Goal: Obtain resource: Obtain resource

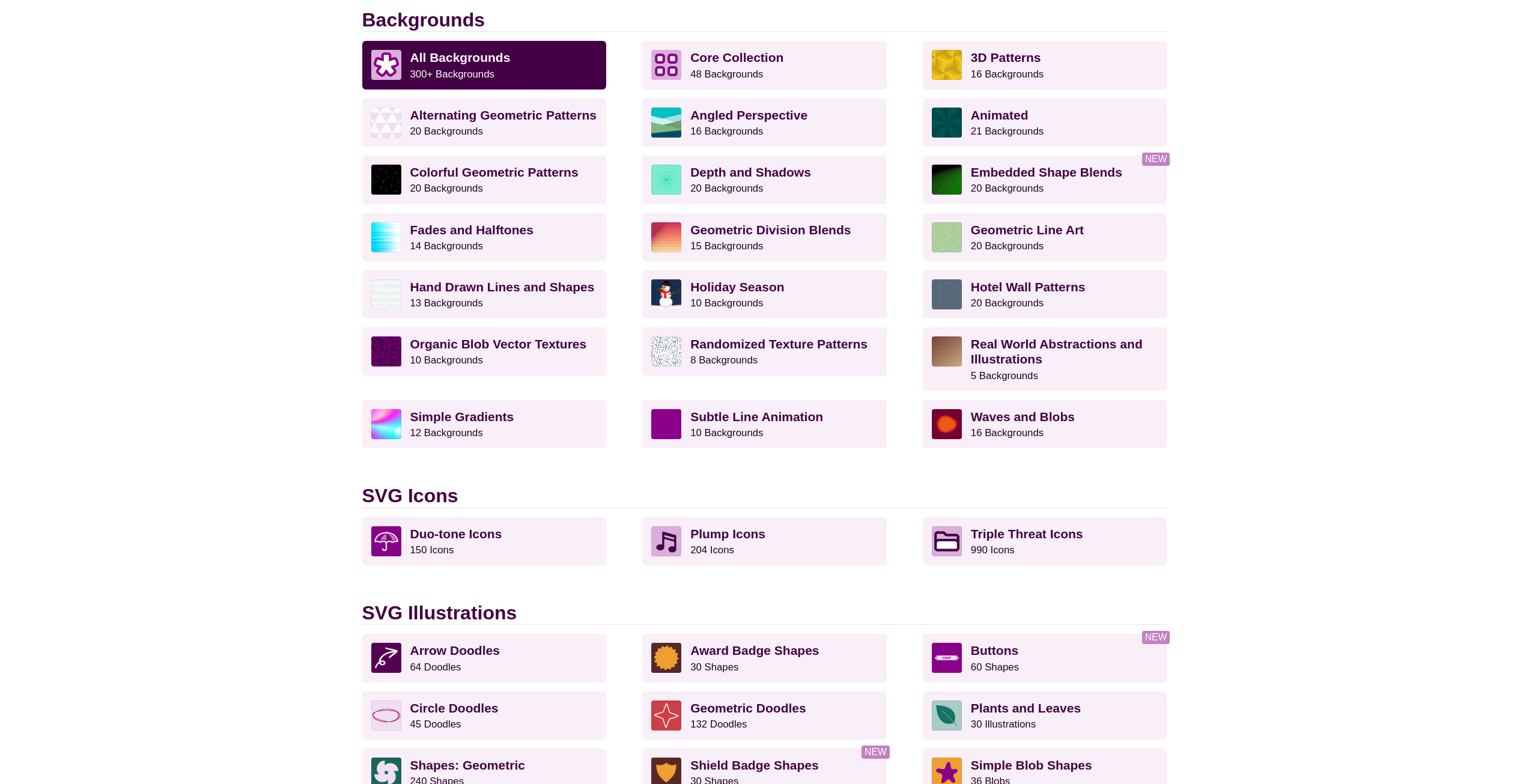
scroll to position [360, 0]
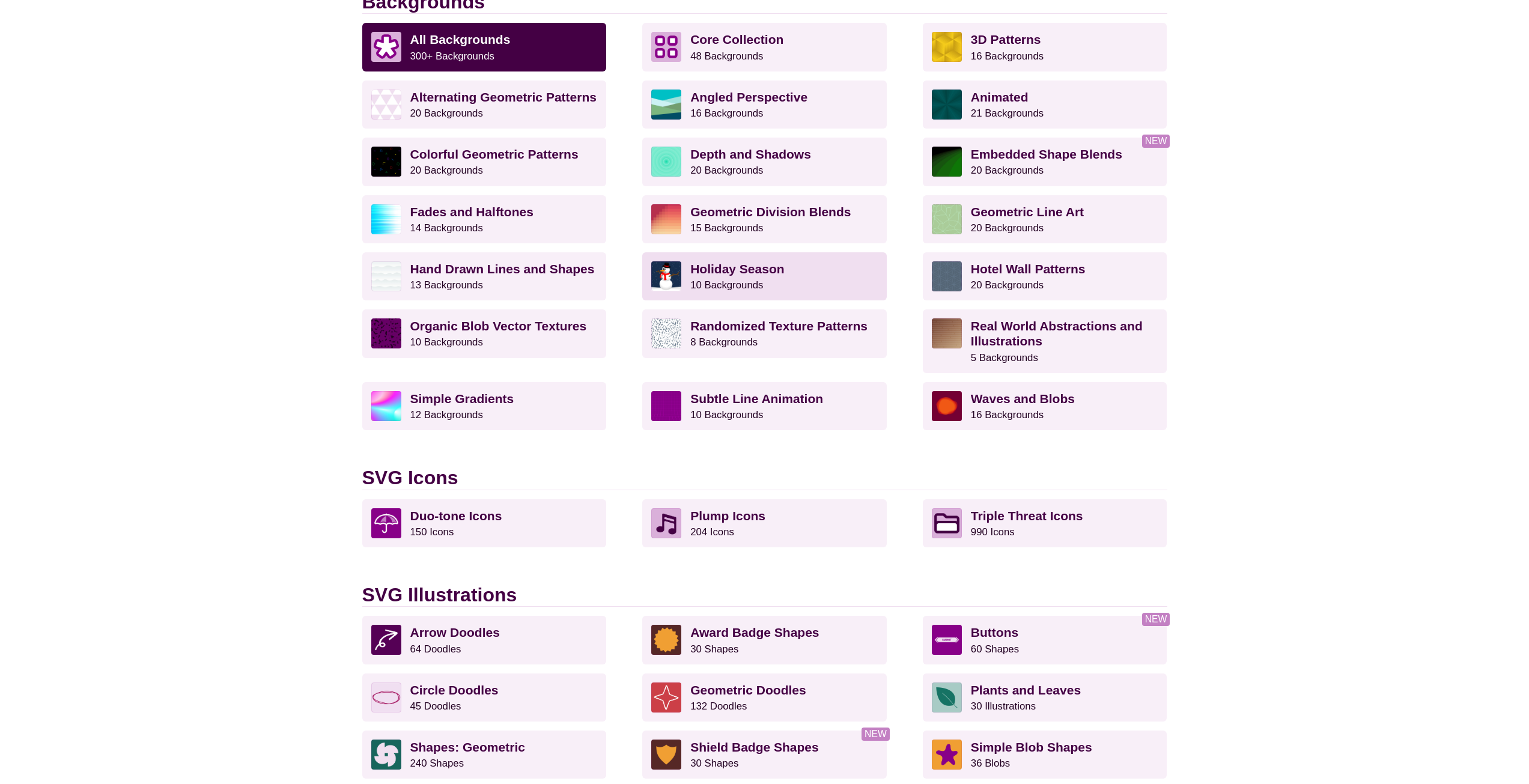
click at [824, 262] on p "Holiday Season 10 Backgrounds" at bounding box center [784, 276] width 187 height 30
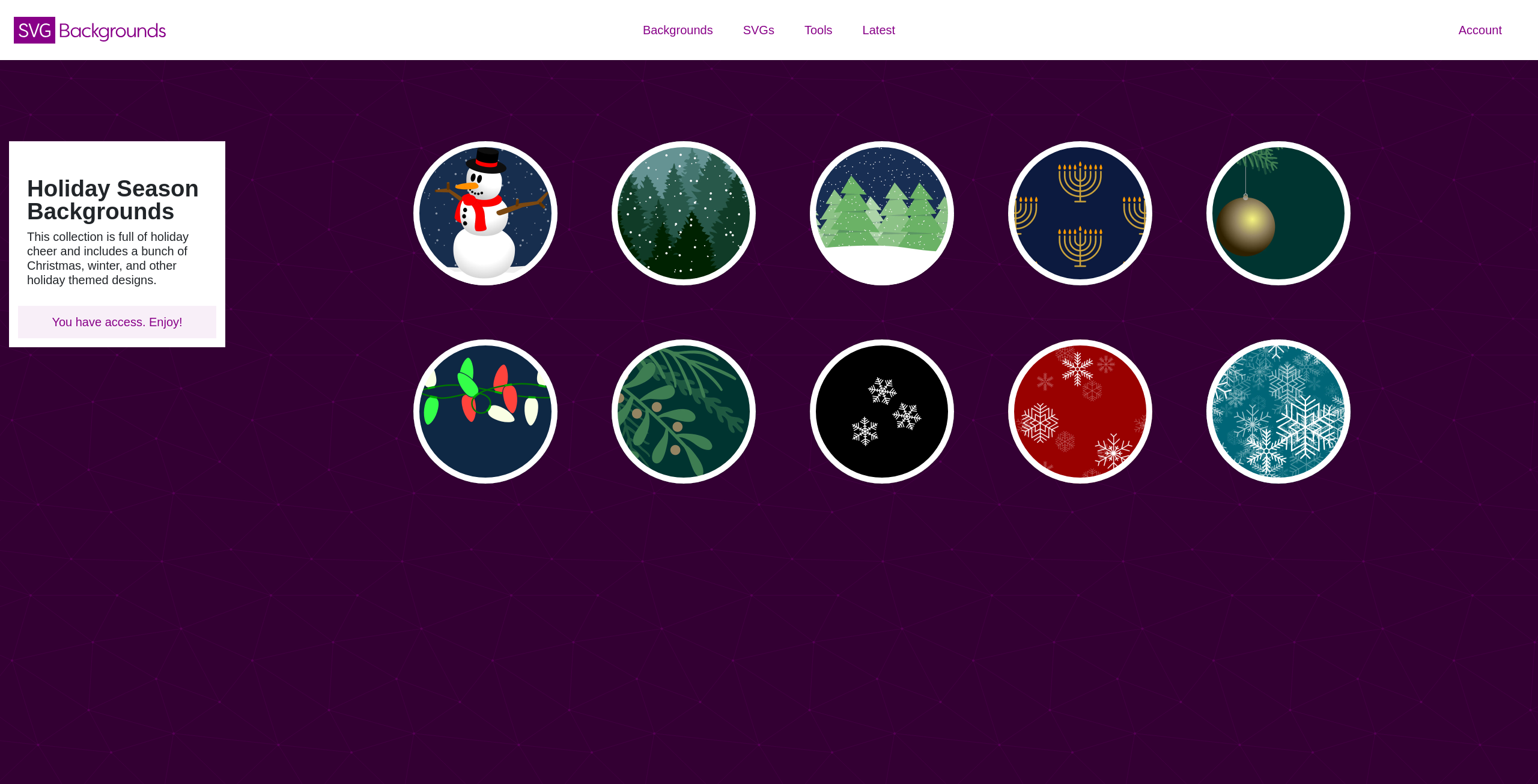
type input "#450057"
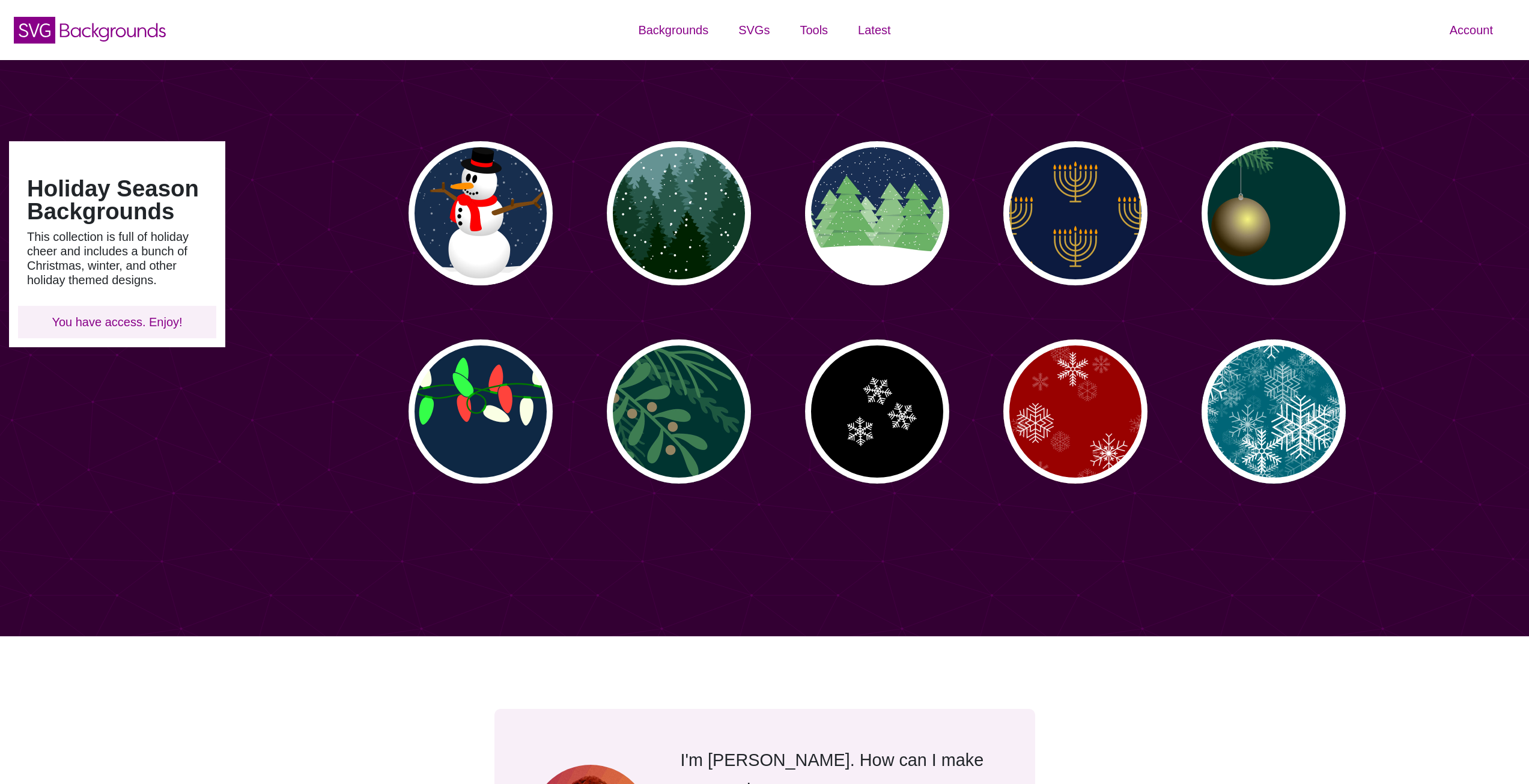
drag, startPoint x: 322, startPoint y: 326, endPoint x: 329, endPoint y: 314, distance: 13.9
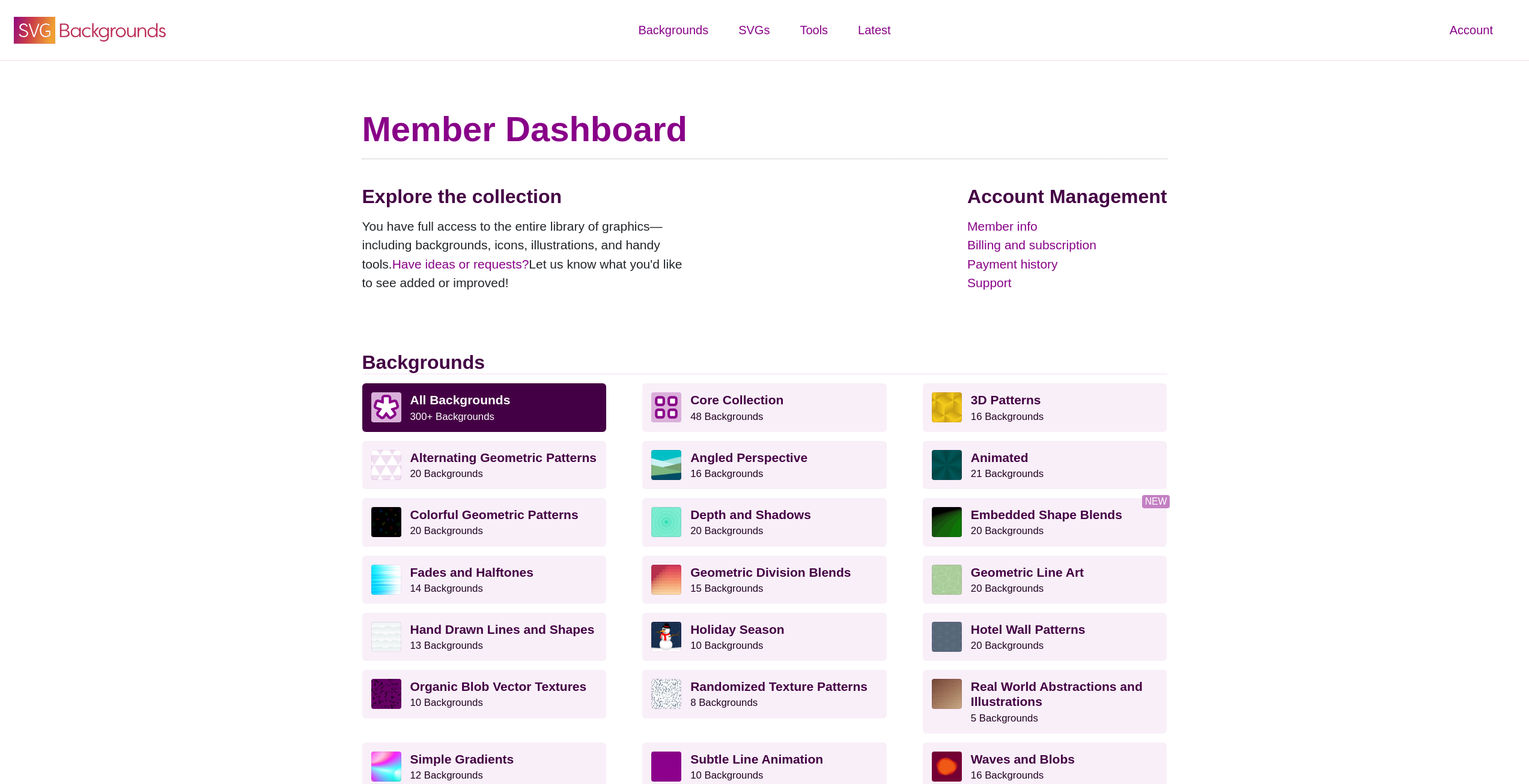
click at [106, 39] on icon "SVG Backgrounds Logo" at bounding box center [90, 30] width 156 height 30
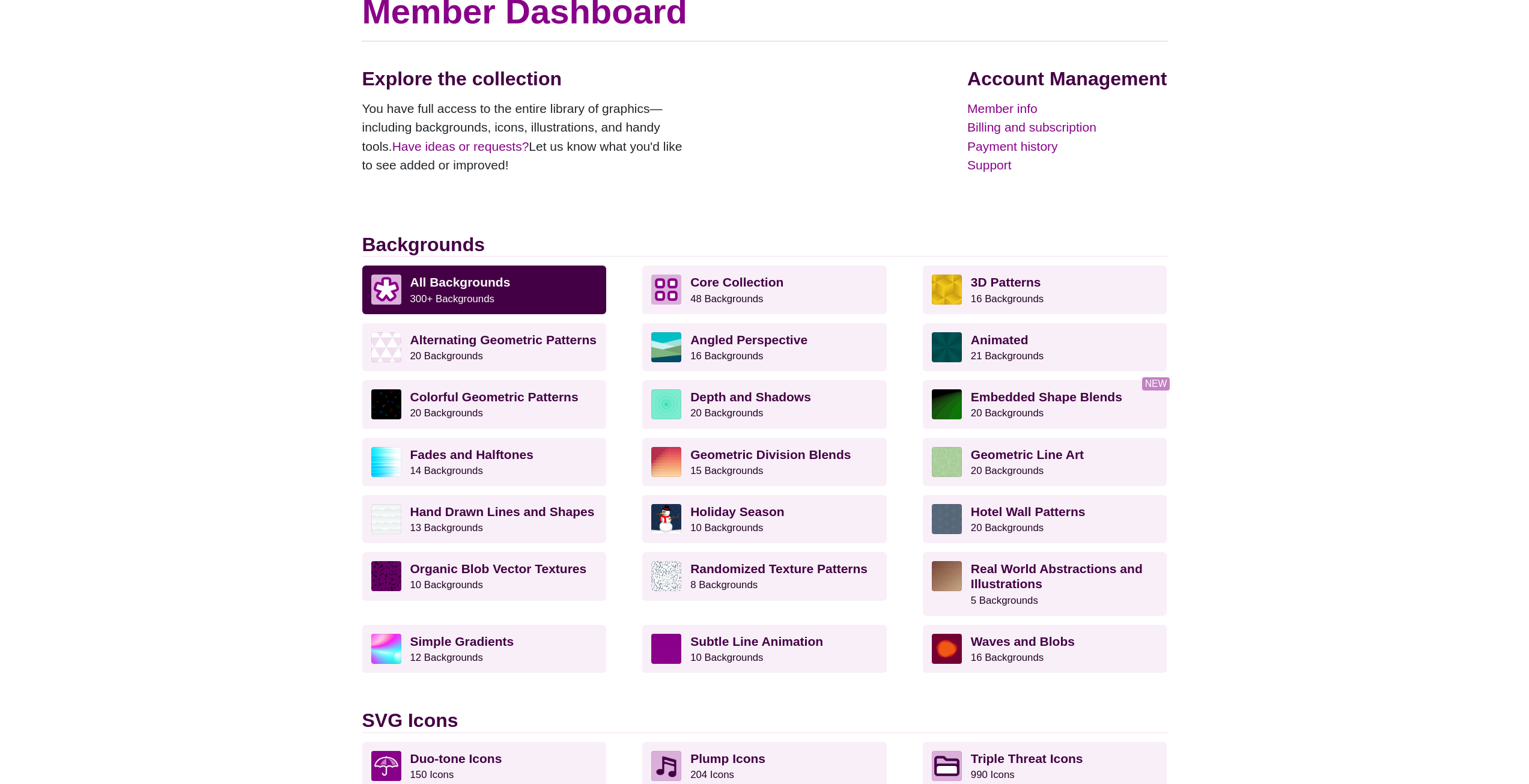
scroll to position [120, 0]
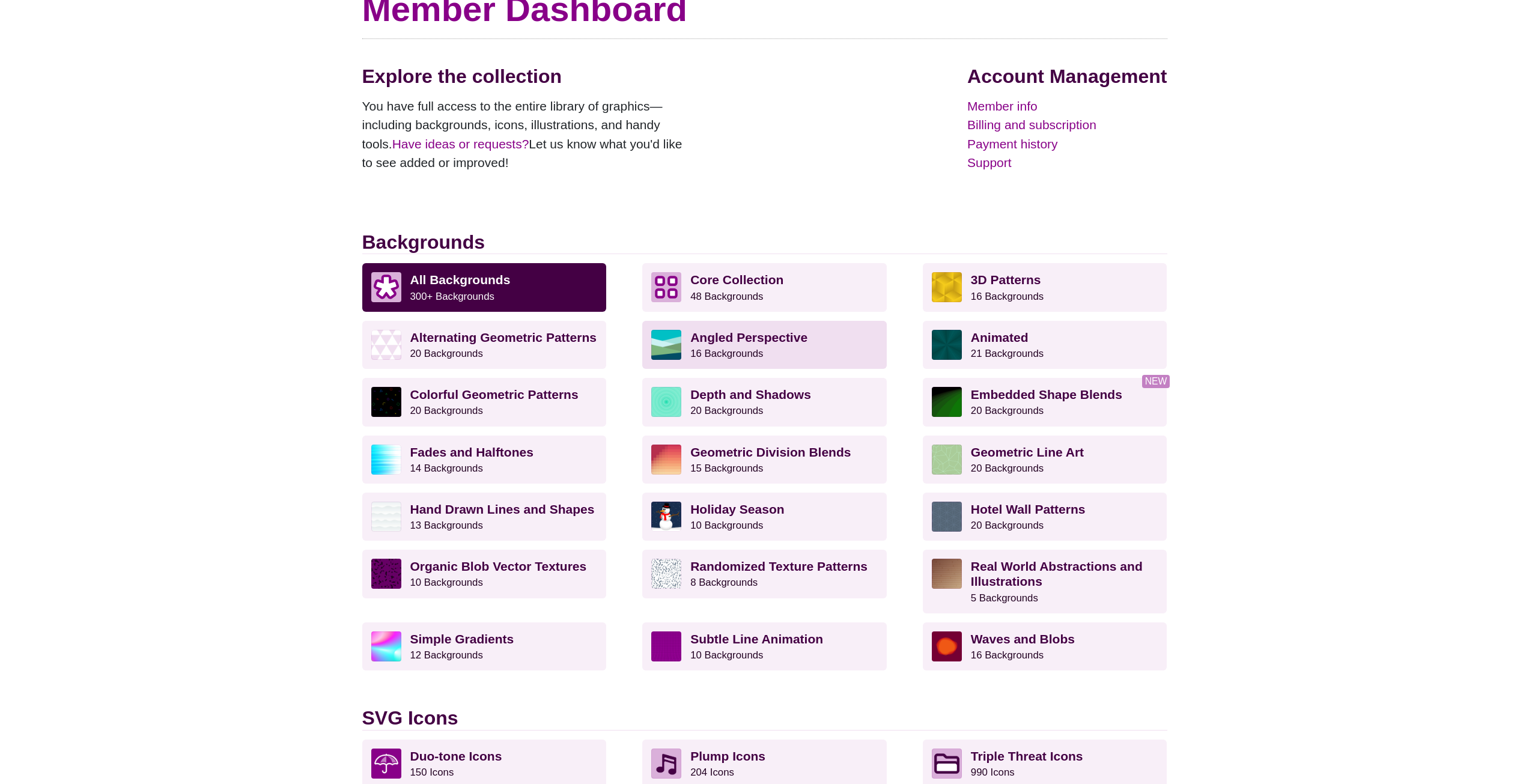
click at [813, 342] on p "Angled Perspective 16 Backgrounds" at bounding box center [784, 345] width 187 height 30
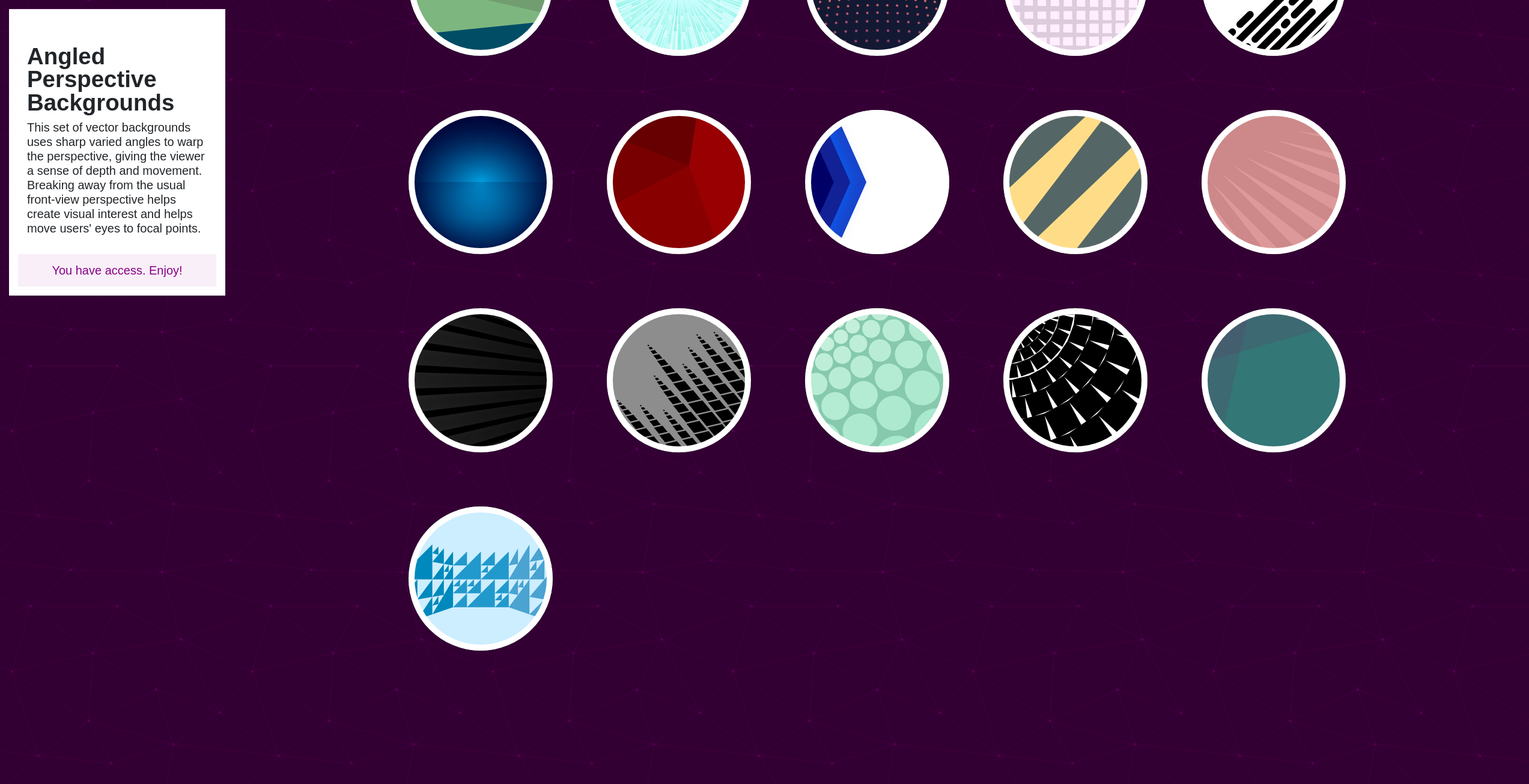
scroll to position [240, 0]
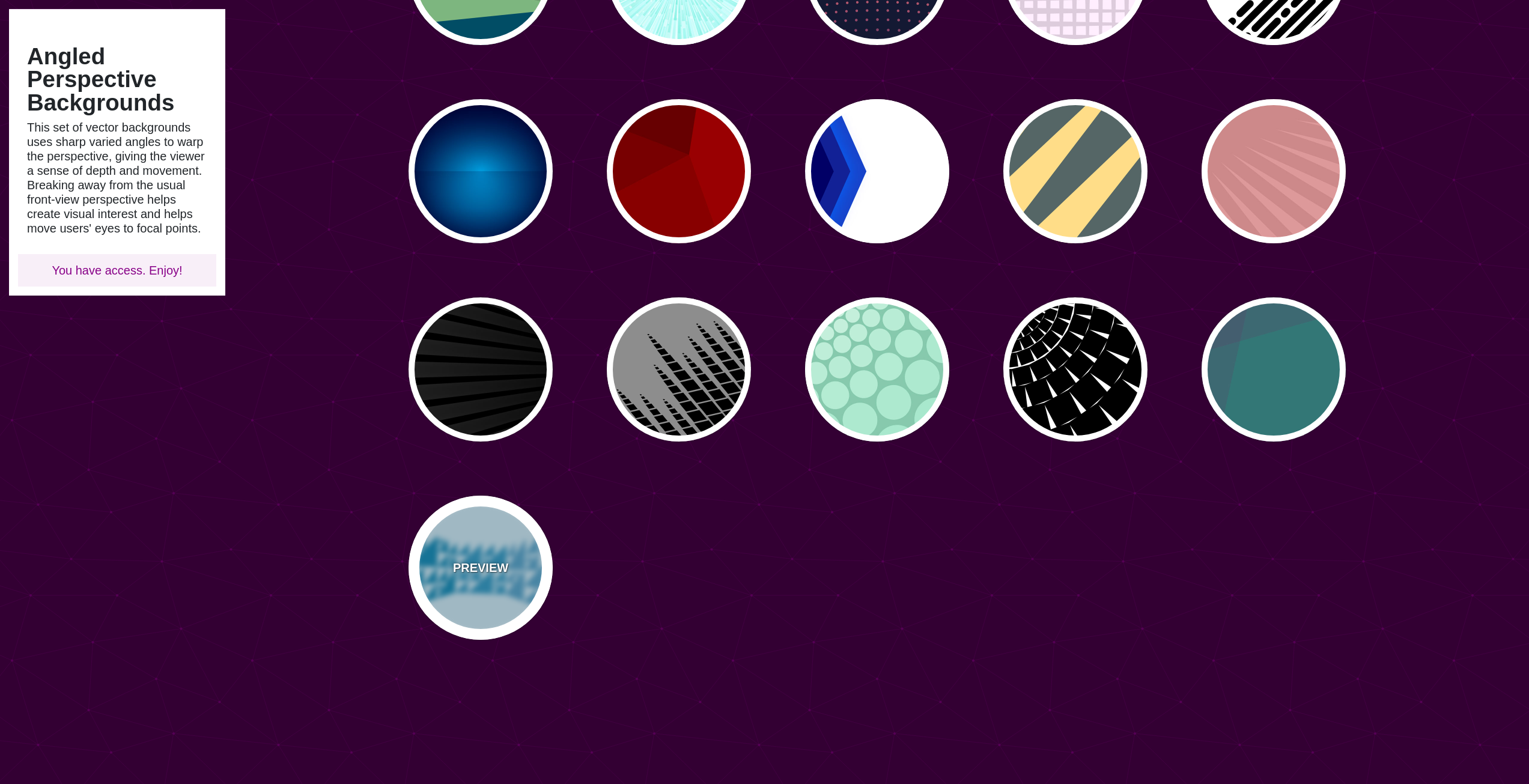
click at [501, 595] on div "PREVIEW" at bounding box center [480, 567] width 144 height 144
type input "#CCEEFF"
type input "#2299CC"
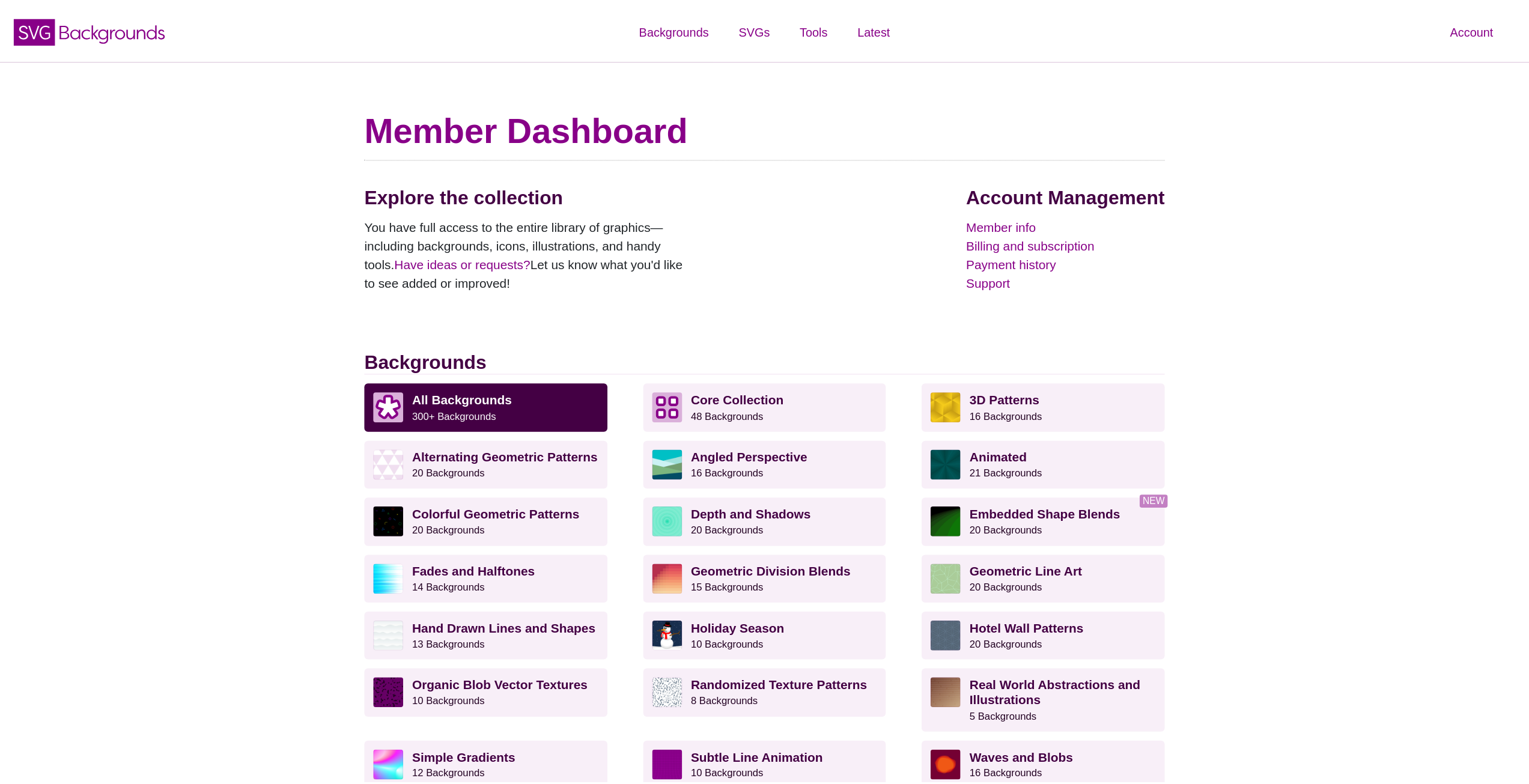
scroll to position [120, 0]
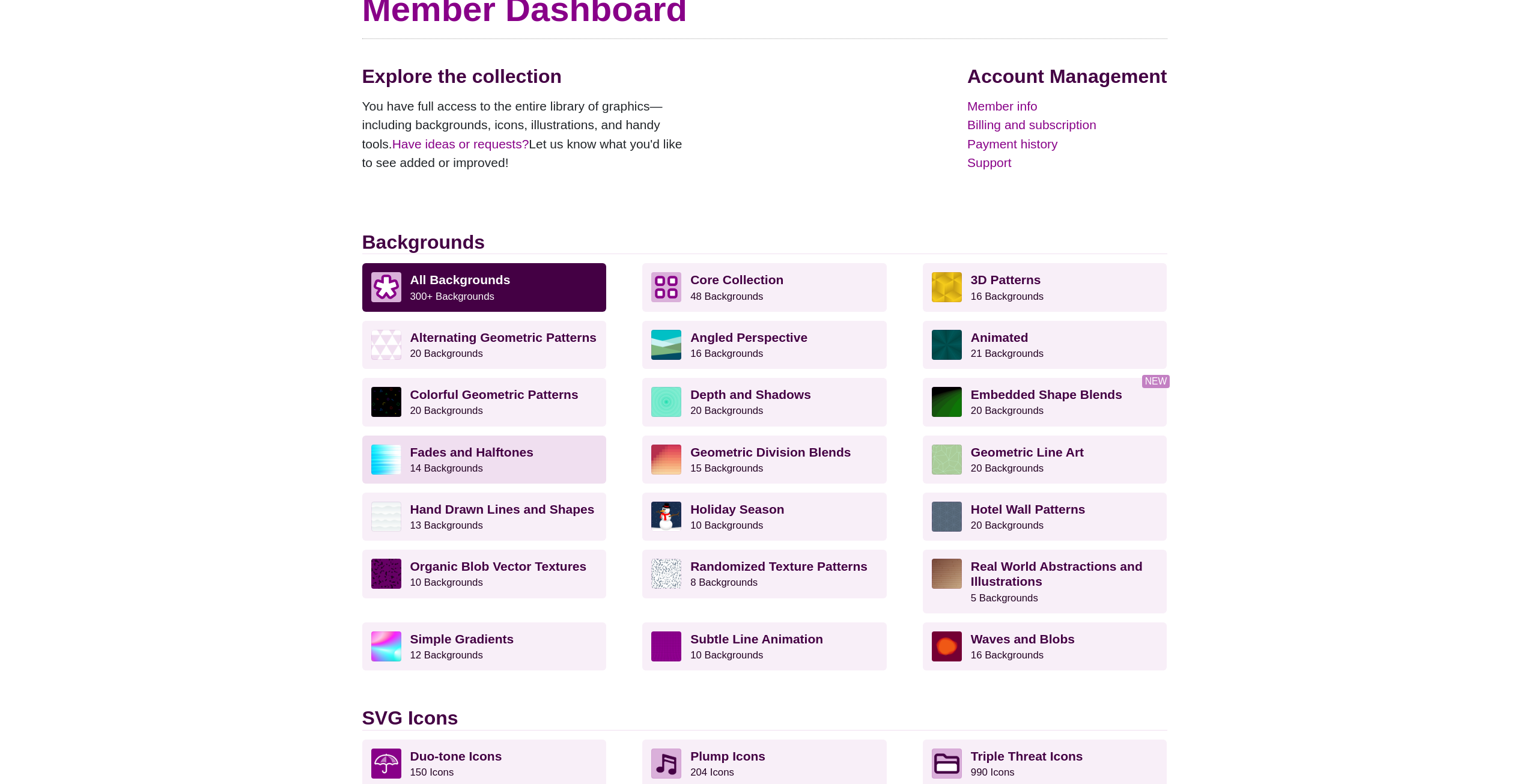
click at [533, 461] on p "Fades and Halftones 14 Backgrounds" at bounding box center [504, 459] width 187 height 30
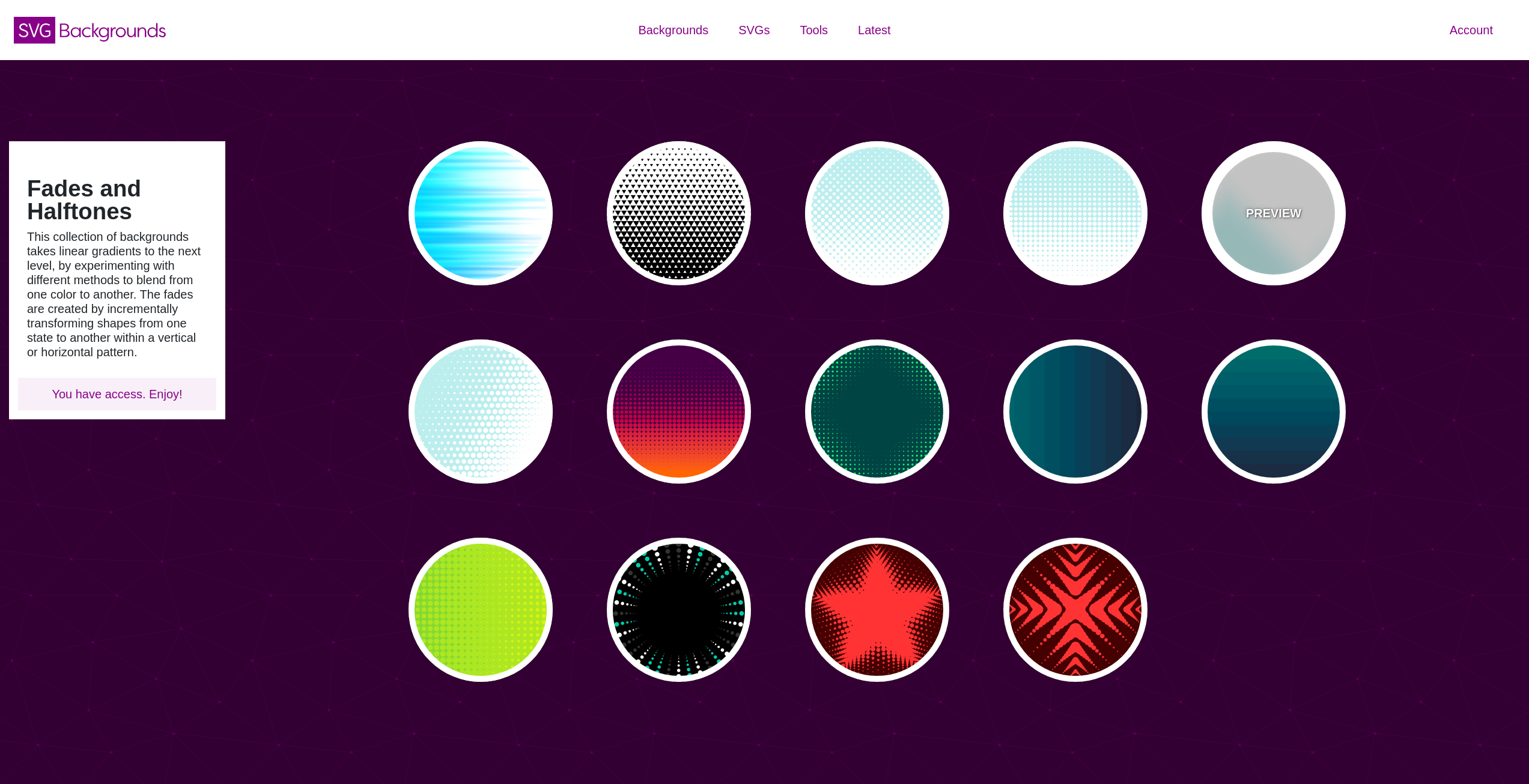
click at [1290, 221] on p "PREVIEW" at bounding box center [1274, 214] width 55 height 18
type input "#BBEEEE"
type input "0"
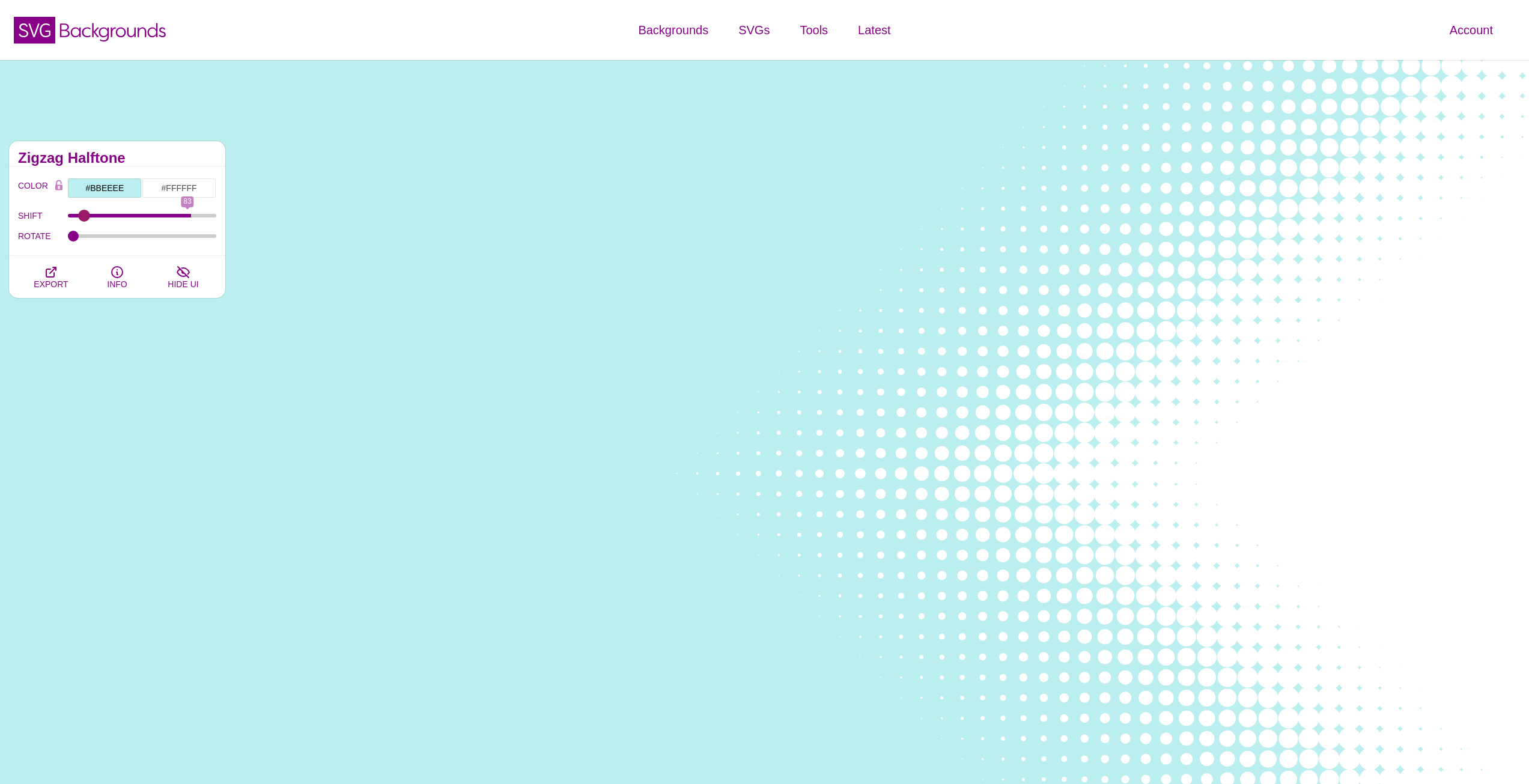
type input "0"
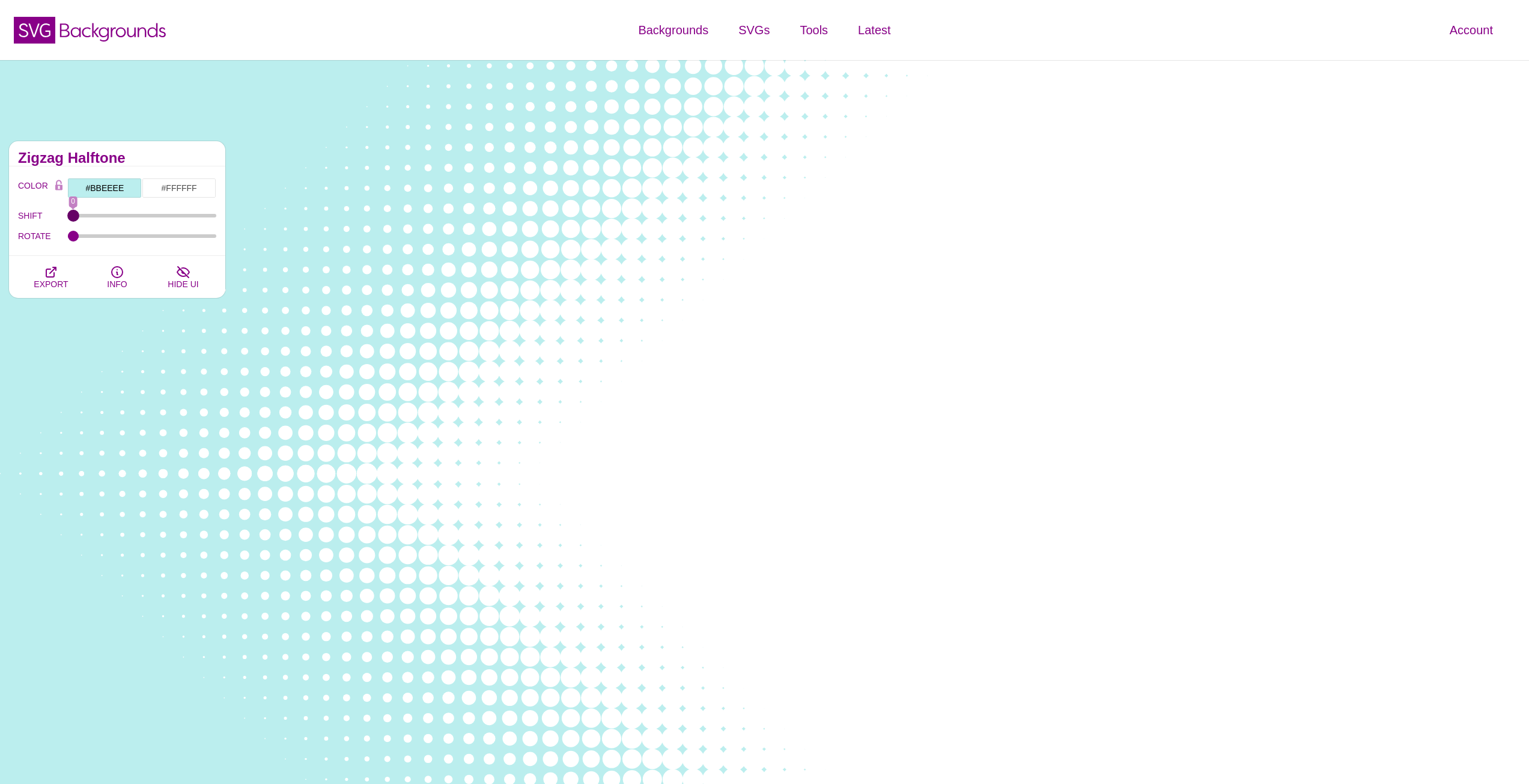
drag, startPoint x: 71, startPoint y: 217, endPoint x: 39, endPoint y: 202, distance: 35.3
click at [68, 213] on input "SHIFT" at bounding box center [142, 215] width 149 height 5
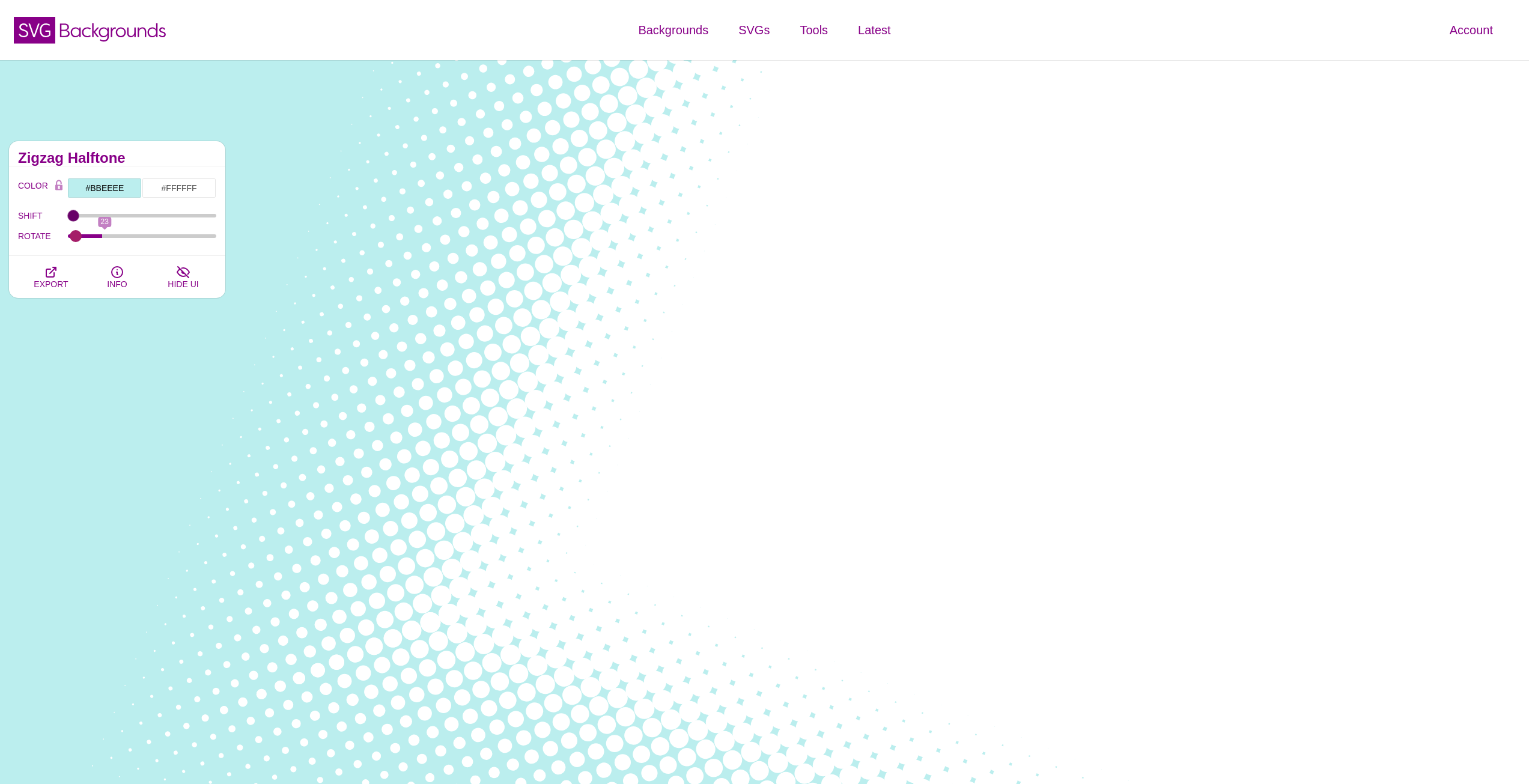
type input "0"
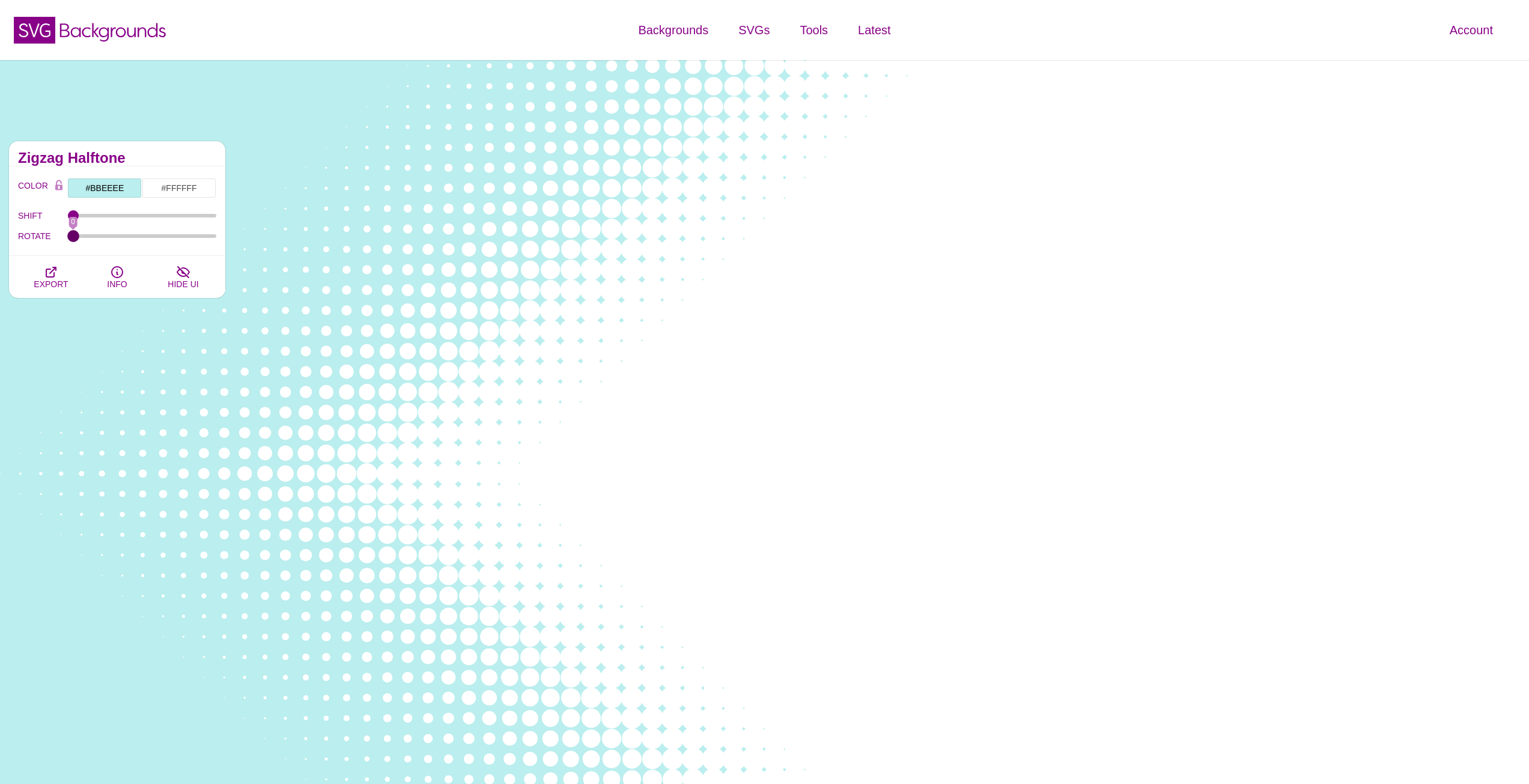
drag, startPoint x: 79, startPoint y: 240, endPoint x: -2, endPoint y: 249, distance: 81.5
click at [68, 238] on input "ROTATE" at bounding box center [142, 236] width 149 height 5
click at [190, 184] on input "#FFFFFF" at bounding box center [179, 187] width 75 height 20
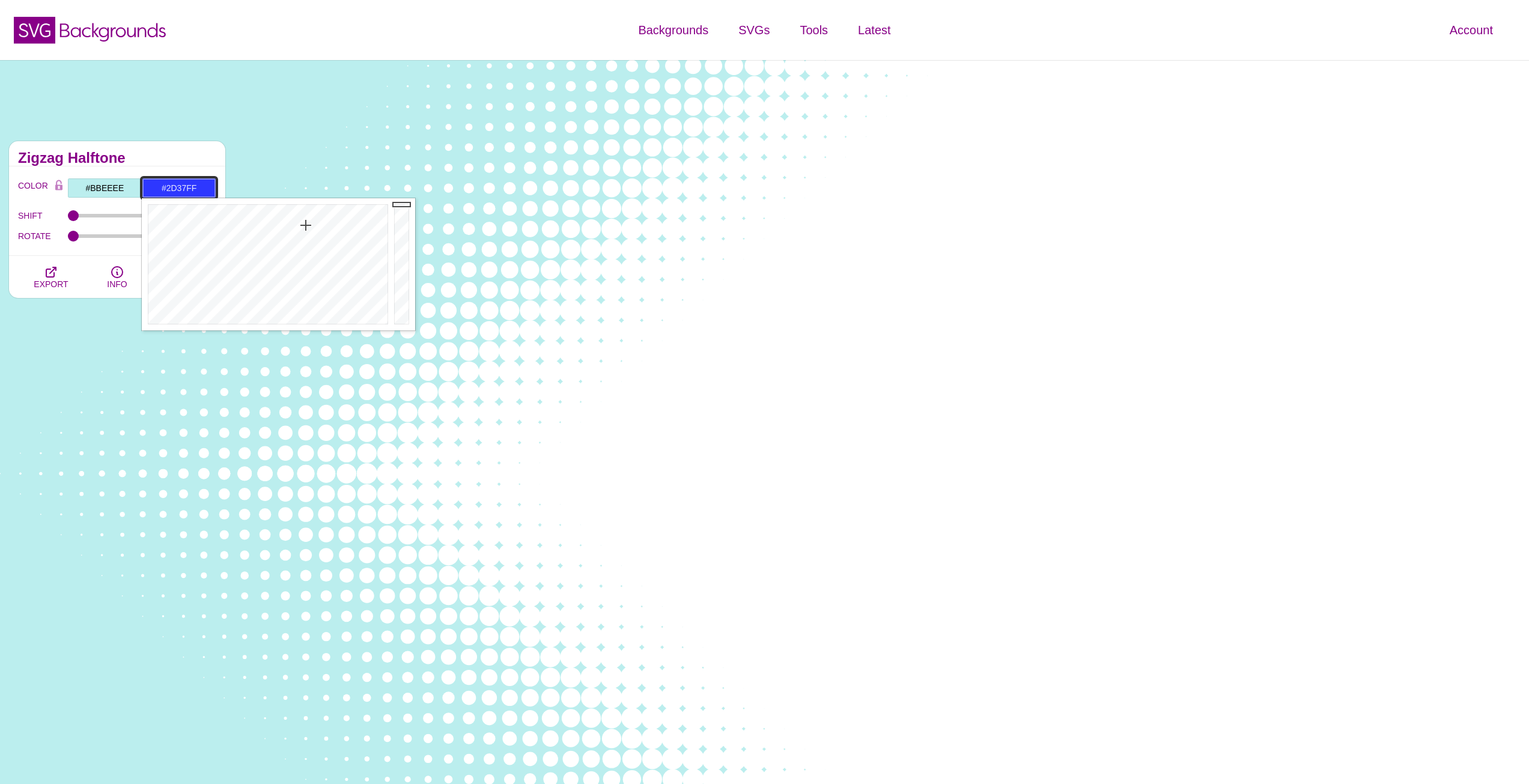
drag, startPoint x: 219, startPoint y: 265, endPoint x: 306, endPoint y: 225, distance: 95.8
click at [306, 225] on div at bounding box center [266, 265] width 250 height 132
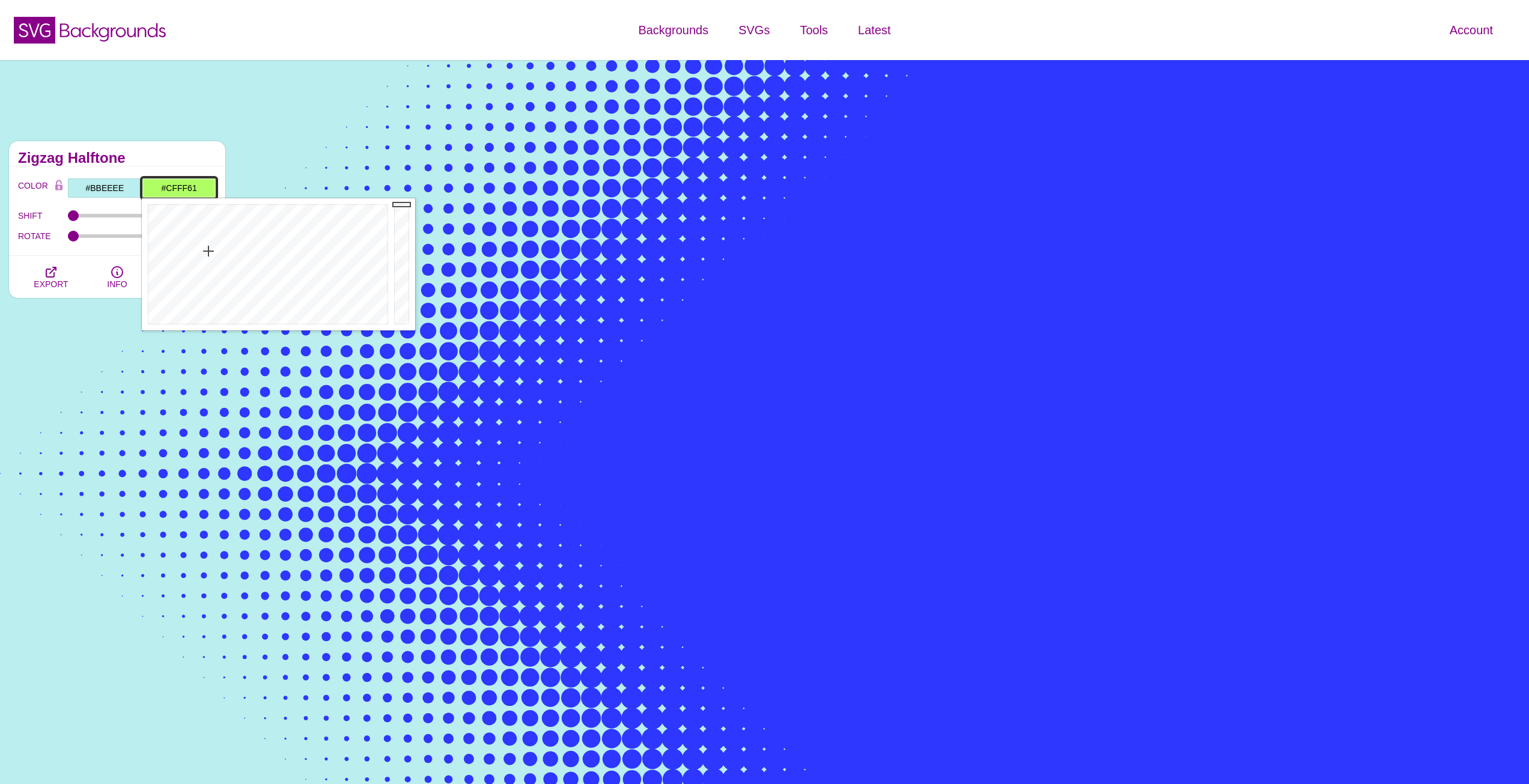
drag, startPoint x: 277, startPoint y: 257, endPoint x: 195, endPoint y: 249, distance: 82.4
type input "#D6FF60"
click at [199, 250] on div at bounding box center [266, 265] width 250 height 132
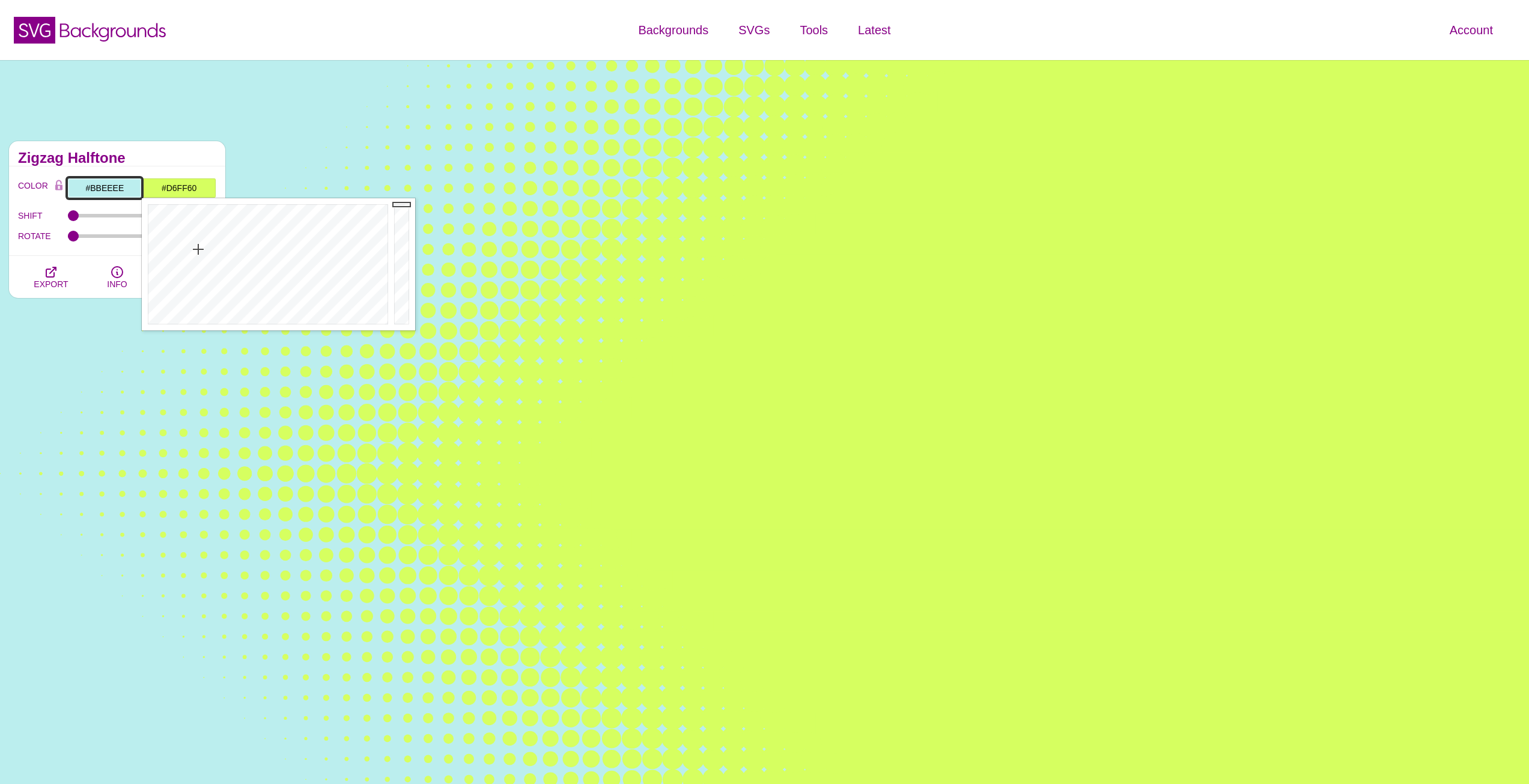
click at [103, 191] on input "#BBEEEE" at bounding box center [105, 187] width 75 height 20
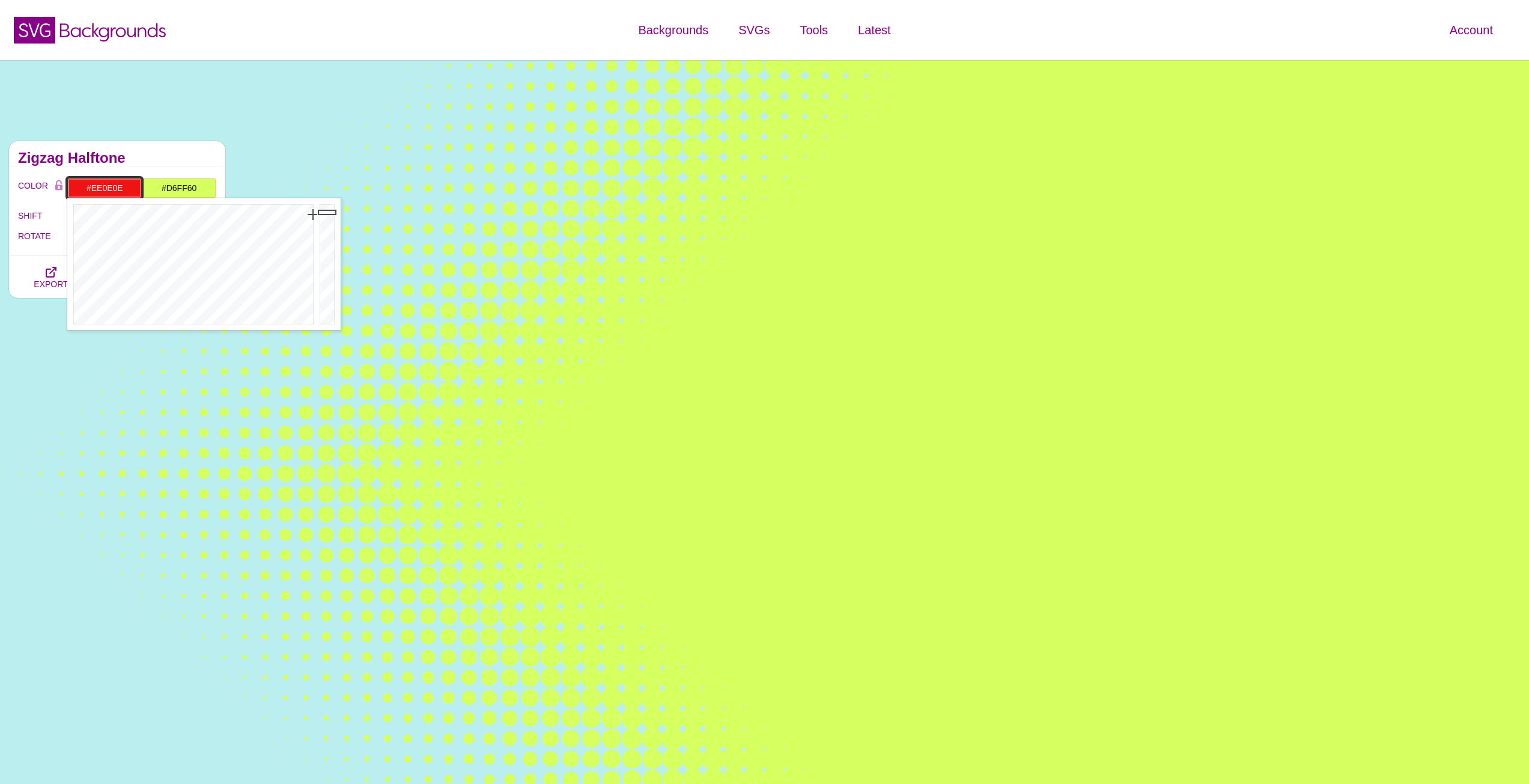
type input "#EE0D0D"
drag, startPoint x: 277, startPoint y: 262, endPoint x: 314, endPoint y: 210, distance: 63.8
click at [317, 211] on div "Close" at bounding box center [204, 265] width 273 height 132
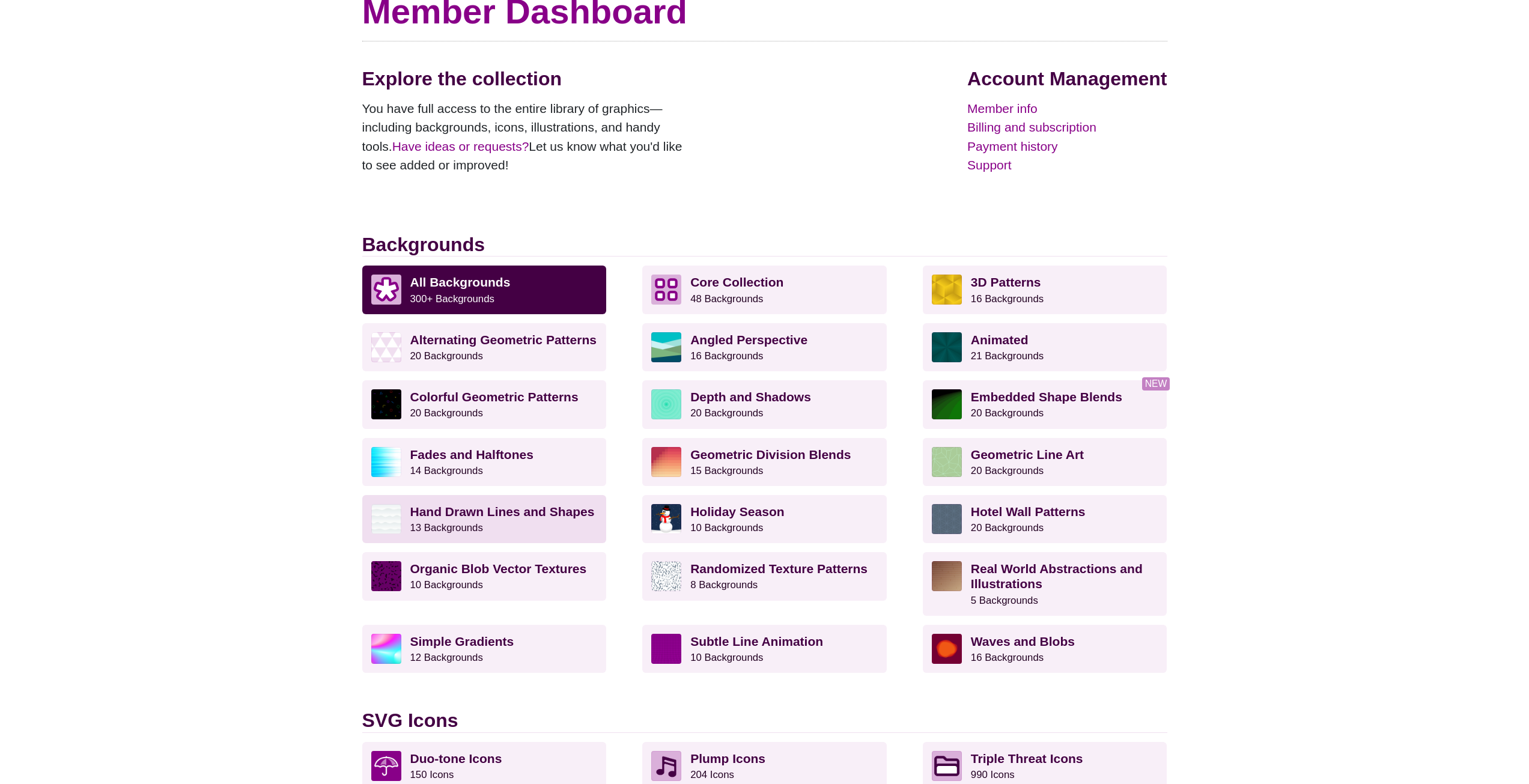
scroll to position [120, 0]
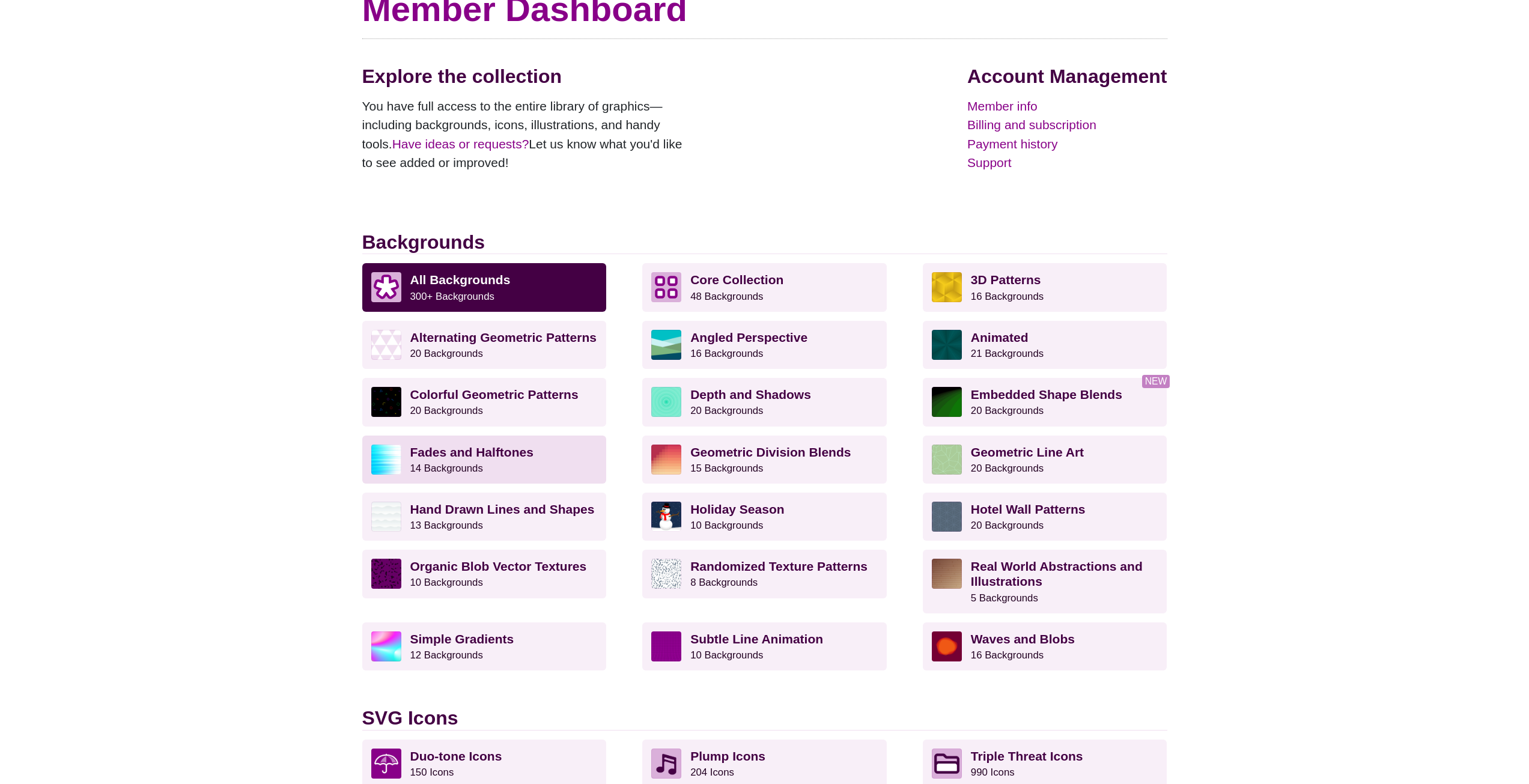
click at [463, 453] on strong "Fades and Halftones" at bounding box center [472, 451] width 123 height 14
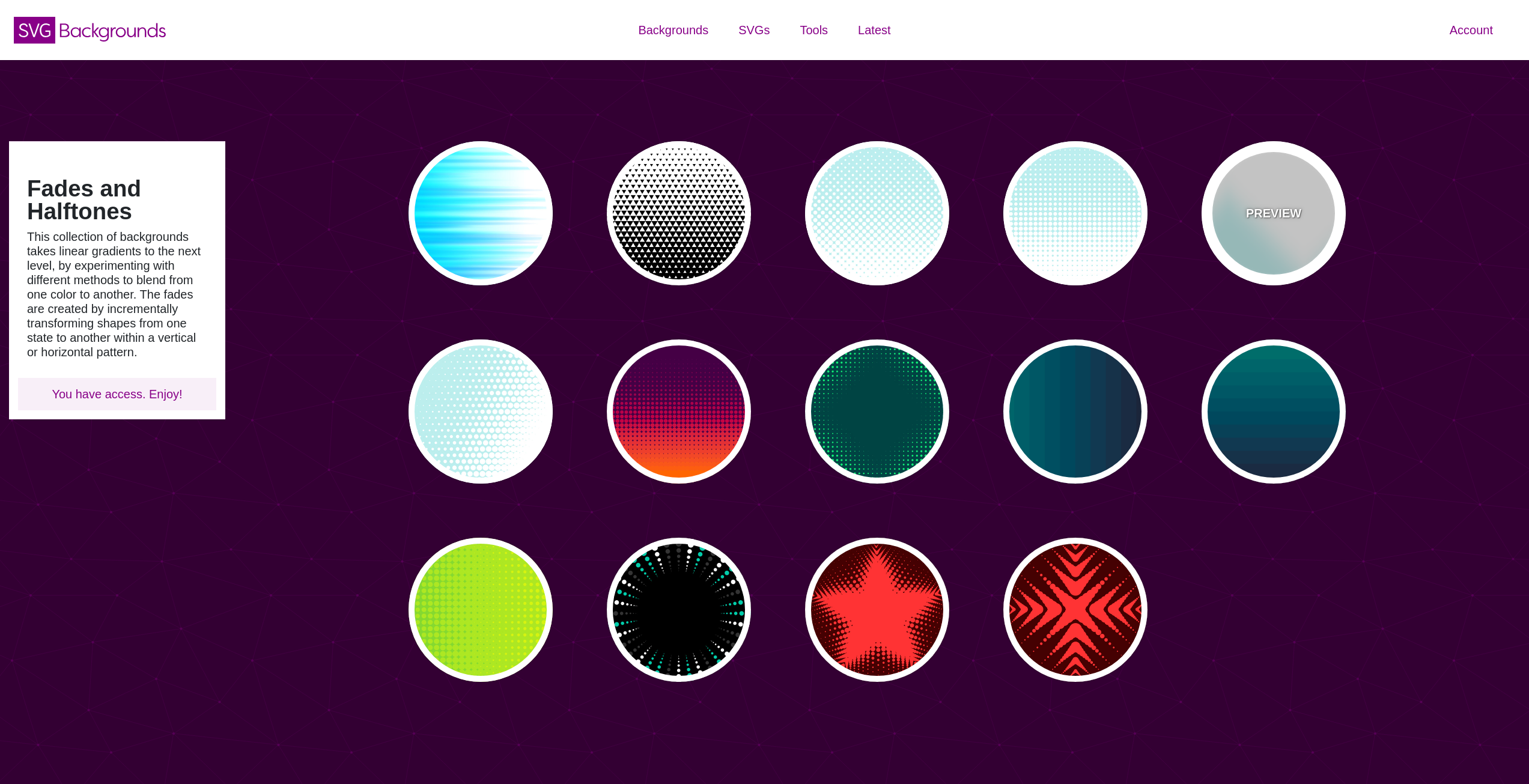
click at [1290, 240] on div "PREVIEW" at bounding box center [1274, 213] width 144 height 144
type input "#BBEEEE"
type input "0"
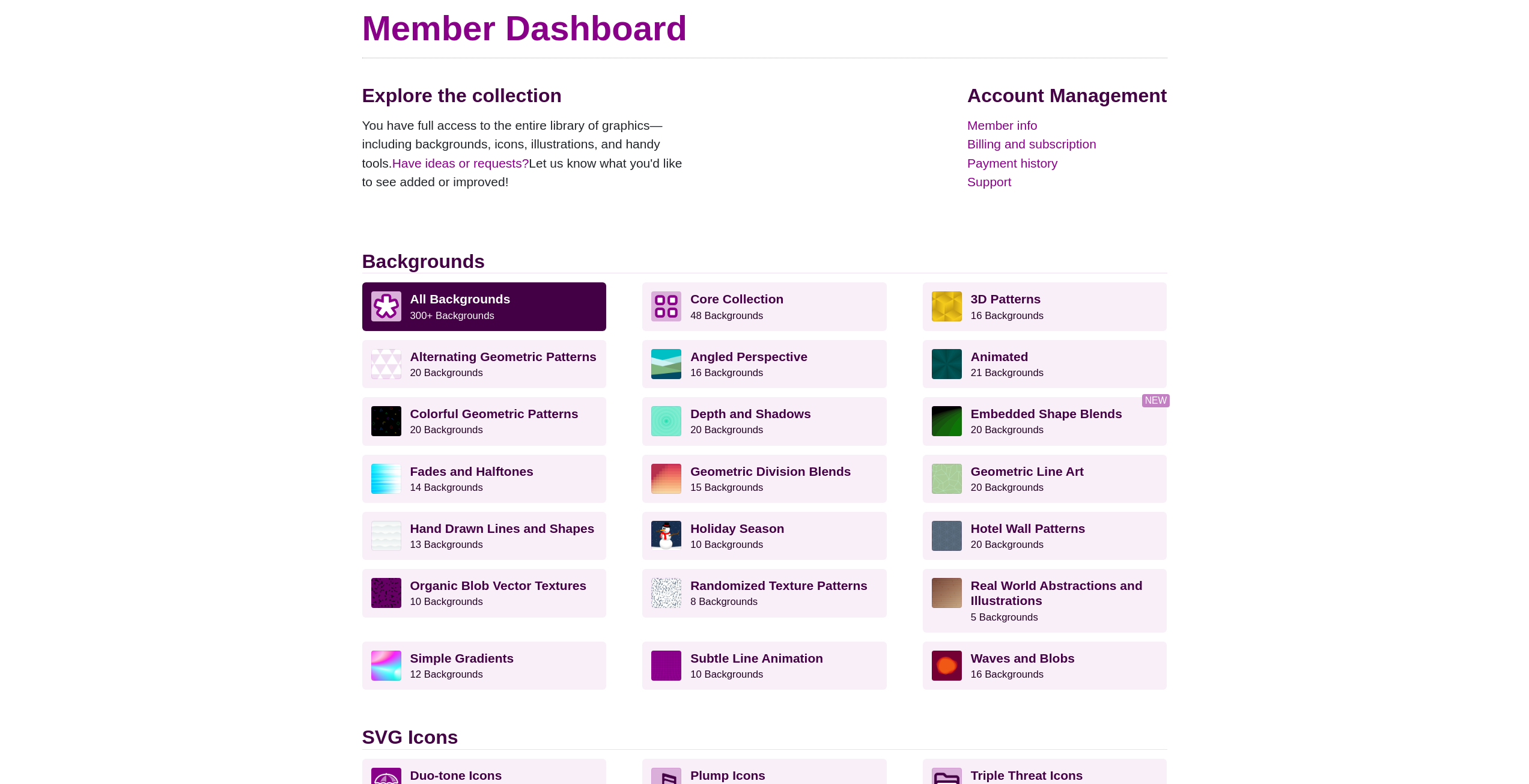
scroll to position [120, 0]
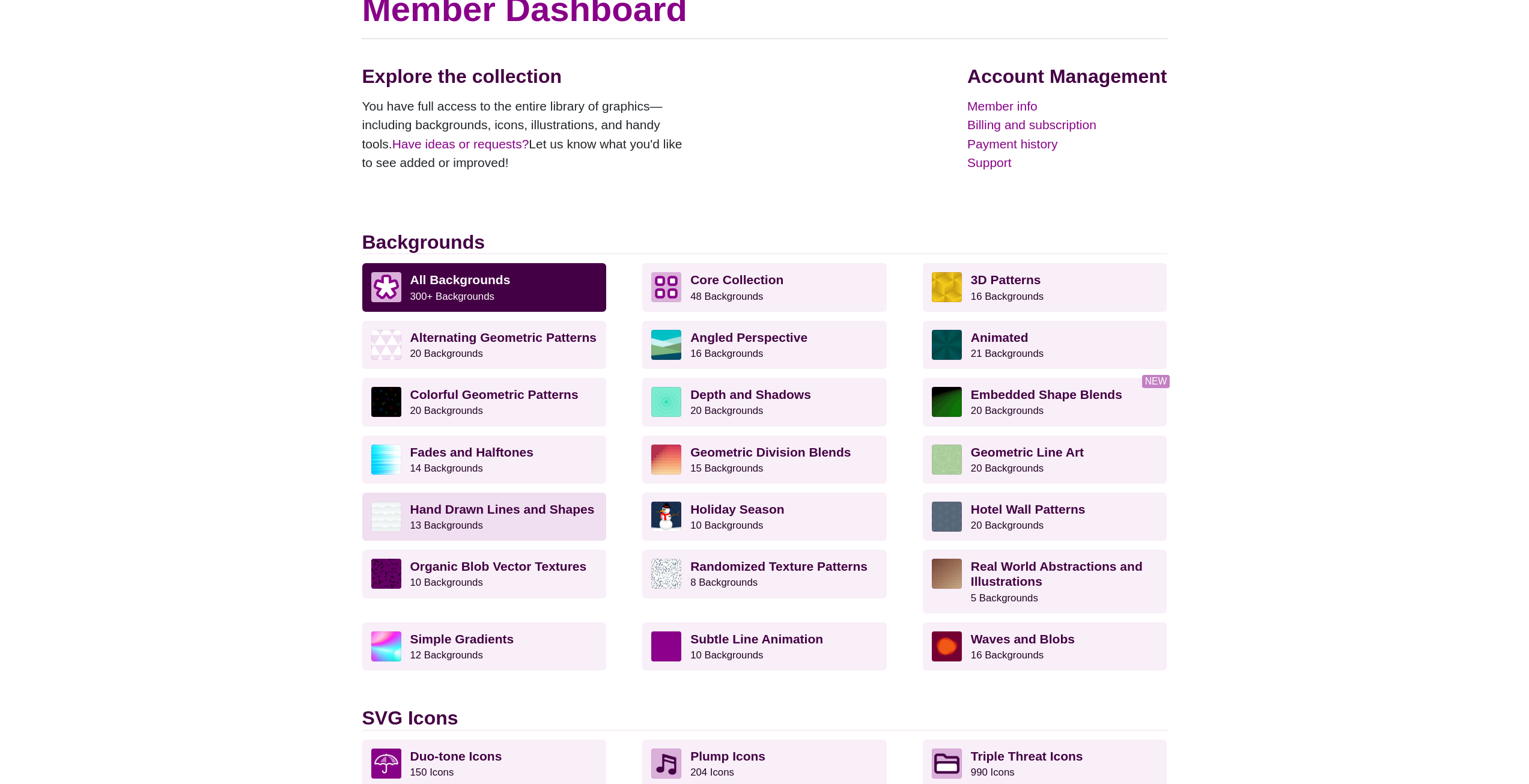
click at [542, 524] on p "Hand Drawn Lines and Shapes 13 Backgrounds" at bounding box center [504, 517] width 187 height 30
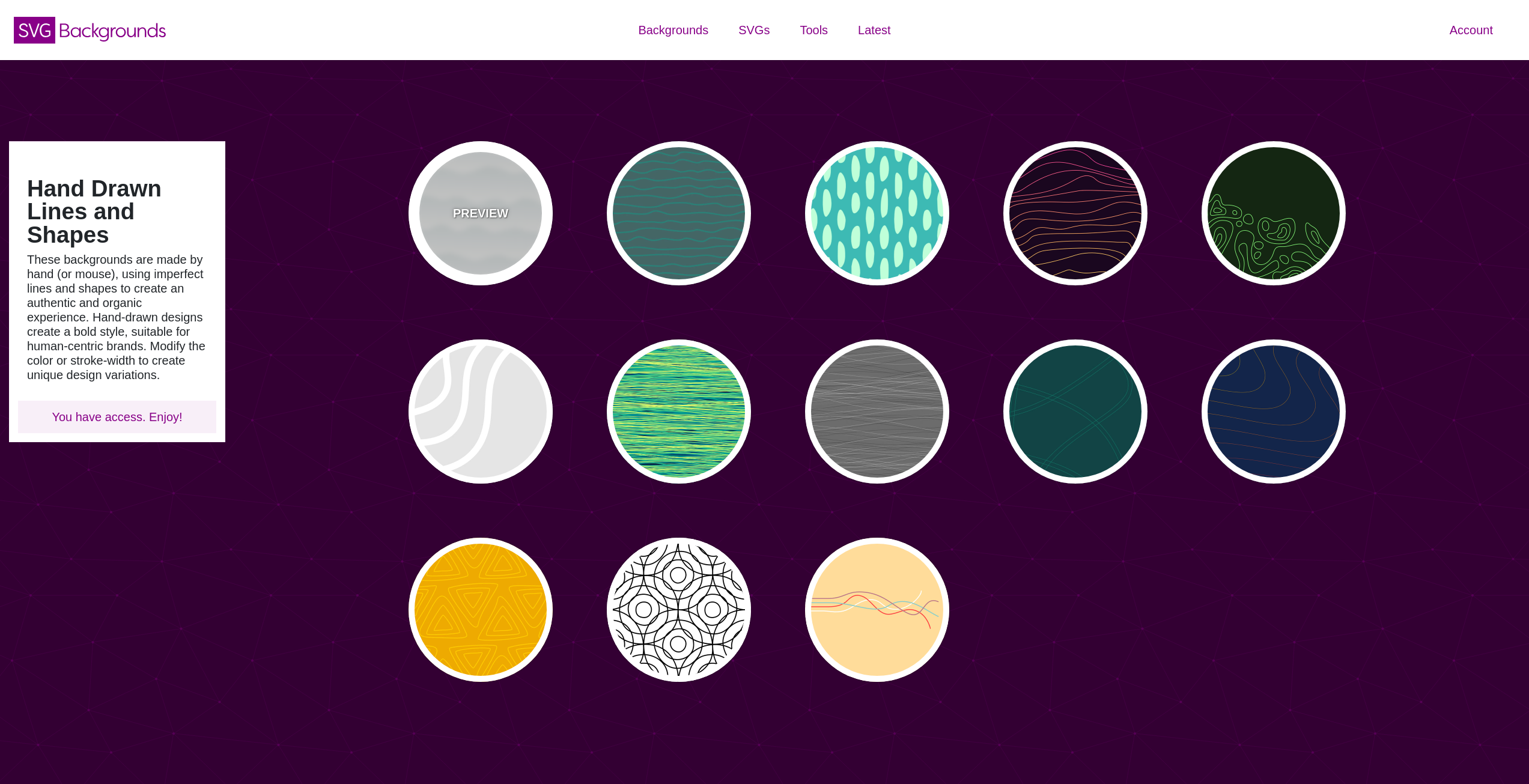
click at [438, 250] on div "PREVIEW" at bounding box center [480, 213] width 144 height 144
type input "#FFFFFF"
type input "#779999"
type input "#99BBBB"
type input "0"
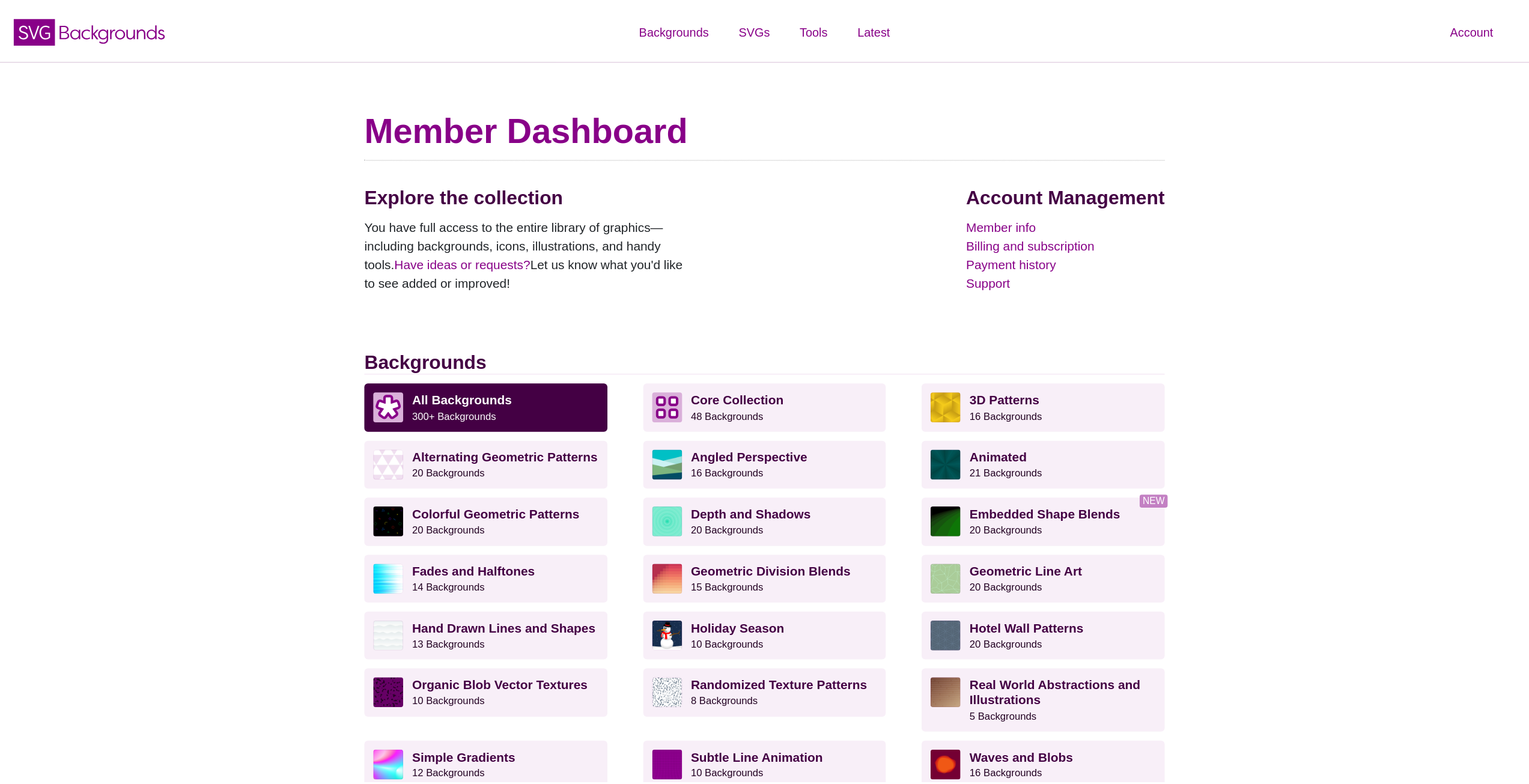
scroll to position [120, 0]
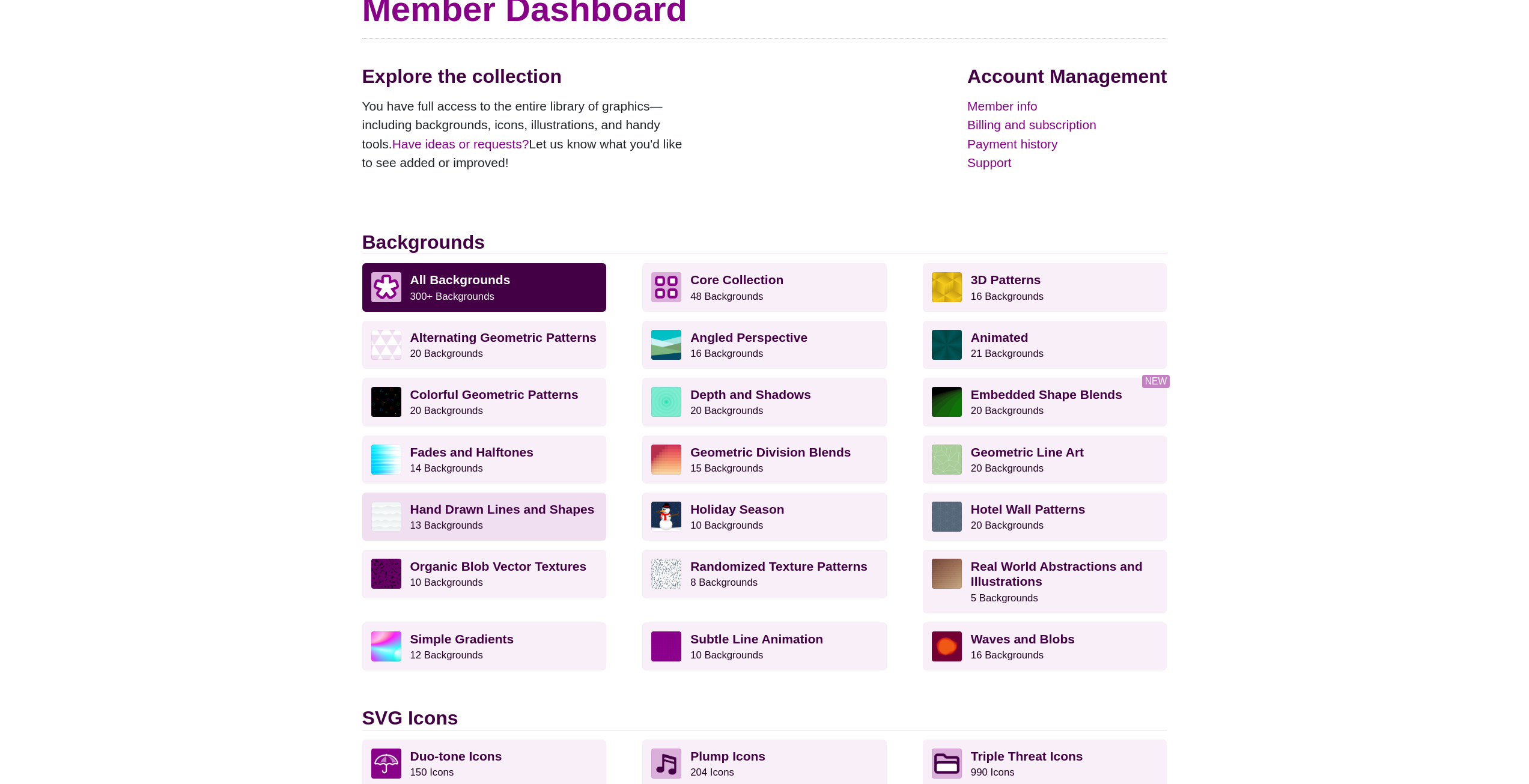
click at [498, 519] on p "Hand Drawn Lines and Shapes 13 Backgrounds" at bounding box center [504, 517] width 187 height 30
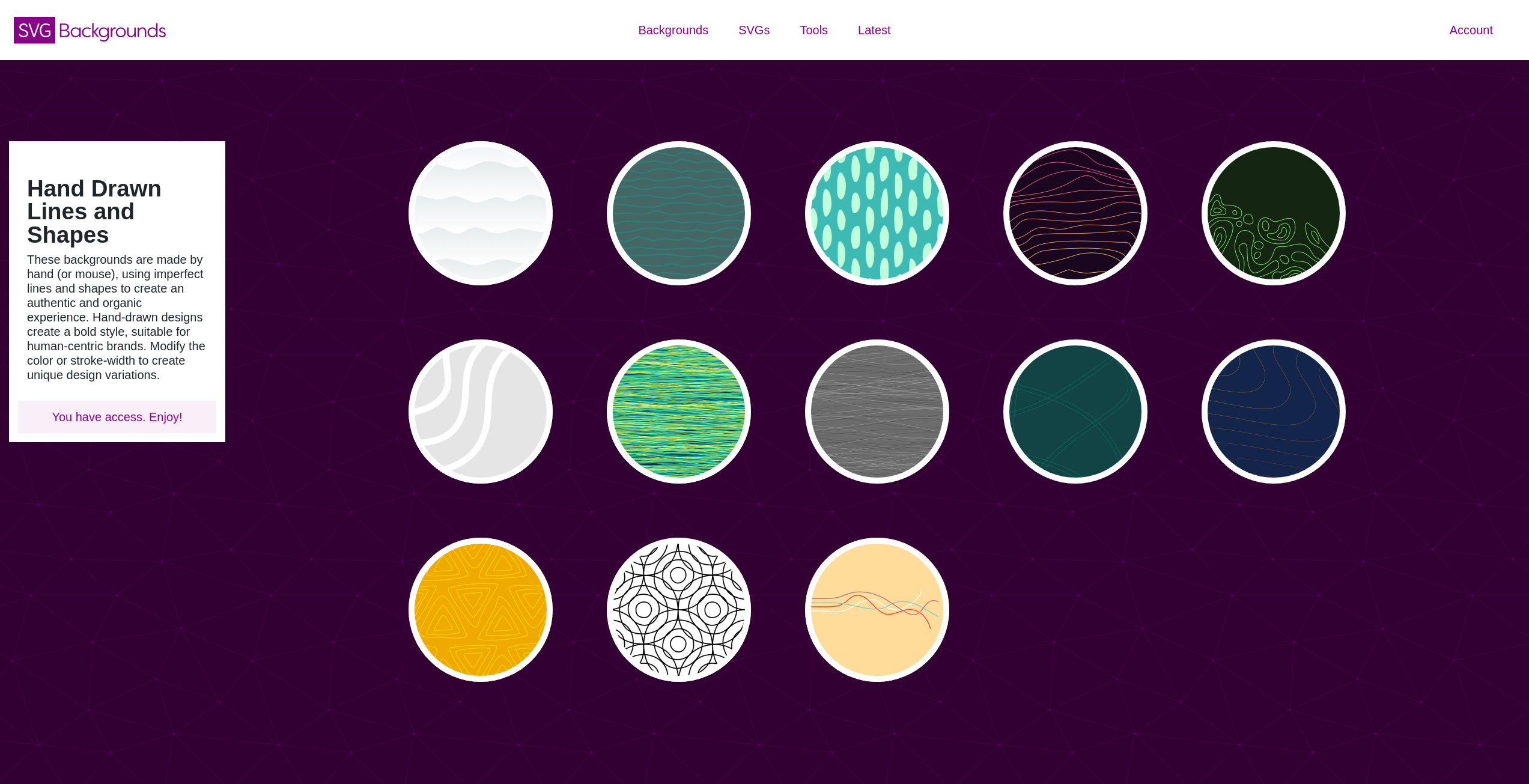
type input "#450057"
type input "#FFFFFF"
click at [447, 249] on div "PREVIEW" at bounding box center [480, 213] width 144 height 144
type input "#FFFFFF"
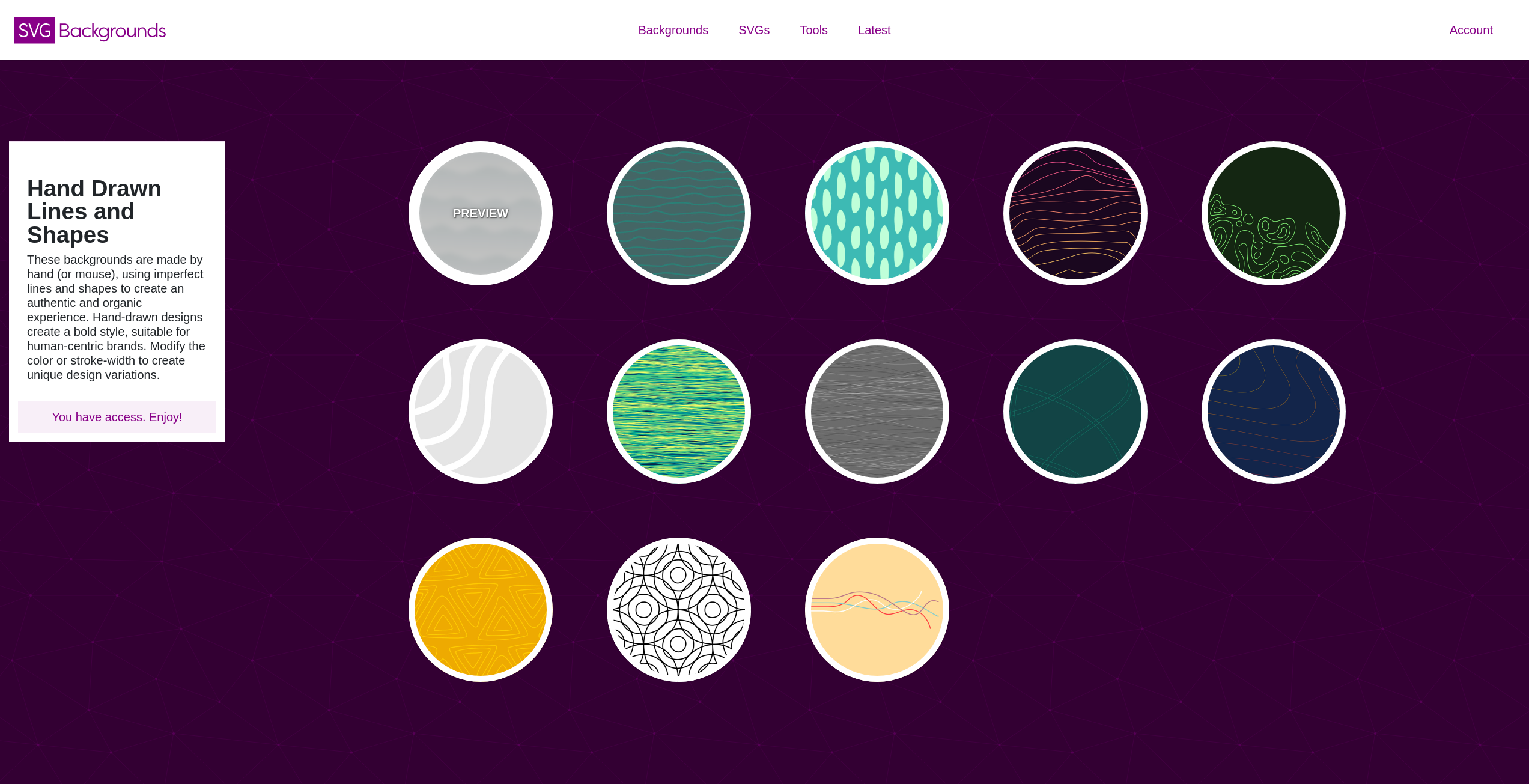
type input "#779999"
type input "#99BBBB"
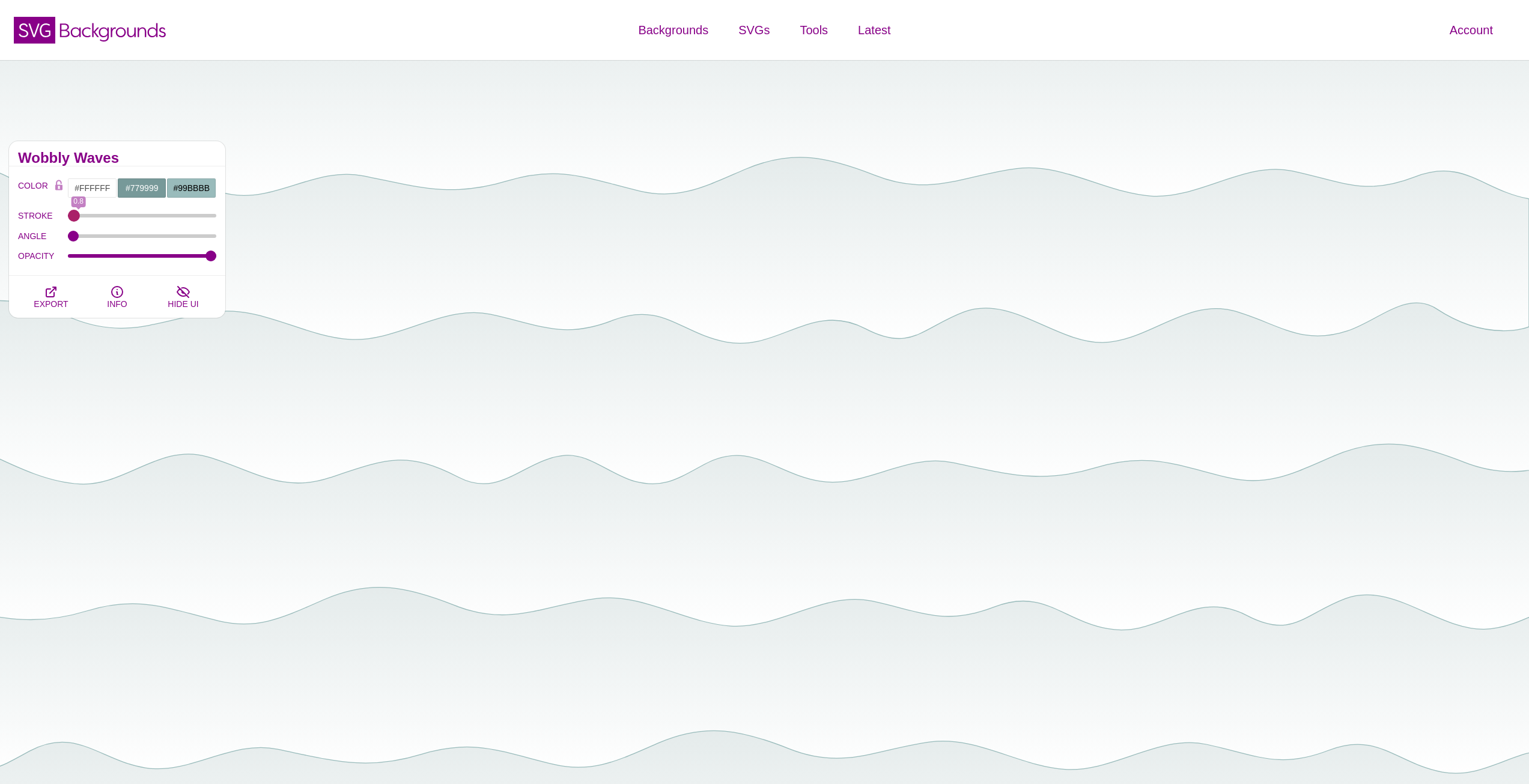
type input "0"
drag, startPoint x: 73, startPoint y: 213, endPoint x: 47, endPoint y: 236, distance: 34.7
click at [68, 218] on input "STROKE" at bounding box center [142, 215] width 149 height 5
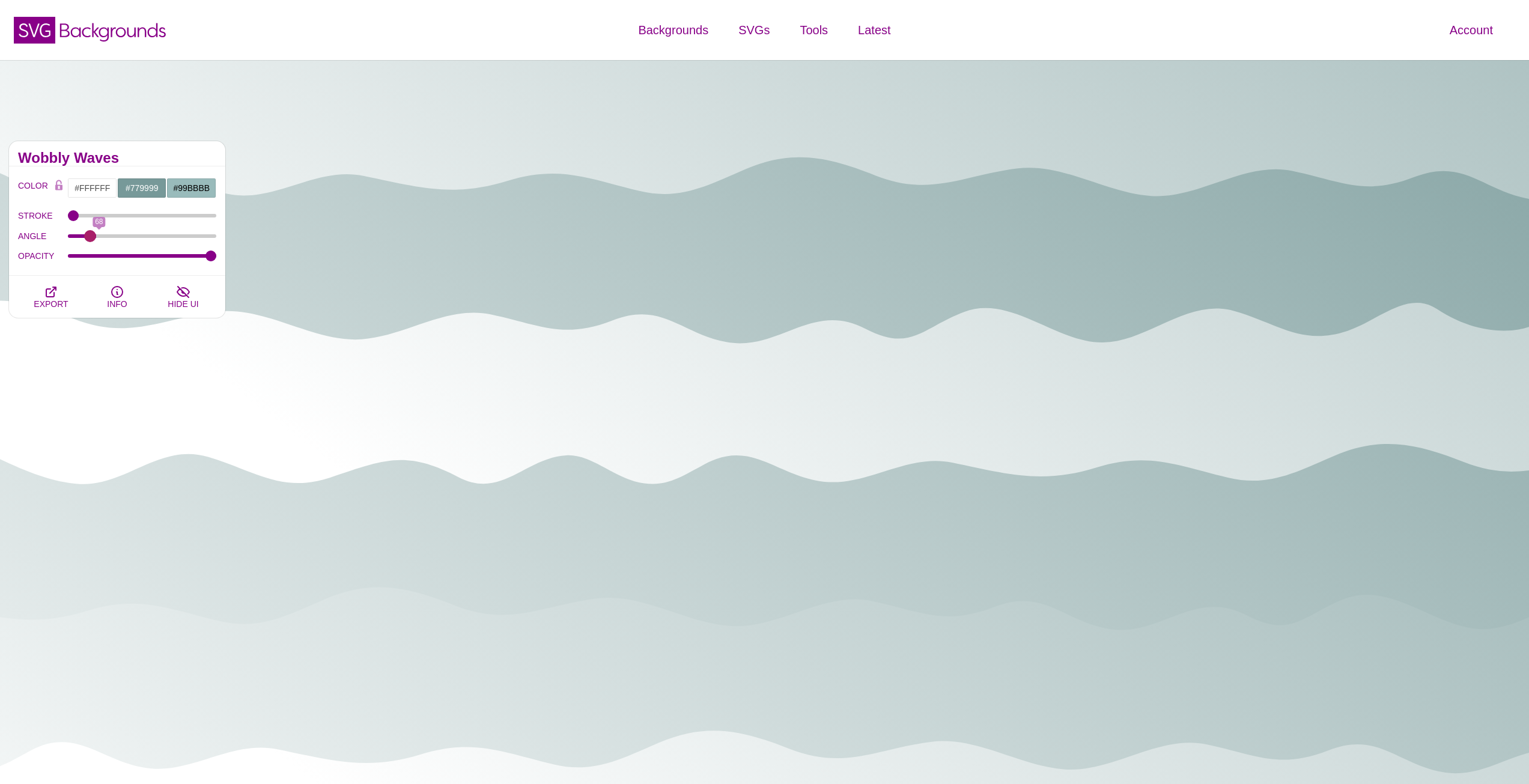
drag, startPoint x: 70, startPoint y: 233, endPoint x: 89, endPoint y: 242, distance: 21.0
type input "43"
click at [90, 238] on input "ANGLE" at bounding box center [142, 236] width 149 height 5
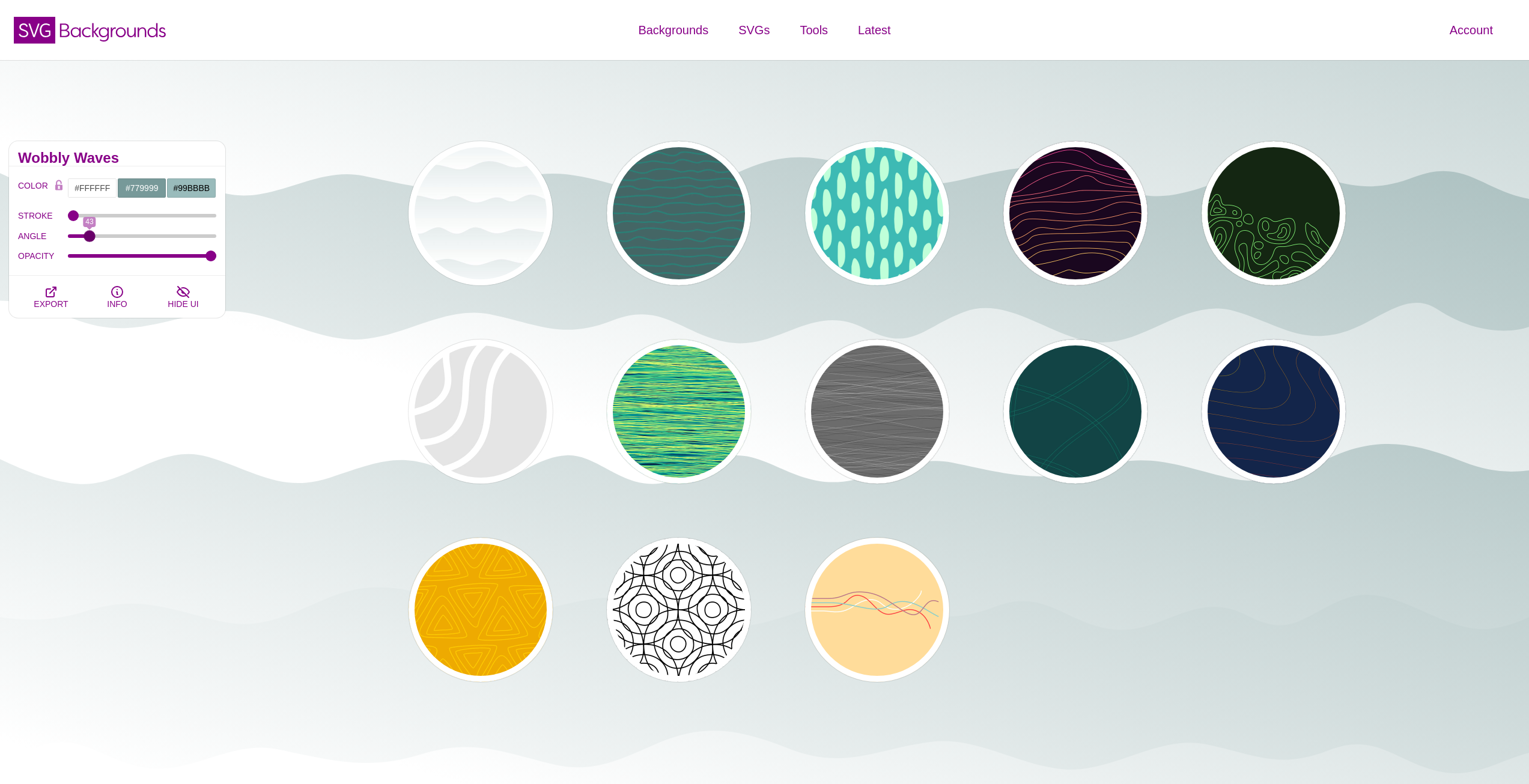
drag, startPoint x: 503, startPoint y: 327, endPoint x: 511, endPoint y: 328, distance: 8.1
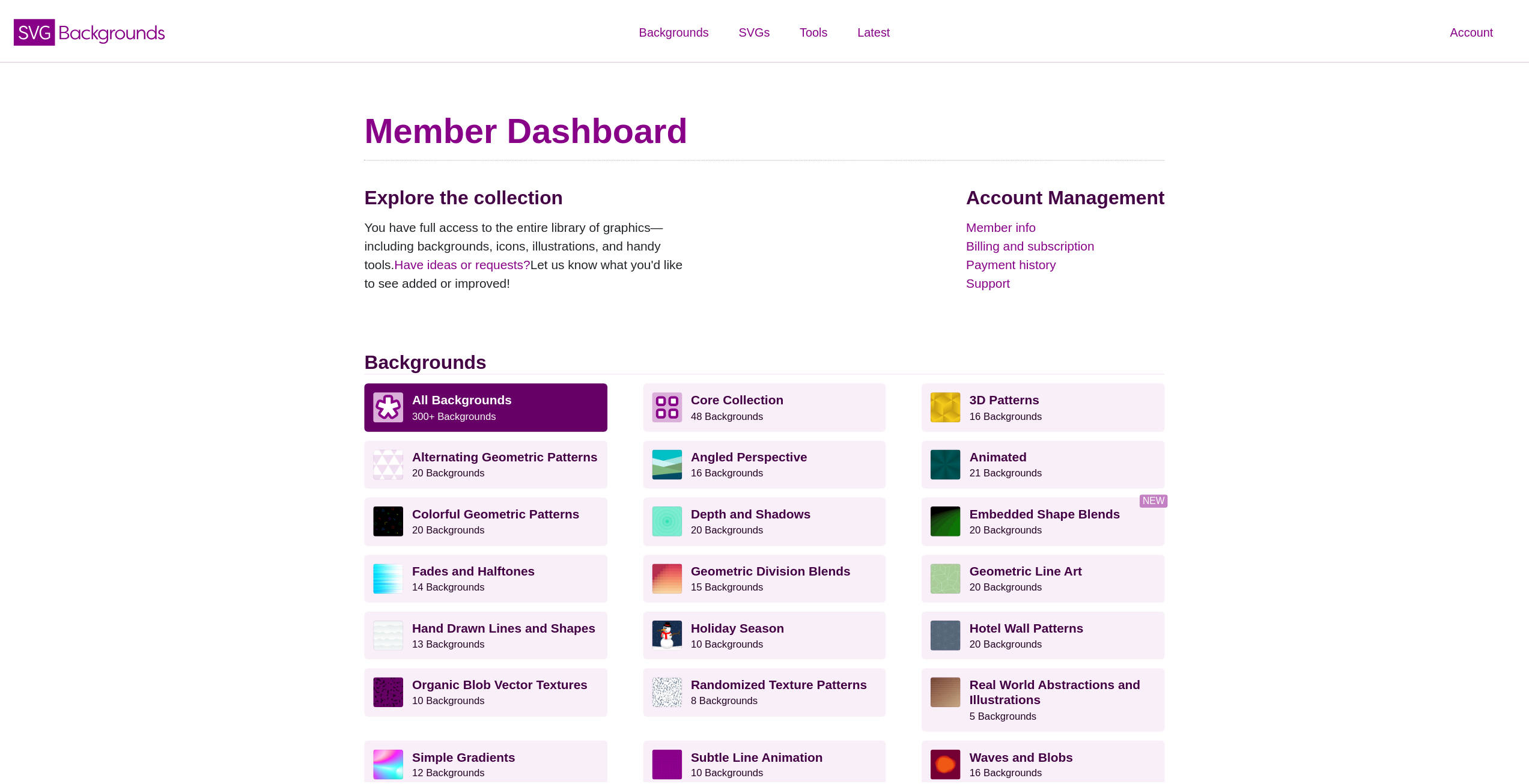
scroll to position [120, 0]
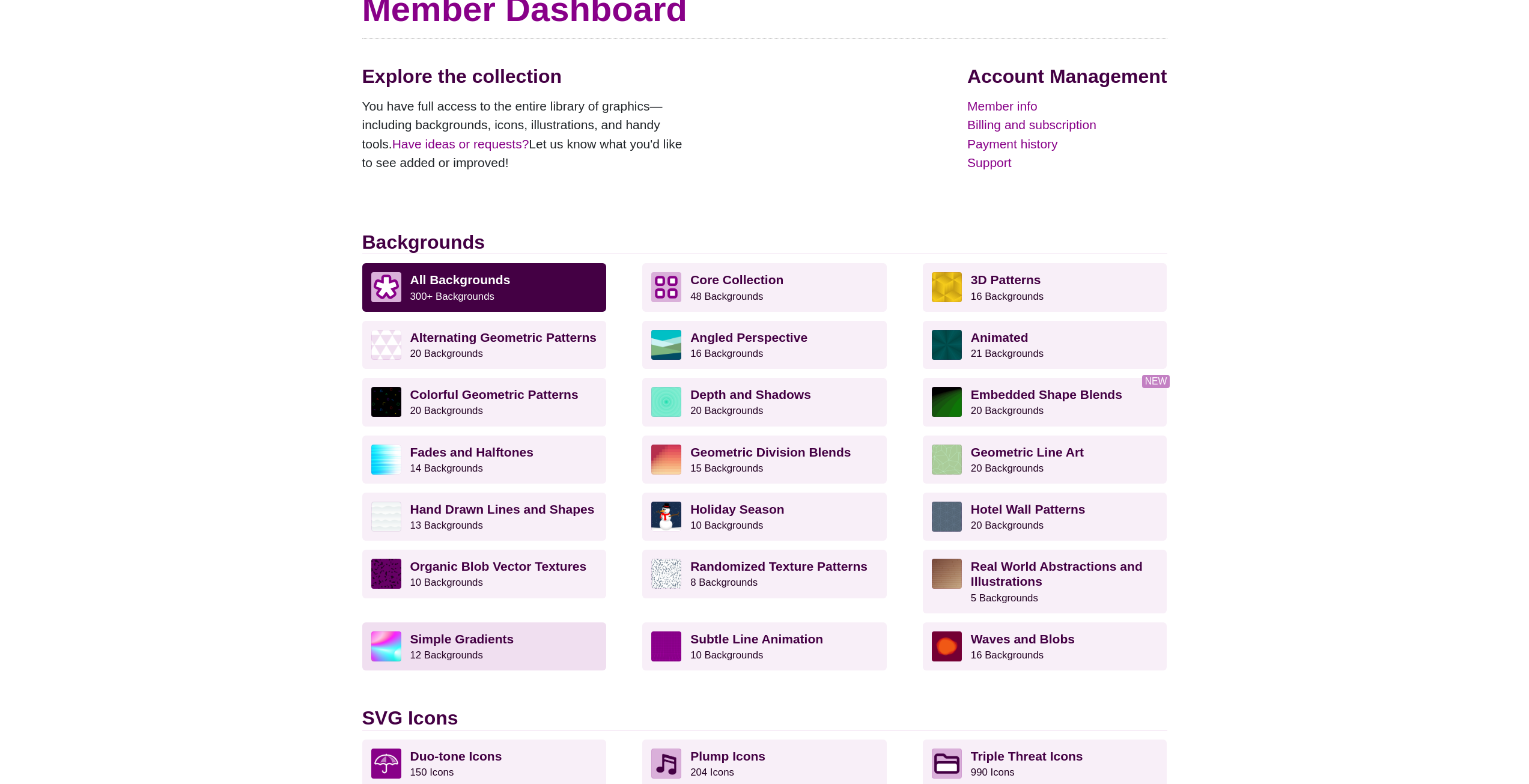
click at [509, 639] on strong "Simple Gradients" at bounding box center [462, 639] width 104 height 14
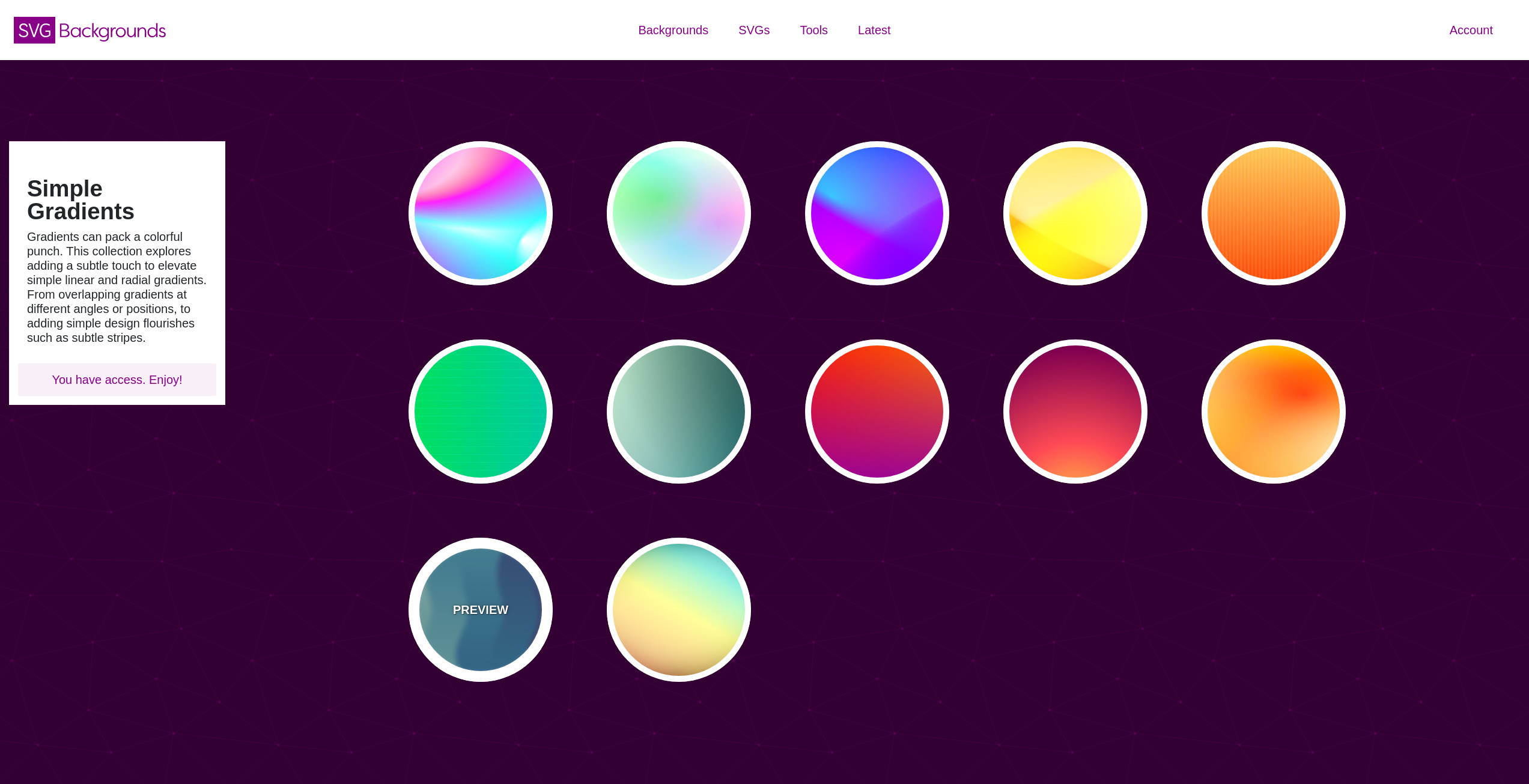
type input "#450057"
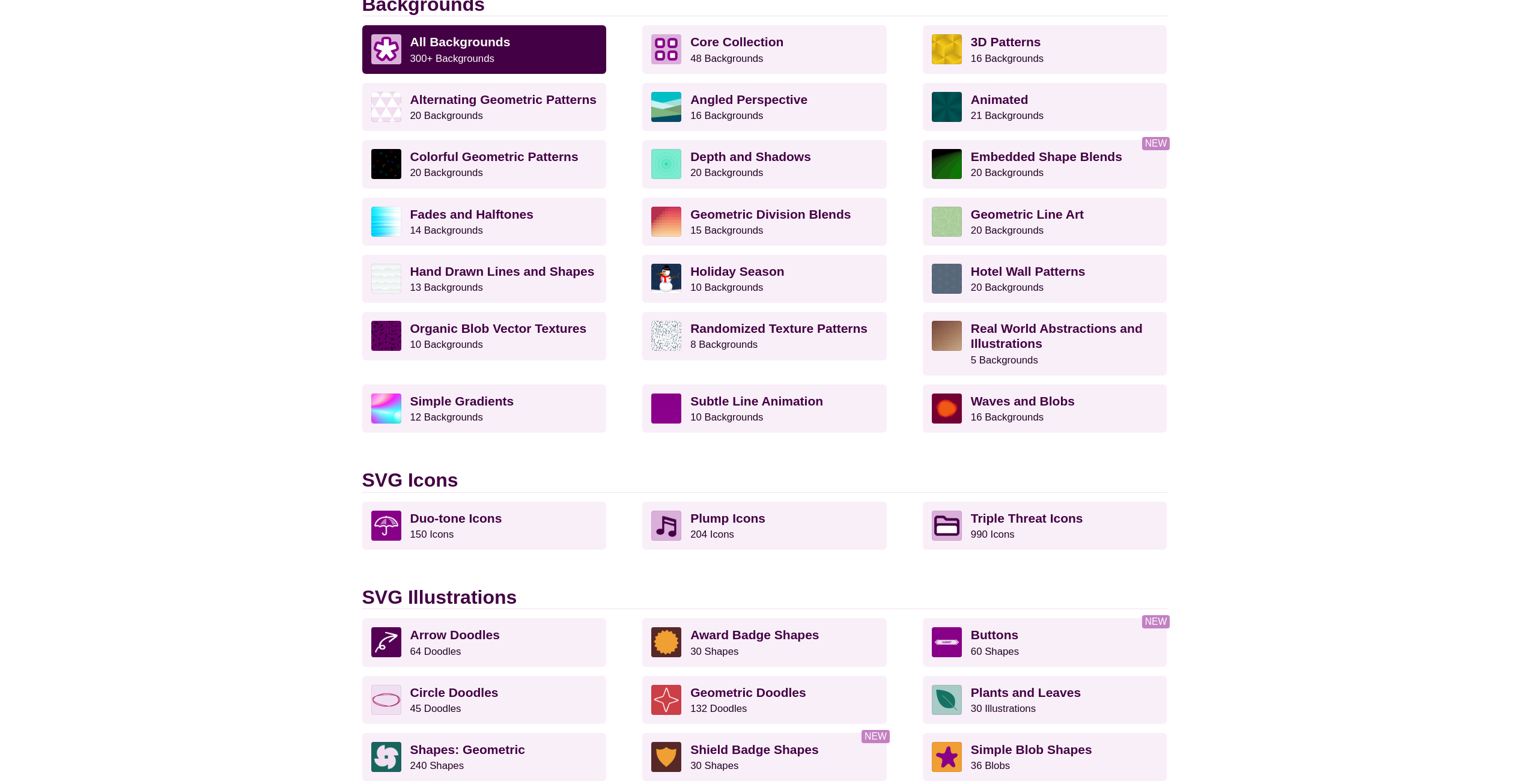
scroll to position [360, 0]
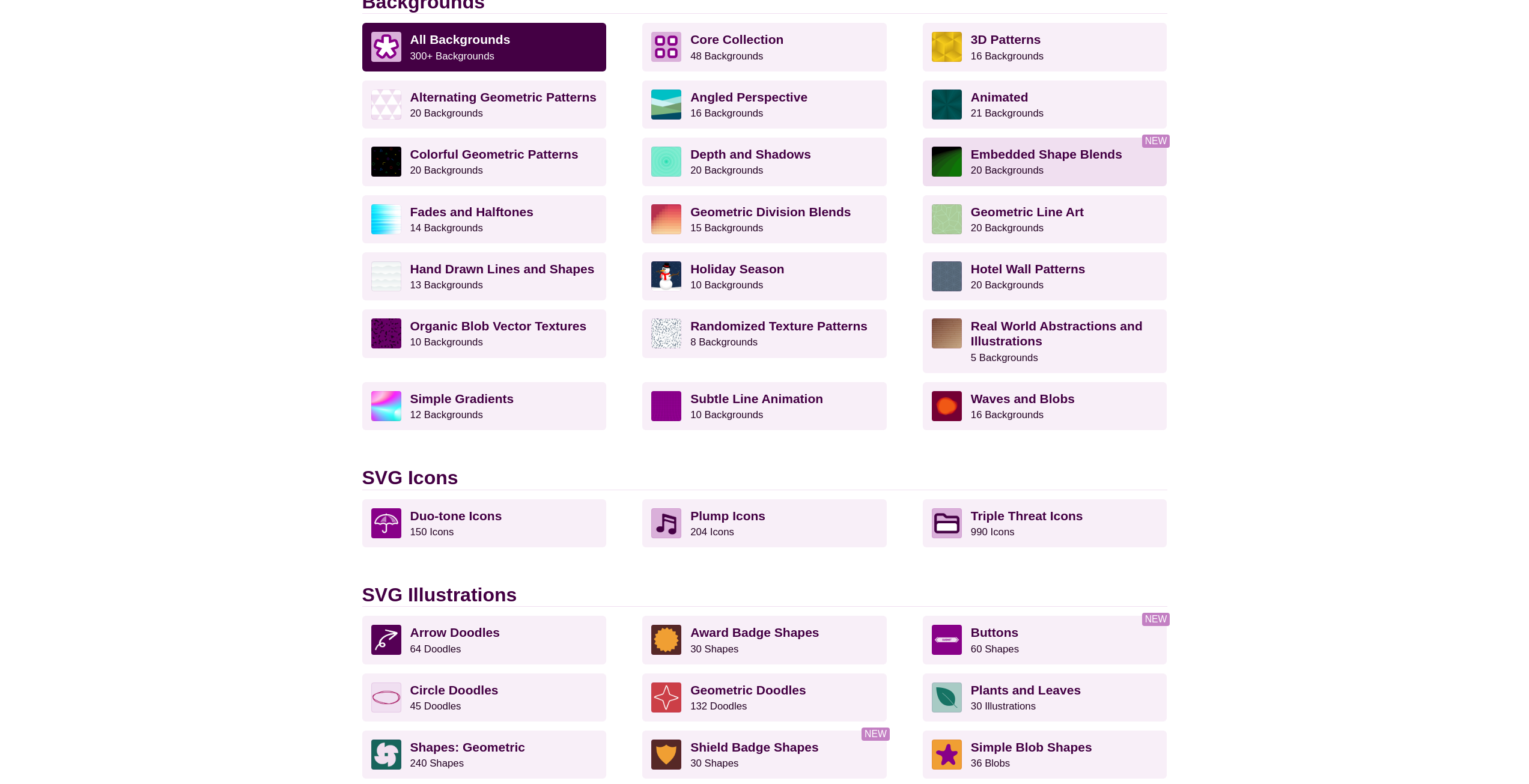
click at [1100, 147] on strong "Embedded Shape Blends" at bounding box center [1047, 154] width 151 height 14
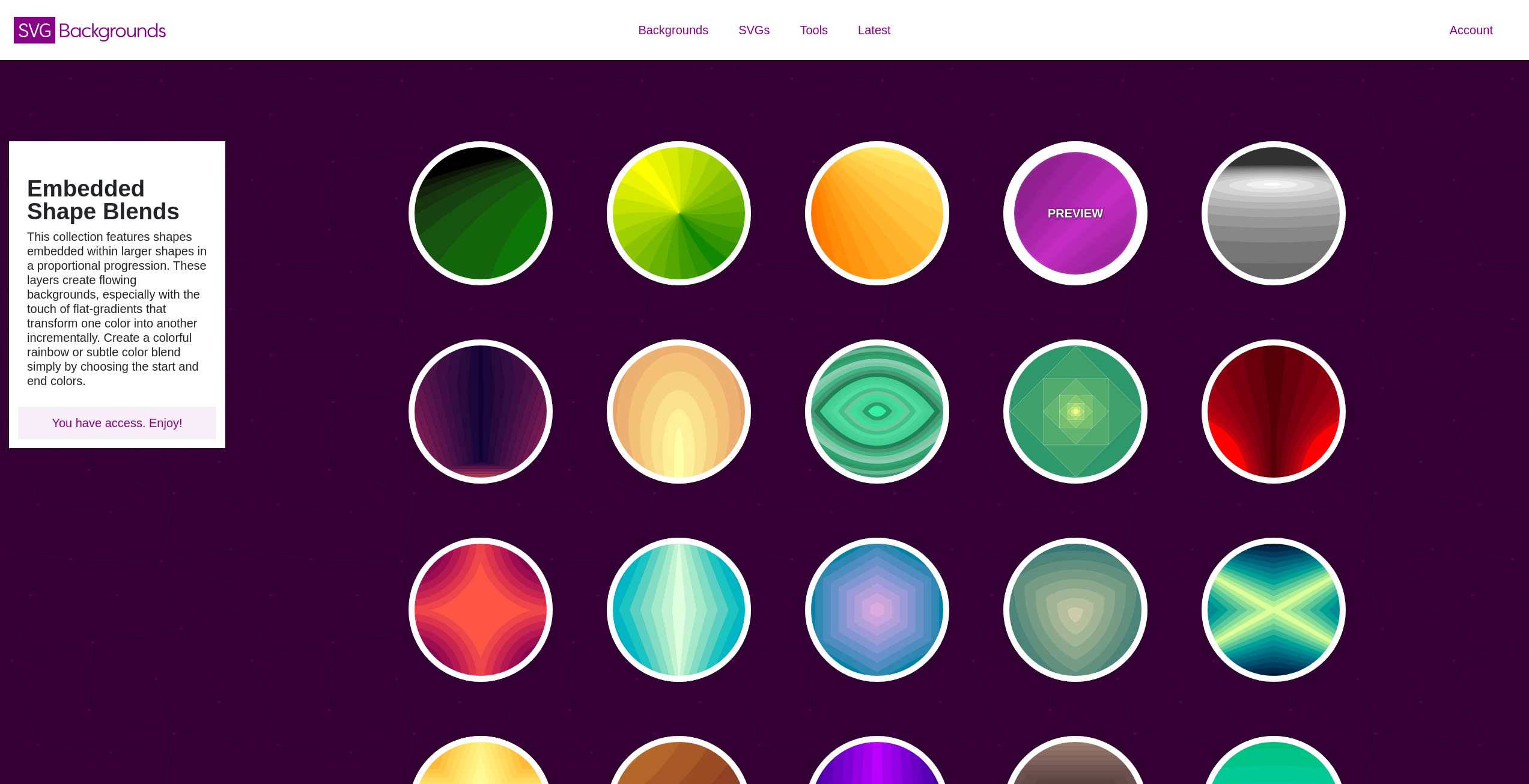
type input "#450057"
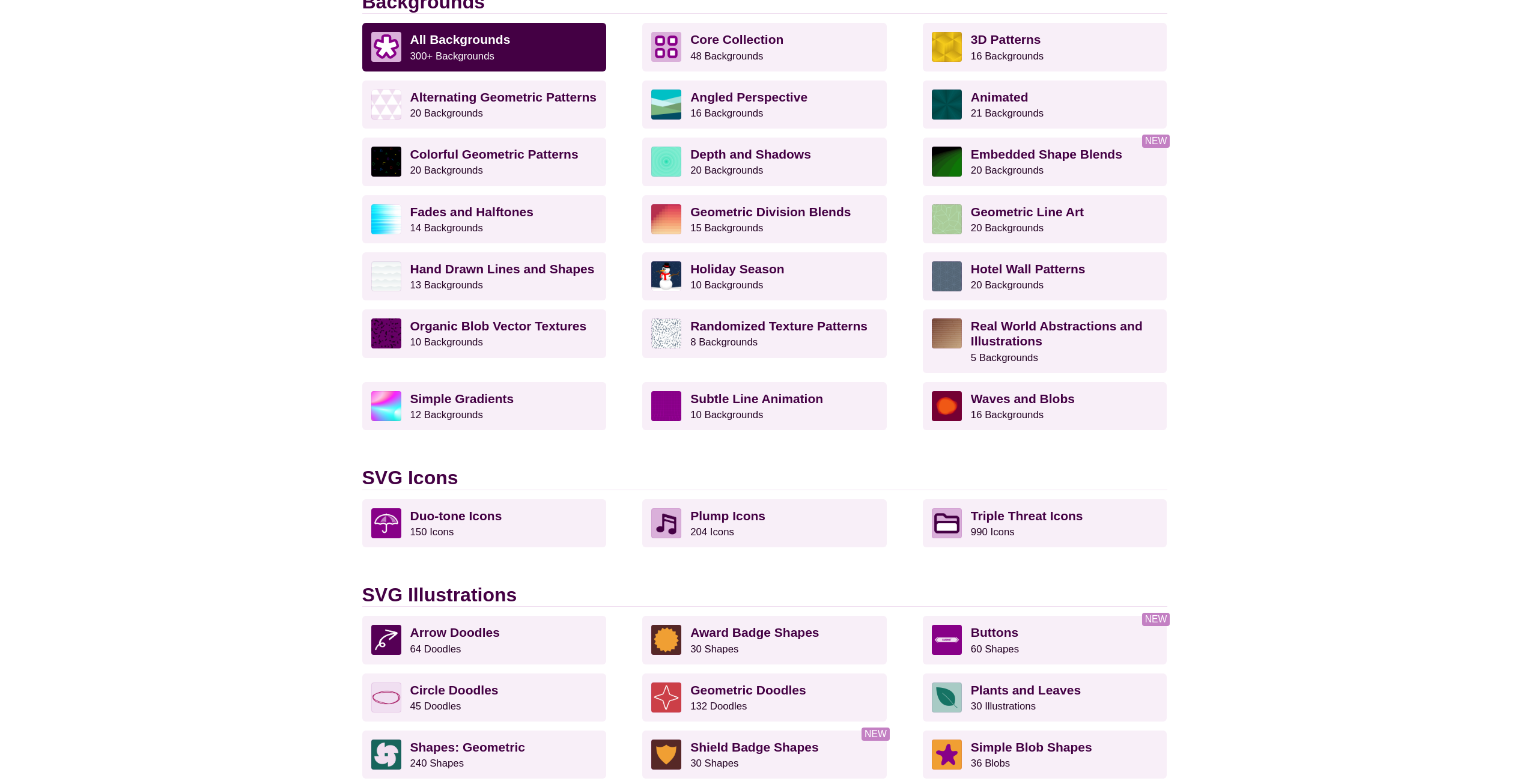
click at [357, 345] on div "Member Dashboard Explore the collection You have full access to the entire libr…" at bounding box center [765, 520] width 842 height 1581
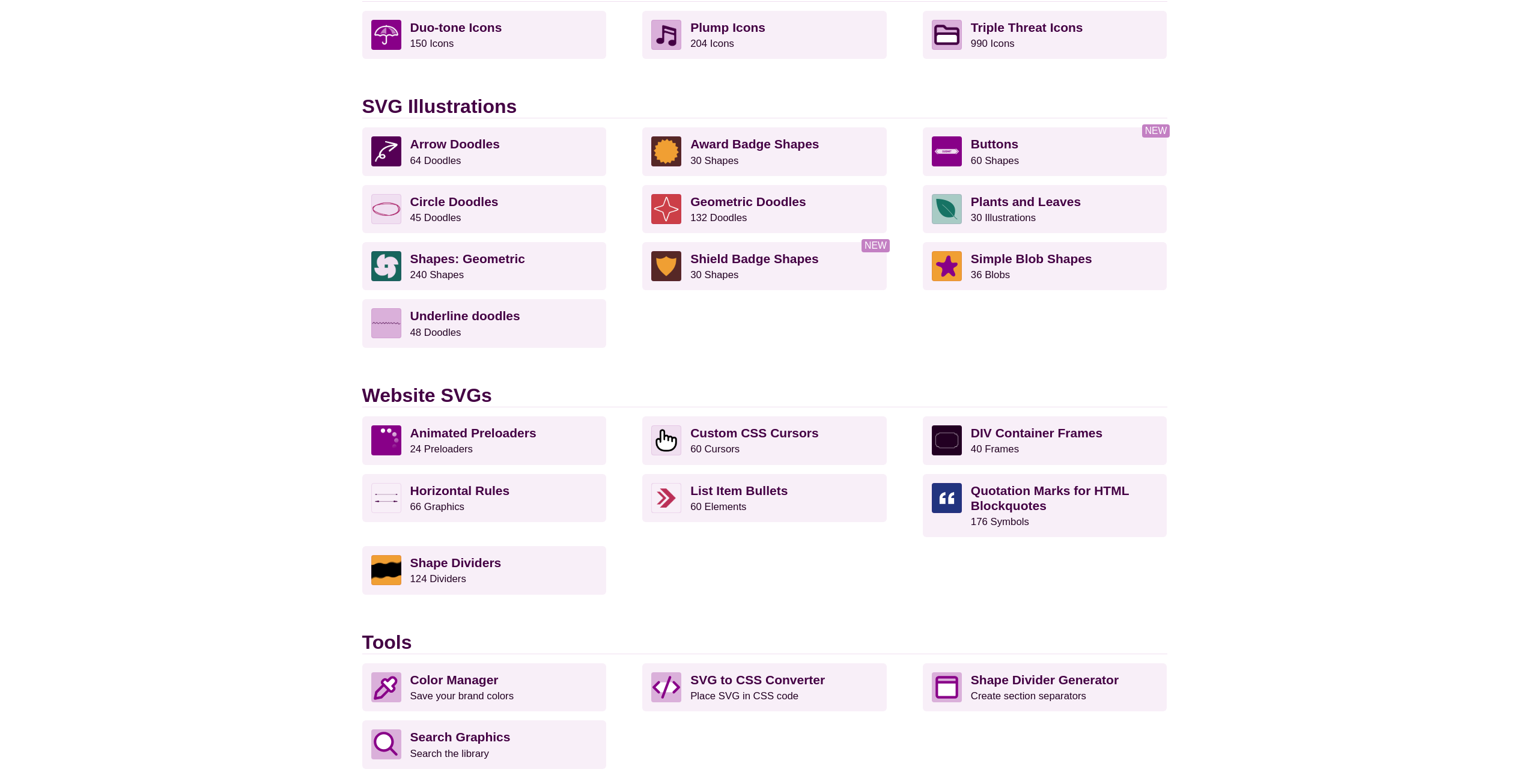
scroll to position [841, 0]
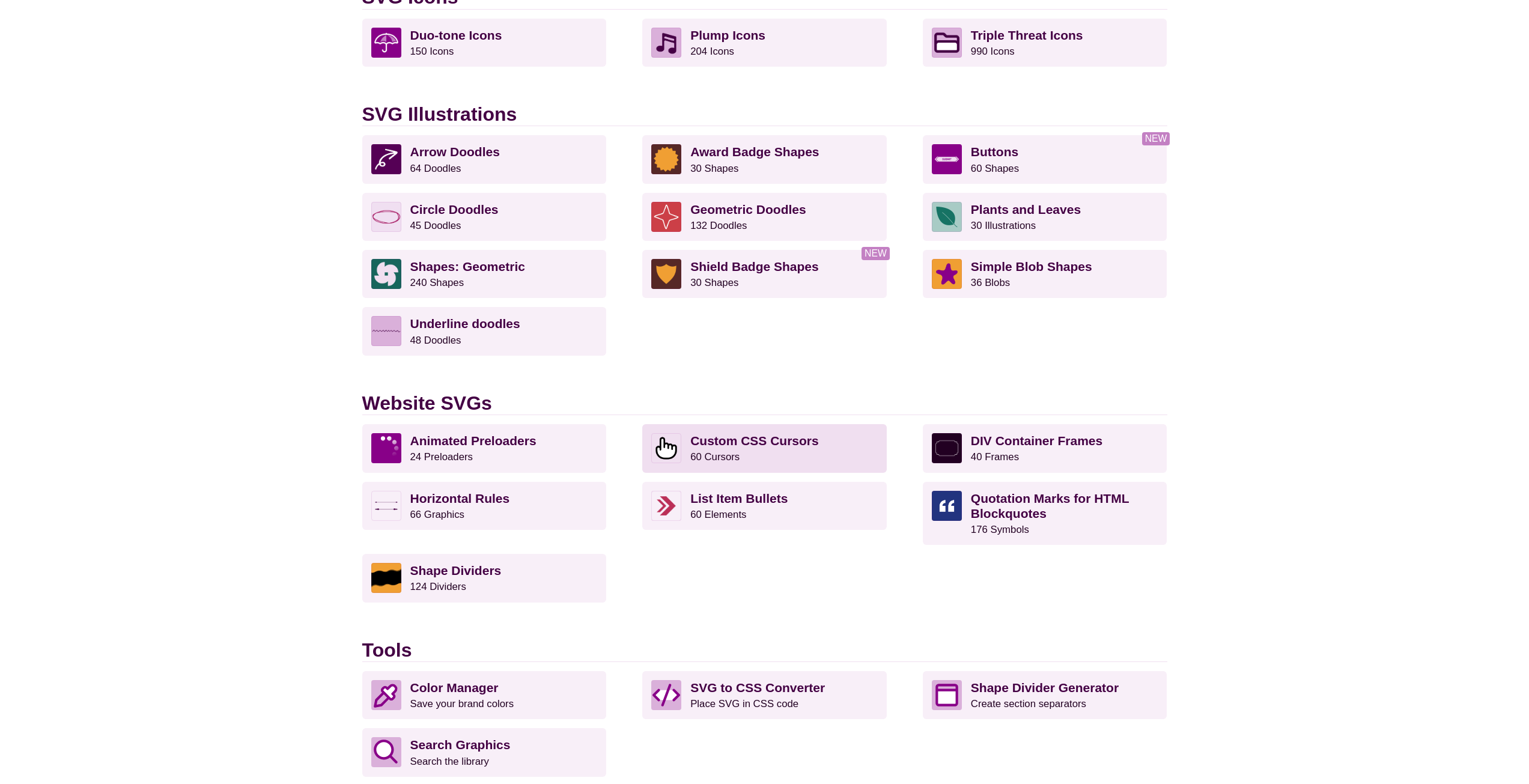
click at [681, 446] on img at bounding box center [667, 448] width 30 height 30
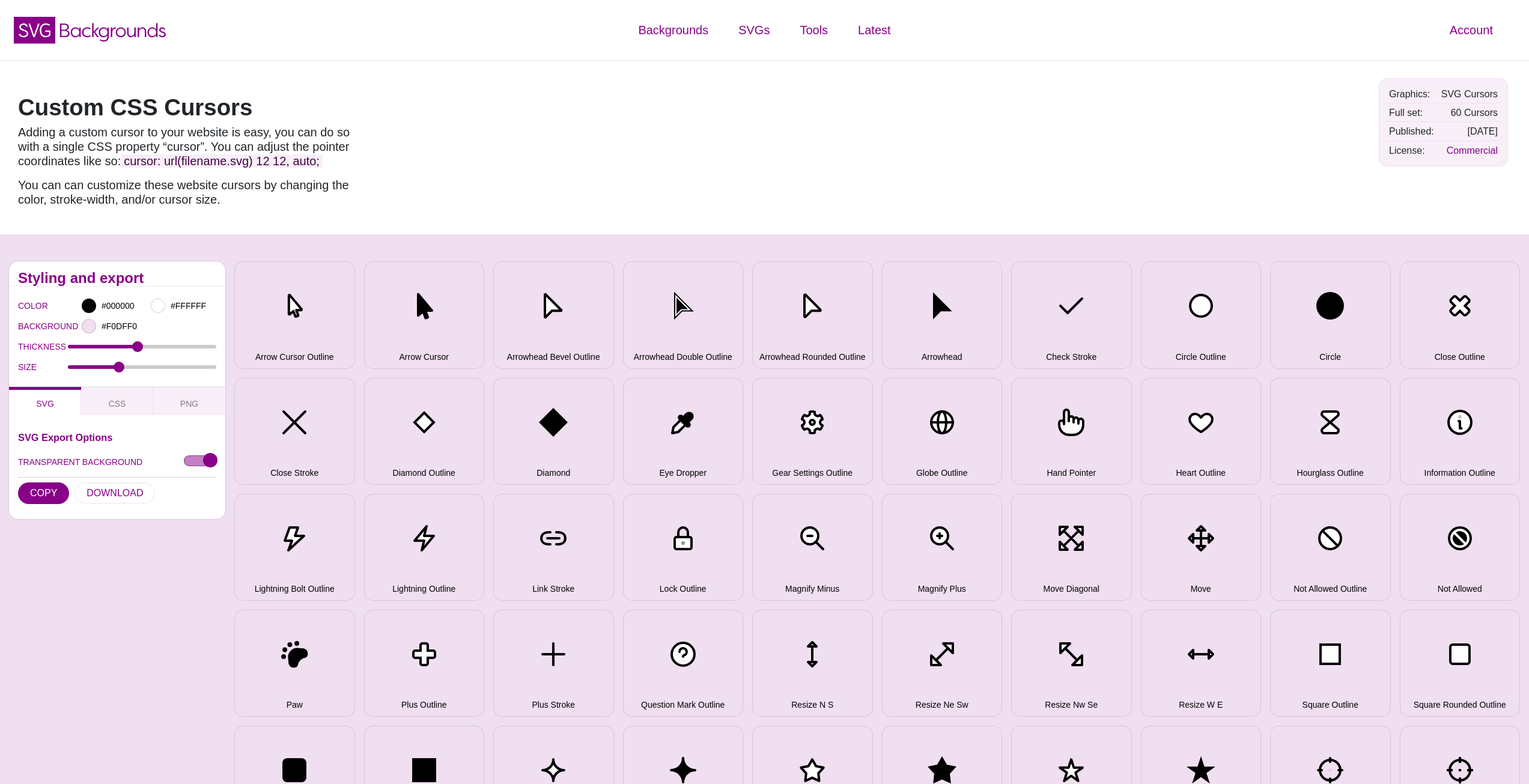
click at [489, 235] on div "Styling and export COLOR #000000 #FFFFFF BACKGROUND #F0DFF0 THICKNESS 2 SIZE 48…" at bounding box center [764, 663] width 1529 height 859
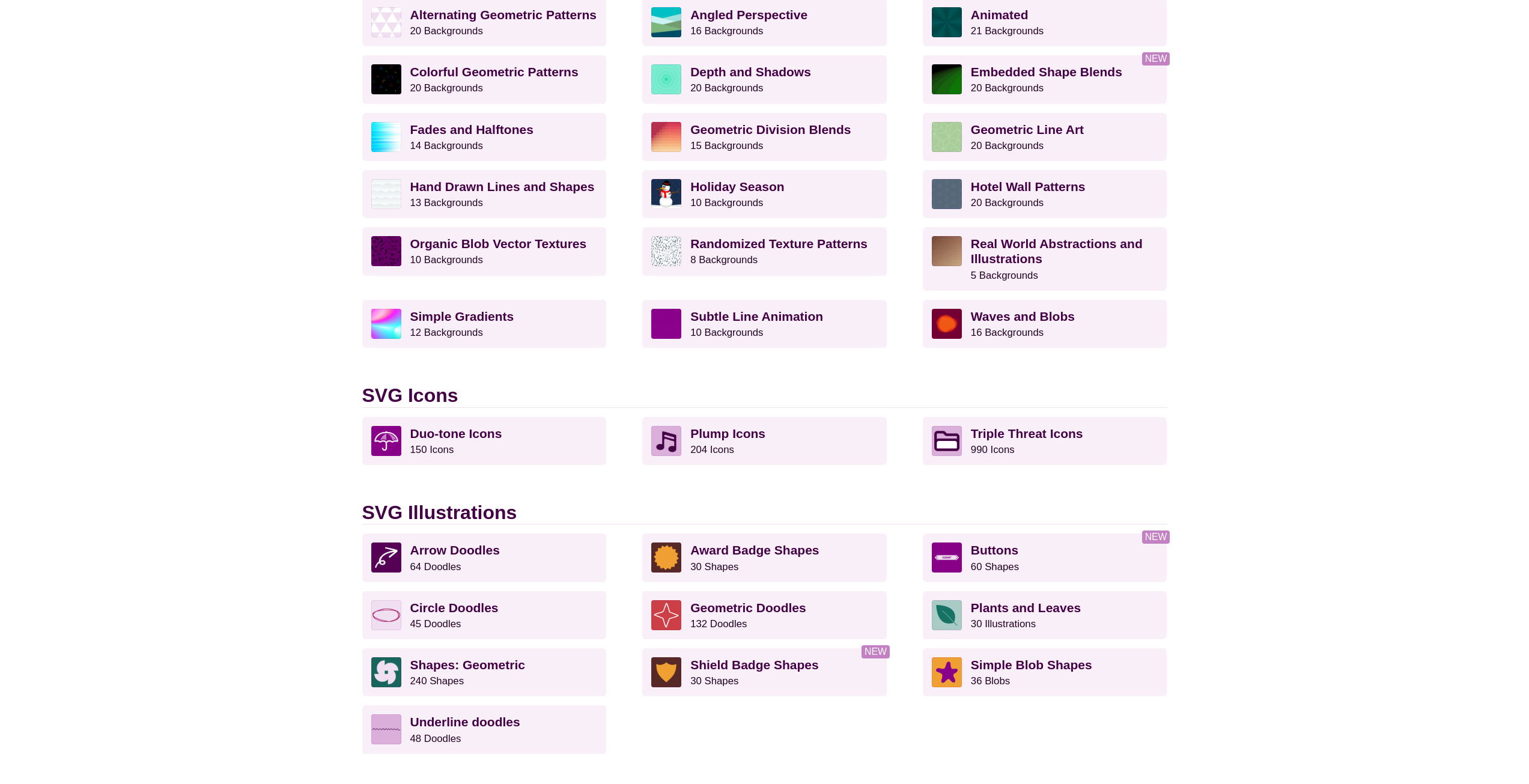
scroll to position [481, 0]
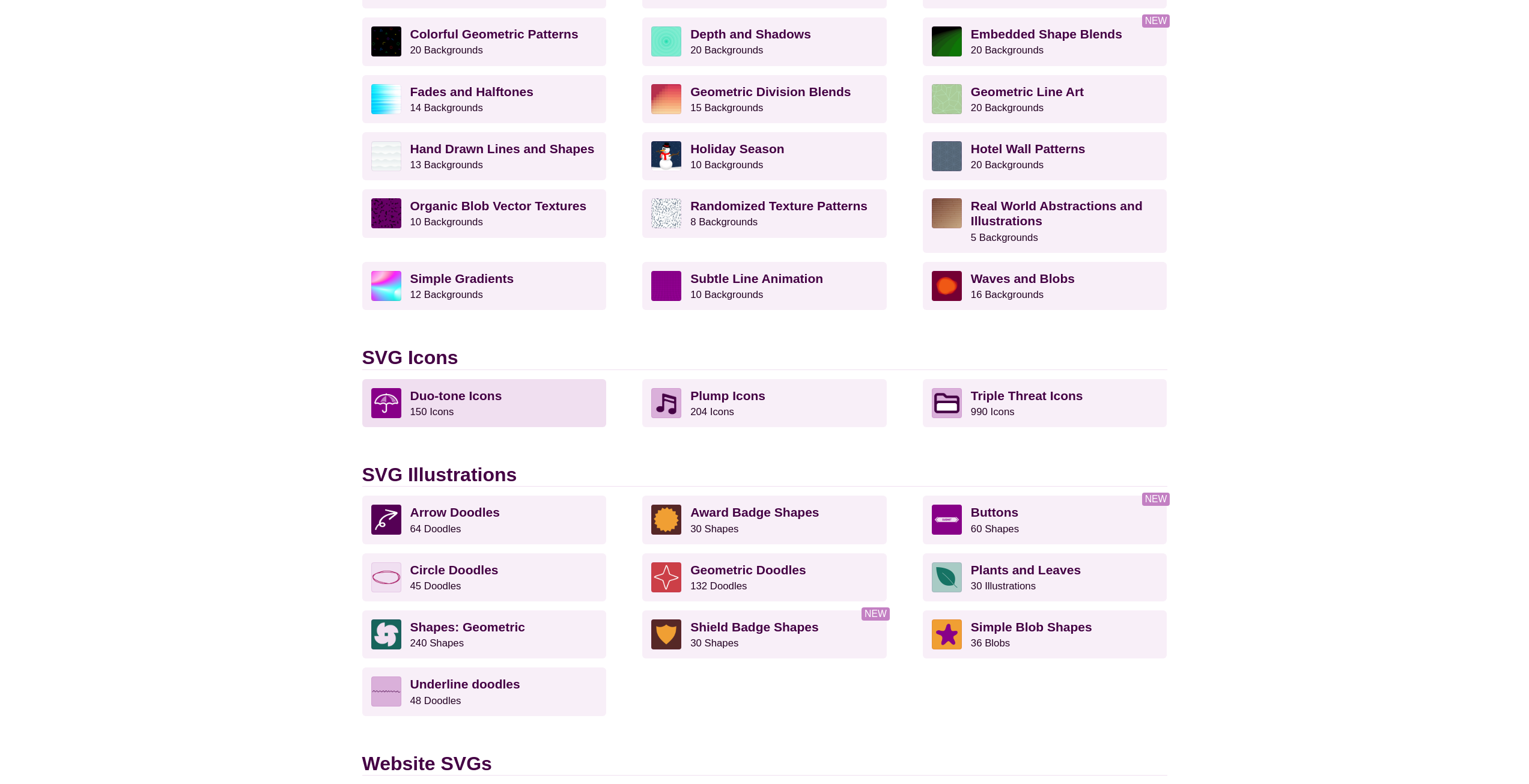
click at [561, 401] on p "Duo-tone Icons 150 Icons" at bounding box center [504, 403] width 187 height 30
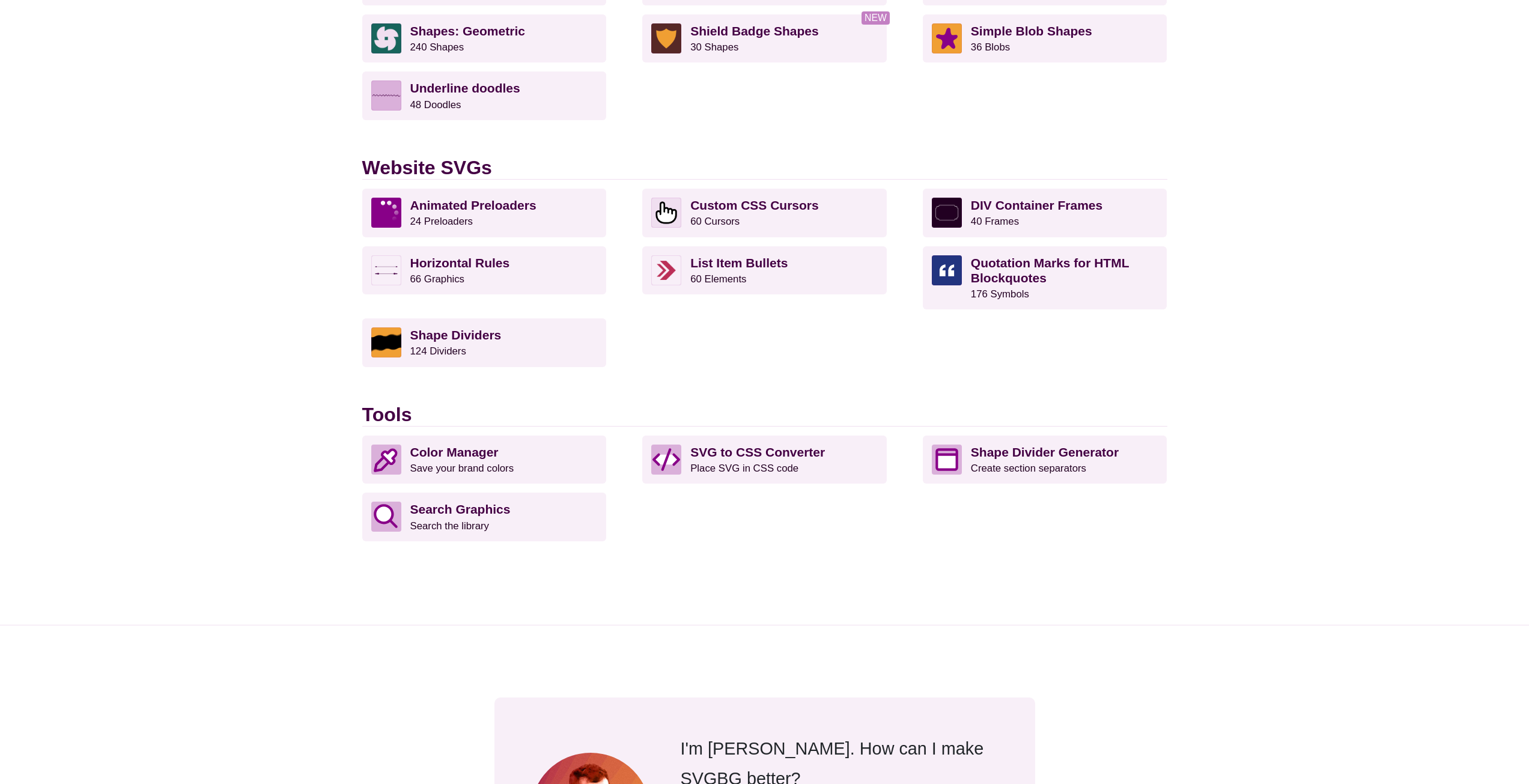
scroll to position [841, 0]
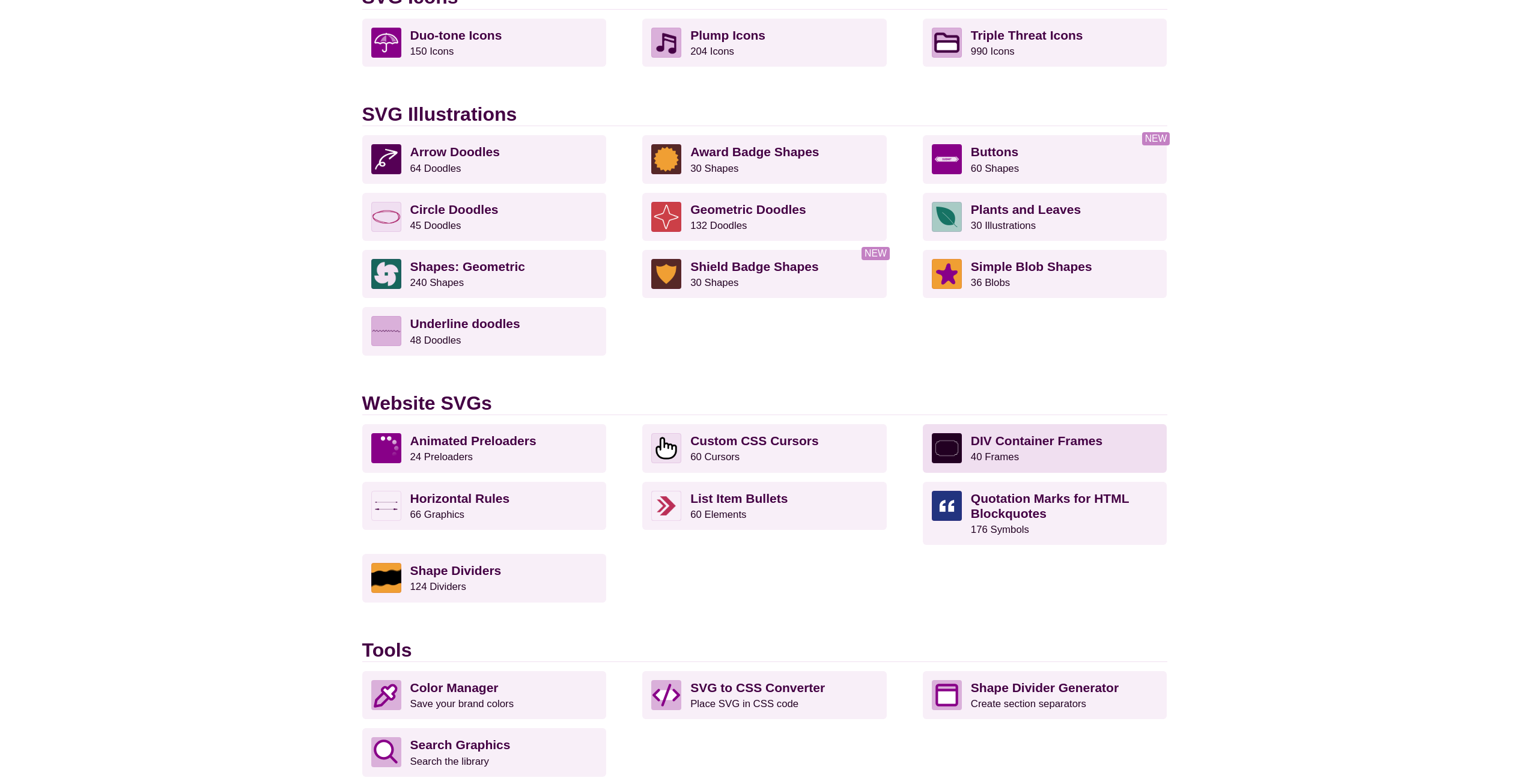
click at [1102, 447] on p "DIV Container Frames 40 Frames" at bounding box center [1065, 448] width 187 height 30
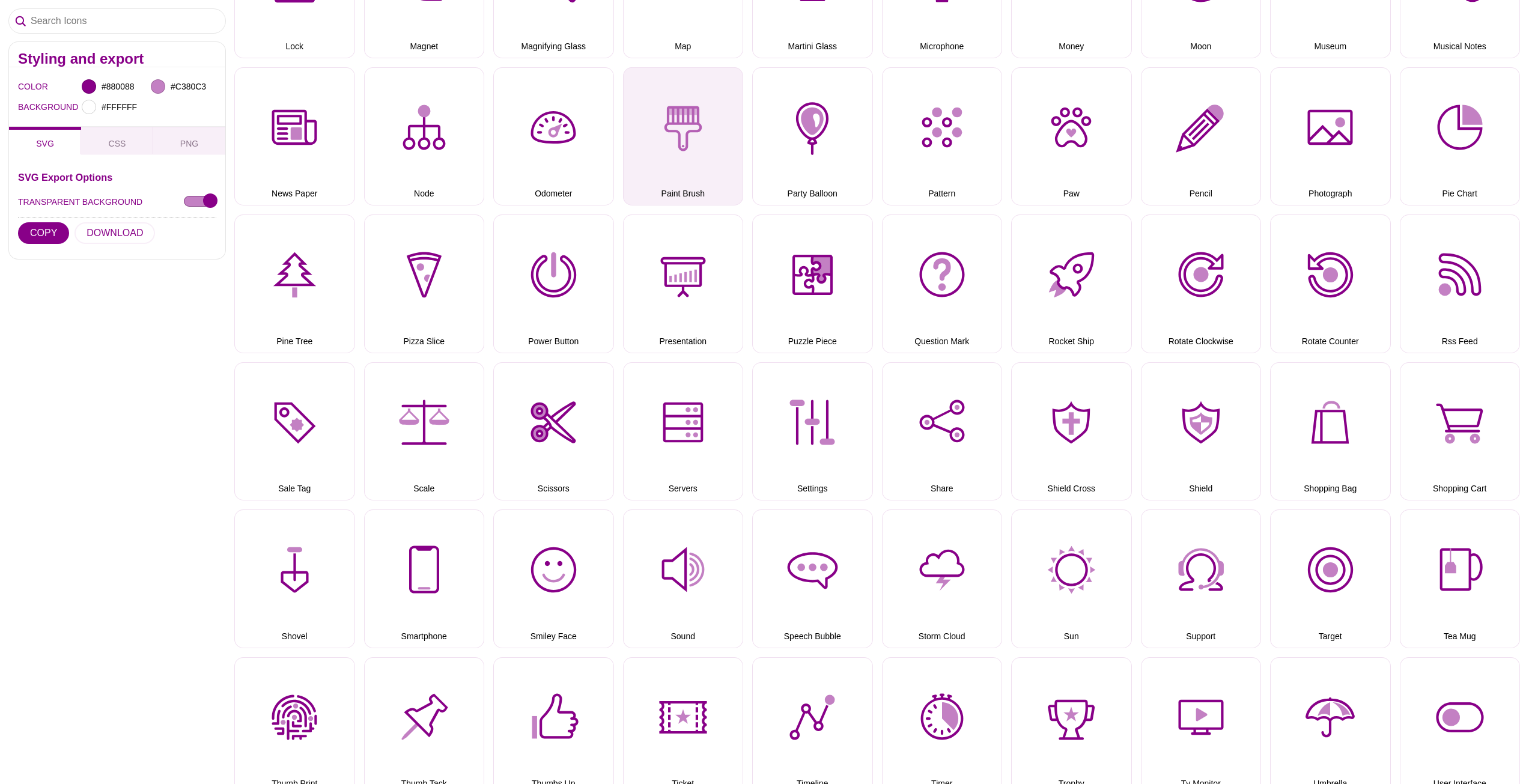
scroll to position [1442, 0]
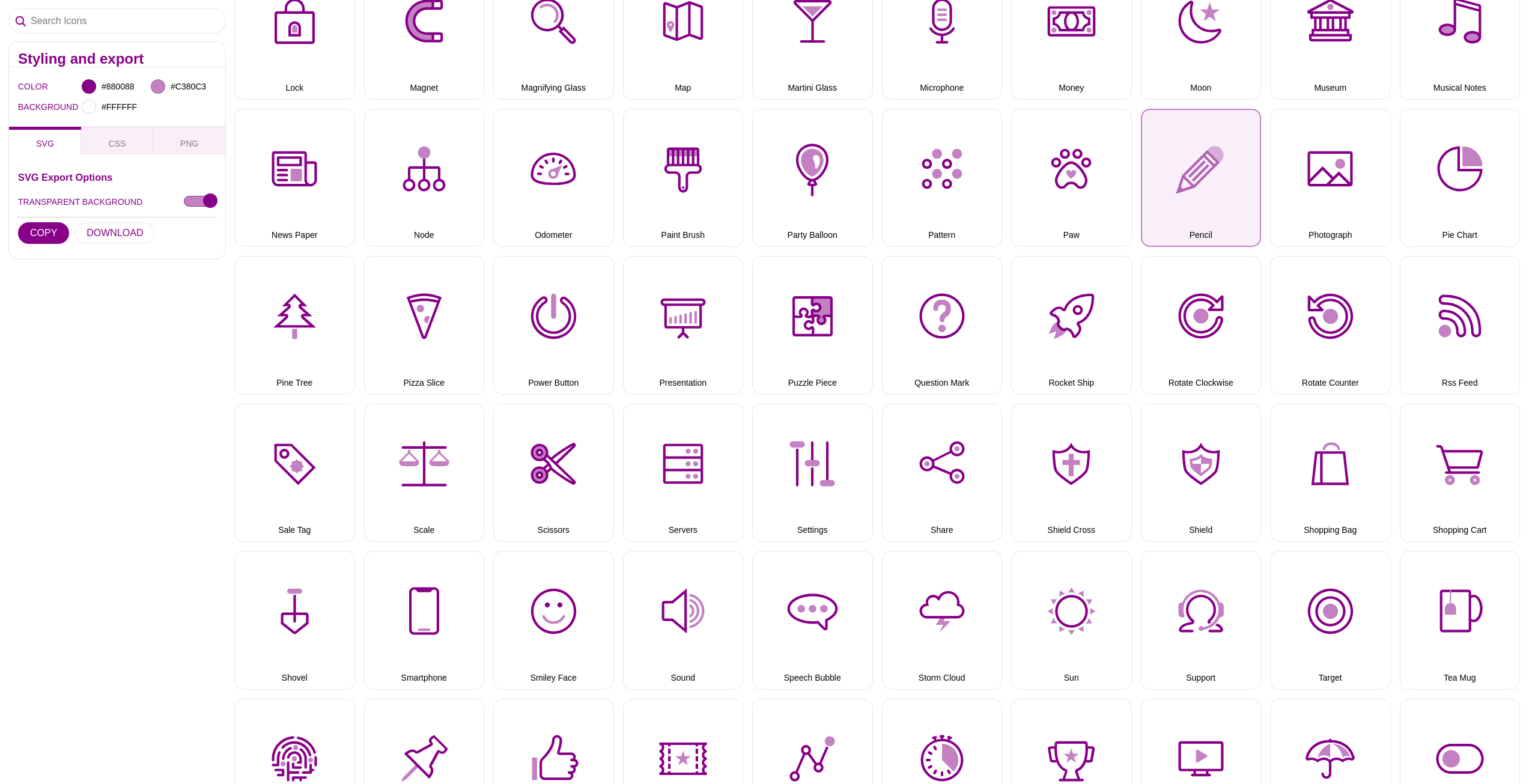
click at [1195, 180] on button "Pencil" at bounding box center [1201, 178] width 121 height 139
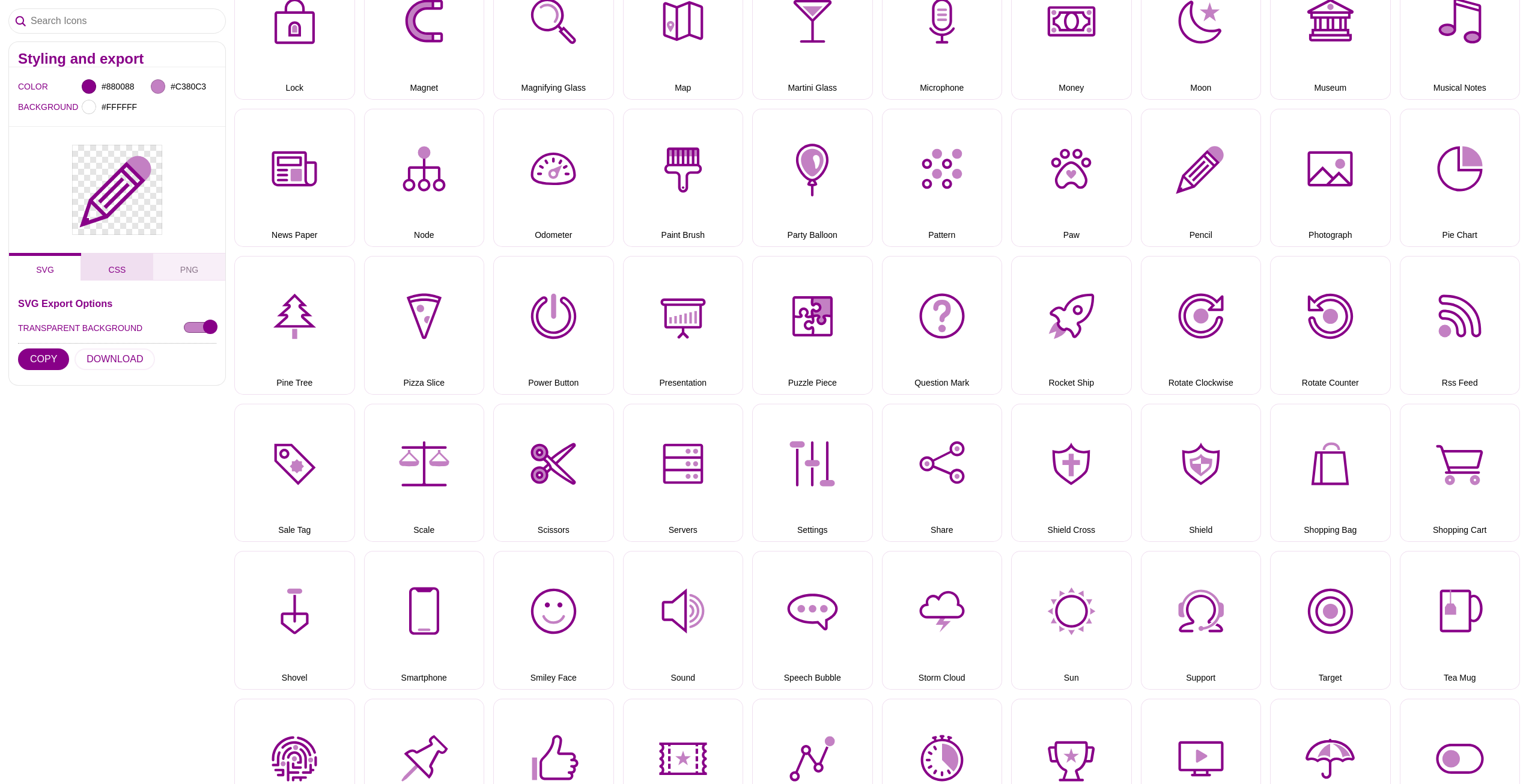
click at [121, 273] on span "CSS" at bounding box center [117, 270] width 27 height 13
click at [65, 264] on button "SVG" at bounding box center [45, 267] width 72 height 28
click at [52, 362] on button "COPY" at bounding box center [44, 359] width 51 height 22
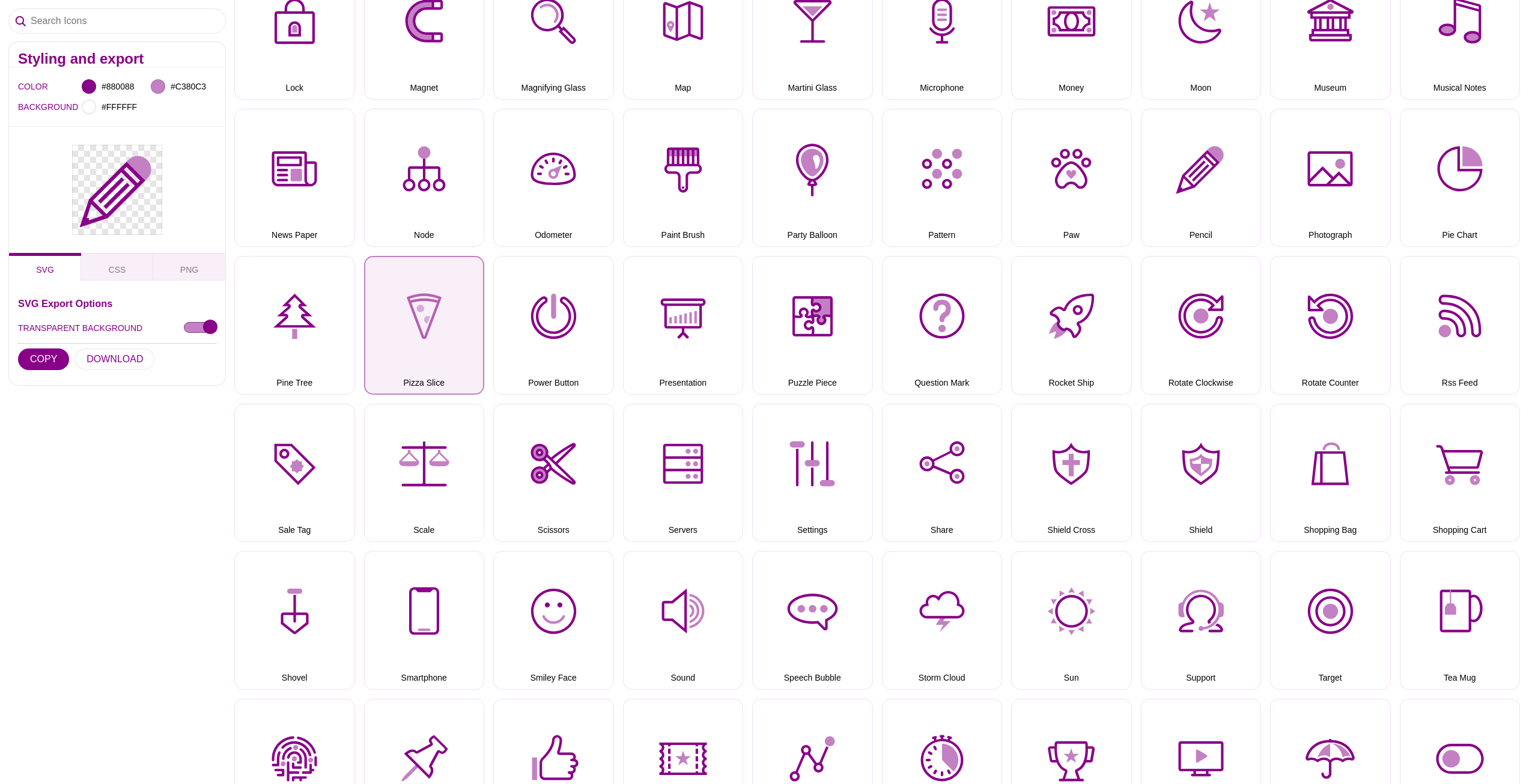
click at [430, 307] on button "Pizza Slice" at bounding box center [425, 326] width 121 height 139
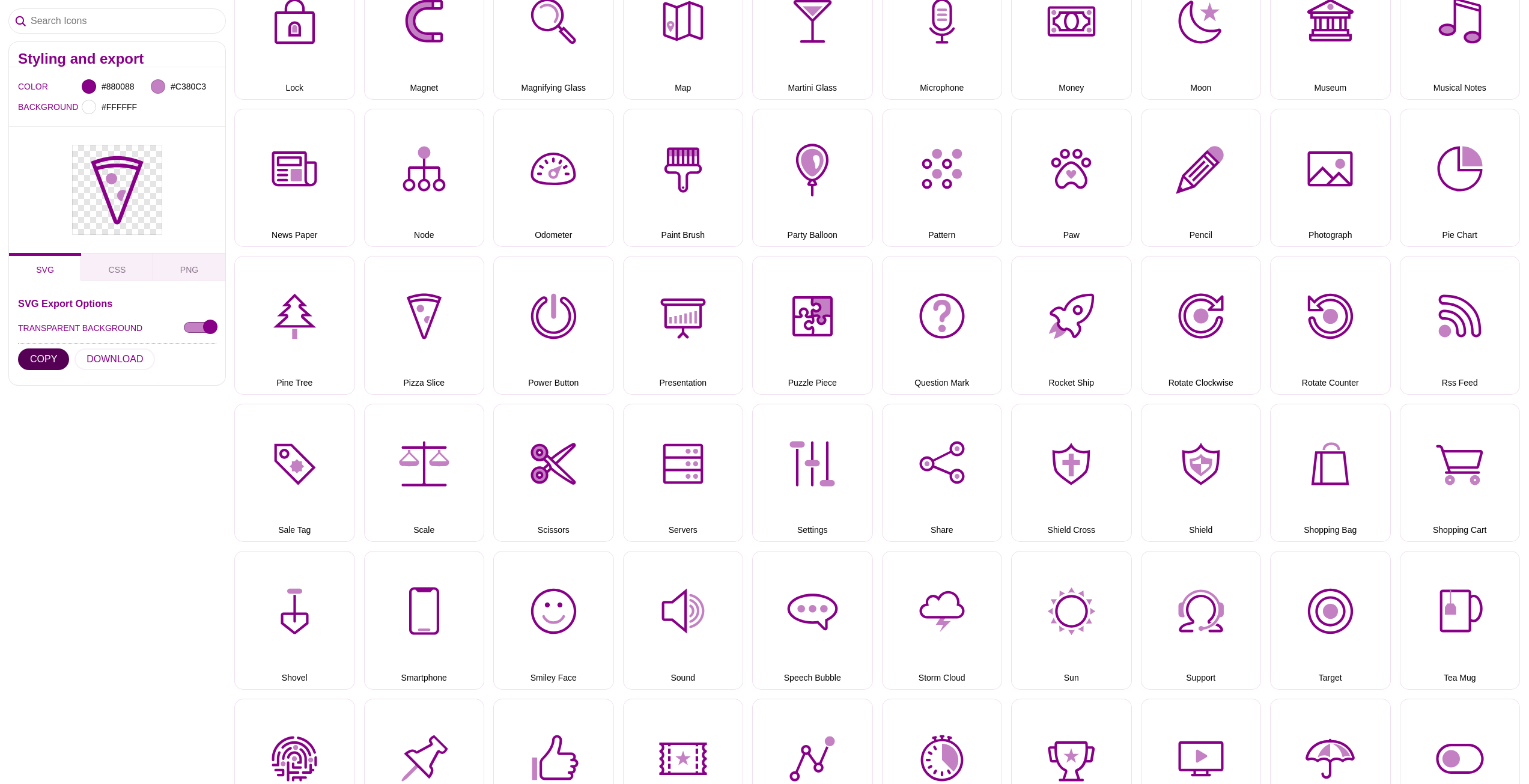
click at [35, 354] on button "COPY" at bounding box center [44, 359] width 51 height 22
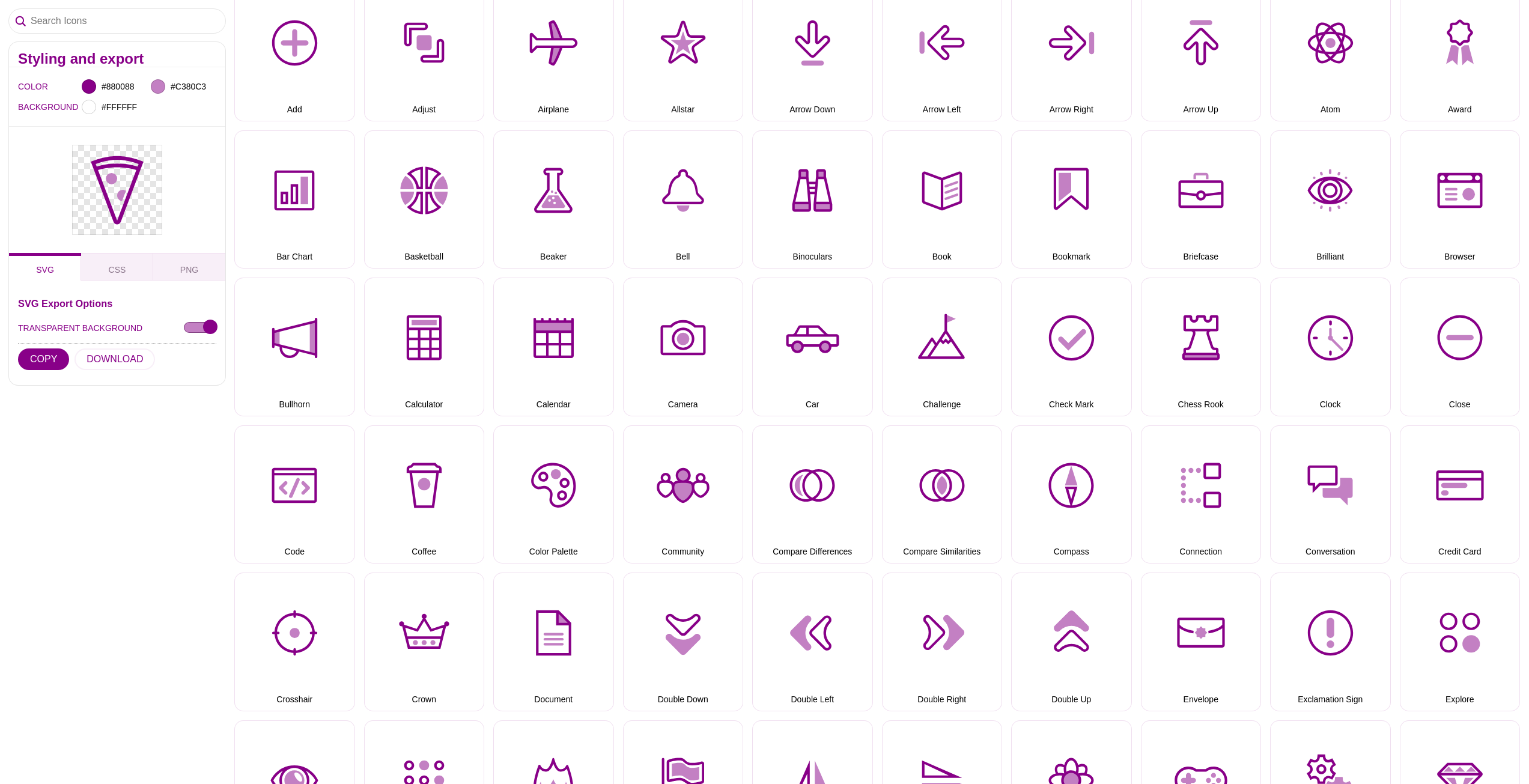
scroll to position [0, 0]
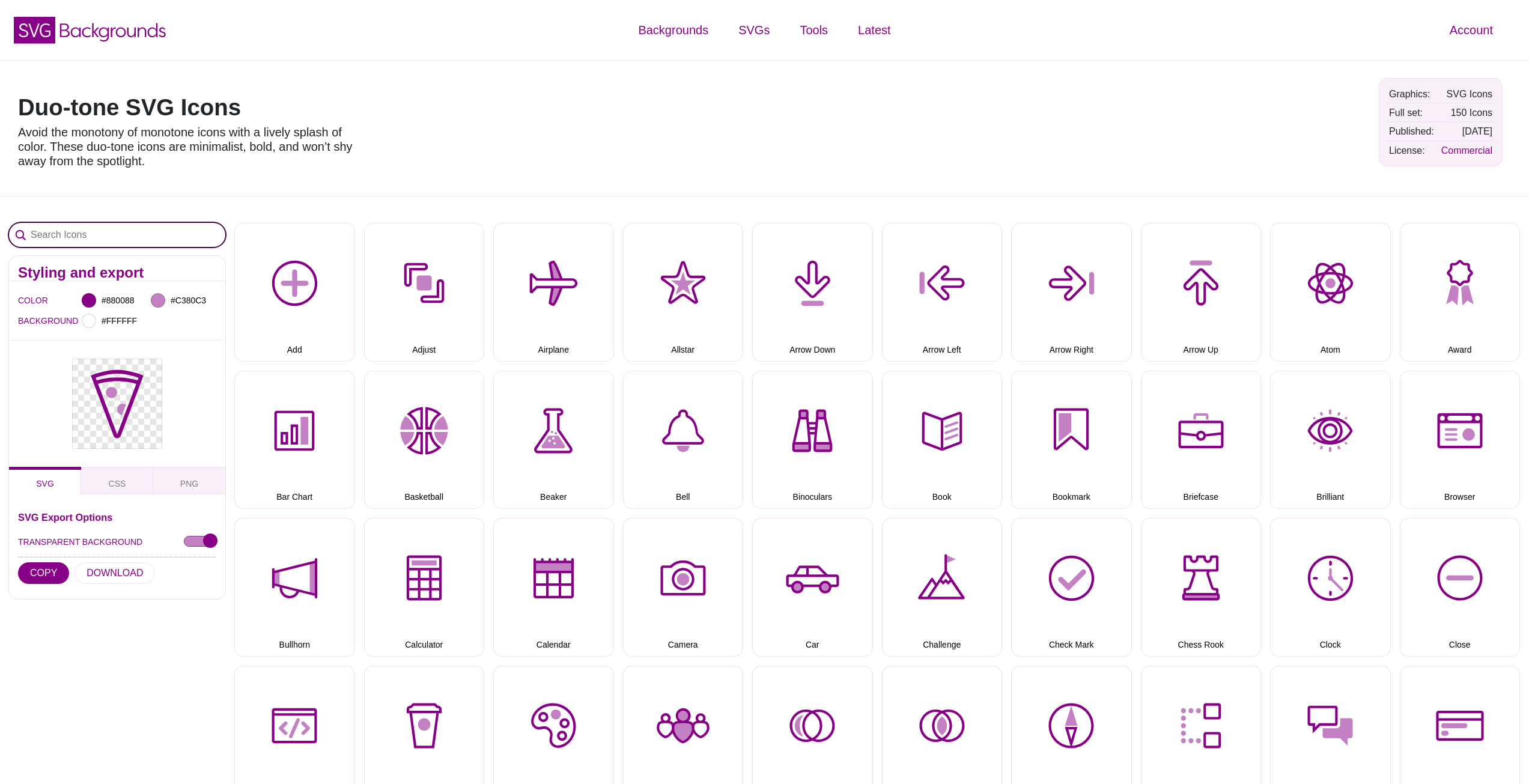
click at [94, 236] on input "Search Icons" at bounding box center [117, 234] width 216 height 24
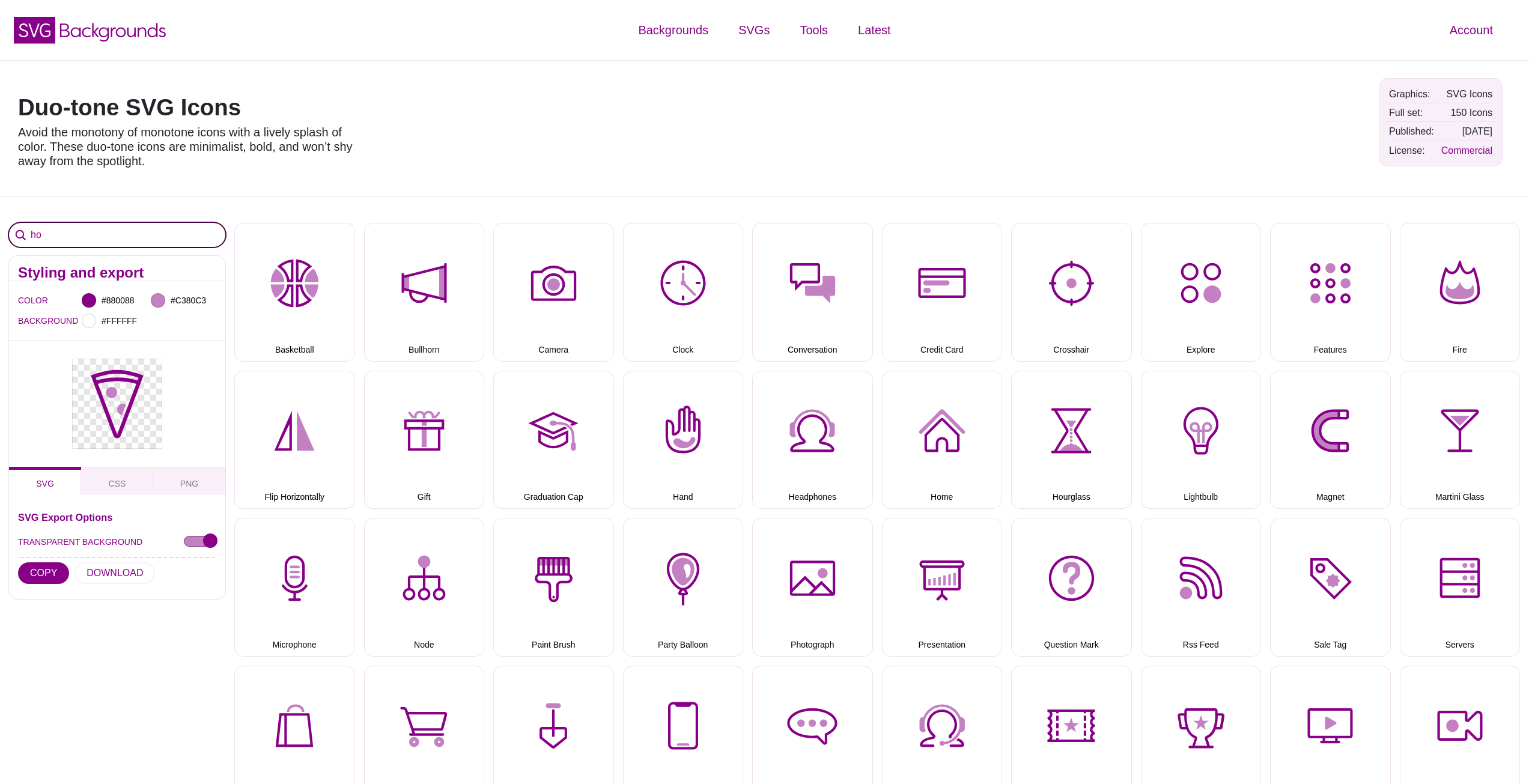
type input "h"
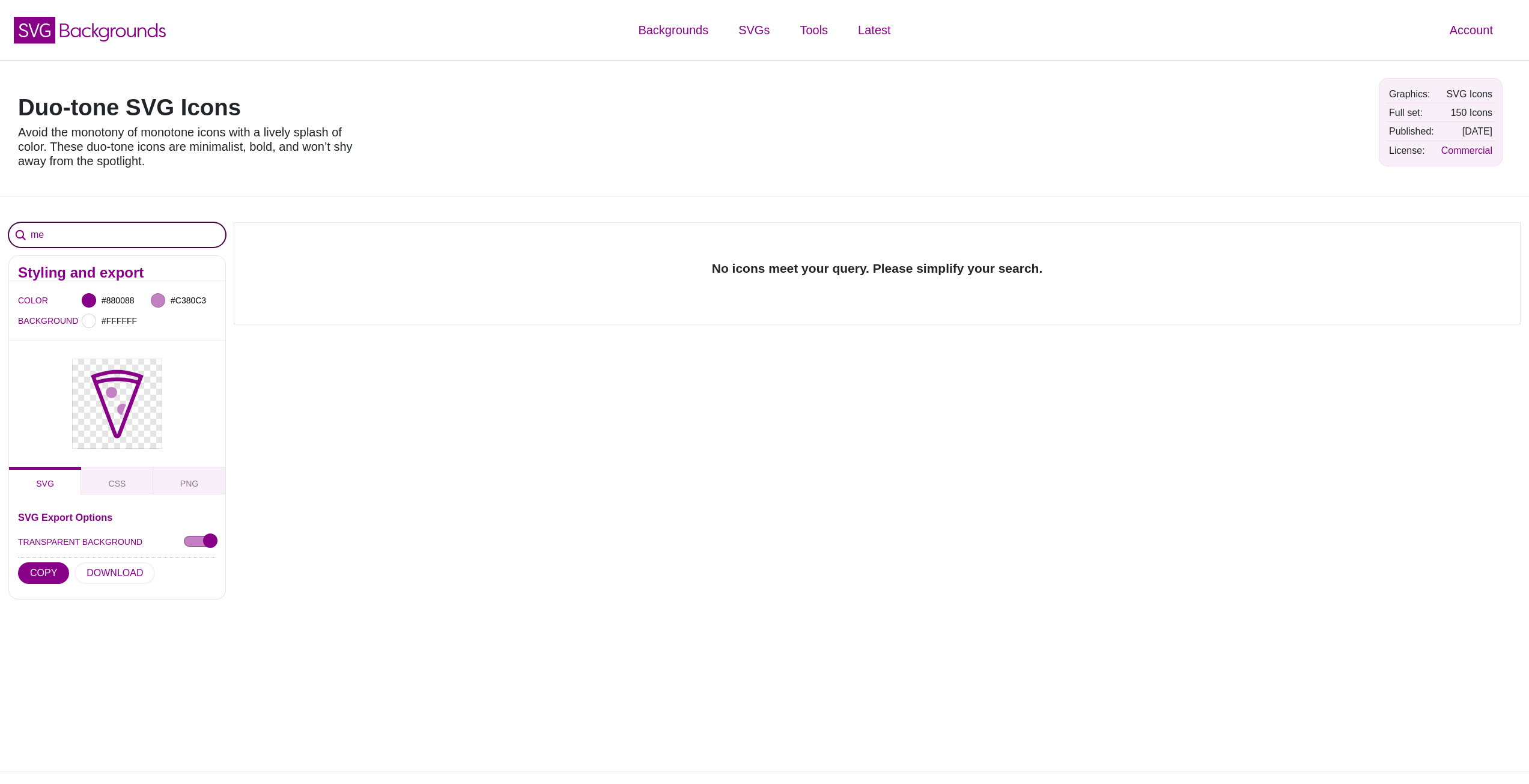
type input "m"
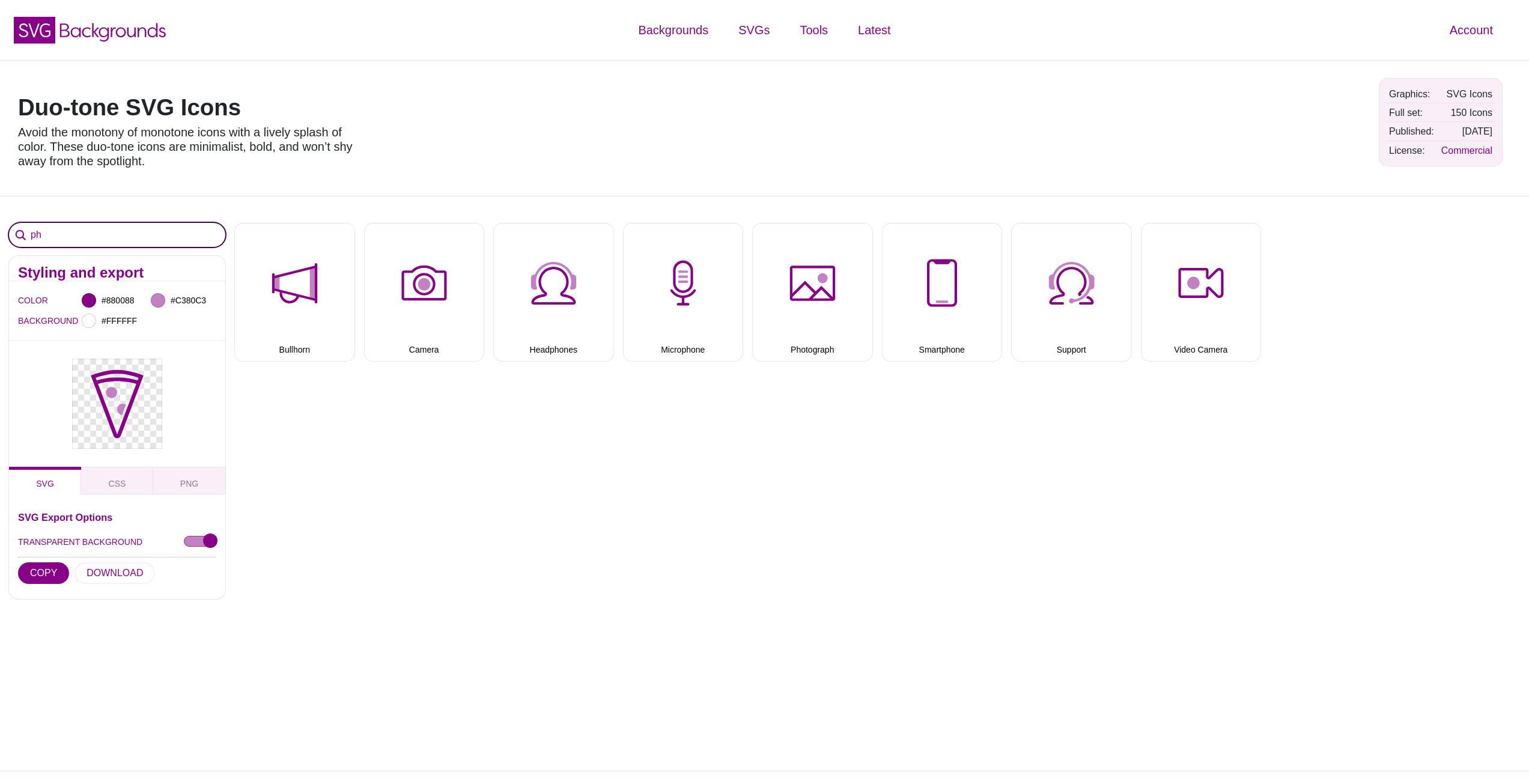
type input "p"
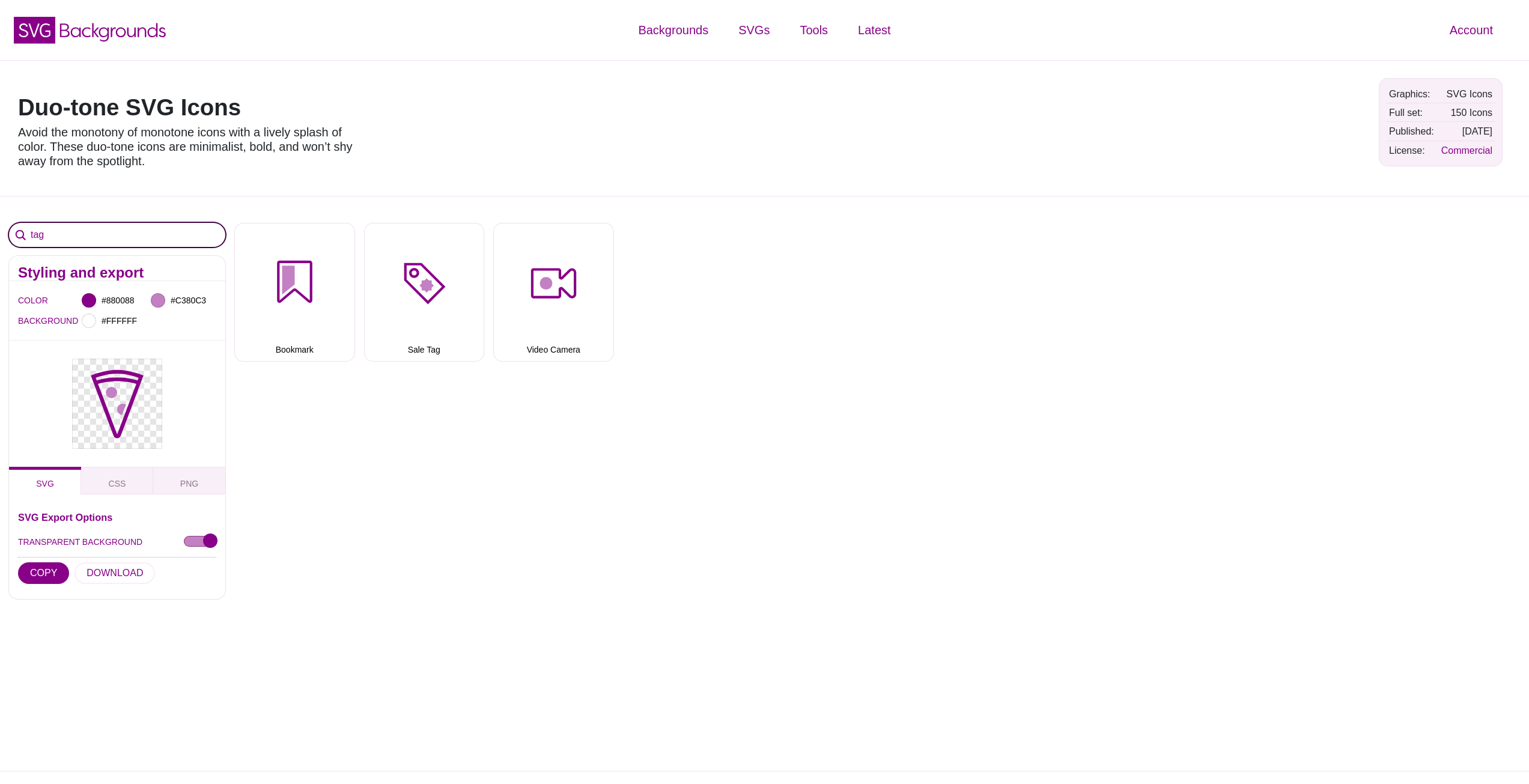
click at [100, 227] on input "tag" at bounding box center [117, 234] width 216 height 24
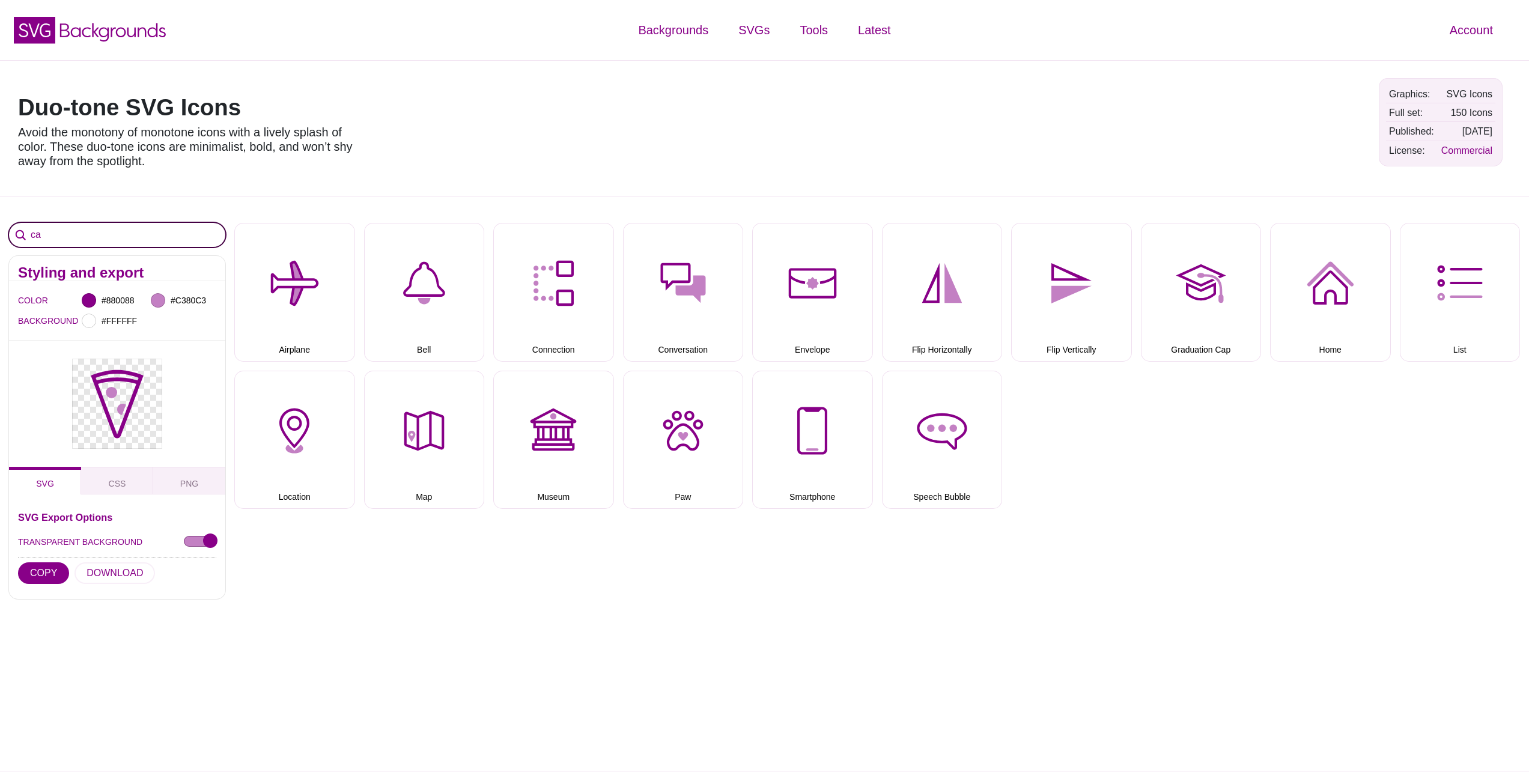
type input "c"
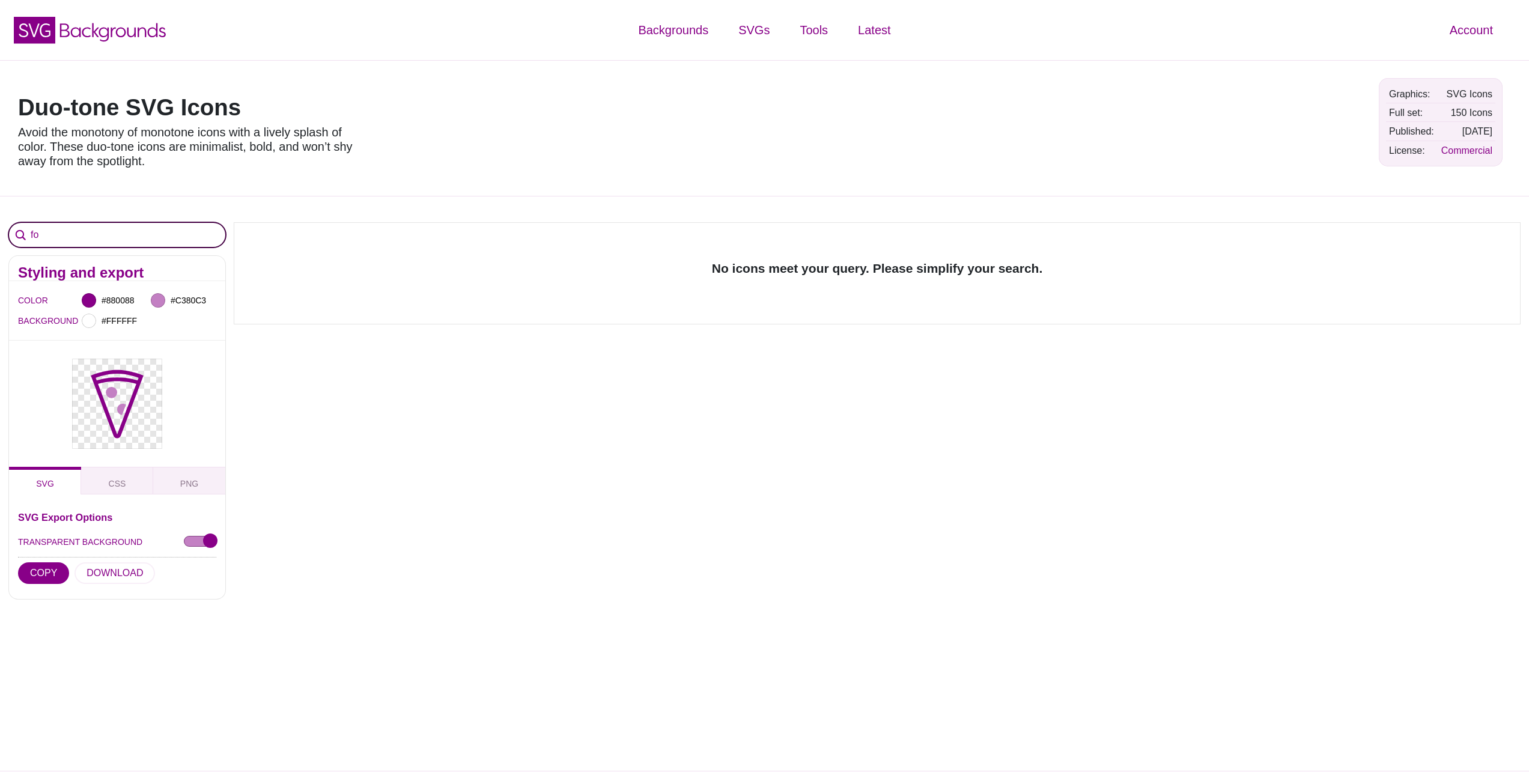
type input "f"
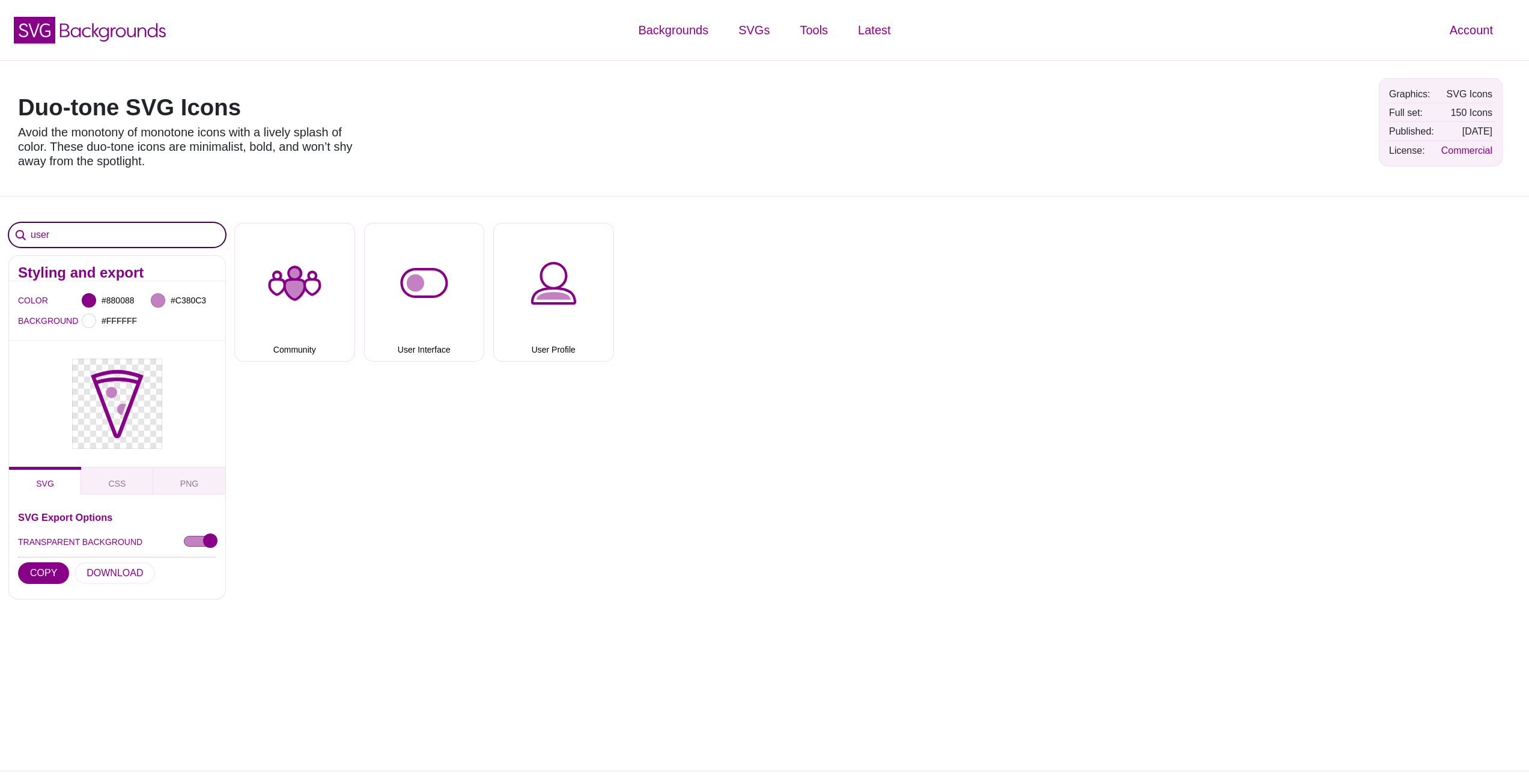
click at [81, 234] on input "user" at bounding box center [117, 234] width 216 height 24
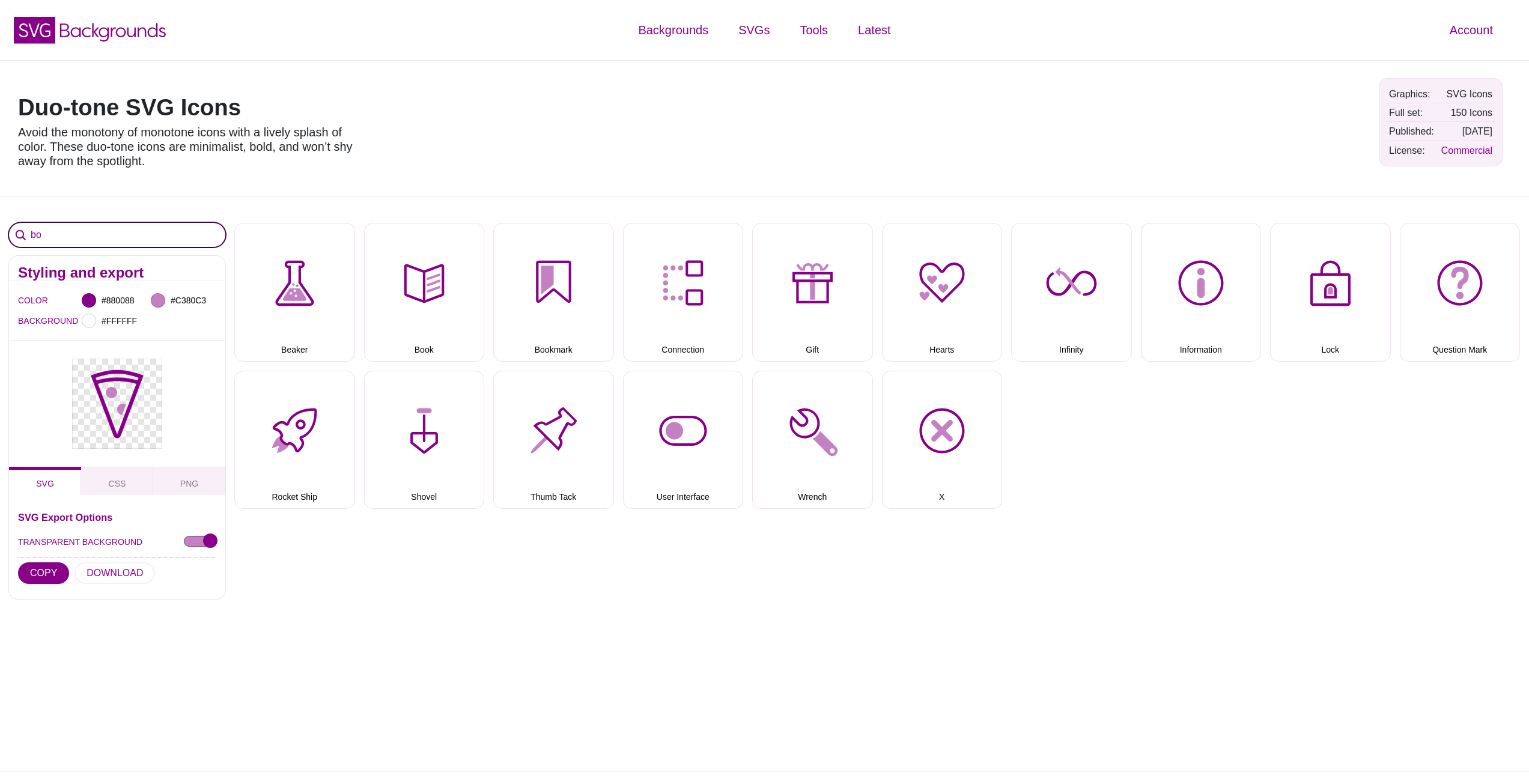
type input "b"
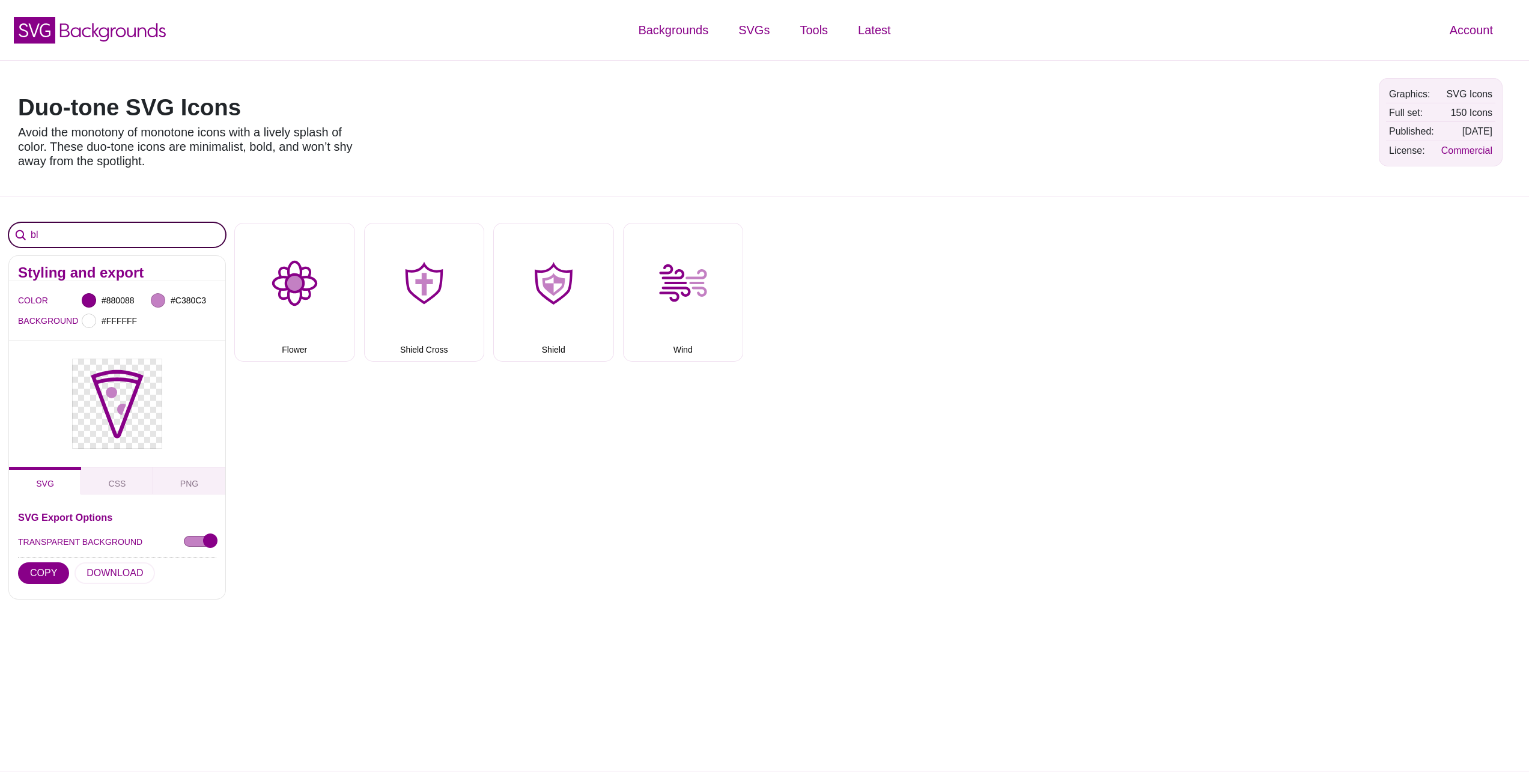
type input "b"
type input "r"
type input "p"
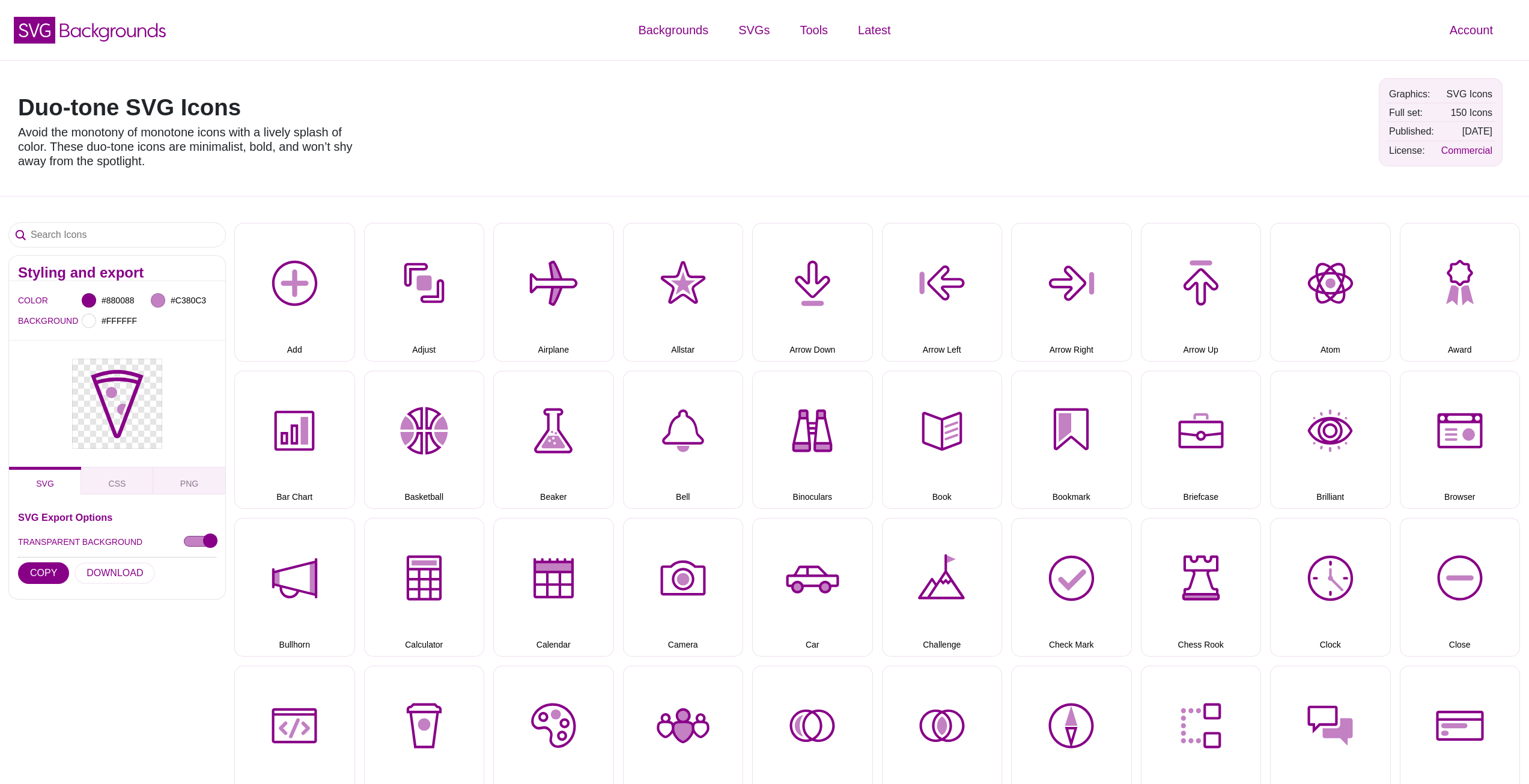
click at [459, 126] on div "Duo-tone SVG Icons Avoid the monotony of monotone icons with a lively splash of…" at bounding box center [764, 128] width 1529 height 136
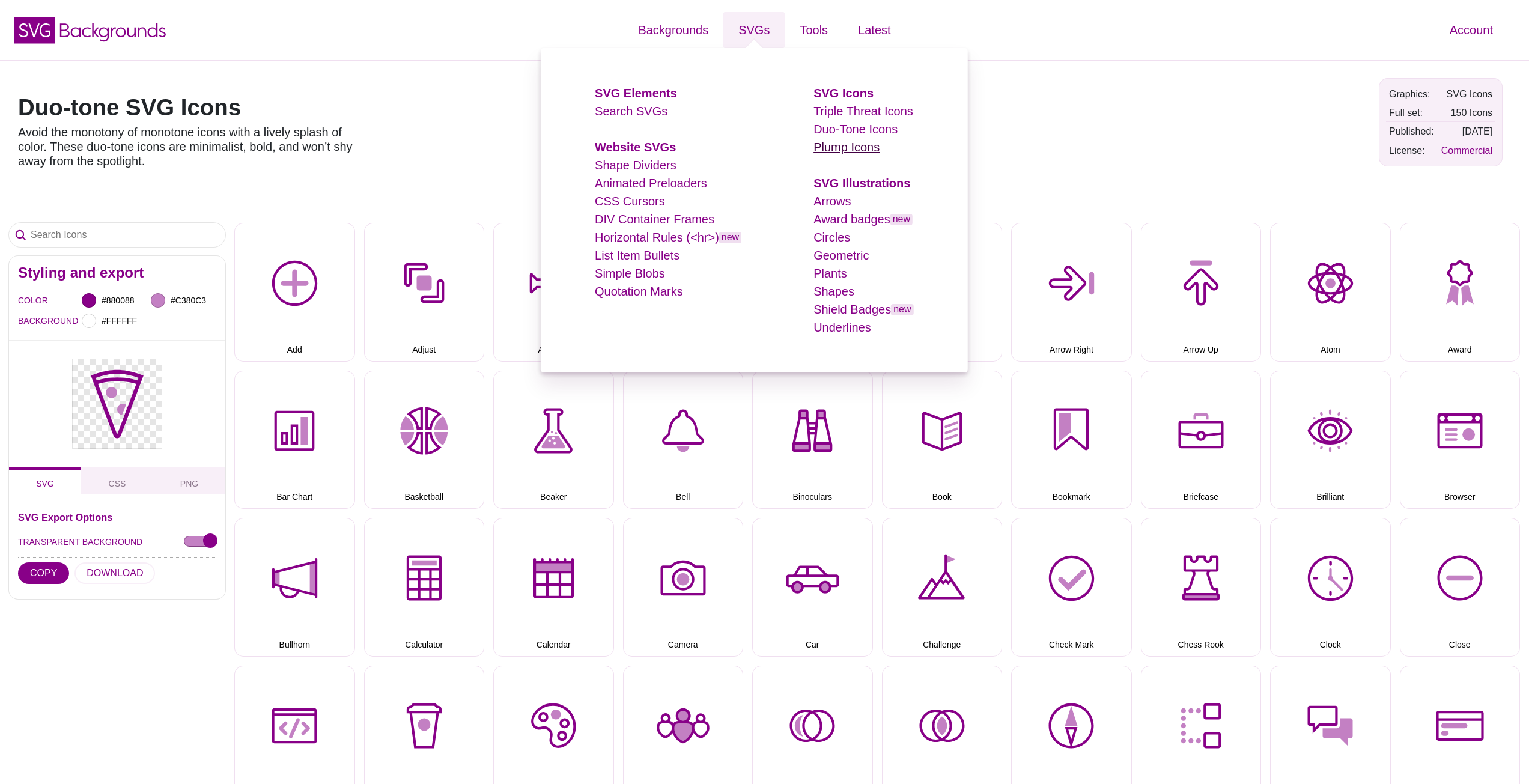
click at [846, 151] on link "Plump Icons" at bounding box center [846, 147] width 66 height 13
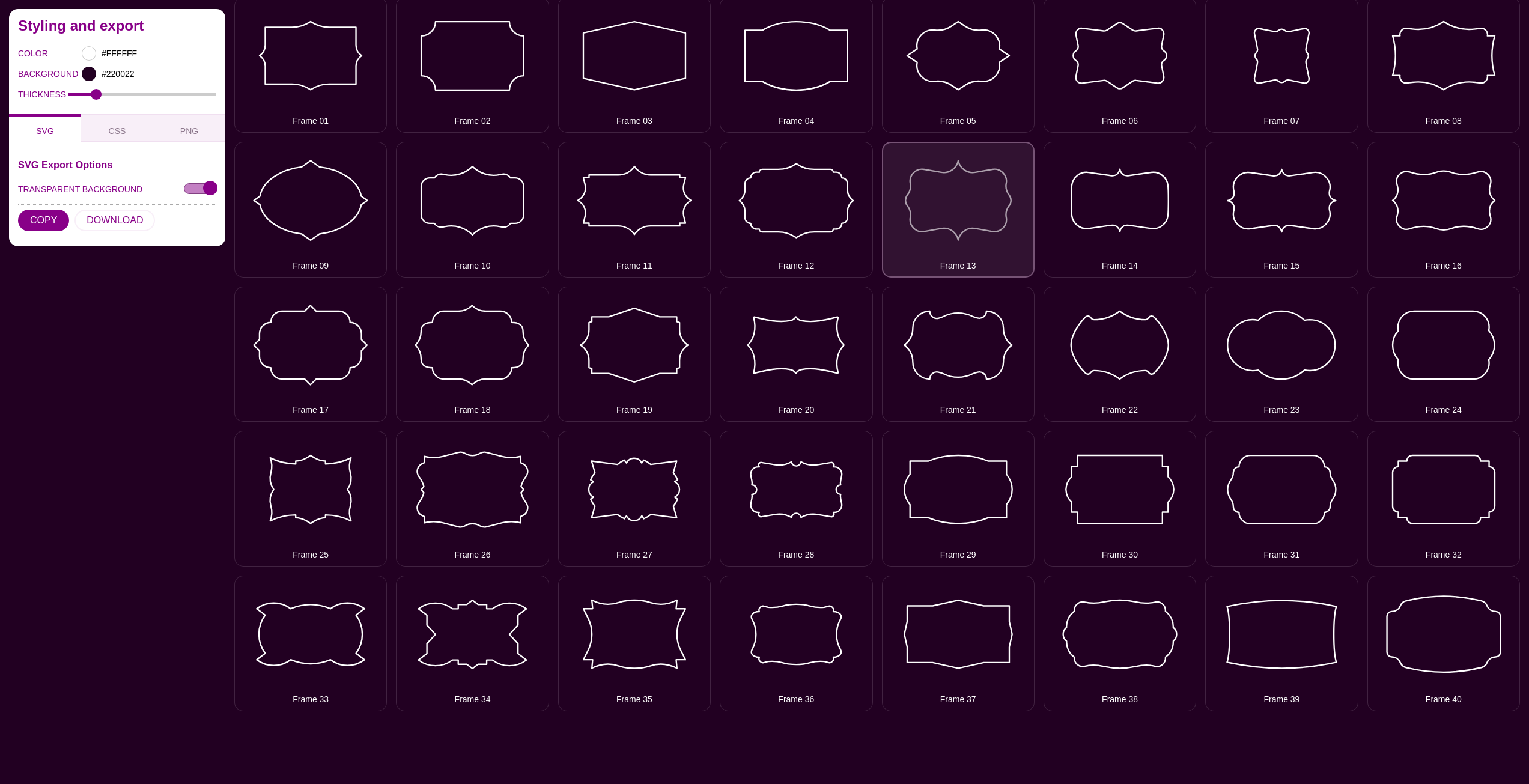
scroll to position [358, 0]
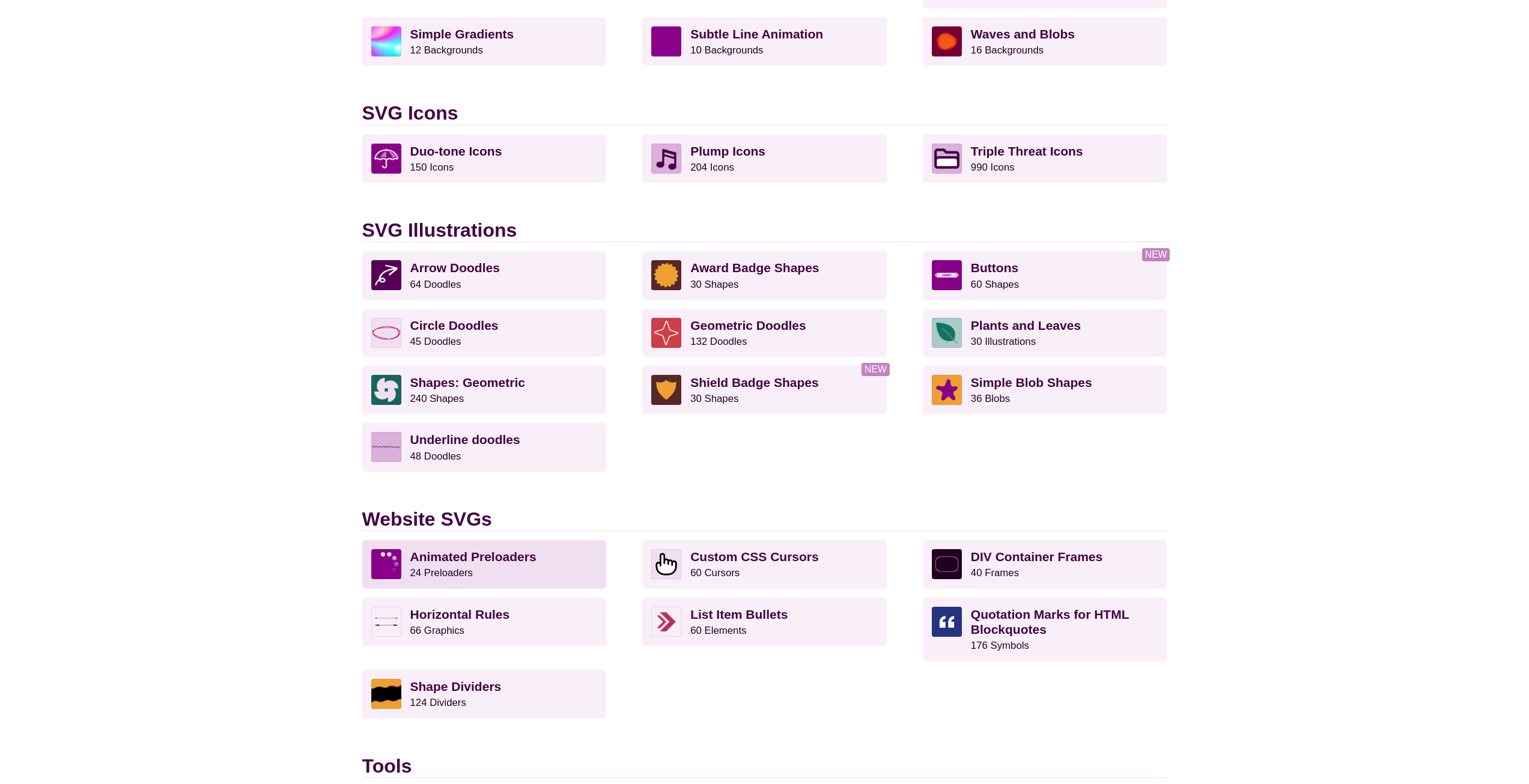
scroll to position [722, 0]
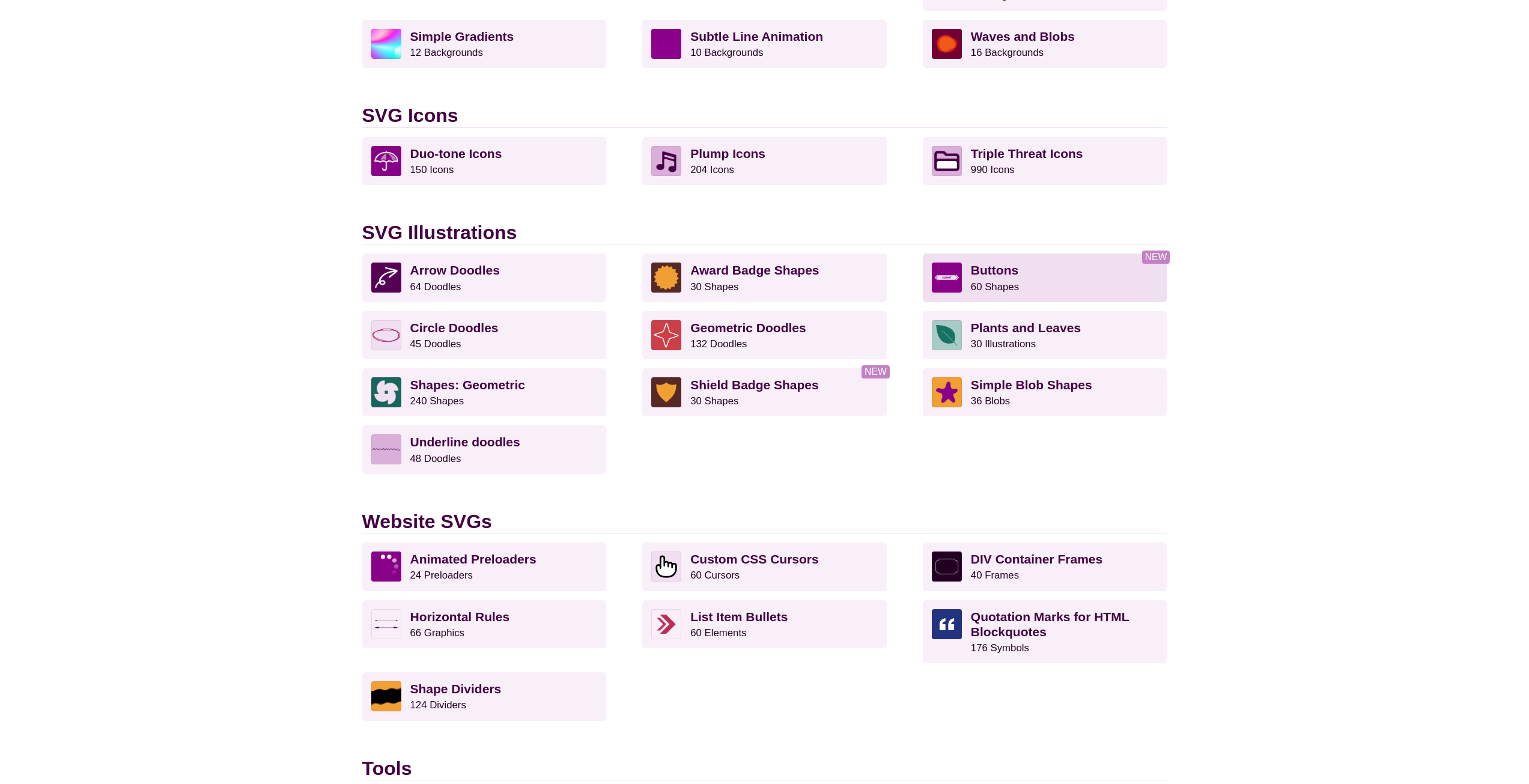
click at [1039, 270] on p "Buttons 60 Shapes" at bounding box center [1065, 278] width 187 height 30
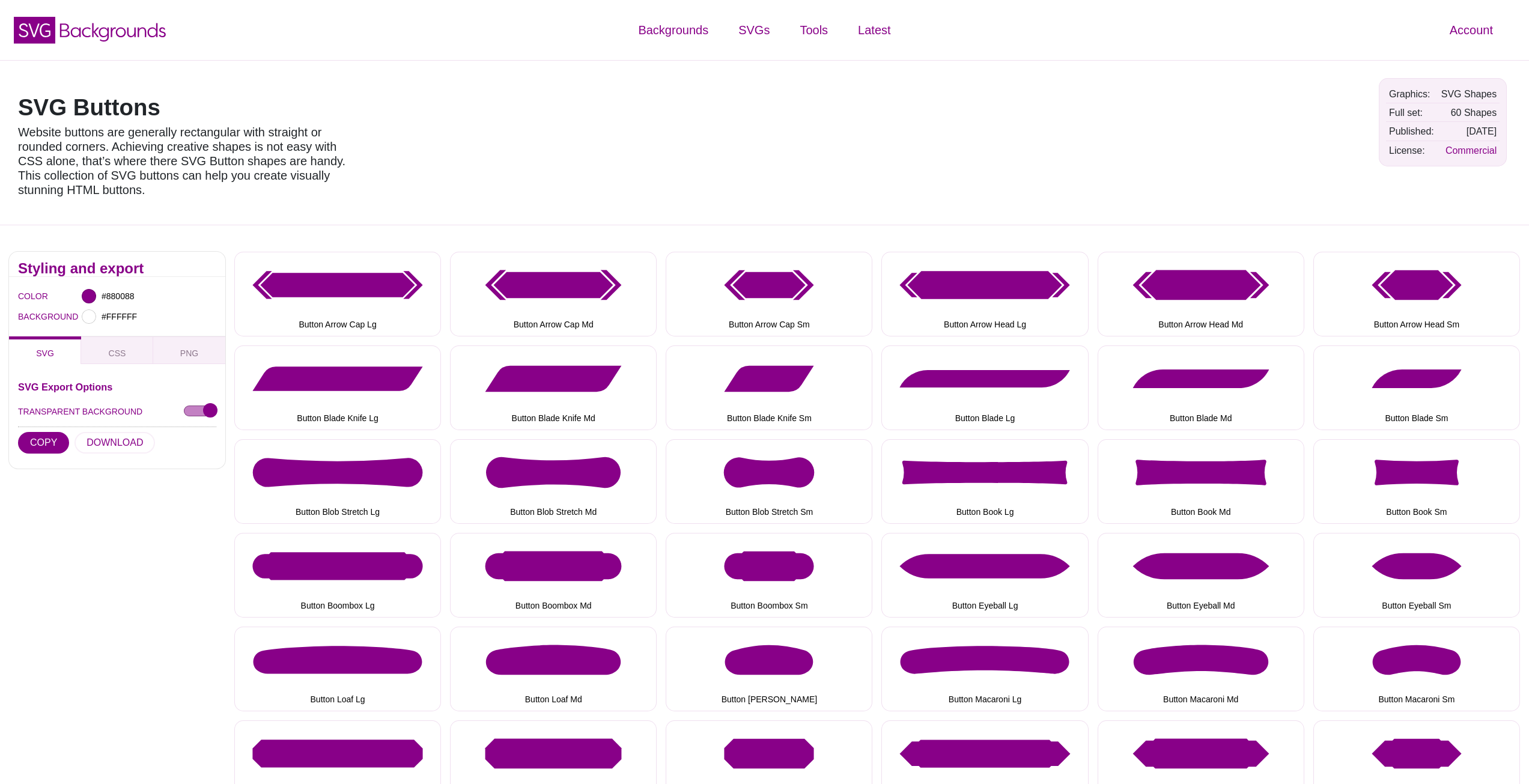
click at [664, 105] on div "SVG Buttons Website buttons are generally rectangular with straight or rounded …" at bounding box center [764, 142] width 1529 height 164
click at [661, 105] on div "SVG Buttons Website buttons are generally rectangular with straight or rounded …" at bounding box center [764, 142] width 1529 height 164
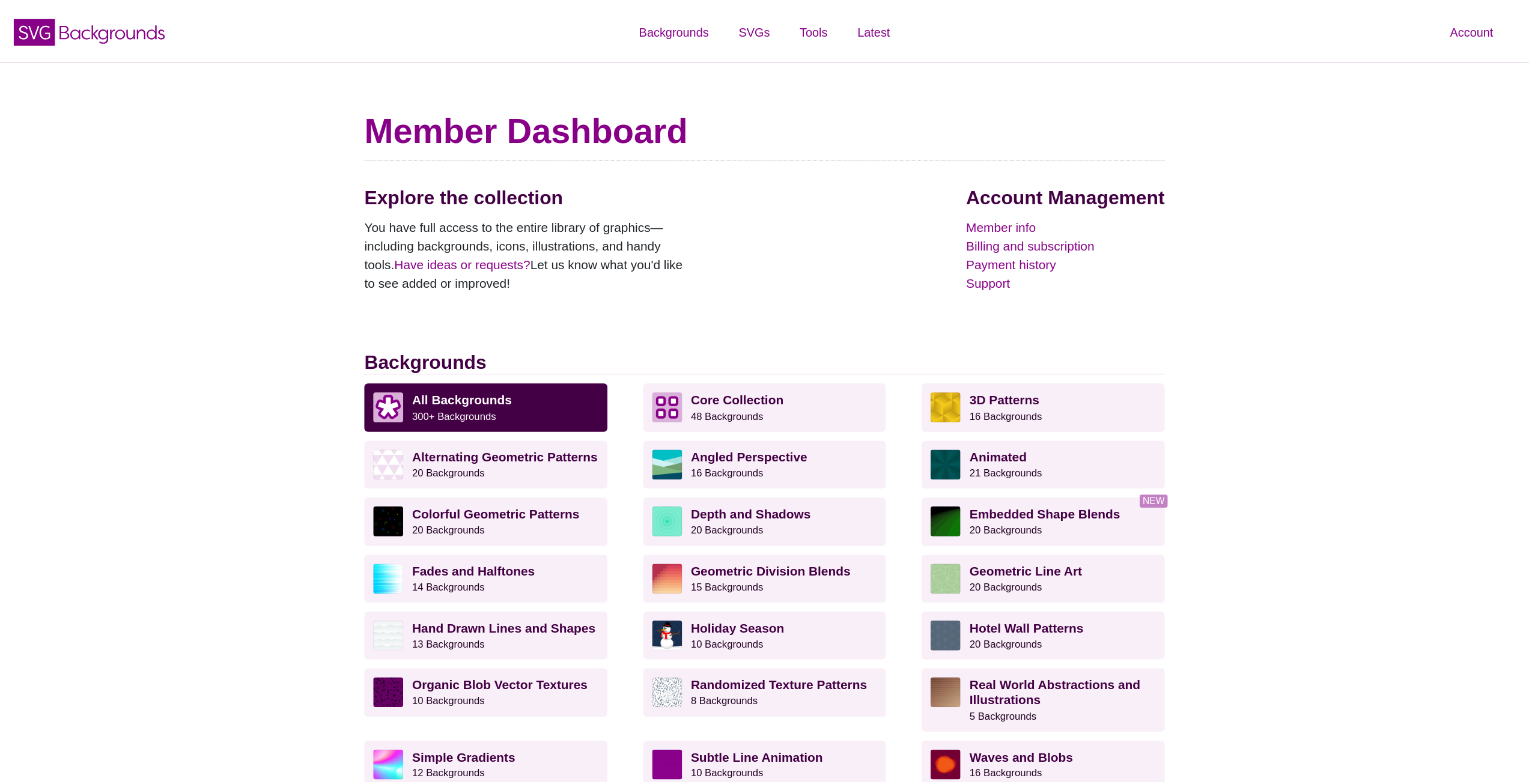
scroll to position [722, 0]
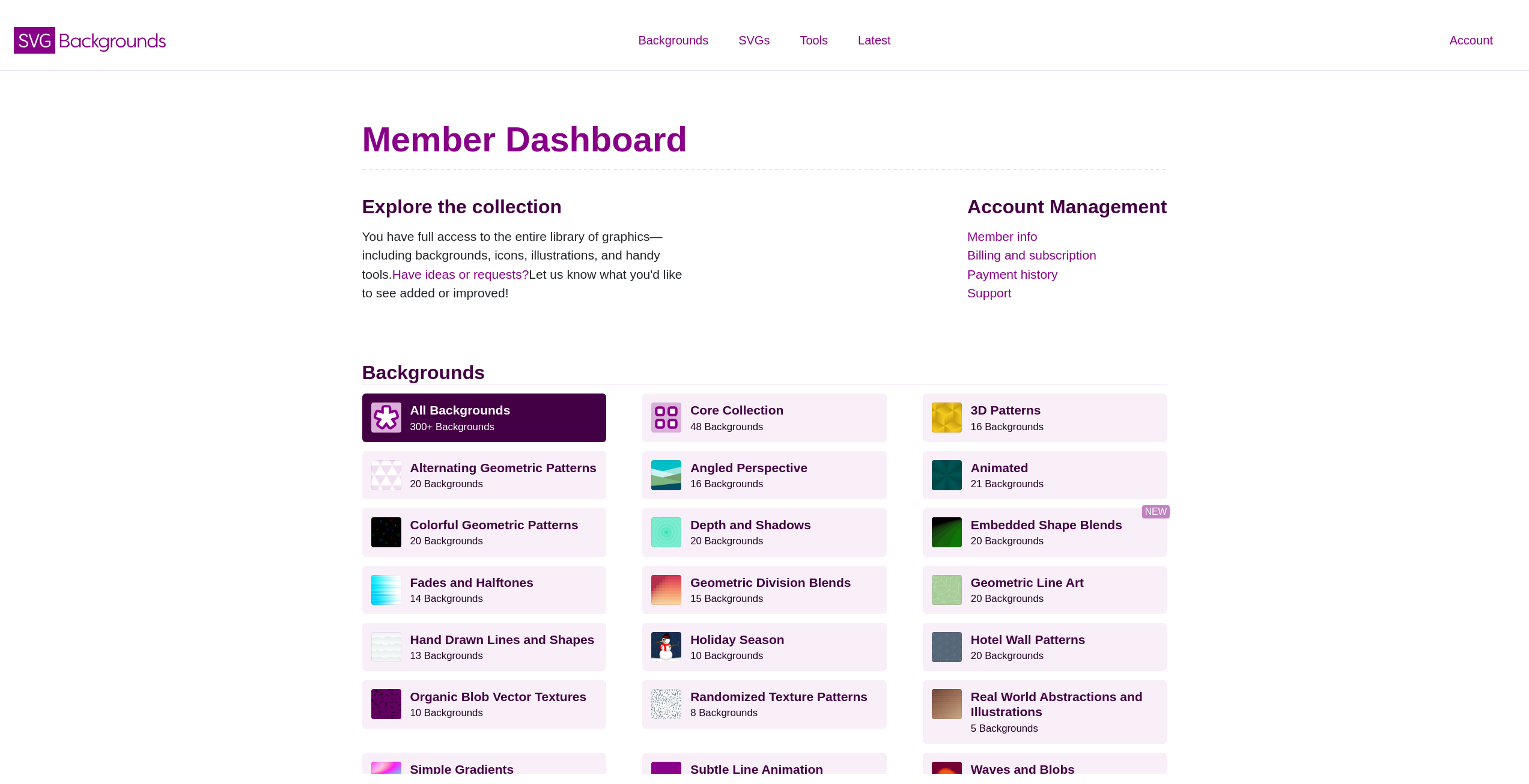
scroll to position [722, 0]
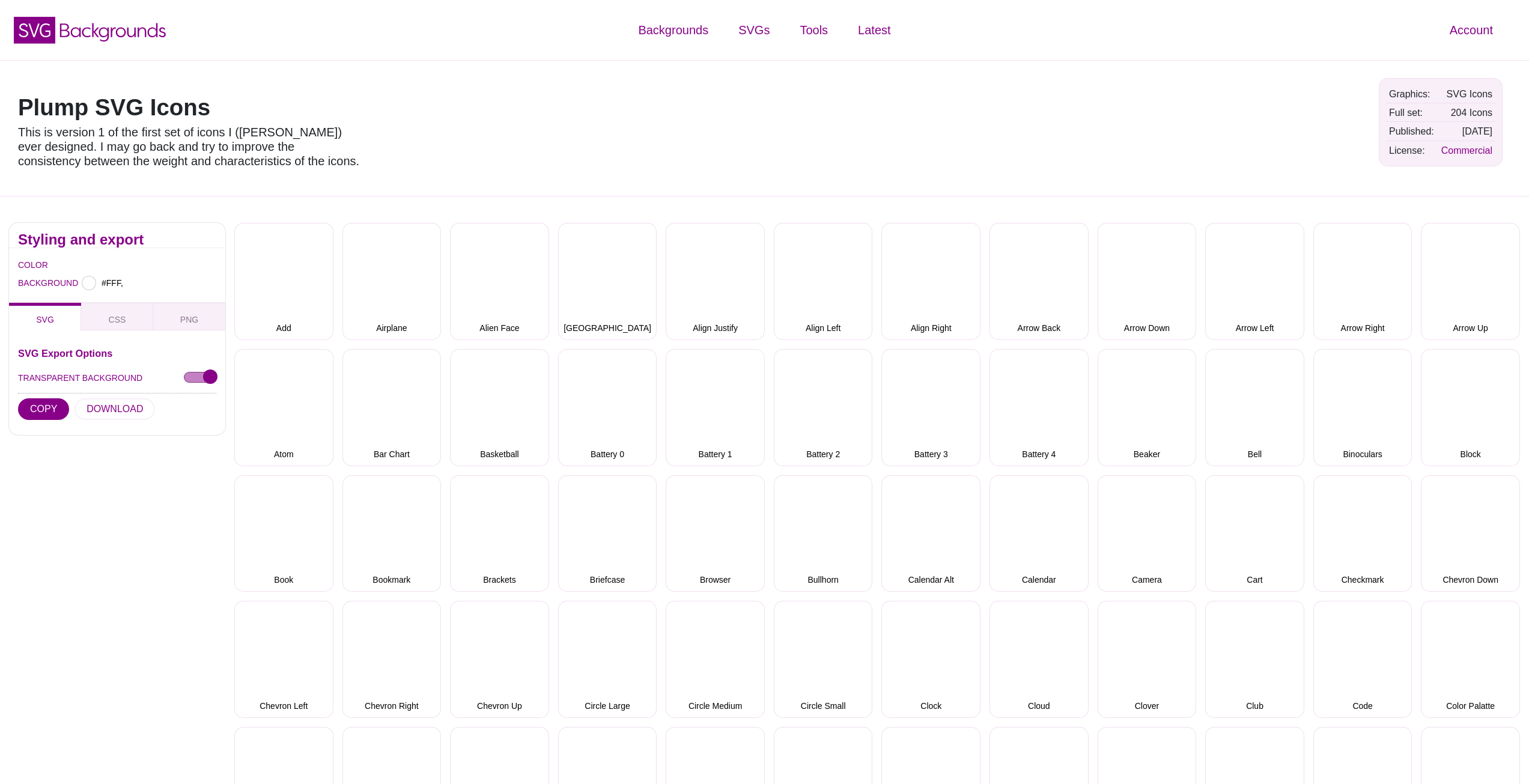
type input "#FFFFFF"
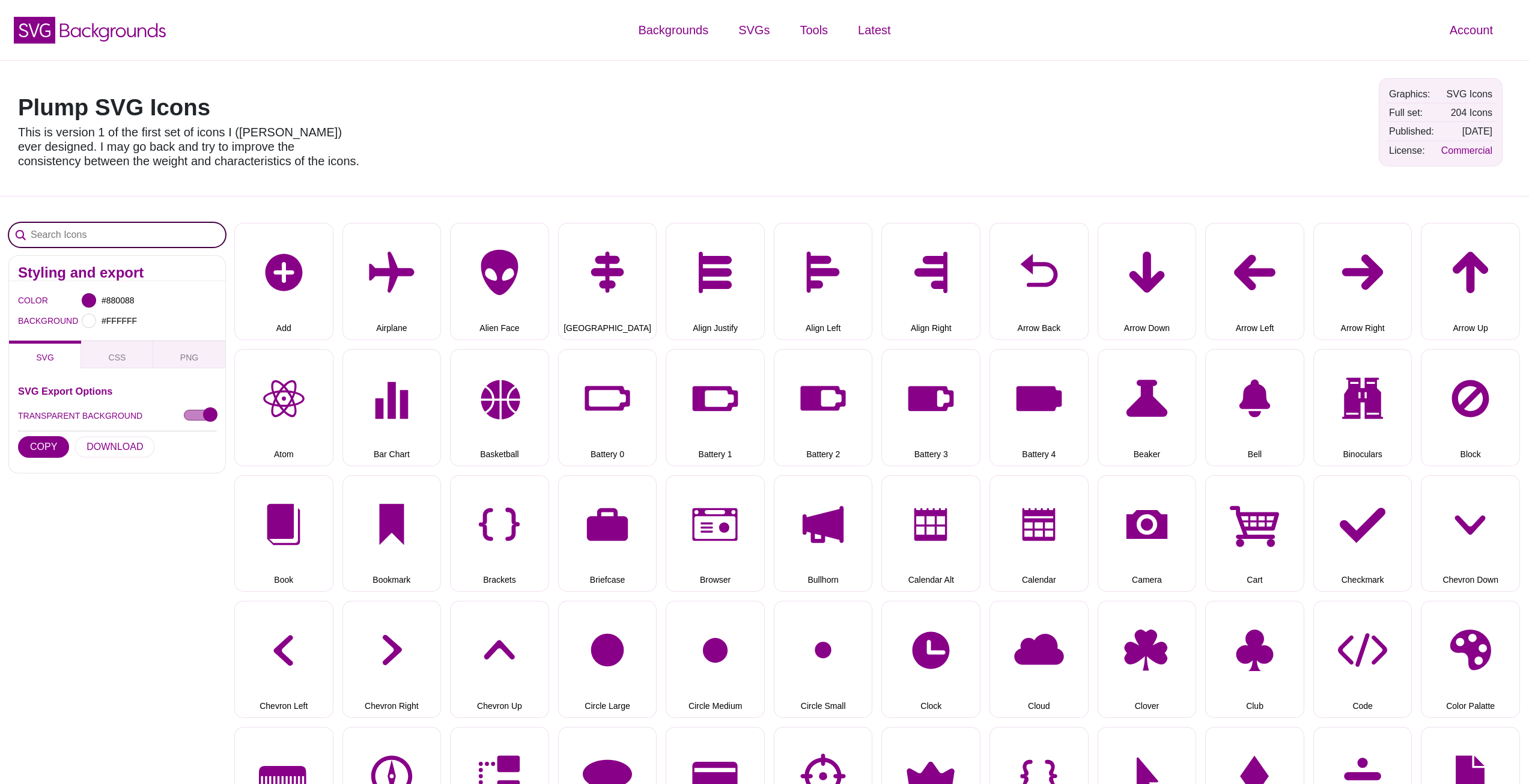
click at [130, 223] on input "Search Icons" at bounding box center [117, 234] width 216 height 24
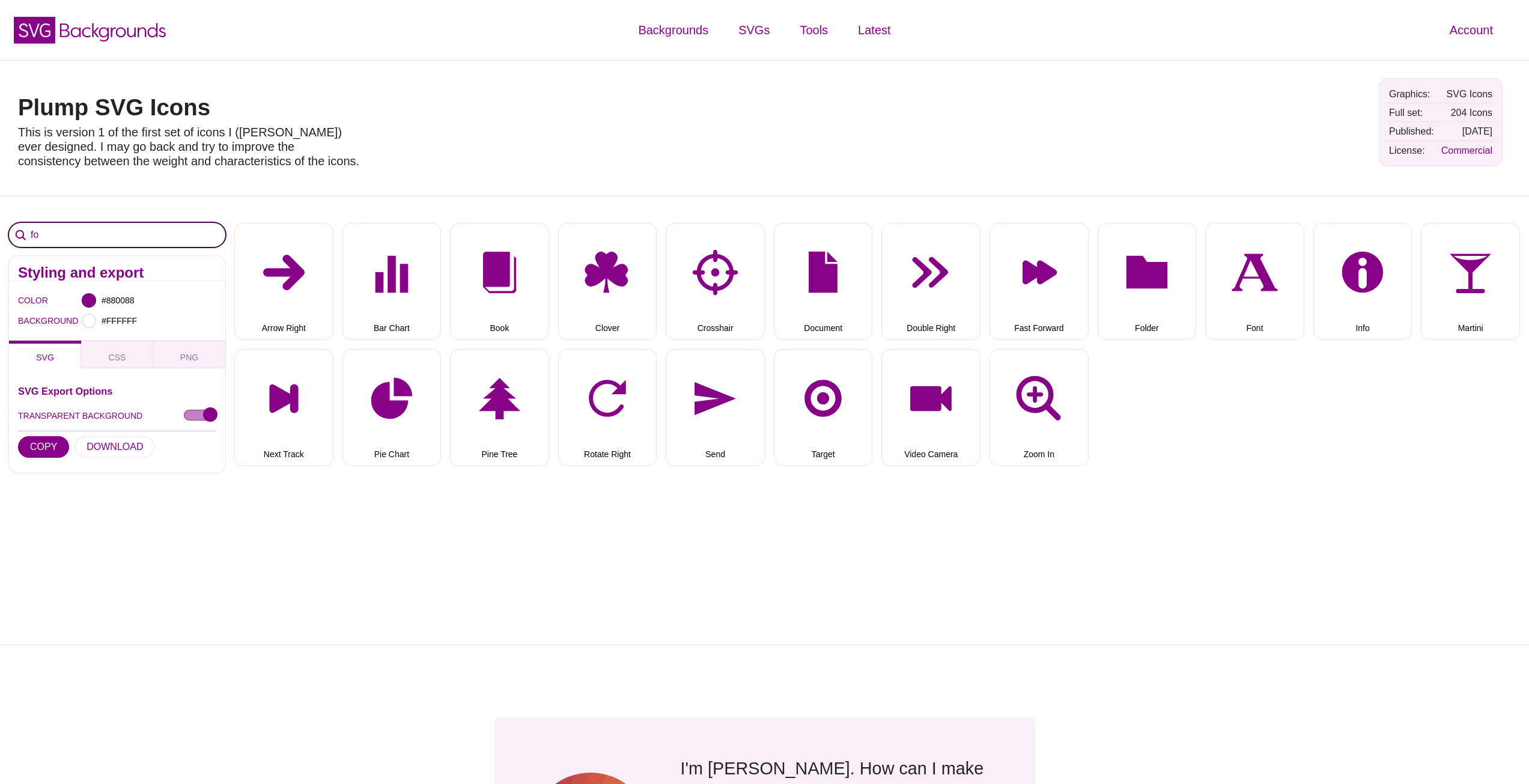
type input "f"
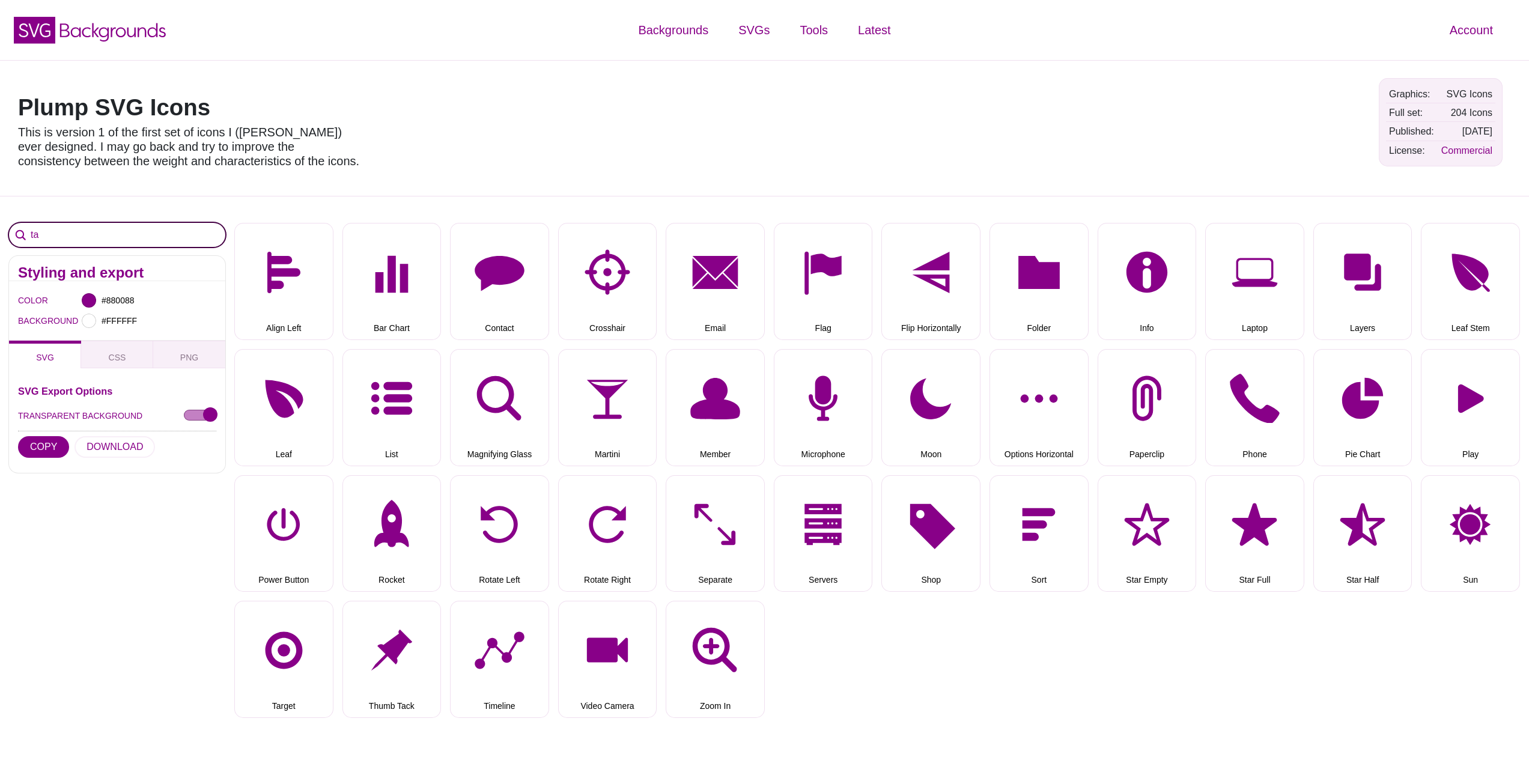
type input "t"
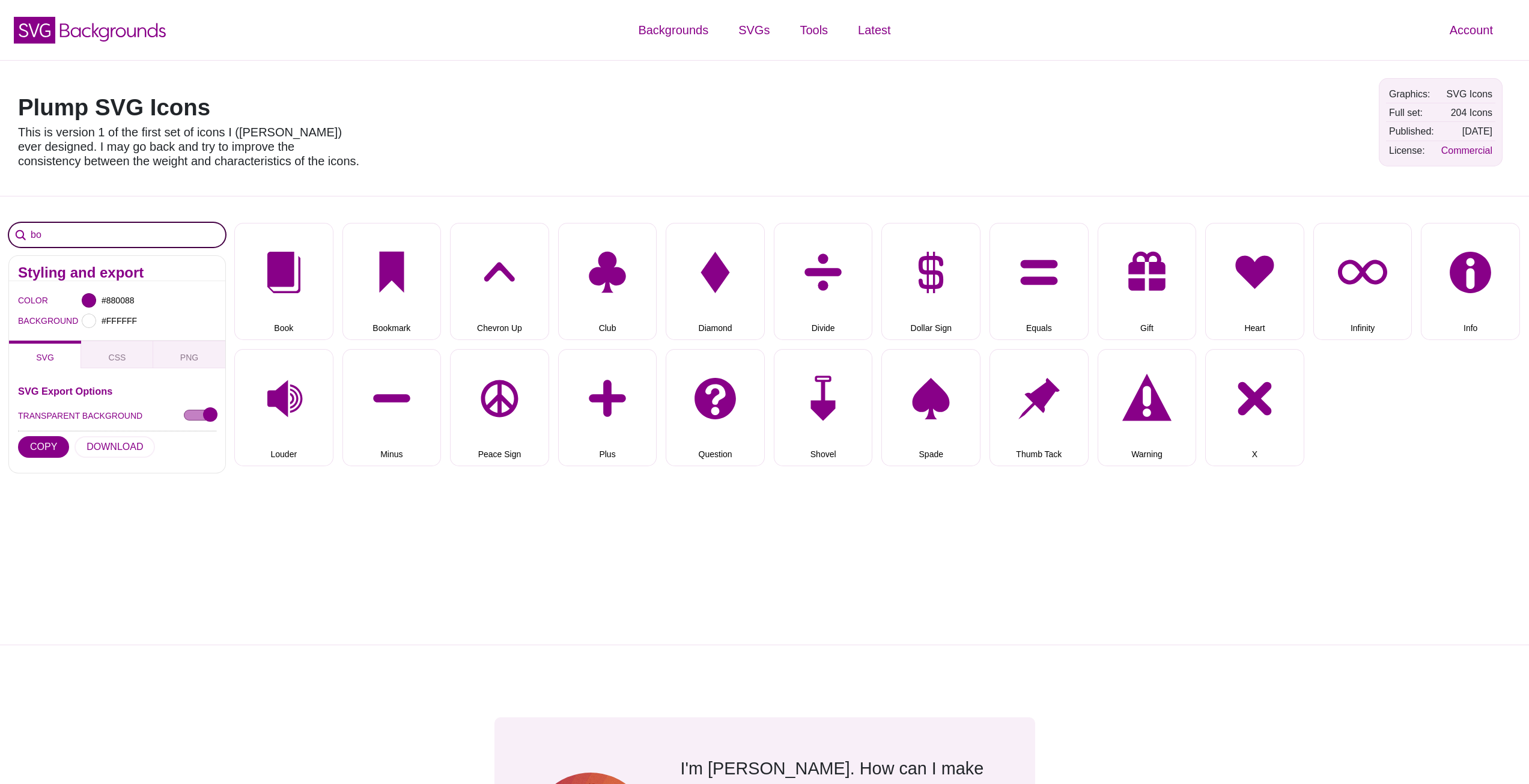
type input "b"
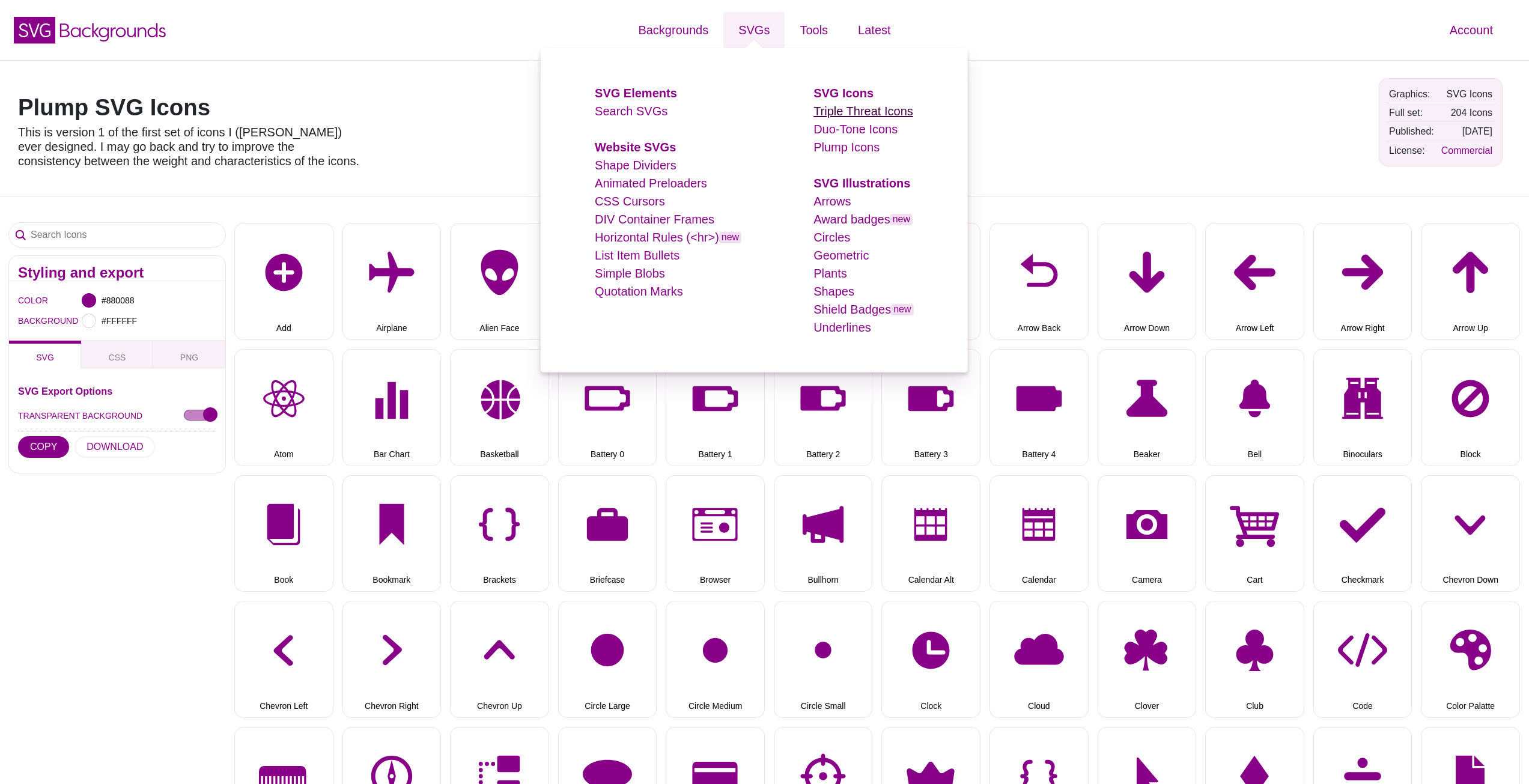
click at [842, 115] on link "Triple Threat Icons" at bounding box center [863, 111] width 100 height 13
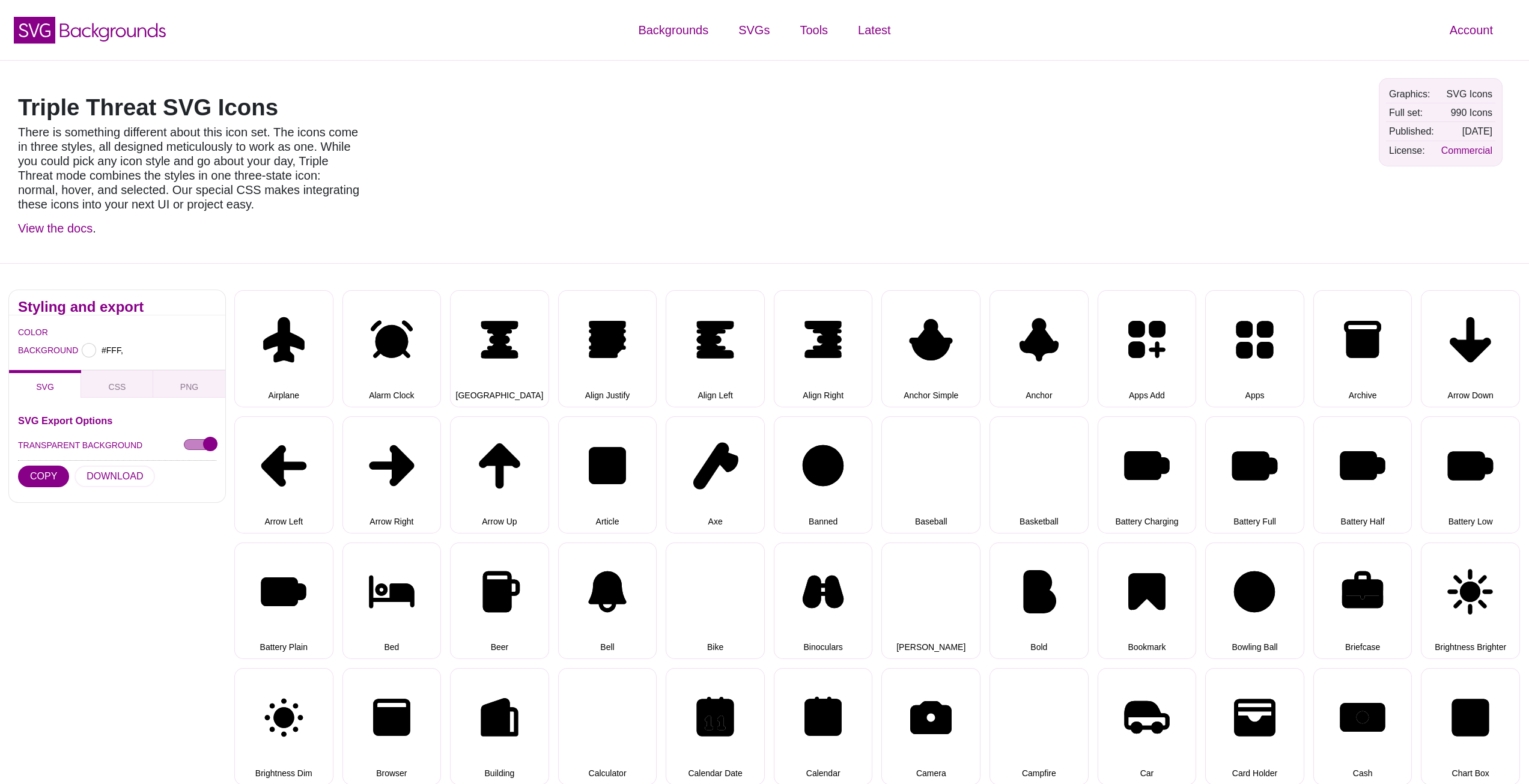
type input "#FFFFFF"
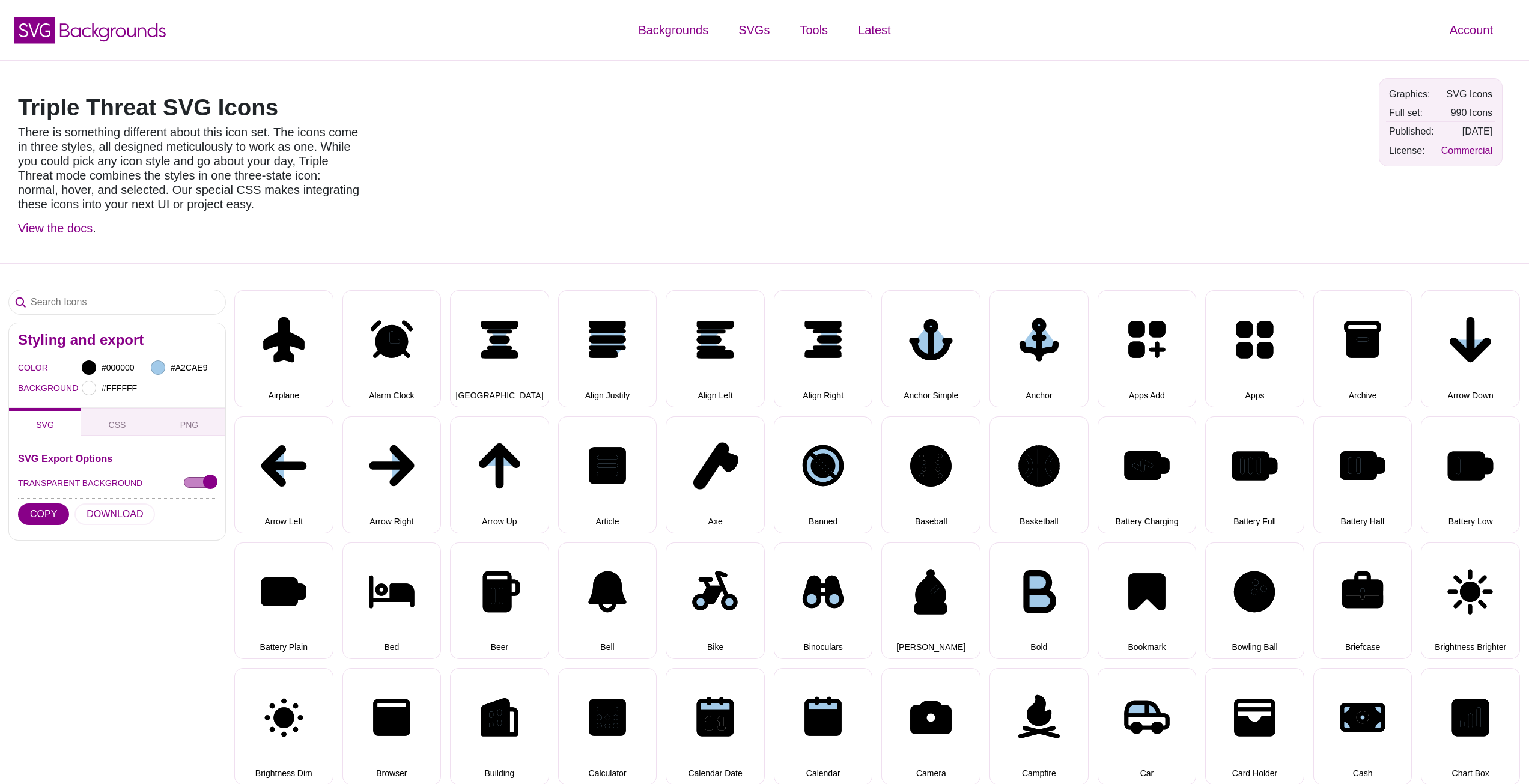
select select "triple threat"
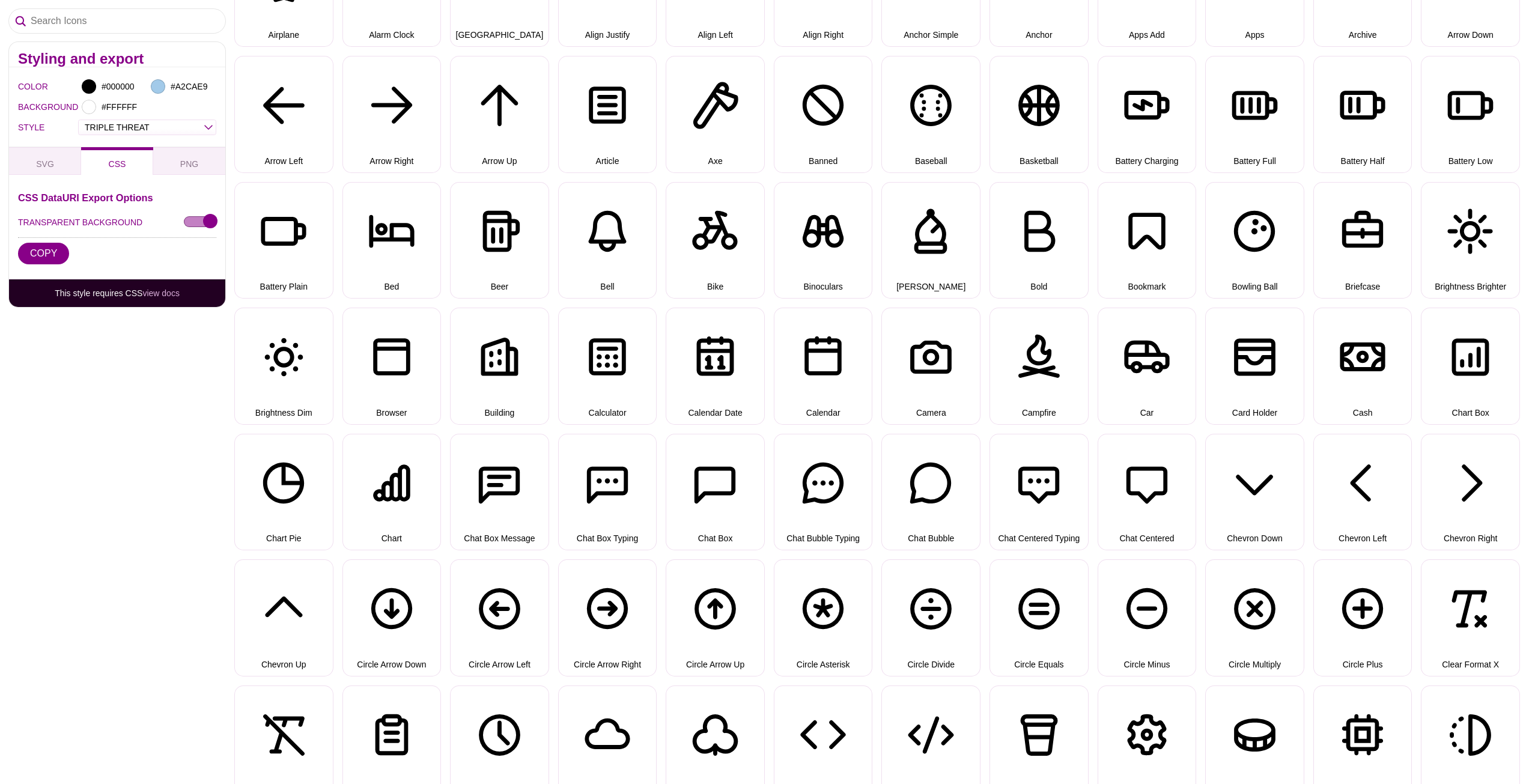
scroll to position [120, 0]
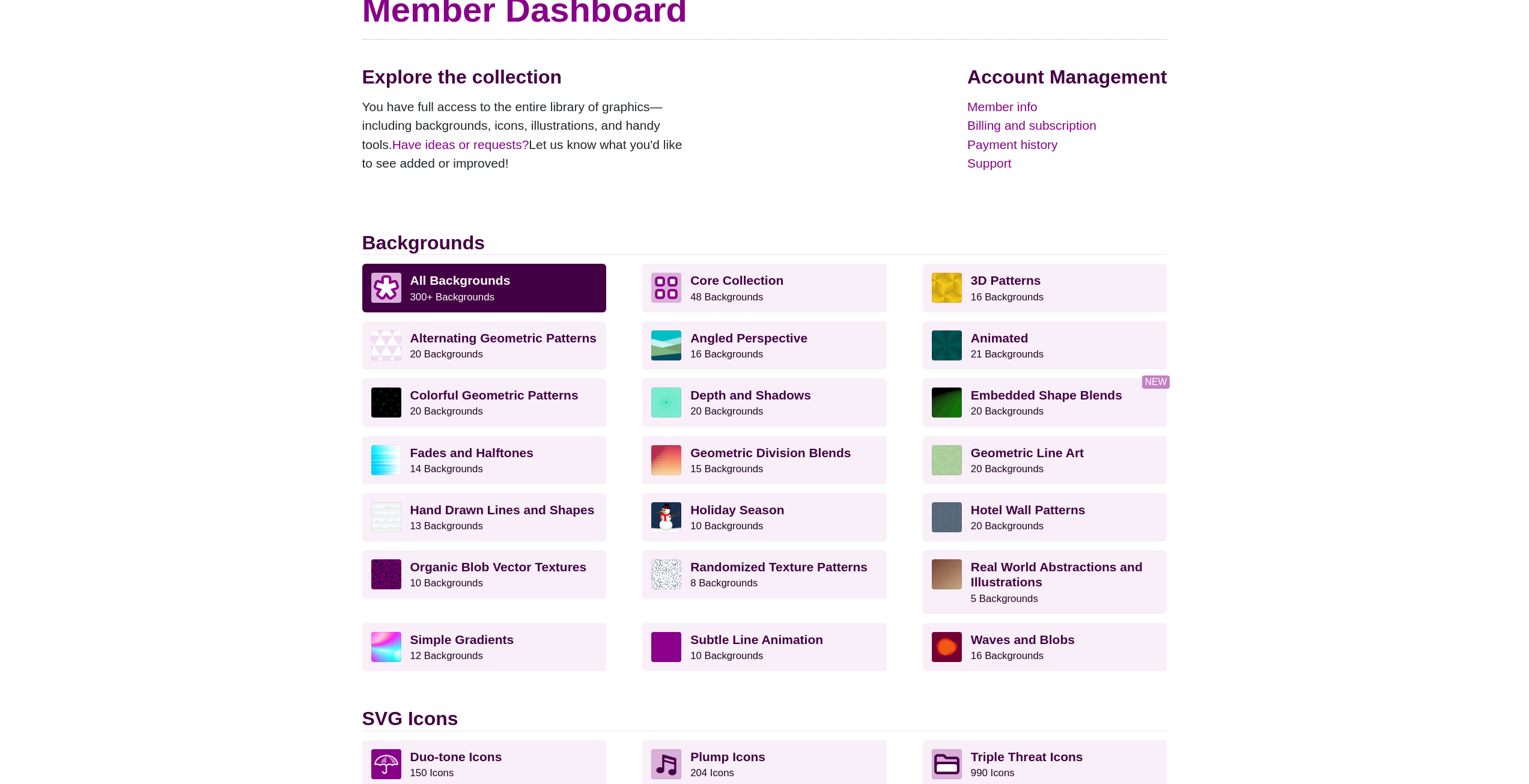
scroll to position [120, 0]
click at [830, 288] on p "Core Collection 48 Backgrounds" at bounding box center [784, 287] width 187 height 30
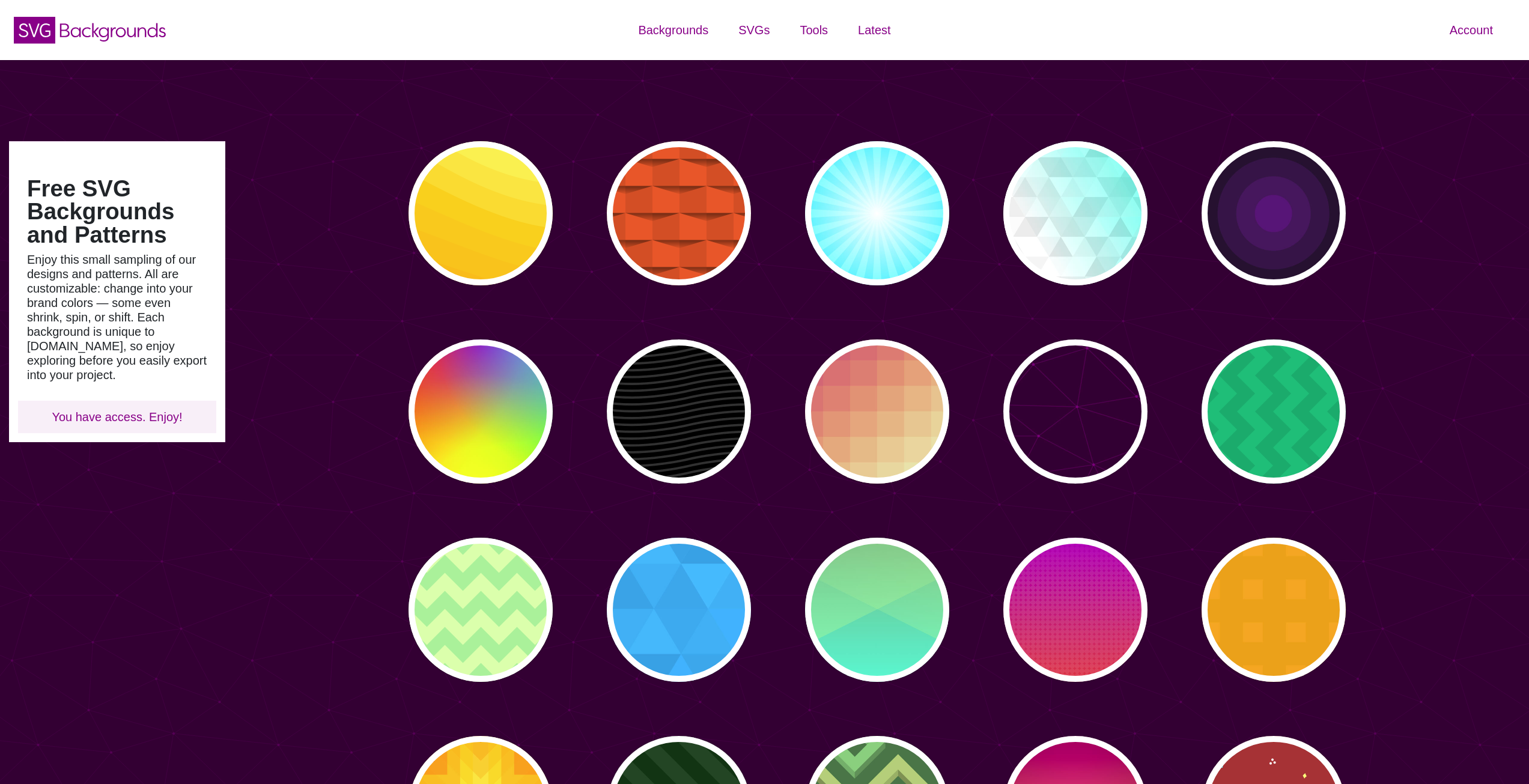
type input "#450057"
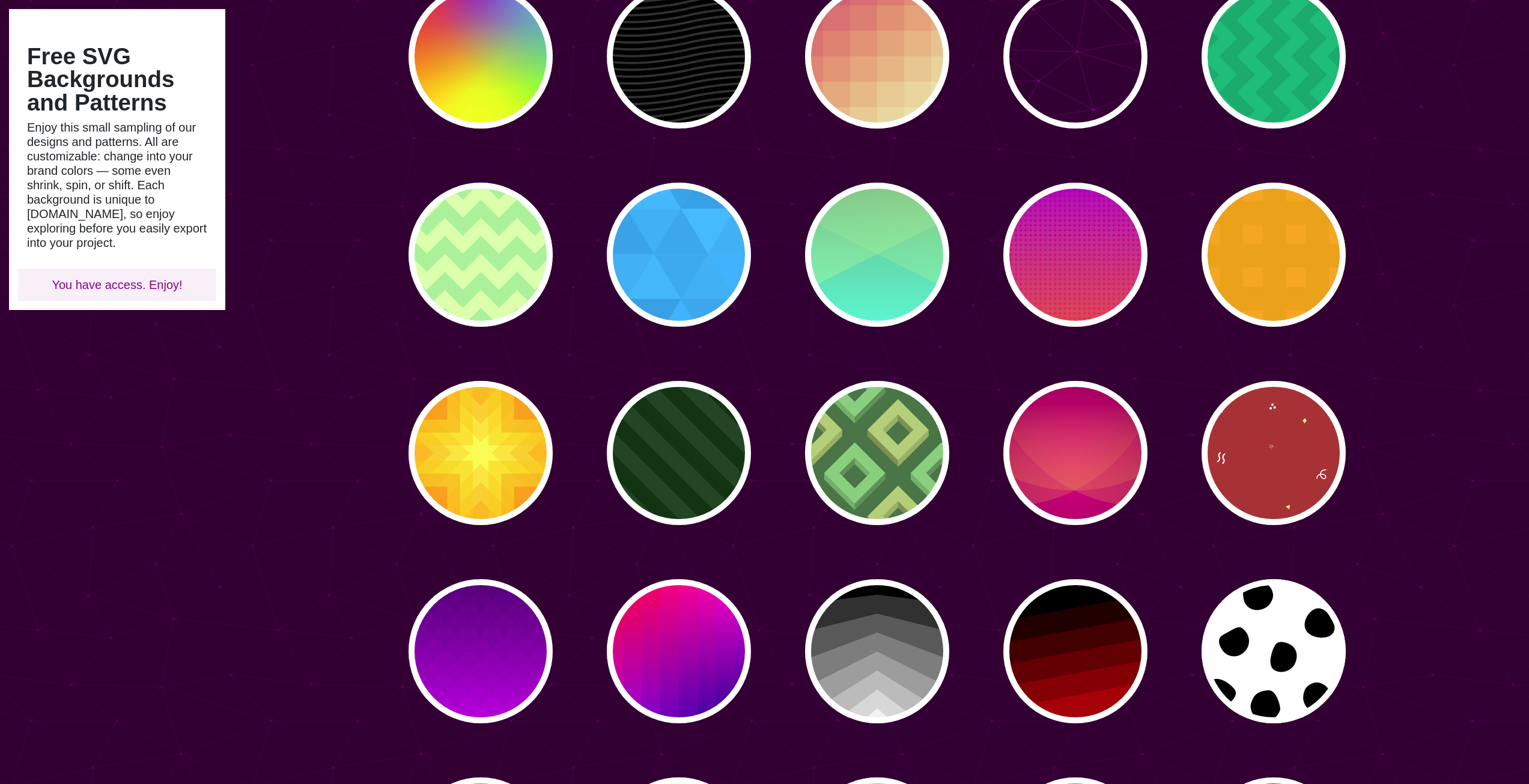
scroll to position [360, 0]
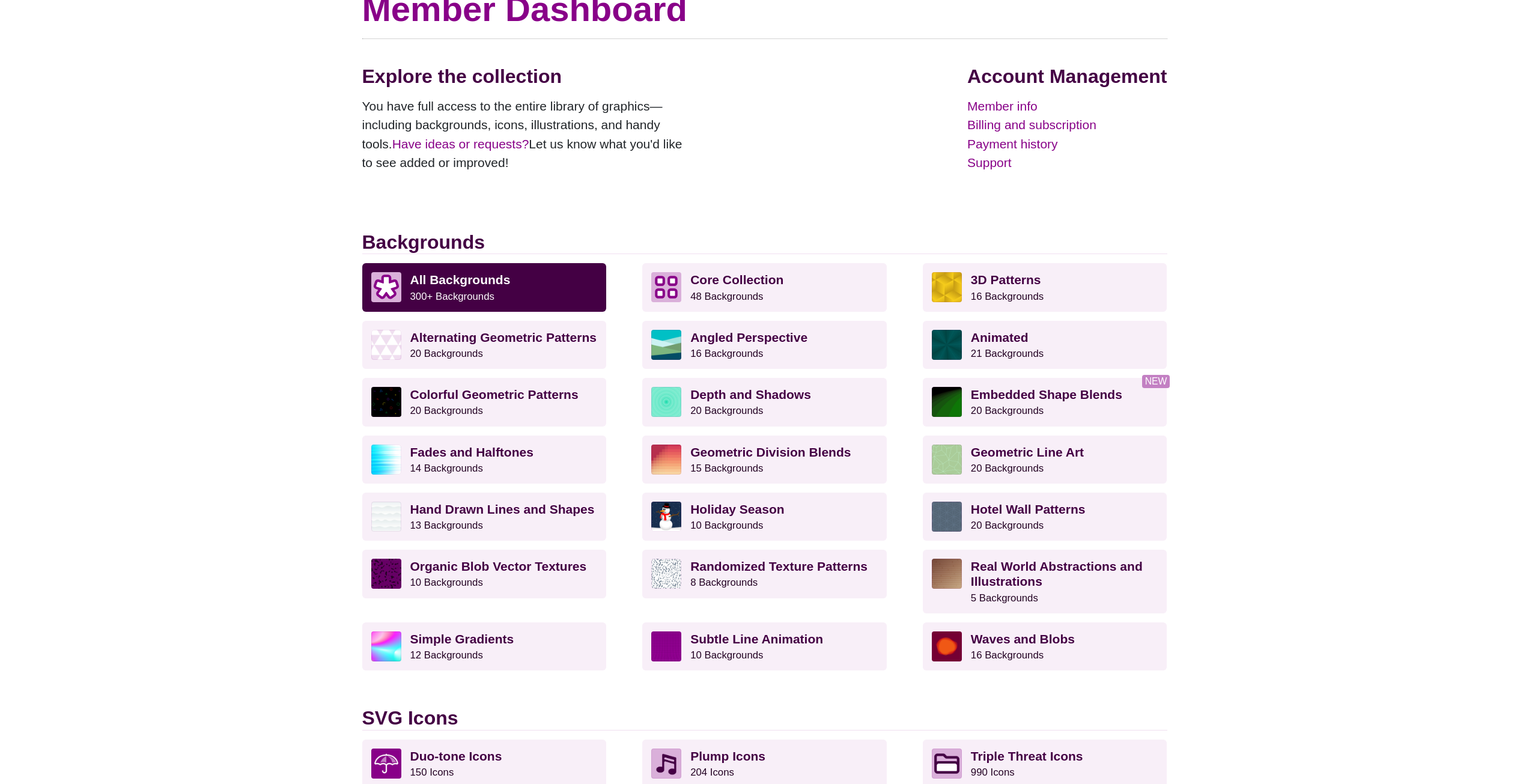
scroll to position [120, 0]
click at [741, 335] on strong "Angled Perspective" at bounding box center [748, 337] width 117 height 14
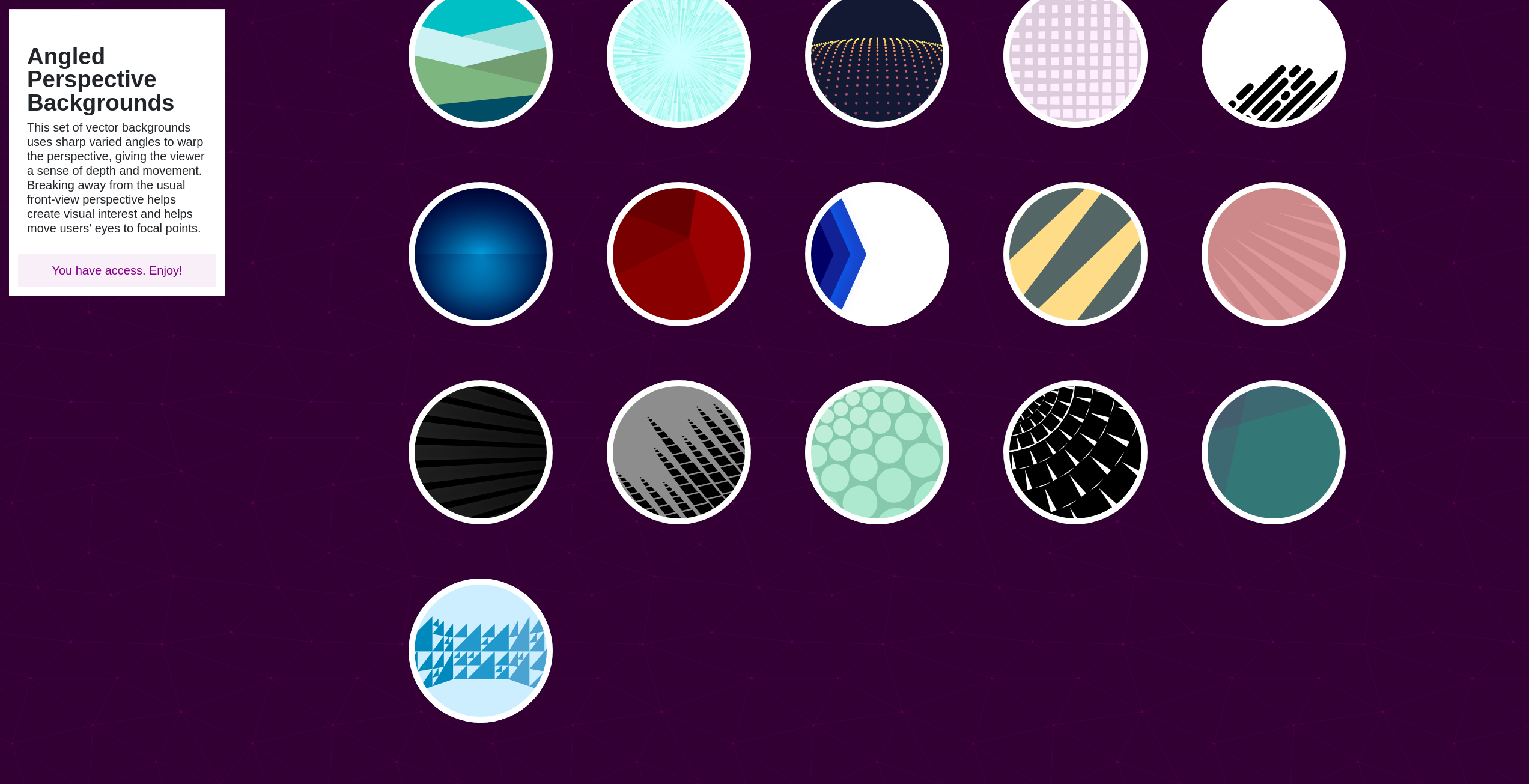
scroll to position [240, 0]
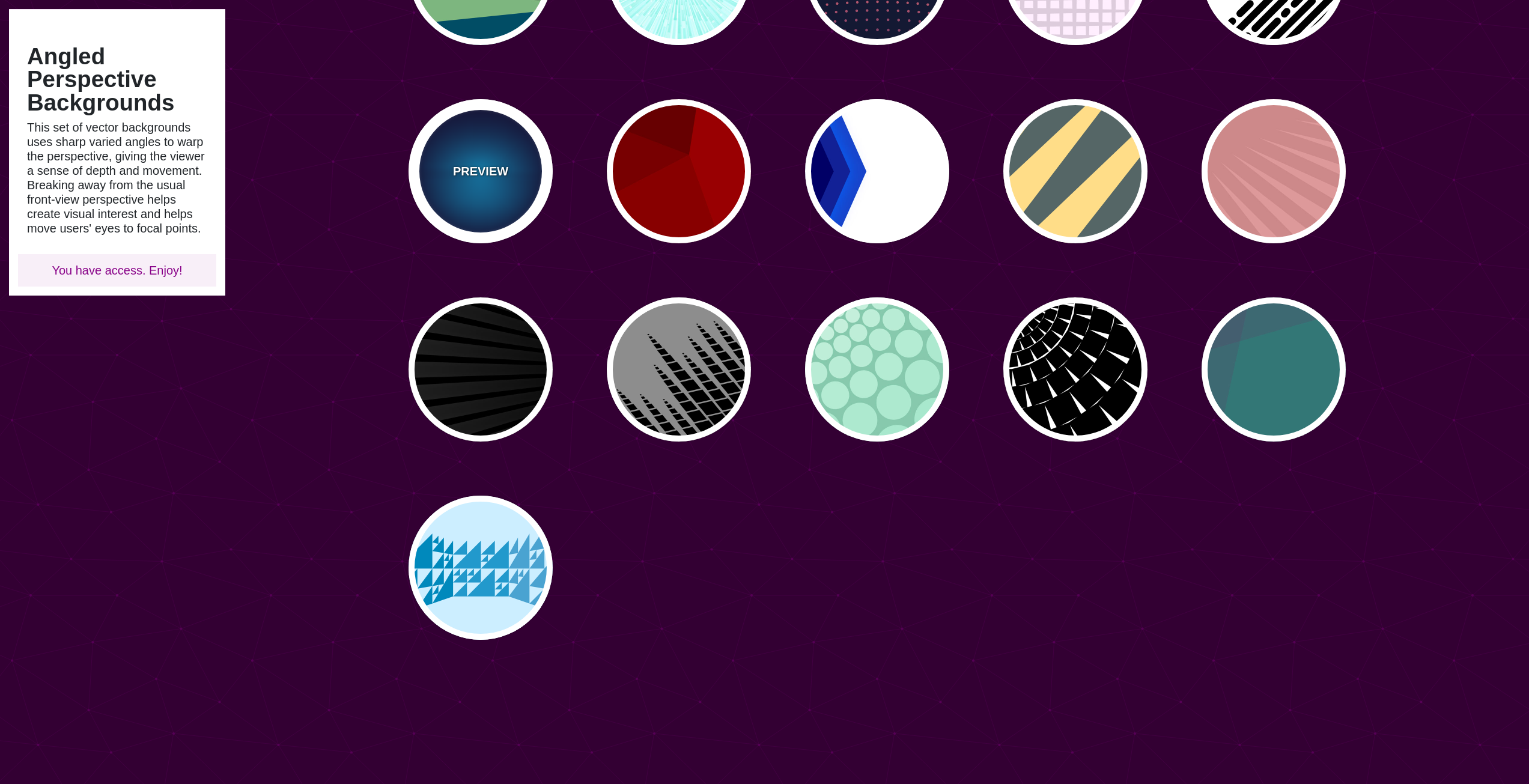
click at [460, 182] on div "PREVIEW" at bounding box center [480, 171] width 144 height 144
type input "#000033"
type input "#00BBFF"
type input "#000033"
type input "2000"
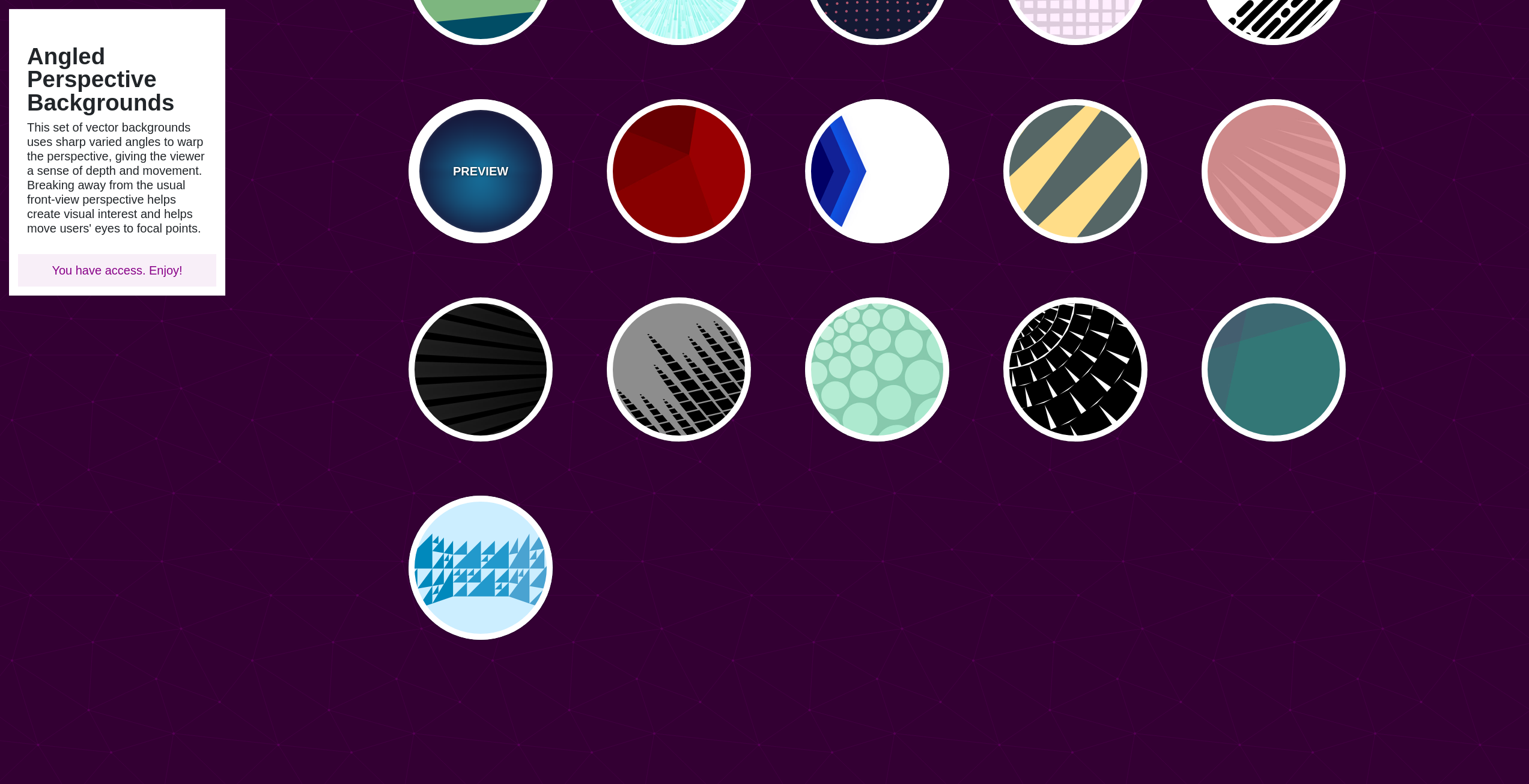
type input "0.5"
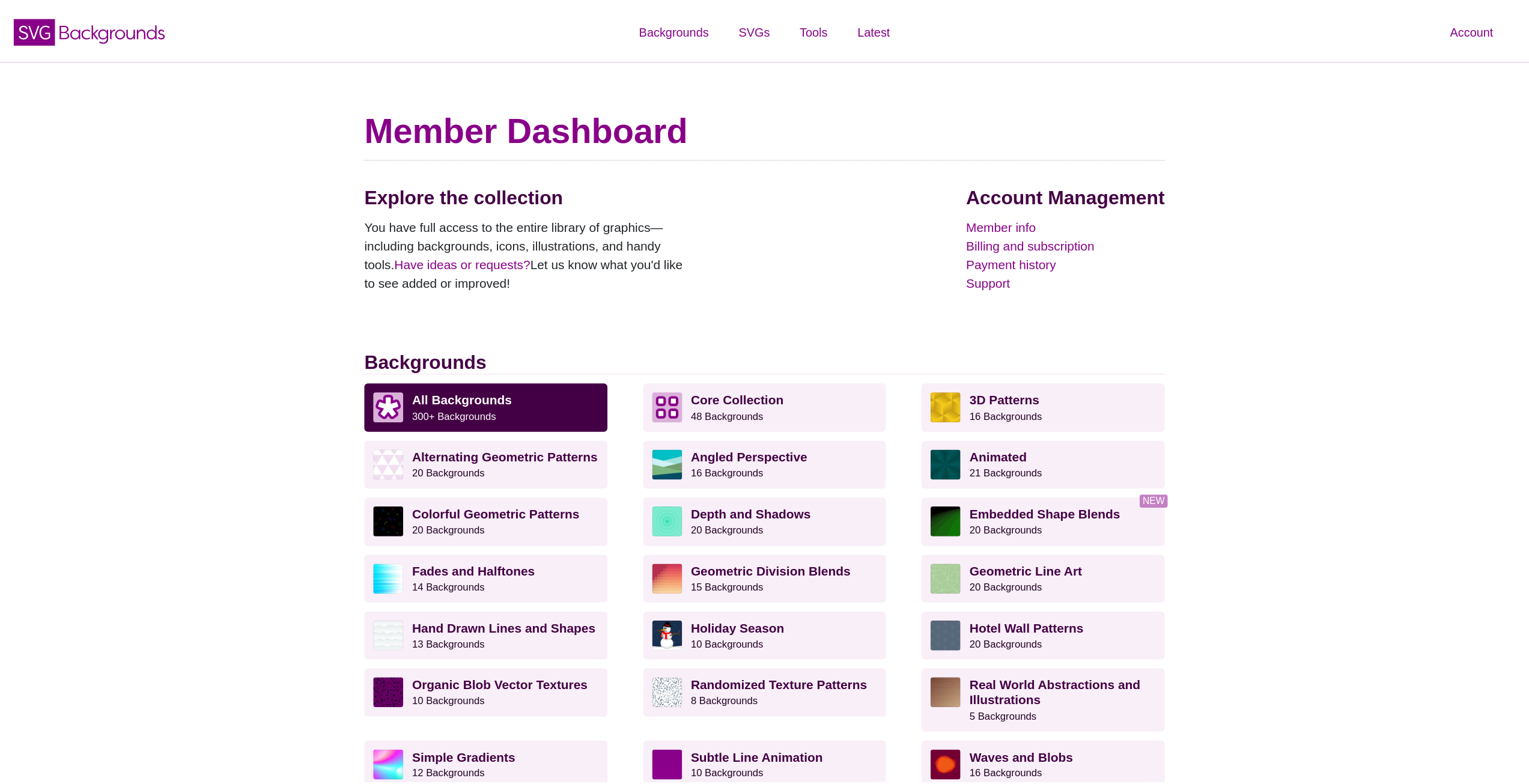
scroll to position [120, 0]
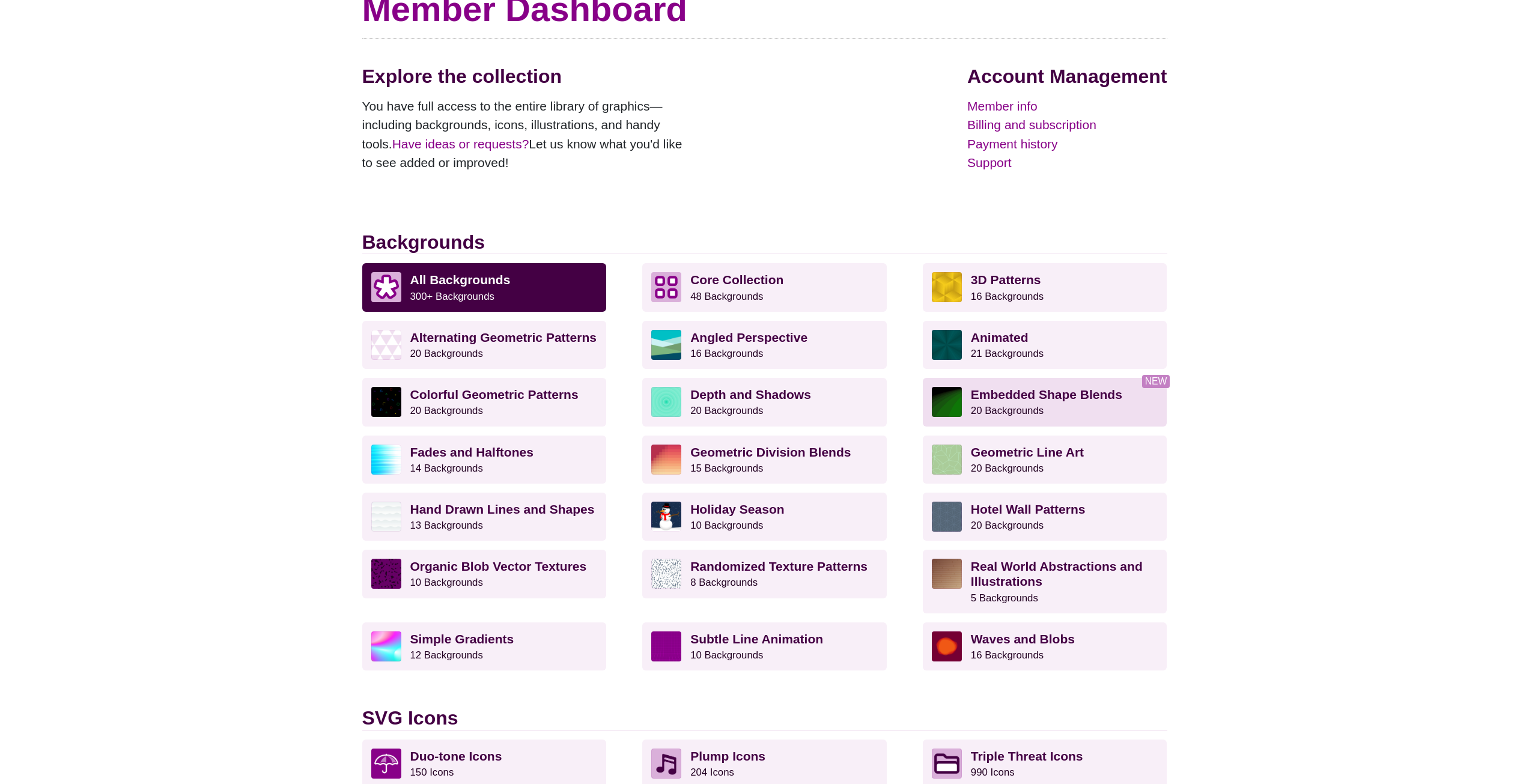
click at [1072, 410] on p "Embedded Shape Blends 20 Backgrounds" at bounding box center [1065, 401] width 187 height 30
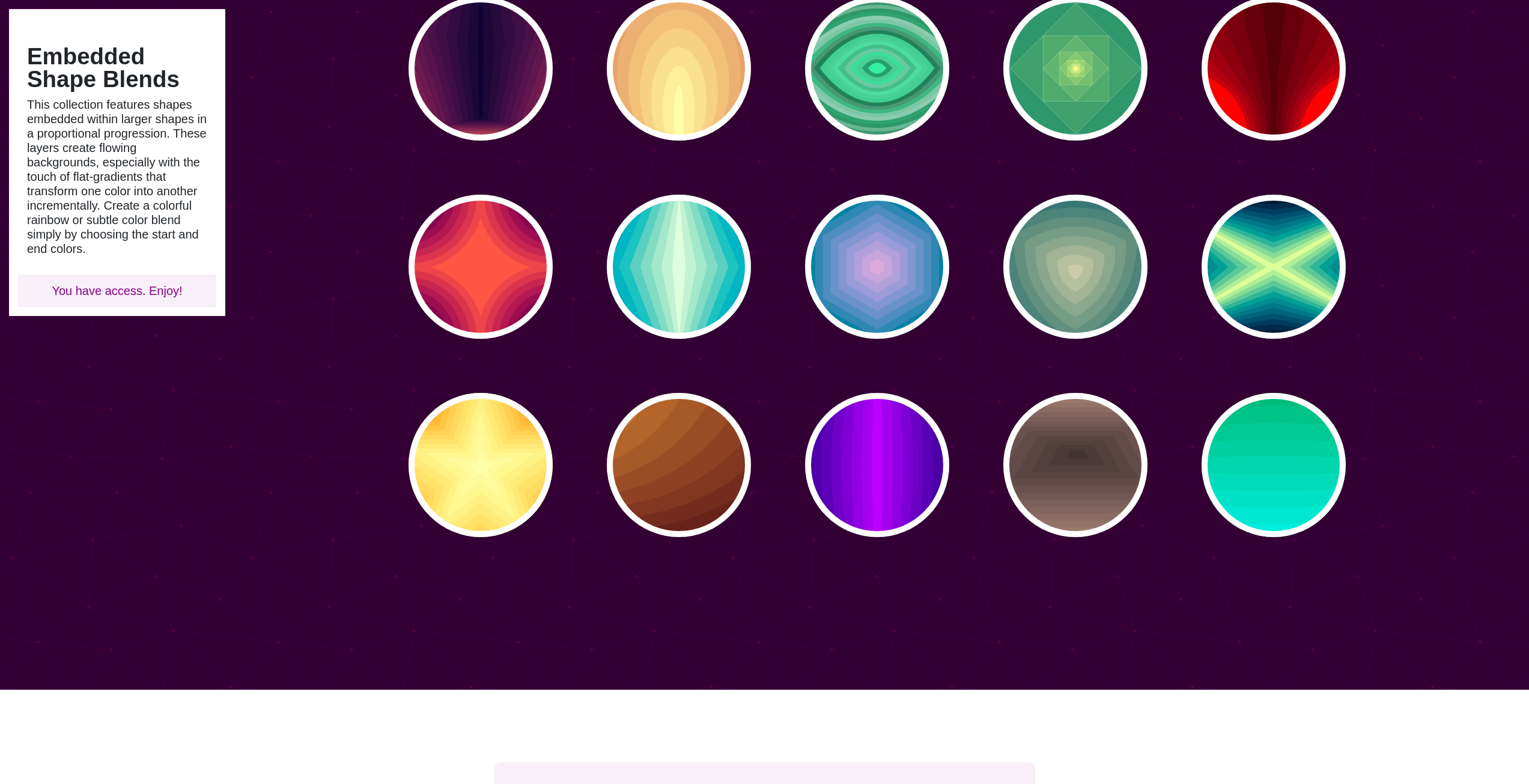
scroll to position [360, 0]
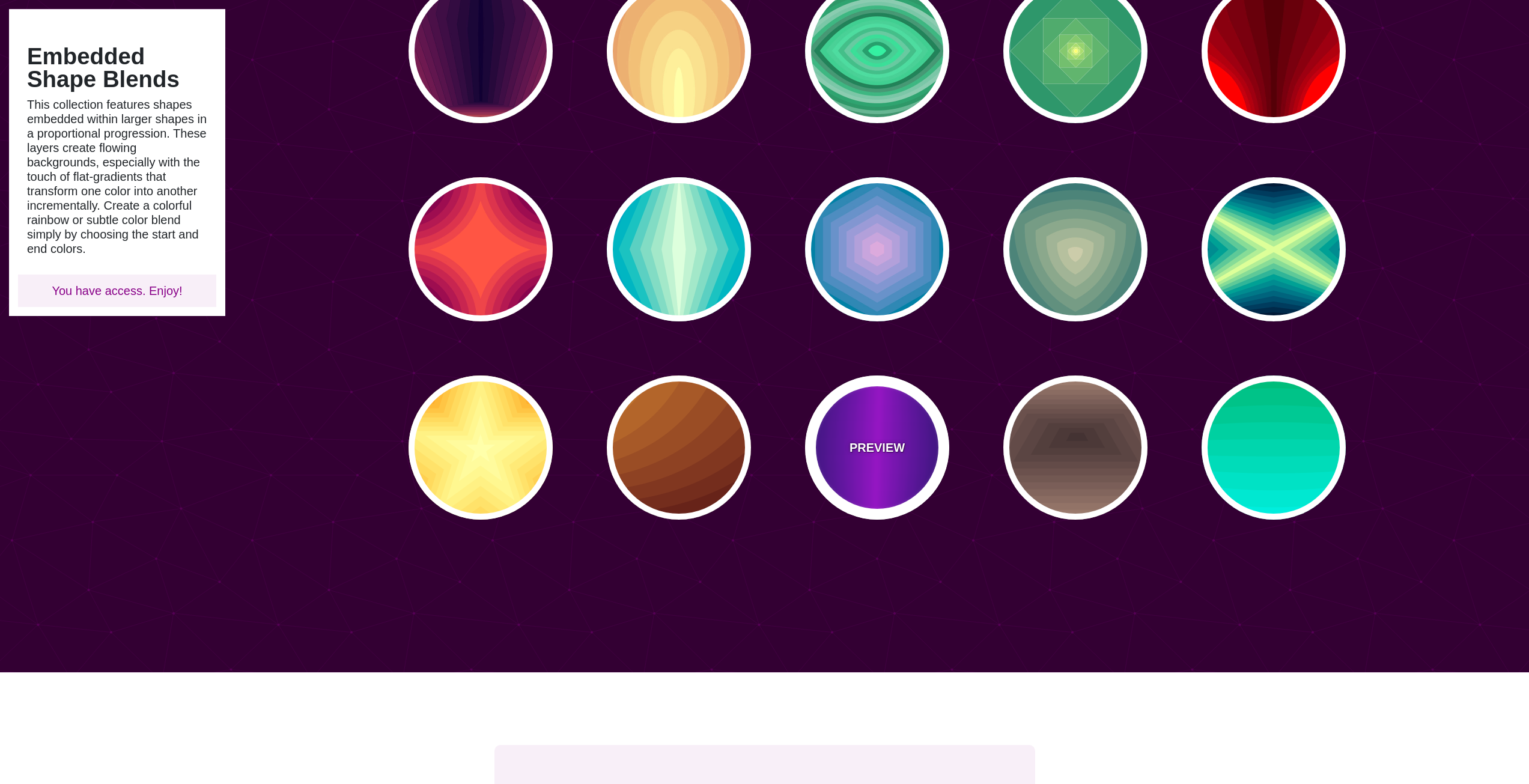
click at [912, 431] on div "PREVIEW" at bounding box center [878, 447] width 144 height 144
type input "#000022"
type input "#BB00FF"
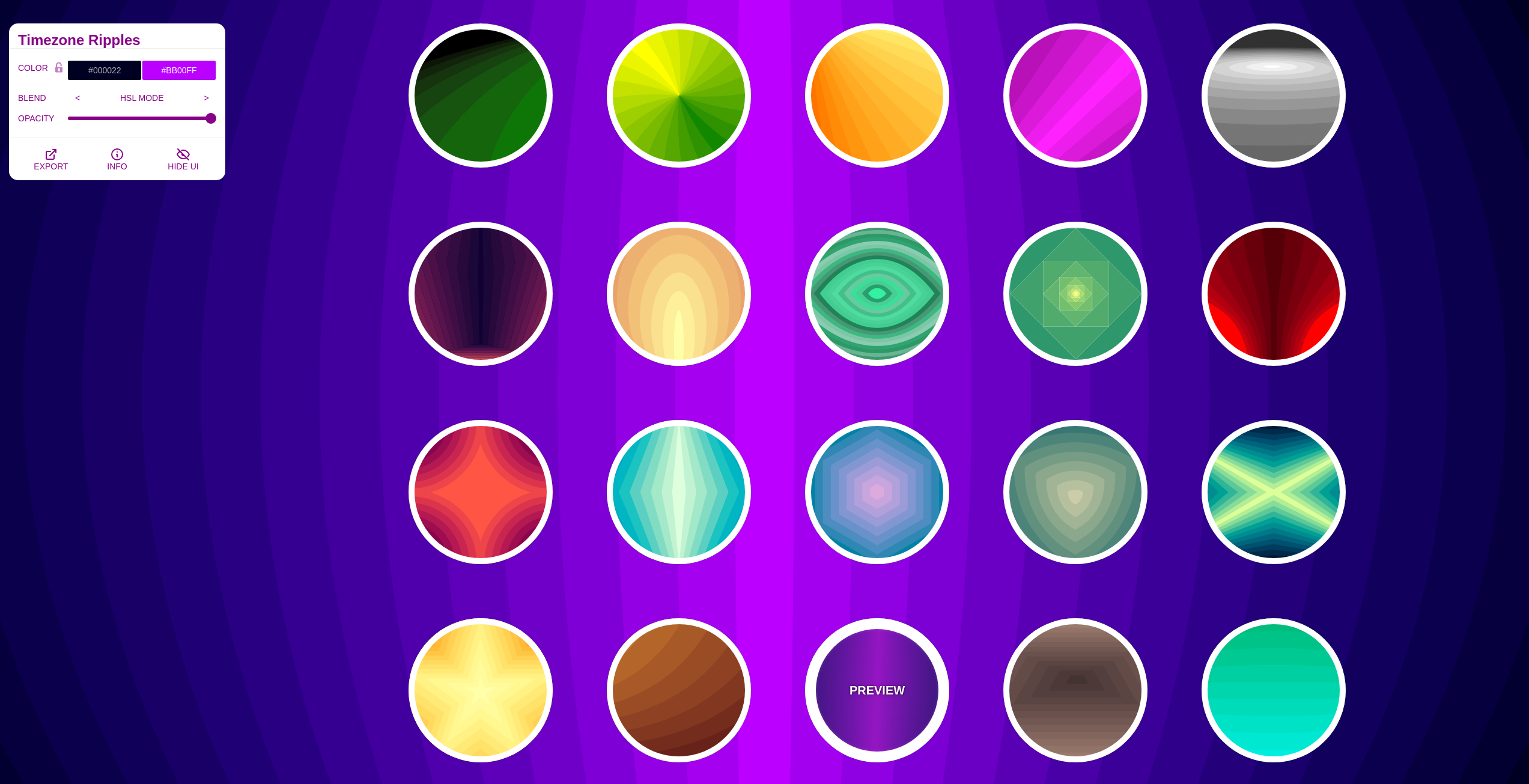
scroll to position [120, 0]
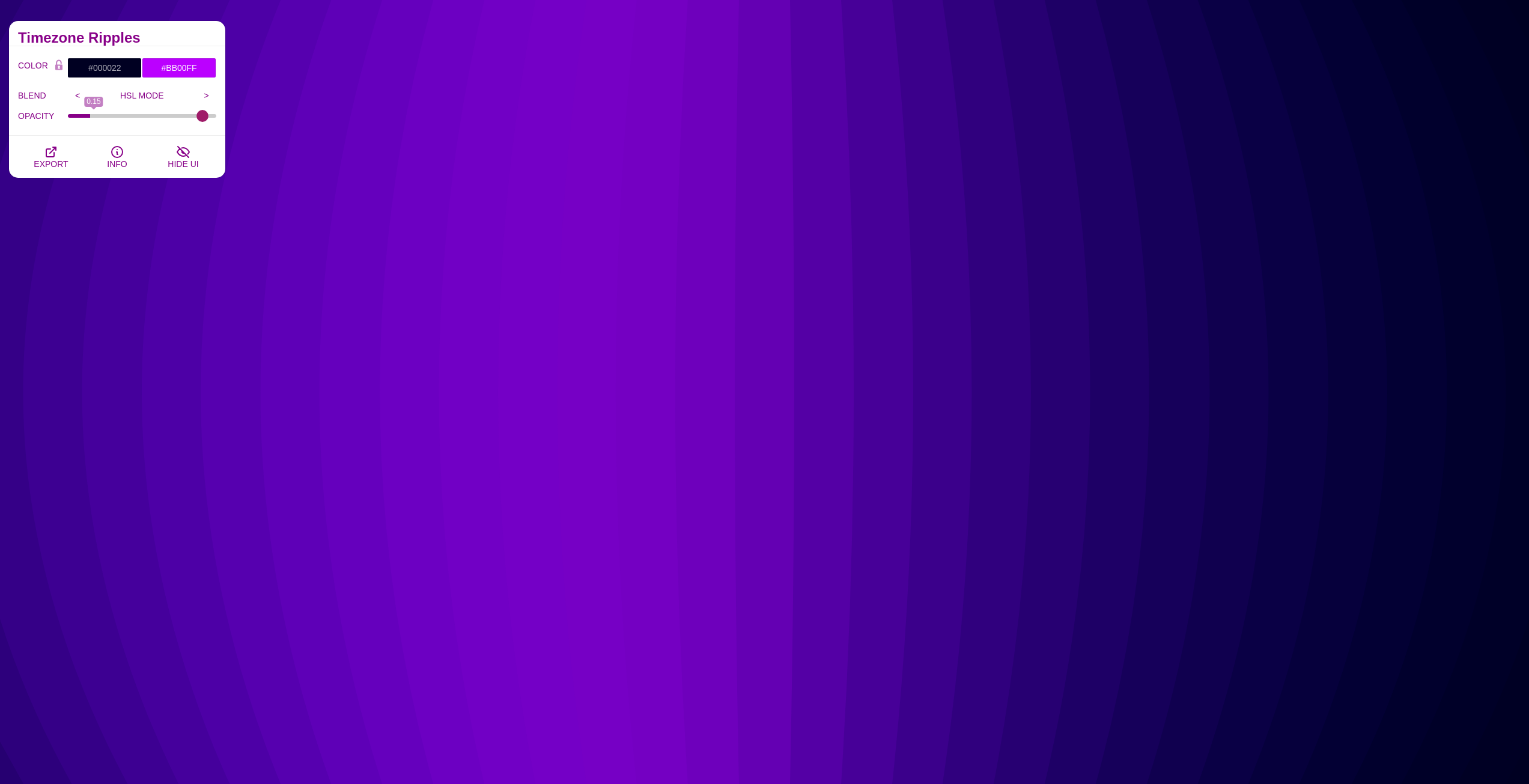
type input "1"
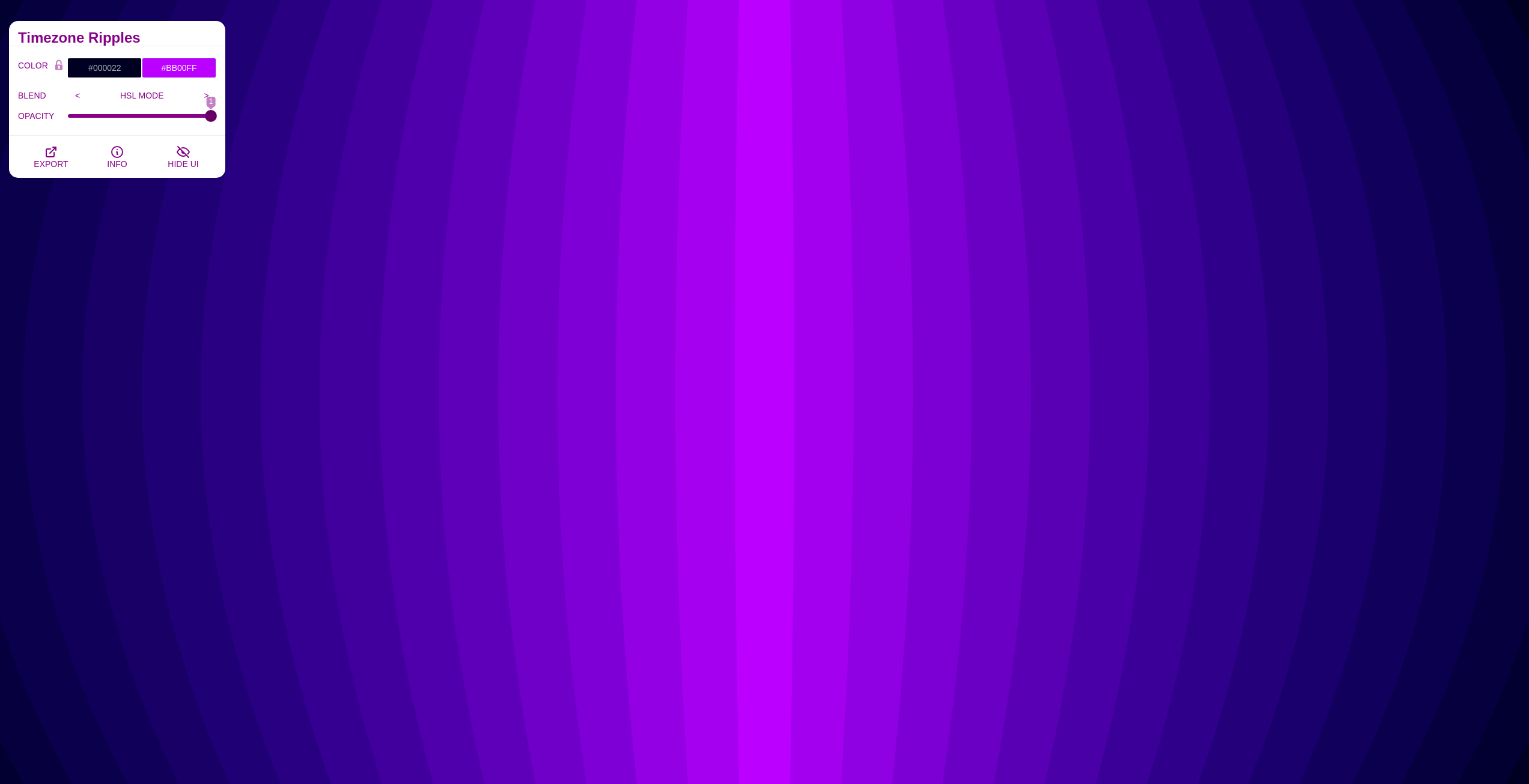
drag, startPoint x: 215, startPoint y: 115, endPoint x: 258, endPoint y: 122, distance: 43.6
click at [217, 119] on input "OPACITY" at bounding box center [142, 115] width 149 height 5
click at [205, 92] on input ">" at bounding box center [206, 96] width 20 height 18
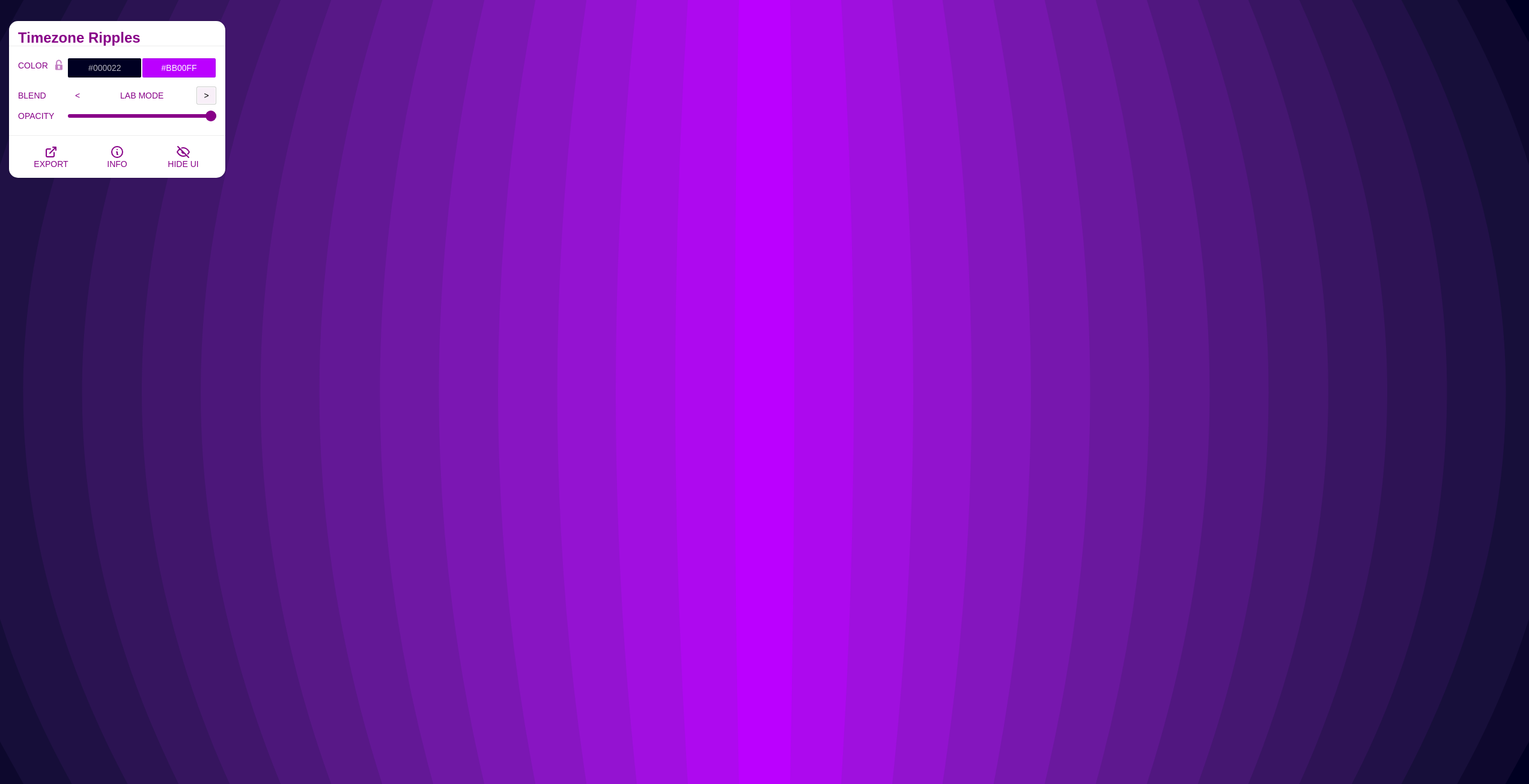
click at [205, 92] on input ">" at bounding box center [206, 96] width 20 height 18
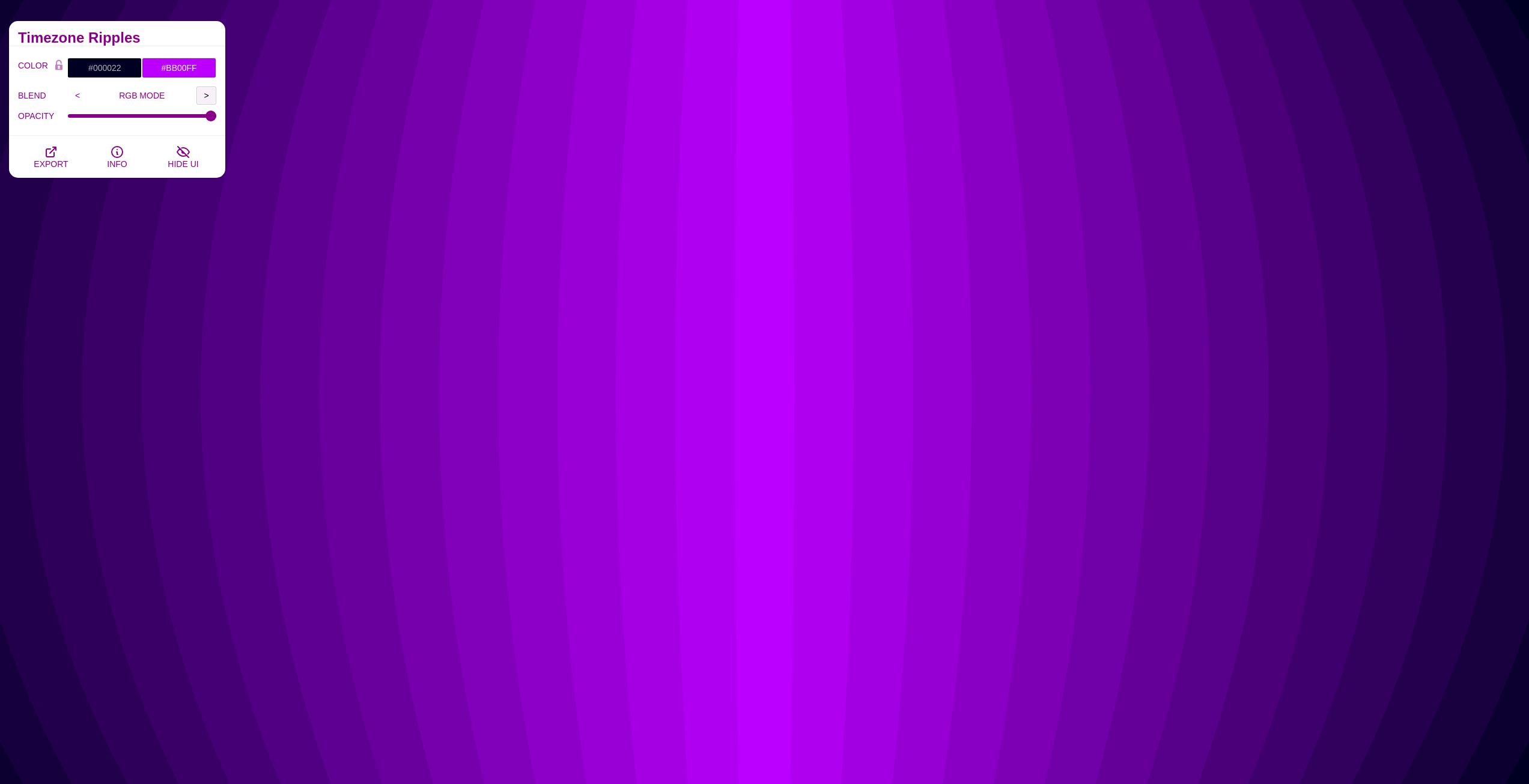
click at [205, 92] on input ">" at bounding box center [206, 96] width 20 height 18
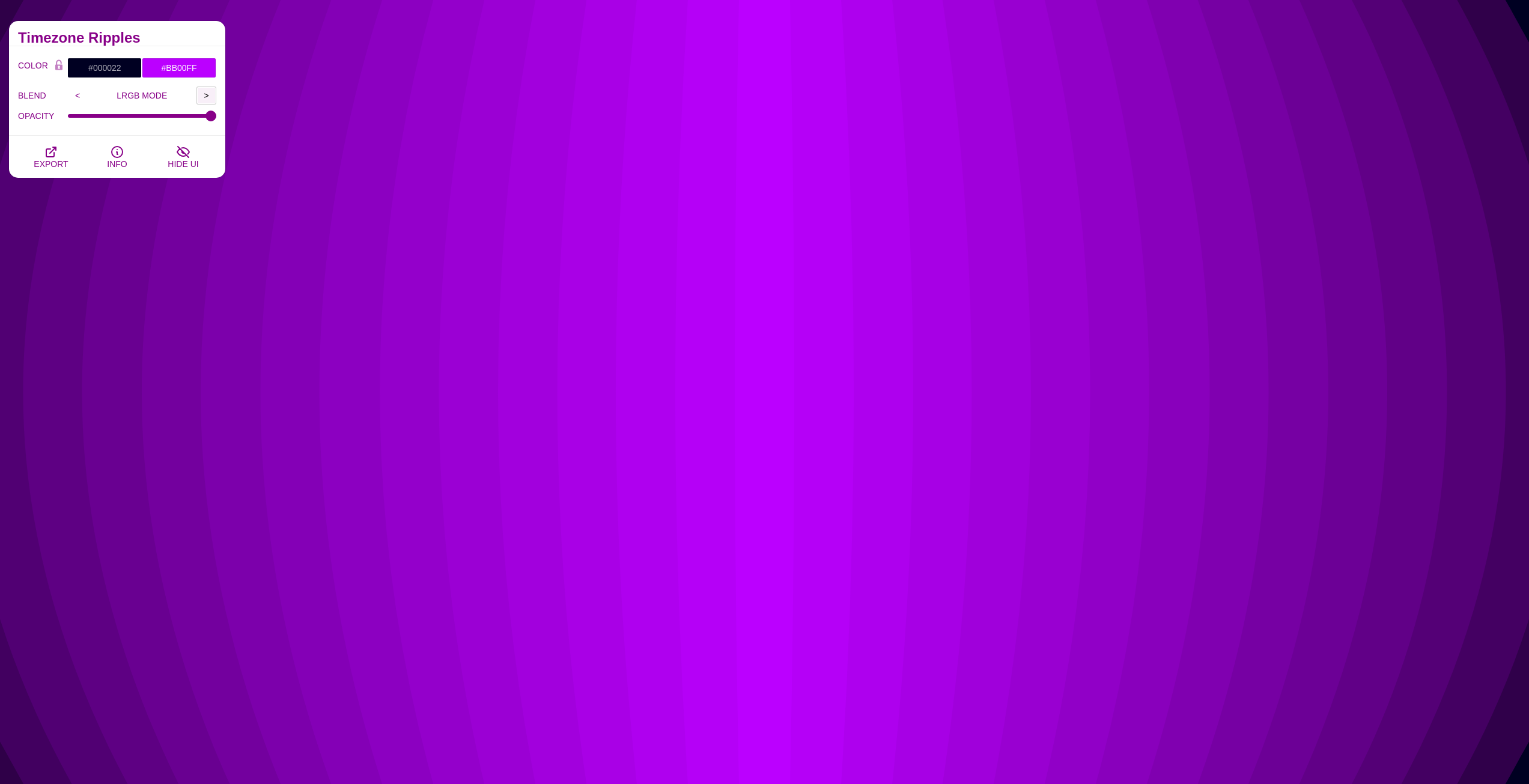
click at [205, 92] on input ">" at bounding box center [206, 96] width 20 height 18
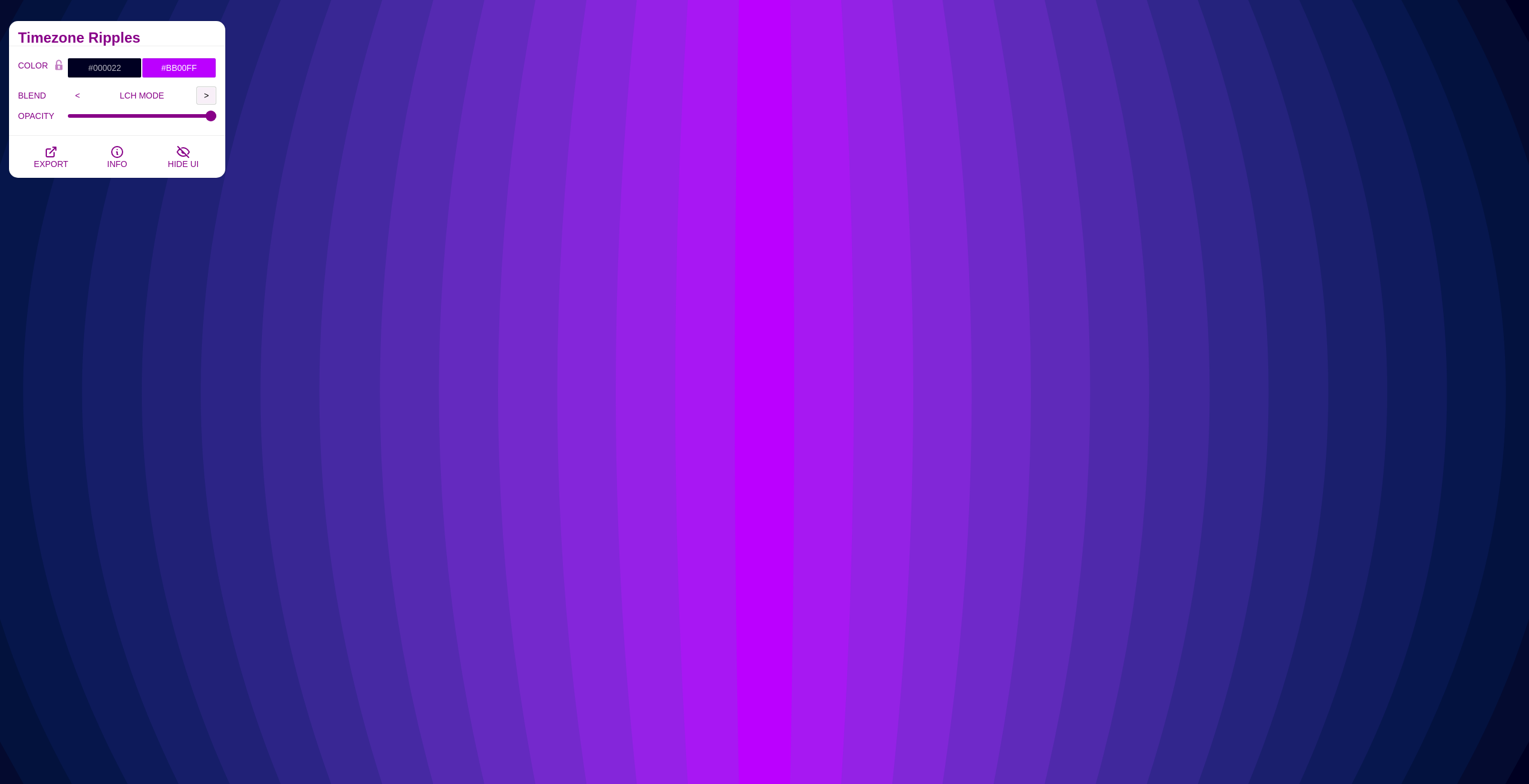
click at [205, 92] on input ">" at bounding box center [206, 96] width 20 height 18
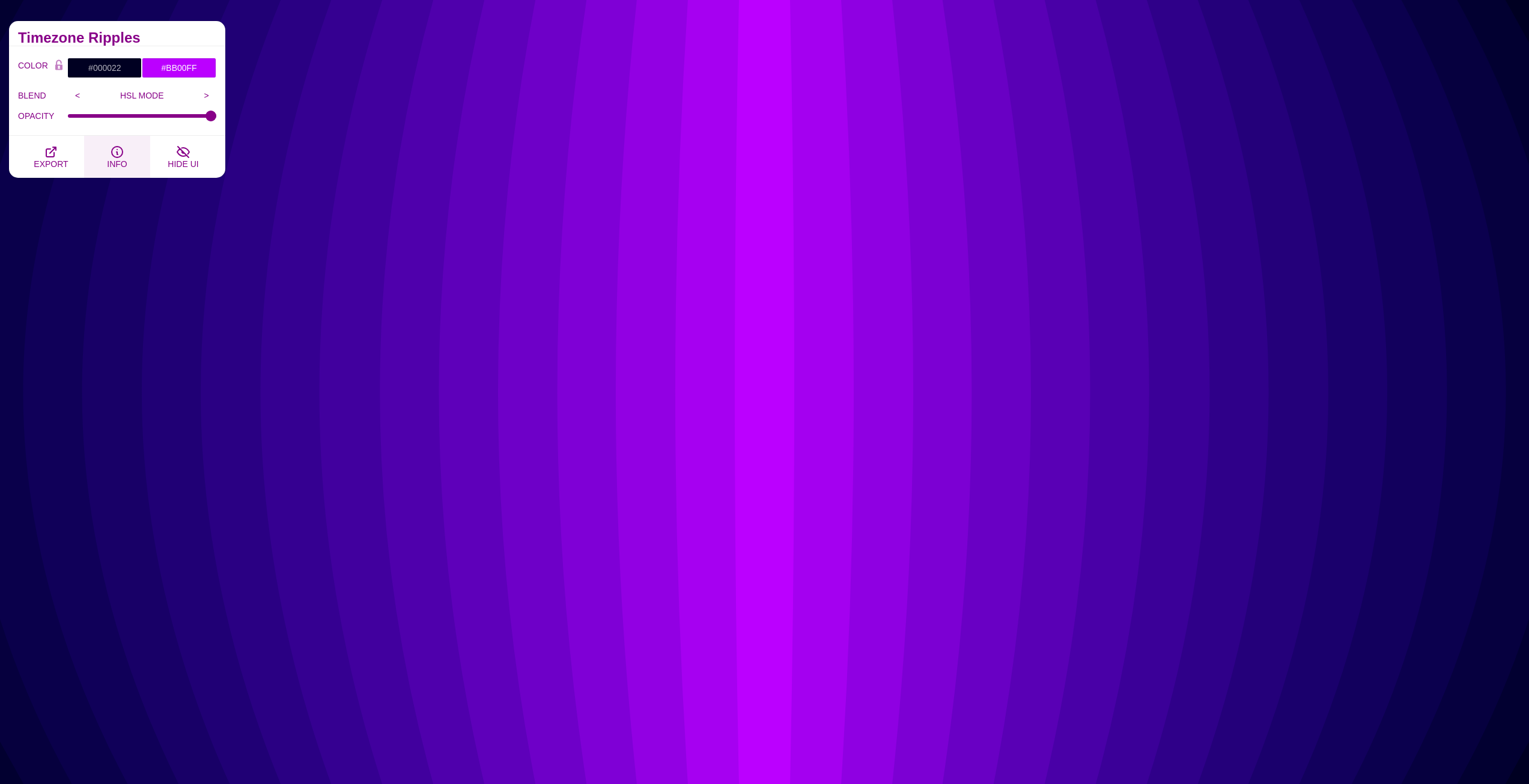
click at [119, 155] on icon "button" at bounding box center [117, 152] width 14 height 14
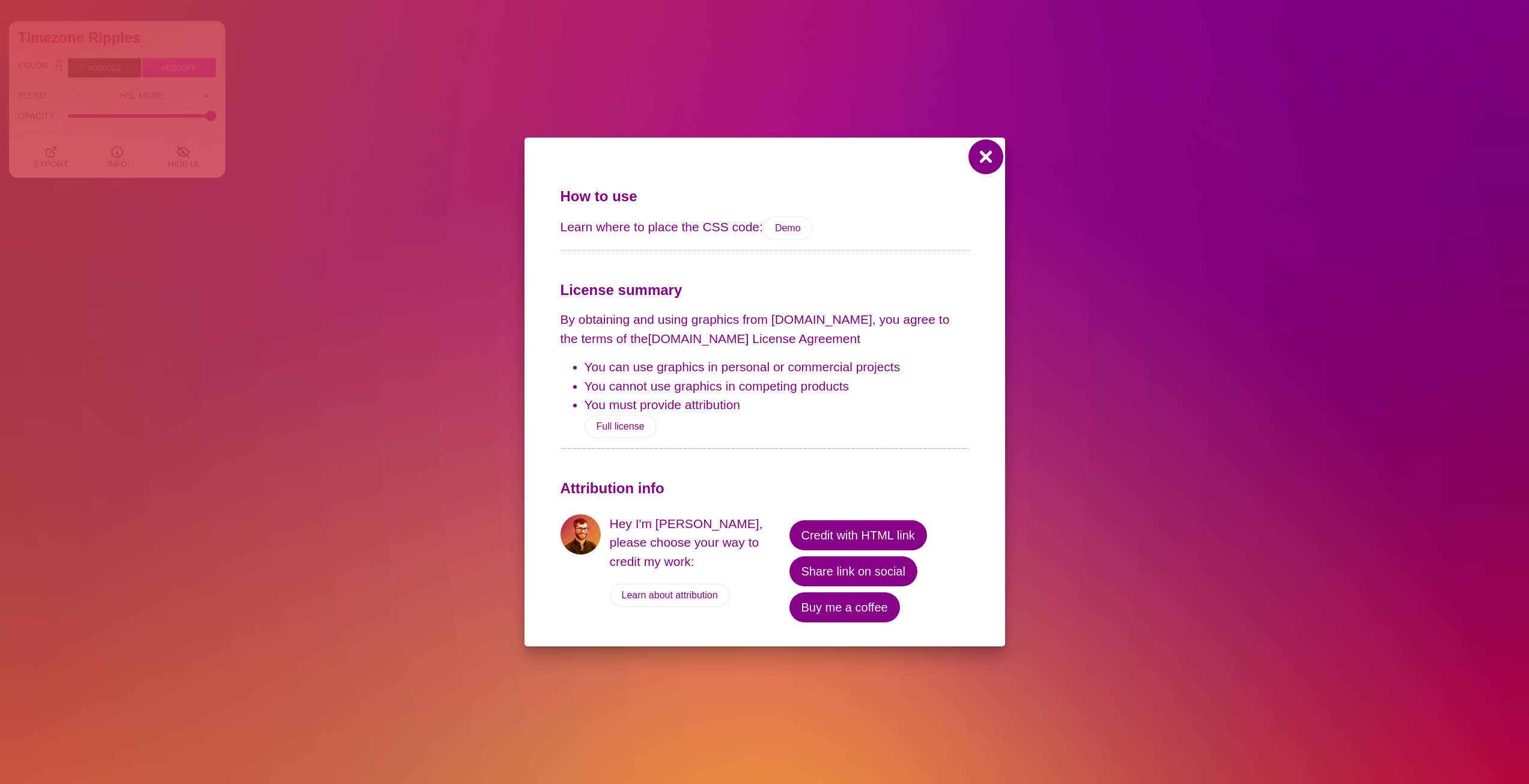
click at [990, 159] on button at bounding box center [986, 157] width 29 height 29
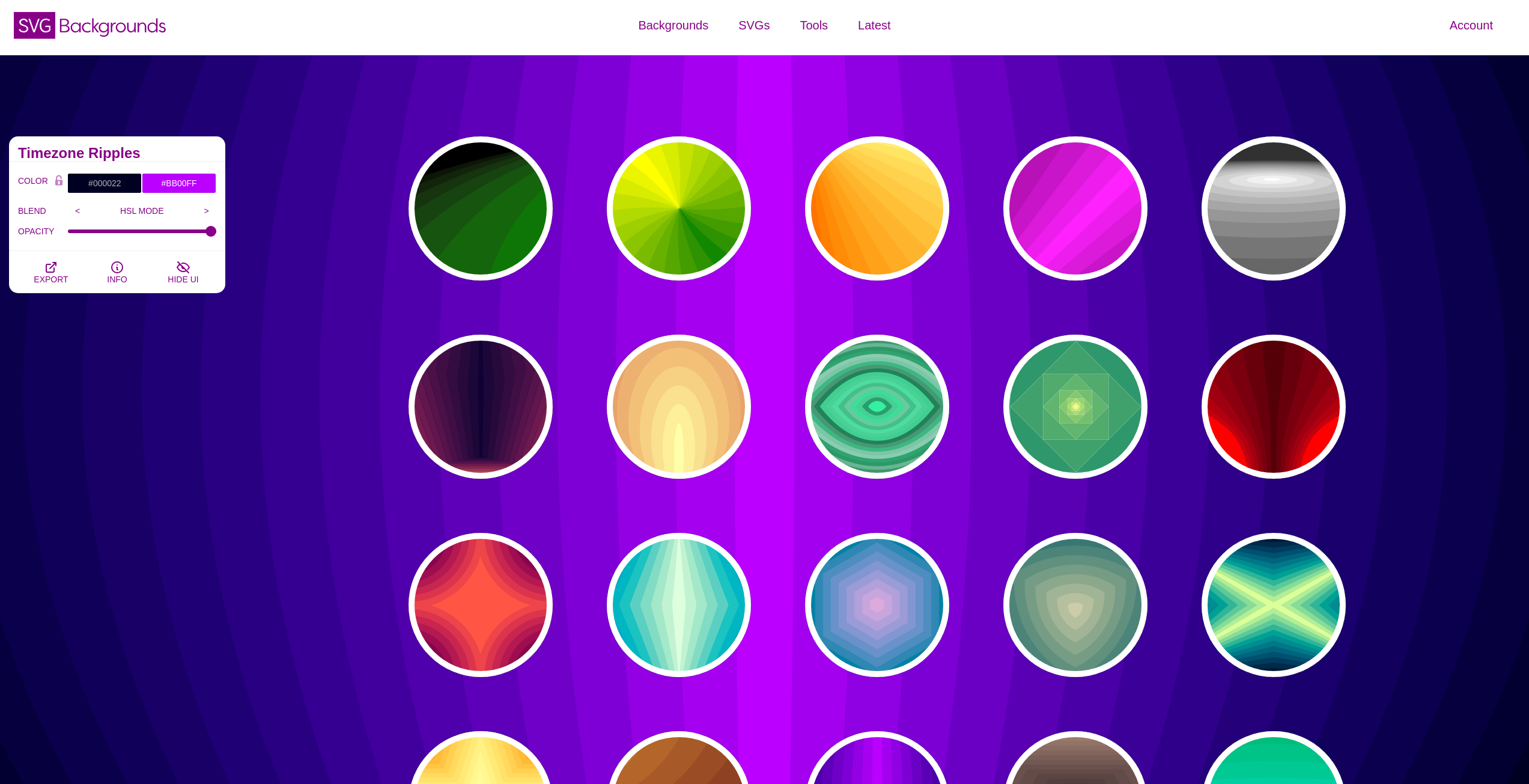
scroll to position [0, 0]
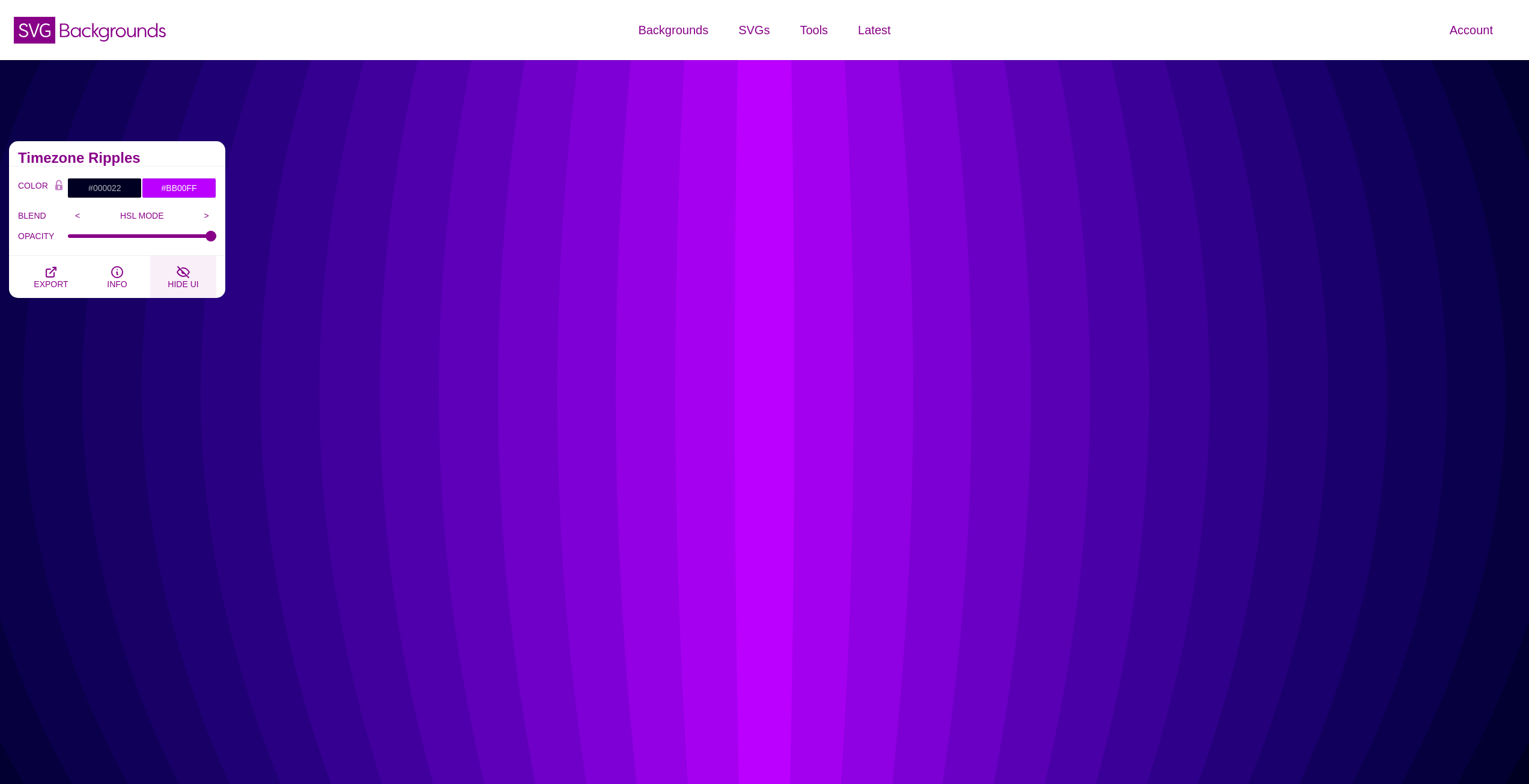
click at [182, 265] on icon "button" at bounding box center [184, 272] width 14 height 14
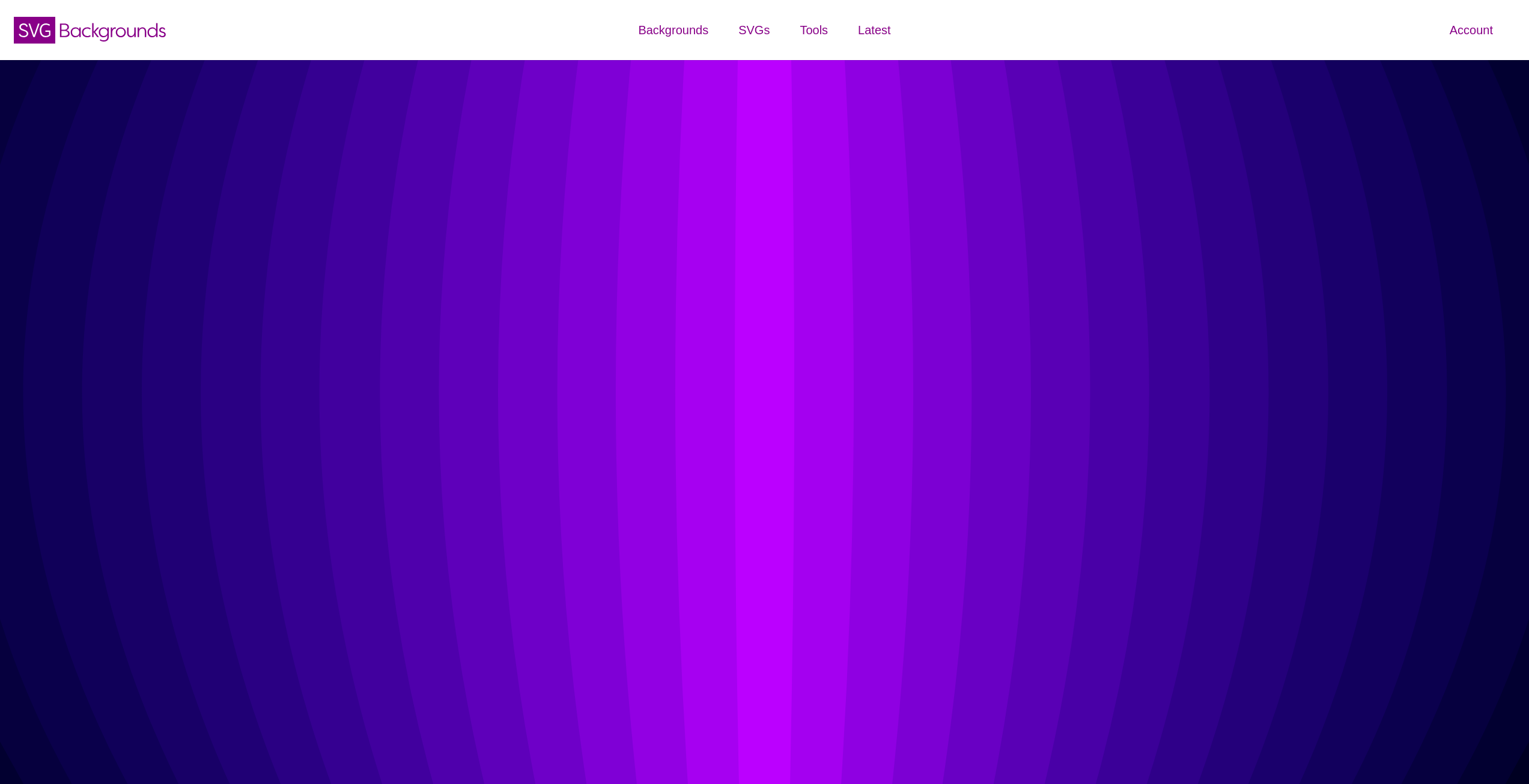
click at [182, 265] on icon "button" at bounding box center [184, 272] width 14 height 14
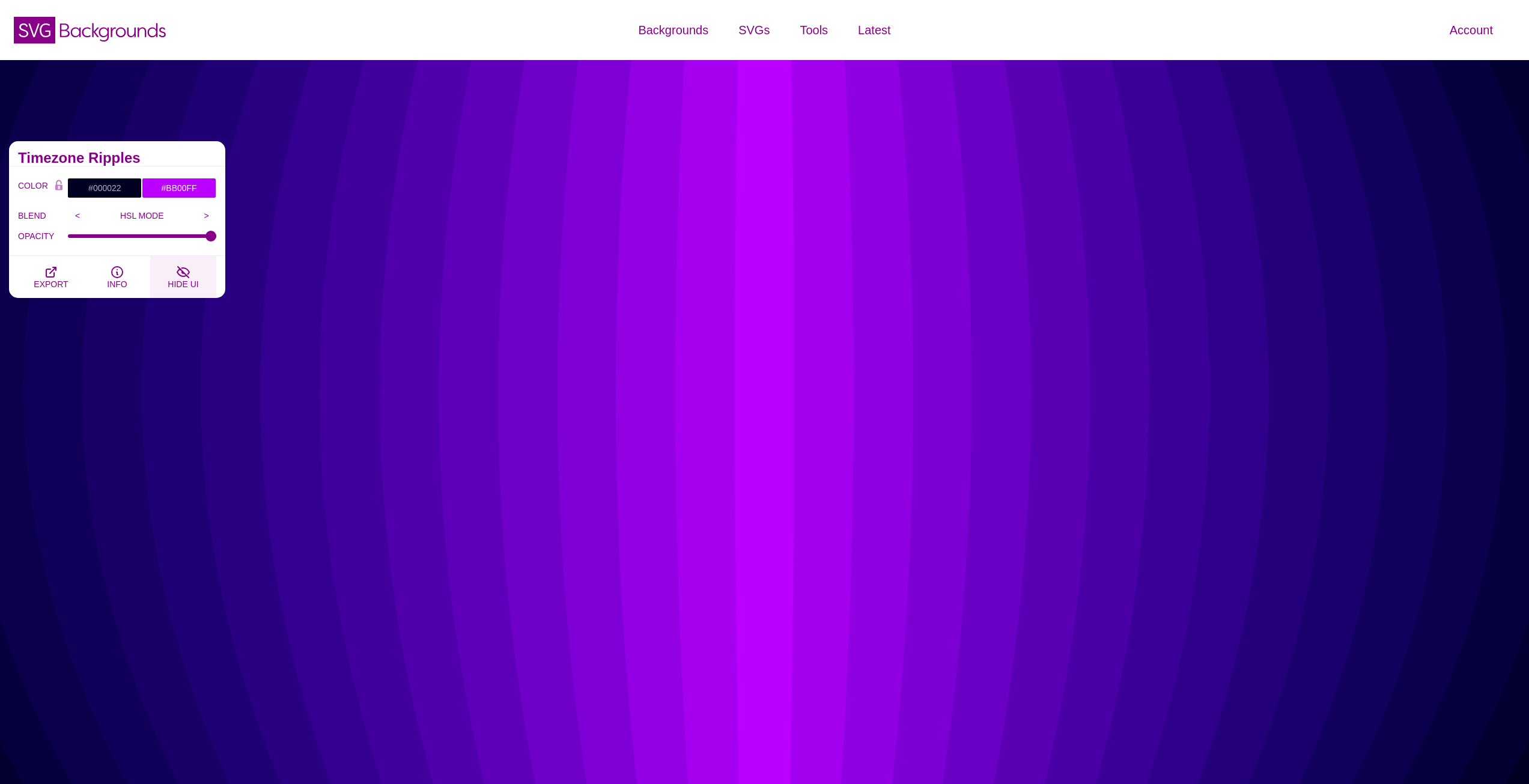
click at [182, 267] on icon "button" at bounding box center [184, 272] width 14 height 14
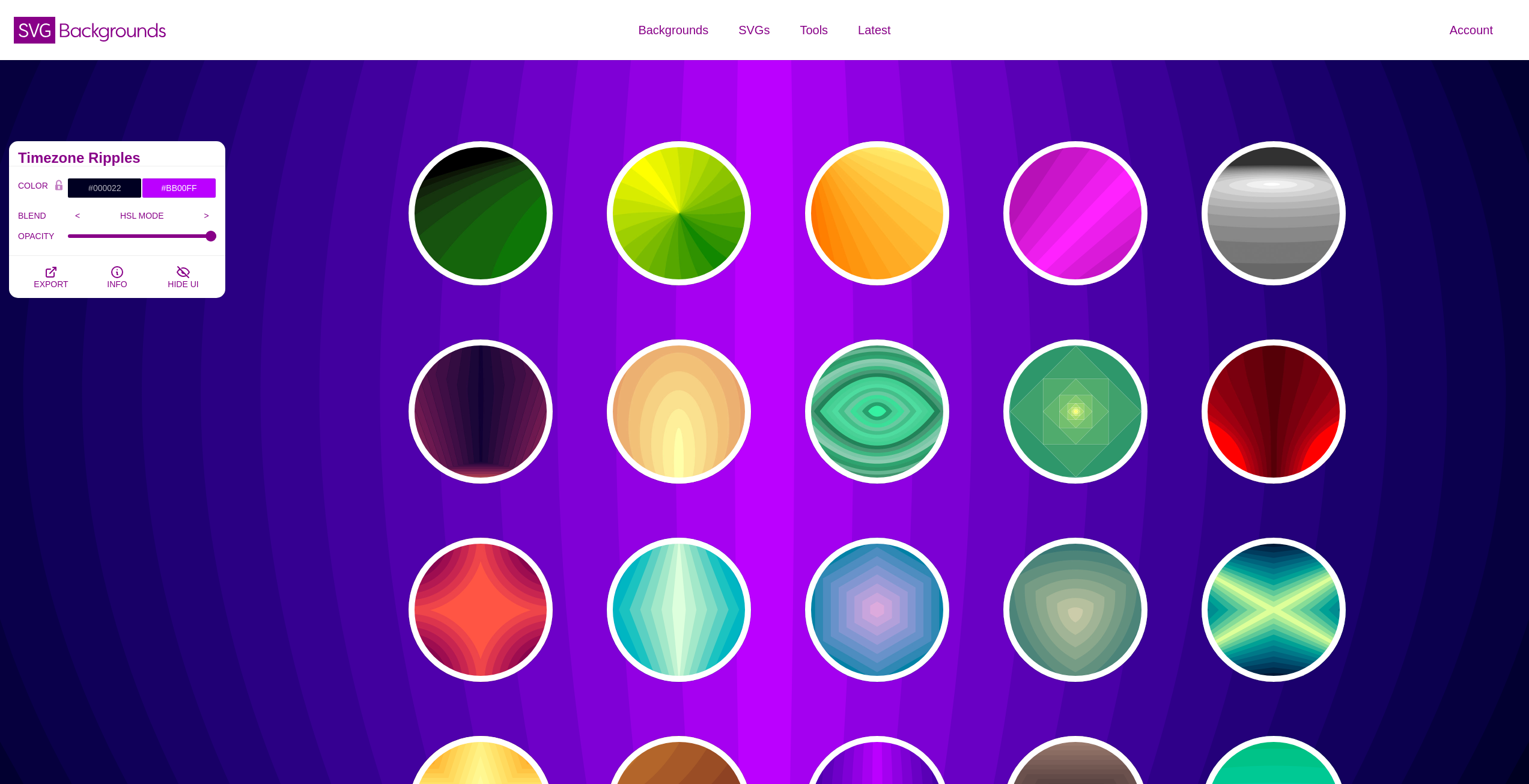
click at [505, 285] on div "PREVIEW PREVIEW PREVIEW PREVIEW PREVIEW PREVIEW PREVIEW PREVIEW PREVIEW PREVIEW…" at bounding box center [882, 510] width 1009 height 756
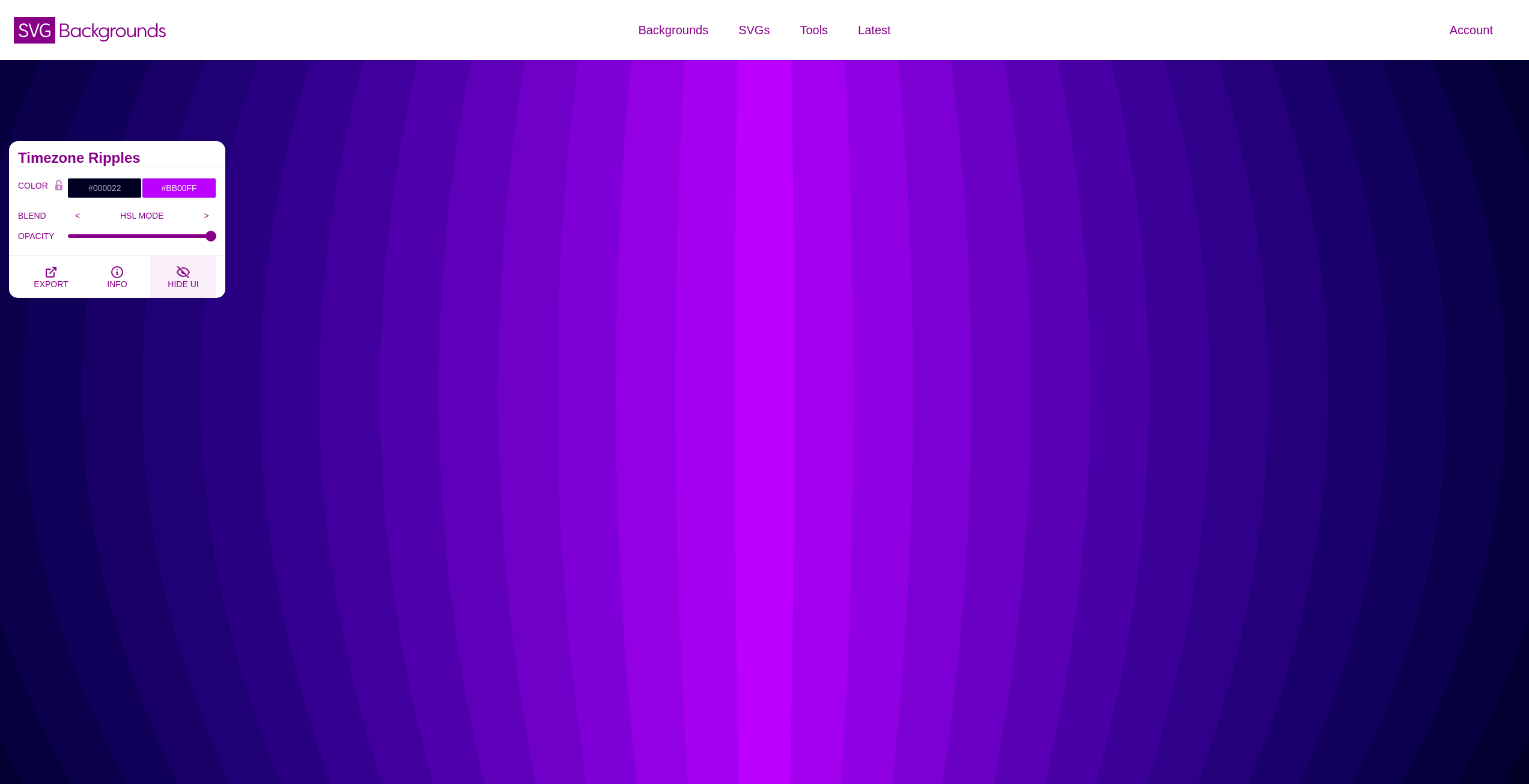
click at [165, 266] on button "HIDE UI" at bounding box center [183, 277] width 66 height 42
click at [45, 282] on span "EXPORT" at bounding box center [50, 284] width 34 height 10
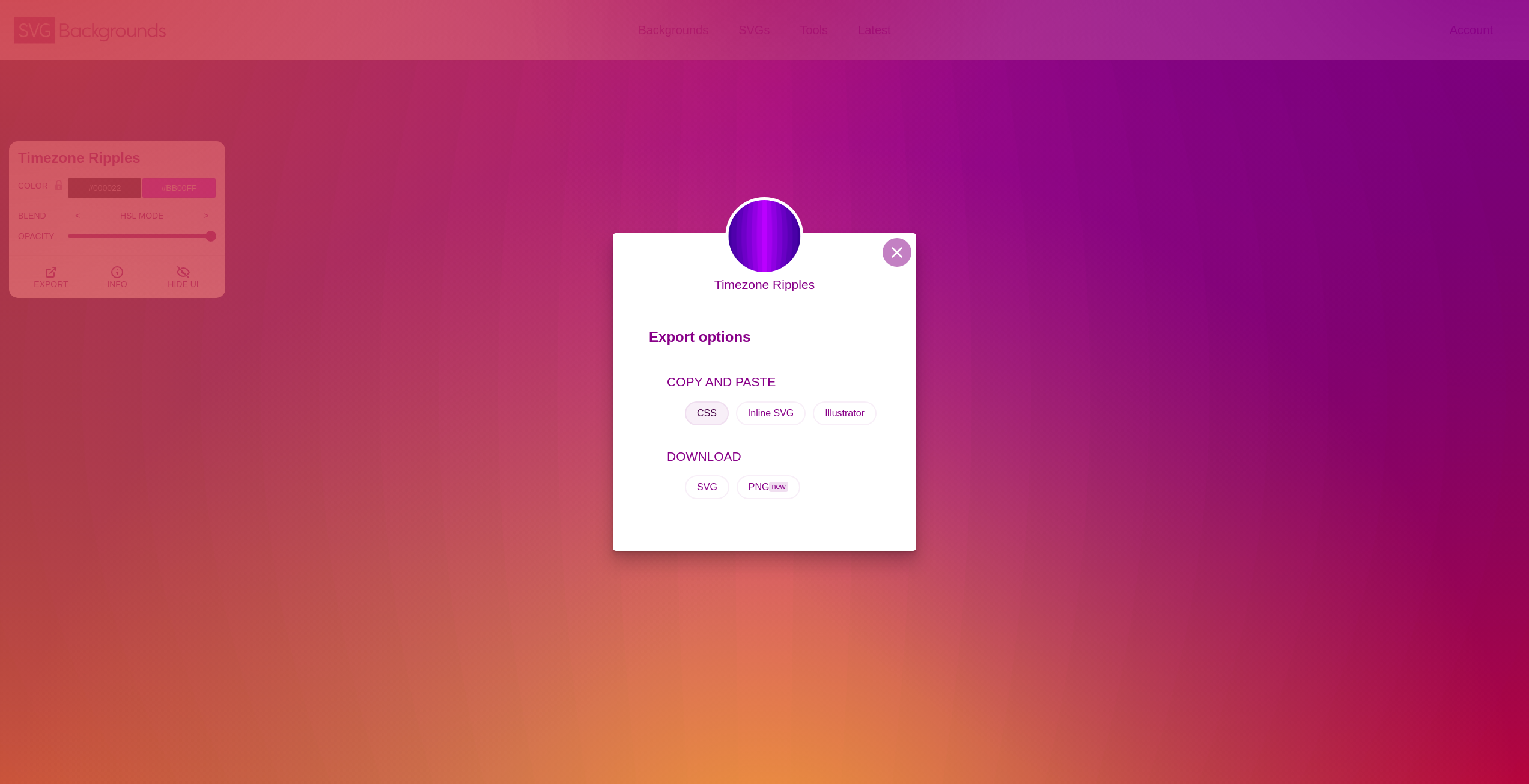
click at [712, 413] on button "CSS" at bounding box center [706, 413] width 44 height 24
drag, startPoint x: 508, startPoint y: 173, endPoint x: 514, endPoint y: 174, distance: 6.1
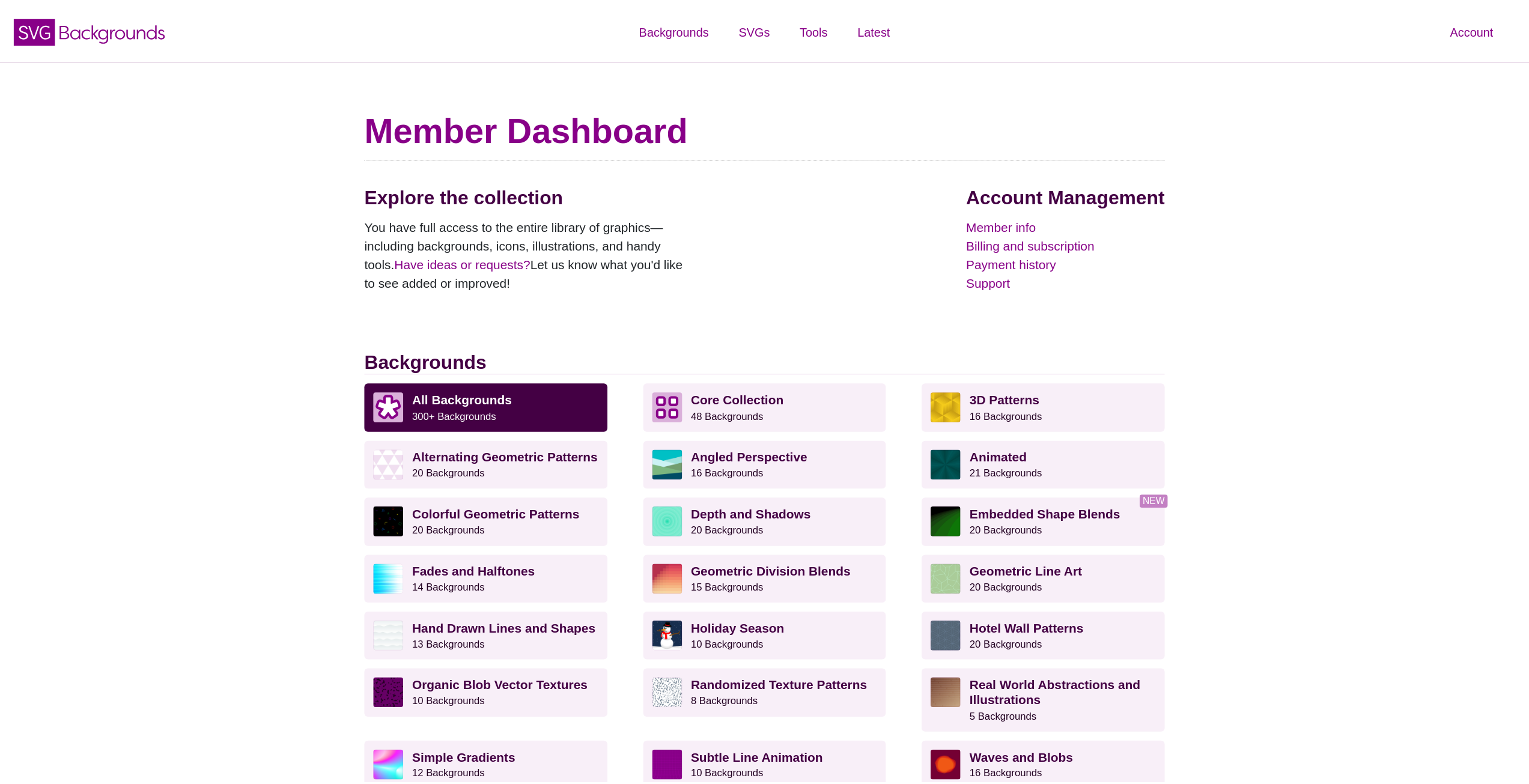
scroll to position [120, 0]
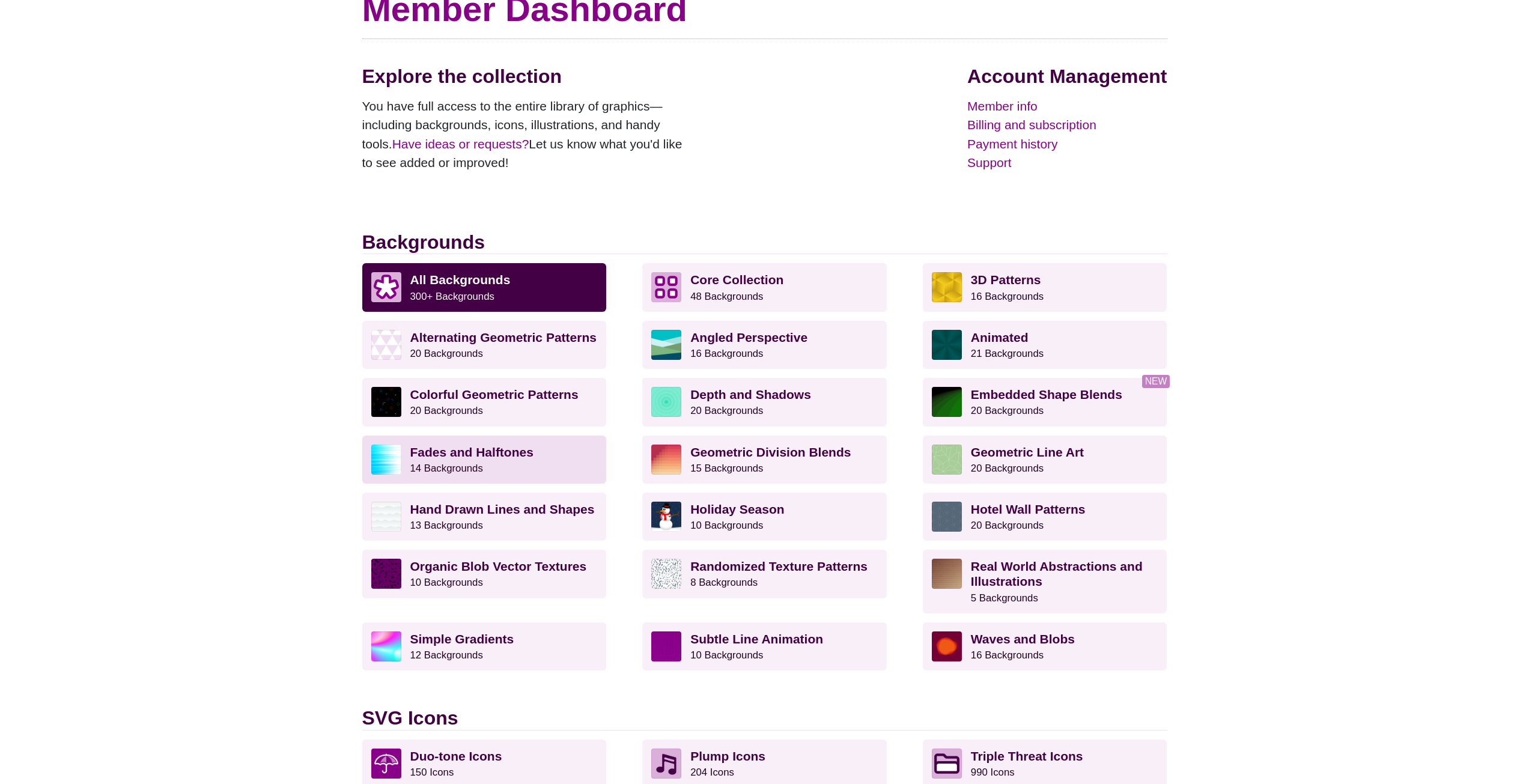
click at [542, 457] on p "Fades and Halftones 14 Backgrounds" at bounding box center [504, 459] width 187 height 30
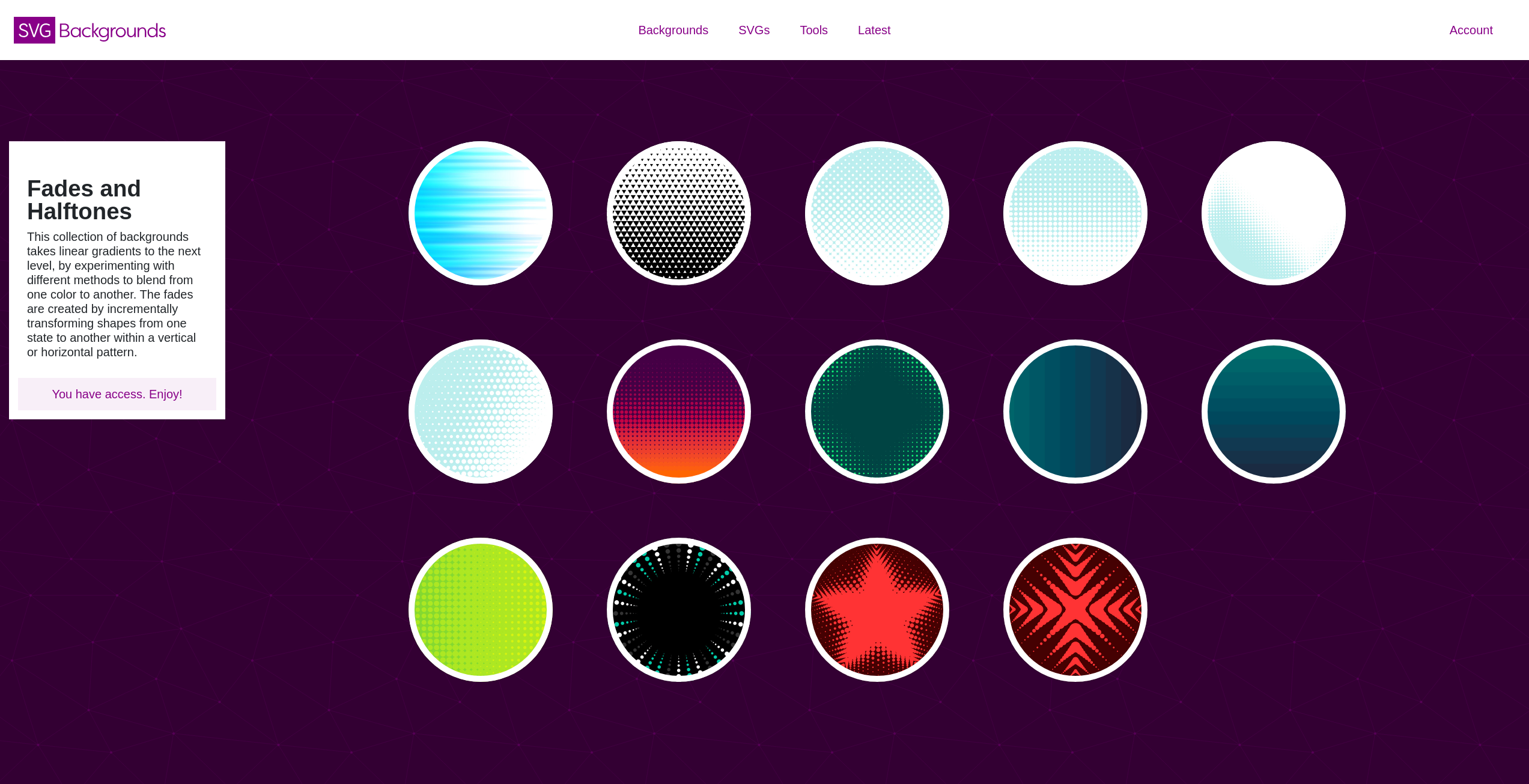
type input "#450057"
type input "#FFFFFF"
click at [1273, 219] on p "PREVIEW" at bounding box center [1274, 214] width 55 height 18
type input "#BBEEEE"
type input "0"
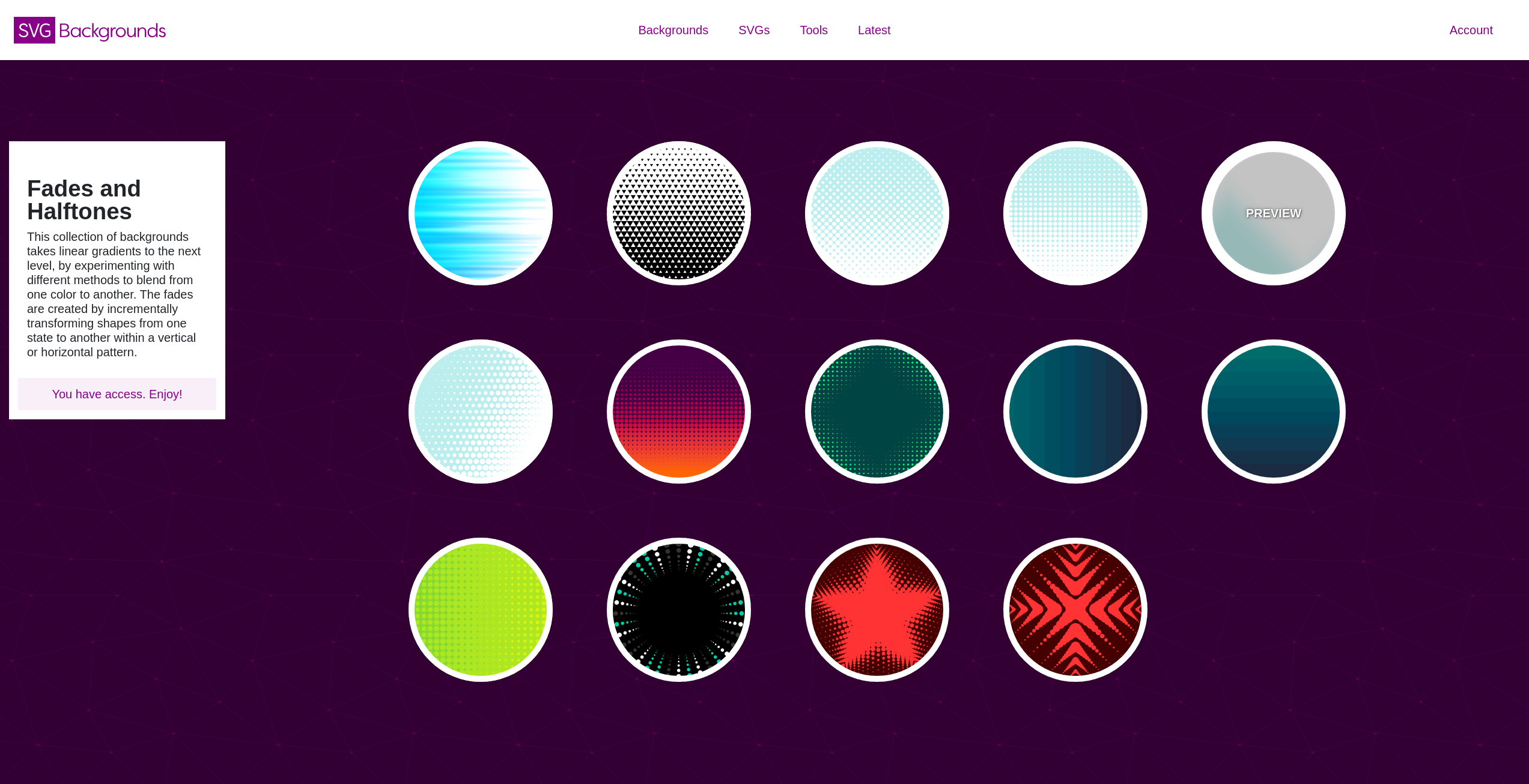
type input "0"
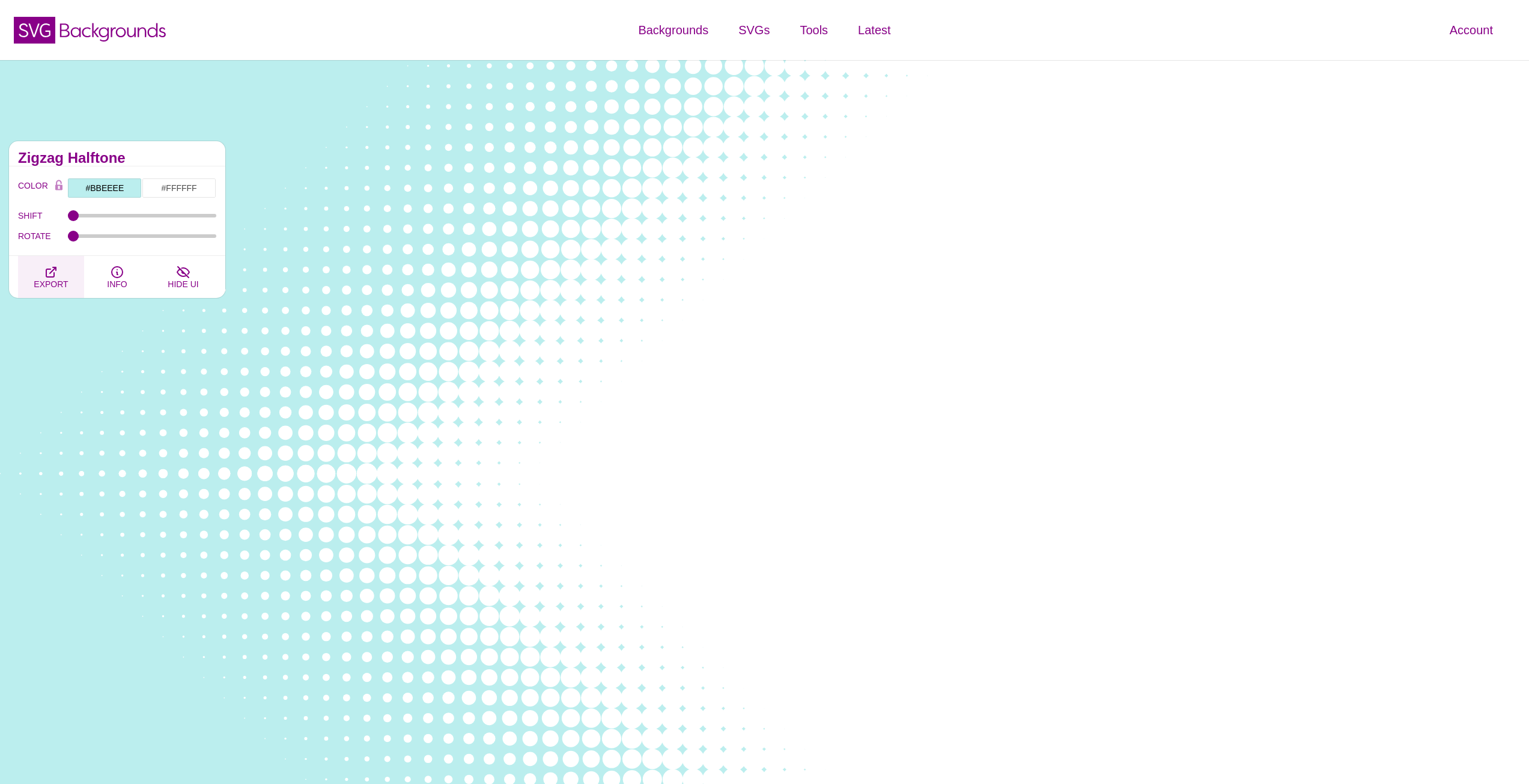
click at [62, 271] on button "EXPORT" at bounding box center [51, 277] width 66 height 42
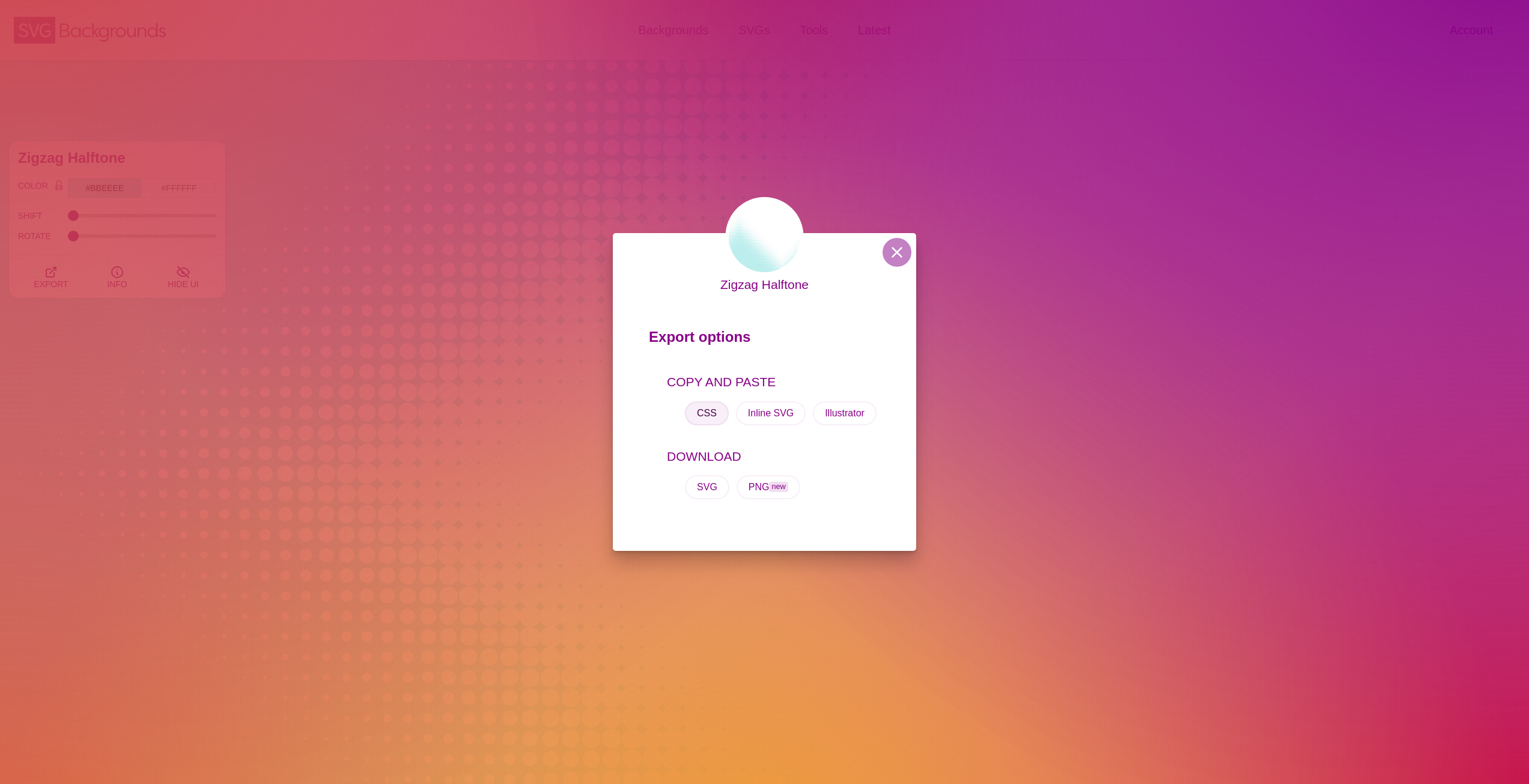
click at [715, 410] on button "CSS" at bounding box center [706, 413] width 44 height 24
click at [459, 217] on div "Zigzag Halftone Export options COPY AND PASTE CSS Inline SVG Illustrator DOWNLO…" at bounding box center [764, 392] width 1529 height 784
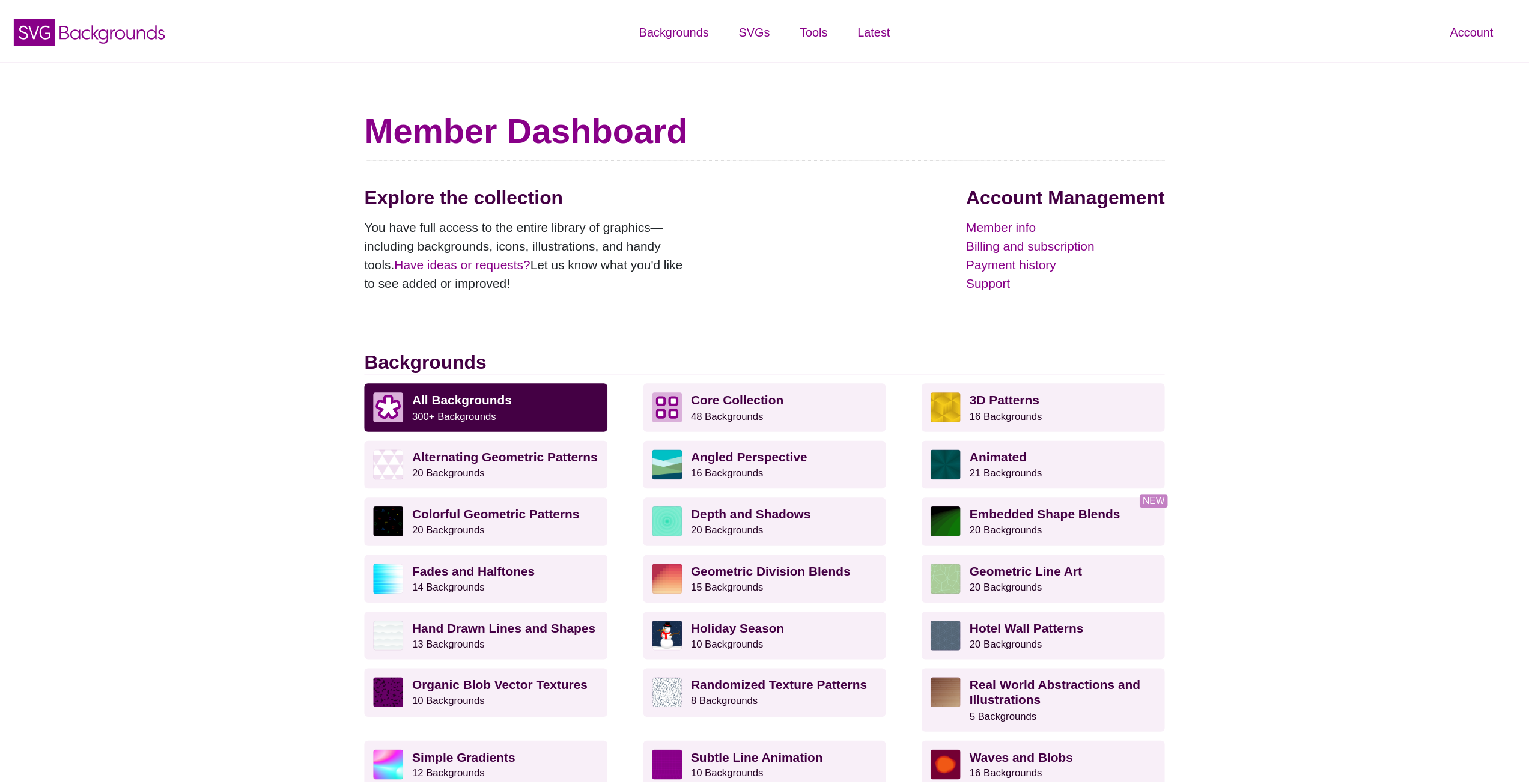
scroll to position [120, 0]
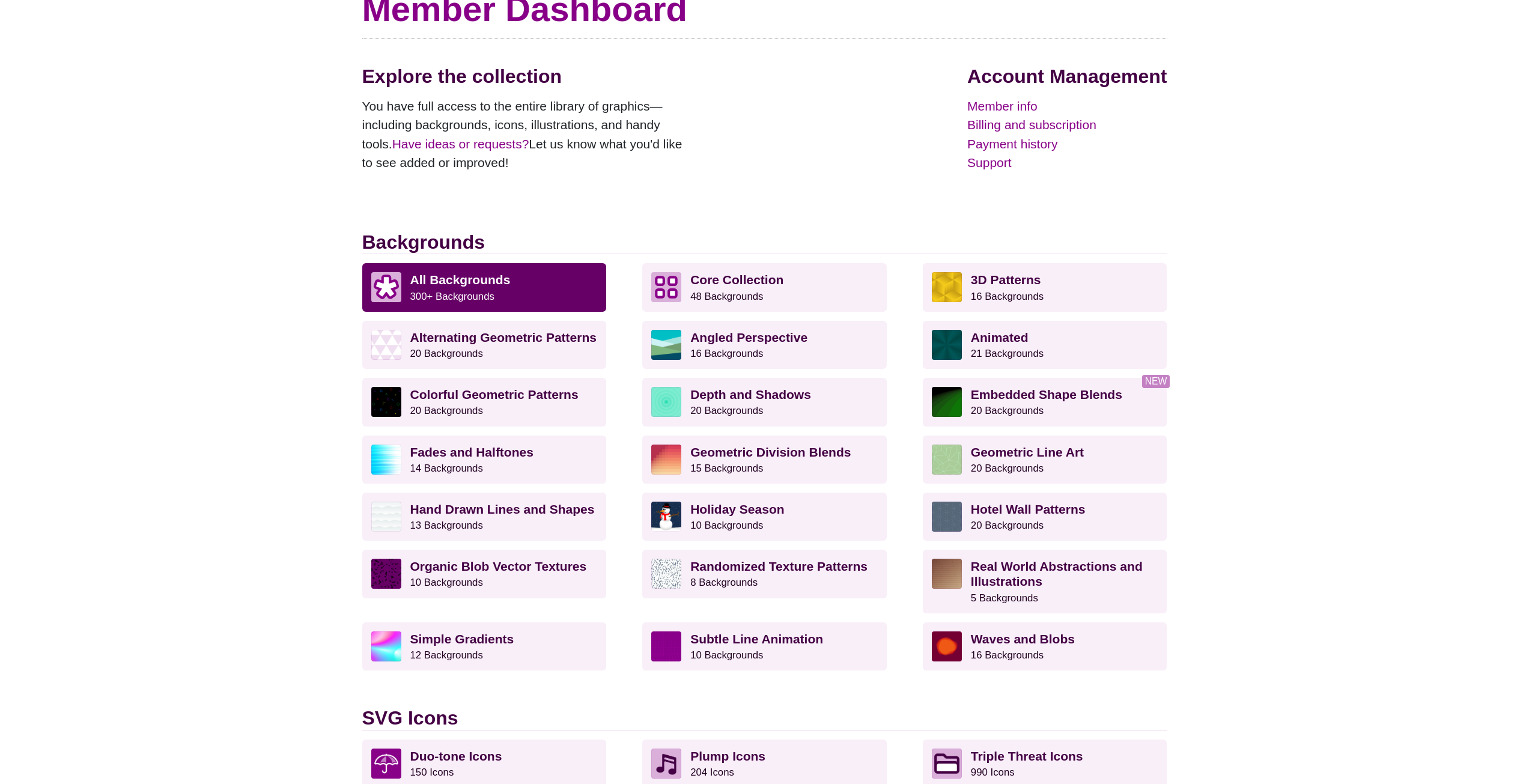
click at [524, 297] on p "All Backgrounds 300+ Backgrounds" at bounding box center [504, 287] width 187 height 30
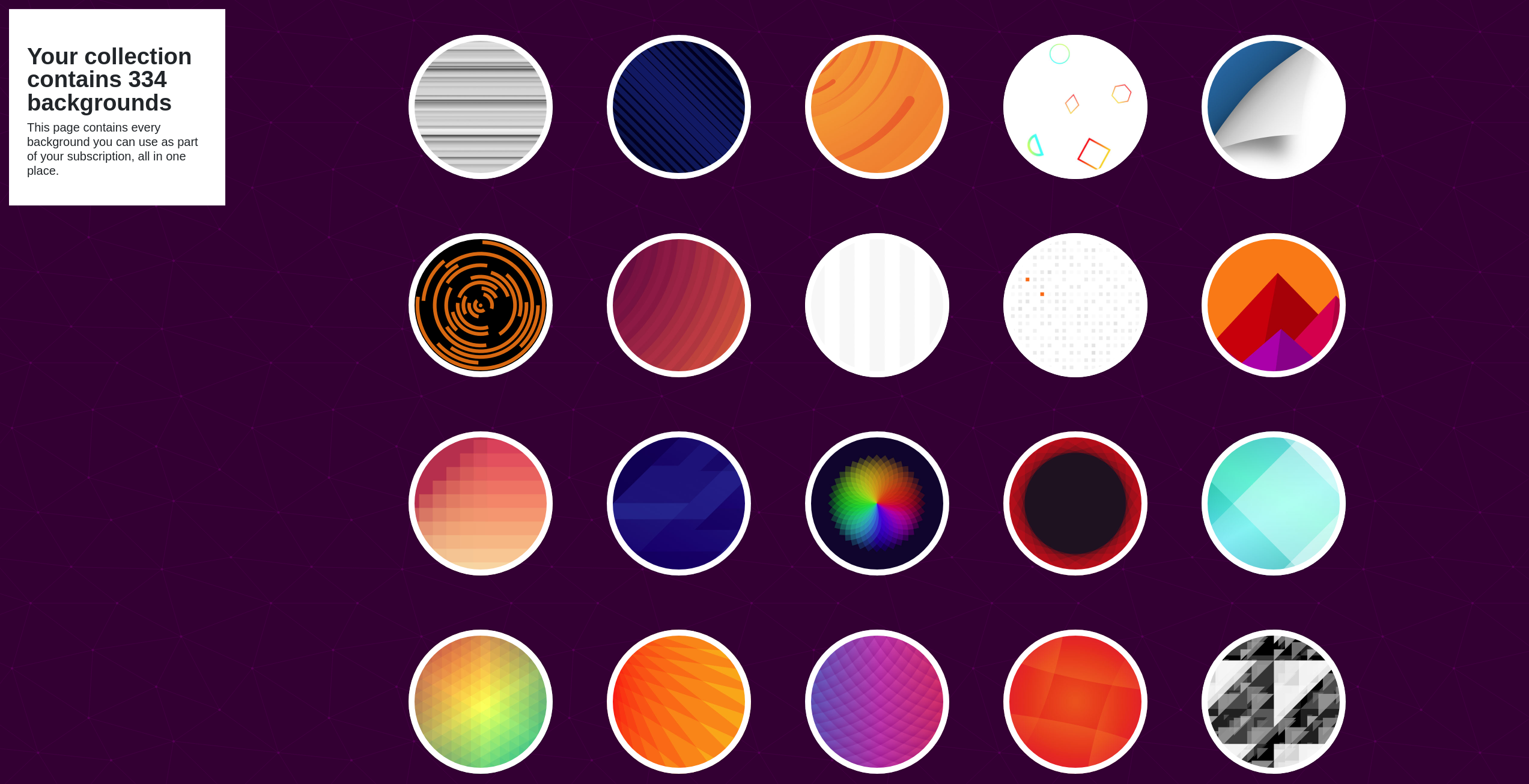
scroll to position [7199, 0]
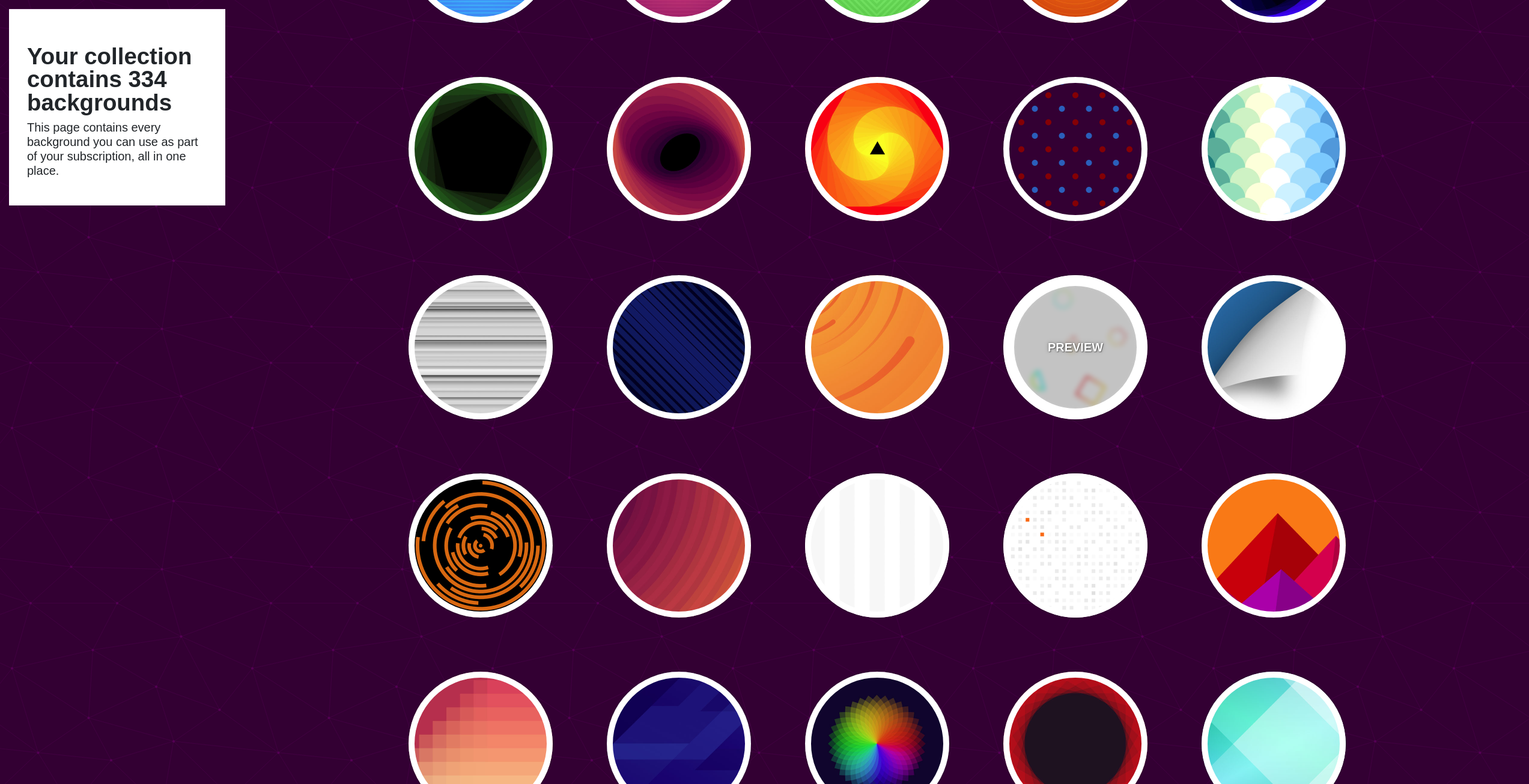
click at [1075, 330] on div "PREVIEW" at bounding box center [1075, 347] width 144 height 144
click at [1075, 365] on div "PREVIEW" at bounding box center [1075, 347] width 144 height 144
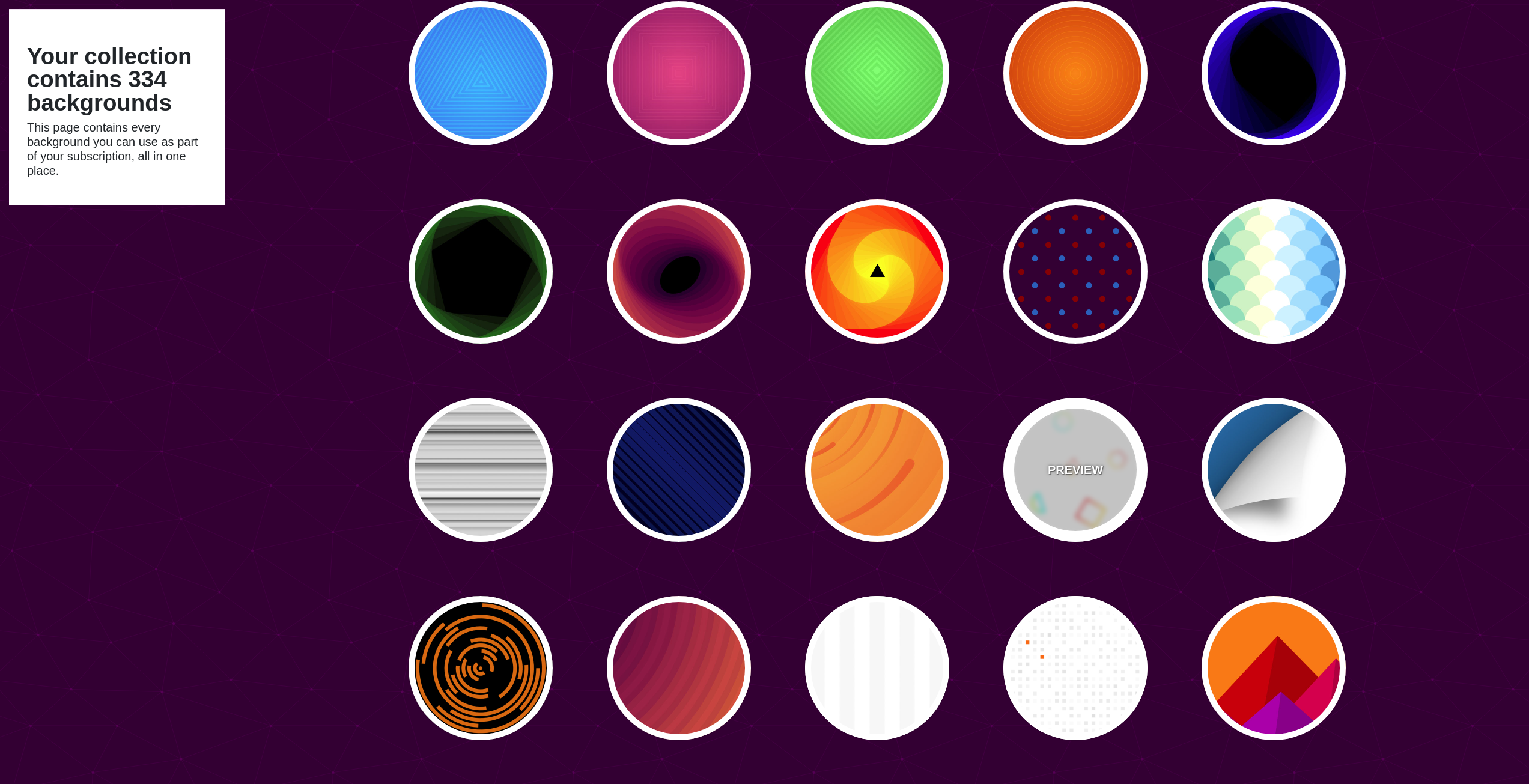
scroll to position [6958, 0]
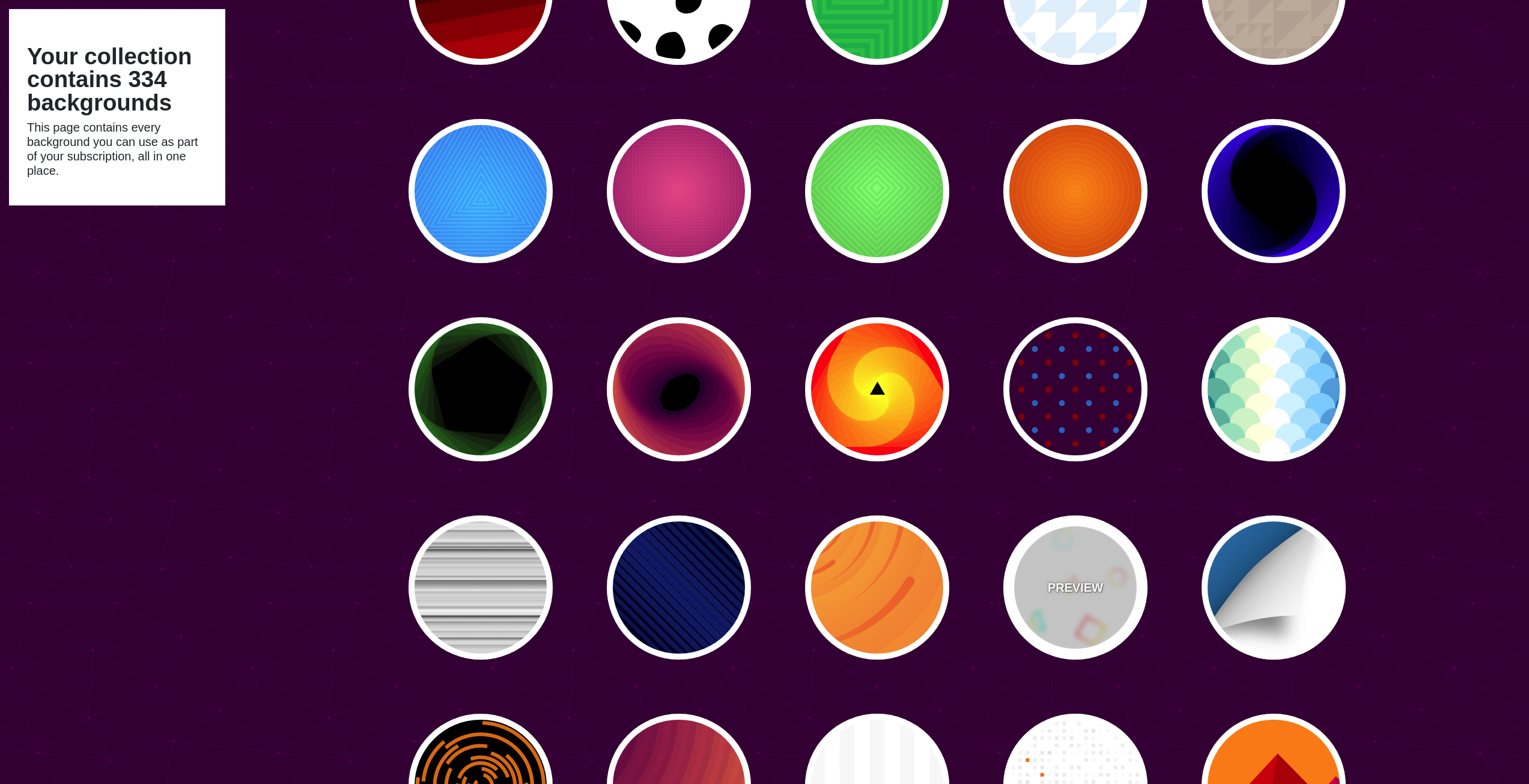
click at [1078, 558] on div "PREVIEW" at bounding box center [1075, 588] width 144 height 144
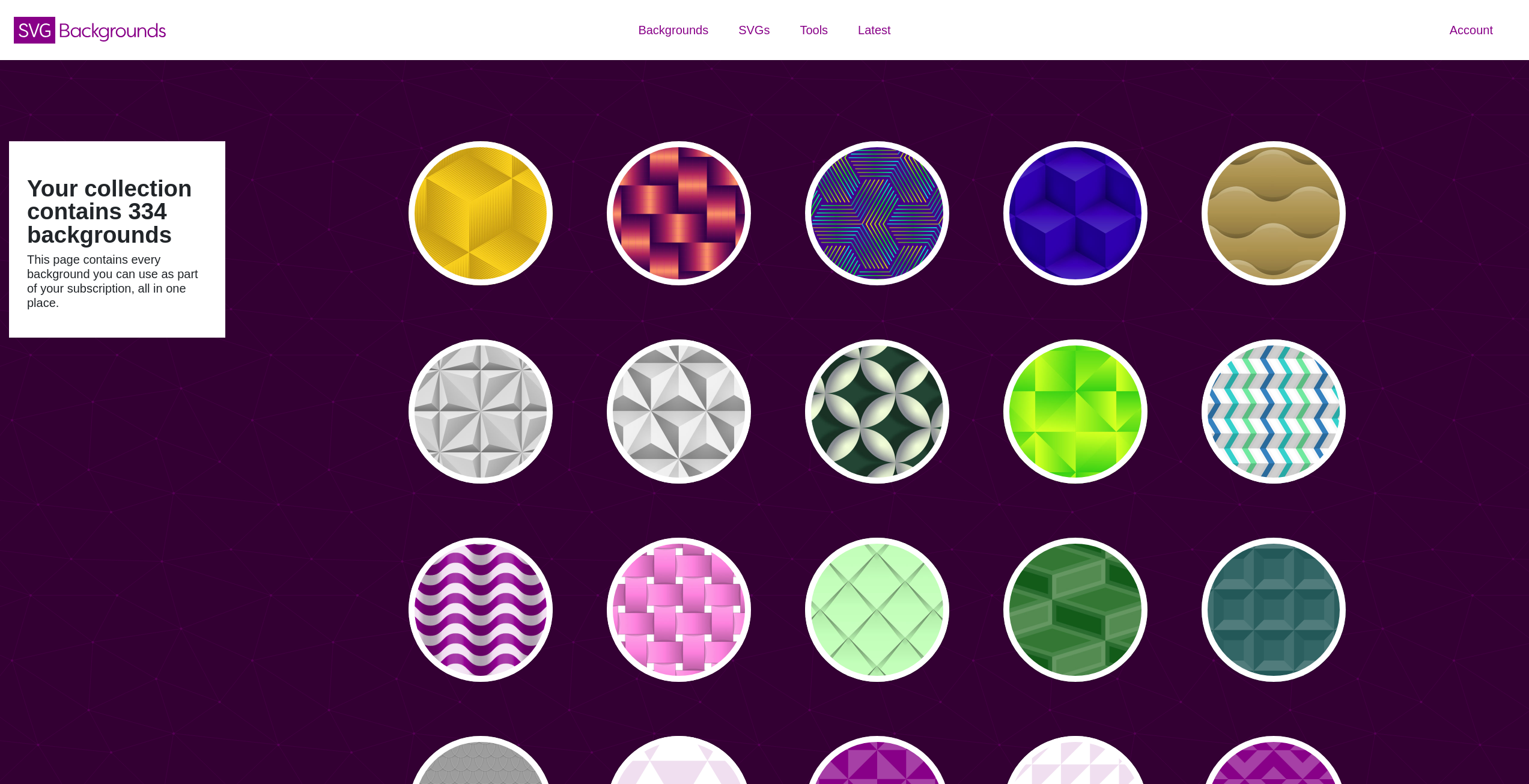
scroll to position [6958, 0]
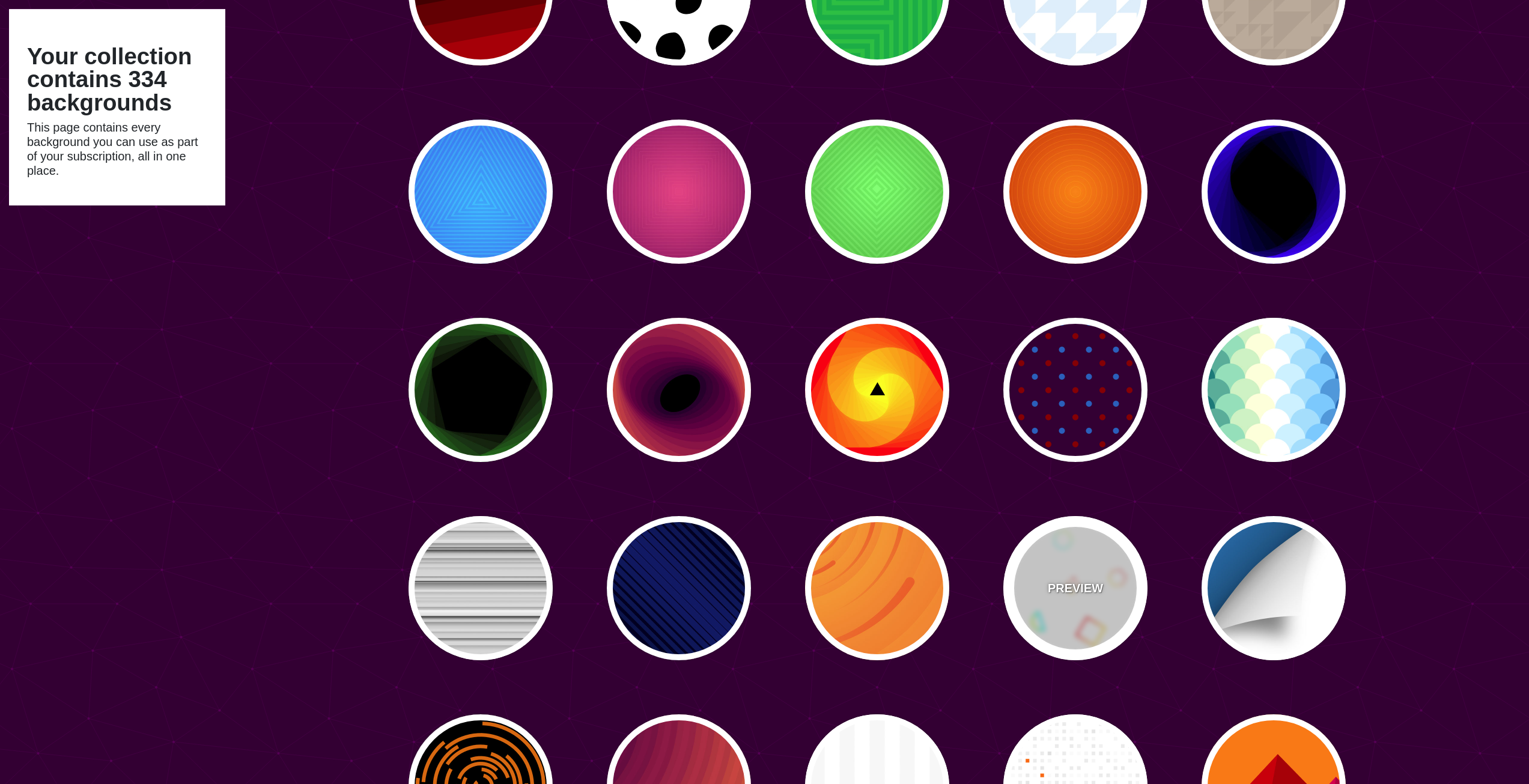
click at [1079, 591] on p "PREVIEW" at bounding box center [1075, 588] width 55 height 18
type input "#FFFFFF"
type input "#00FFFF"
type input "#CCFF66"
type input "#FF0000"
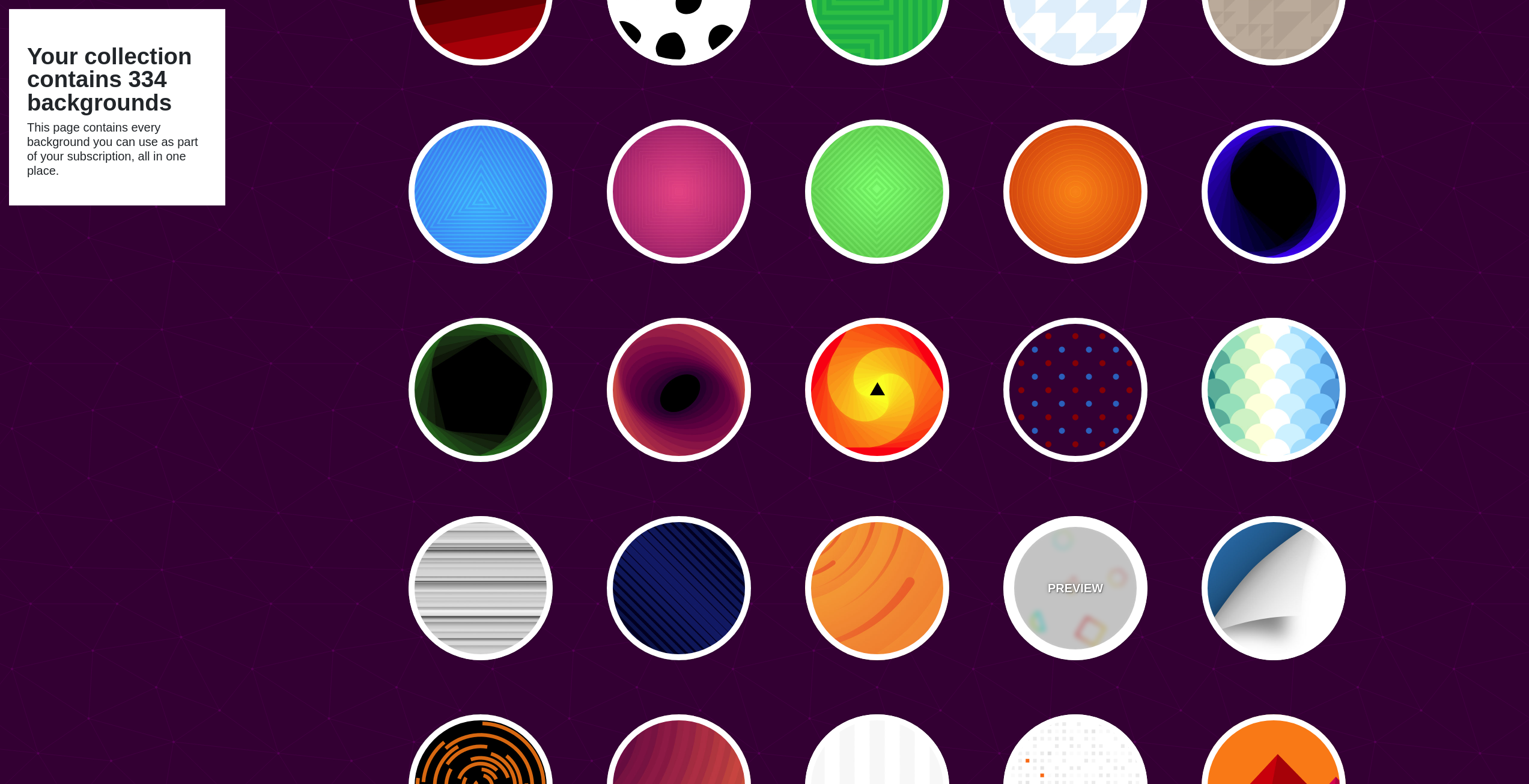
type input "#FFCC00"
type input "0"
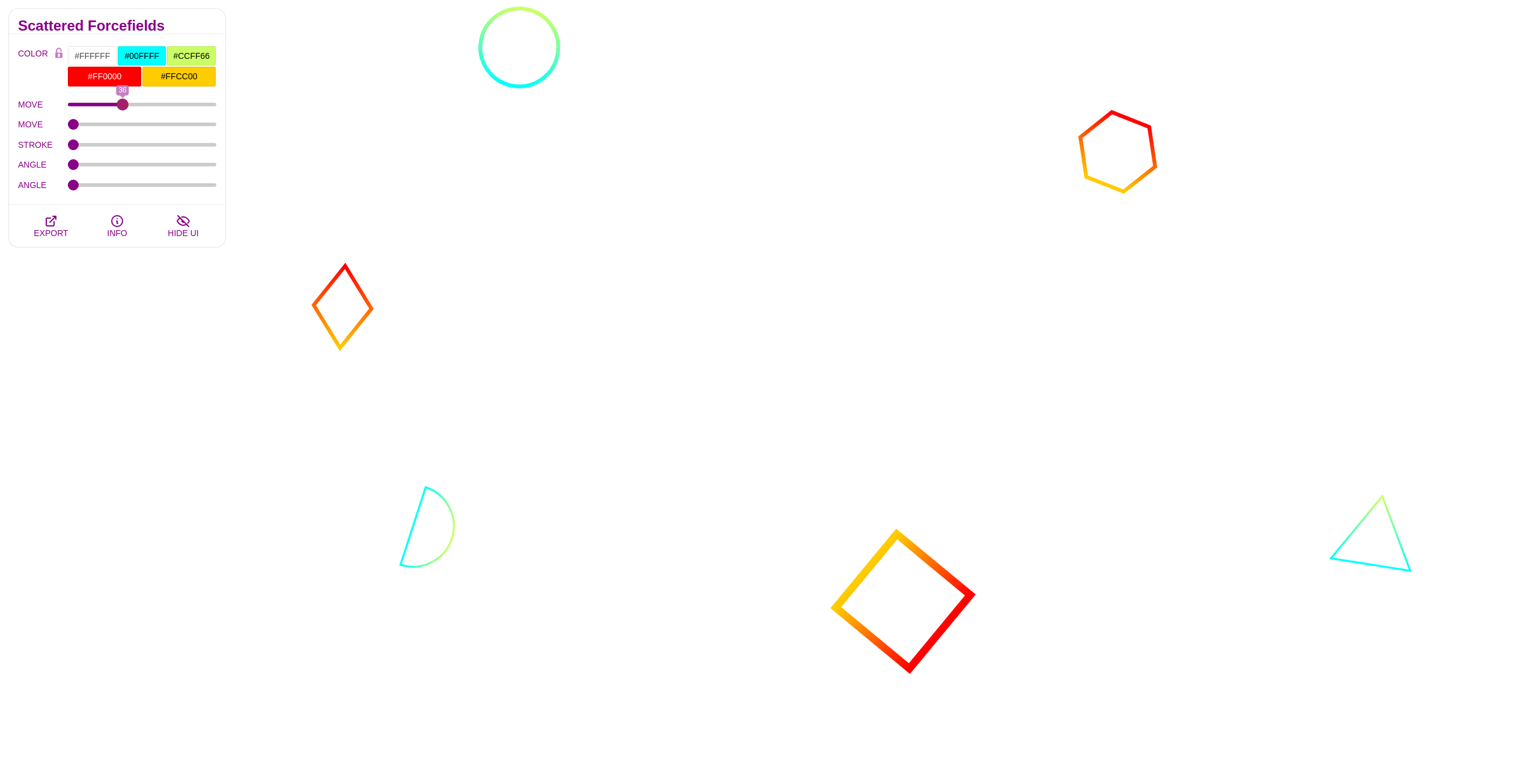
drag, startPoint x: 70, startPoint y: 108, endPoint x: 123, endPoint y: 109, distance: 53.0
type input "36"
click at [123, 107] on input "MOVE" at bounding box center [142, 104] width 149 height 5
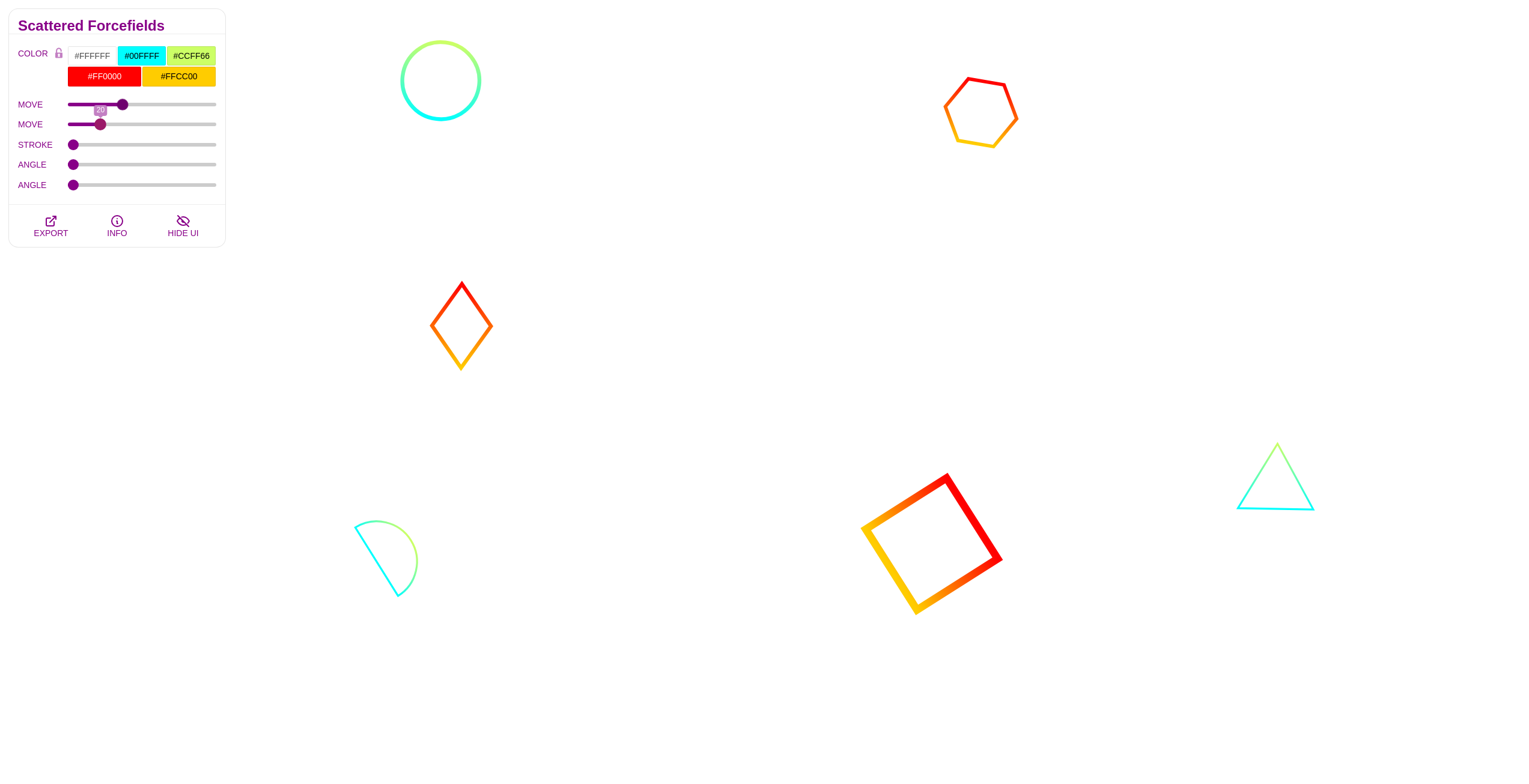
drag, startPoint x: 68, startPoint y: 125, endPoint x: 101, endPoint y: 126, distance: 33.0
type input "20"
click at [101, 126] on input "MOVE" at bounding box center [142, 124] width 149 height 5
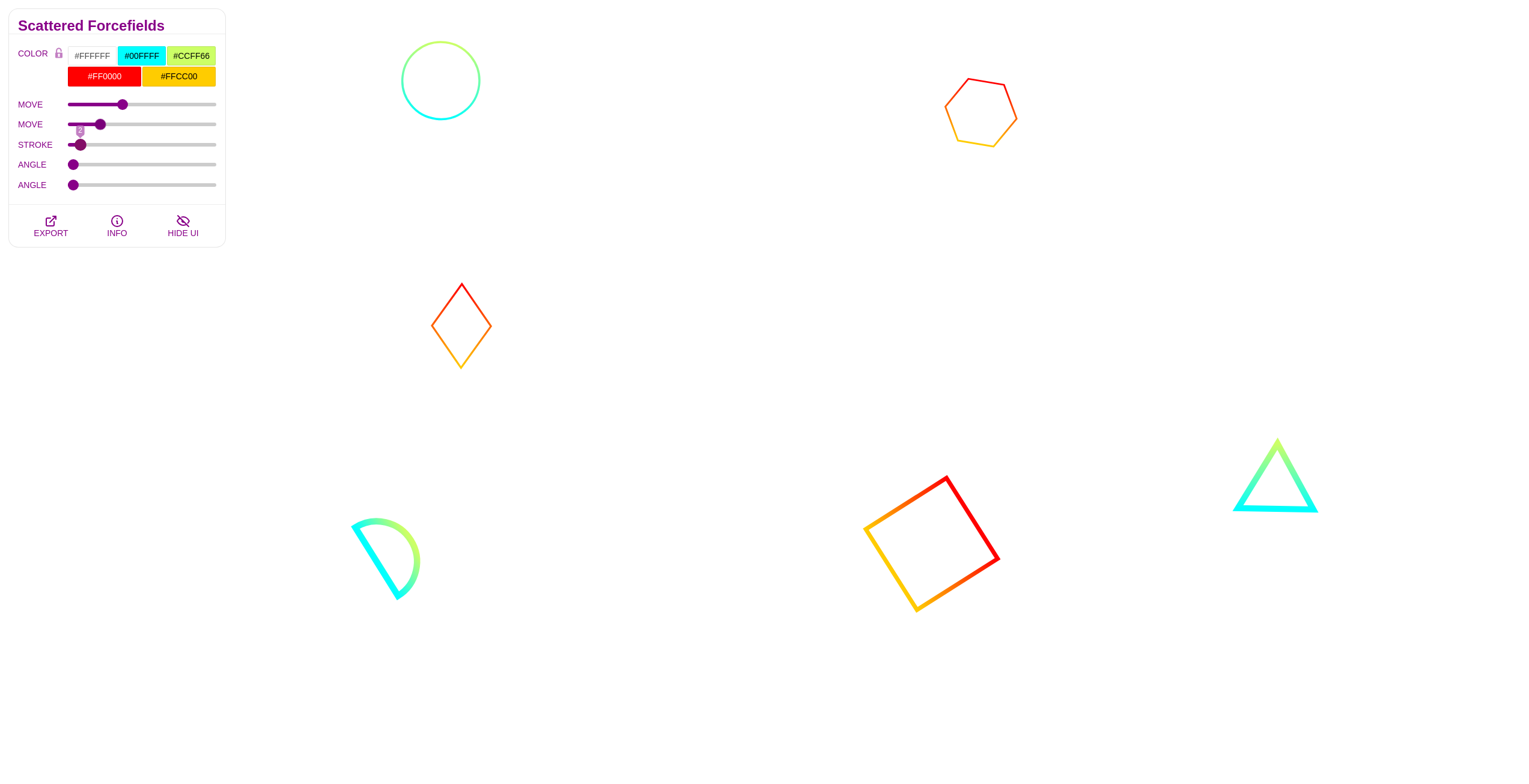
drag, startPoint x: 70, startPoint y: 146, endPoint x: 80, endPoint y: 149, distance: 10.4
type input "2"
click at [80, 147] on input "STROKE" at bounding box center [142, 144] width 149 height 5
drag, startPoint x: 72, startPoint y: 166, endPoint x: 52, endPoint y: 167, distance: 20.0
type input "0"
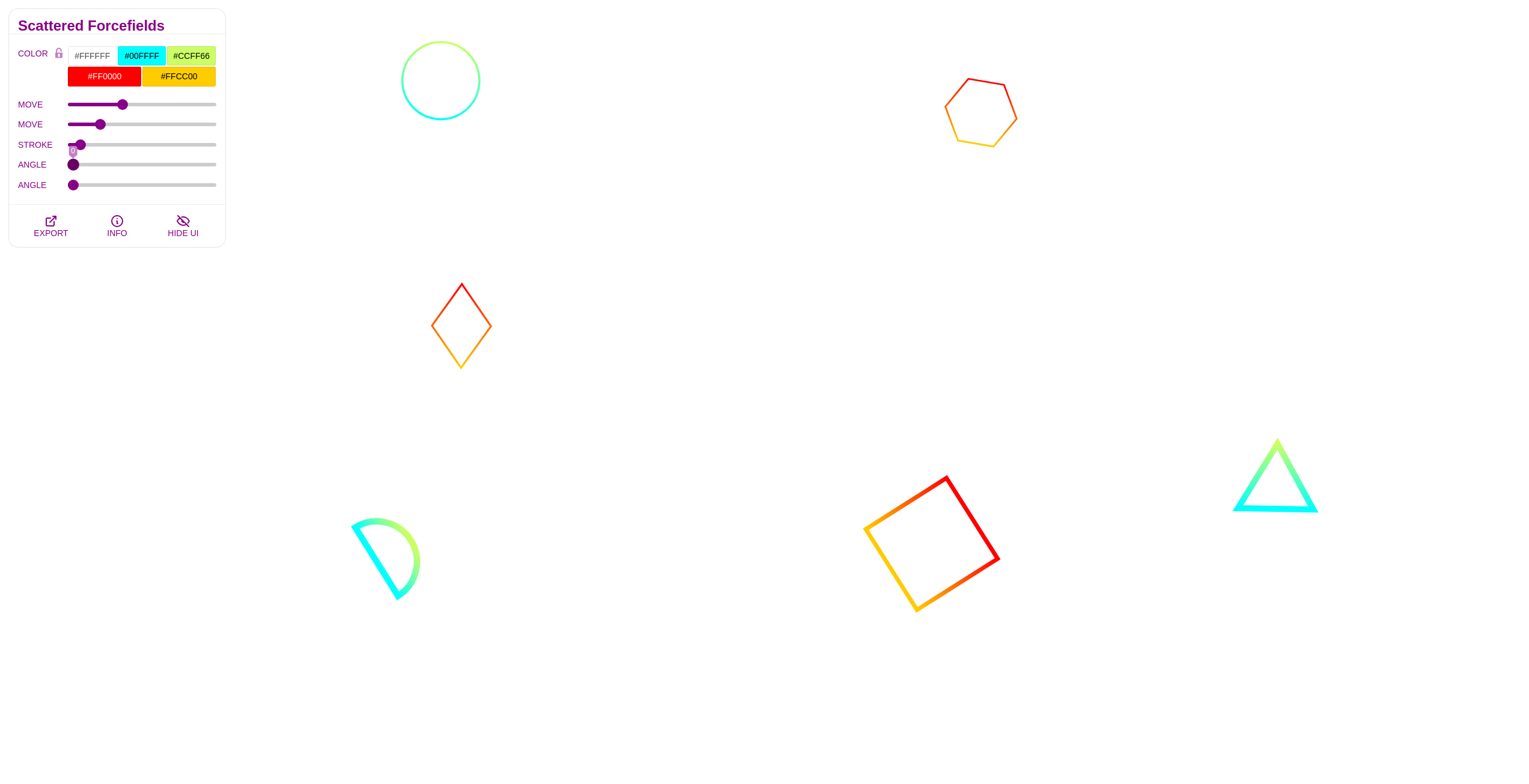
click at [68, 167] on input "ANGLE" at bounding box center [142, 164] width 149 height 5
drag, startPoint x: 71, startPoint y: 186, endPoint x: 18, endPoint y: 177, distance: 53.8
type input "0"
click at [68, 183] on input "ANGLE" at bounding box center [142, 185] width 149 height 5
type input "0"
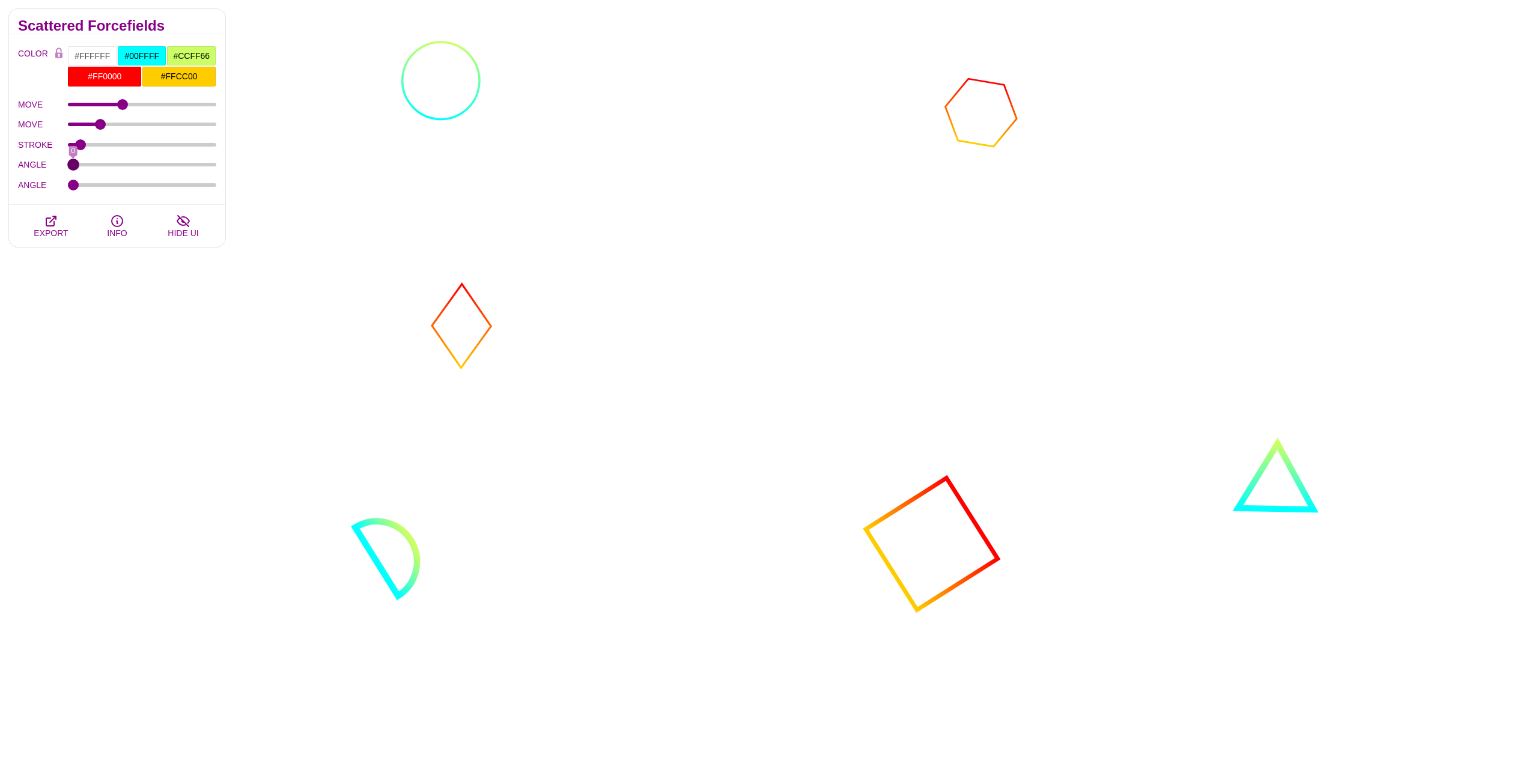
drag, startPoint x: 73, startPoint y: 162, endPoint x: 37, endPoint y: 172, distance: 37.4
click at [68, 167] on input "ANGLE" at bounding box center [142, 164] width 149 height 5
click at [54, 228] on span "EXPORT" at bounding box center [50, 233] width 34 height 10
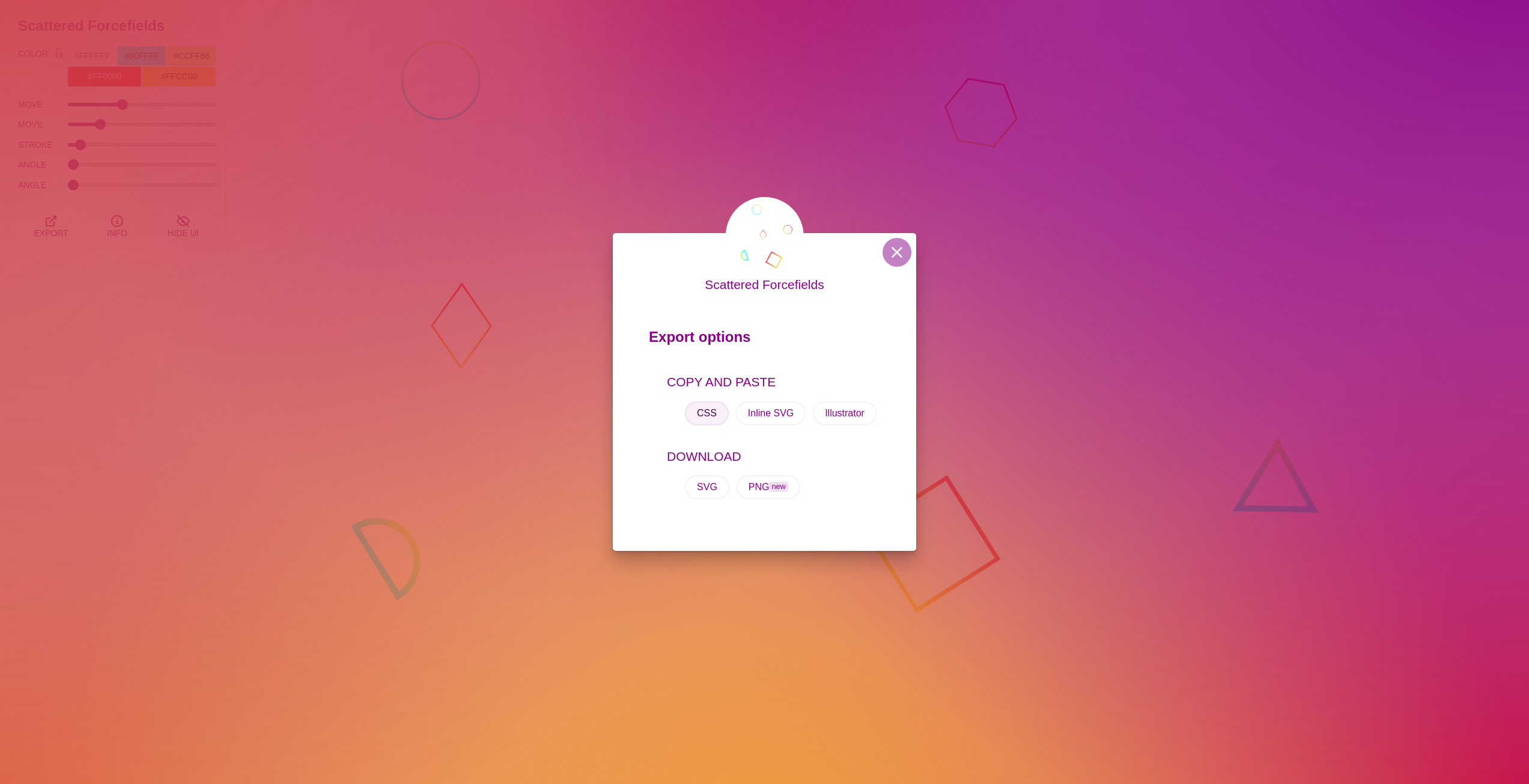
click at [719, 409] on button "CSS" at bounding box center [706, 413] width 44 height 24
click at [917, 250] on div "Scattered Forcefields Export options COPY AND PASTE CSS Inline SVG Illustrator …" at bounding box center [764, 392] width 1529 height 784
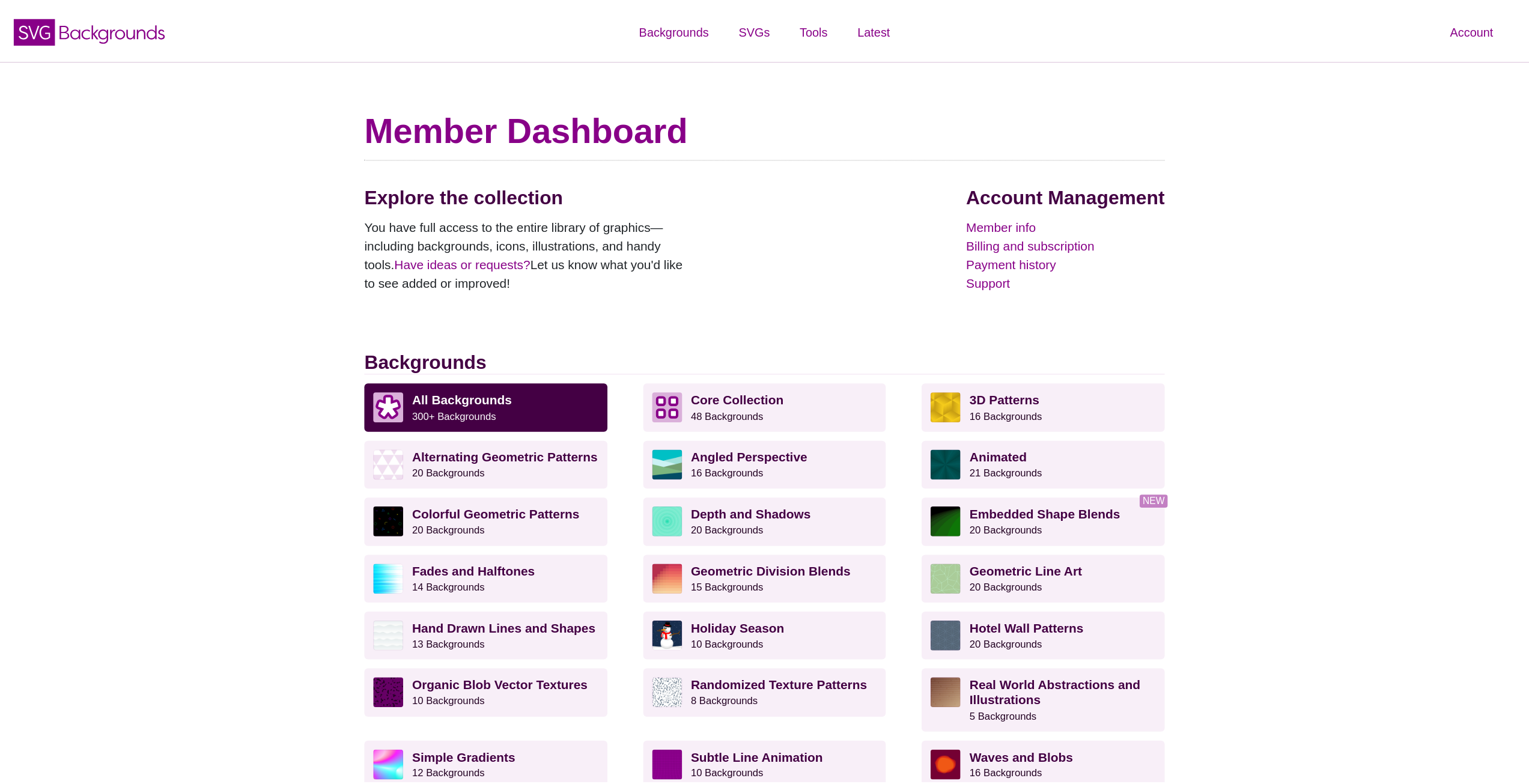
scroll to position [120, 0]
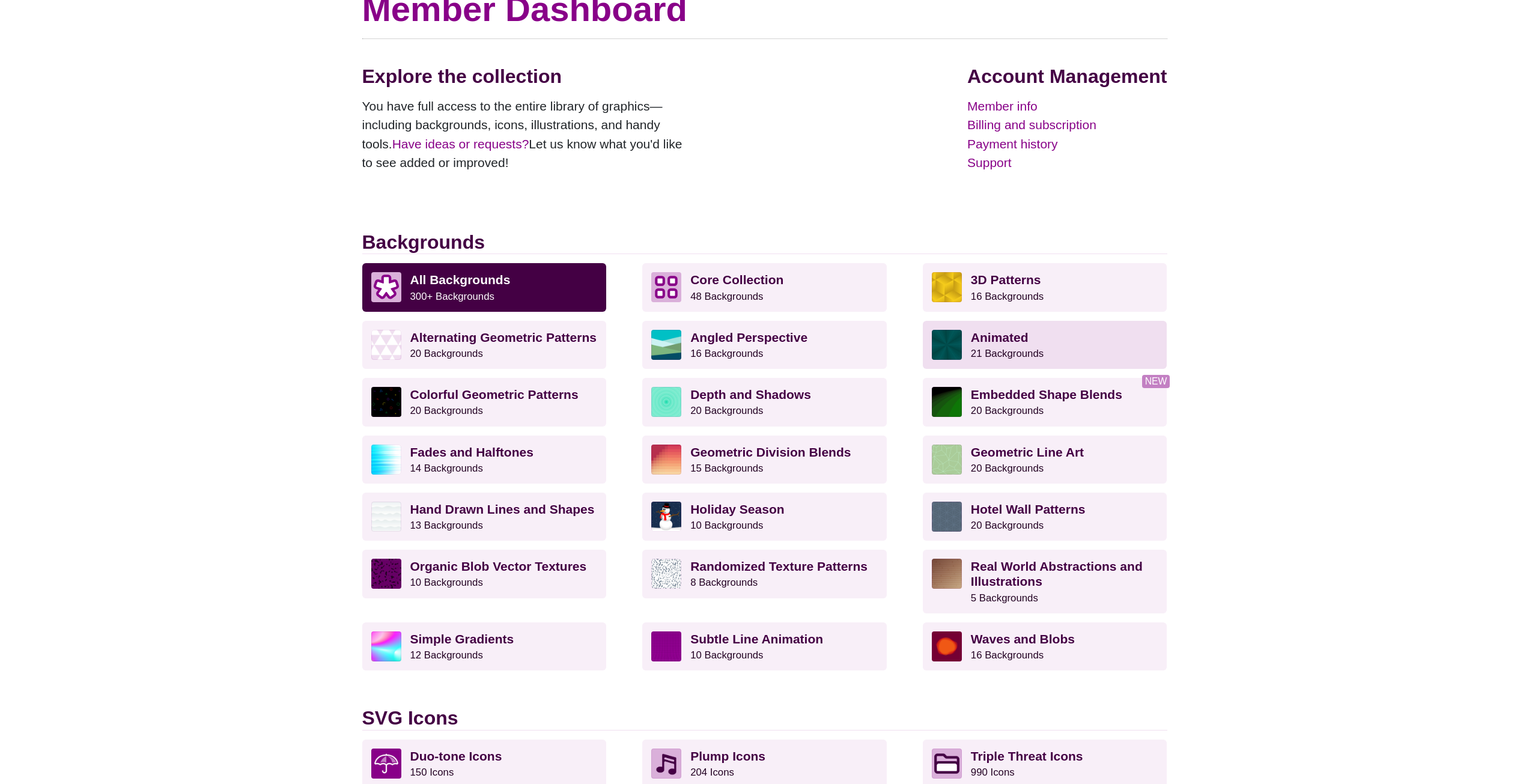
click at [985, 345] on p "Animated 21 Backgrounds" at bounding box center [1065, 345] width 187 height 30
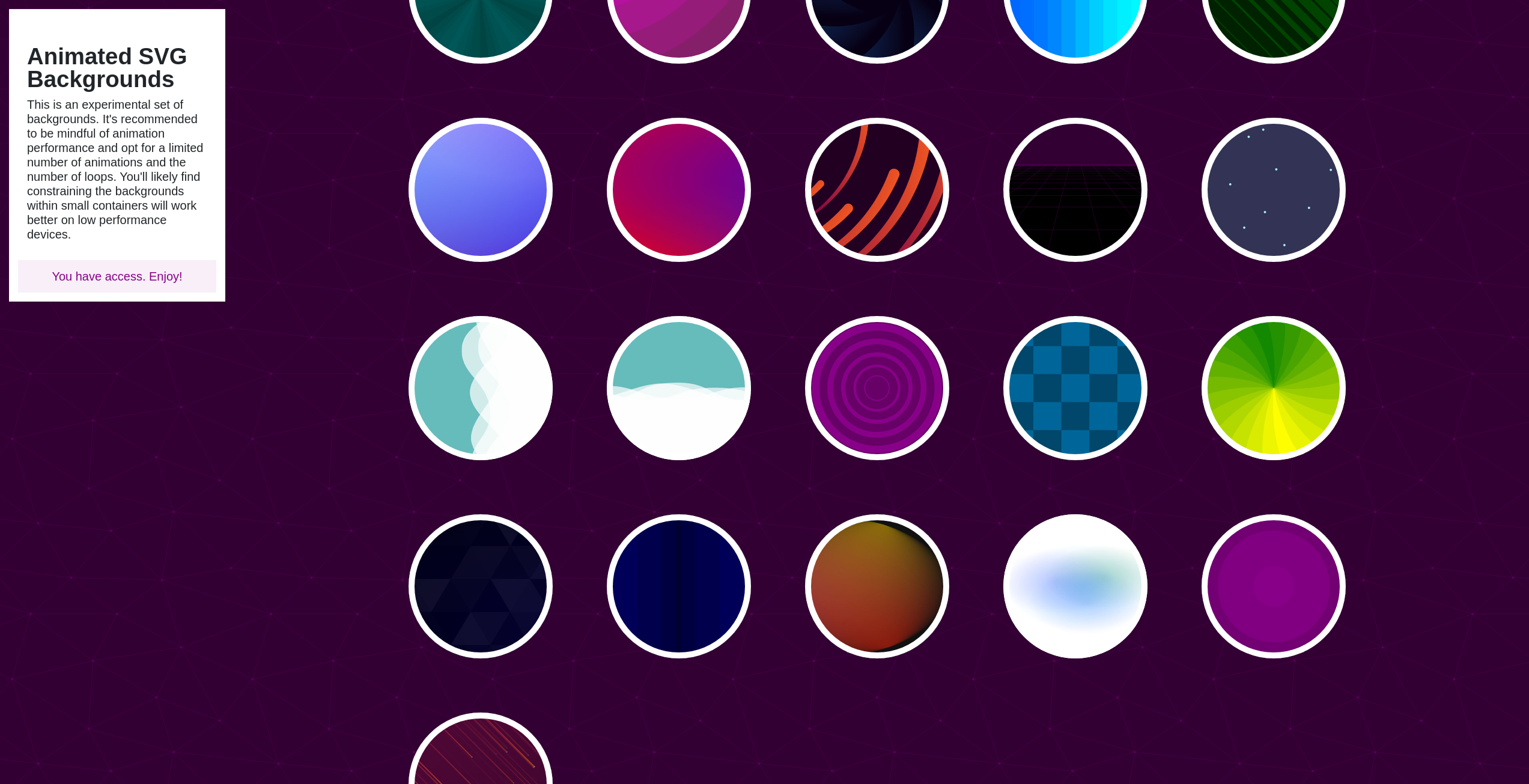
scroll to position [120, 0]
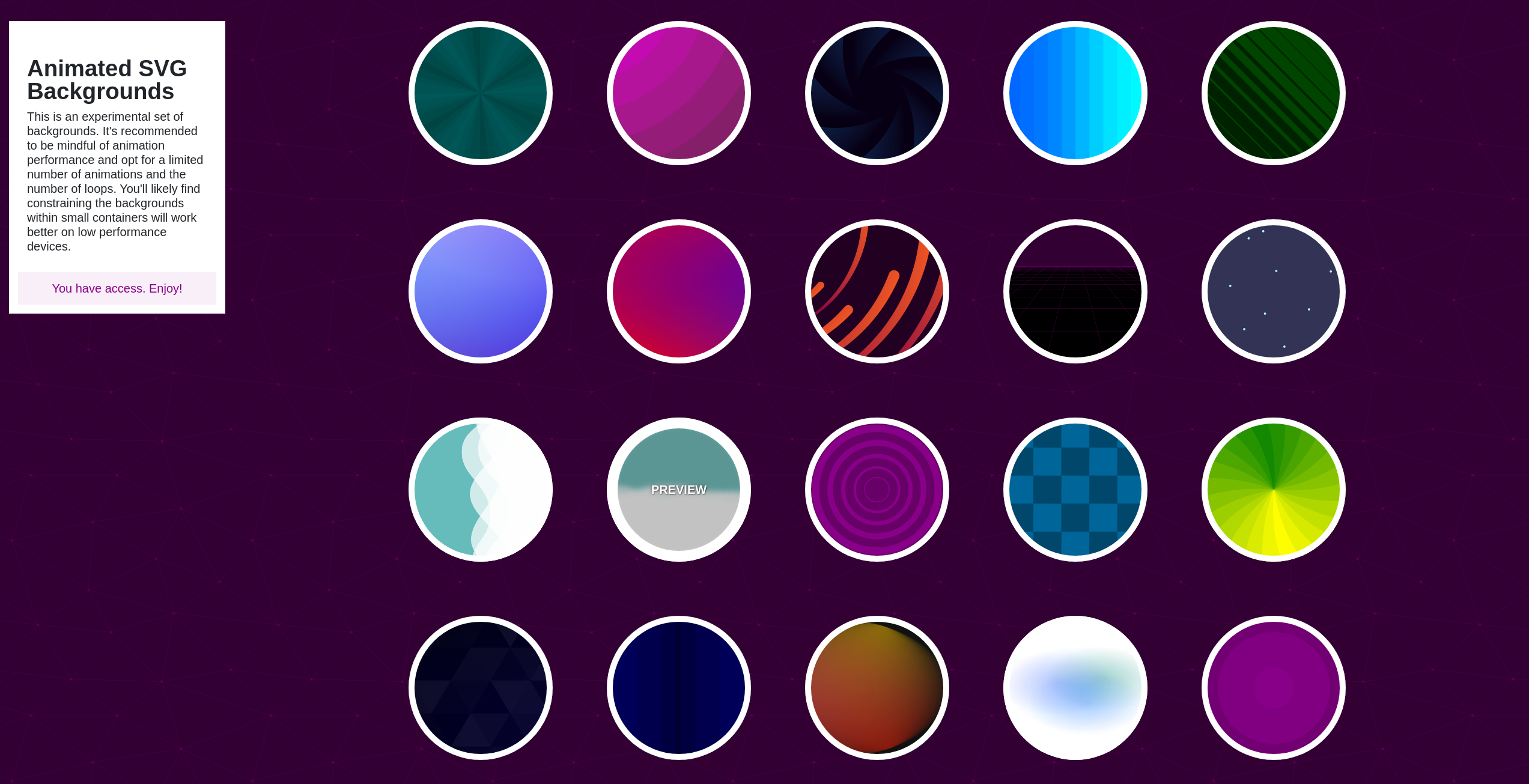
click at [642, 472] on div "PREVIEW" at bounding box center [679, 489] width 144 height 144
type input "#66BBBB"
type input "0"
type input "0.7"
type input "56"
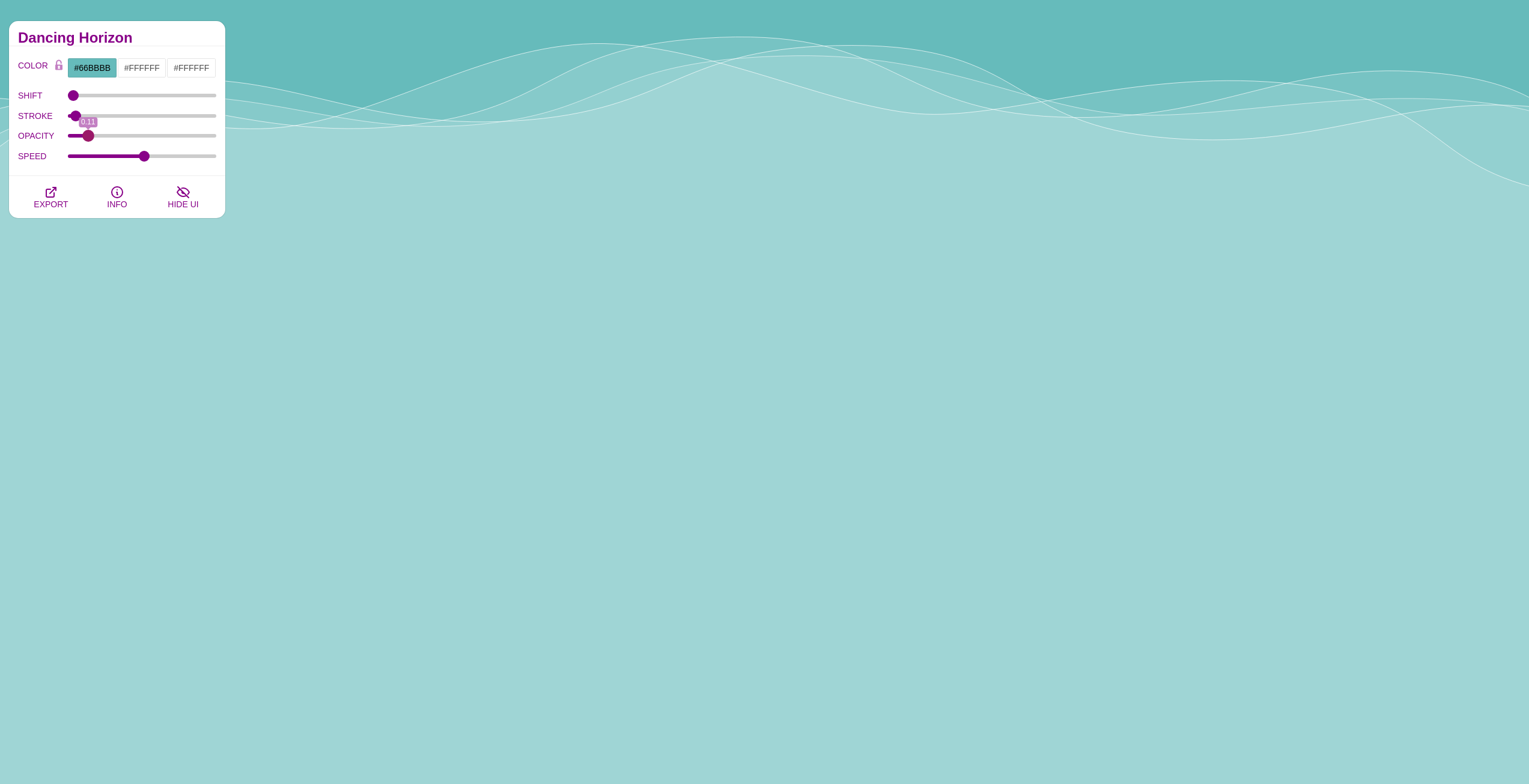
drag, startPoint x: 166, startPoint y: 134, endPoint x: 88, endPoint y: 135, distance: 78.0
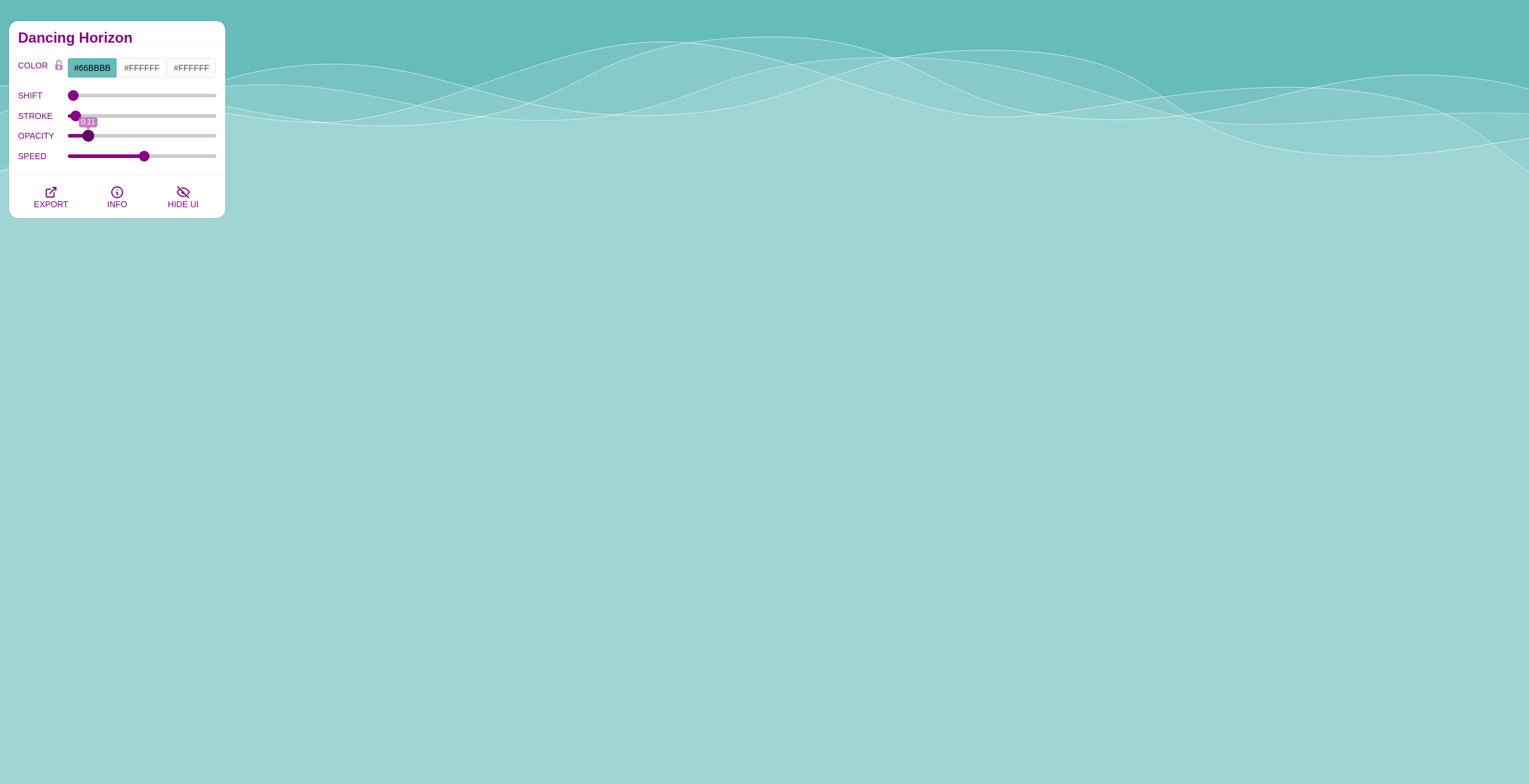
type input "0.11"
click at [88, 135] on input "OPACITY" at bounding box center [142, 136] width 149 height 5
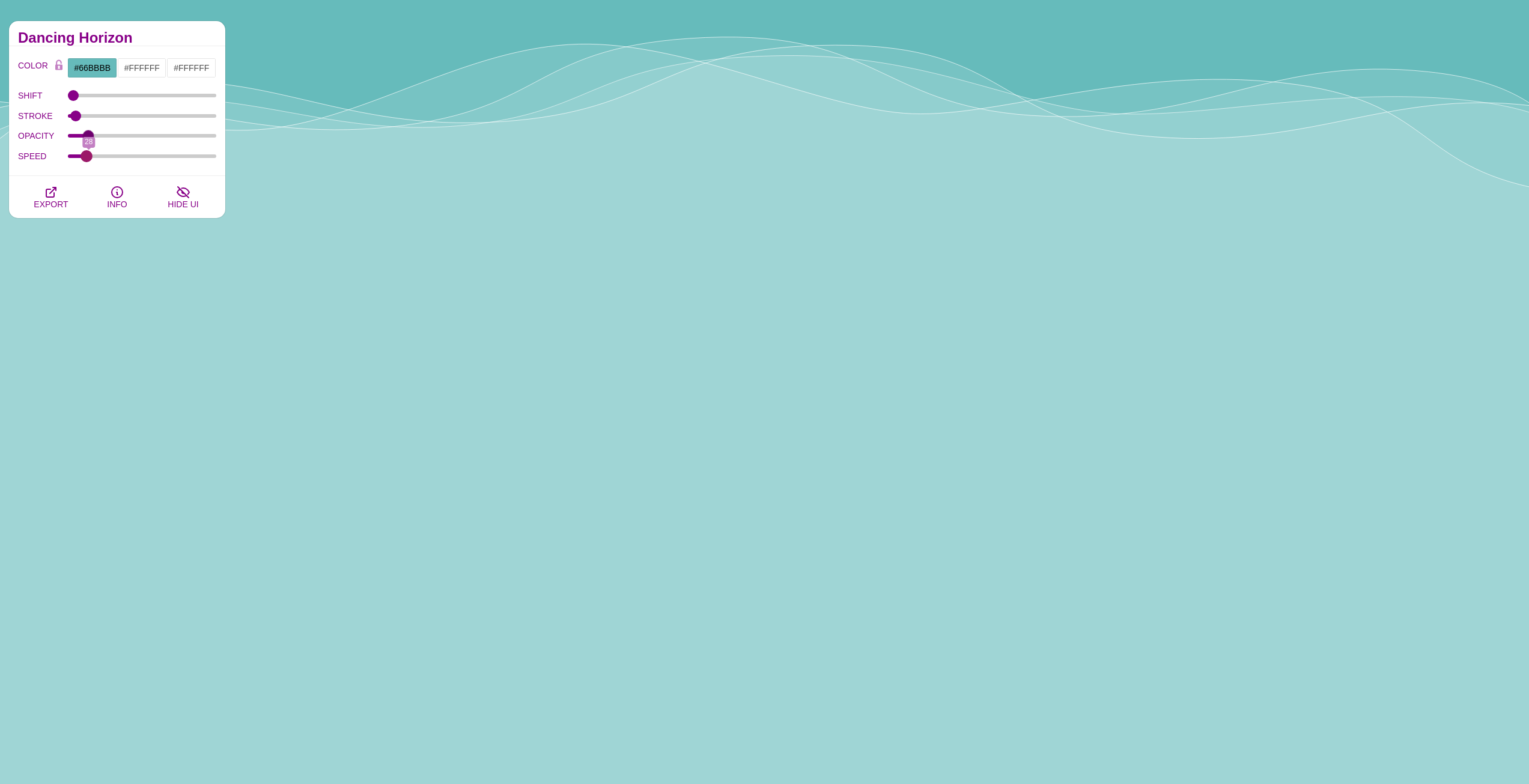
drag, startPoint x: 146, startPoint y: 153, endPoint x: 86, endPoint y: 151, distance: 60.0
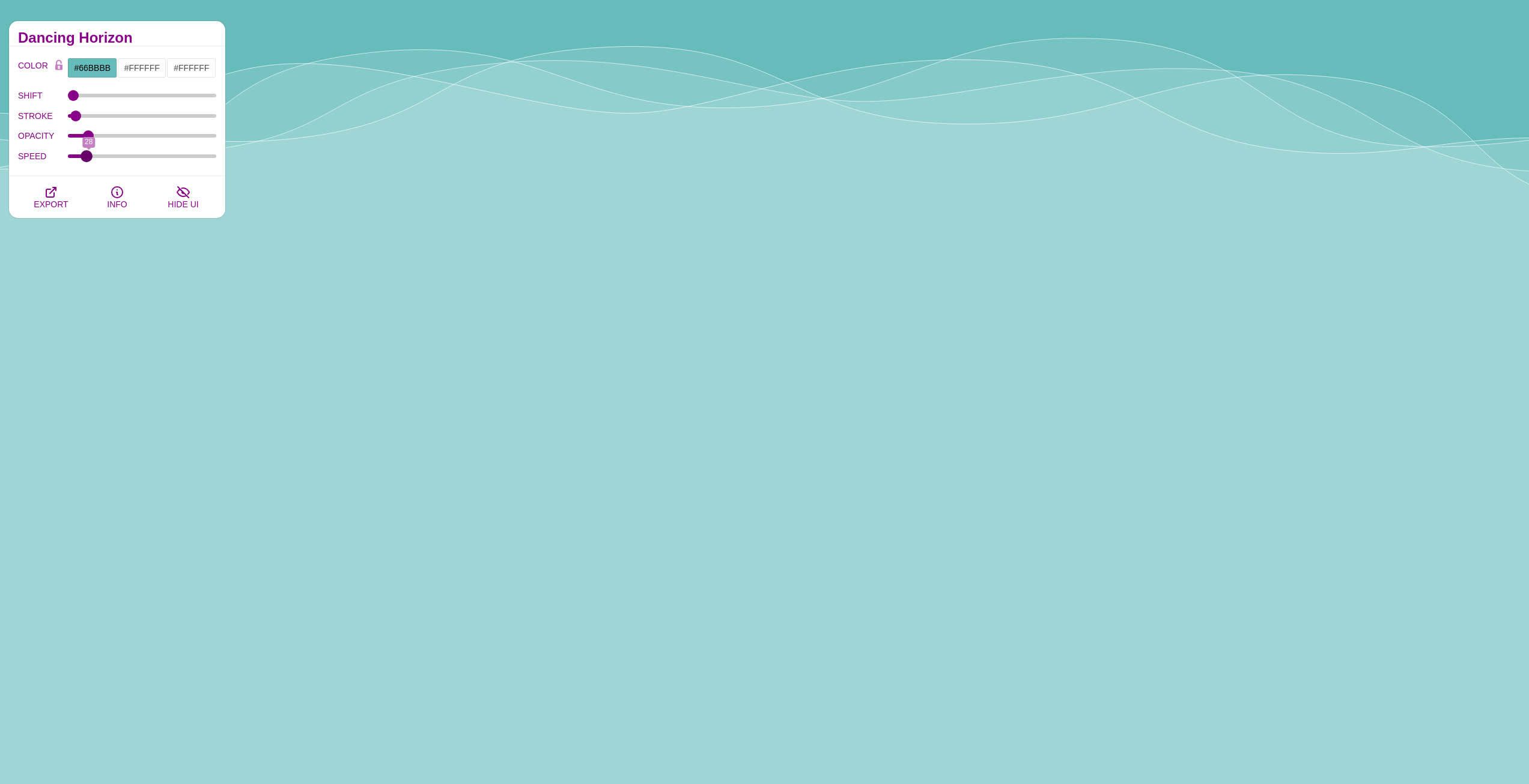
click at [86, 154] on input "SPEED" at bounding box center [142, 156] width 149 height 5
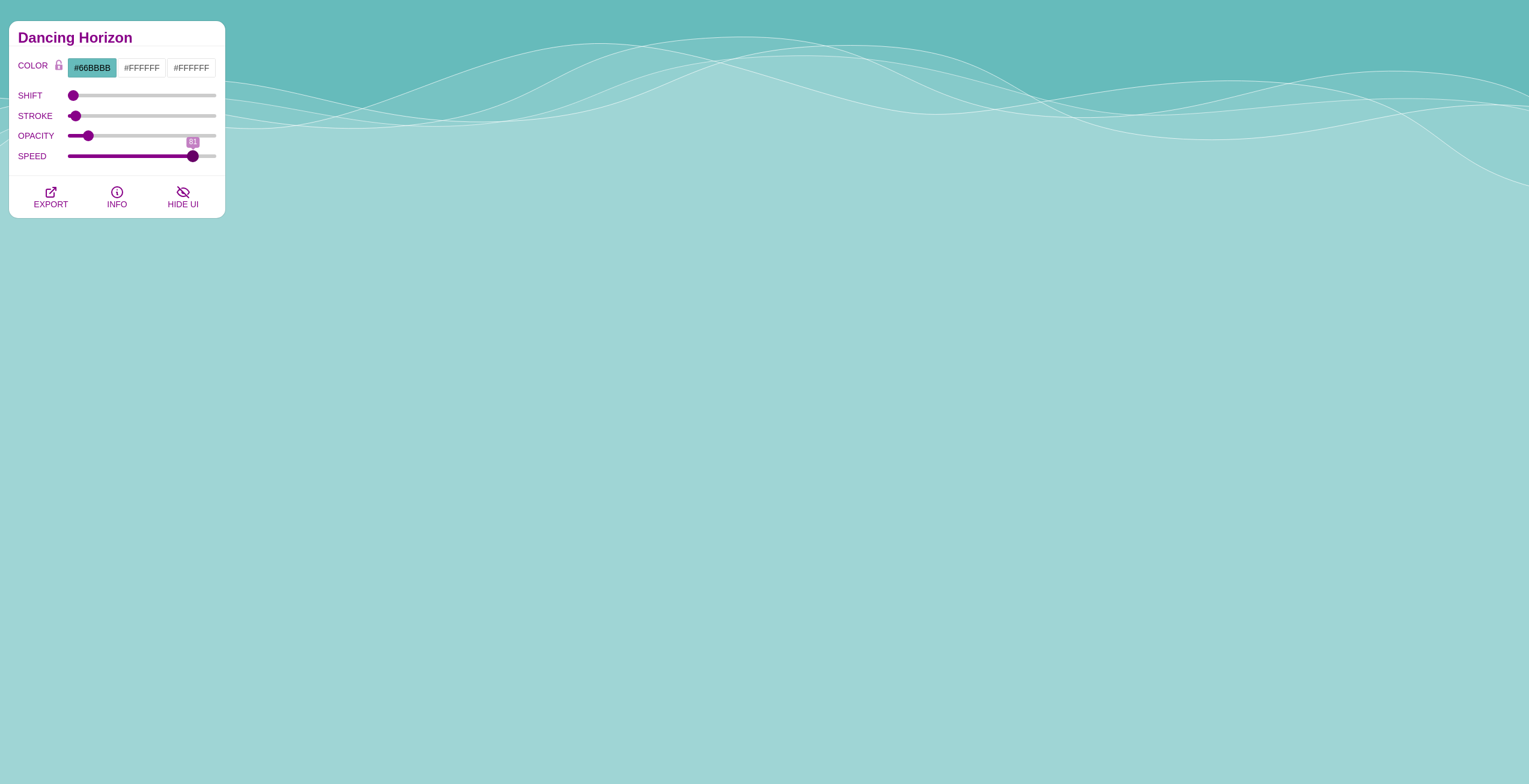
drag, startPoint x: 89, startPoint y: 150, endPoint x: 193, endPoint y: 158, distance: 104.3
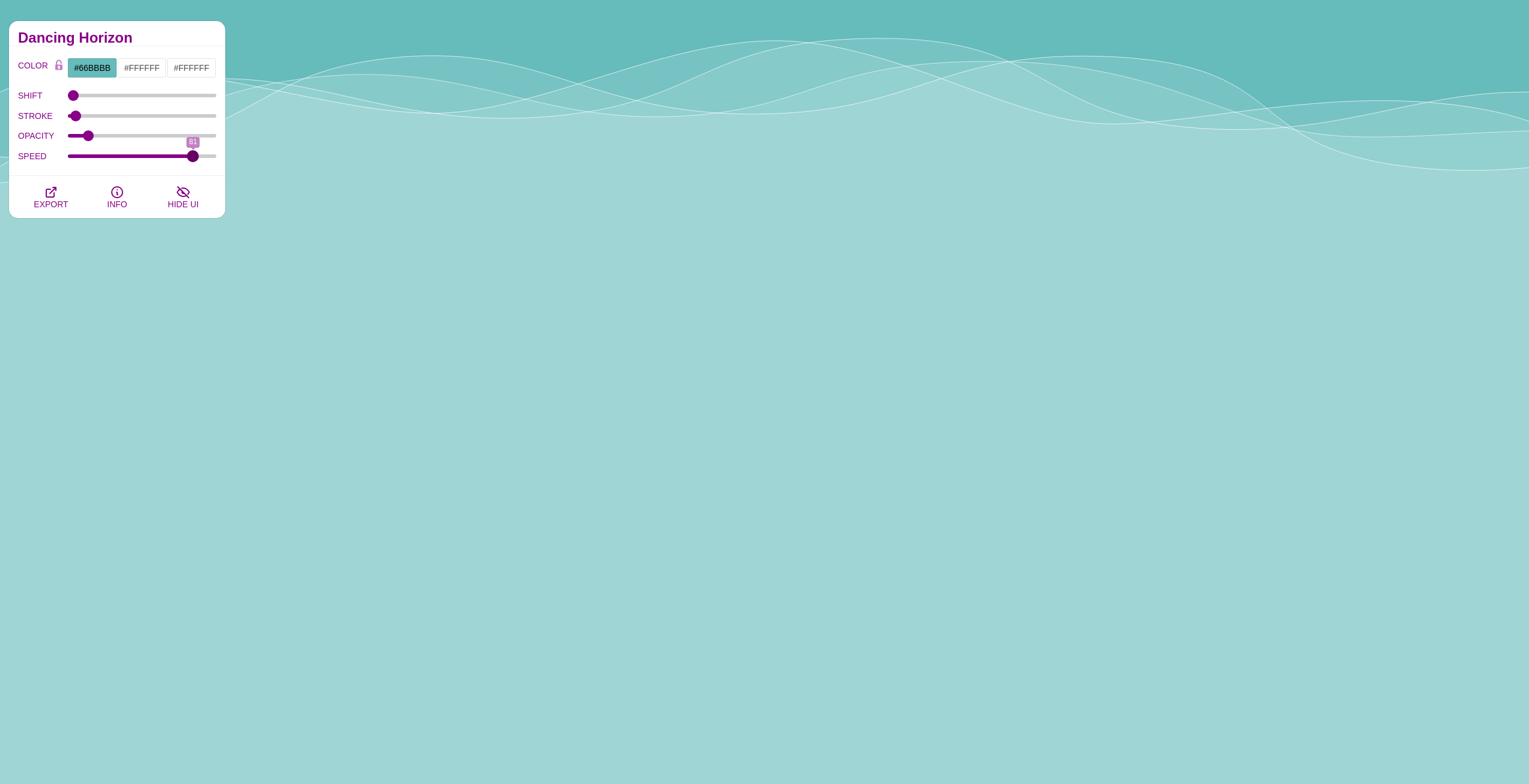
click at [193, 158] on input "SPEED" at bounding box center [142, 156] width 149 height 5
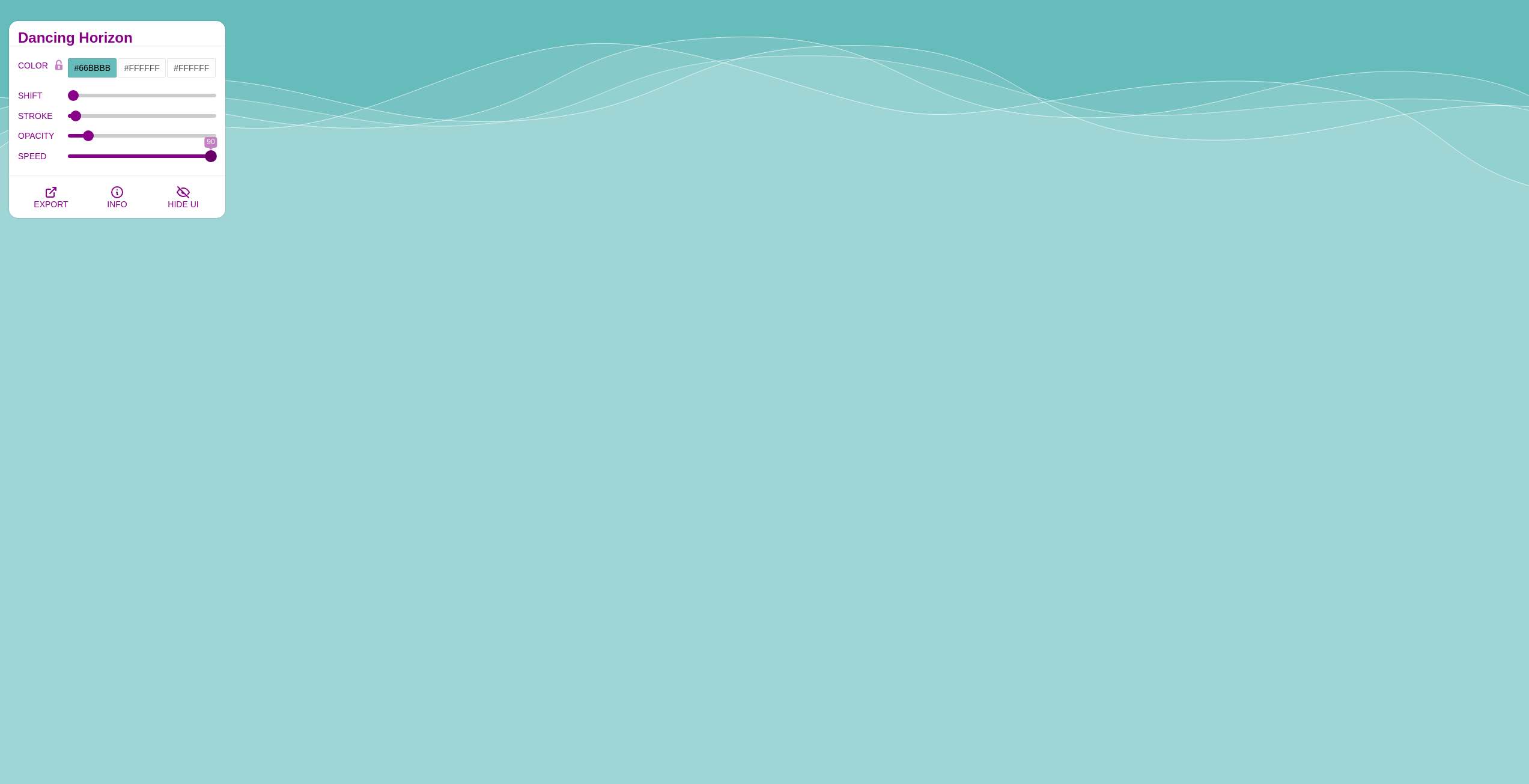
drag, startPoint x: 193, startPoint y: 158, endPoint x: 231, endPoint y: 159, distance: 38.0
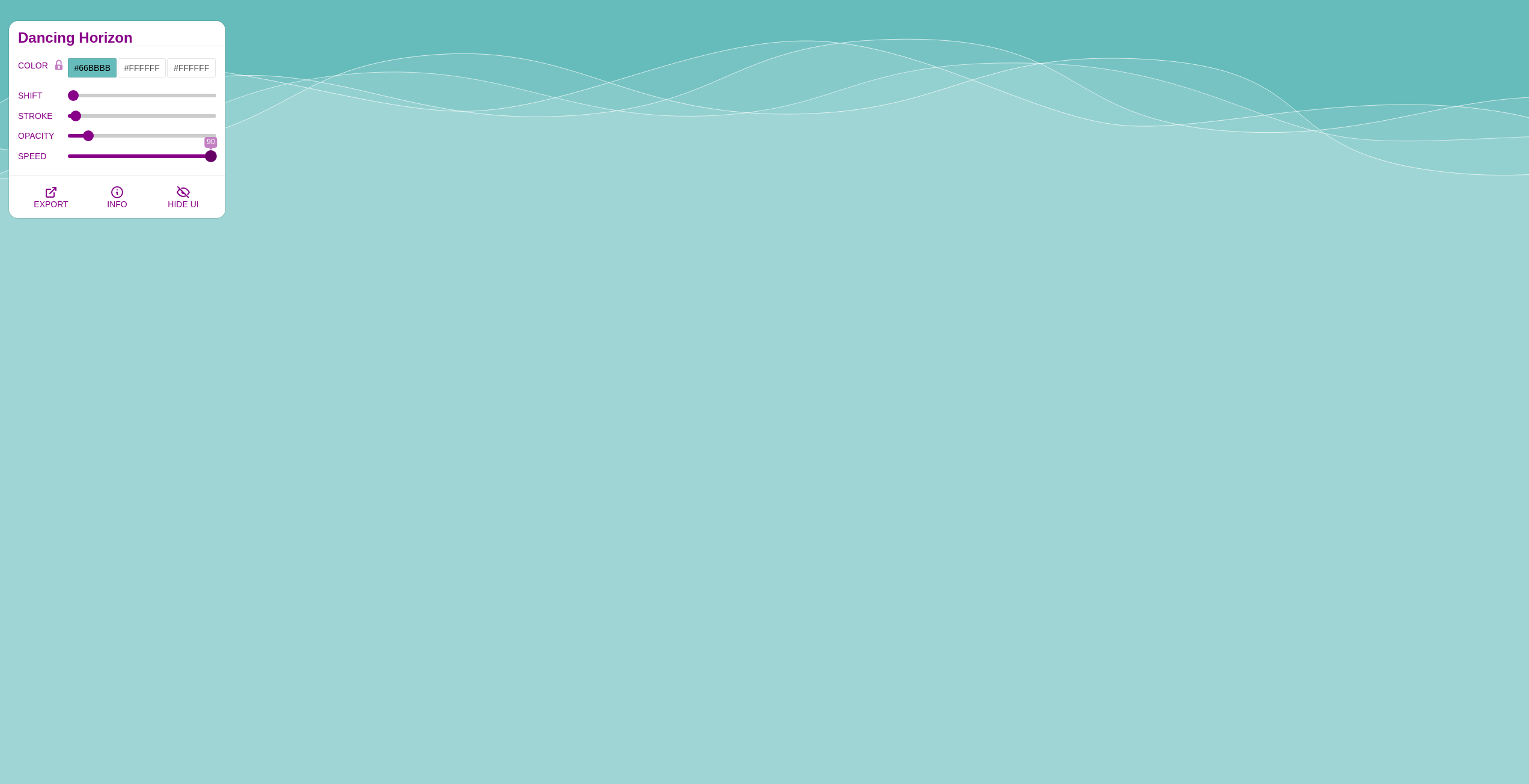
click at [217, 159] on input "SPEED" at bounding box center [142, 156] width 149 height 5
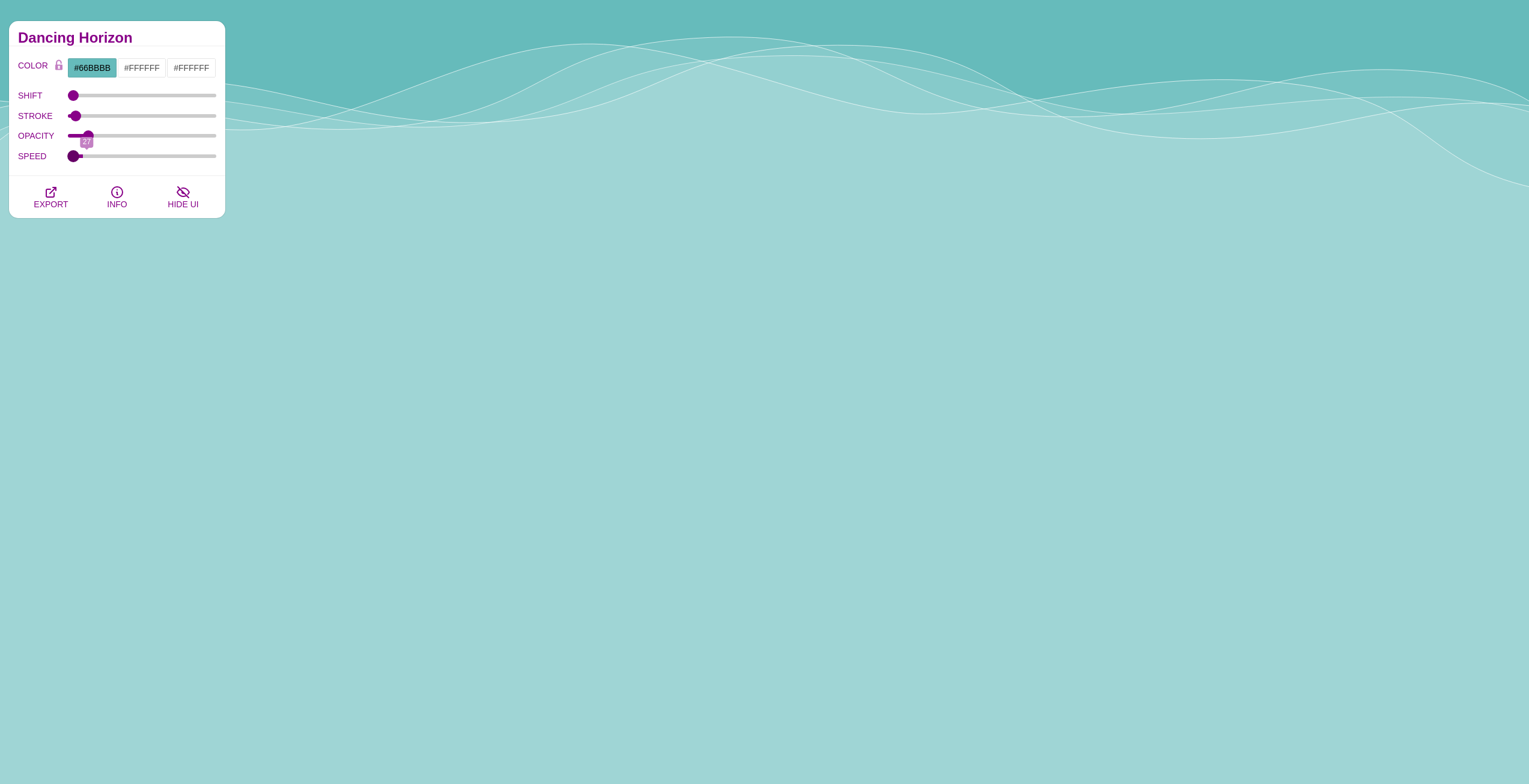
drag, startPoint x: 209, startPoint y: 159, endPoint x: 56, endPoint y: 159, distance: 153.0
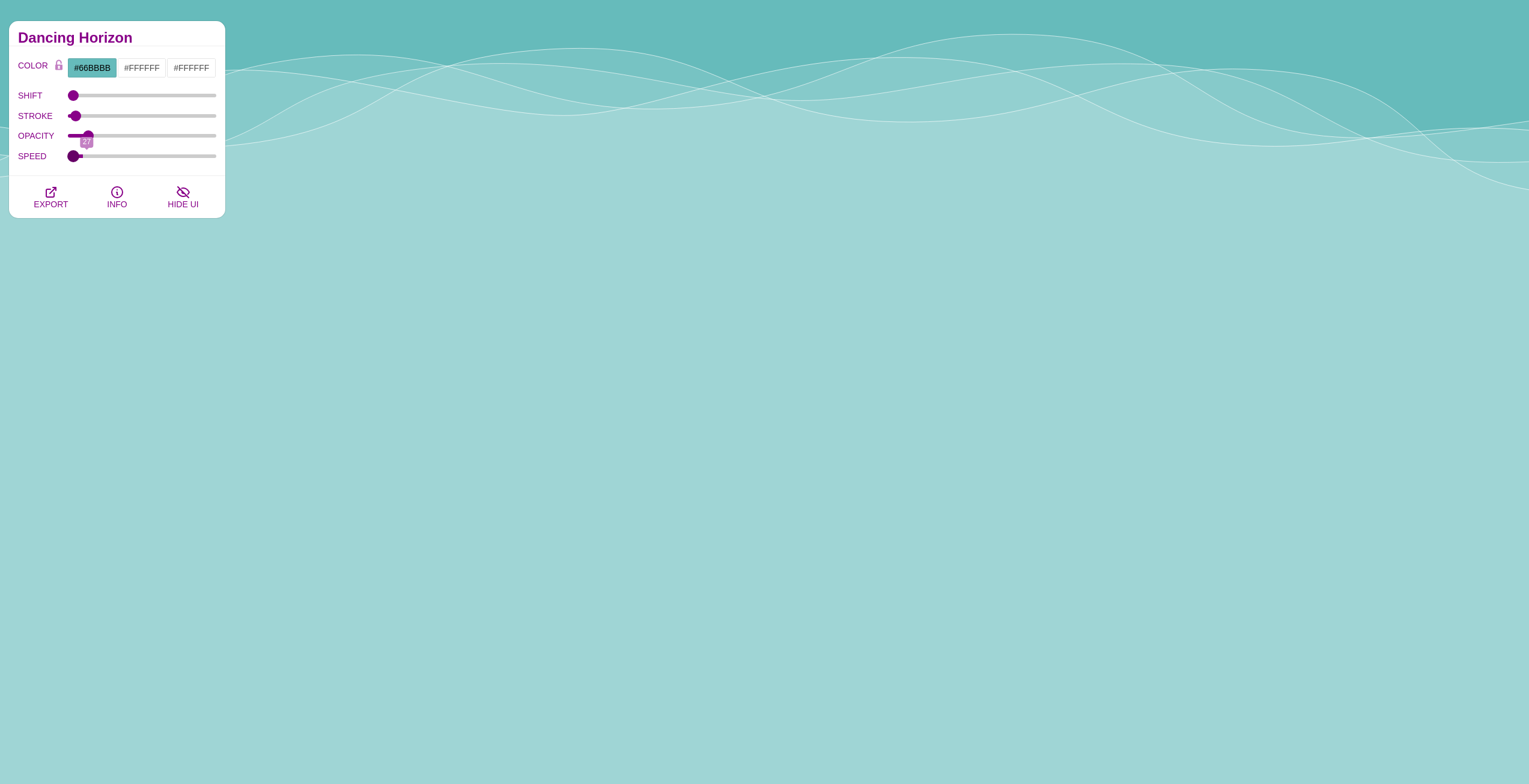
click at [68, 159] on input "SPEED" at bounding box center [142, 156] width 149 height 5
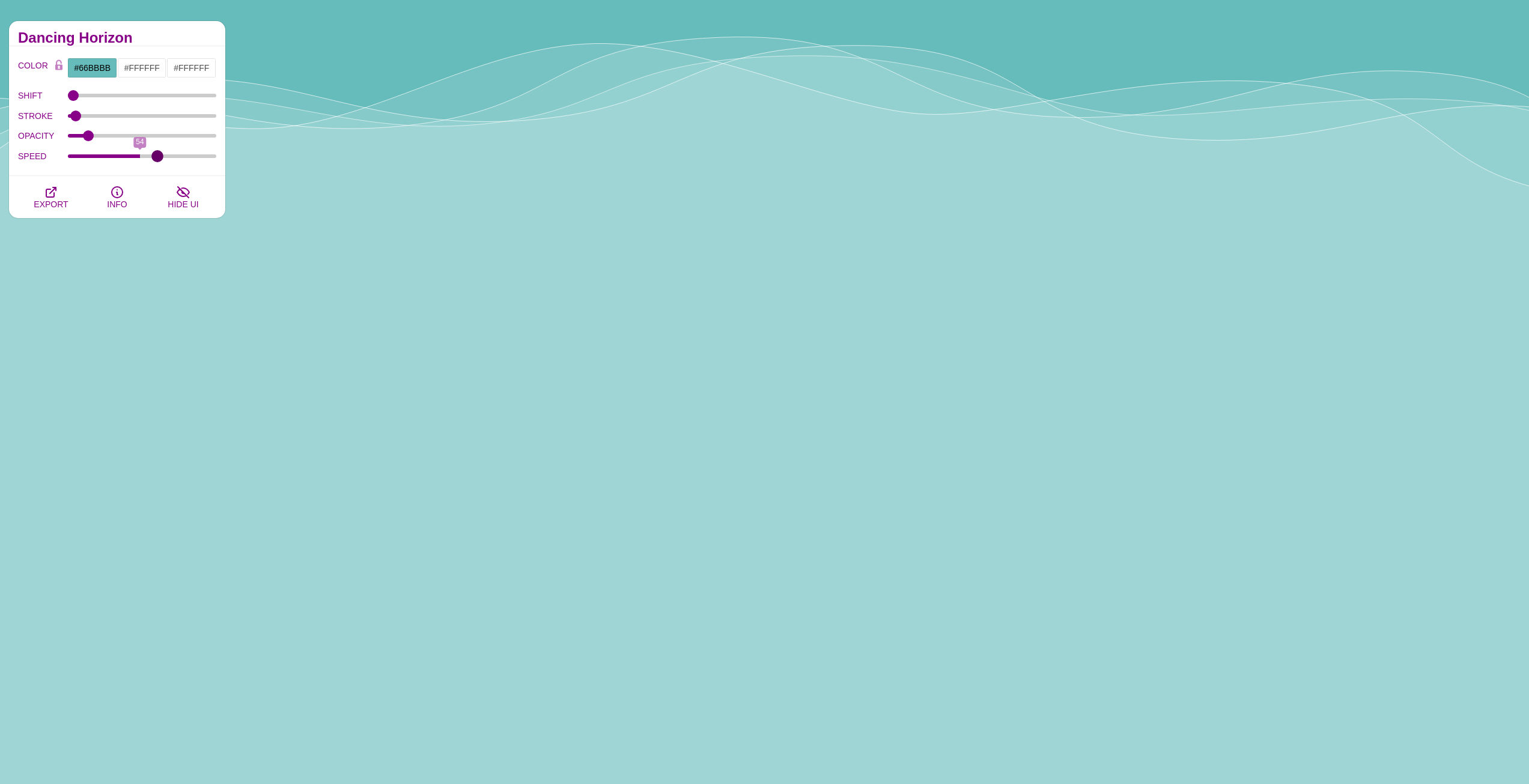
drag, startPoint x: 78, startPoint y: 157, endPoint x: 158, endPoint y: 156, distance: 80.0
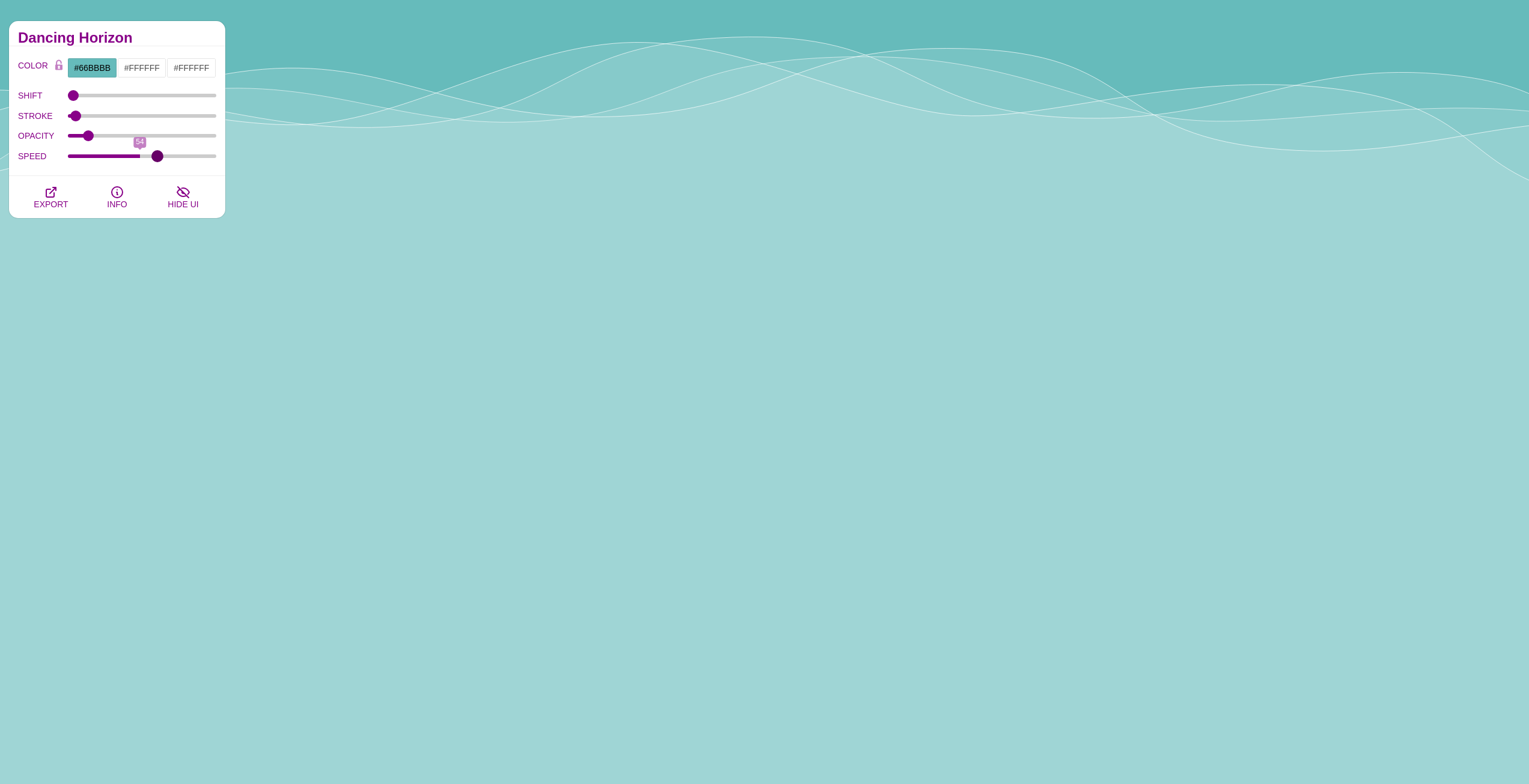
type input "63"
click at [158, 156] on input "SPEED" at bounding box center [142, 156] width 149 height 5
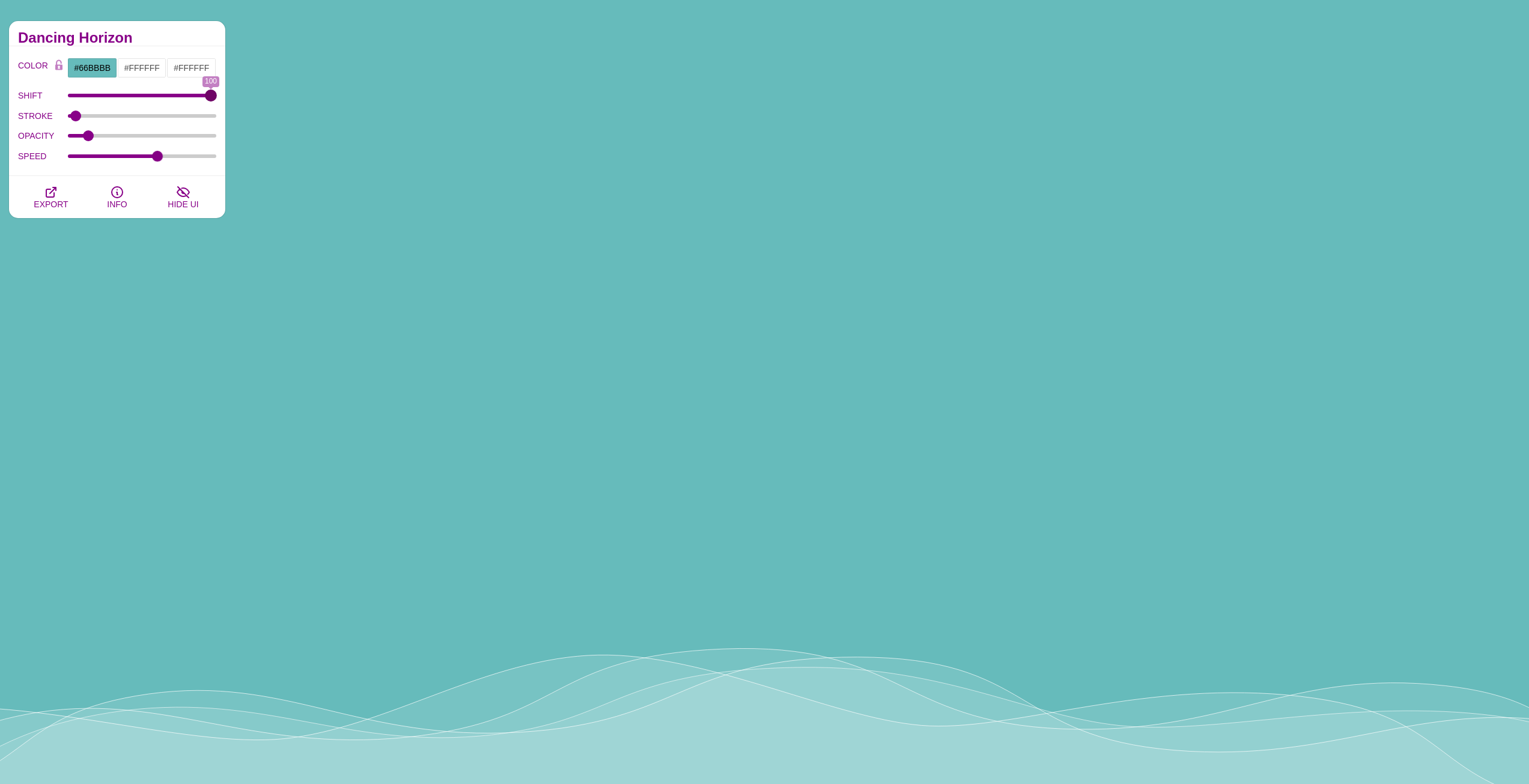
drag, startPoint x: 73, startPoint y: 94, endPoint x: 218, endPoint y: 100, distance: 145.1
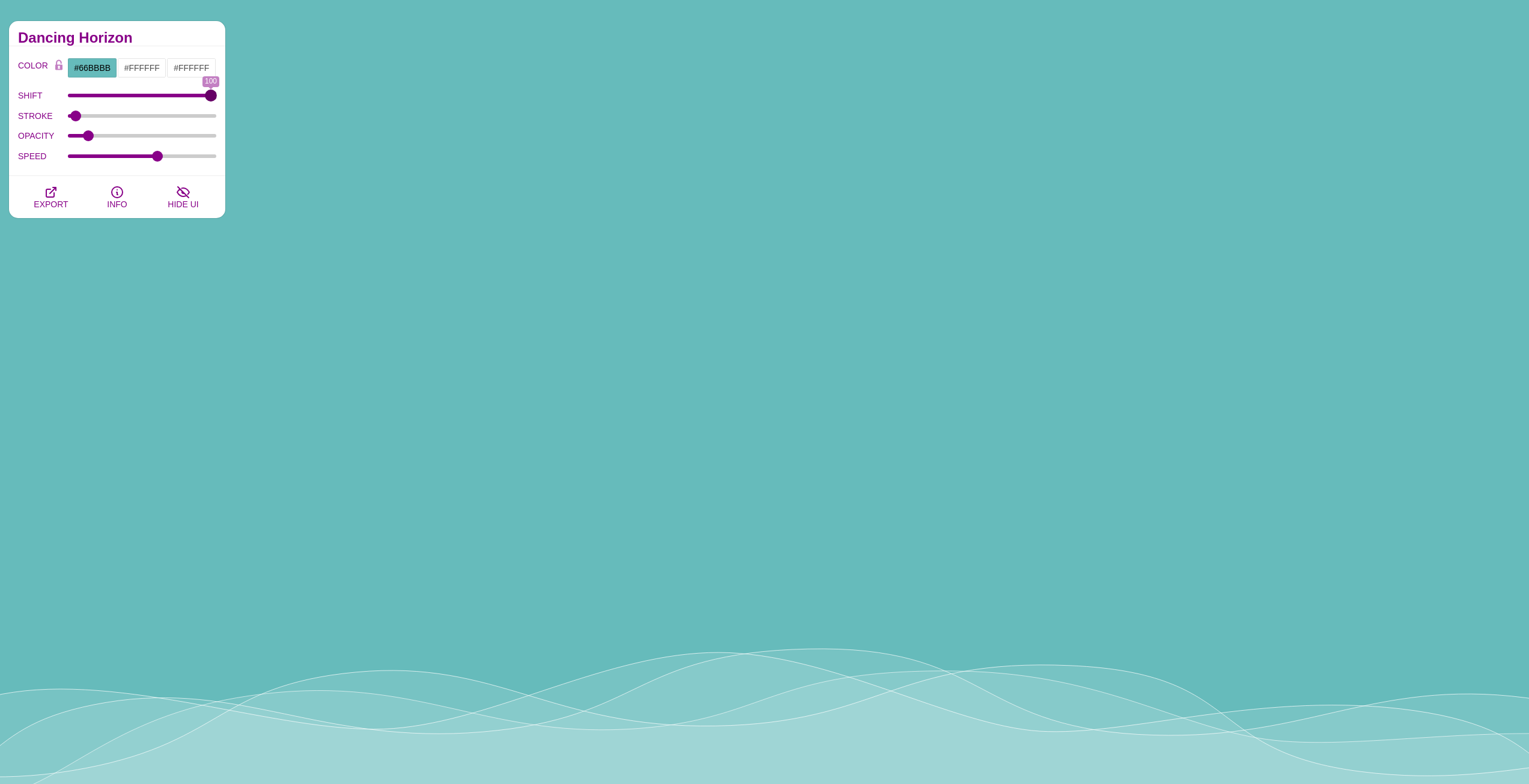
type input "100"
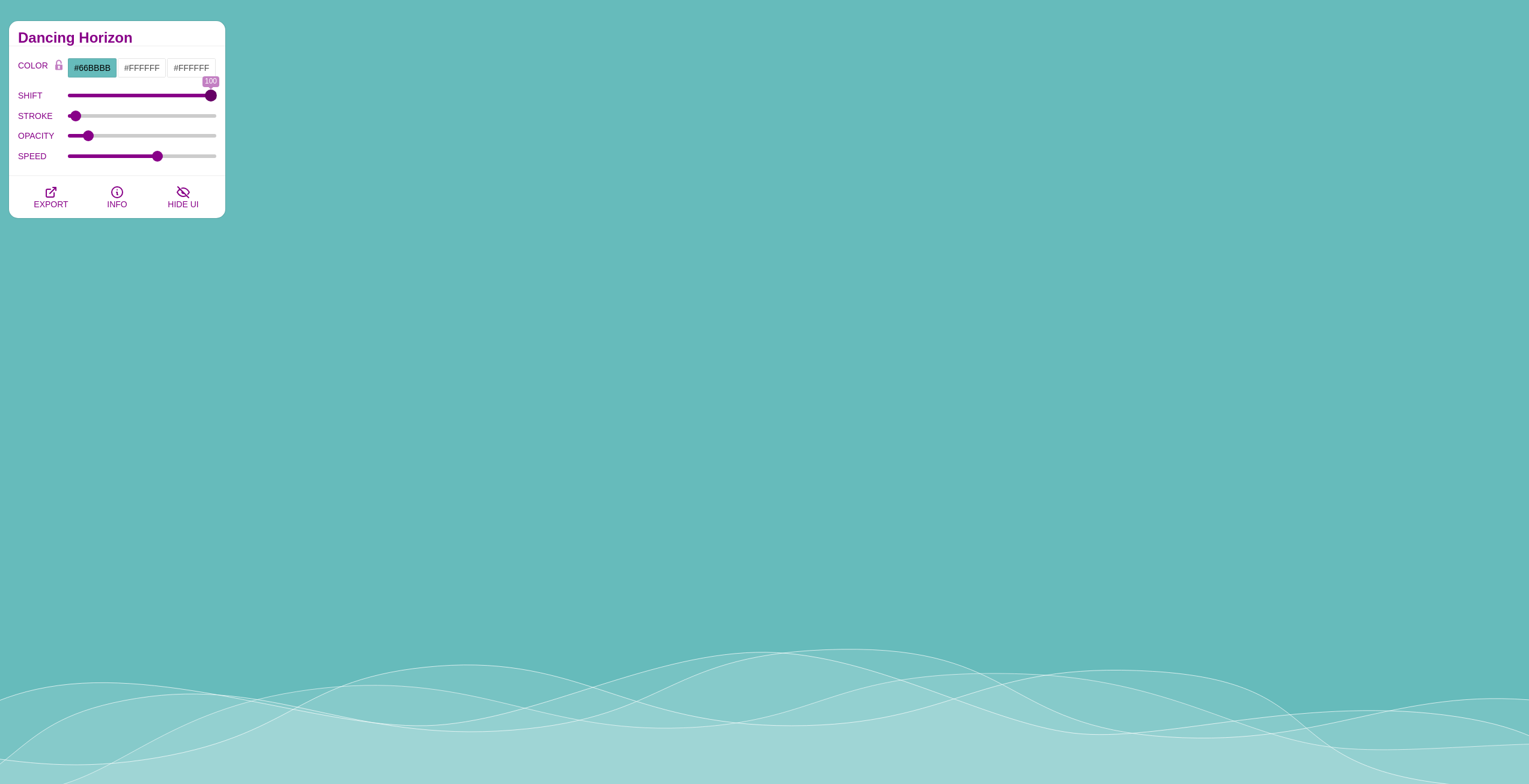
click at [217, 98] on input "SHIFT" at bounding box center [142, 95] width 149 height 5
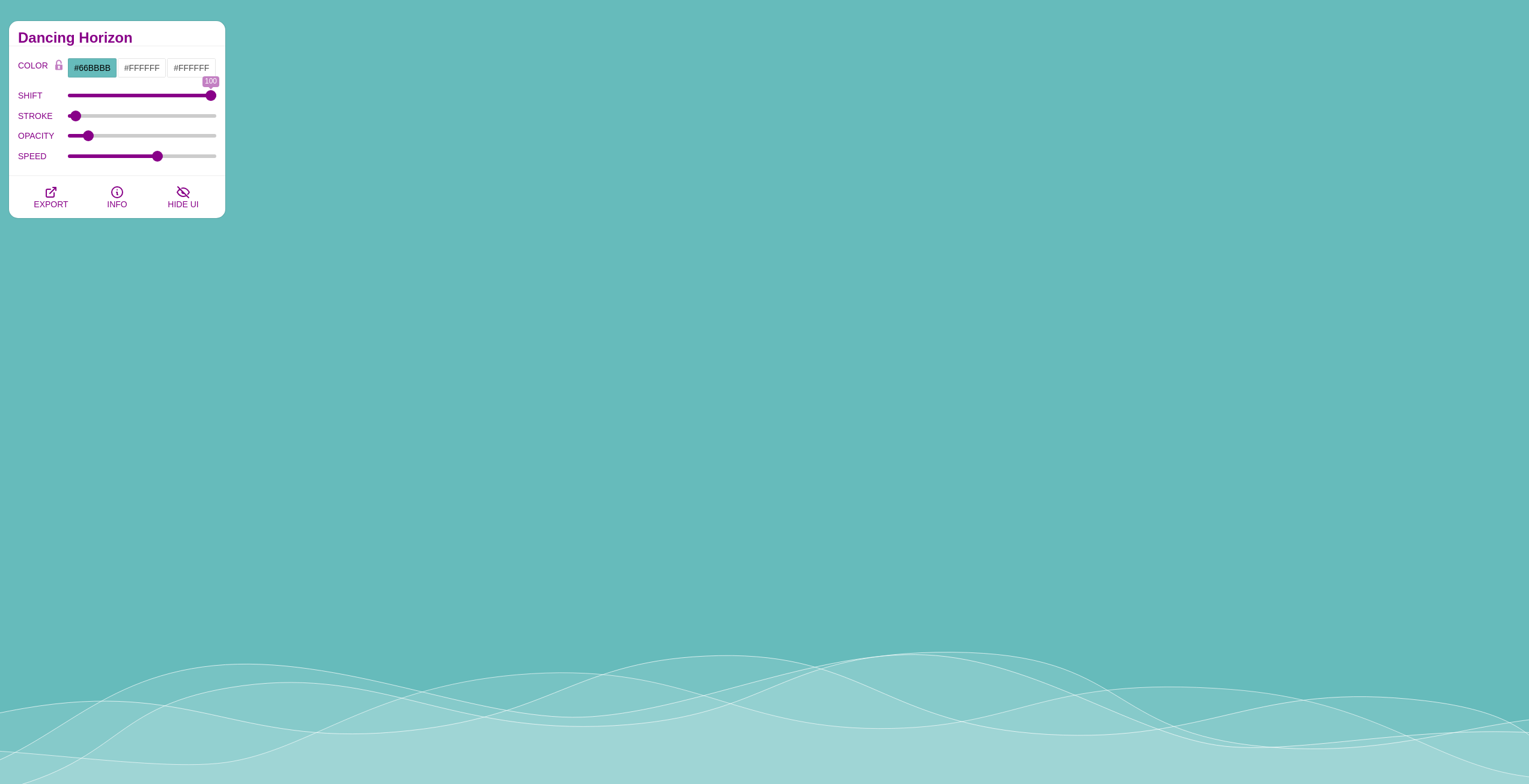
click at [69, 111] on div "STROKE" at bounding box center [117, 115] width 199 height 20
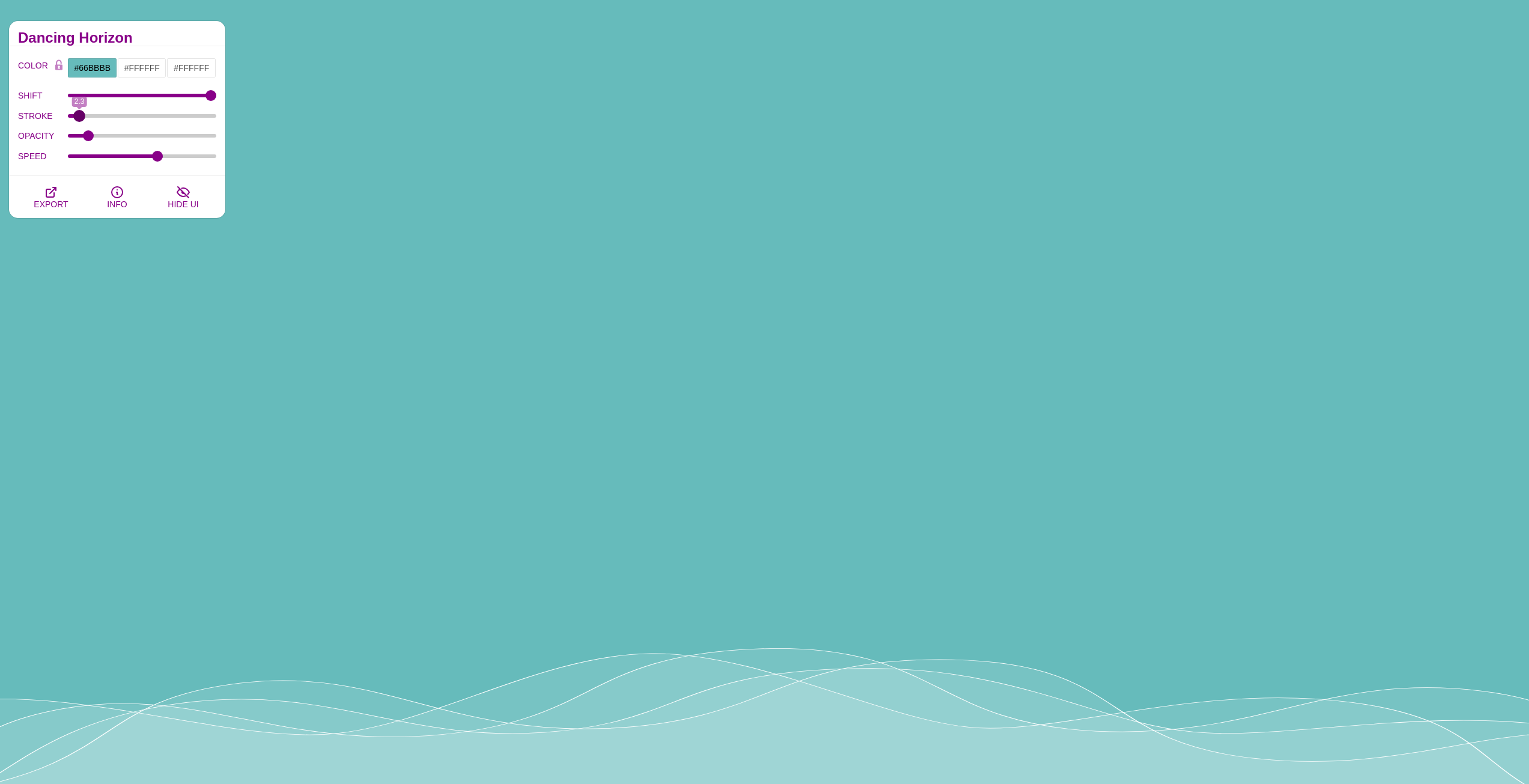
type input "2.3"
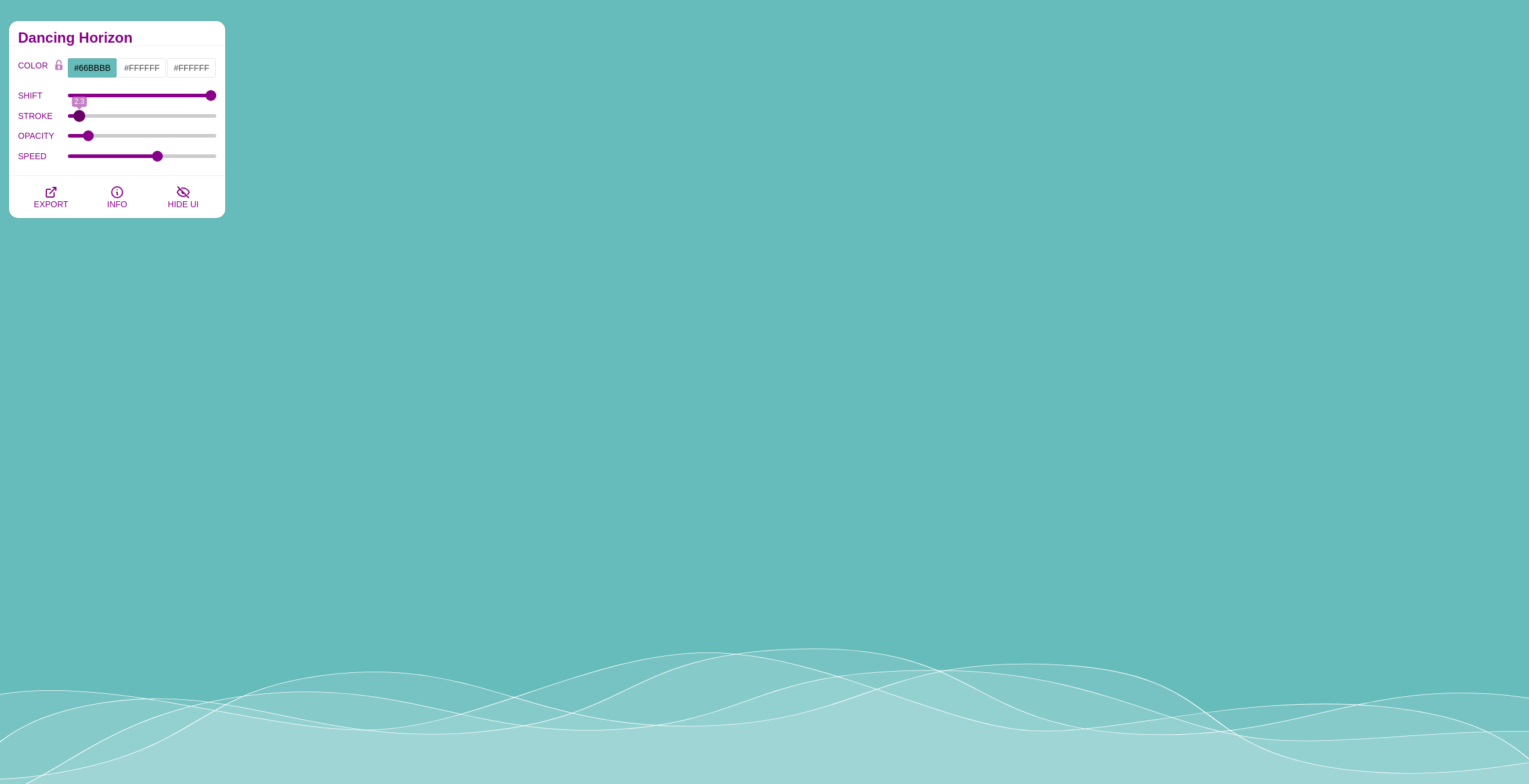
click at [79, 119] on input "STROKE" at bounding box center [142, 115] width 149 height 5
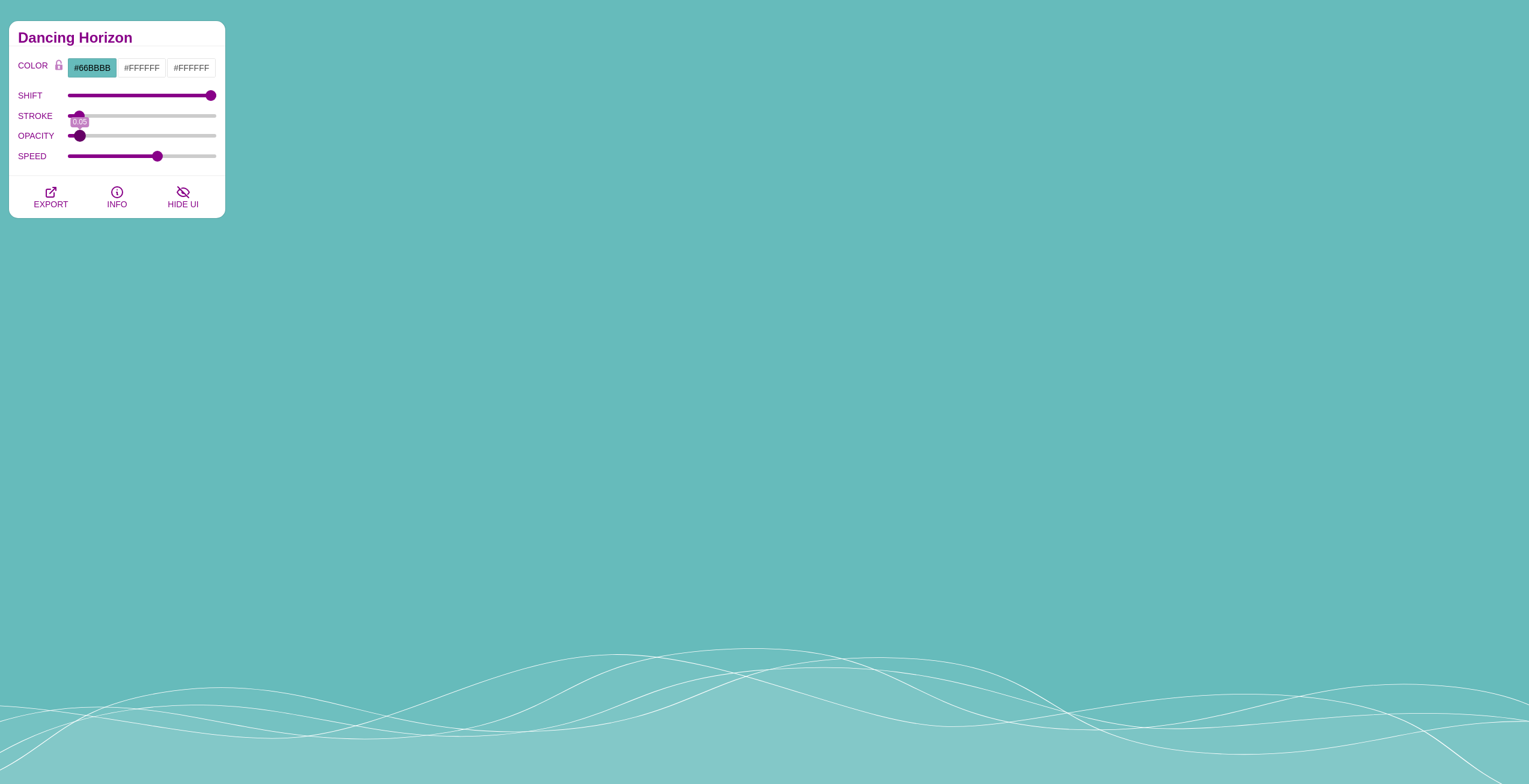
drag, startPoint x: 92, startPoint y: 136, endPoint x: 79, endPoint y: 135, distance: 13.0
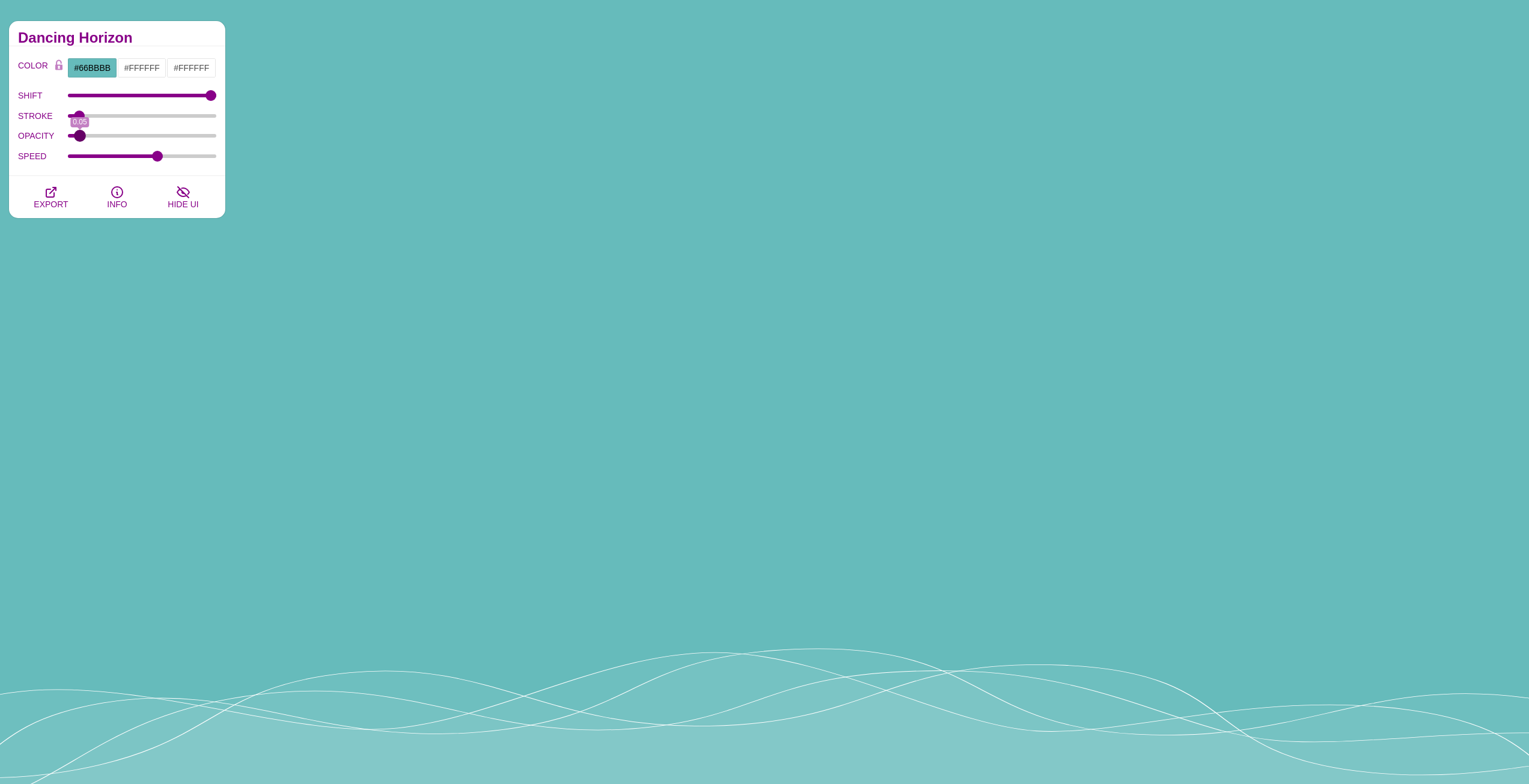
click at [79, 135] on input "OPACITY" at bounding box center [142, 136] width 149 height 5
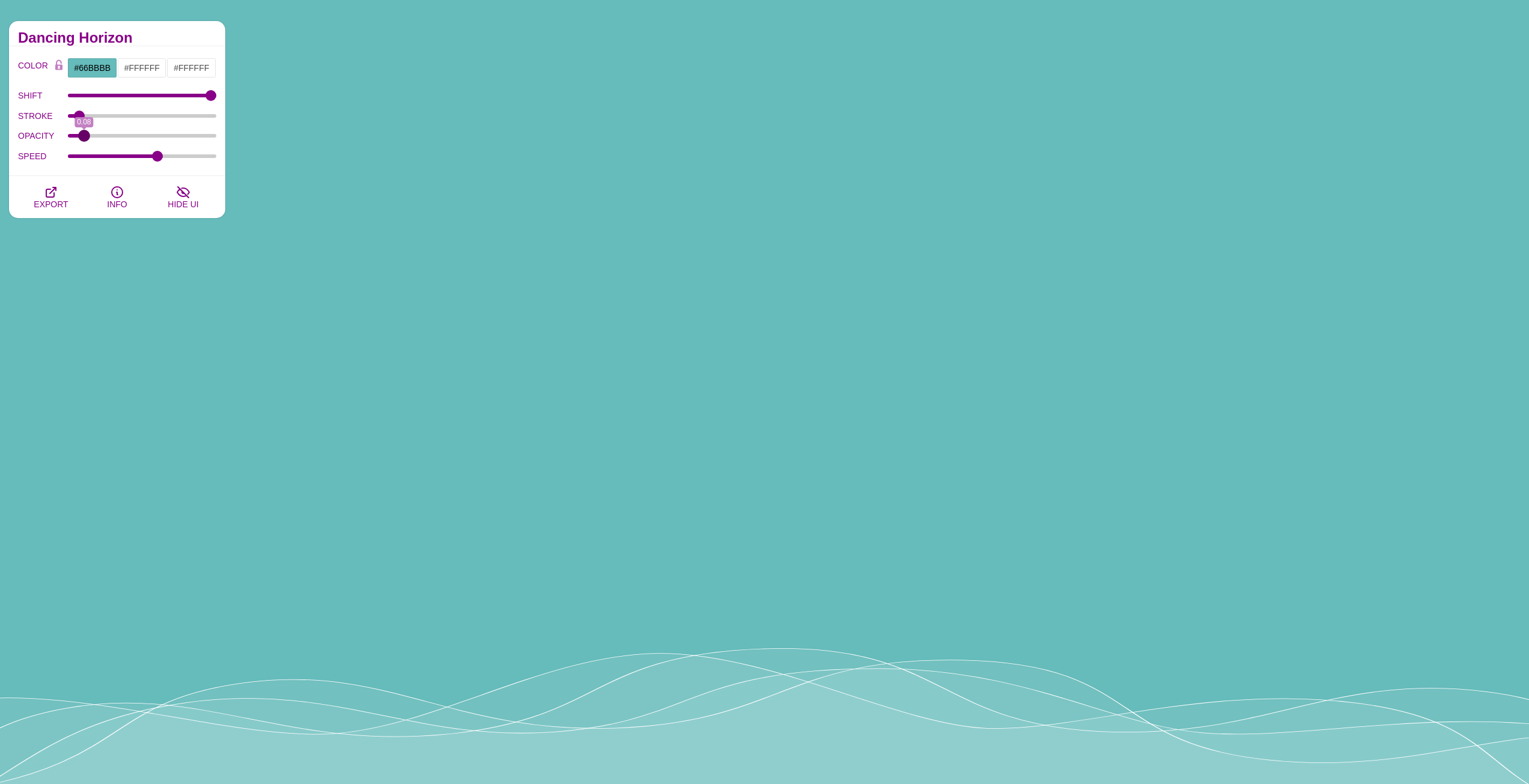
type input "0.08"
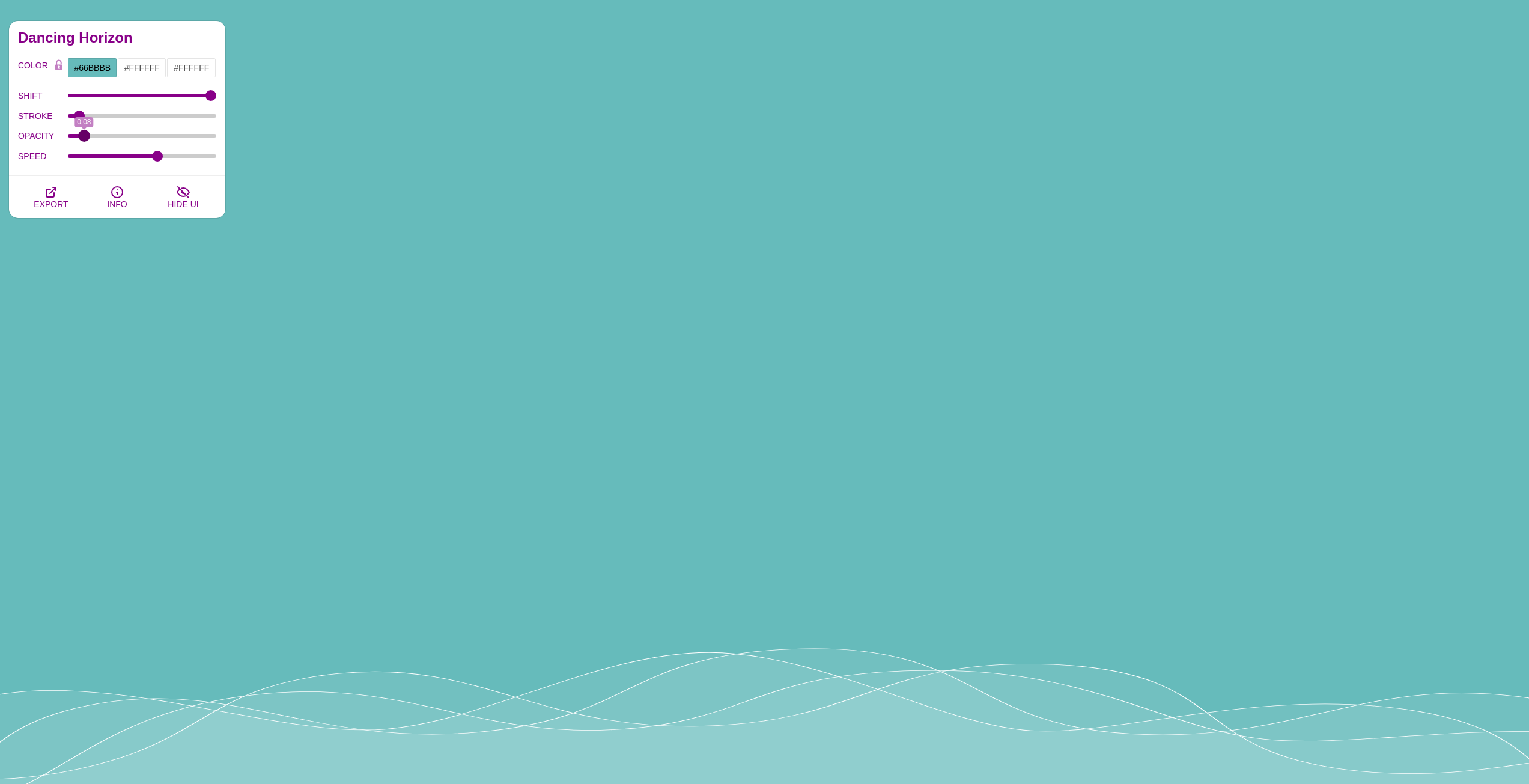
click at [83, 136] on input "OPACITY" at bounding box center [142, 136] width 149 height 5
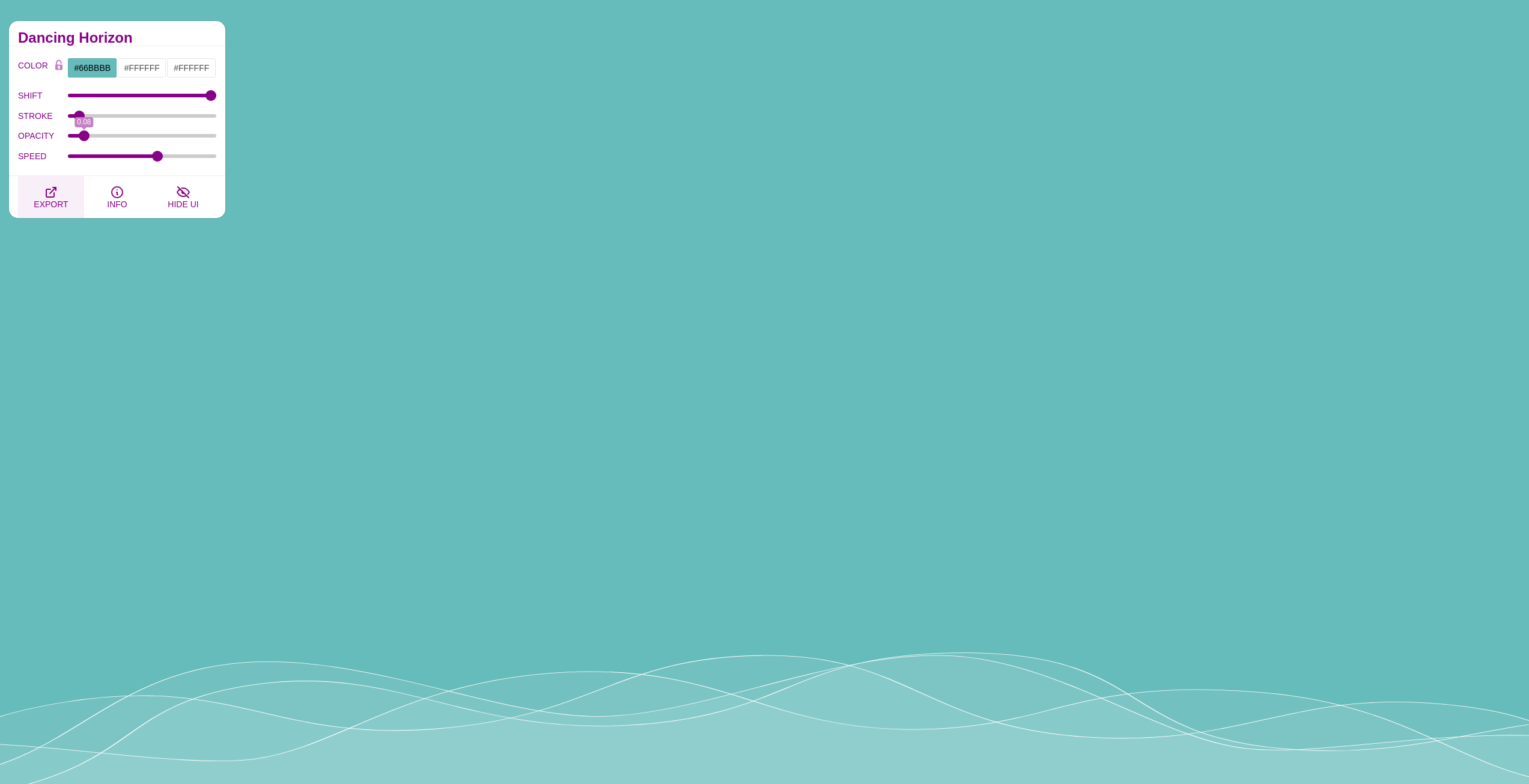
click at [51, 199] on span "EXPORT" at bounding box center [50, 204] width 34 height 10
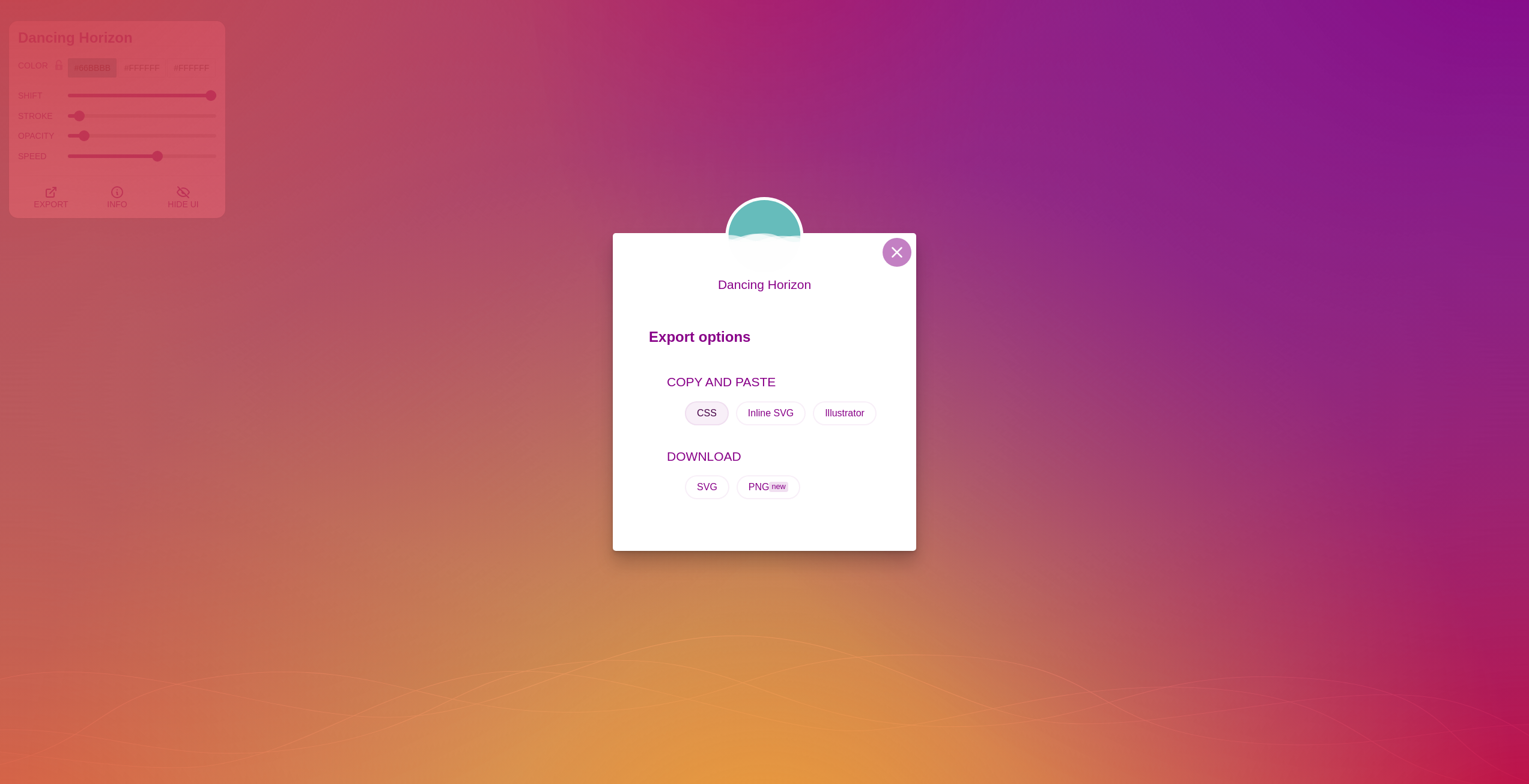
click at [720, 412] on button "CSS" at bounding box center [706, 413] width 44 height 24
click at [897, 247] on button at bounding box center [897, 252] width 29 height 29
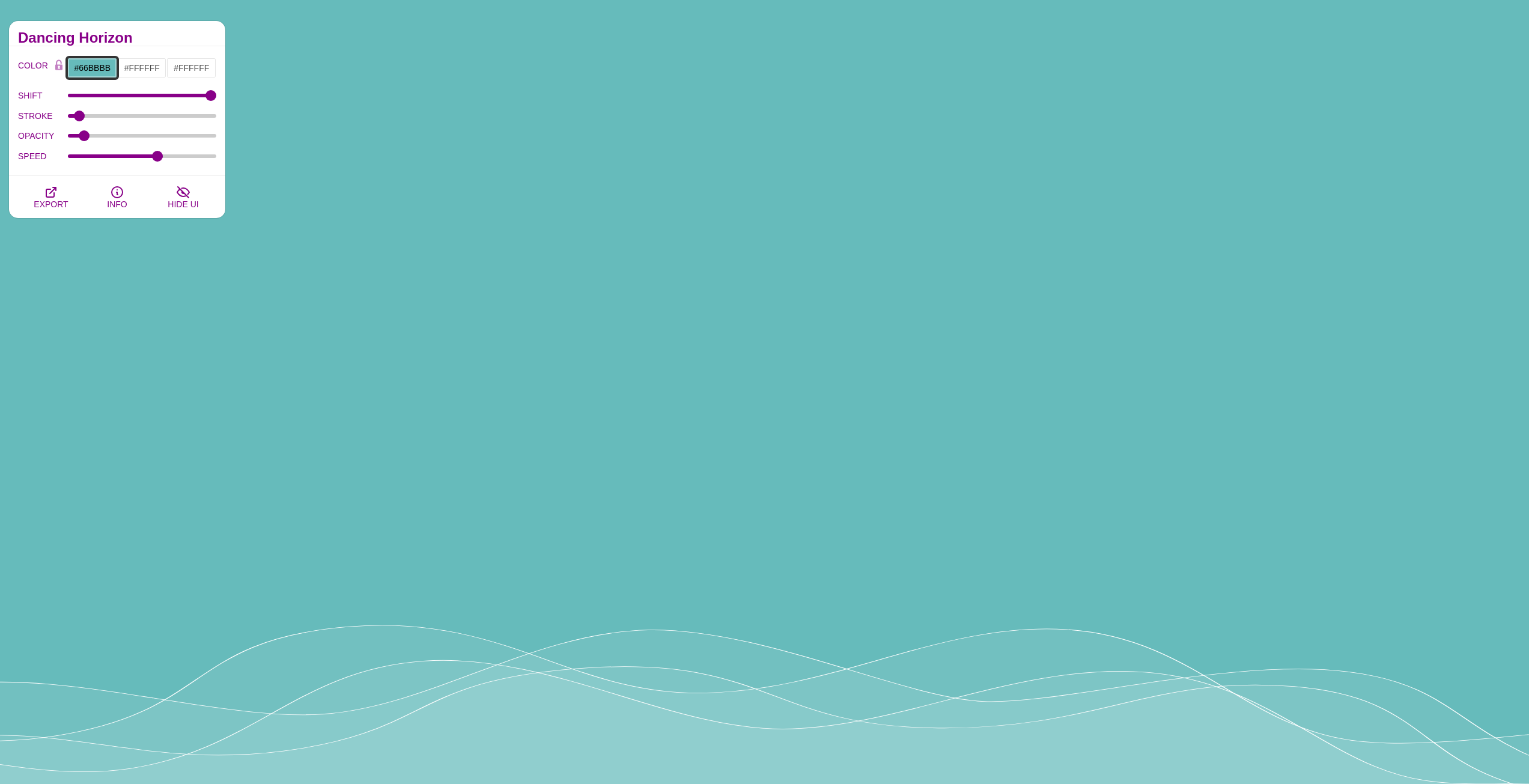
click at [97, 69] on input "#66BBBB" at bounding box center [92, 67] width 50 height 20
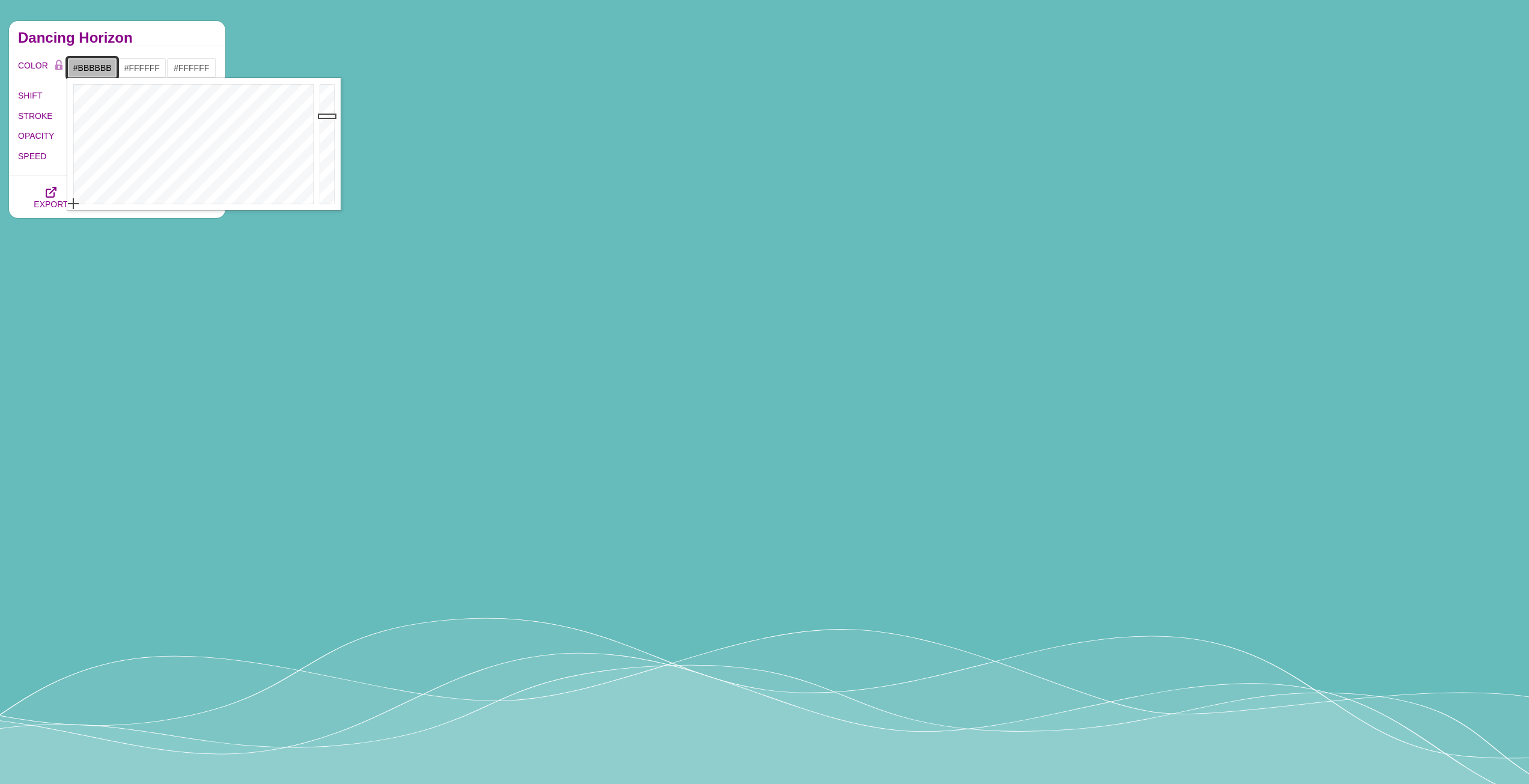
drag, startPoint x: 126, startPoint y: 131, endPoint x: 55, endPoint y: 235, distance: 125.9
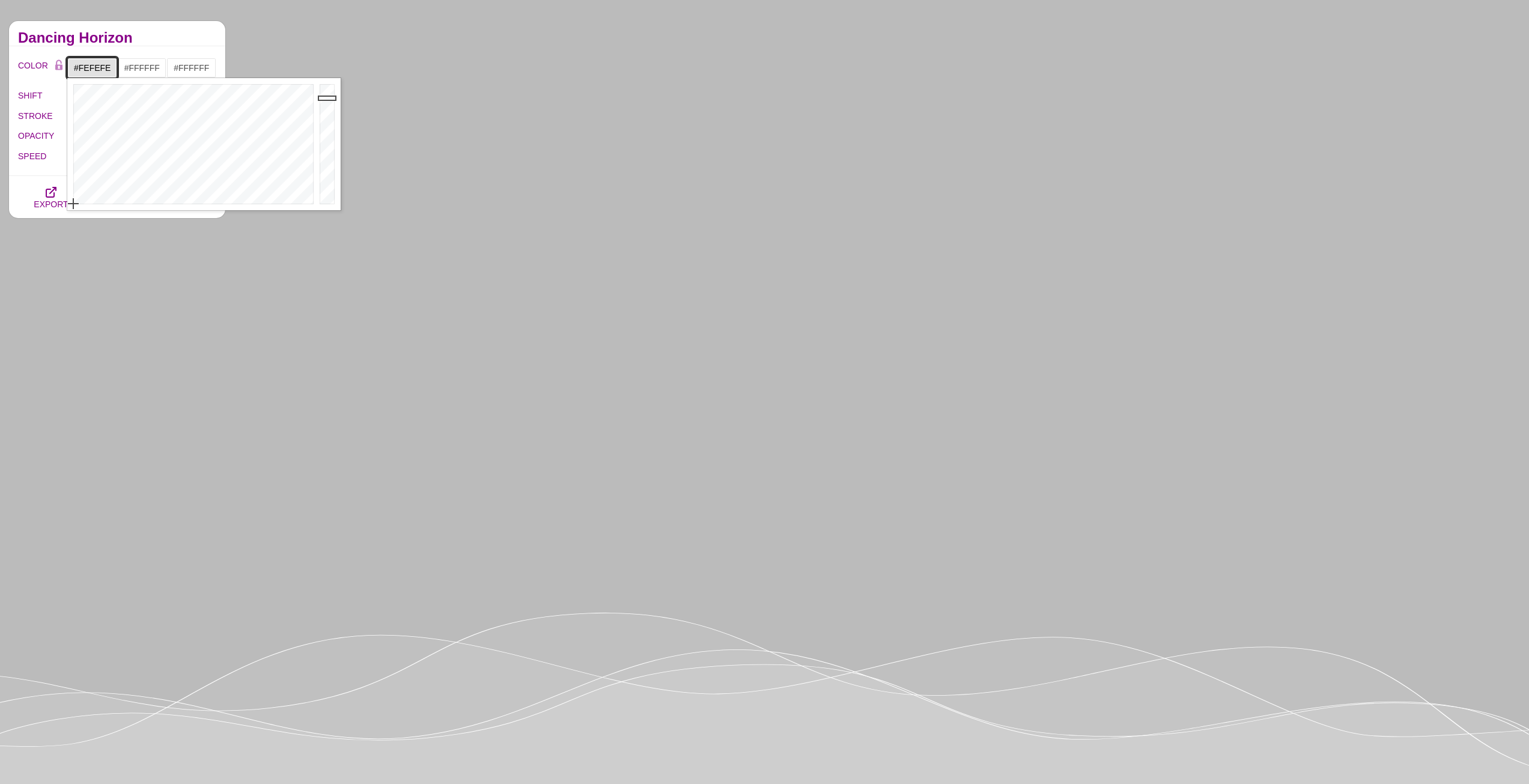
type input "#FFFFFF"
drag, startPoint x: 330, startPoint y: 118, endPoint x: 330, endPoint y: 77, distance: 41.0
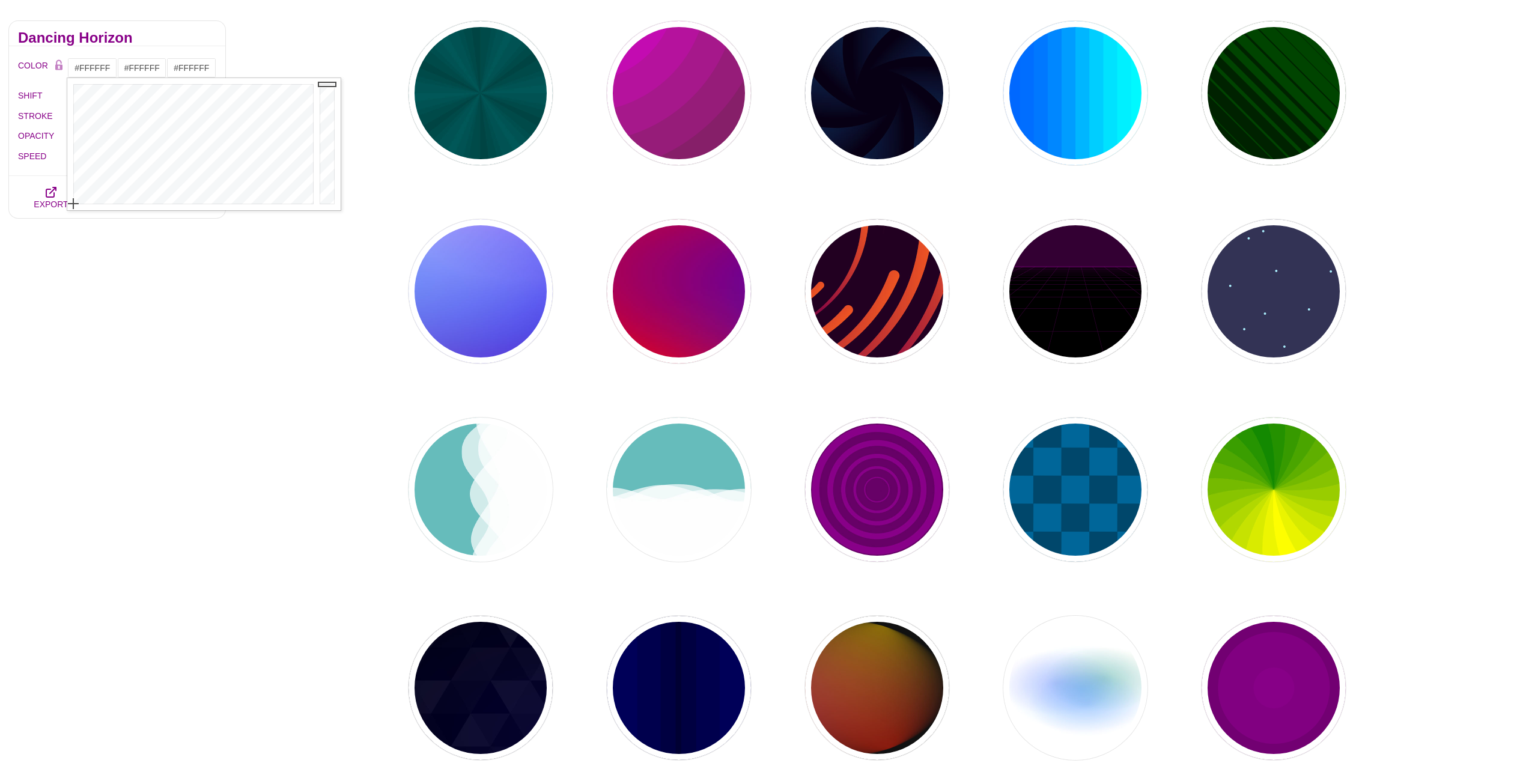
click at [292, 339] on div "PREVIEW PREVIEW PREVIEW PREVIEW PREVIEW PREVIEW PREVIEW PREVIEW PREVIEW PREVIEW…" at bounding box center [882, 489] width 1295 height 955
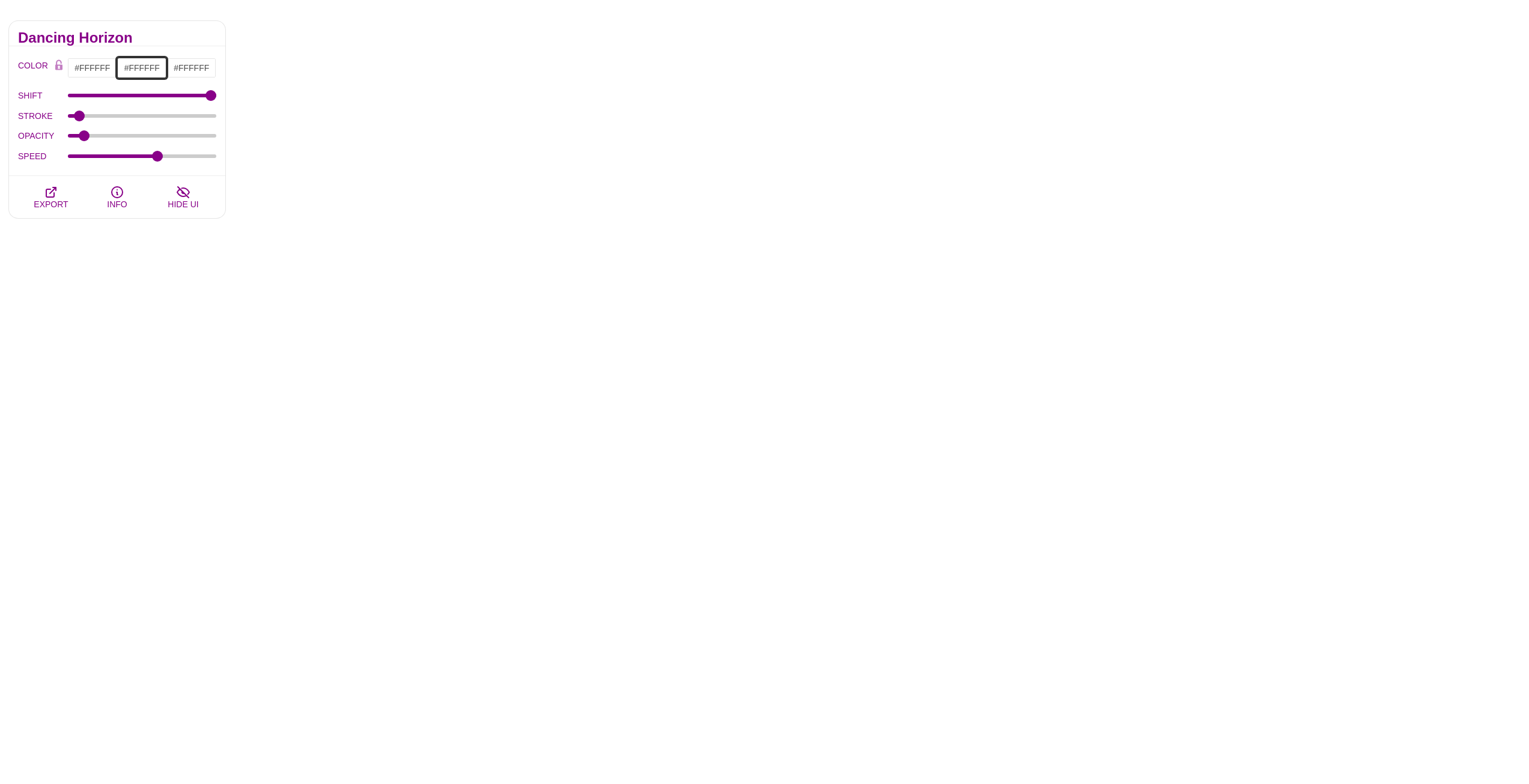
click at [147, 69] on input "#FFFFFF" at bounding box center [142, 67] width 50 height 20
type input "#1F95FF"
drag, startPoint x: 231, startPoint y: 134, endPoint x: 262, endPoint y: 98, distance: 47.5
click at [262, 98] on div at bounding box center [242, 144] width 250 height 132
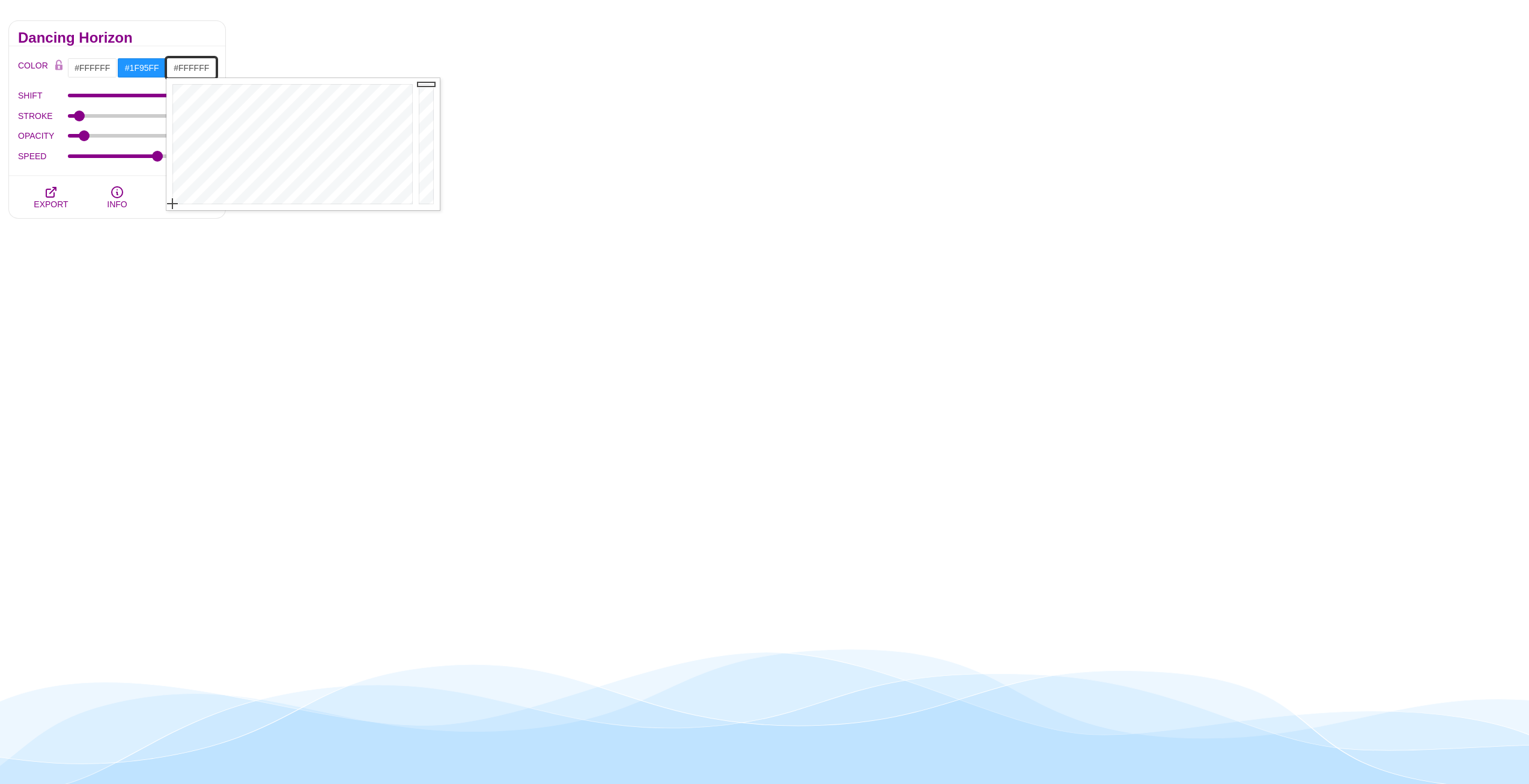
click at [192, 64] on input "#FFFFFF" at bounding box center [191, 67] width 50 height 20
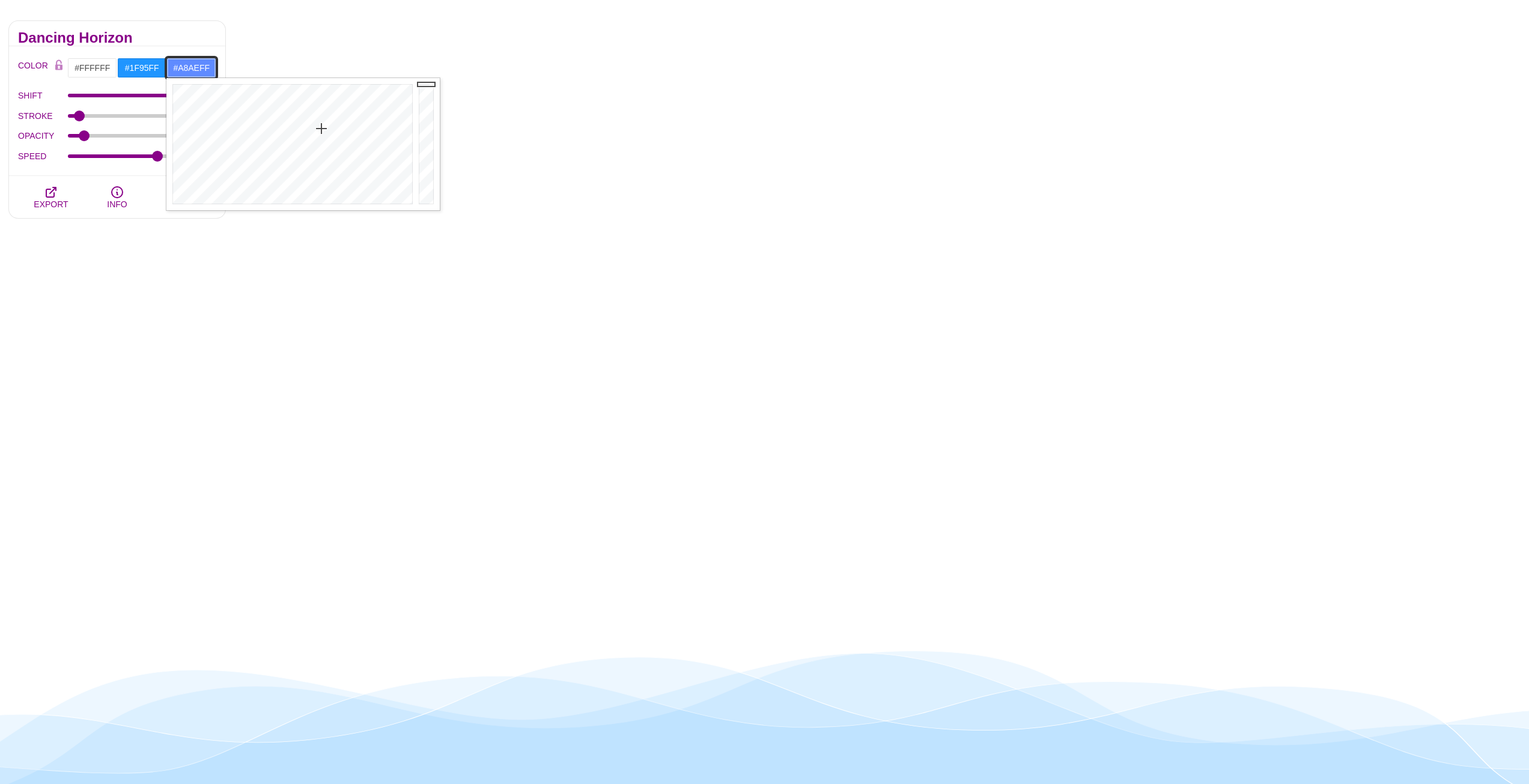
drag, startPoint x: 293, startPoint y: 132, endPoint x: 330, endPoint y: 162, distance: 47.6
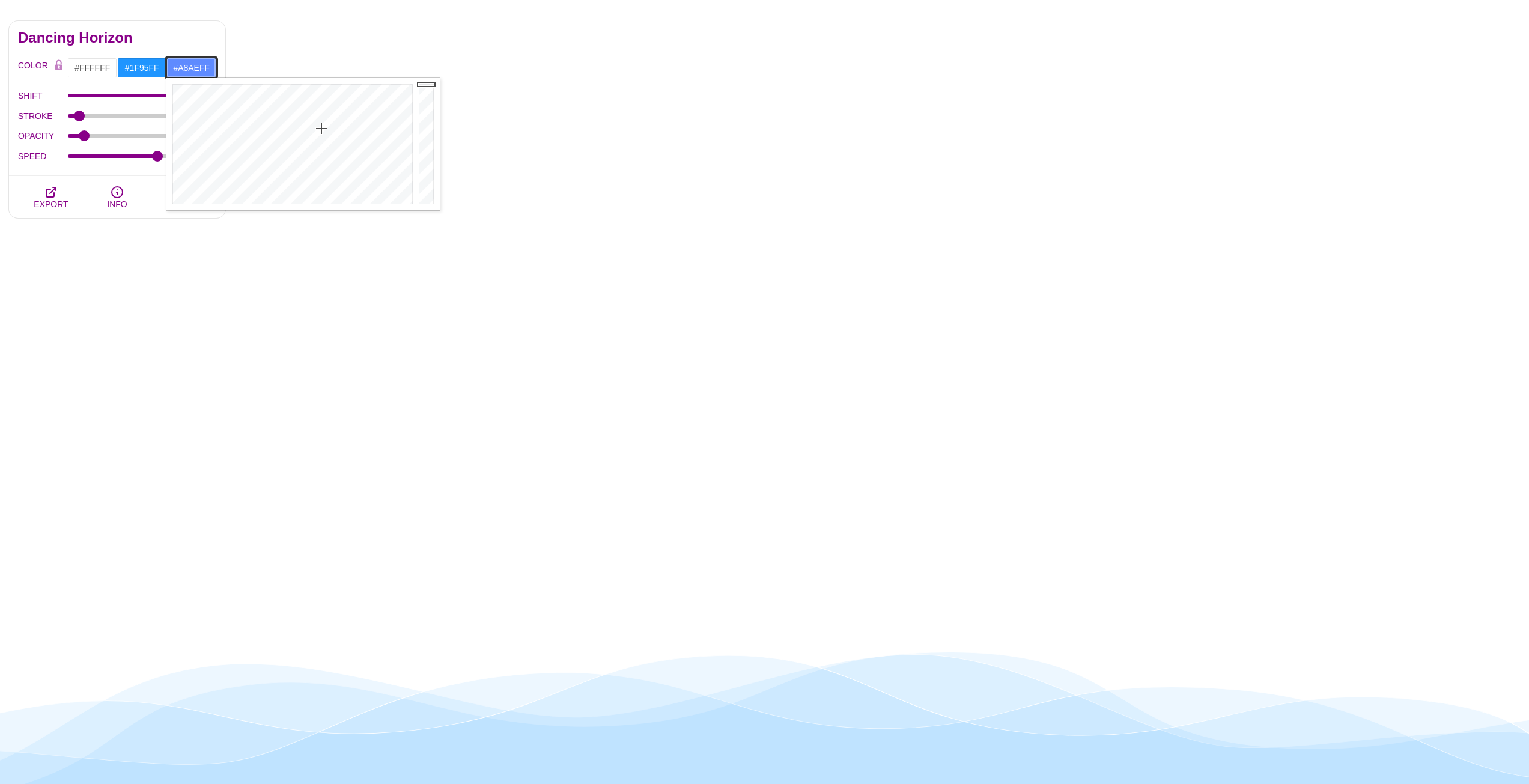
click at [330, 162] on div at bounding box center [291, 144] width 250 height 132
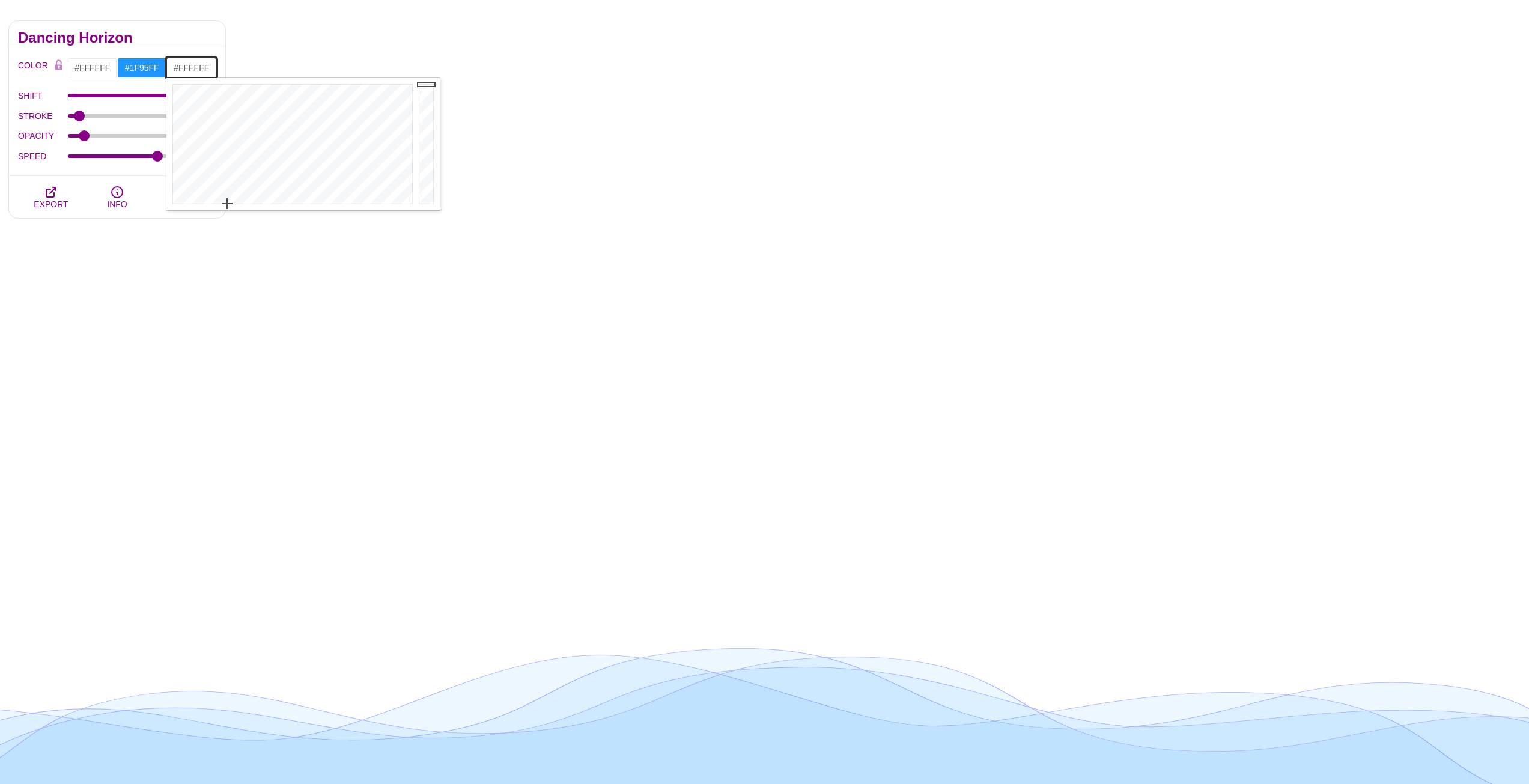
drag, startPoint x: 330, startPoint y: 162, endPoint x: 227, endPoint y: 208, distance: 112.8
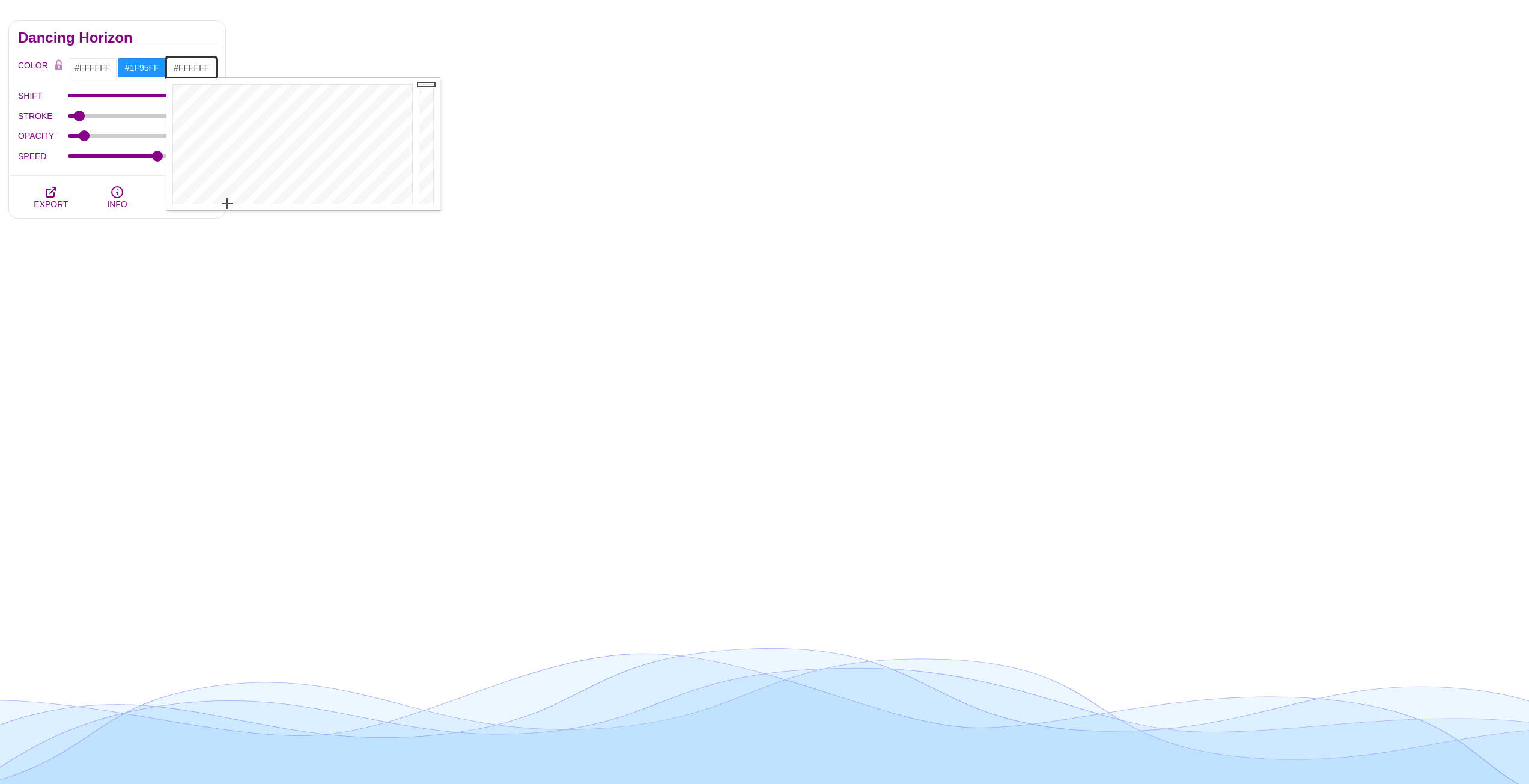
click at [227, 208] on div at bounding box center [291, 144] width 250 height 132
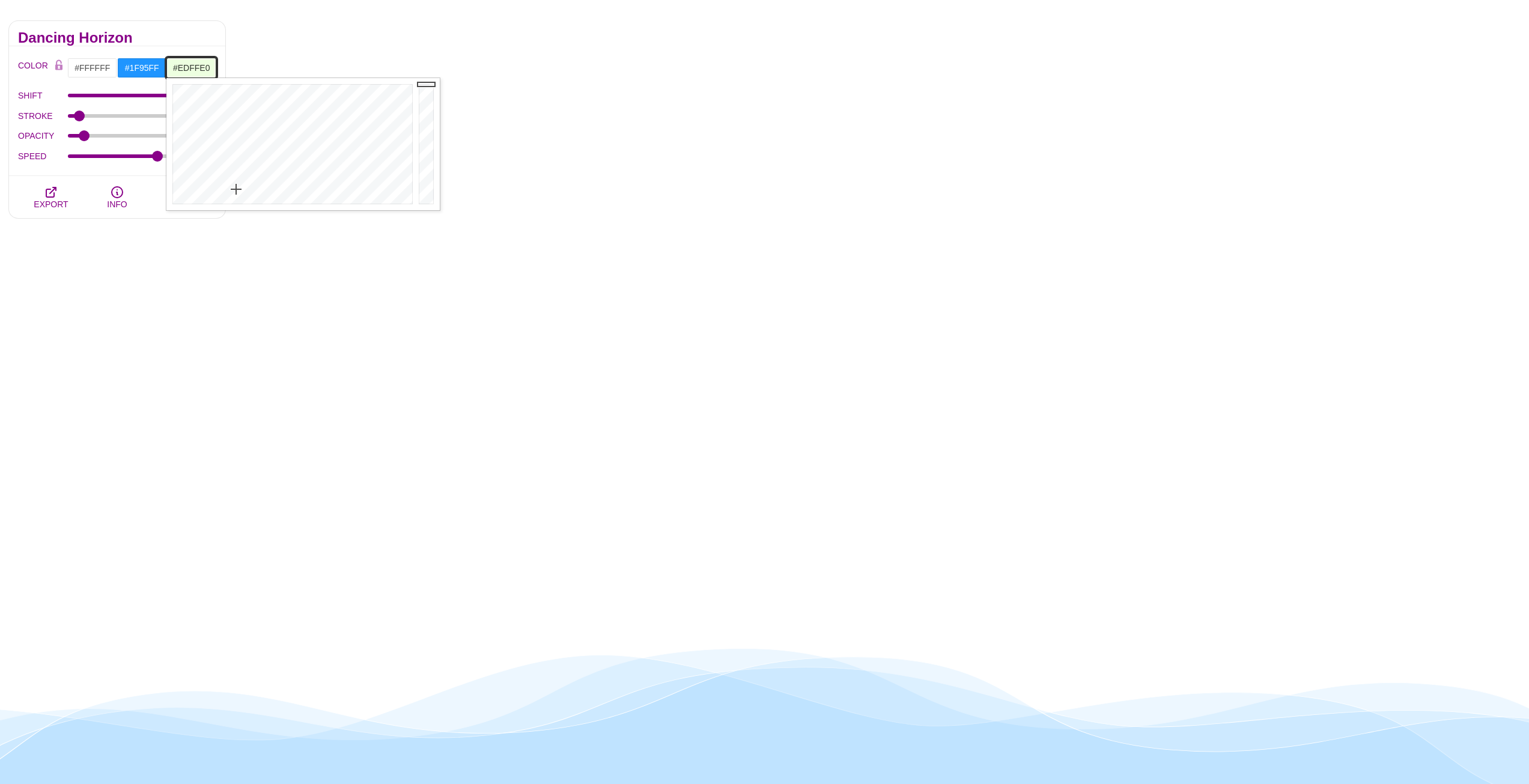
drag, startPoint x: 228, startPoint y: 196, endPoint x: 236, endPoint y: 189, distance: 10.6
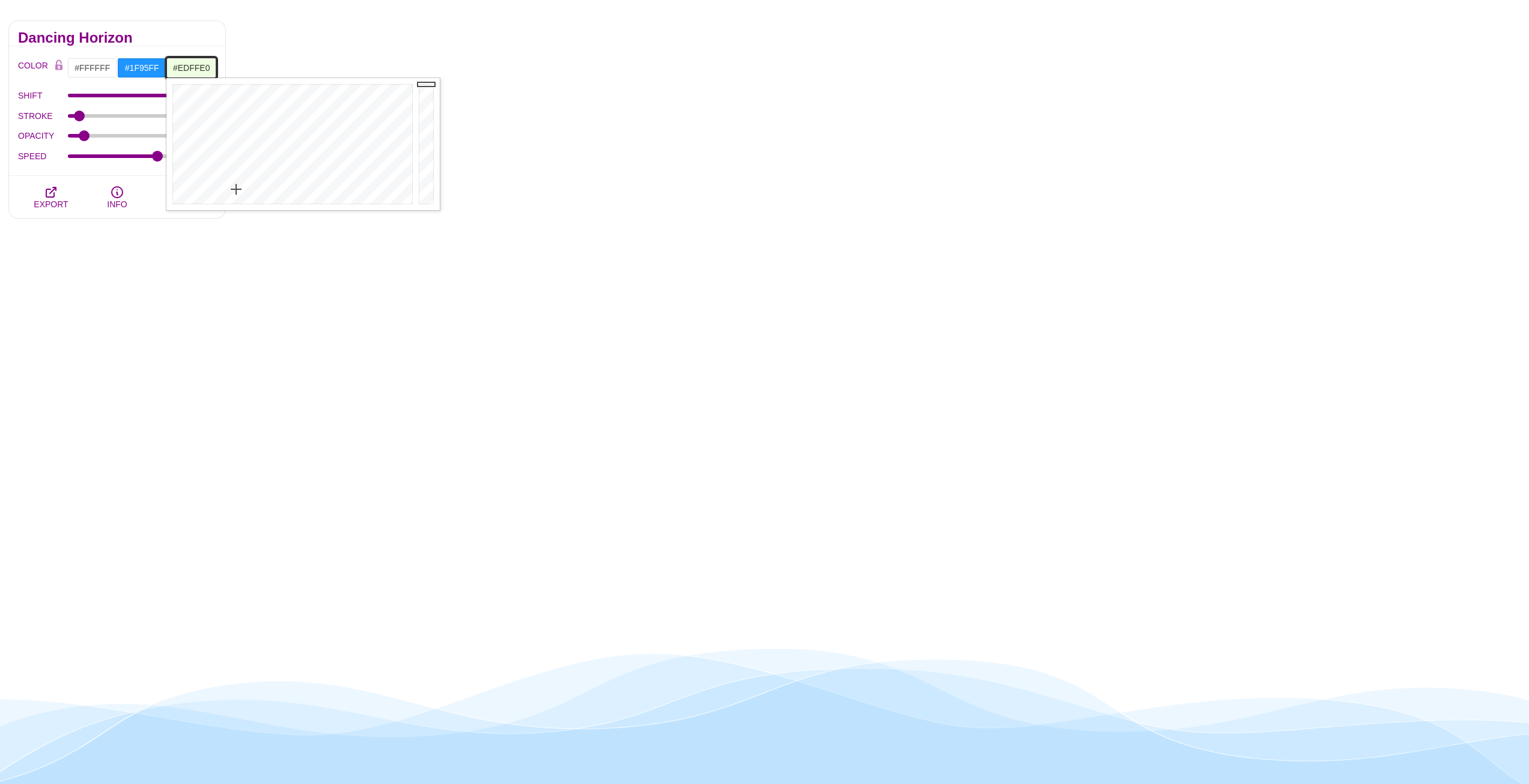
click at [236, 189] on div at bounding box center [291, 144] width 250 height 132
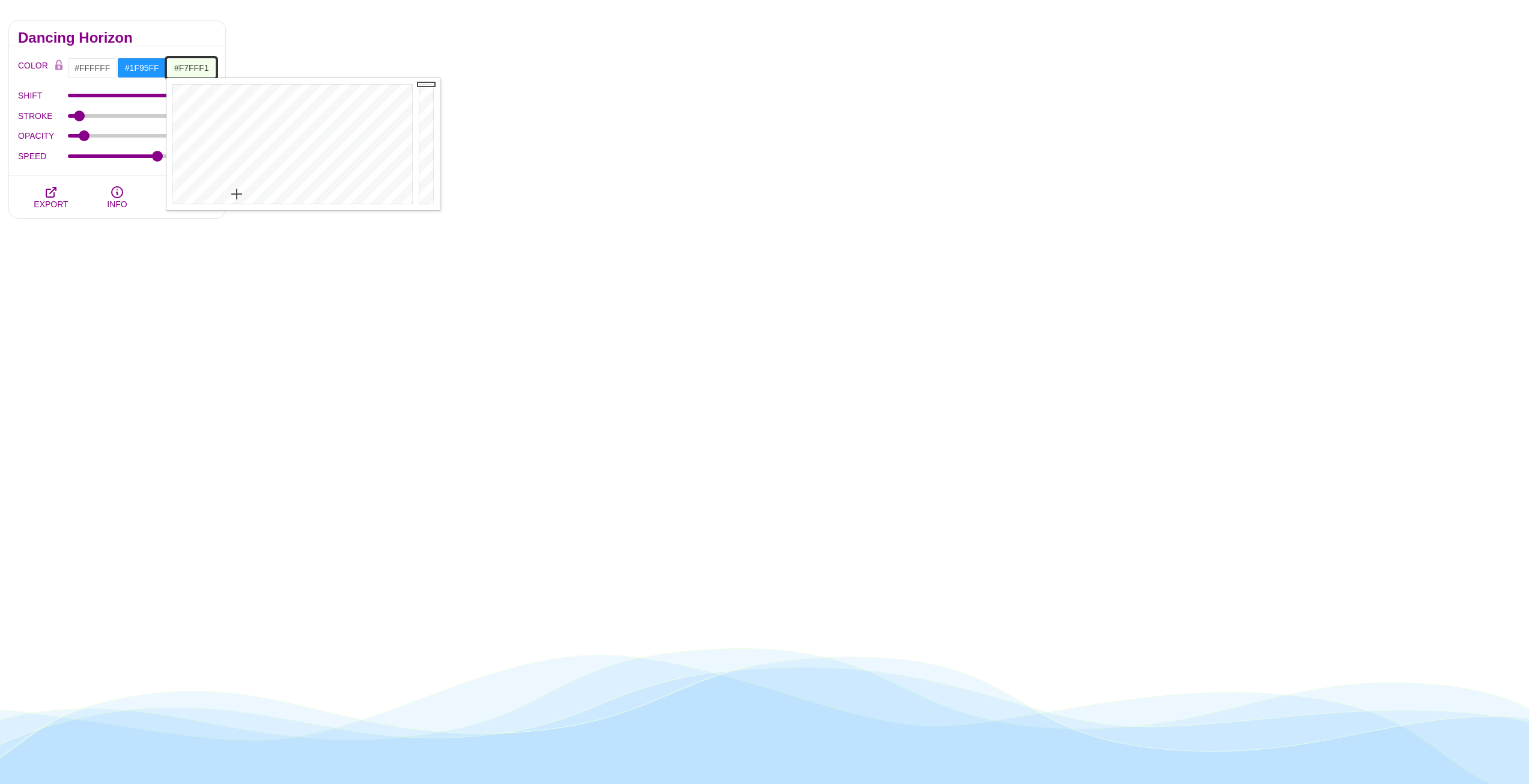
type input "#FFFFFF"
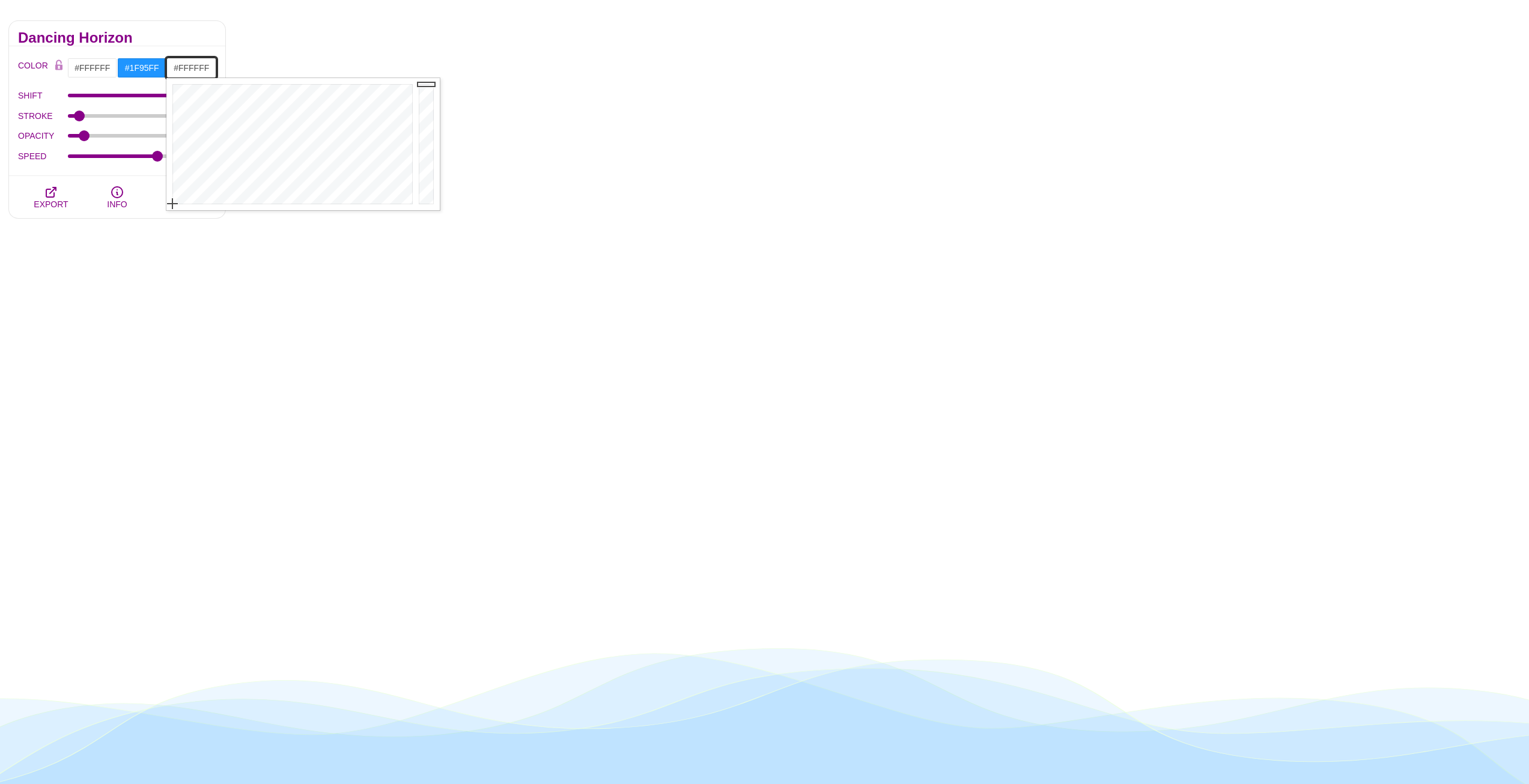
drag, startPoint x: 237, startPoint y: 194, endPoint x: 130, endPoint y: 220, distance: 110.1
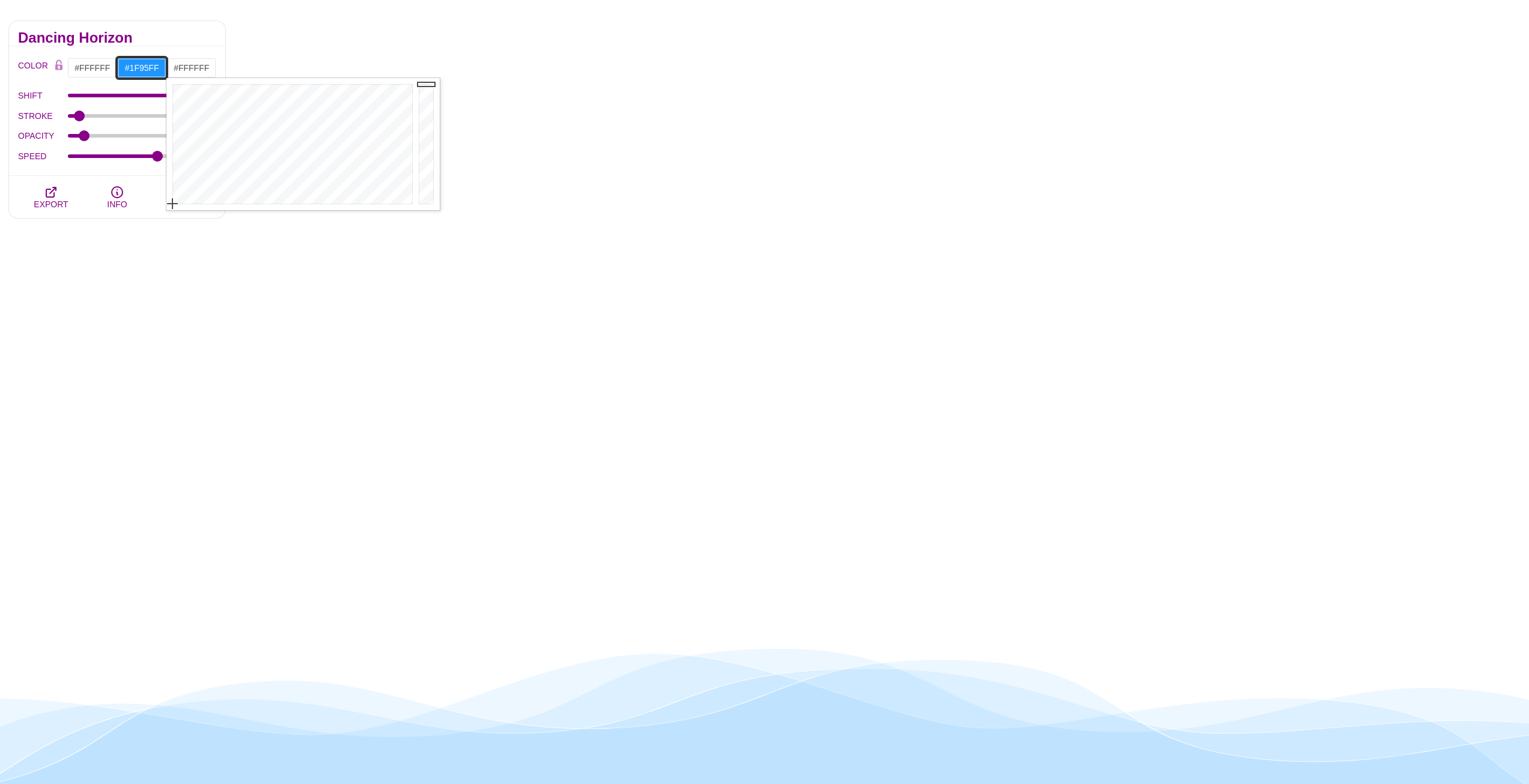
click at [142, 69] on input "#1F95FF" at bounding box center [142, 67] width 50 height 20
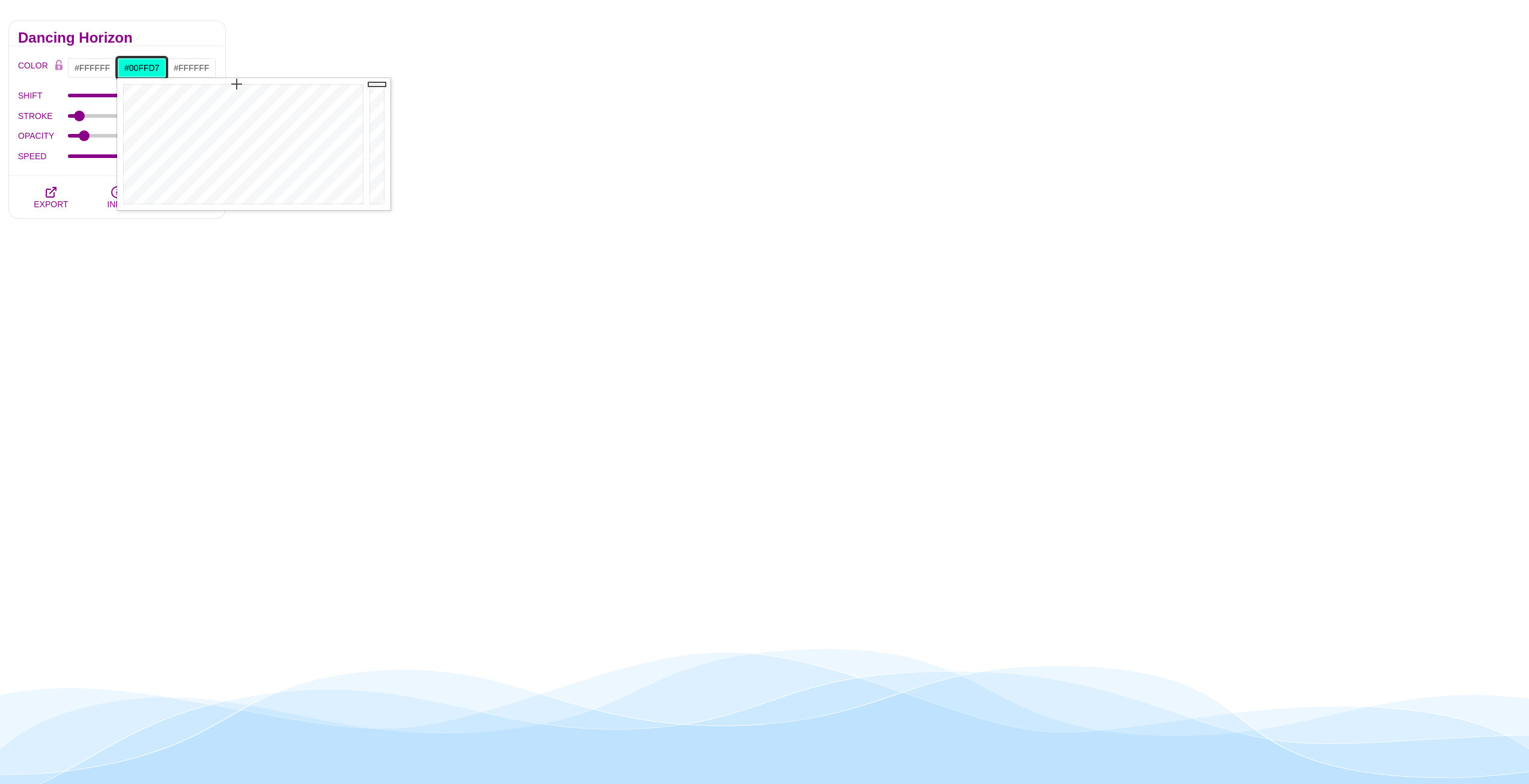
drag, startPoint x: 252, startPoint y: 90, endPoint x: 237, endPoint y: 71, distance: 24.2
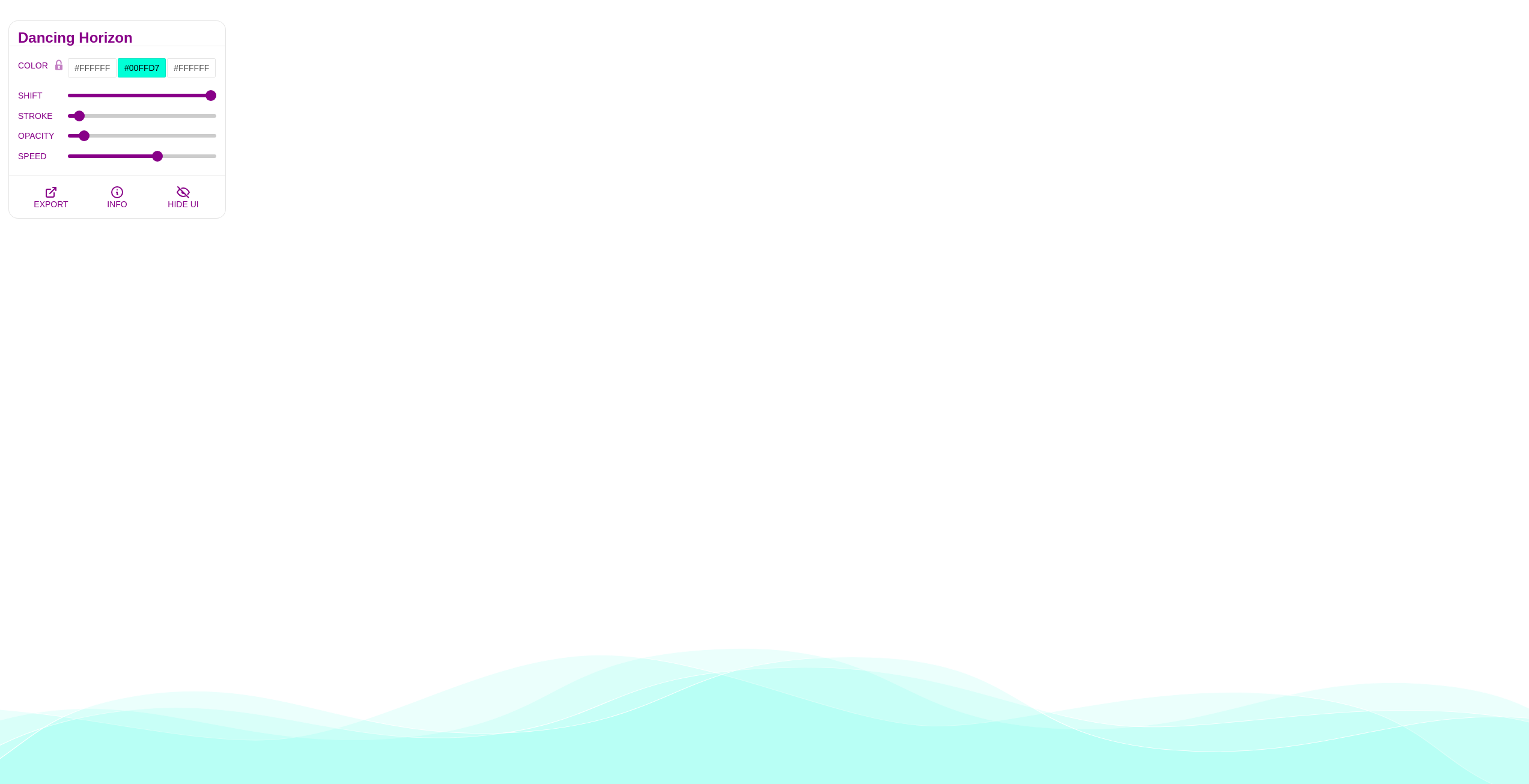
click at [240, 77] on div "PREVIEW PREVIEW PREVIEW PREVIEW PREVIEW PREVIEW PREVIEW PREVIEW PREVIEW PREVIEW…" at bounding box center [882, 489] width 1295 height 955
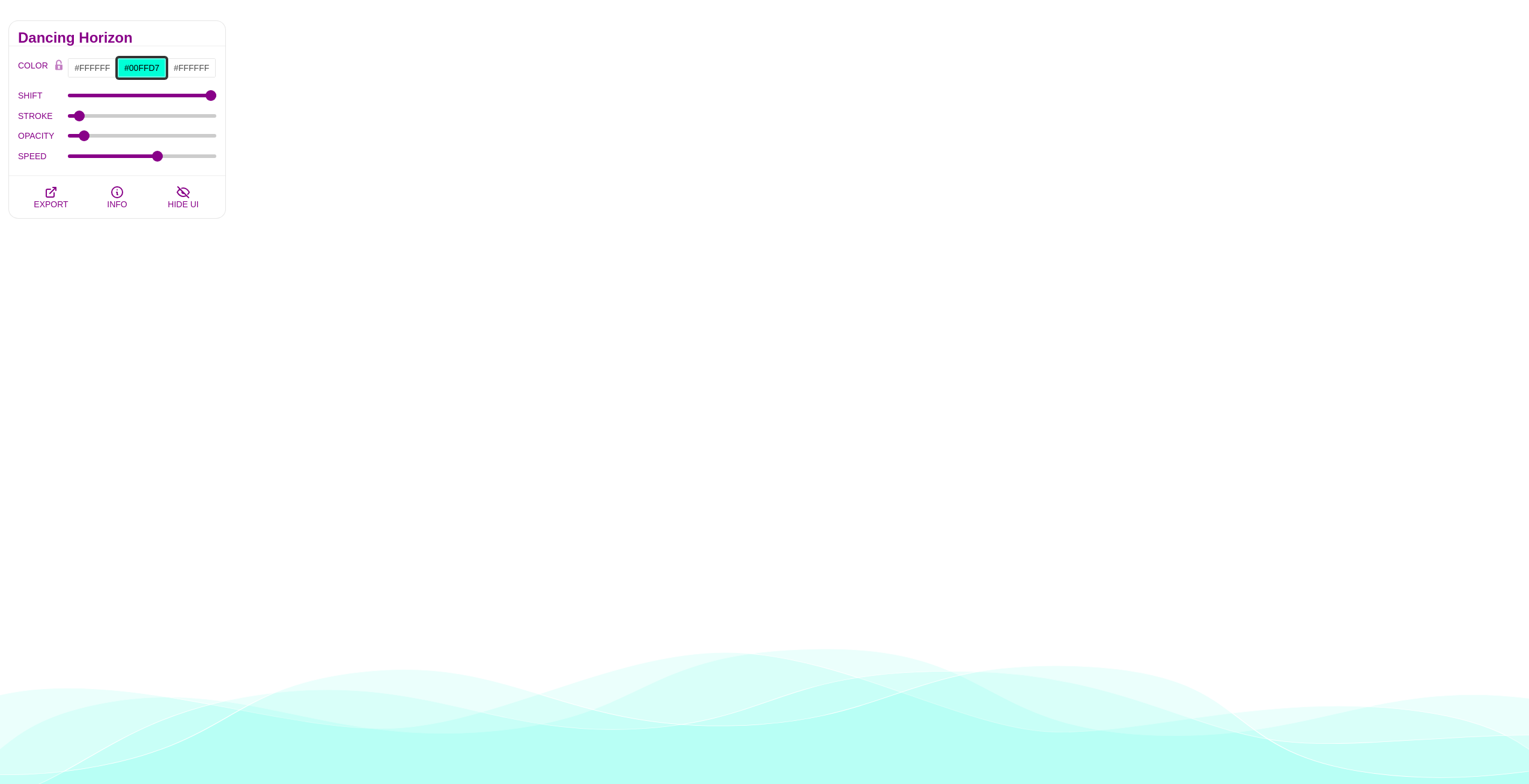
click at [157, 62] on input "#00FFD7" at bounding box center [142, 67] width 50 height 20
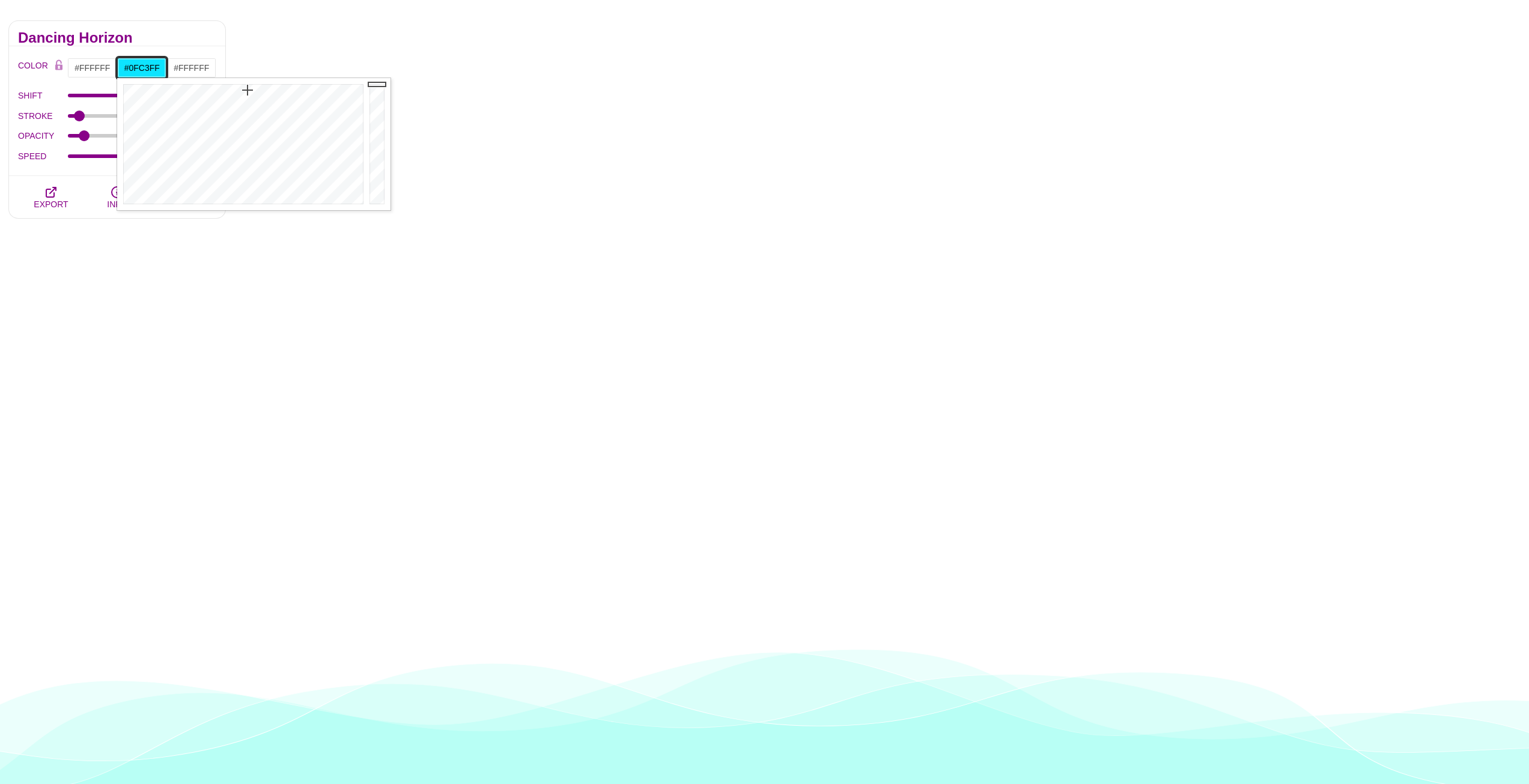
type input "#11C4FF"
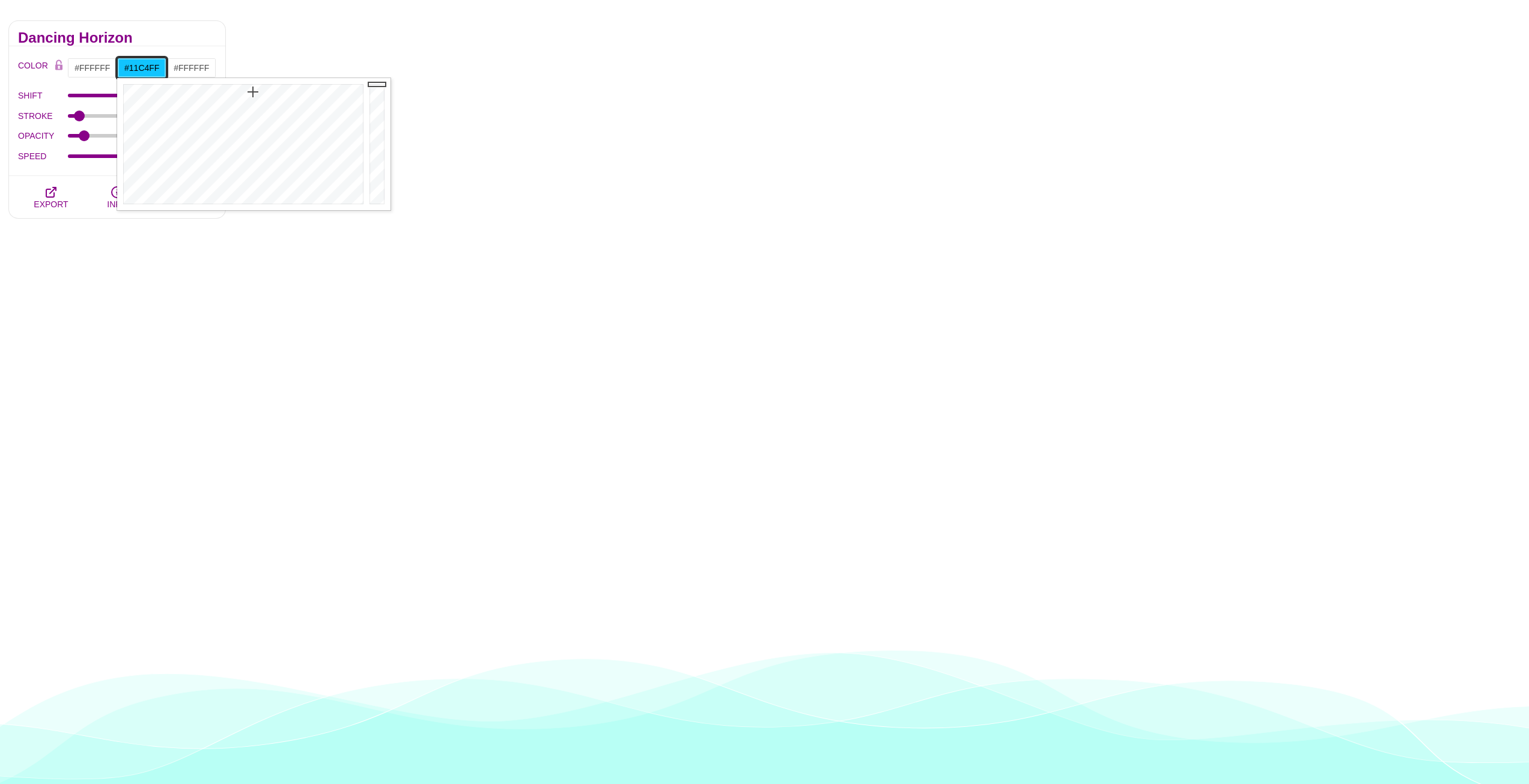
drag, startPoint x: 227, startPoint y: 81, endPoint x: 253, endPoint y: 92, distance: 28.2
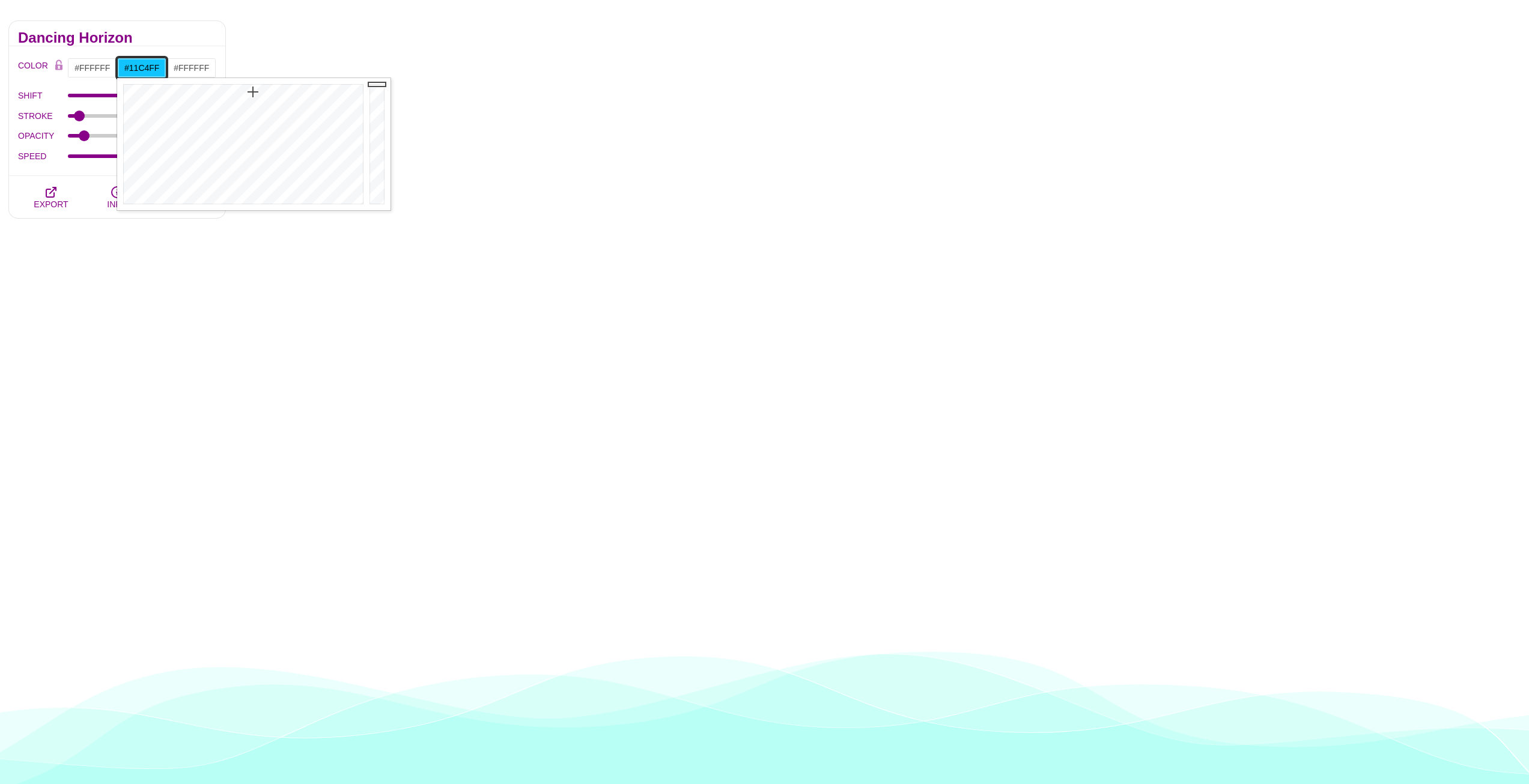
click at [253, 92] on div at bounding box center [242, 144] width 250 height 132
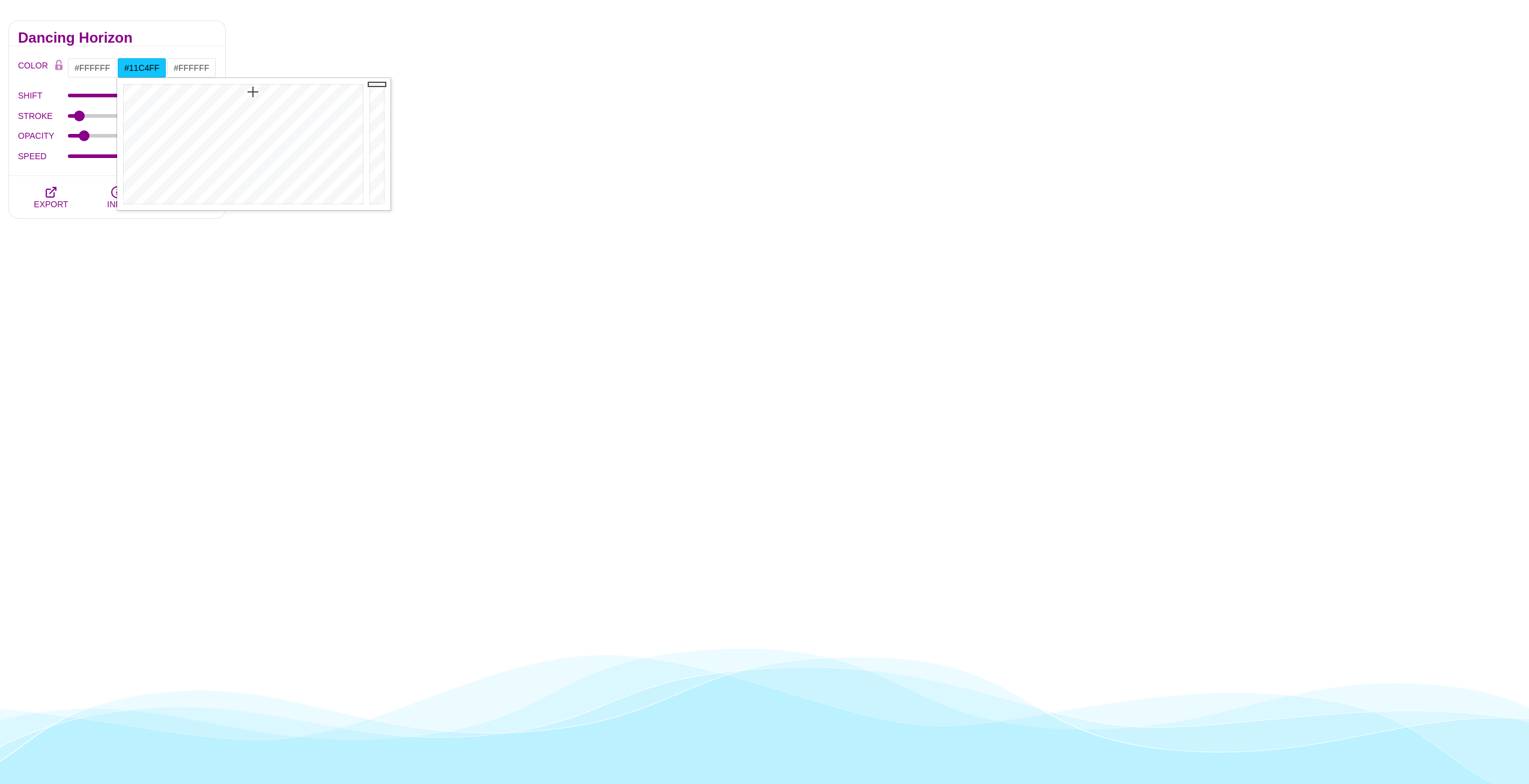
click at [162, 39] on h2 "Dancing Horizon" at bounding box center [117, 37] width 199 height 10
click at [75, 118] on input "STROKE" at bounding box center [142, 115] width 149 height 5
type input "2.3"
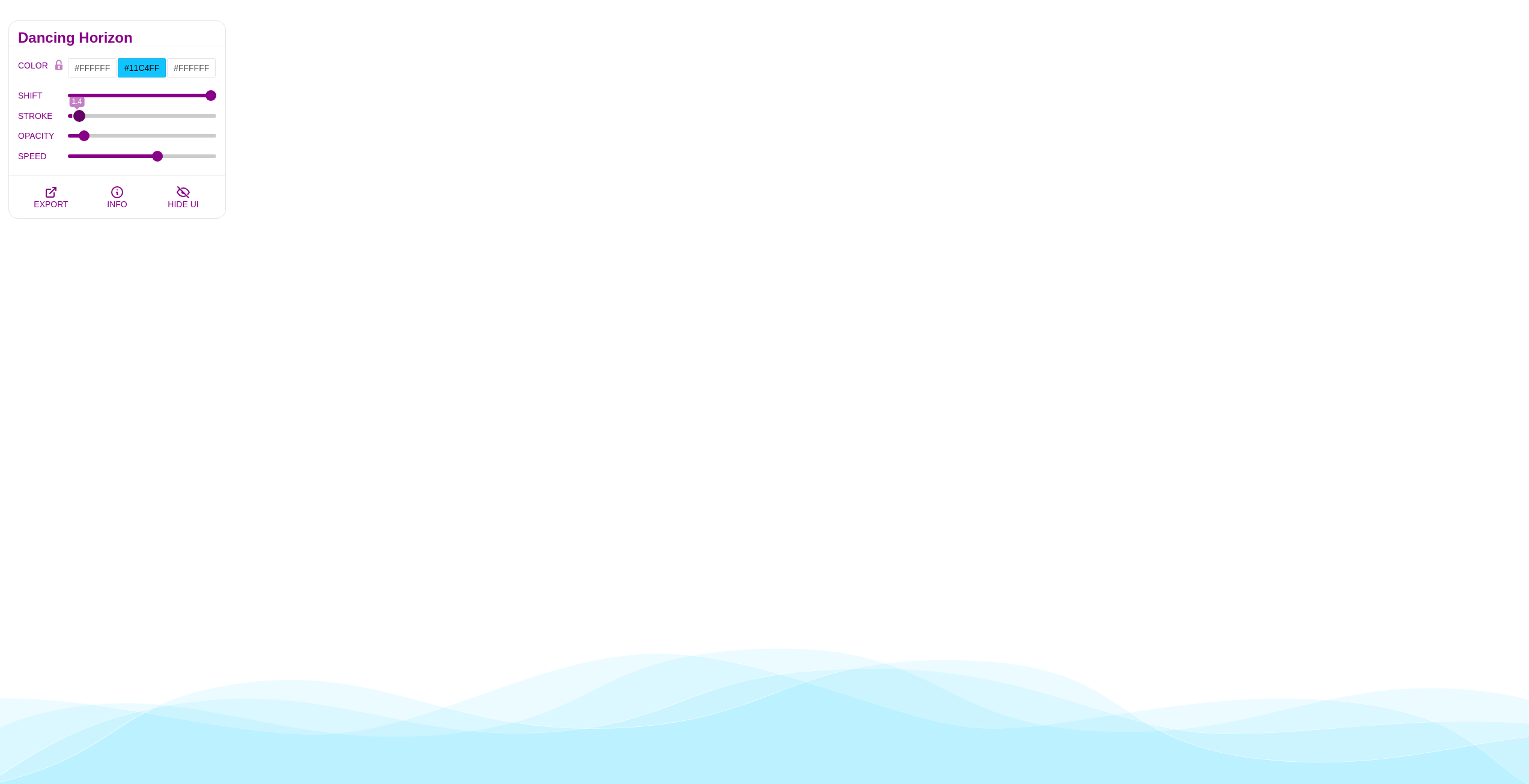
click at [79, 118] on input "STROKE" at bounding box center [142, 115] width 149 height 5
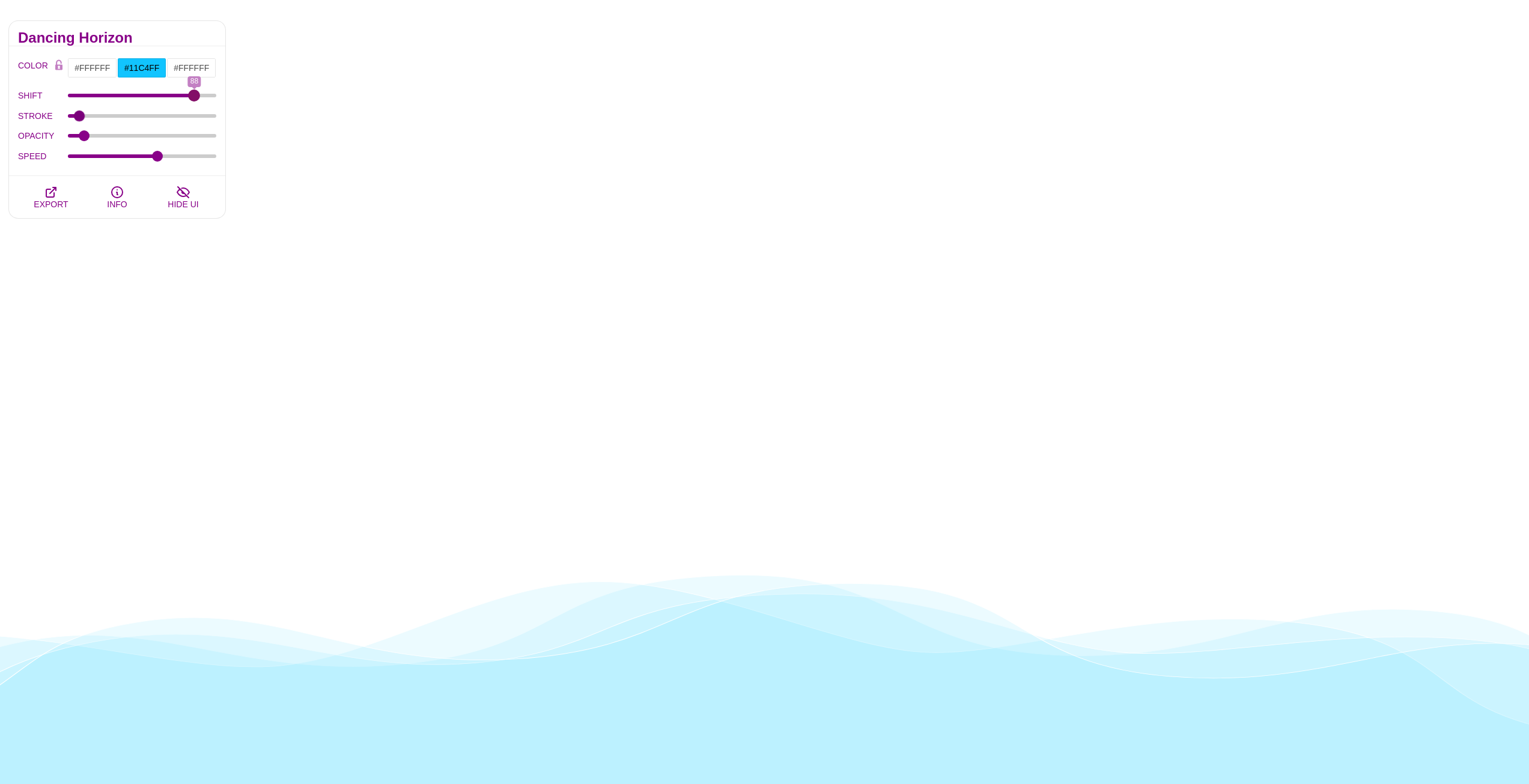
drag, startPoint x: 210, startPoint y: 92, endPoint x: 195, endPoint y: 92, distance: 15.0
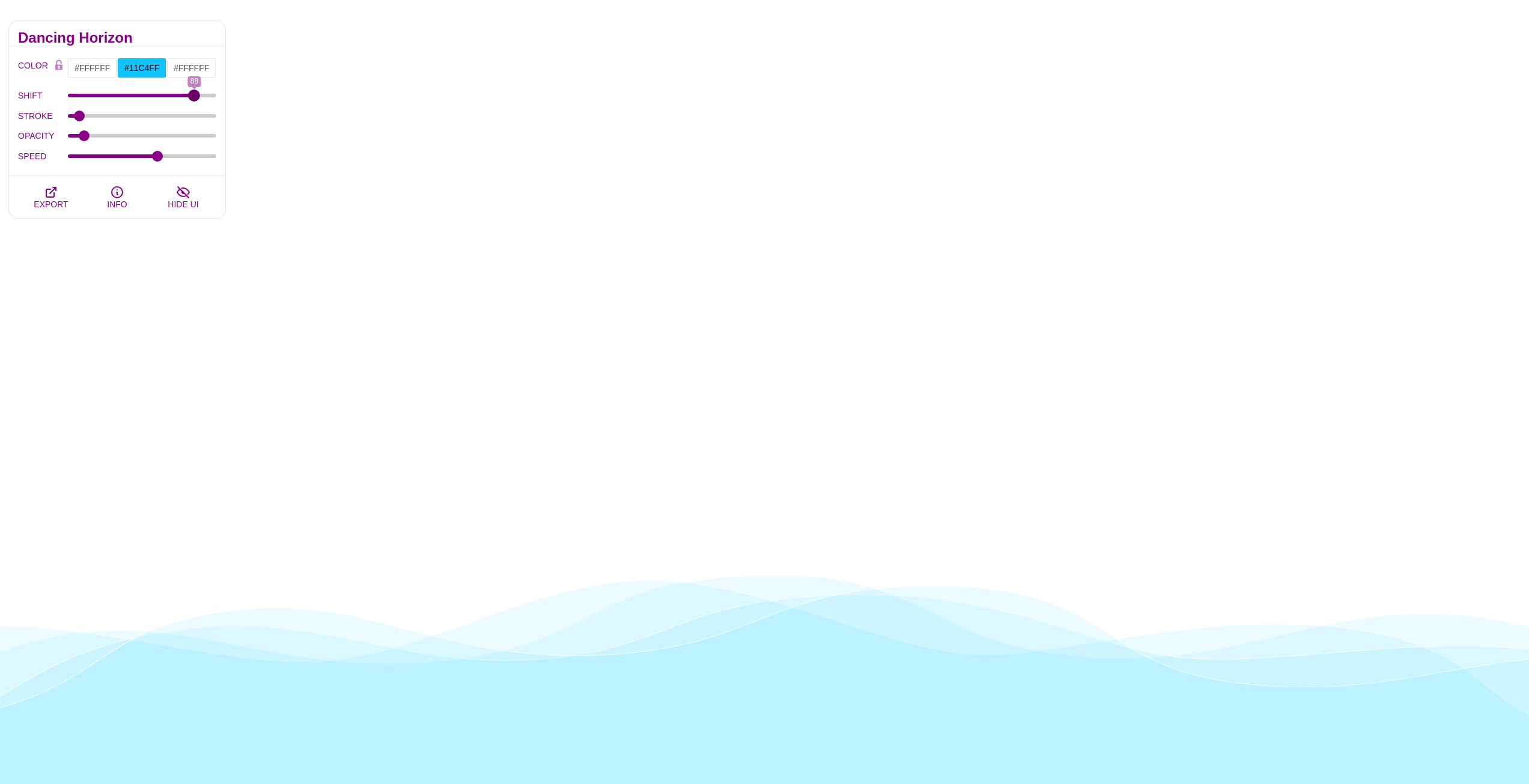
type input "88"
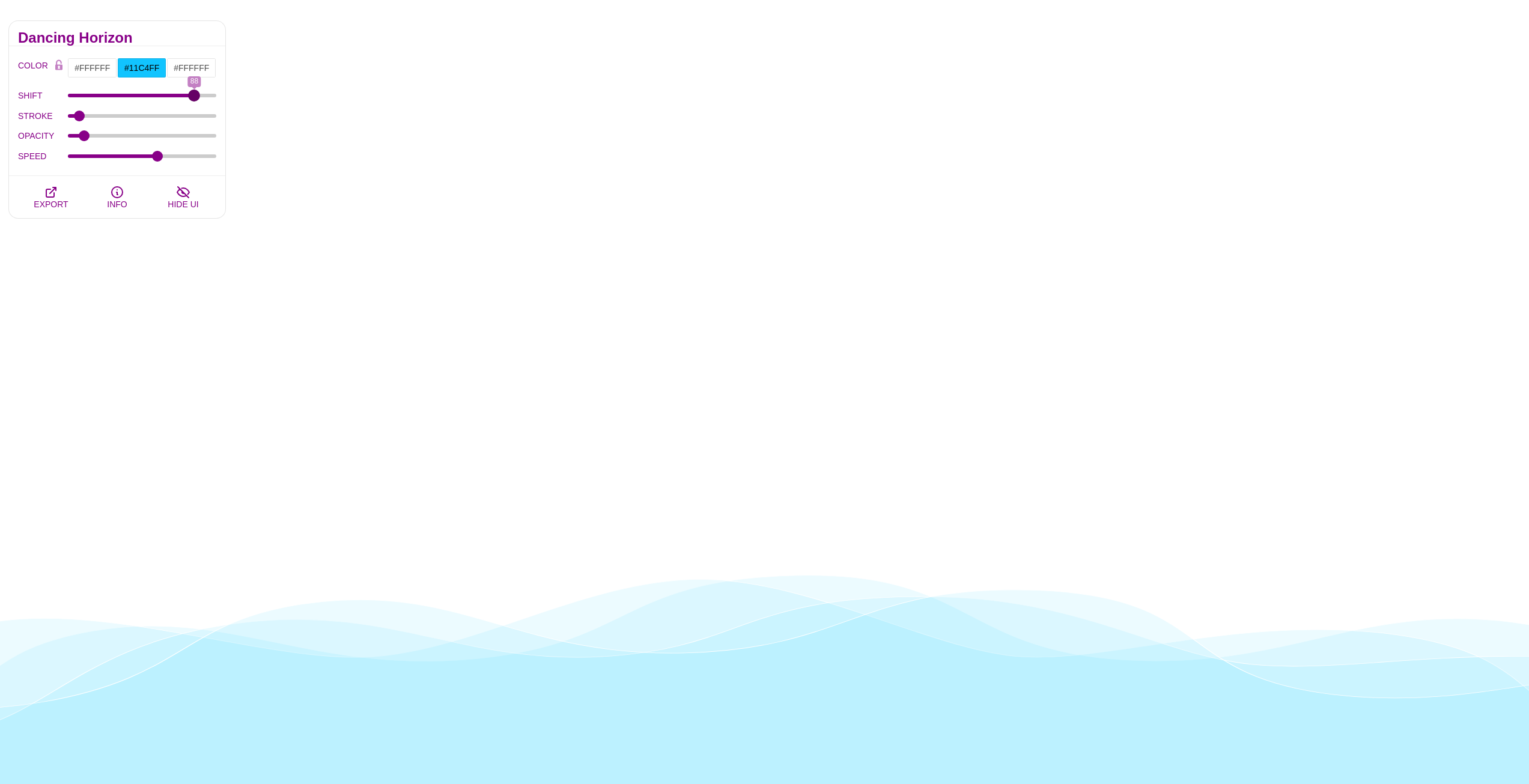
click at [195, 93] on input "SHIFT" at bounding box center [142, 95] width 149 height 5
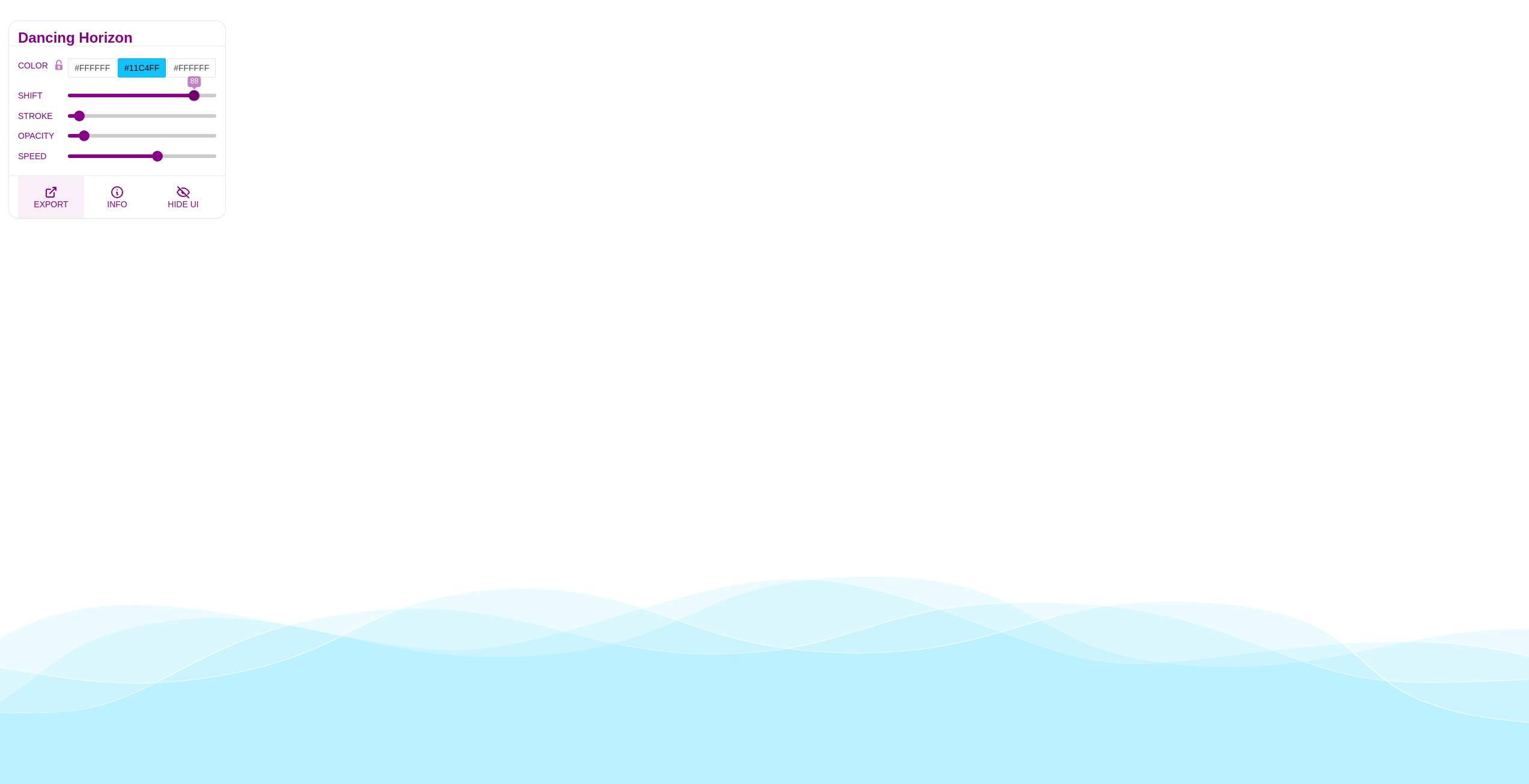
click at [42, 195] on button "EXPORT" at bounding box center [51, 197] width 66 height 42
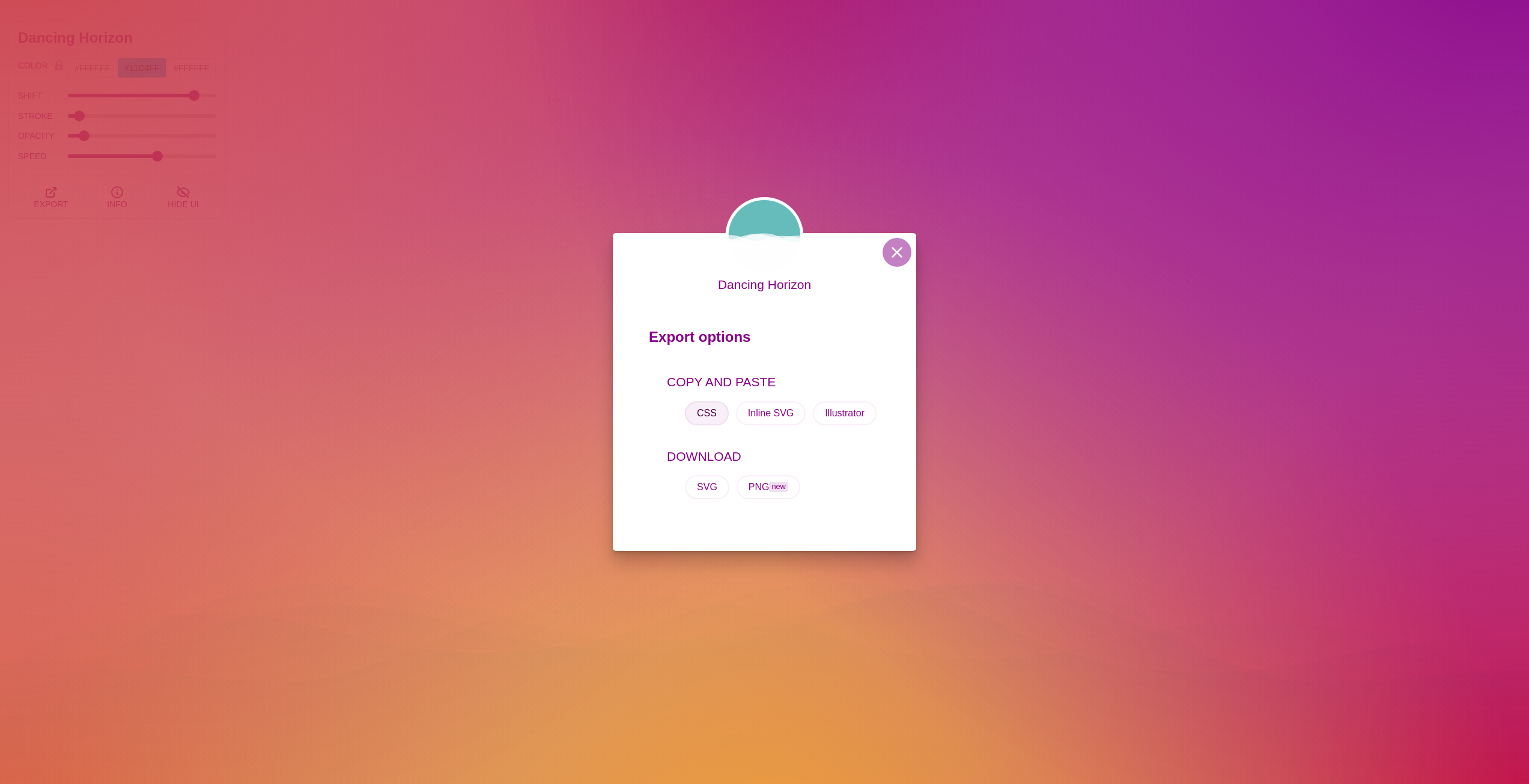
click at [712, 409] on button "CSS" at bounding box center [706, 413] width 44 height 24
click at [704, 410] on button "CSS" at bounding box center [706, 413] width 44 height 24
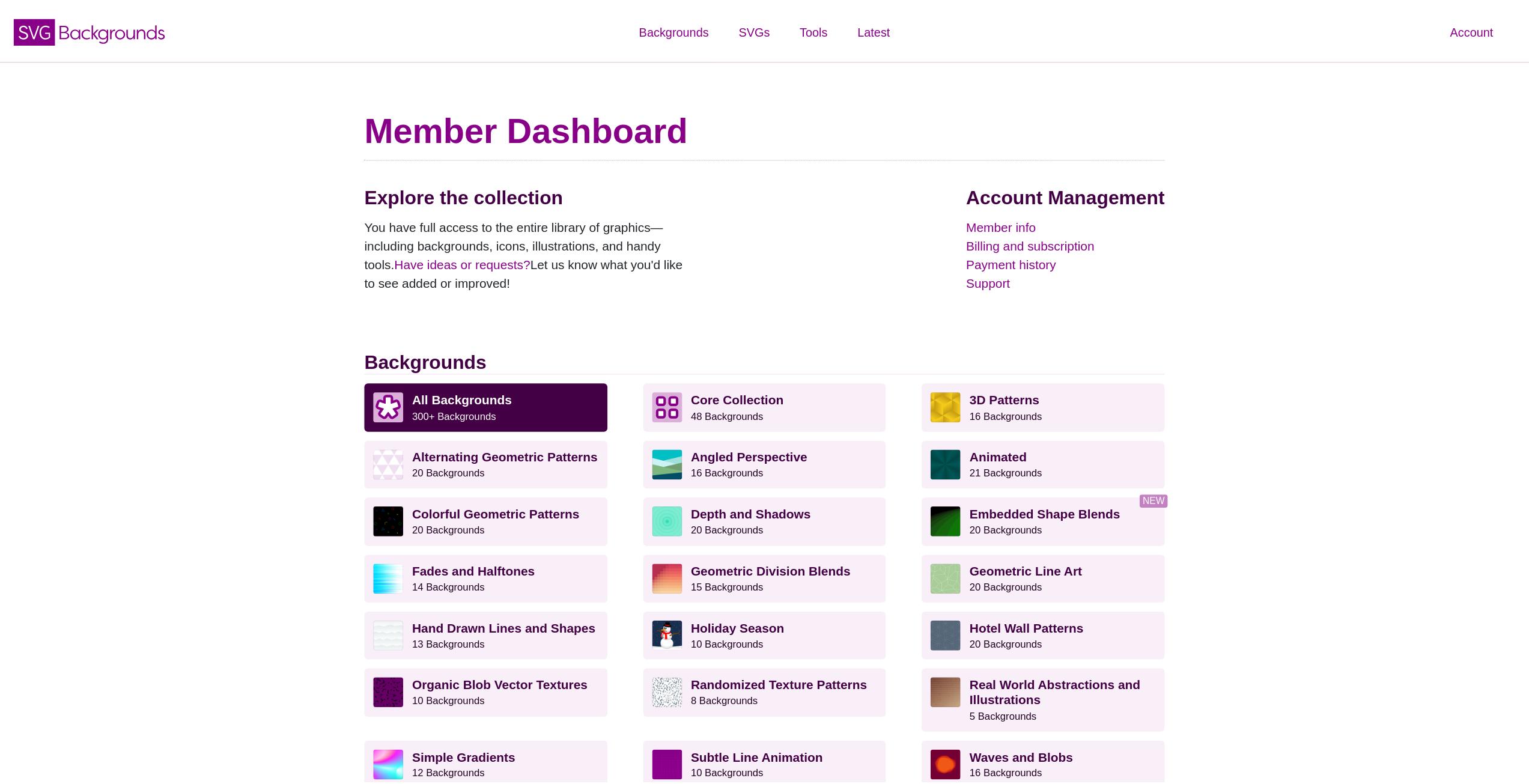
scroll to position [120, 0]
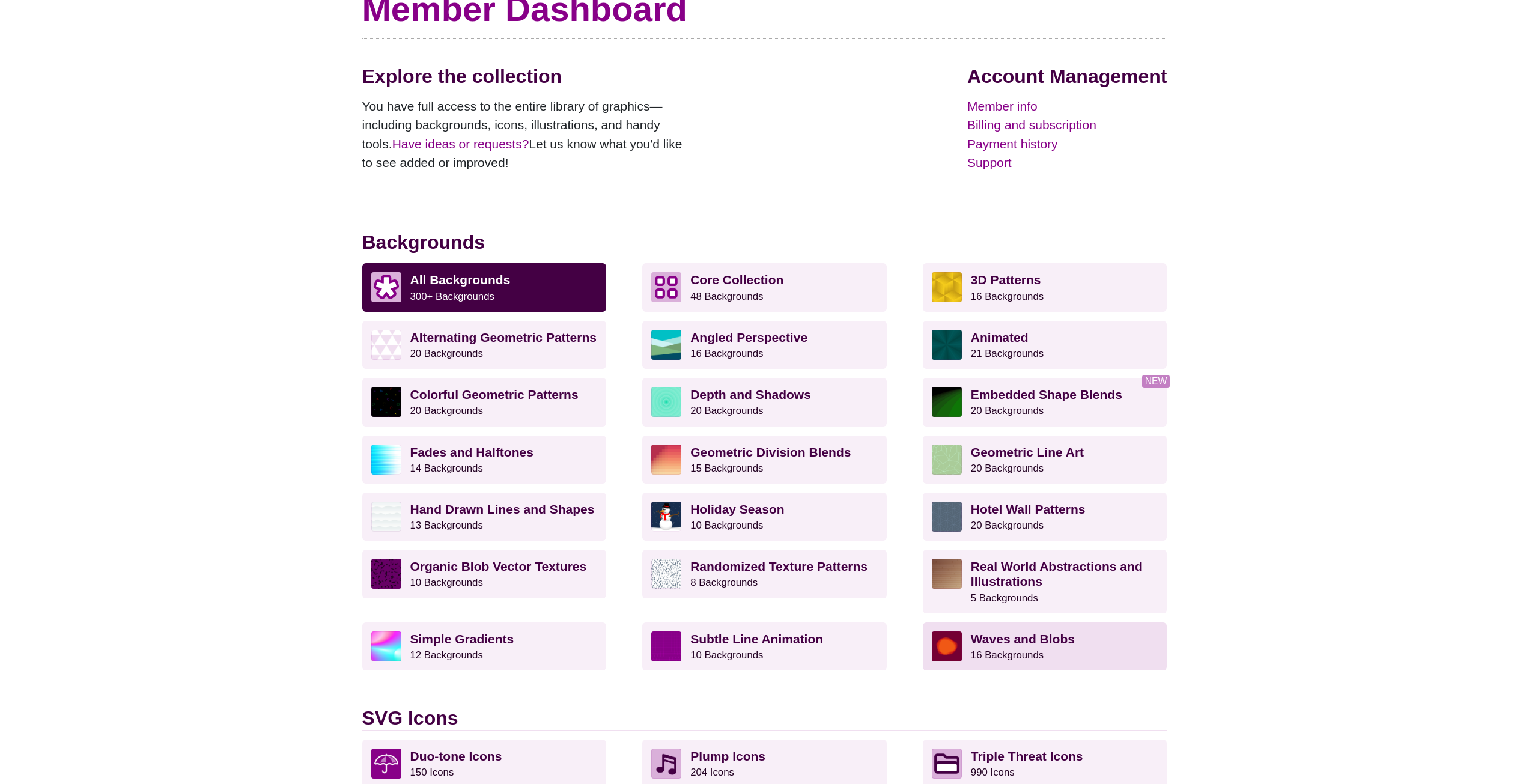
click at [1040, 644] on strong "Waves and Blobs" at bounding box center [1023, 639] width 104 height 14
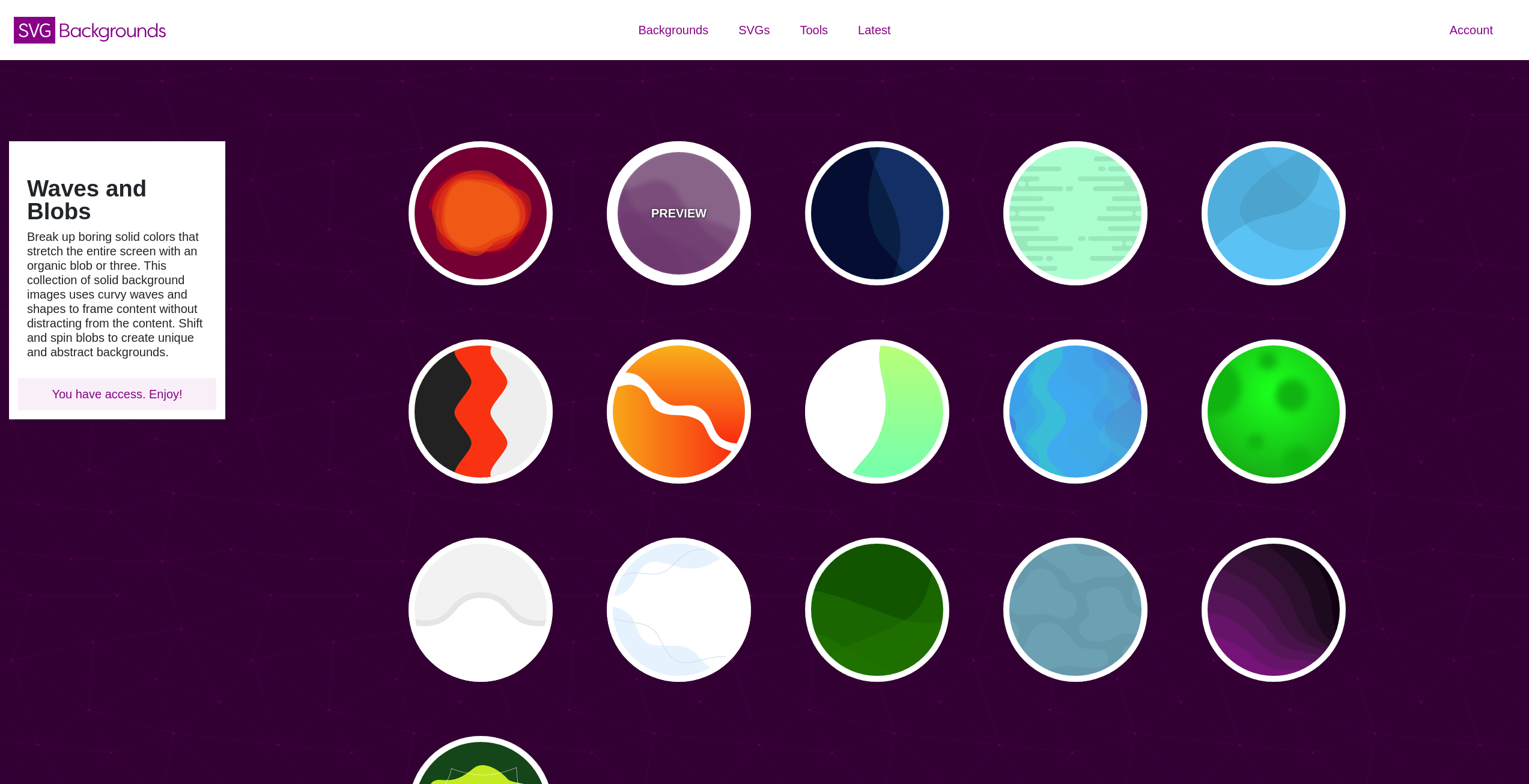
click at [701, 223] on div "PREVIEW" at bounding box center [679, 213] width 144 height 144
type input "#AA77AA"
type input "#7F3681"
type input "0"
type input "0.5"
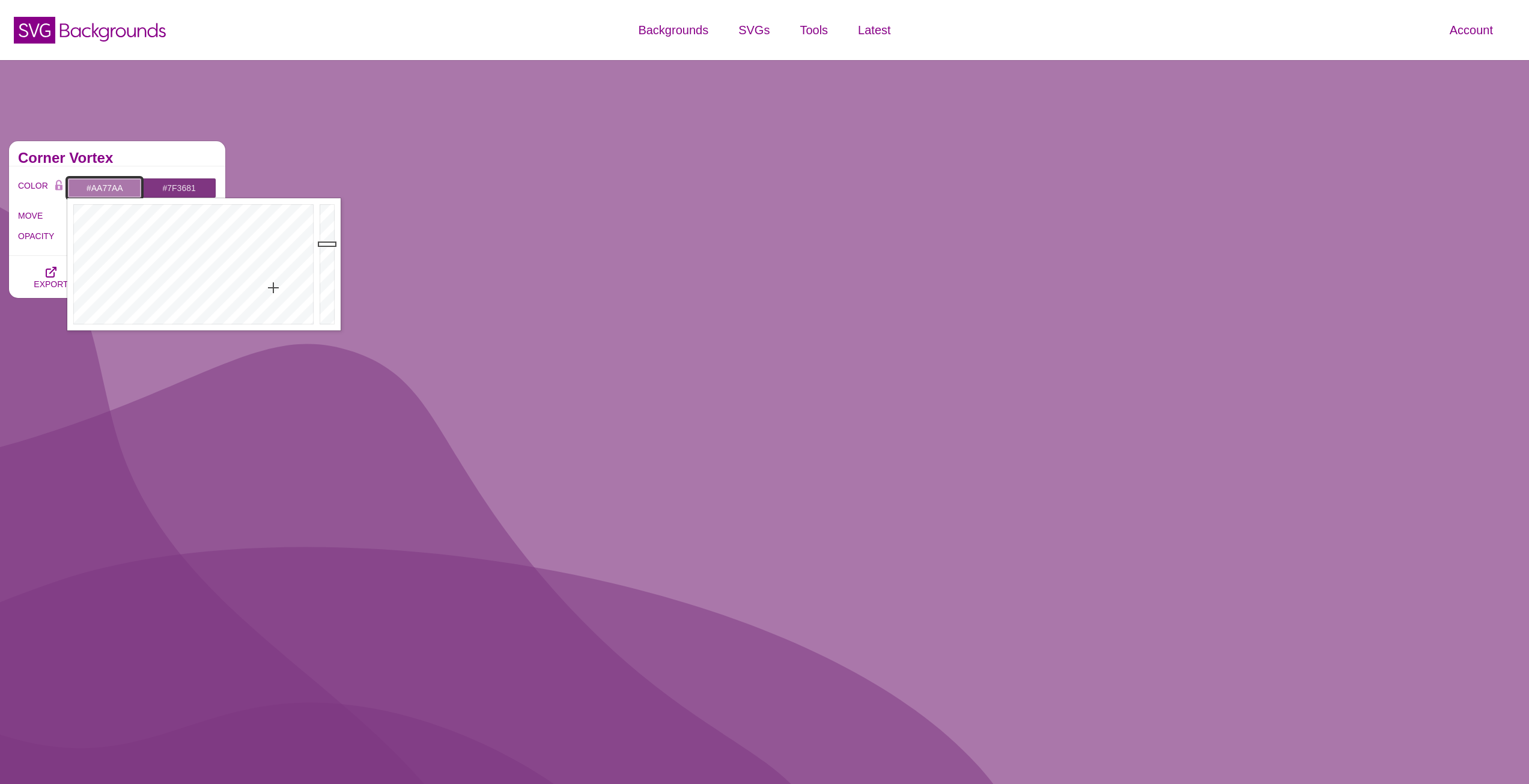
click at [93, 190] on input "#AA77AA" at bounding box center [105, 187] width 75 height 20
drag, startPoint x: 121, startPoint y: 234, endPoint x: 61, endPoint y: 373, distance: 151.4
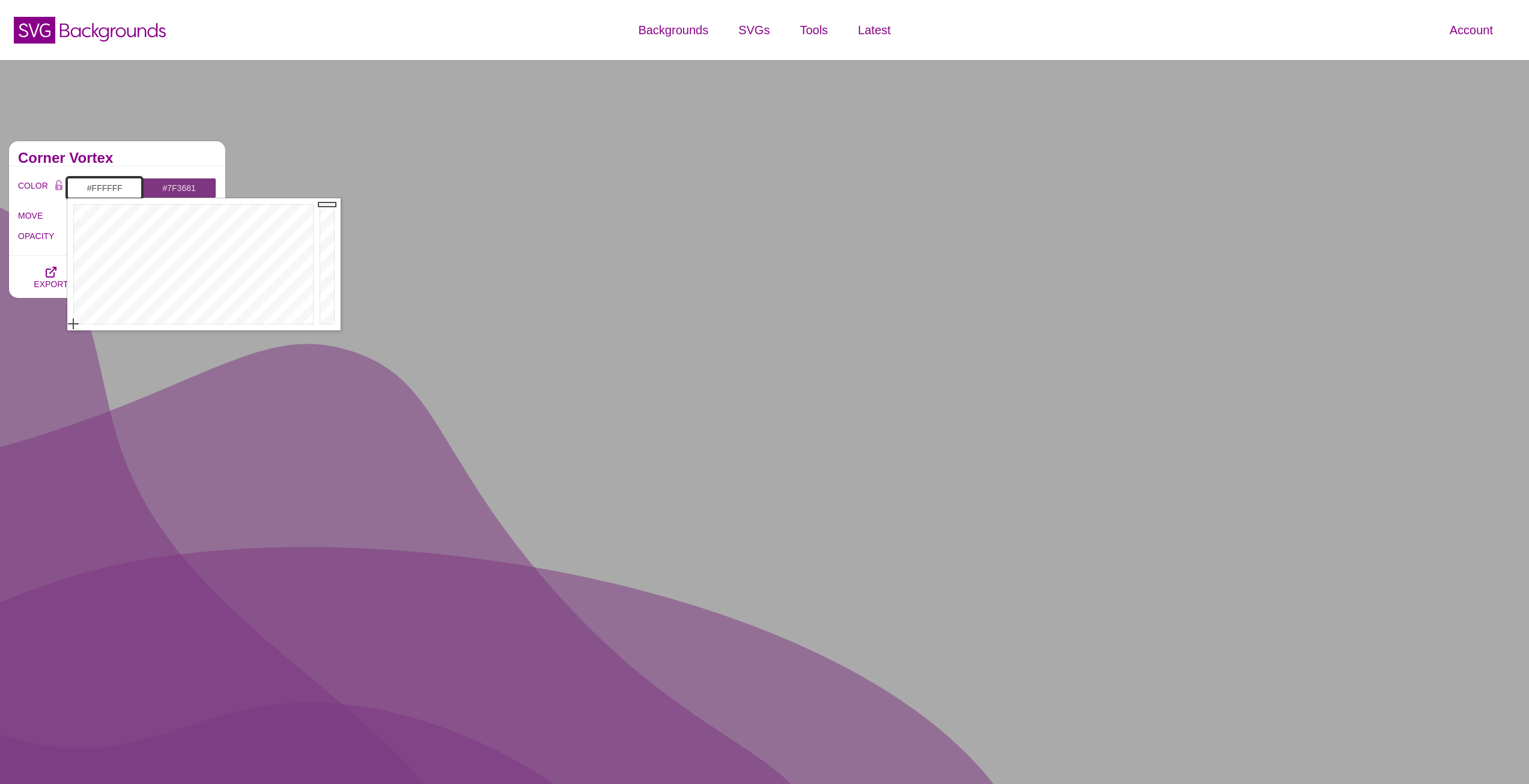
drag, startPoint x: 329, startPoint y: 243, endPoint x: 326, endPoint y: 200, distance: 43.1
click at [326, 200] on div at bounding box center [328, 265] width 24 height 132
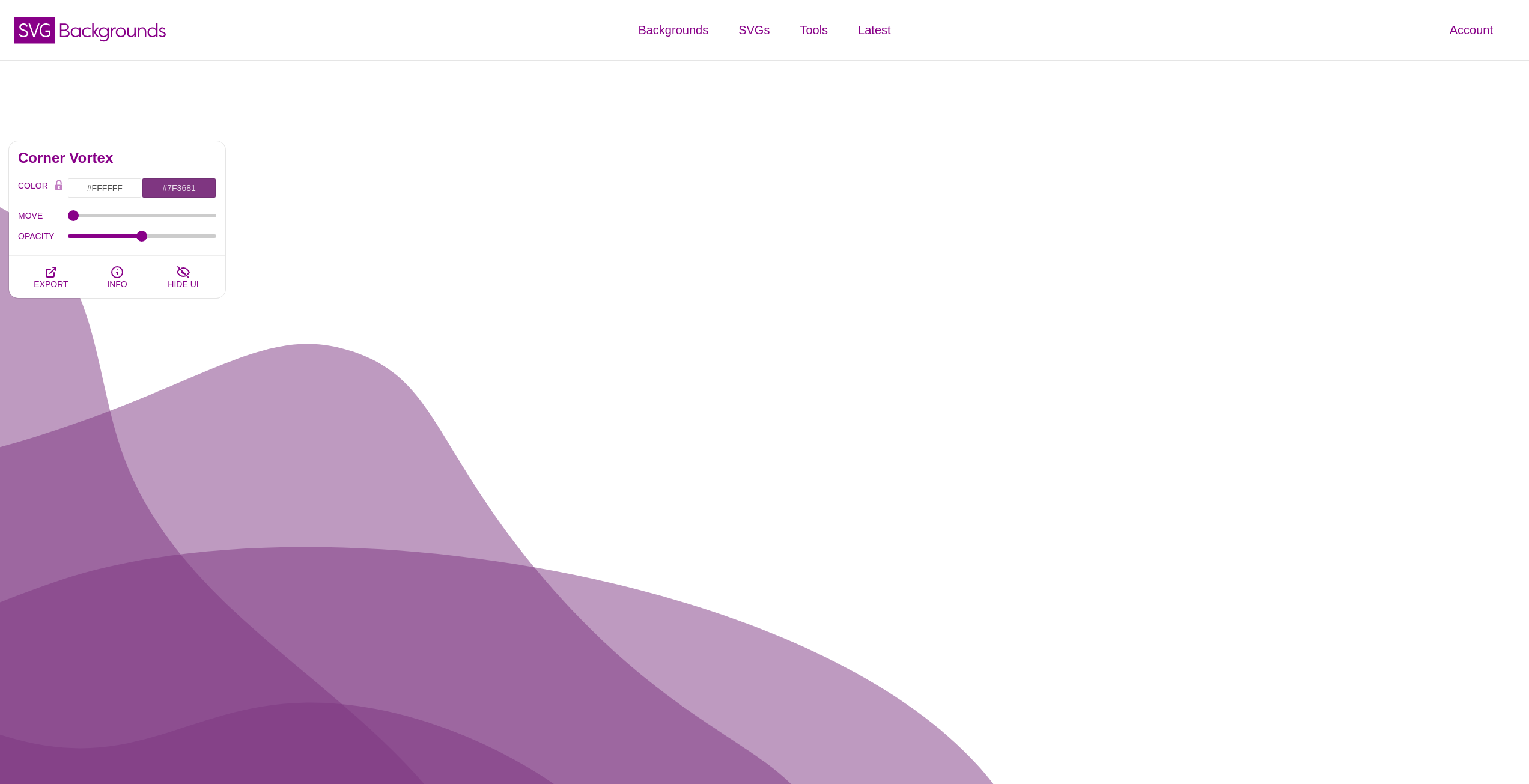
click at [170, 141] on div "Corner Vortex" at bounding box center [117, 153] width 216 height 26
click at [40, 290] on button "EXPORT" at bounding box center [51, 277] width 66 height 42
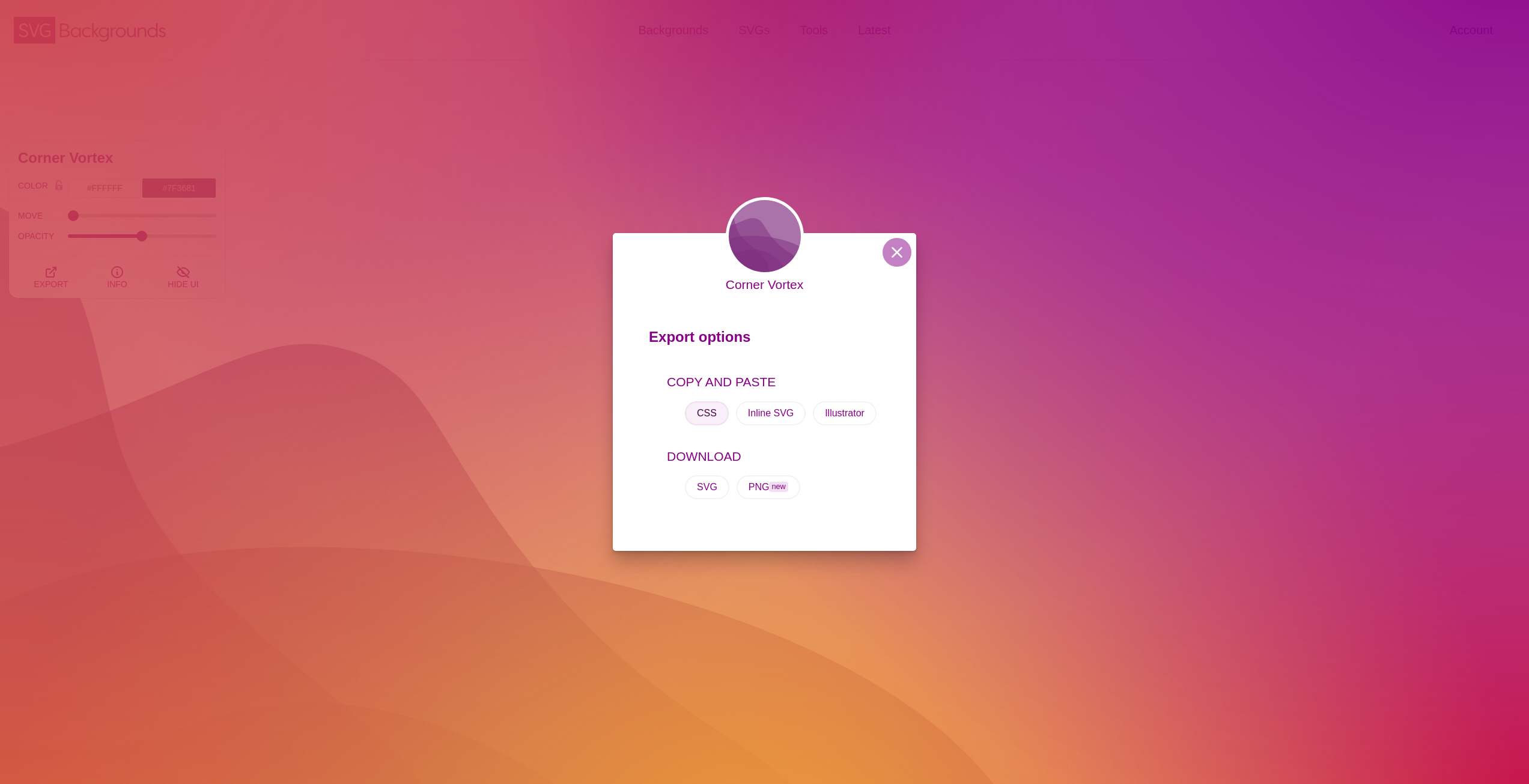
click at [700, 416] on button "CSS" at bounding box center [706, 413] width 44 height 24
click at [710, 409] on button "CSS" at bounding box center [706, 413] width 44 height 24
click at [610, 191] on div "Corner Vortex Export options COPY AND PASTE CSS Inline SVG Illustrator DOWNLOAD…" at bounding box center [764, 392] width 1529 height 784
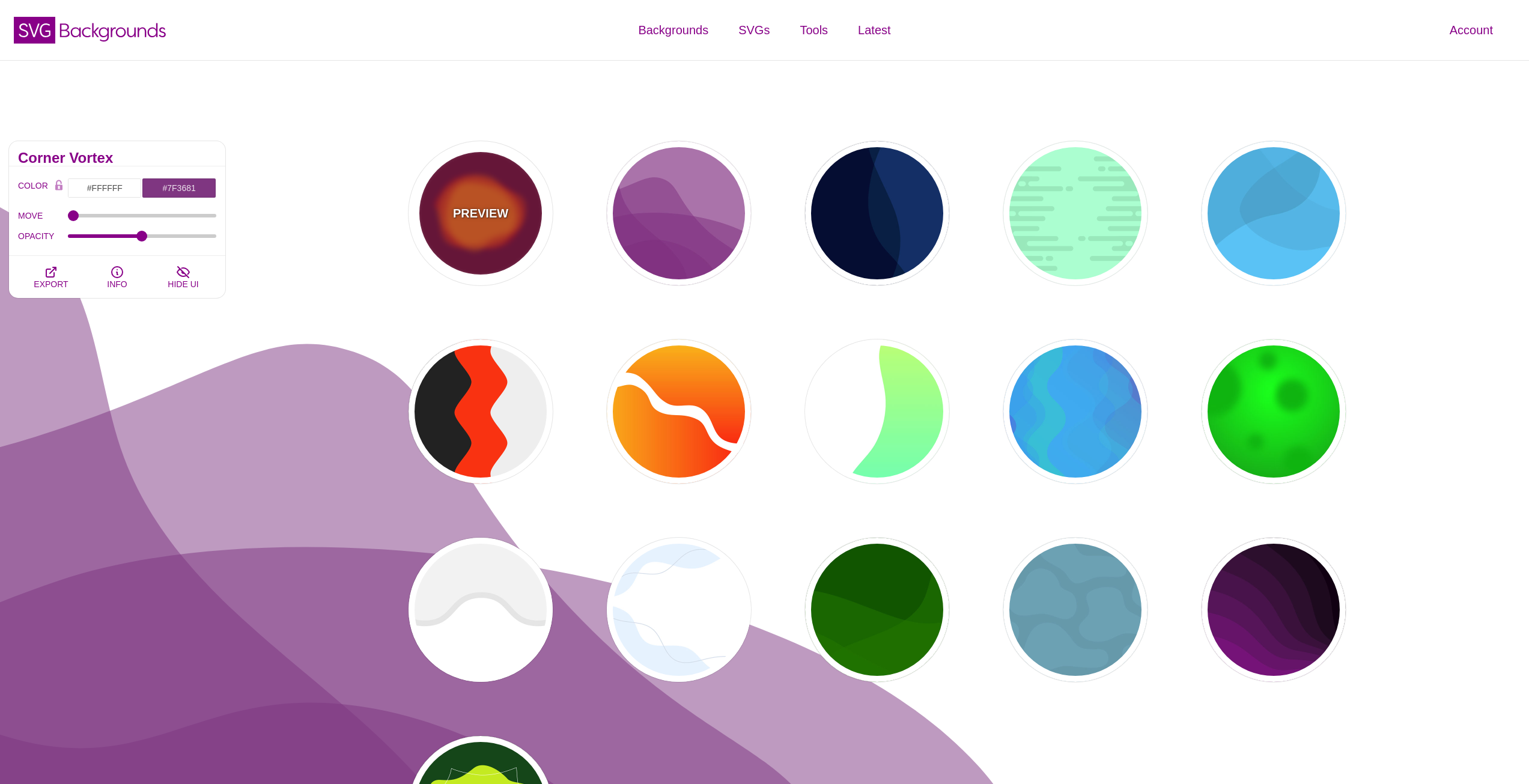
click at [514, 257] on div "PREVIEW" at bounding box center [480, 213] width 144 height 144
type input "#770033"
type input "#FF0000"
type input "#FF7700"
type input "2000"
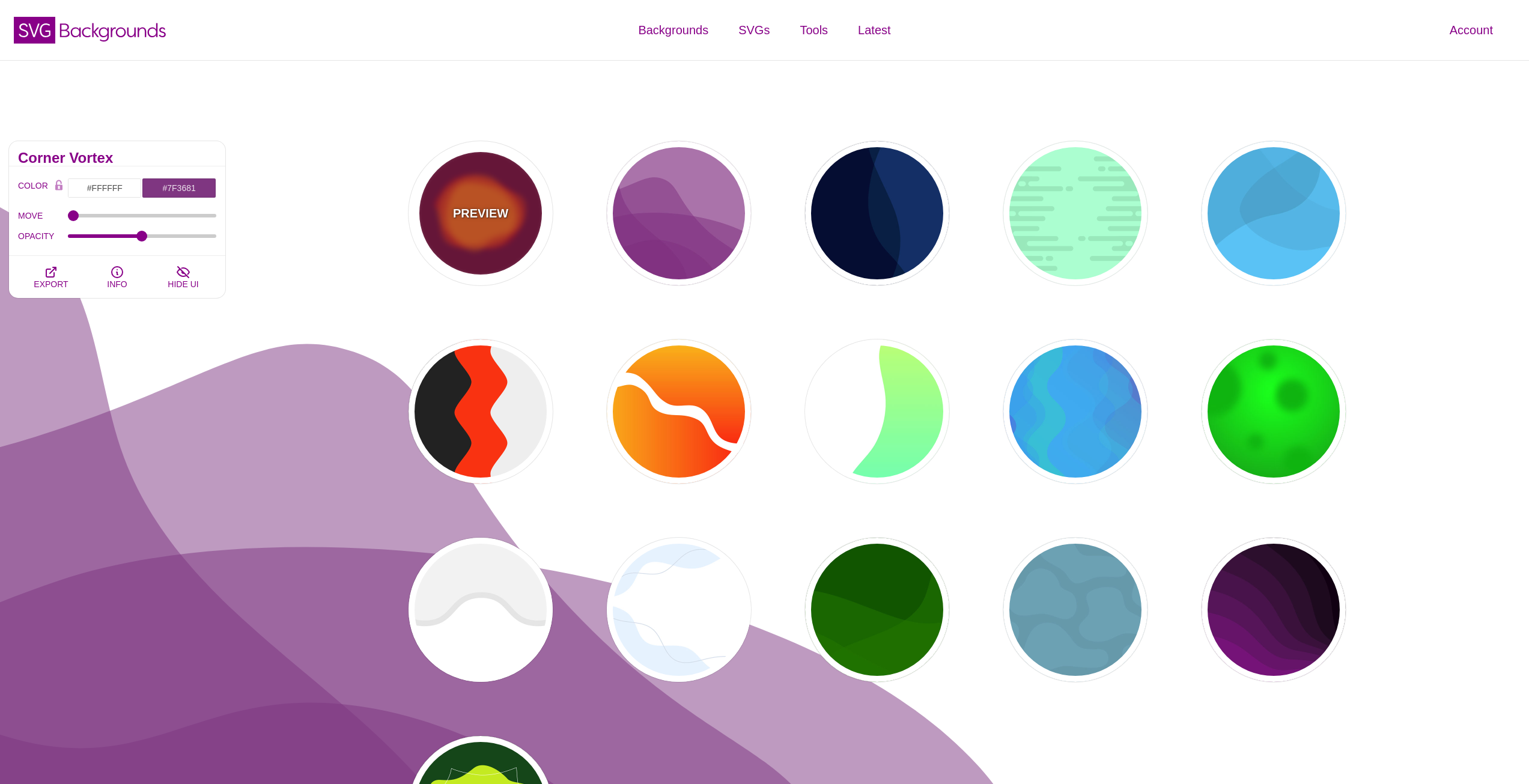
type input "0.5"
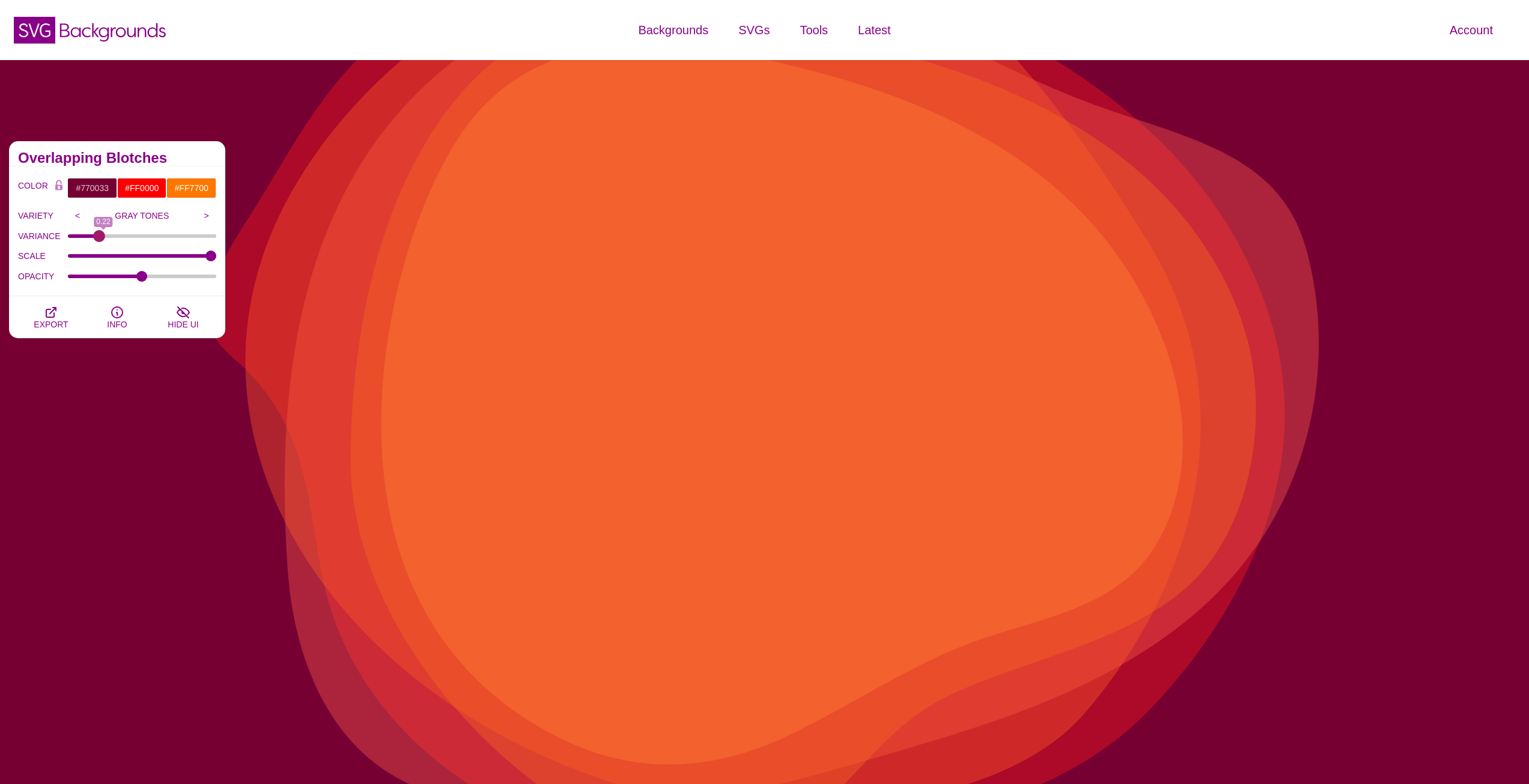
drag, startPoint x: 74, startPoint y: 235, endPoint x: 98, endPoint y: 236, distance: 24.0
type input "0.19"
click at [98, 236] on input "VARIANCE" at bounding box center [142, 236] width 149 height 5
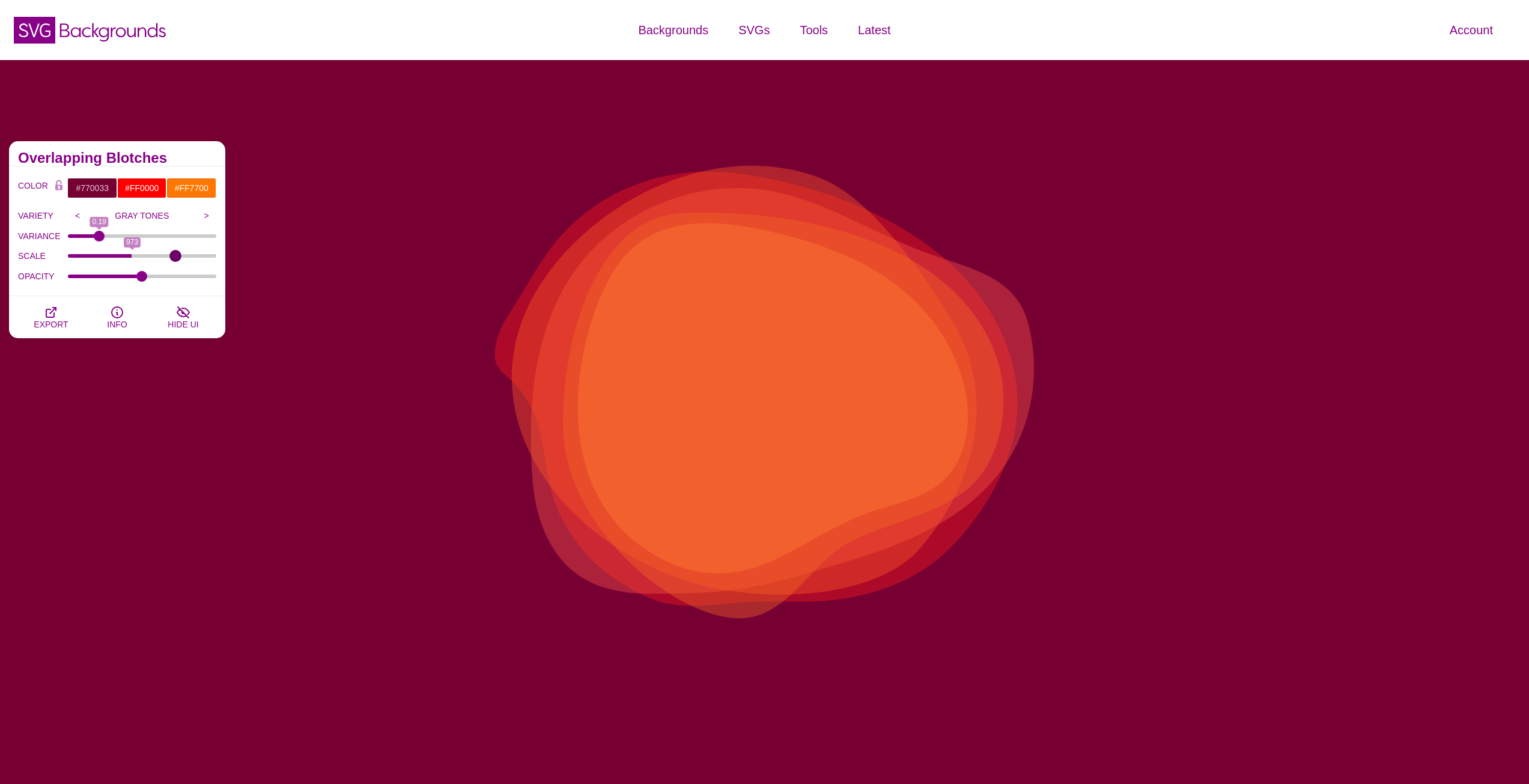
drag, startPoint x: 206, startPoint y: 253, endPoint x: 183, endPoint y: 257, distance: 23.3
type input "1537"
click at [176, 257] on input "SCALE" at bounding box center [142, 255] width 149 height 5
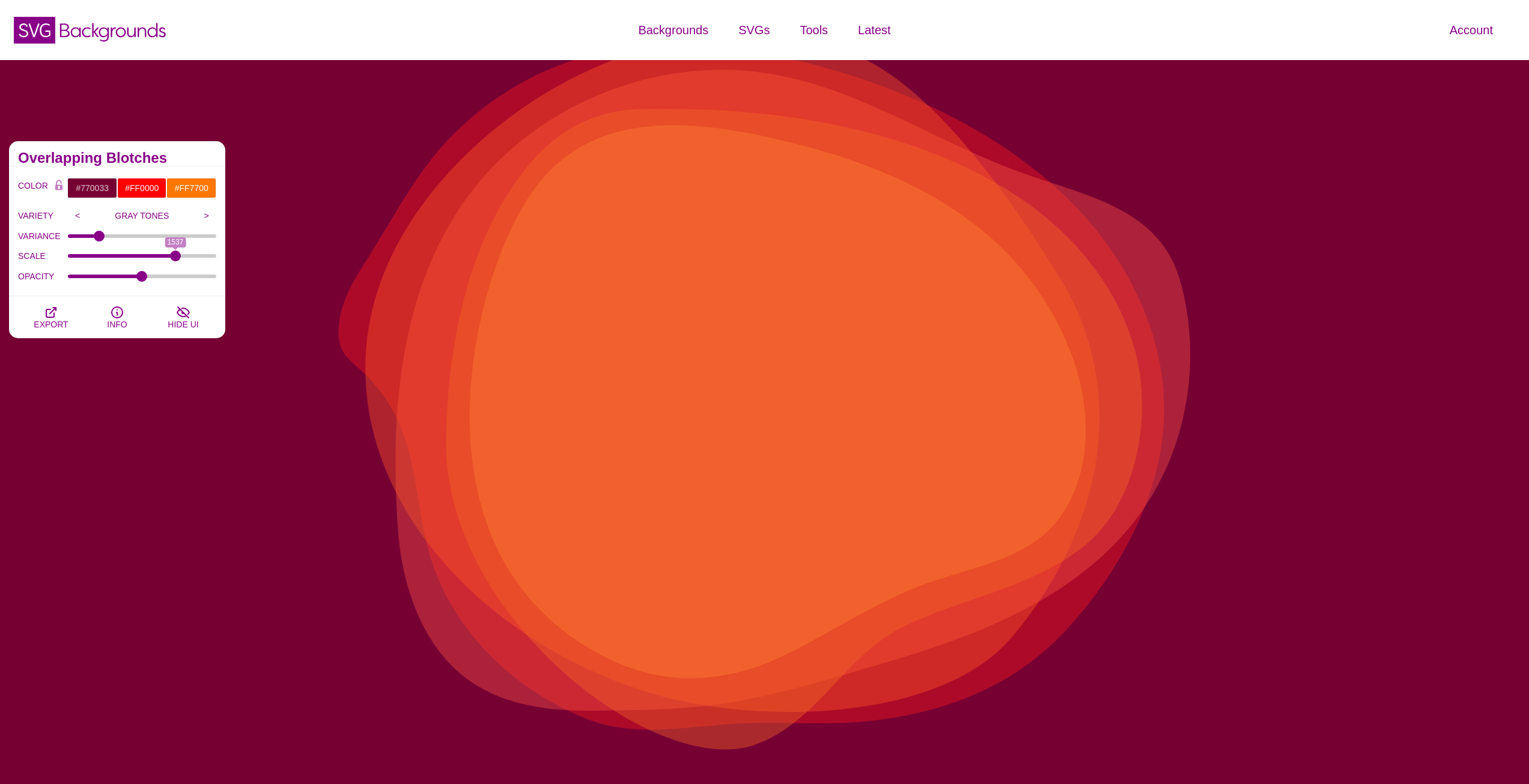
click at [282, 266] on div "PREVIEW PREVIEW PREVIEW PREVIEW PREVIEW PREVIEW PREVIEW PREVIEW PREVIEW PREVIEW…" at bounding box center [882, 510] width 1295 height 756
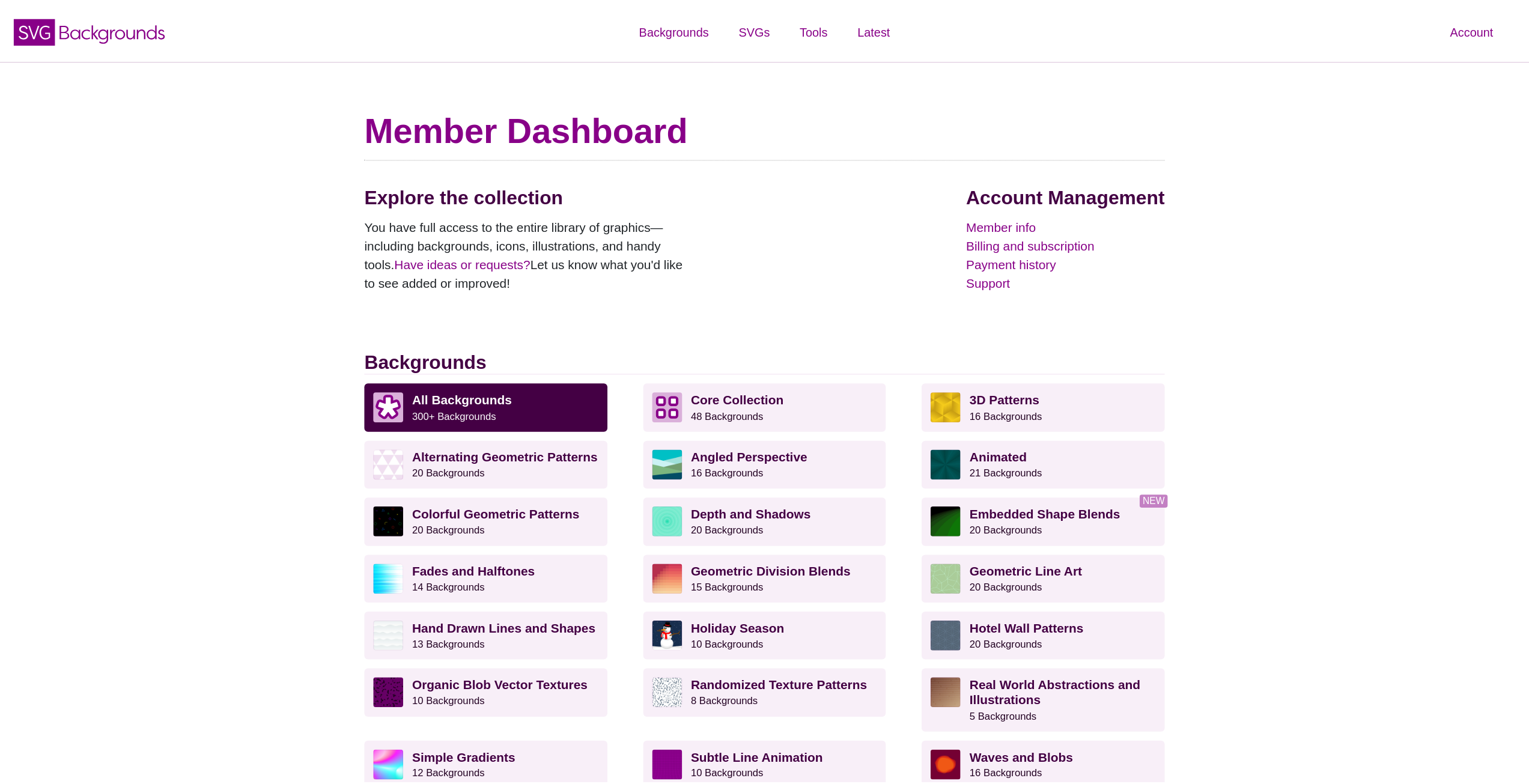
scroll to position [120, 0]
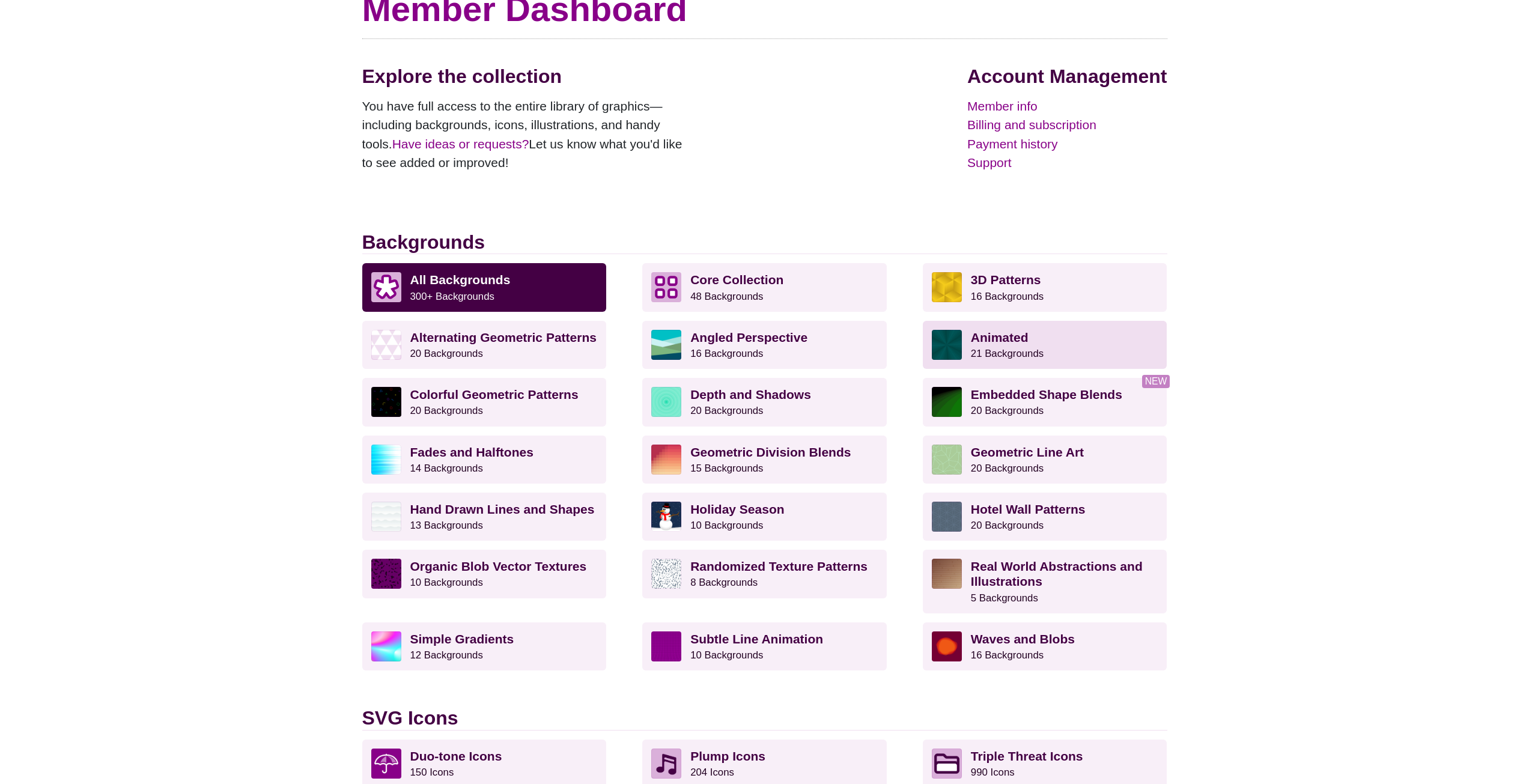
click at [981, 341] on strong "Animated" at bounding box center [1000, 337] width 58 height 14
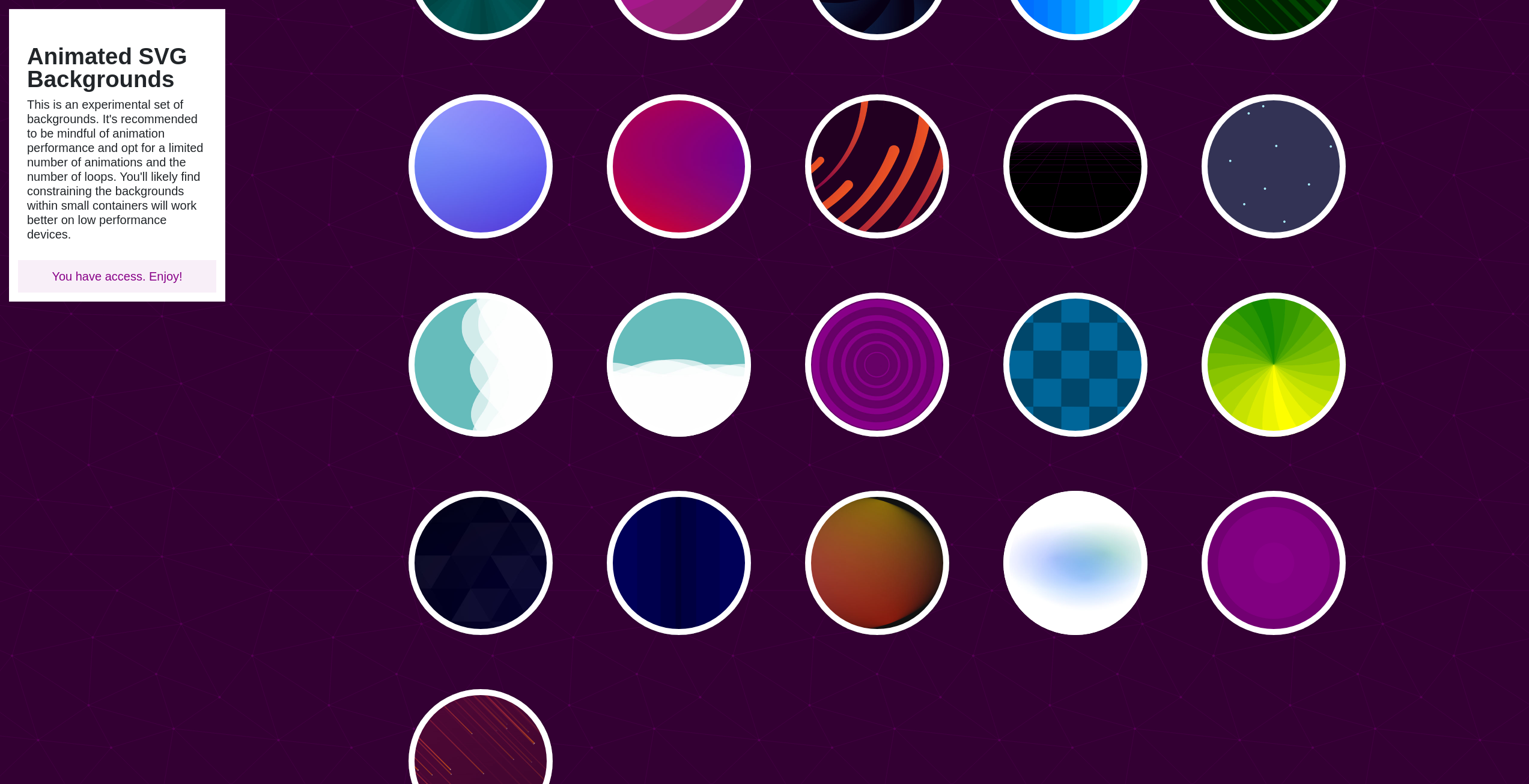
scroll to position [240, 0]
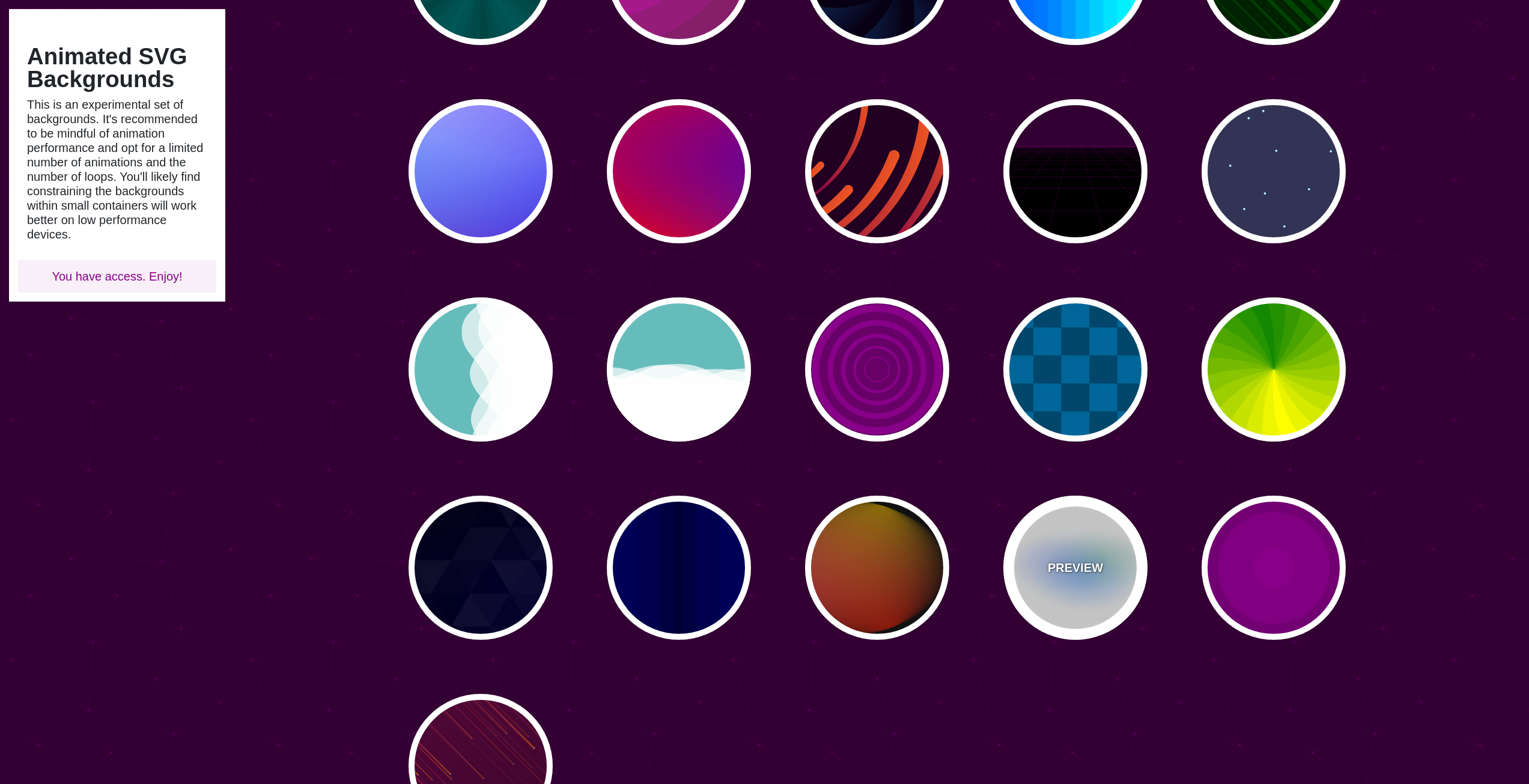
click at [1106, 555] on div "PREVIEW" at bounding box center [1075, 567] width 144 height 144
type input "#FFFFFF"
type input "#AA00FF"
type input "#0088FF"
type input "#008800"
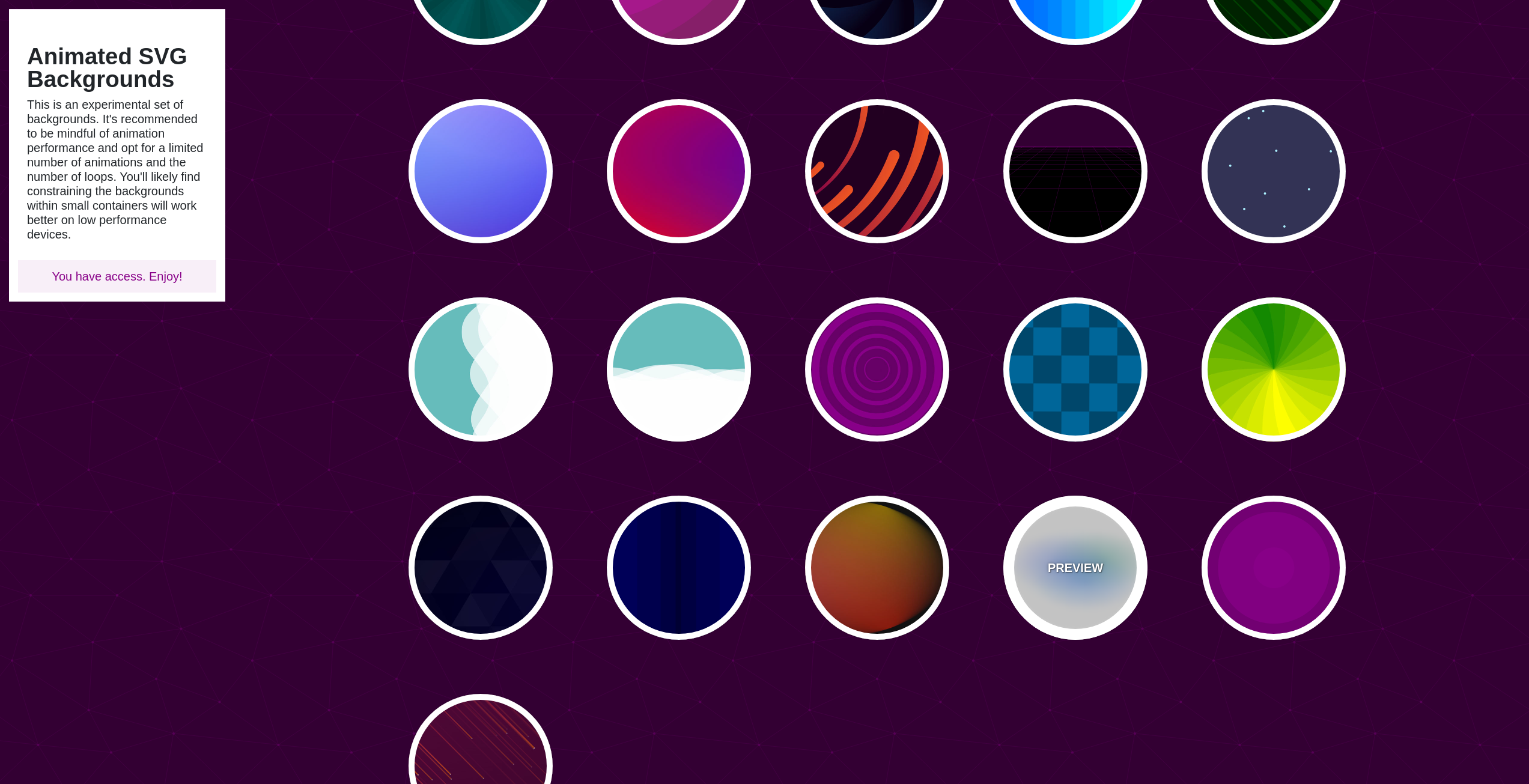
type input "8"
type input "24"
type input "999"
type input "0.5"
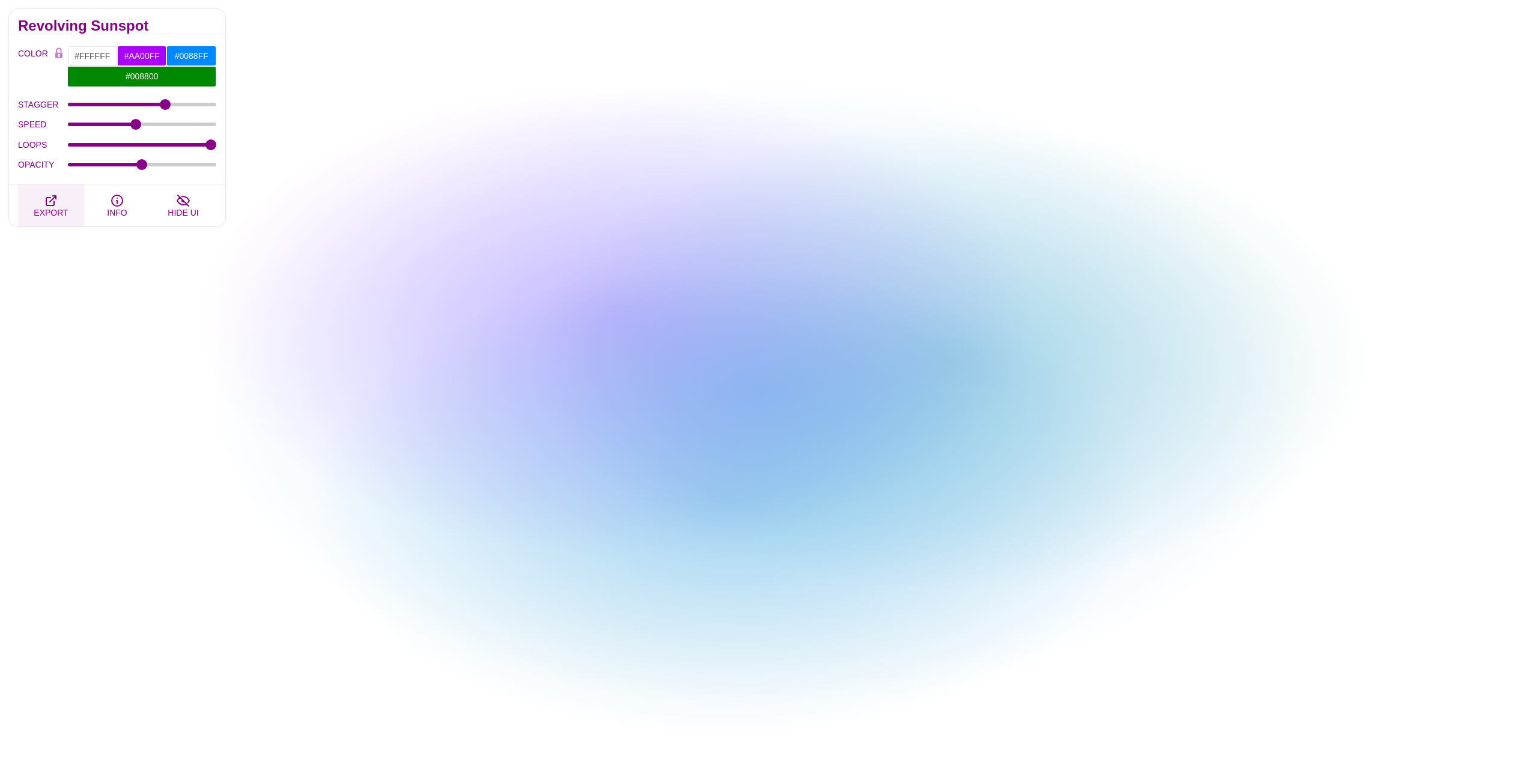
click at [47, 203] on icon "button" at bounding box center [51, 200] width 10 height 10
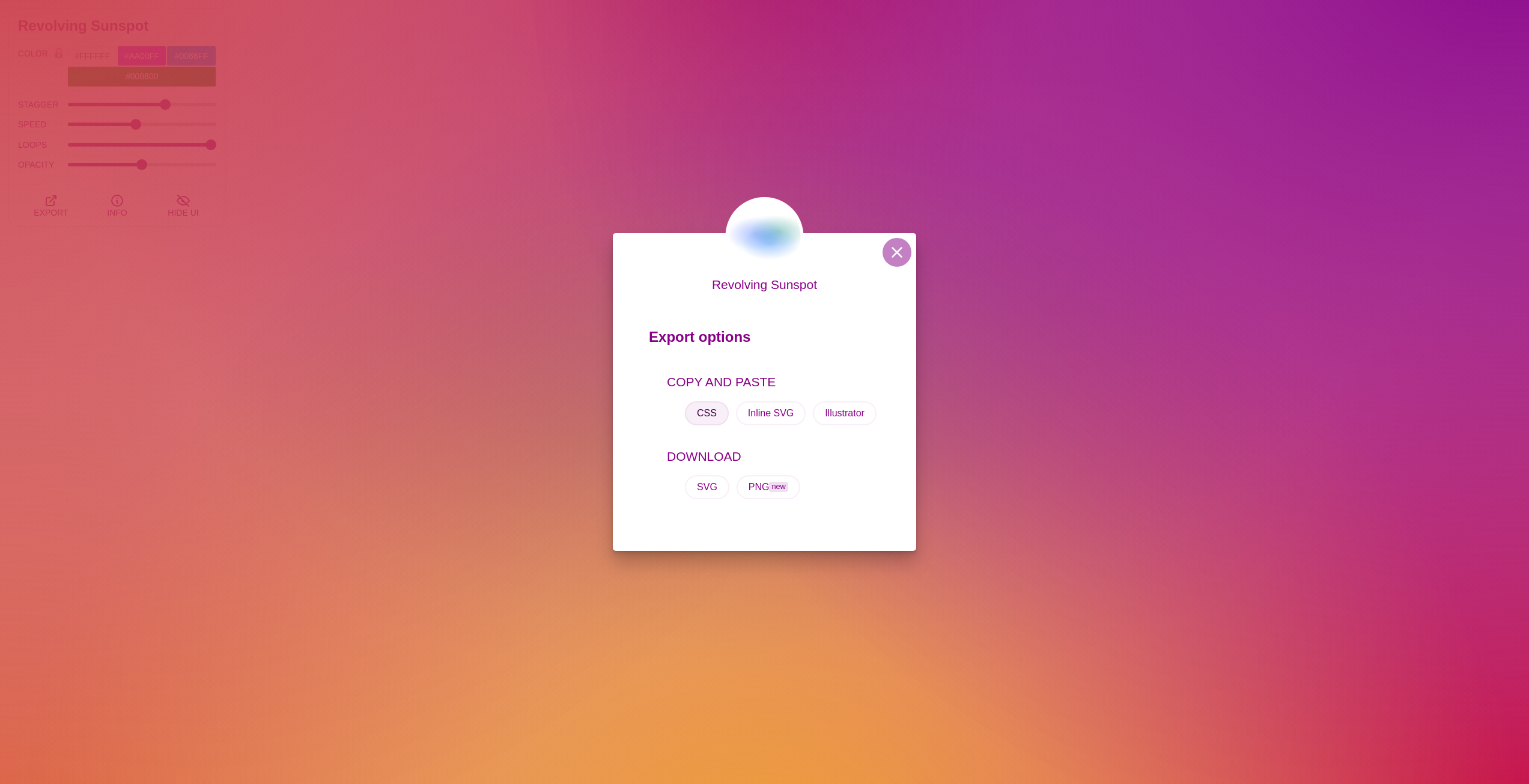
click at [716, 417] on button "CSS" at bounding box center [706, 413] width 44 height 24
click at [345, 274] on div "Revolving Sunspot Export options COPY AND PASTE CSS Inline SVG Illustrator DOWN…" at bounding box center [764, 392] width 1529 height 784
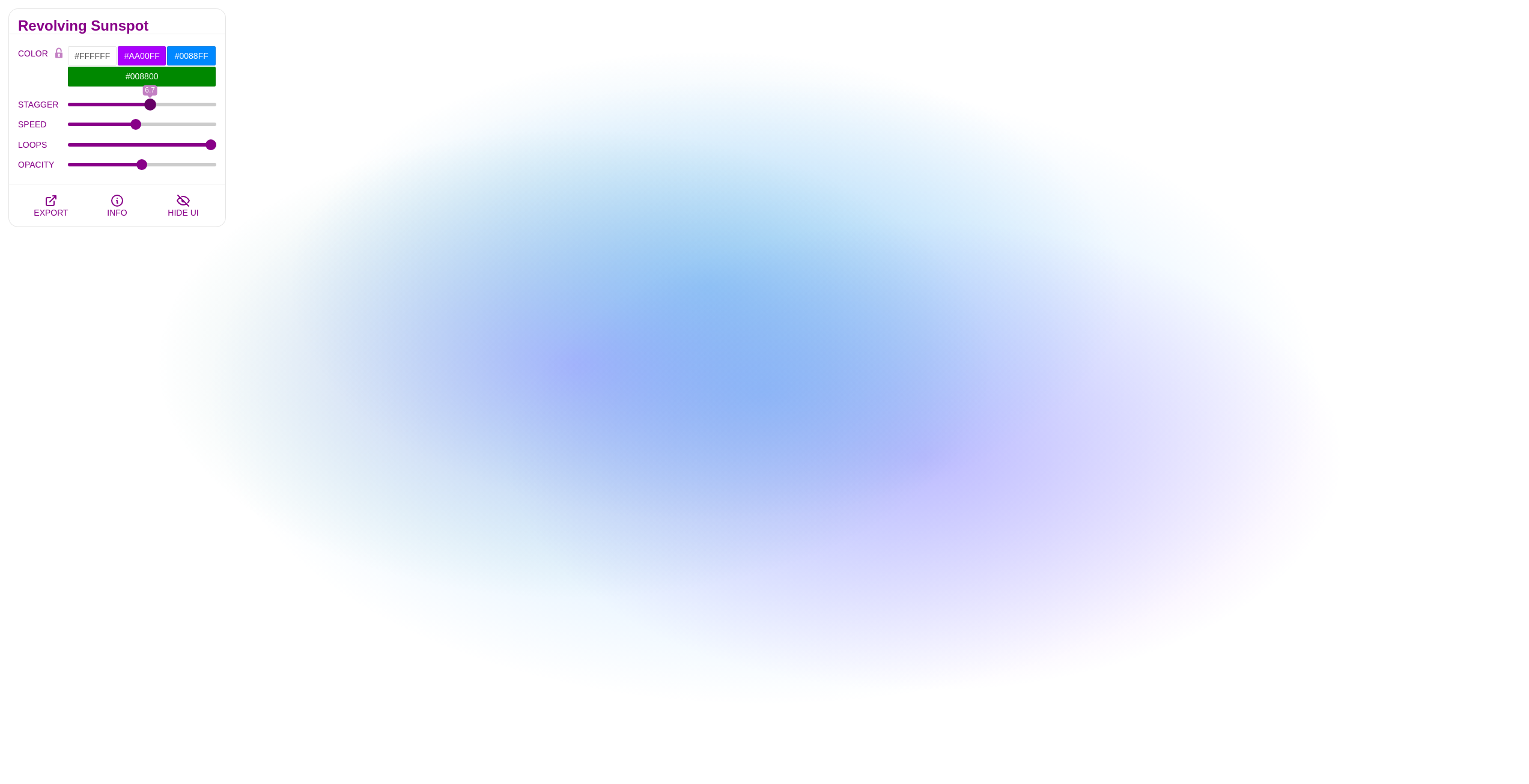
drag, startPoint x: 170, startPoint y: 103, endPoint x: 150, endPoint y: 93, distance: 22.4
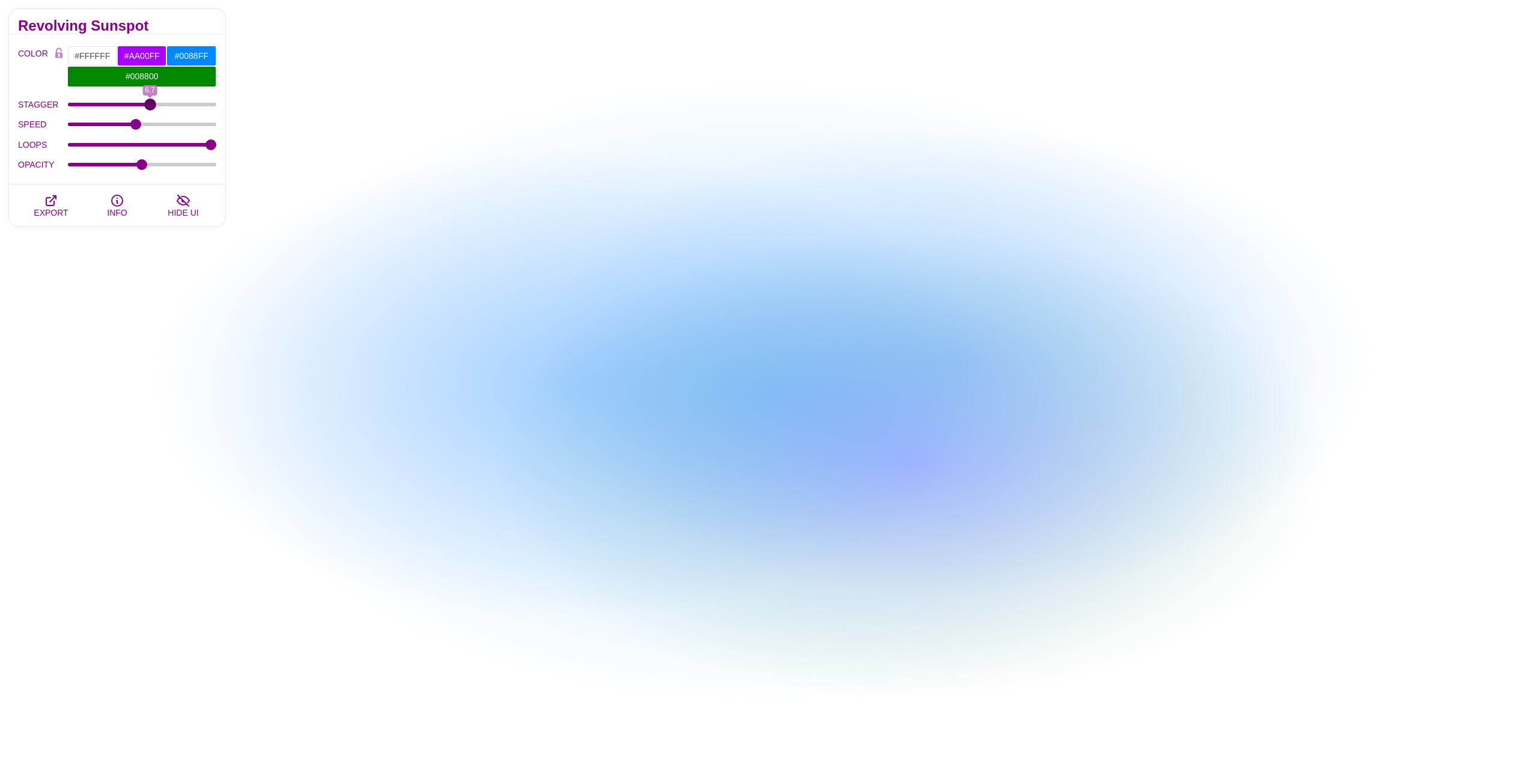
type input "6.7"
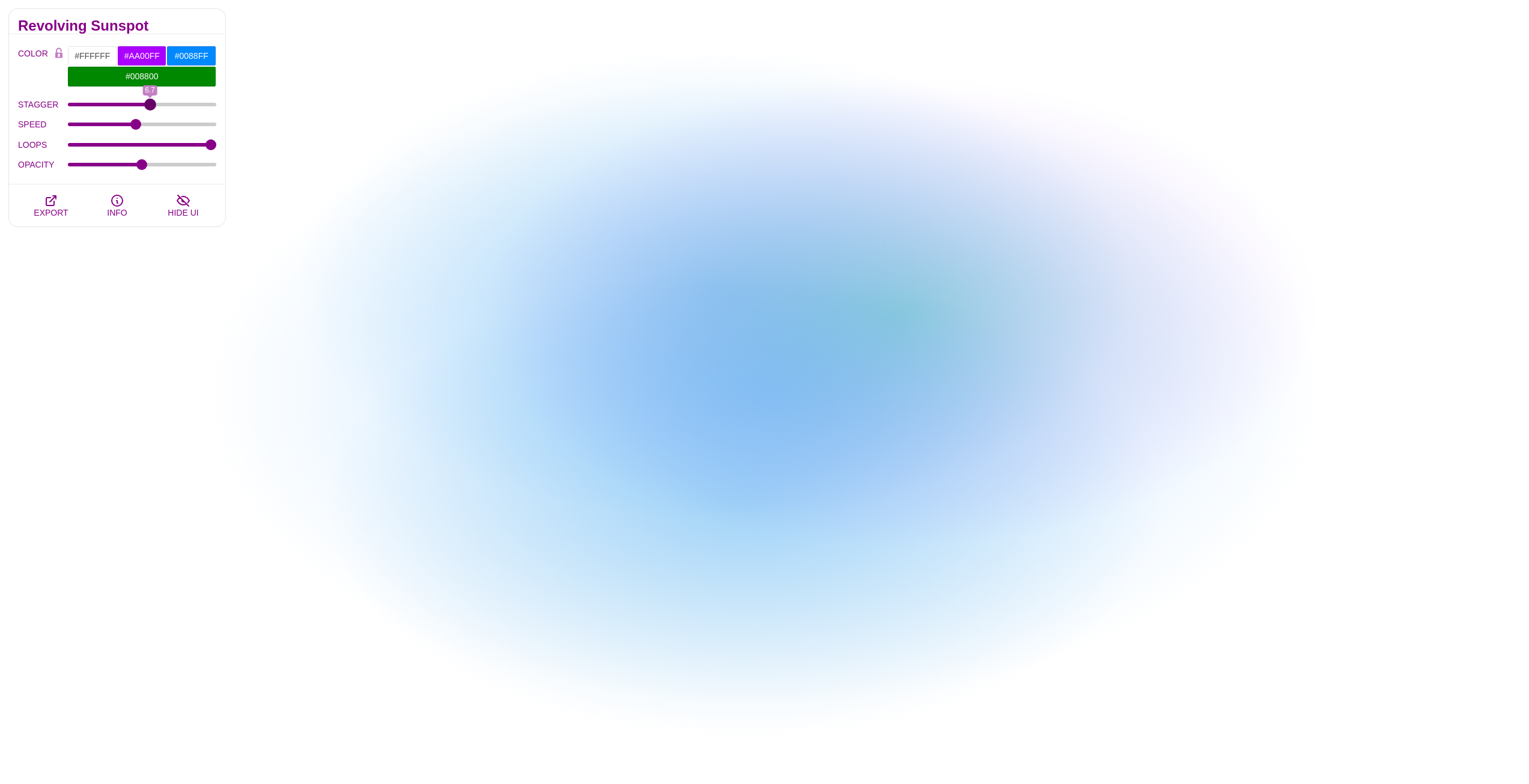
click at [150, 102] on input "STAGGER" at bounding box center [142, 104] width 149 height 5
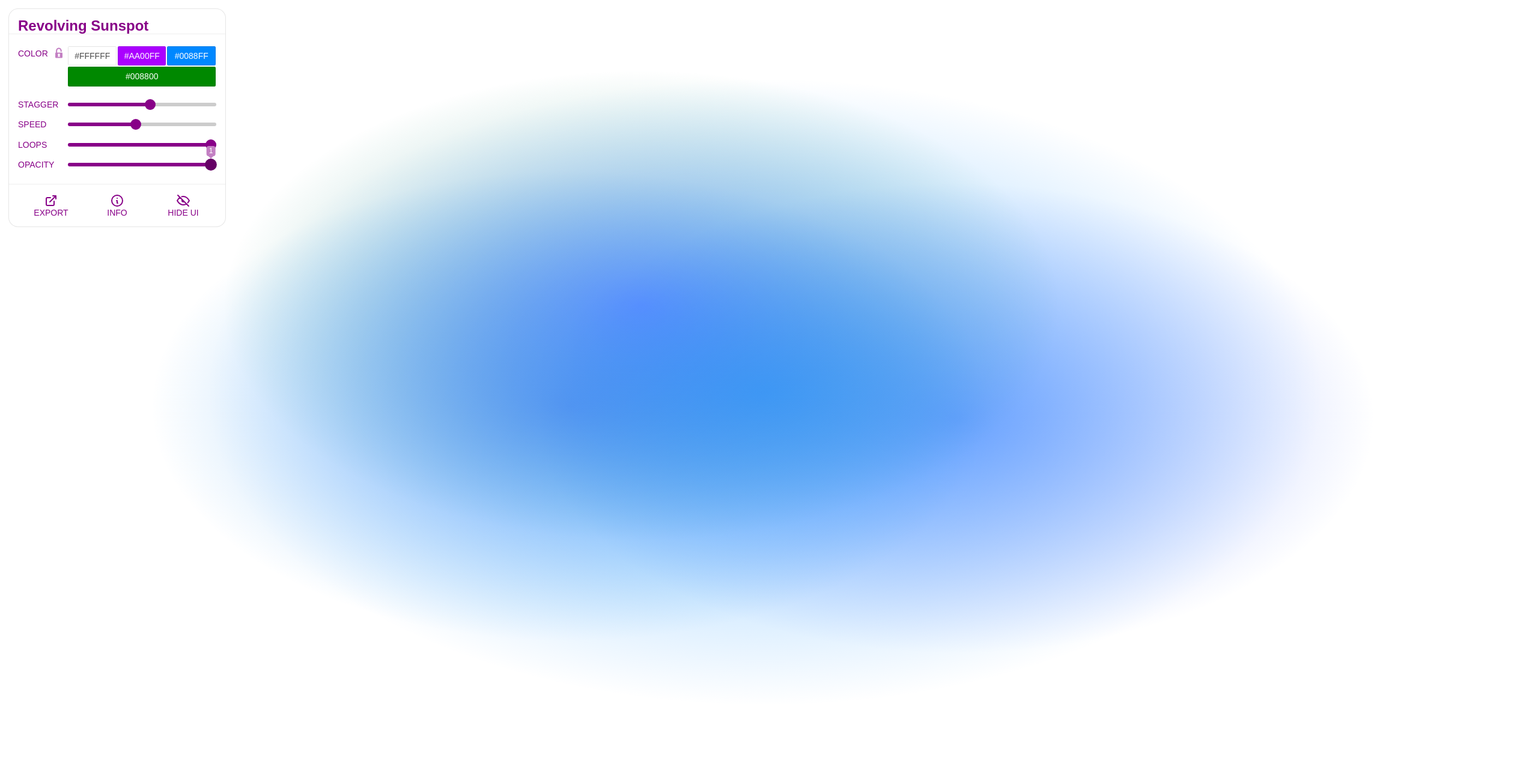
drag, startPoint x: 140, startPoint y: 165, endPoint x: 250, endPoint y: 162, distance: 110.0
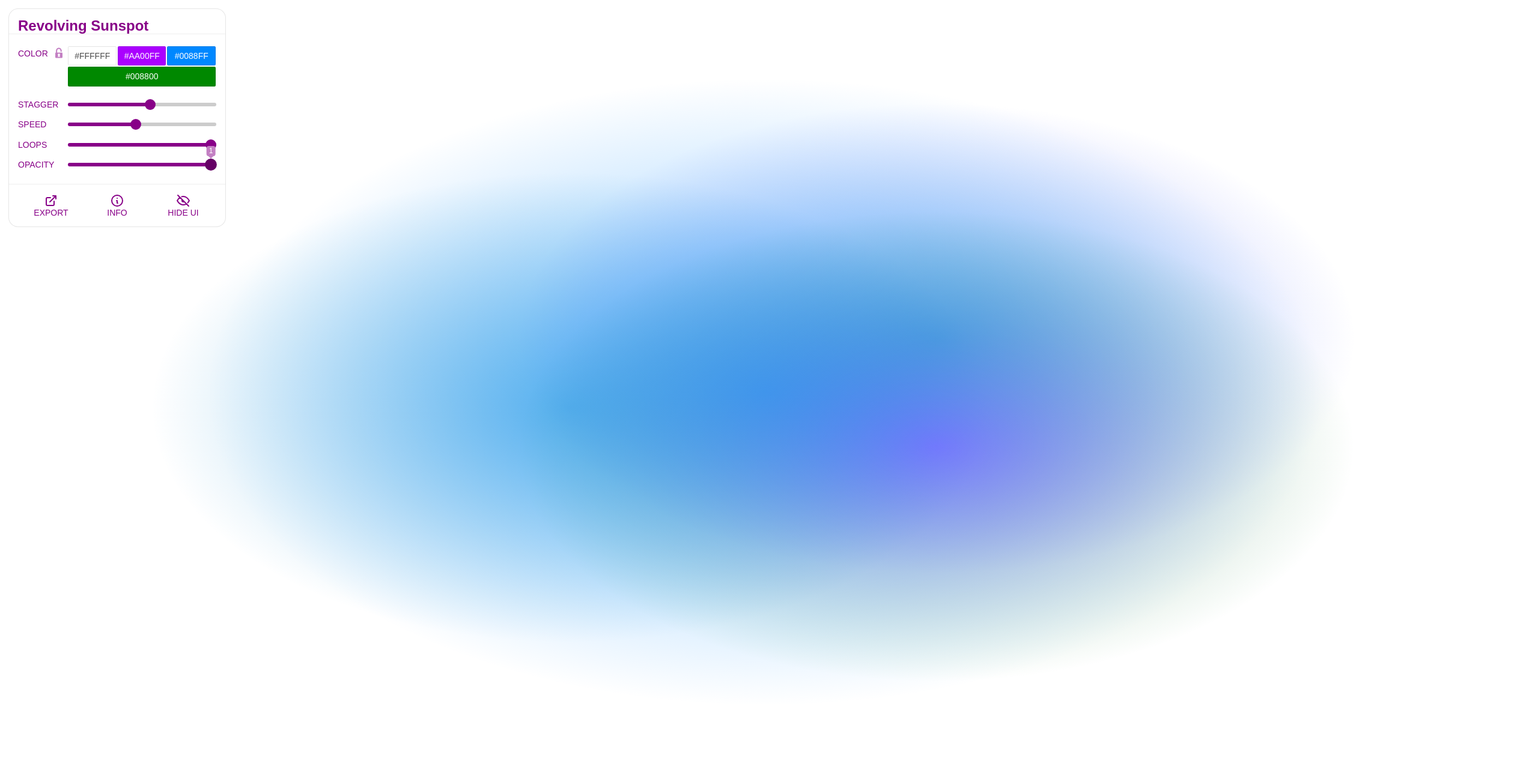
type input "1"
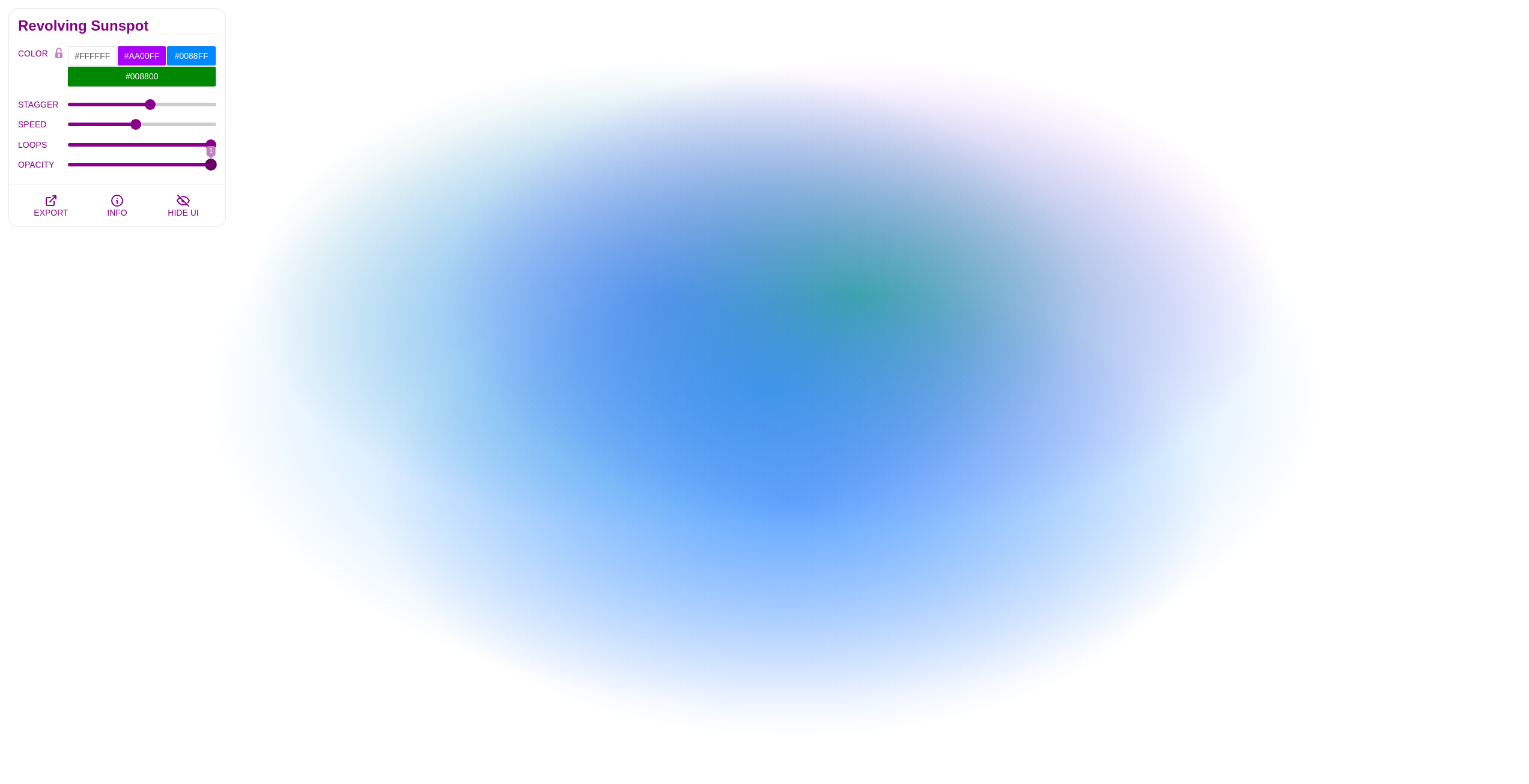
click at [217, 162] on input "OPACITY" at bounding box center [142, 164] width 149 height 5
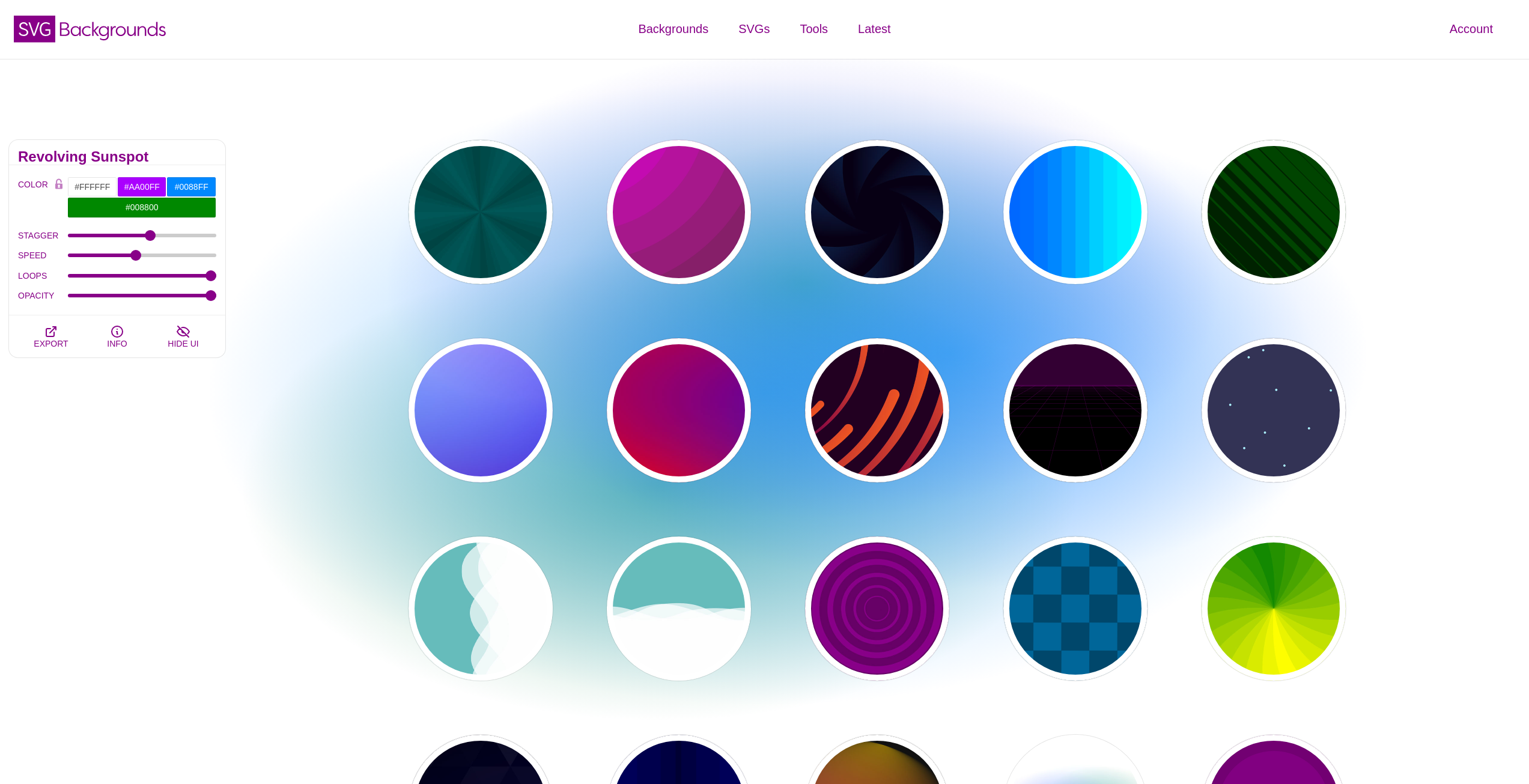
scroll to position [0, 0]
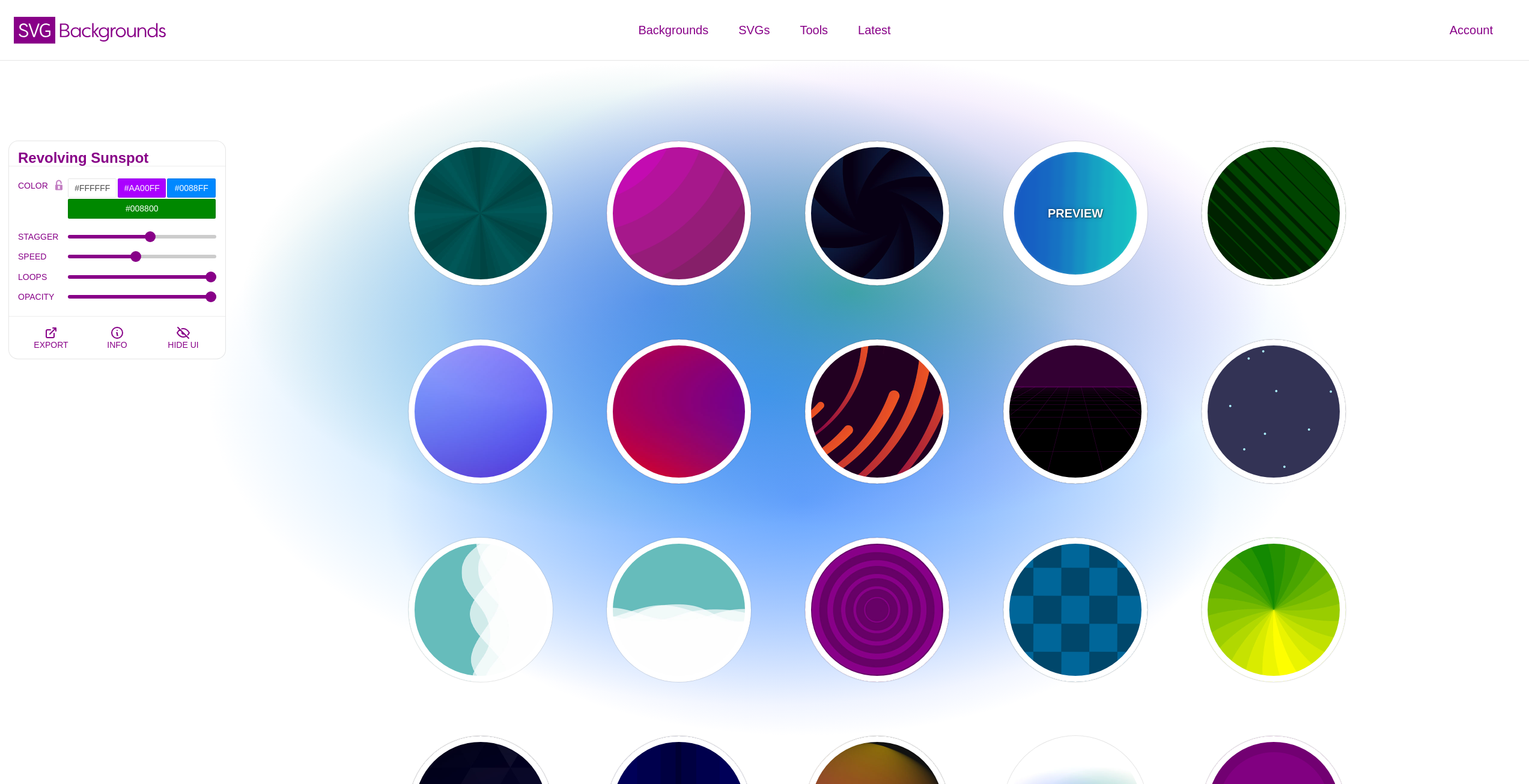
click at [1045, 214] on div "PREVIEW" at bounding box center [1075, 213] width 144 height 144
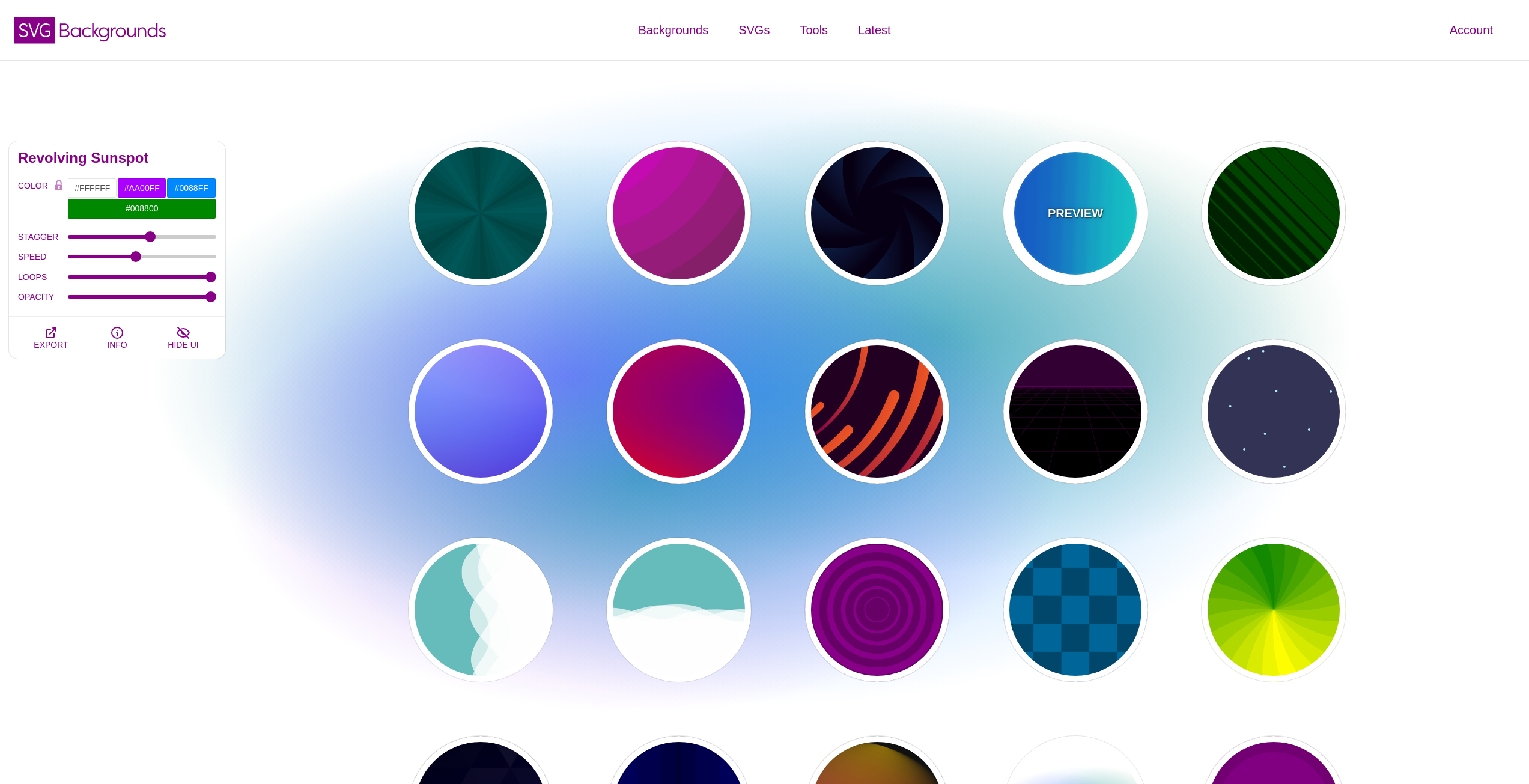
type input "#00FFFF"
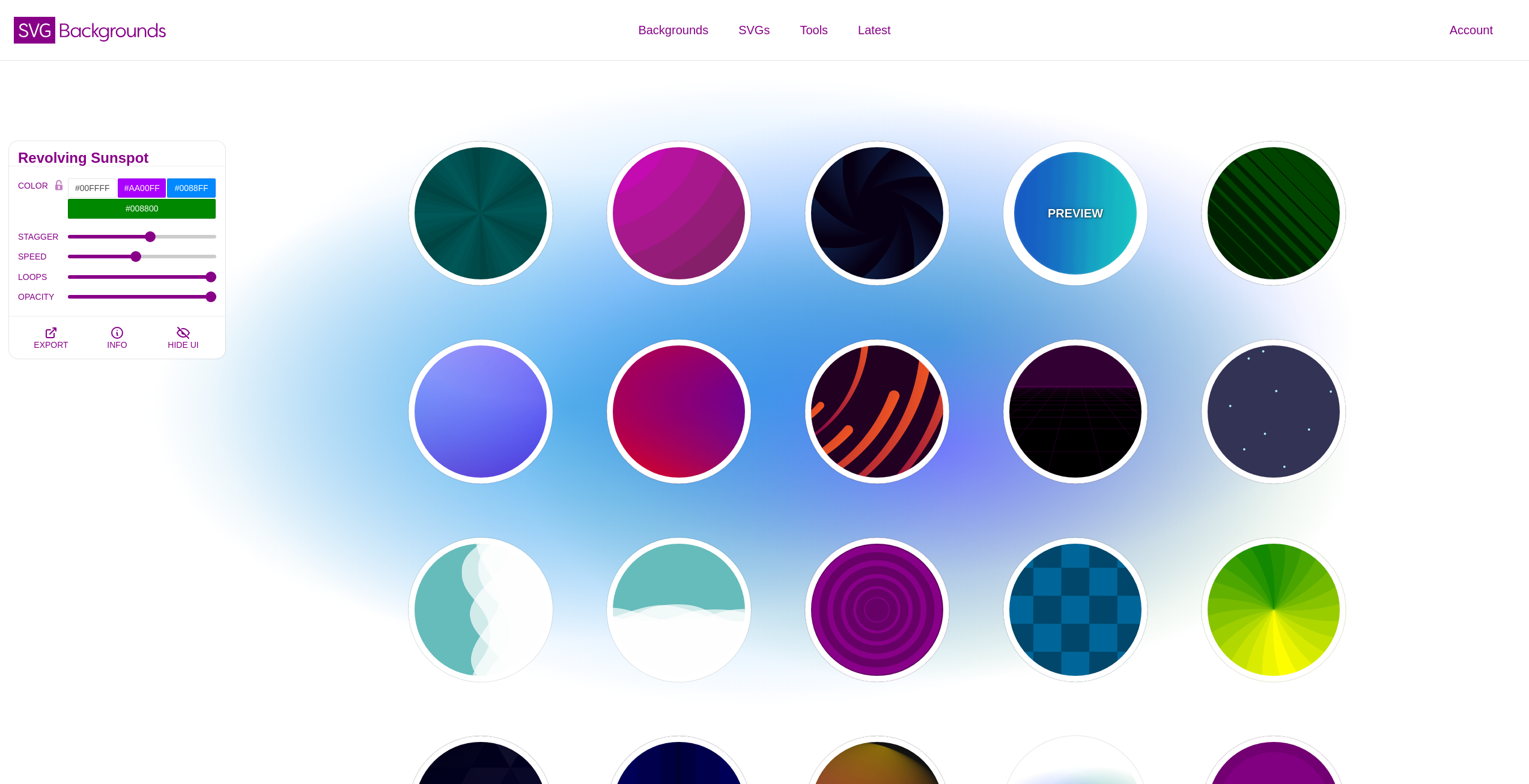
type input "#0066FF"
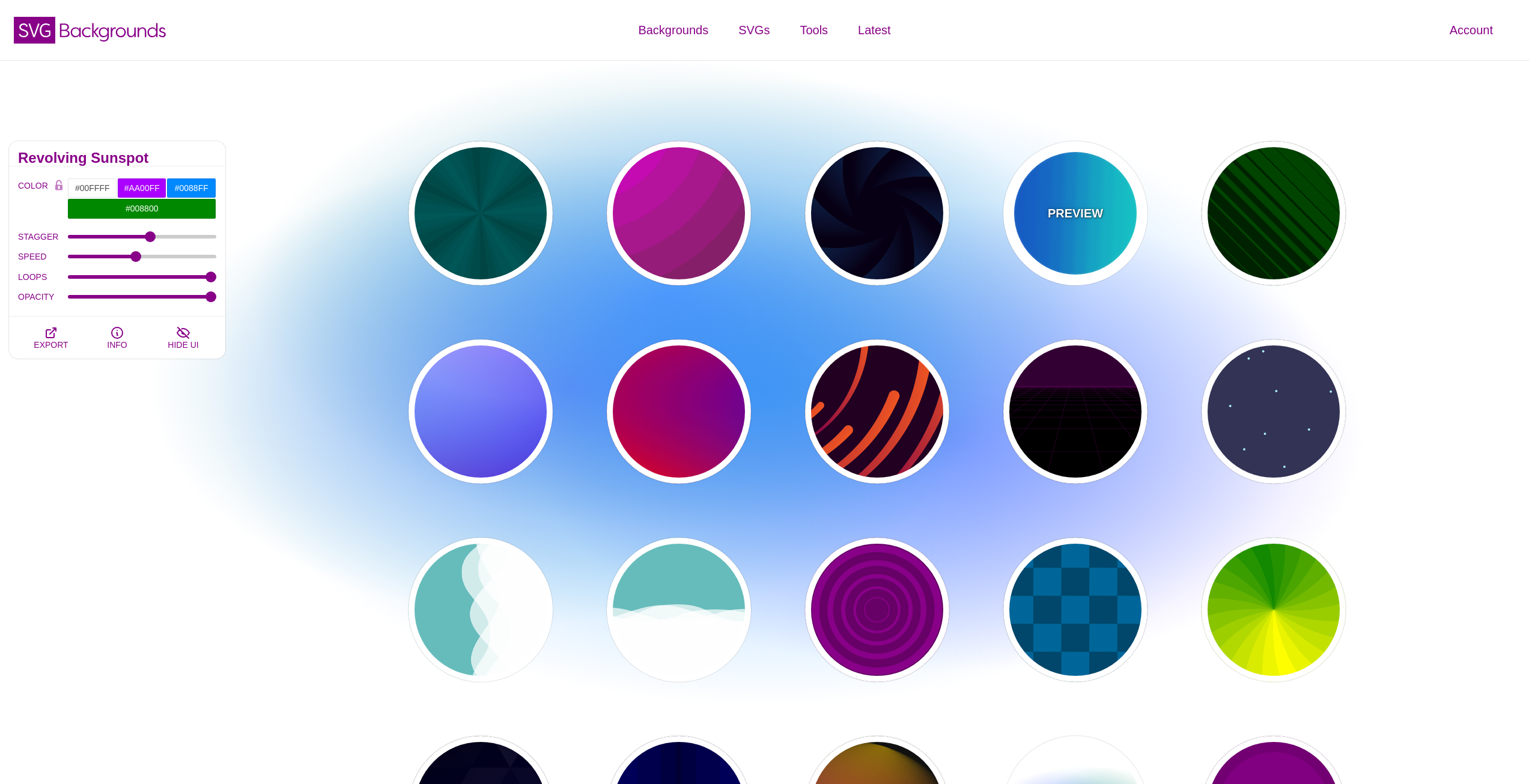
type input "0.25"
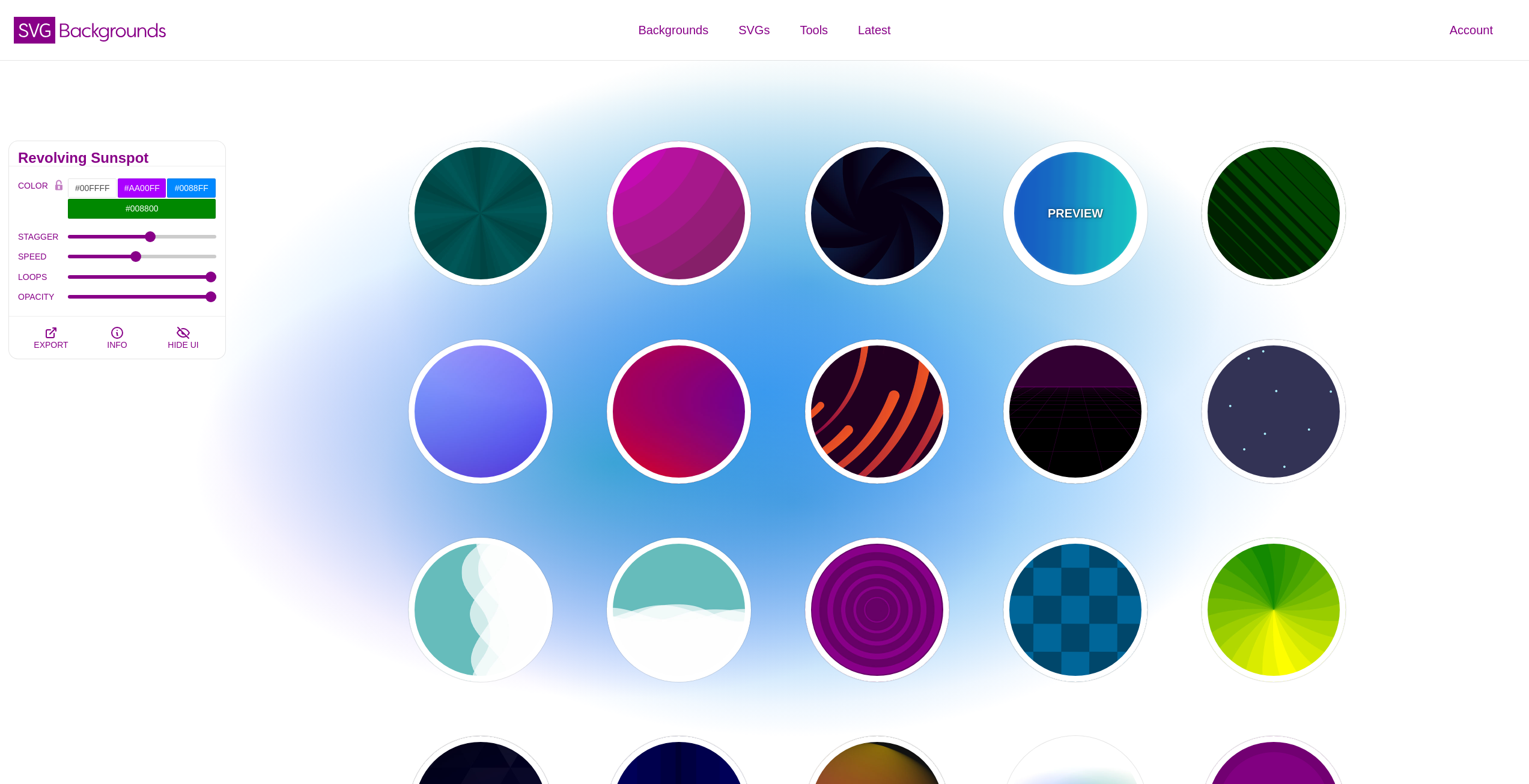
type input "12"
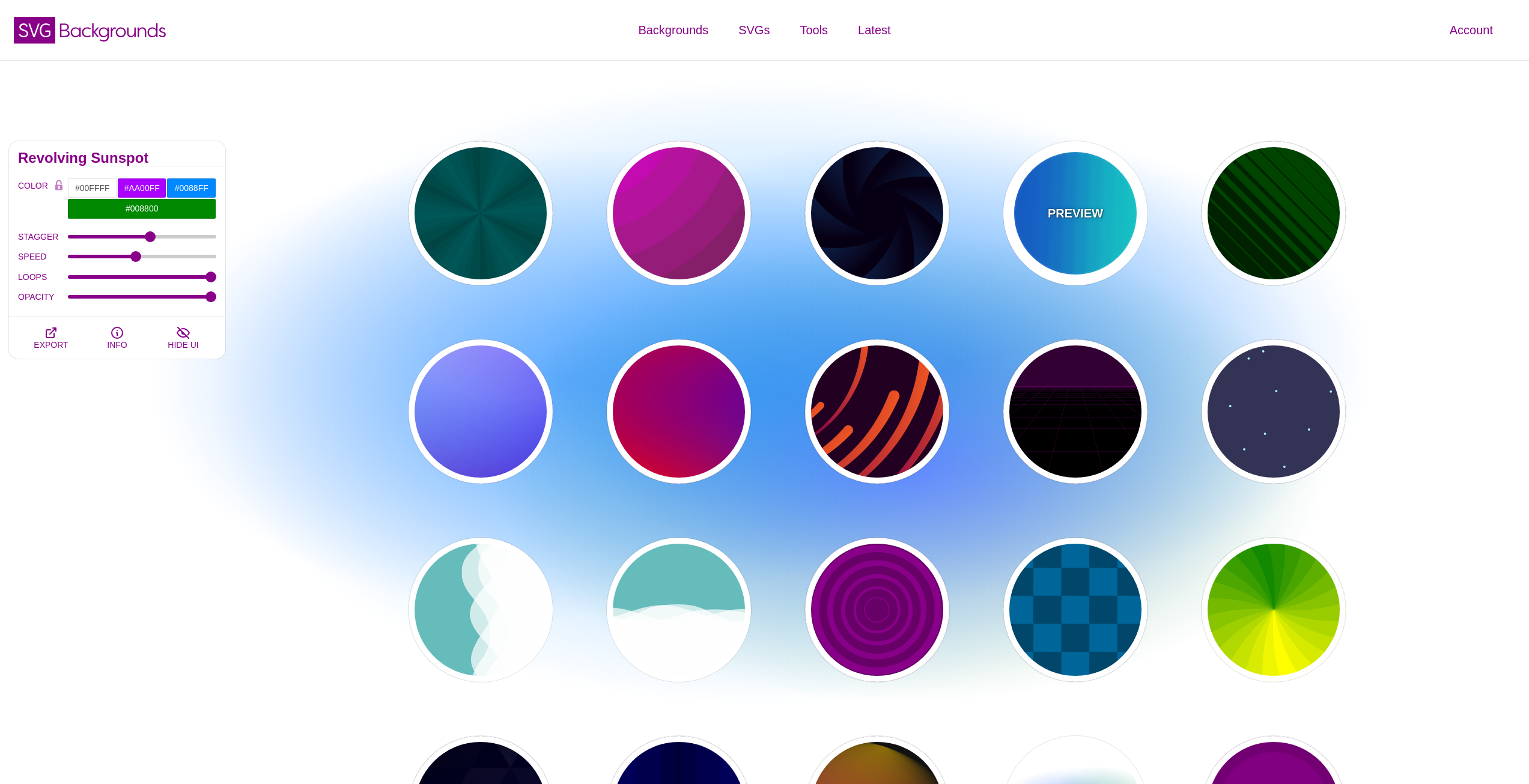
type input "0"
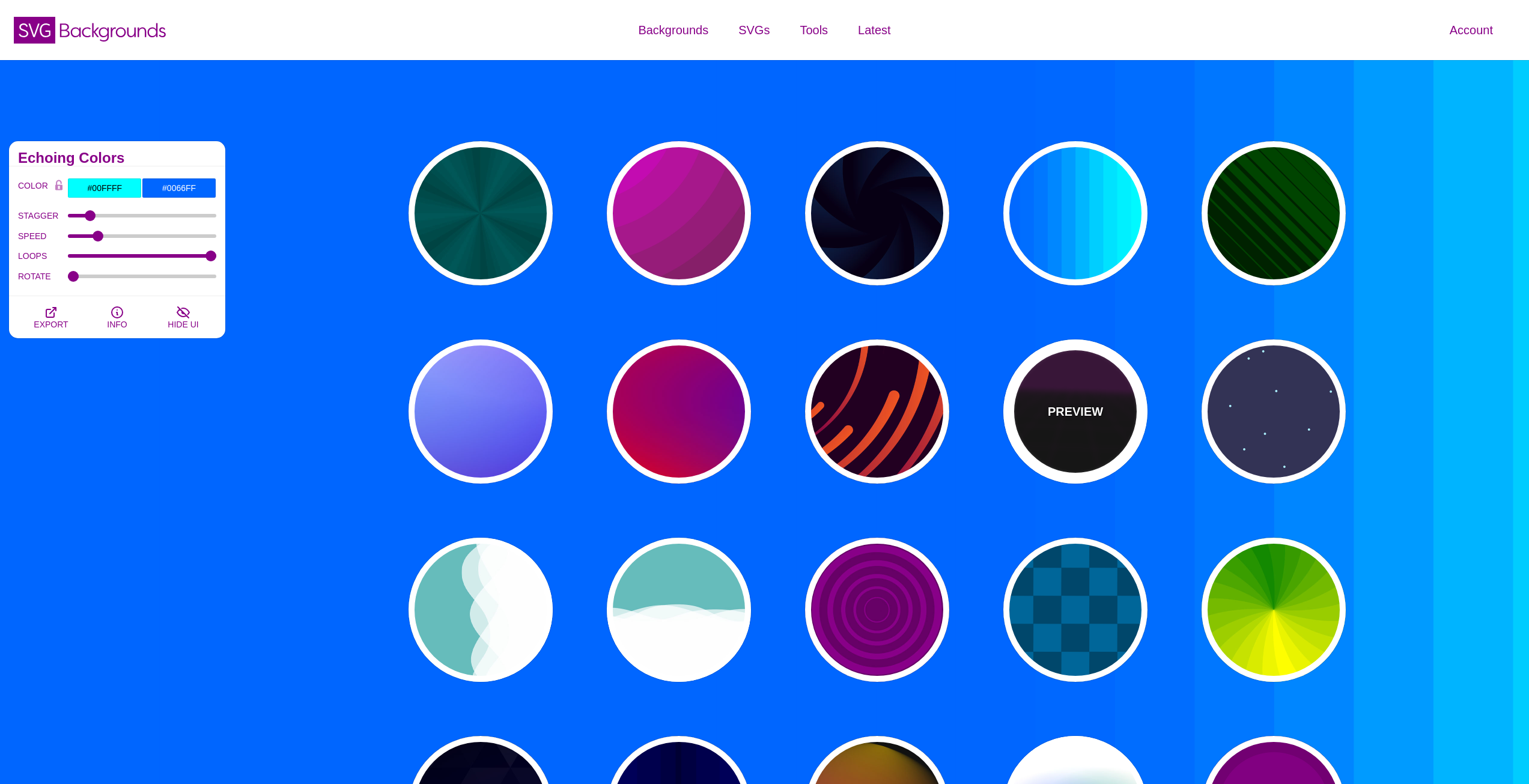
click at [1102, 448] on div "PREVIEW" at bounding box center [1075, 411] width 144 height 144
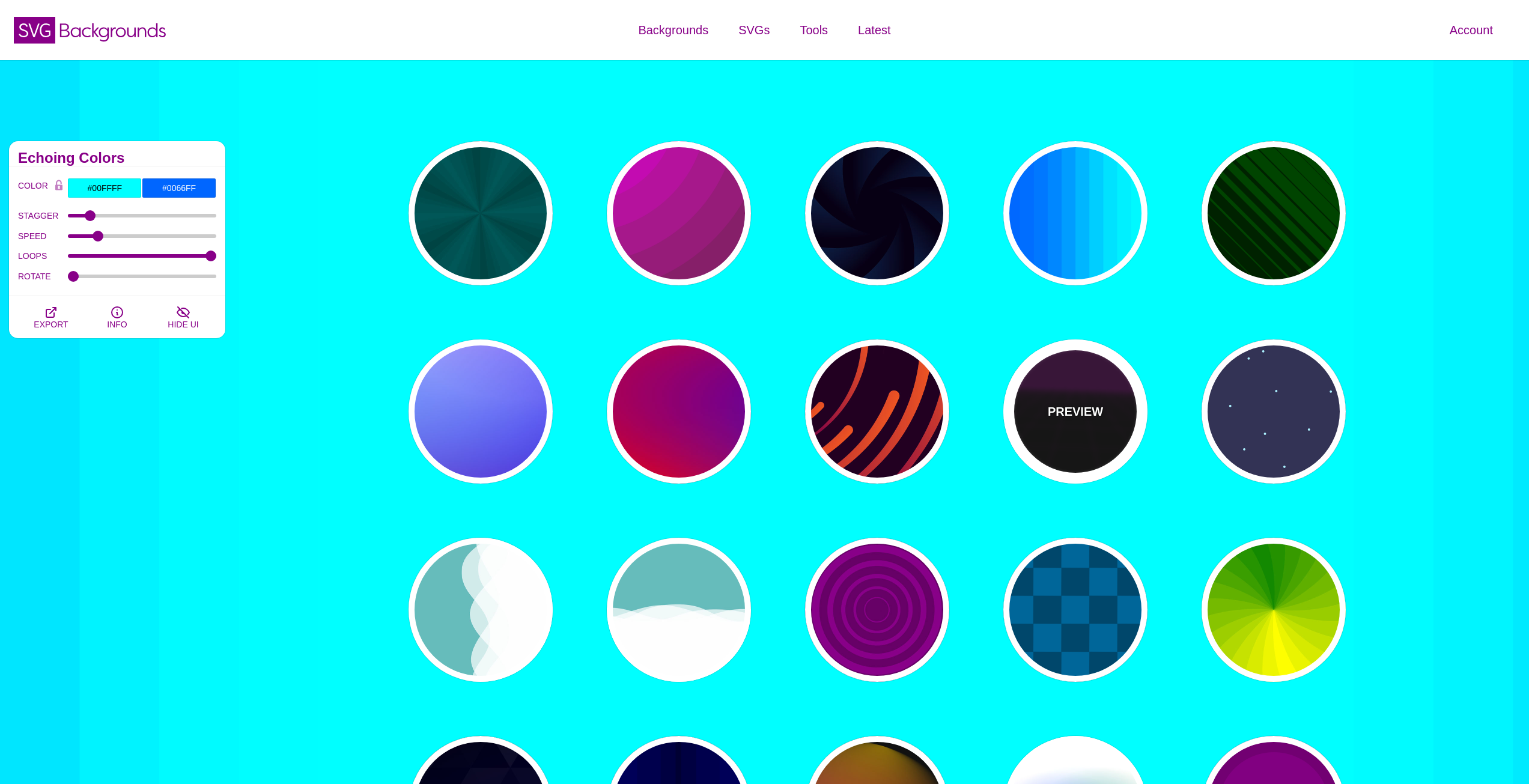
type input "#000000"
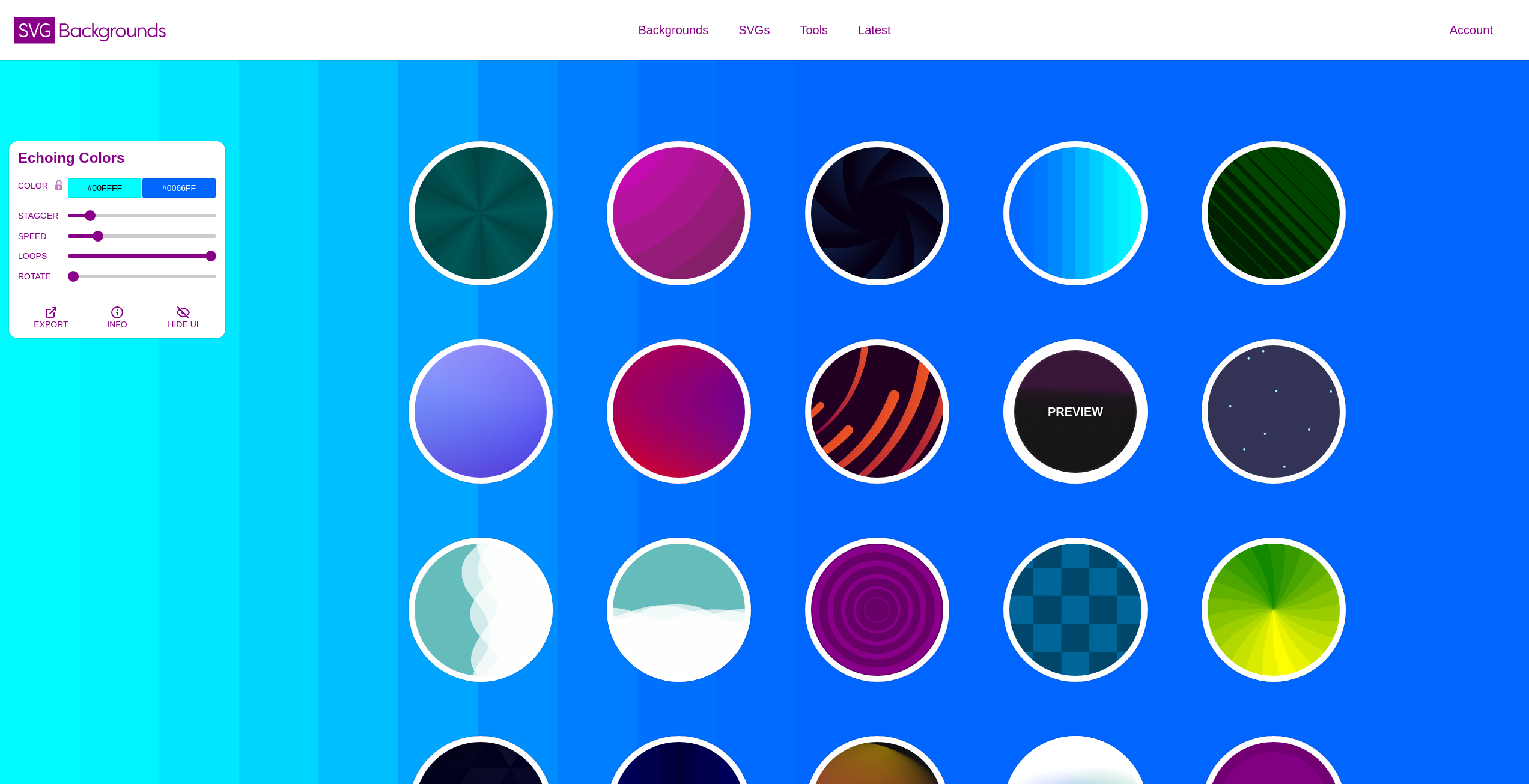
type input "#220022"
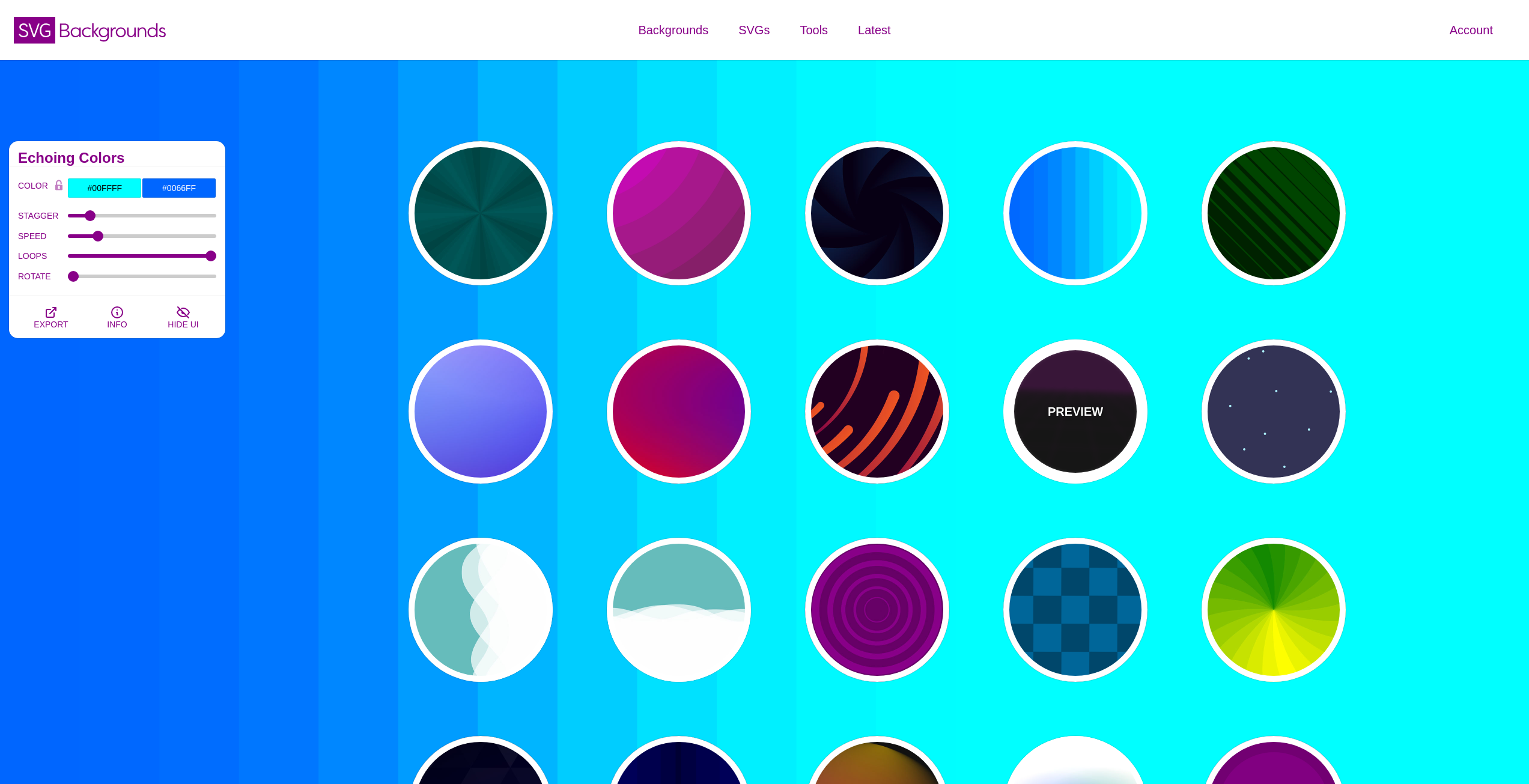
type input "#330033"
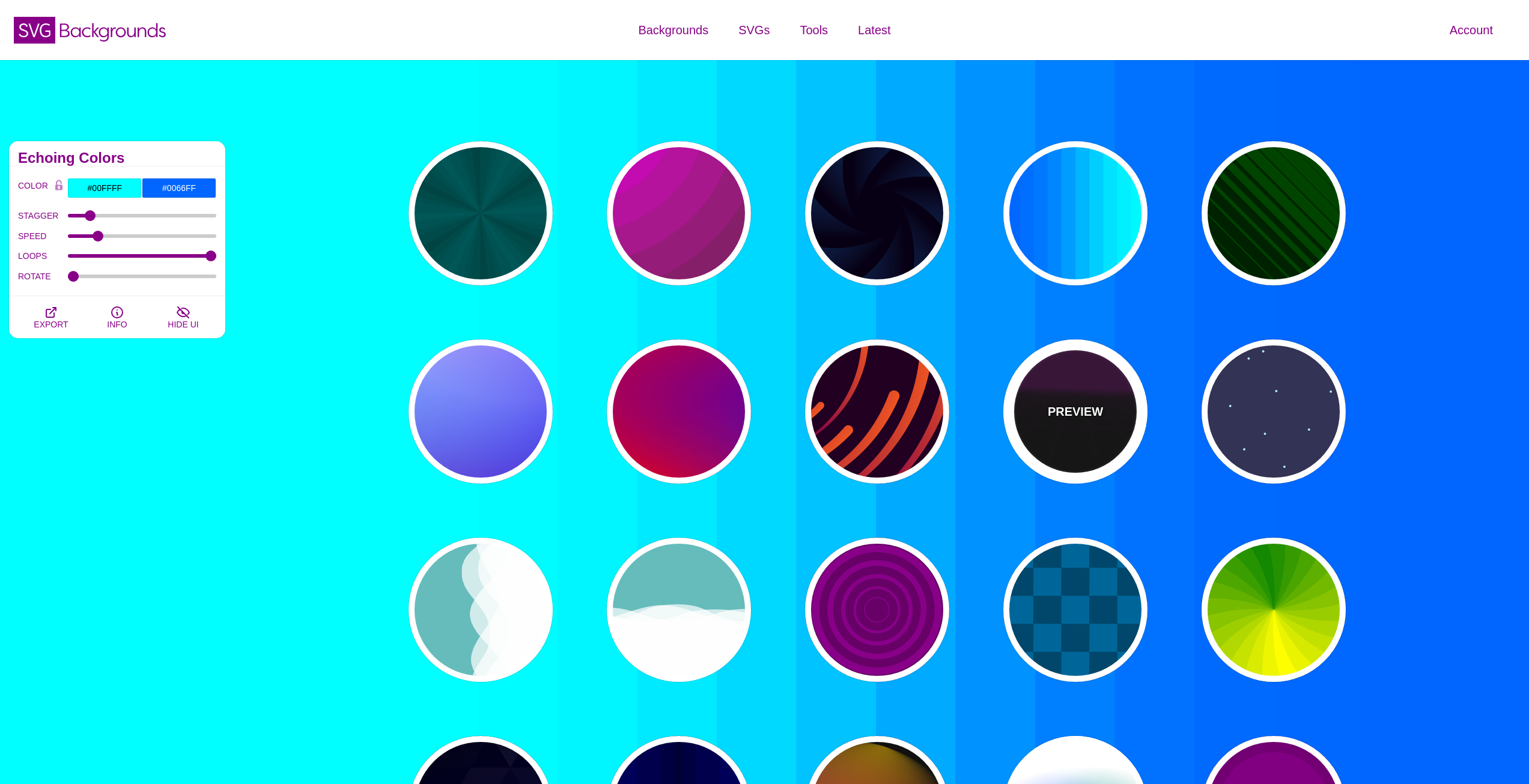
type input "1"
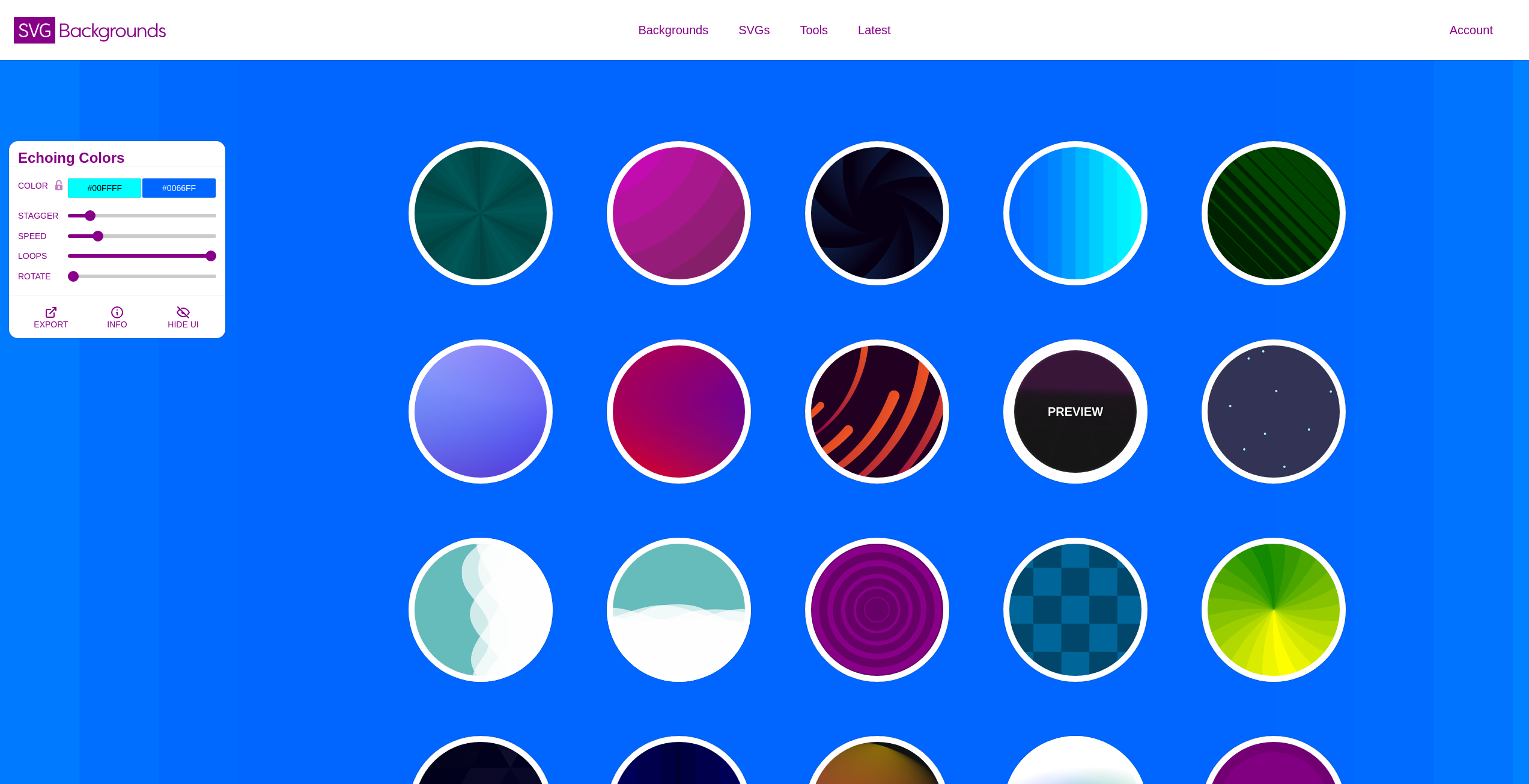
type input "10"
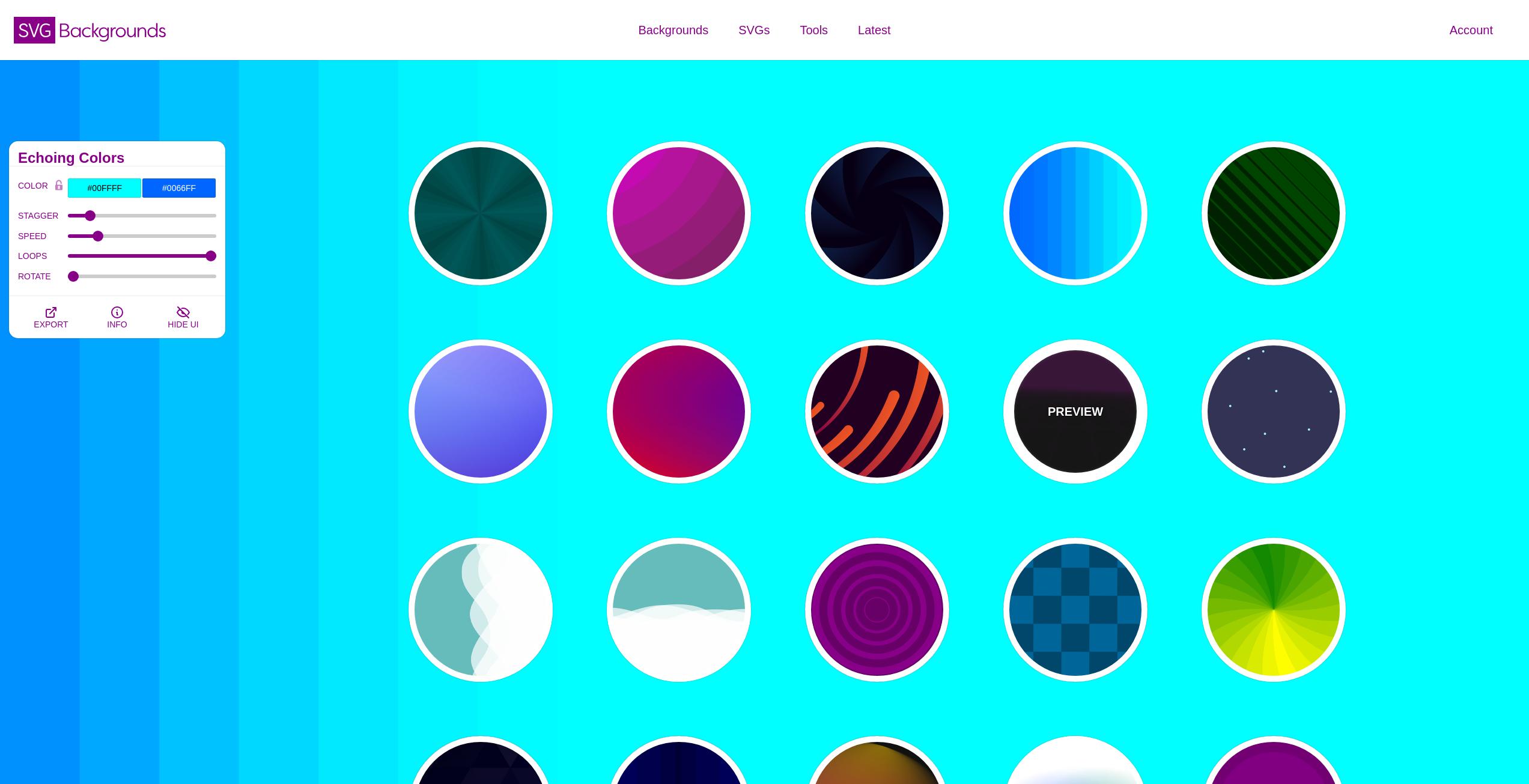
type input "1"
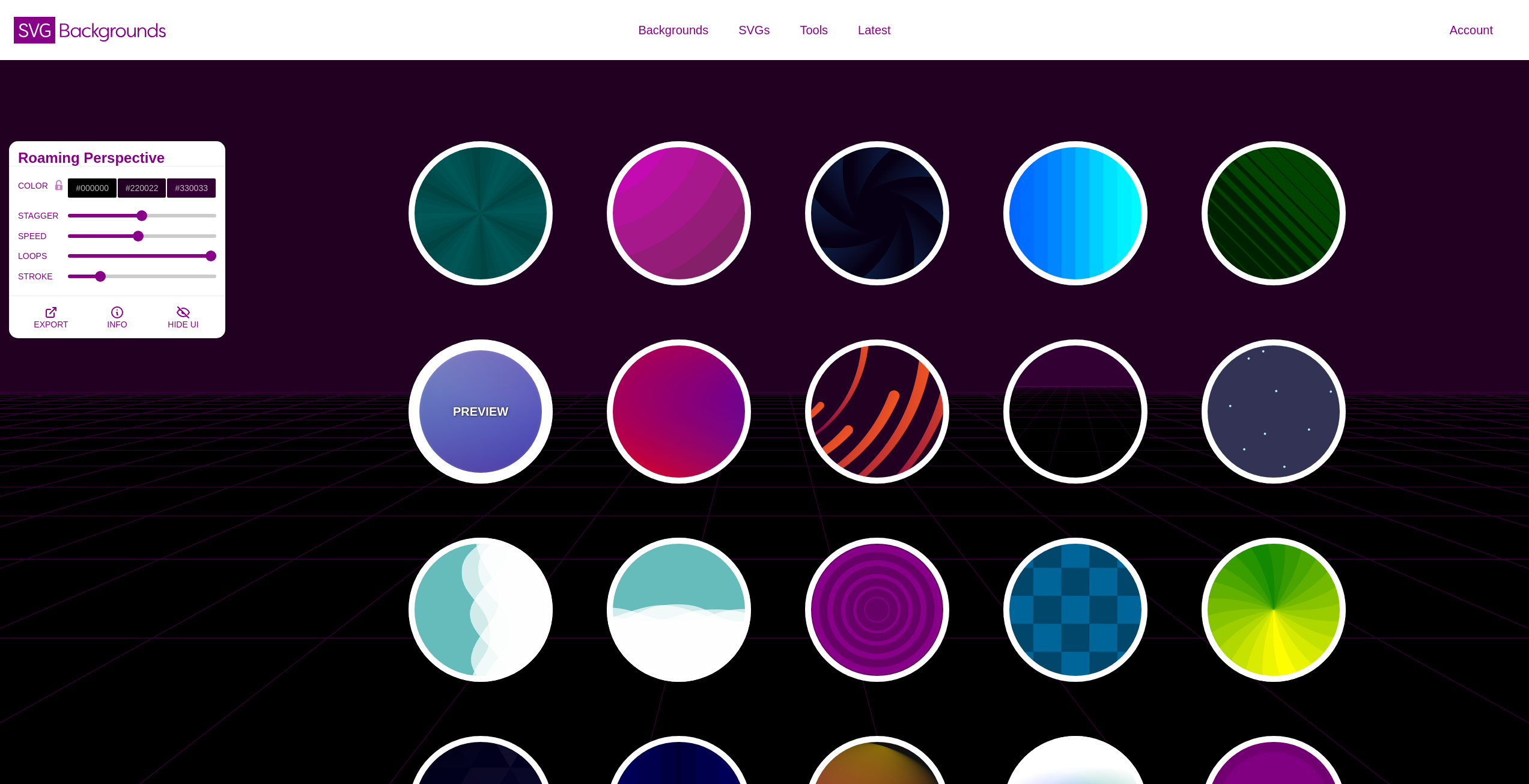
click at [541, 419] on div "PREVIEW" at bounding box center [480, 411] width 144 height 144
type input "#0000FF"
type input "#0099FF"
type input "#FFFFFF"
type input "#FF99FF"
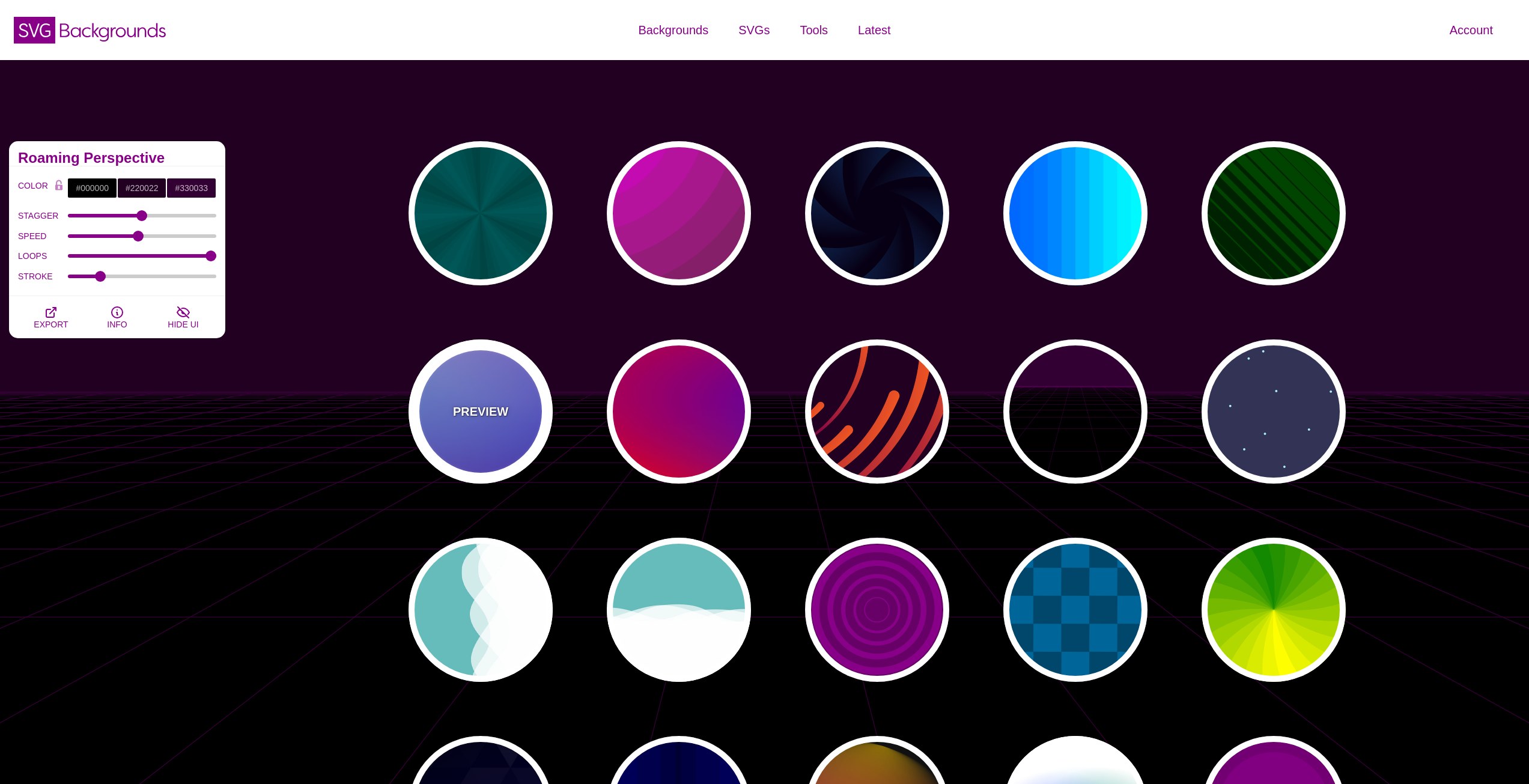
type input "#880088"
type input "12"
type input "0"
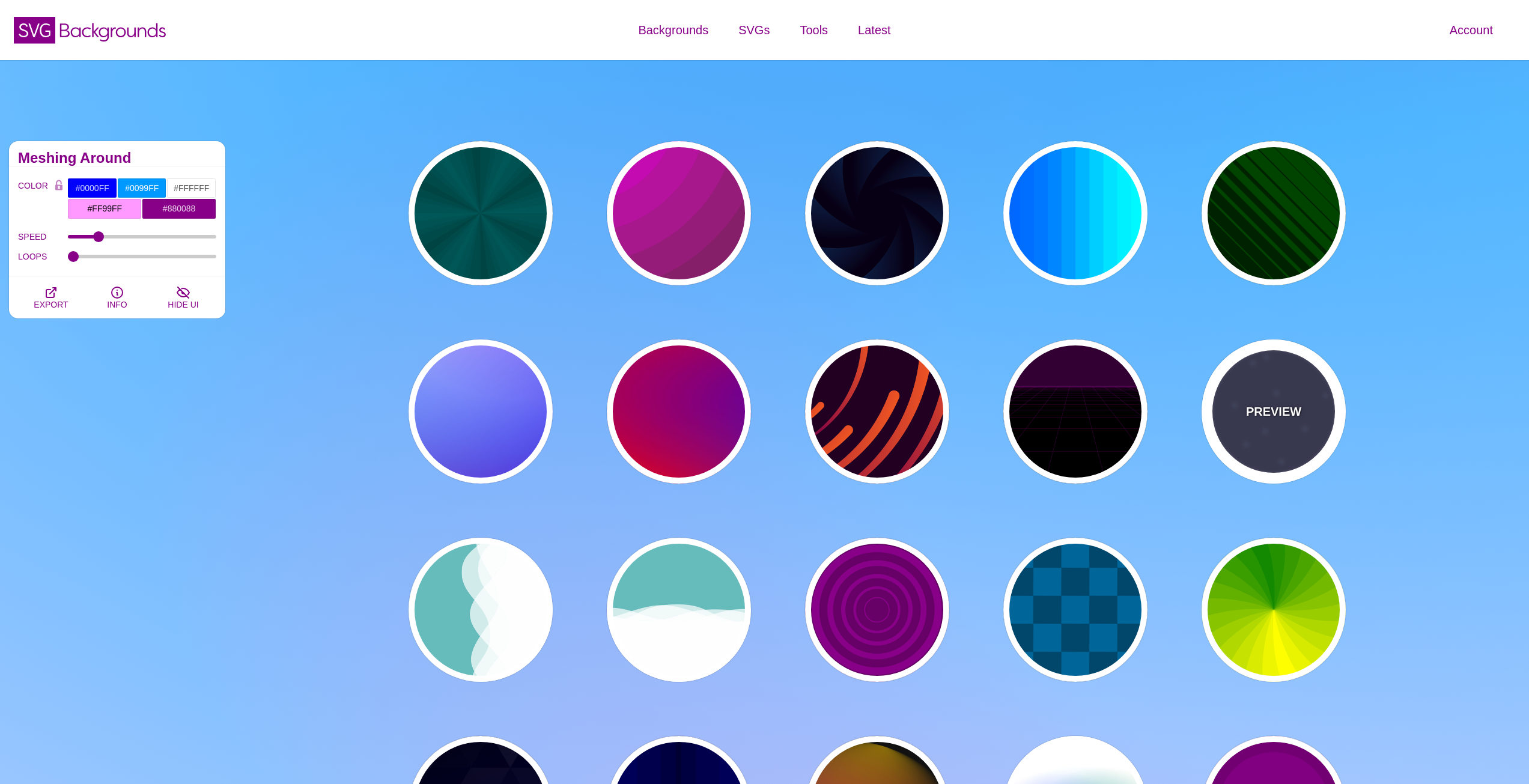
click at [1292, 430] on div "PREVIEW" at bounding box center [1274, 411] width 144 height 144
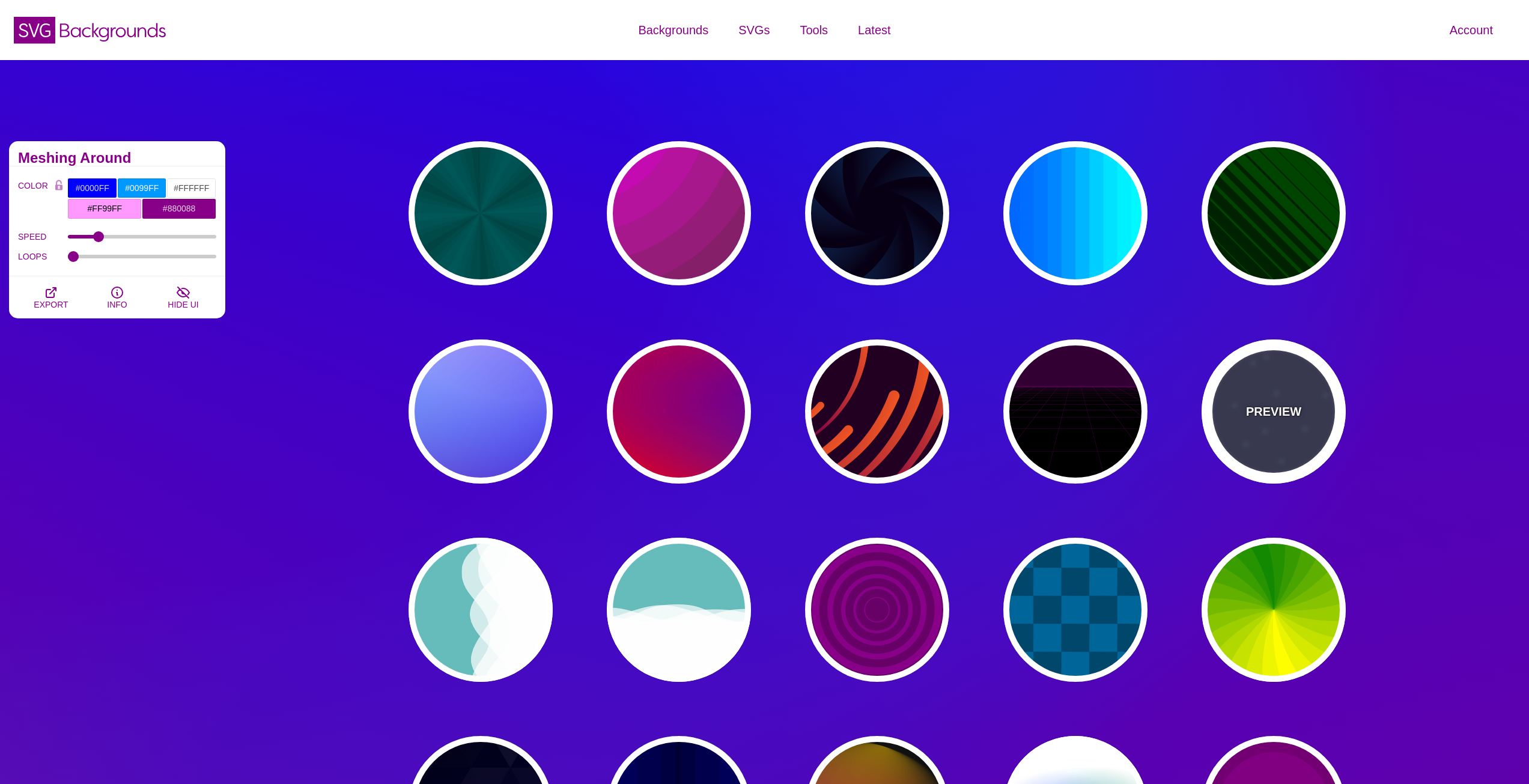
type input "#333355"
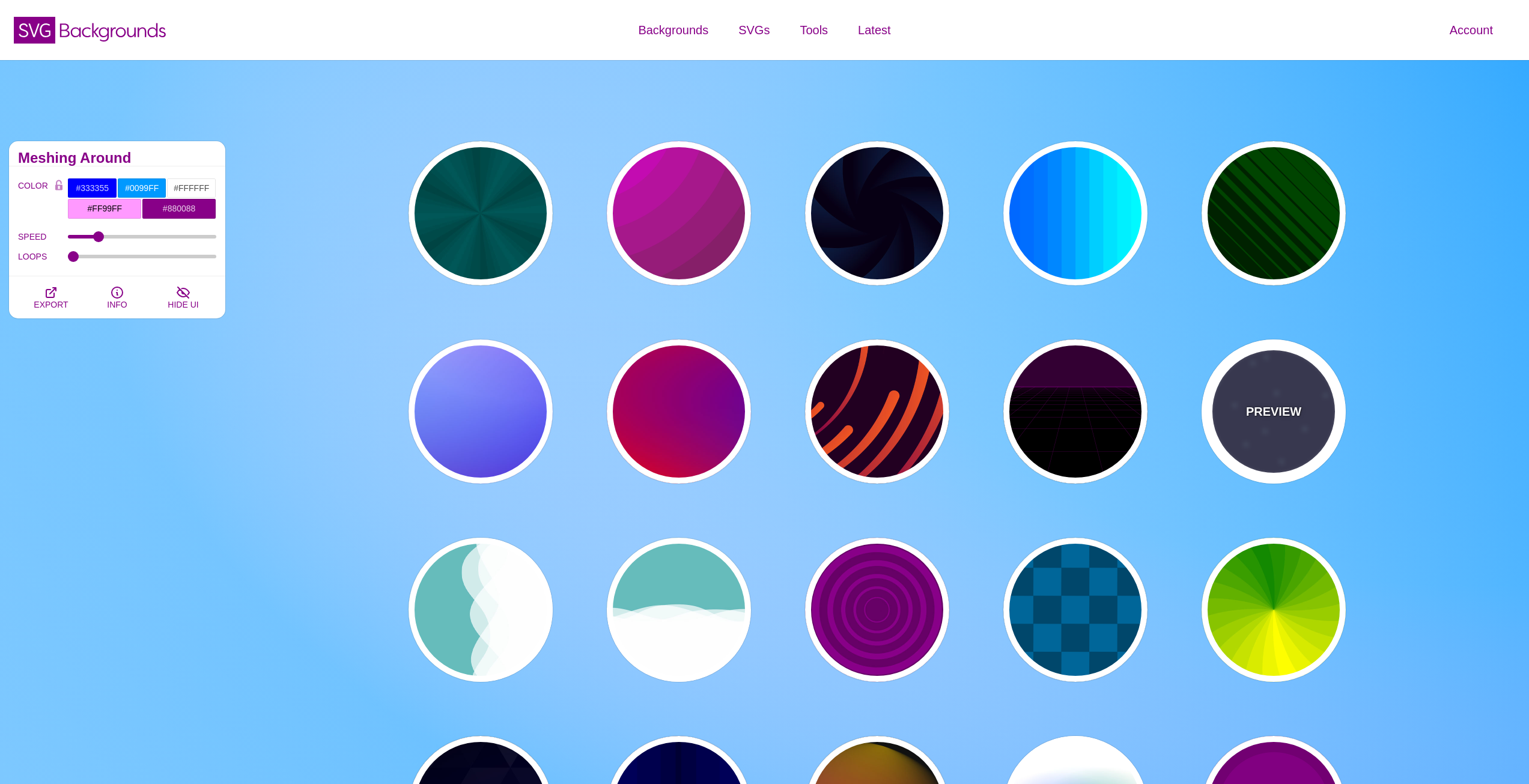
type input "#AAEEFF"
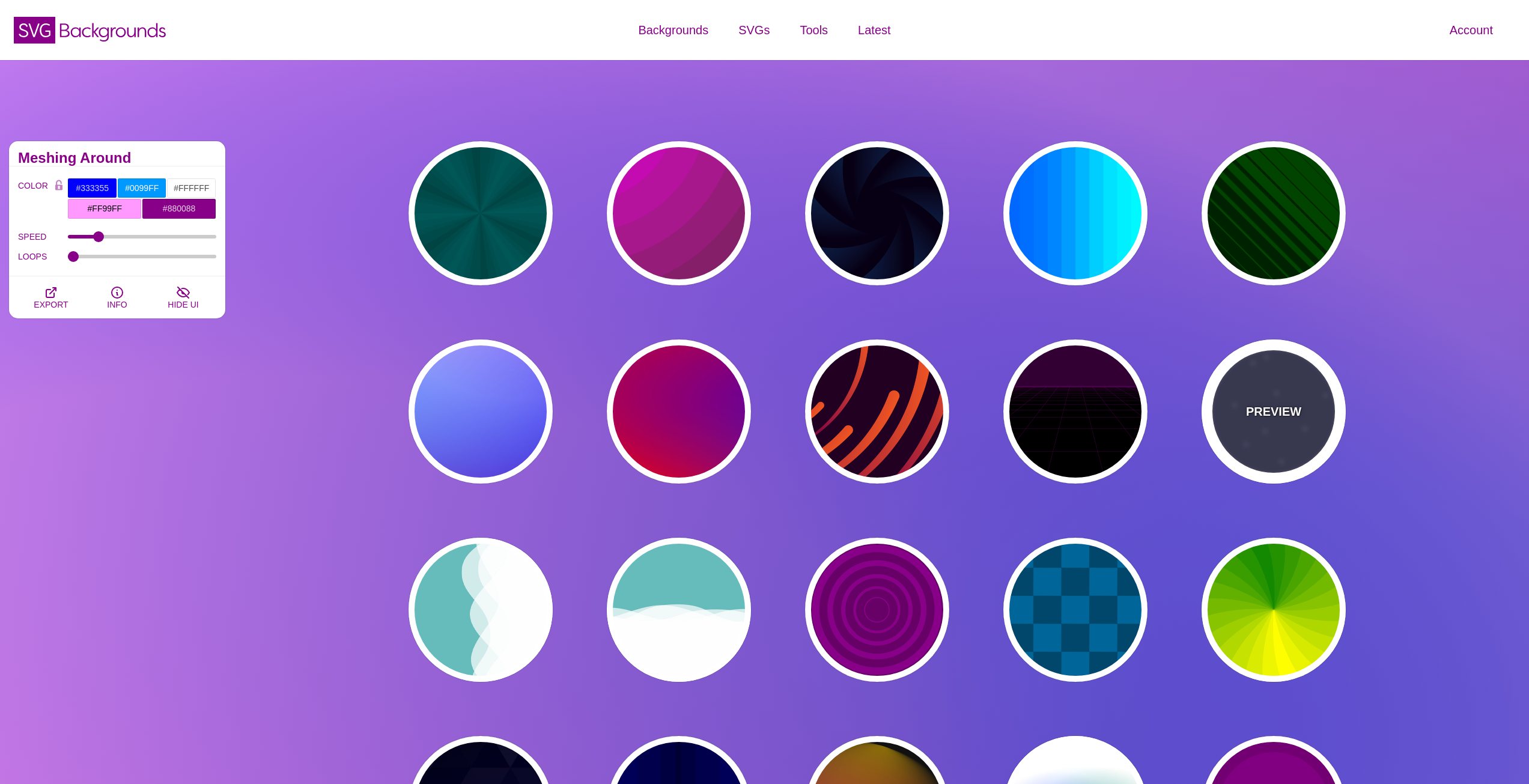
type input "15"
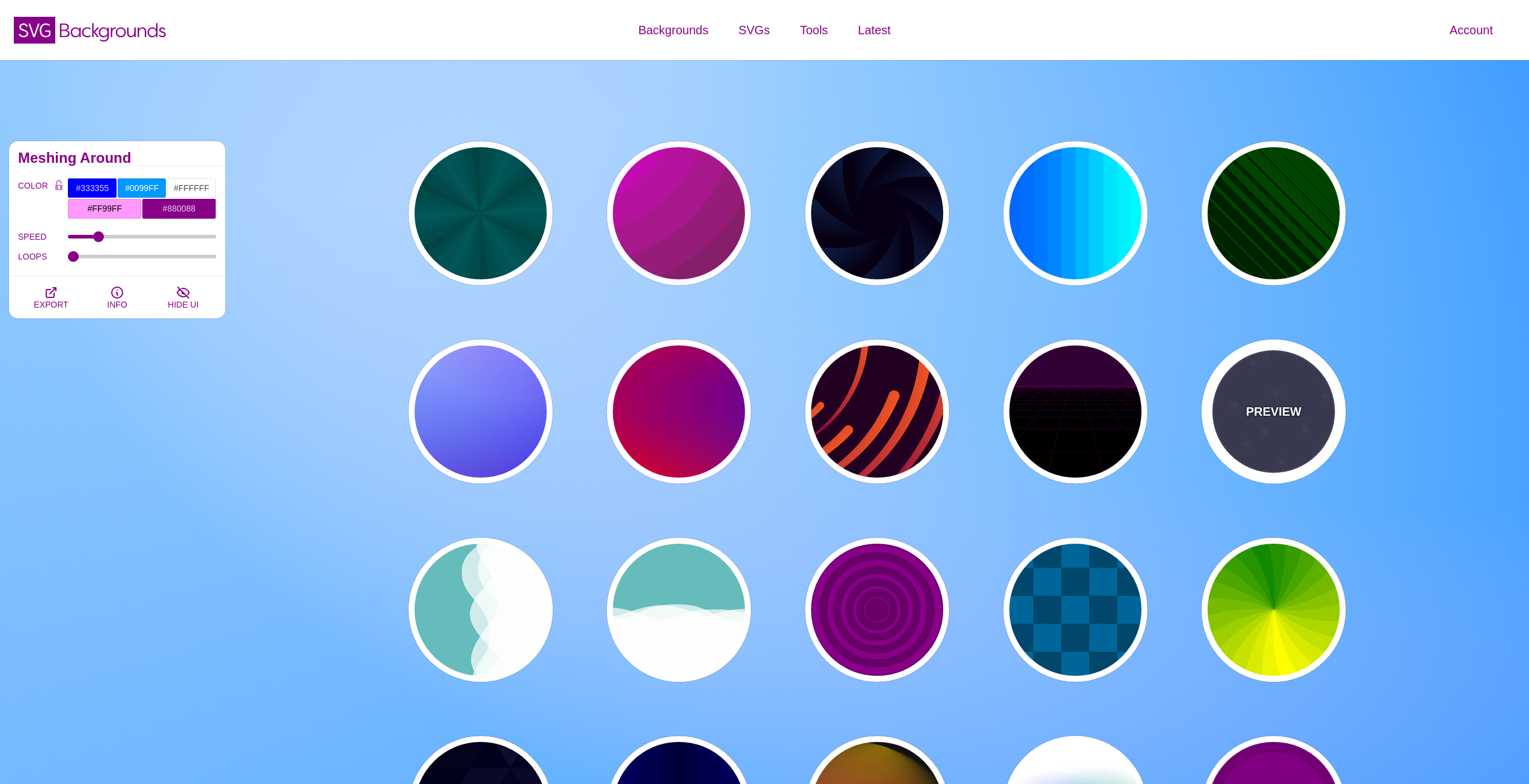
type input "40"
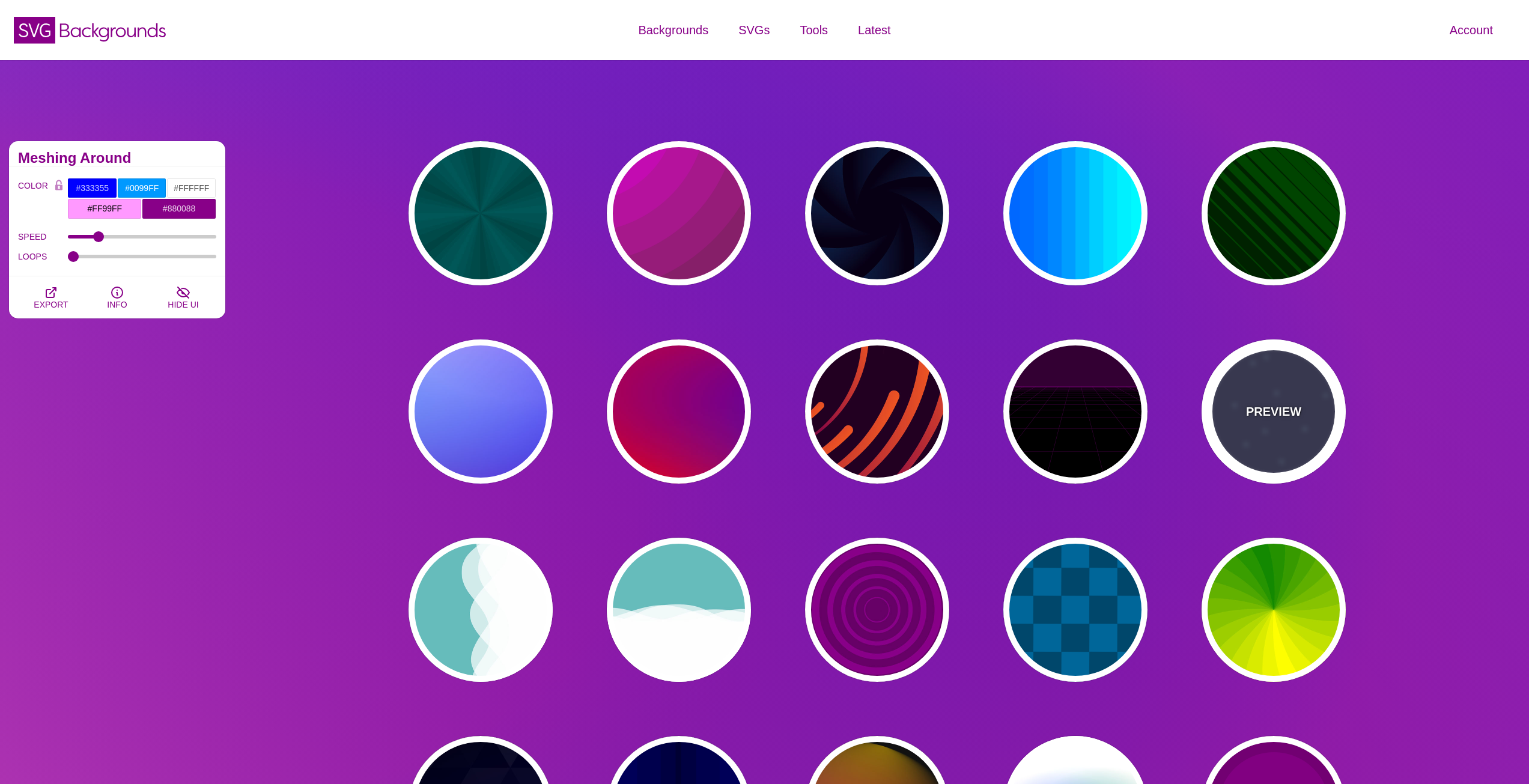
type input "5"
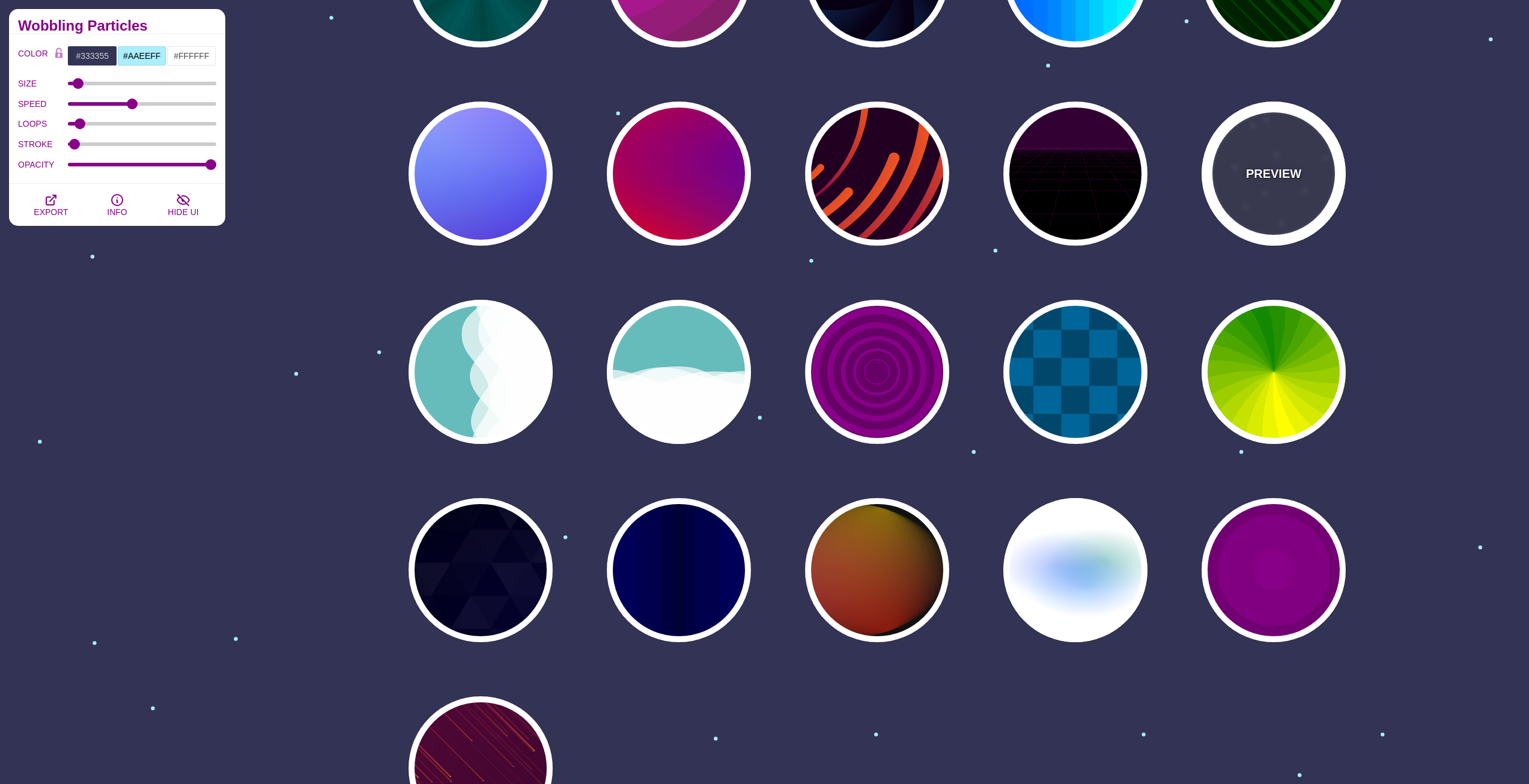
scroll to position [240, 0]
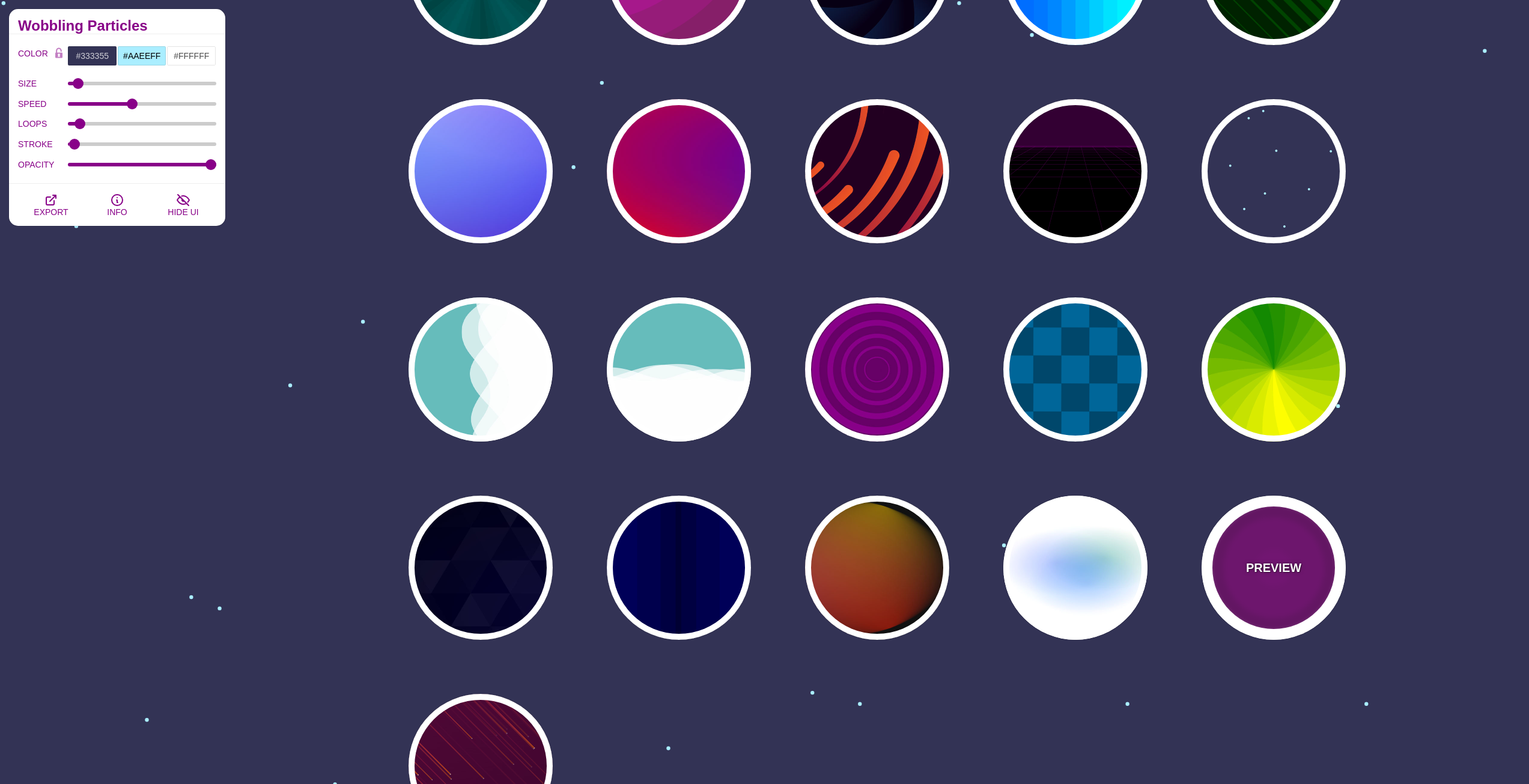
click at [1260, 593] on div "PREVIEW" at bounding box center [1274, 567] width 144 height 144
type input "#220022"
type input "#880088"
type input "999"
type input "5"
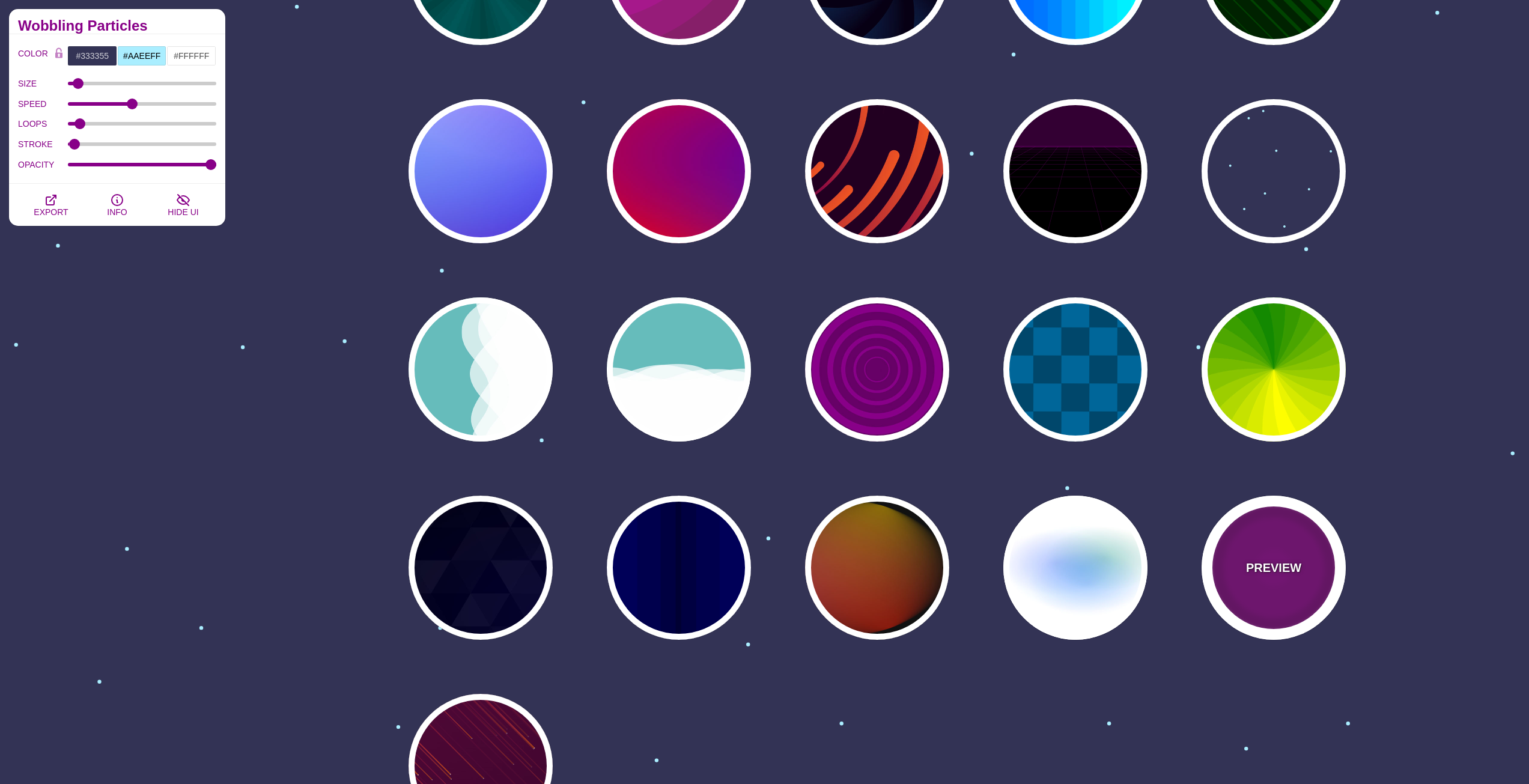
type input "0"
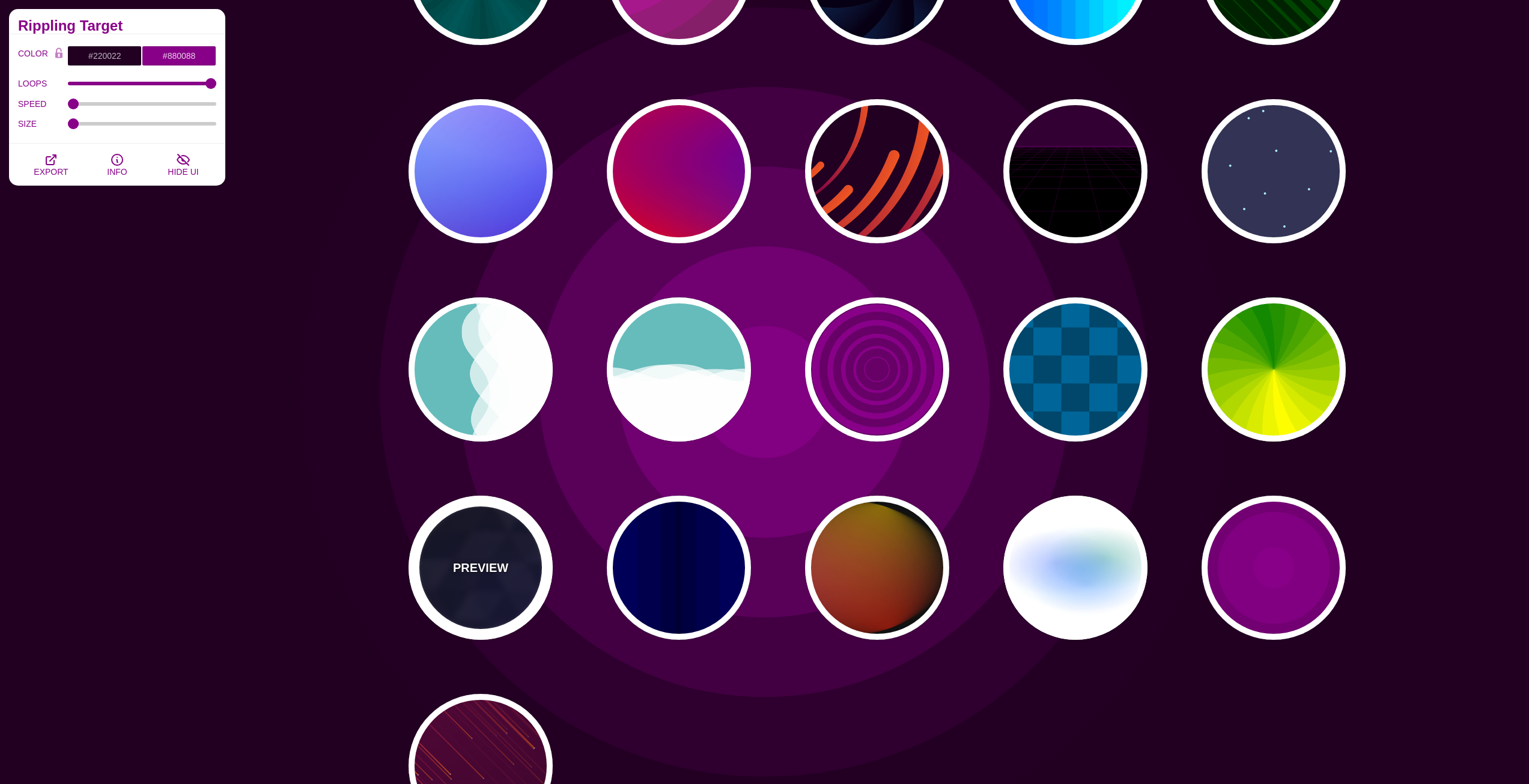
click at [528, 580] on div "PREVIEW" at bounding box center [480, 567] width 144 height 144
type input "#000000"
type input "#0000FF"
type input "#006600"
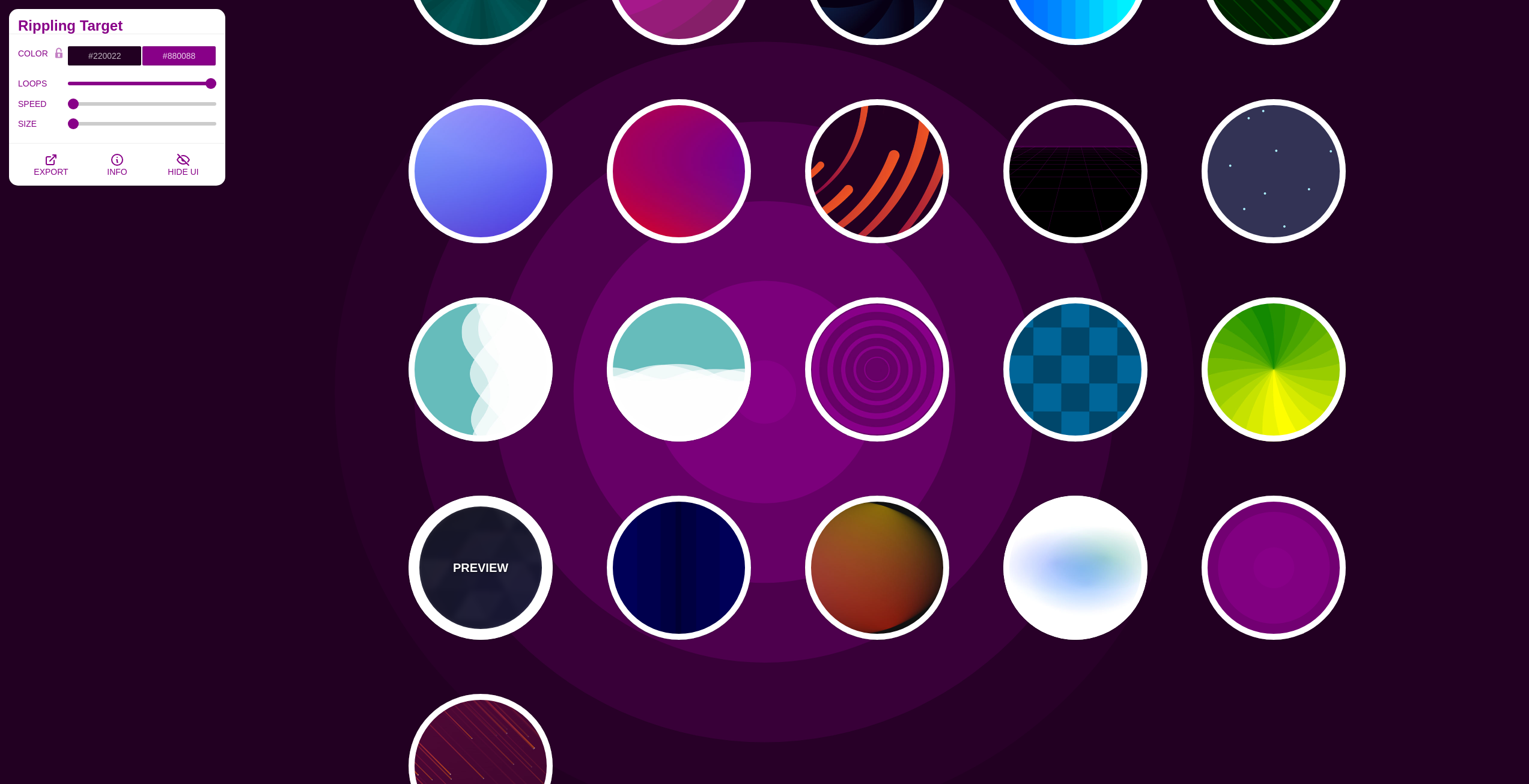
type input "0"
type input "0.4"
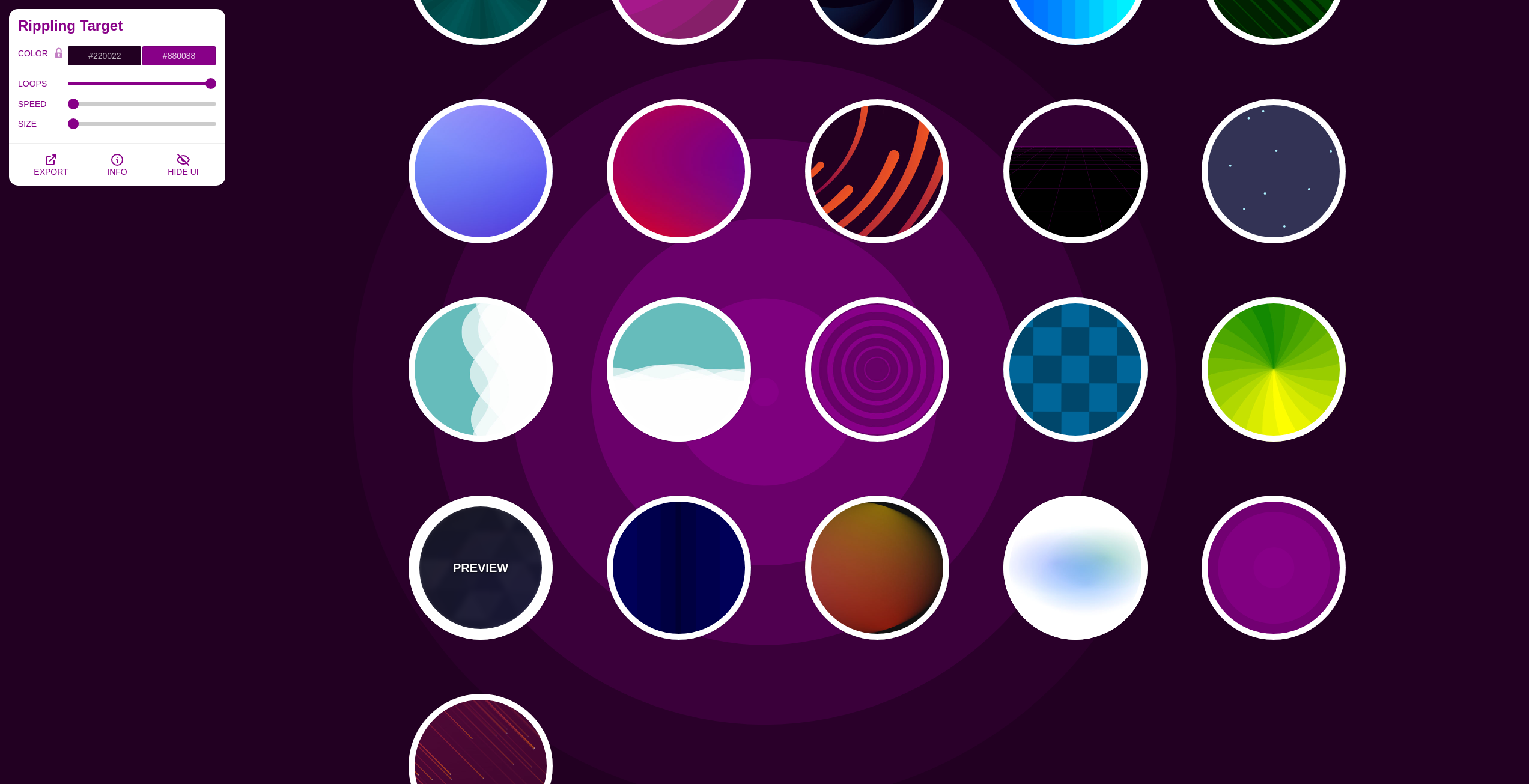
type input "5"
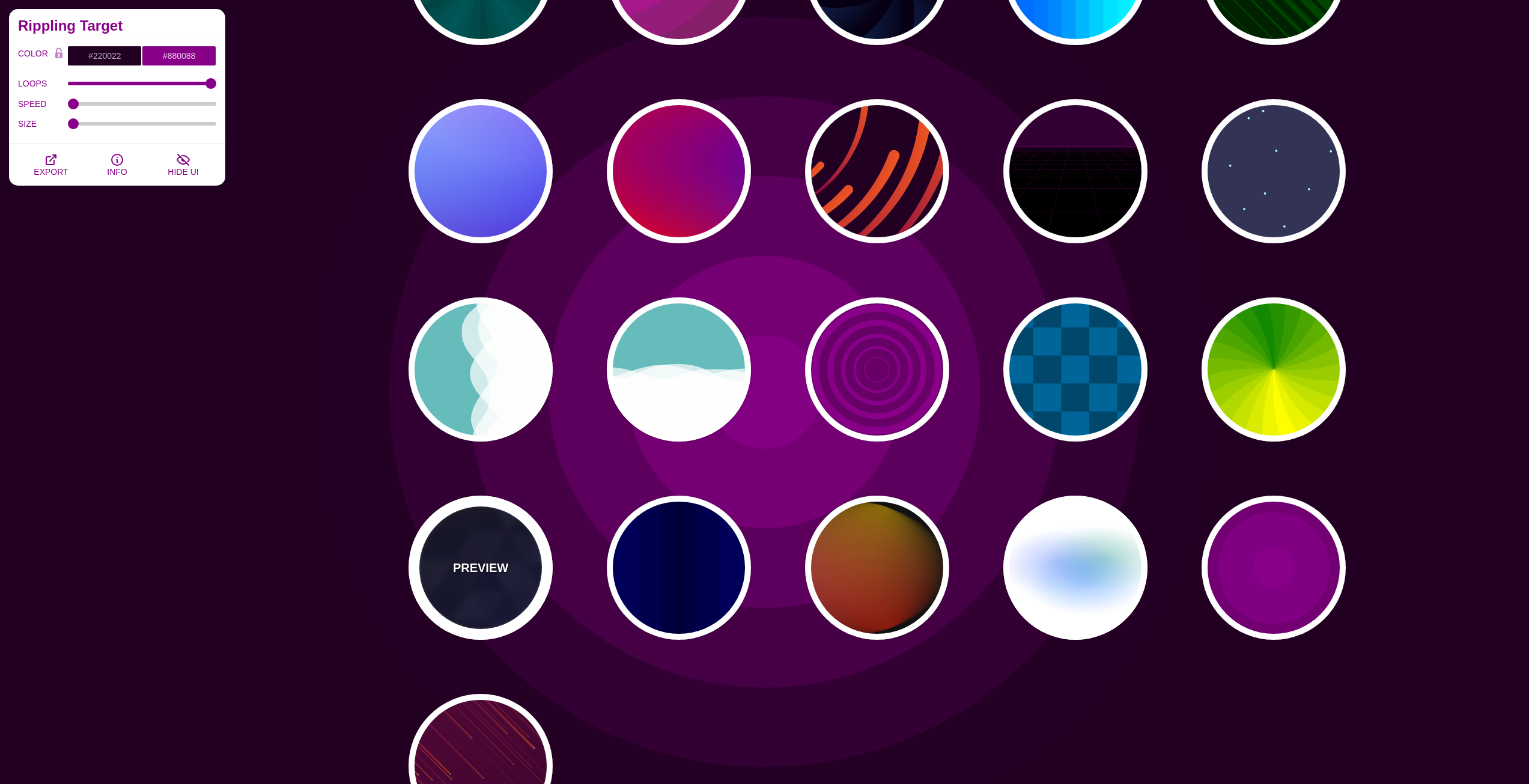
type input "15"
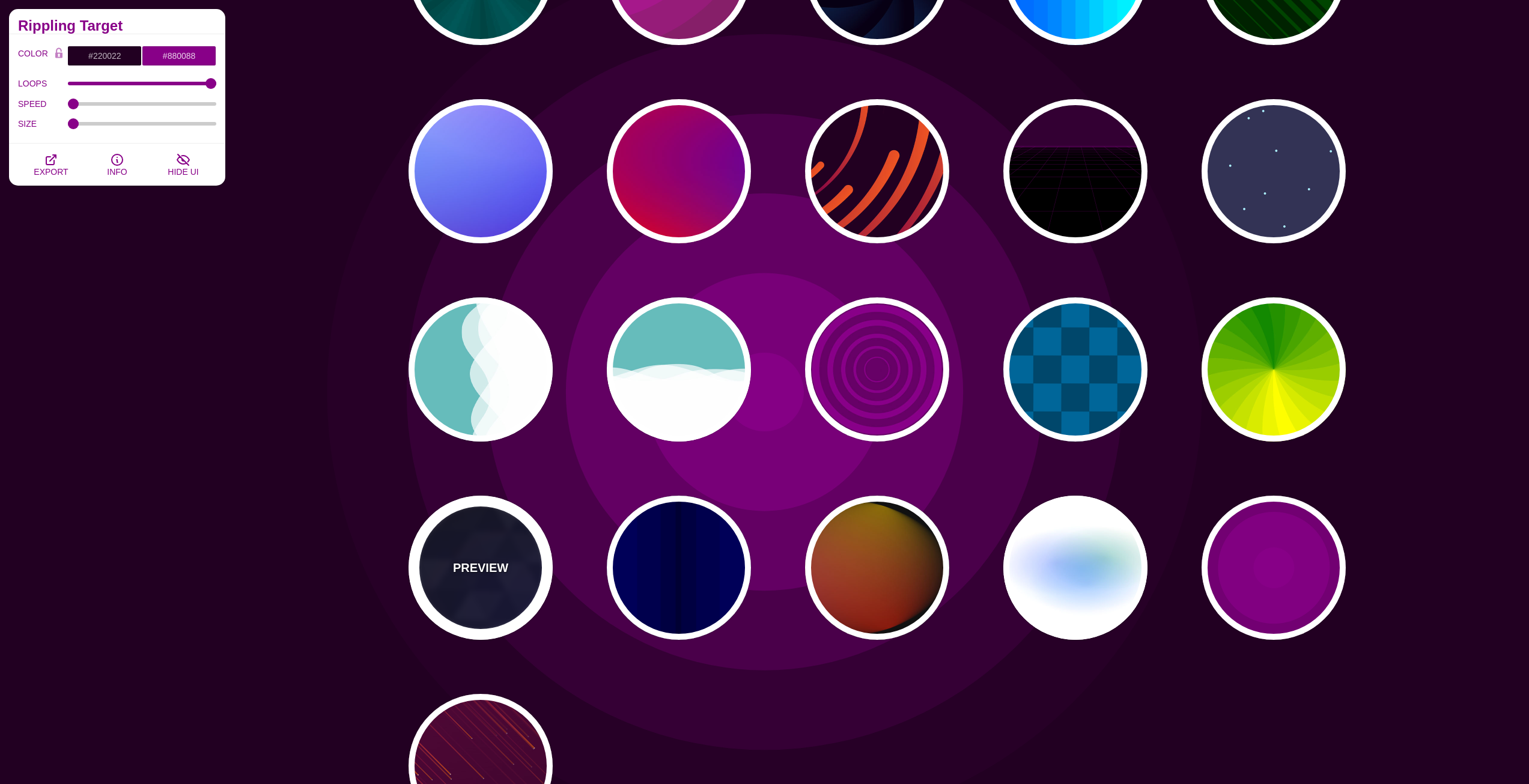
type input "0.2"
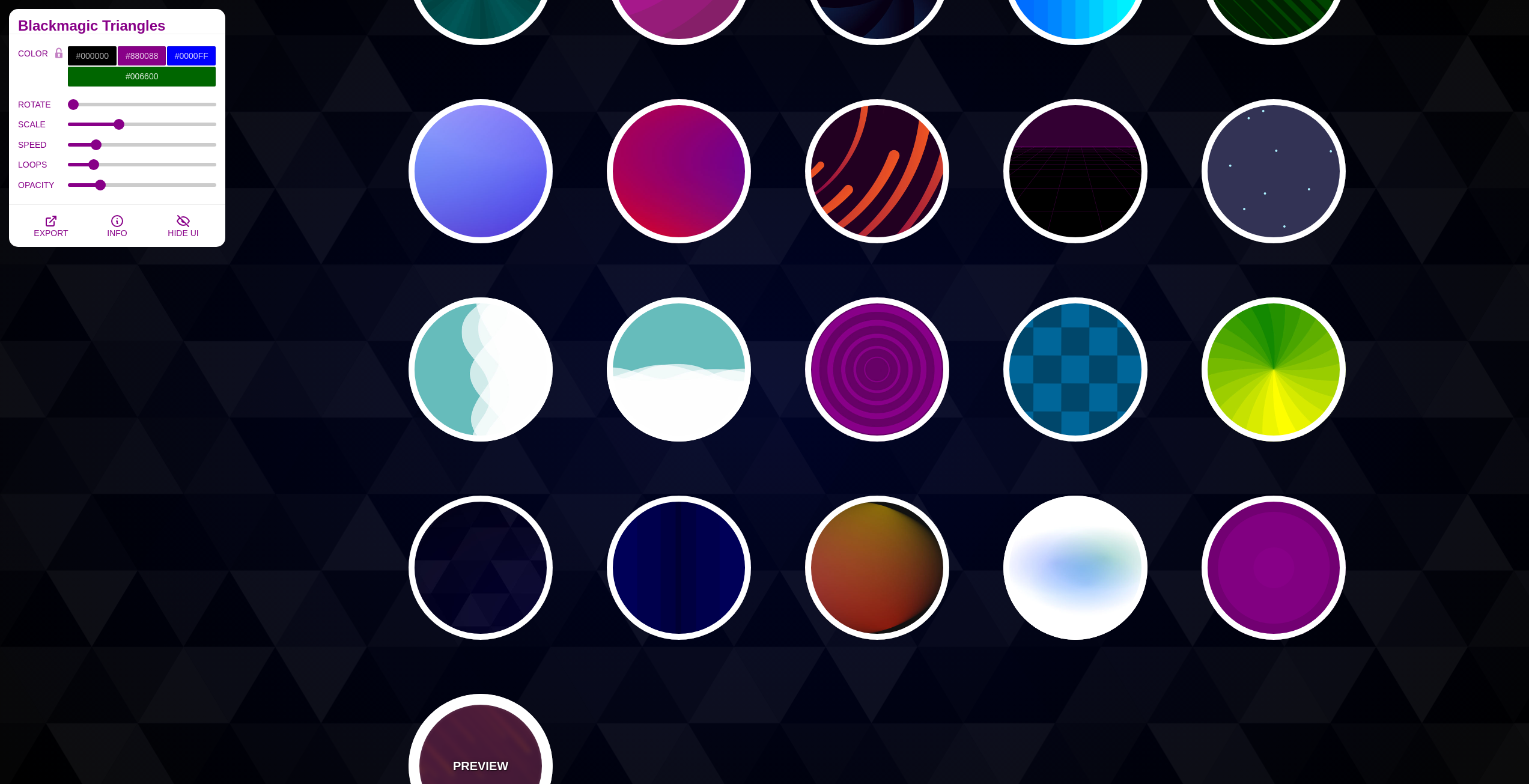
click at [492, 741] on div "PREVIEW" at bounding box center [480, 766] width 144 height 144
type input "#220022"
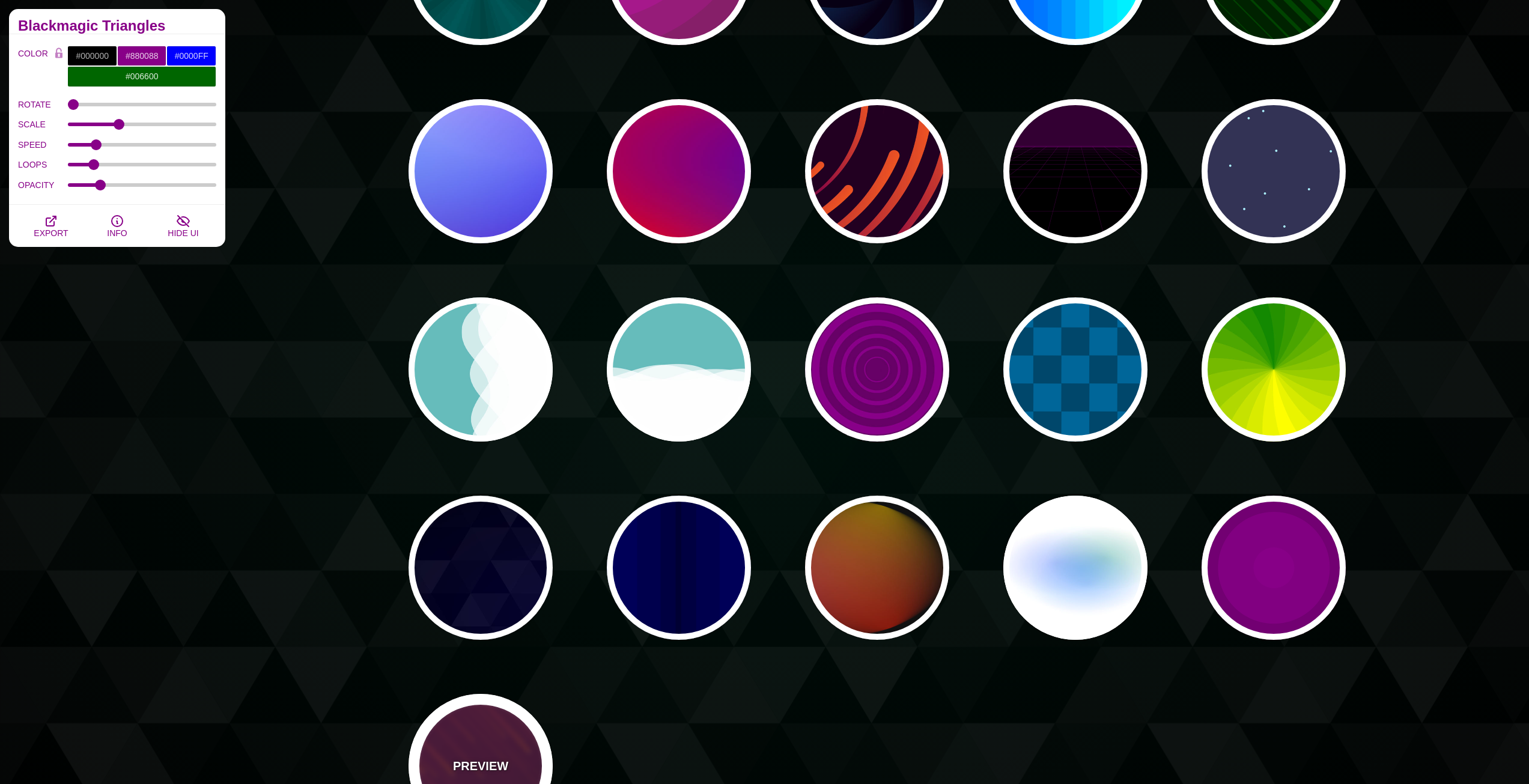
type input "#FF7700"
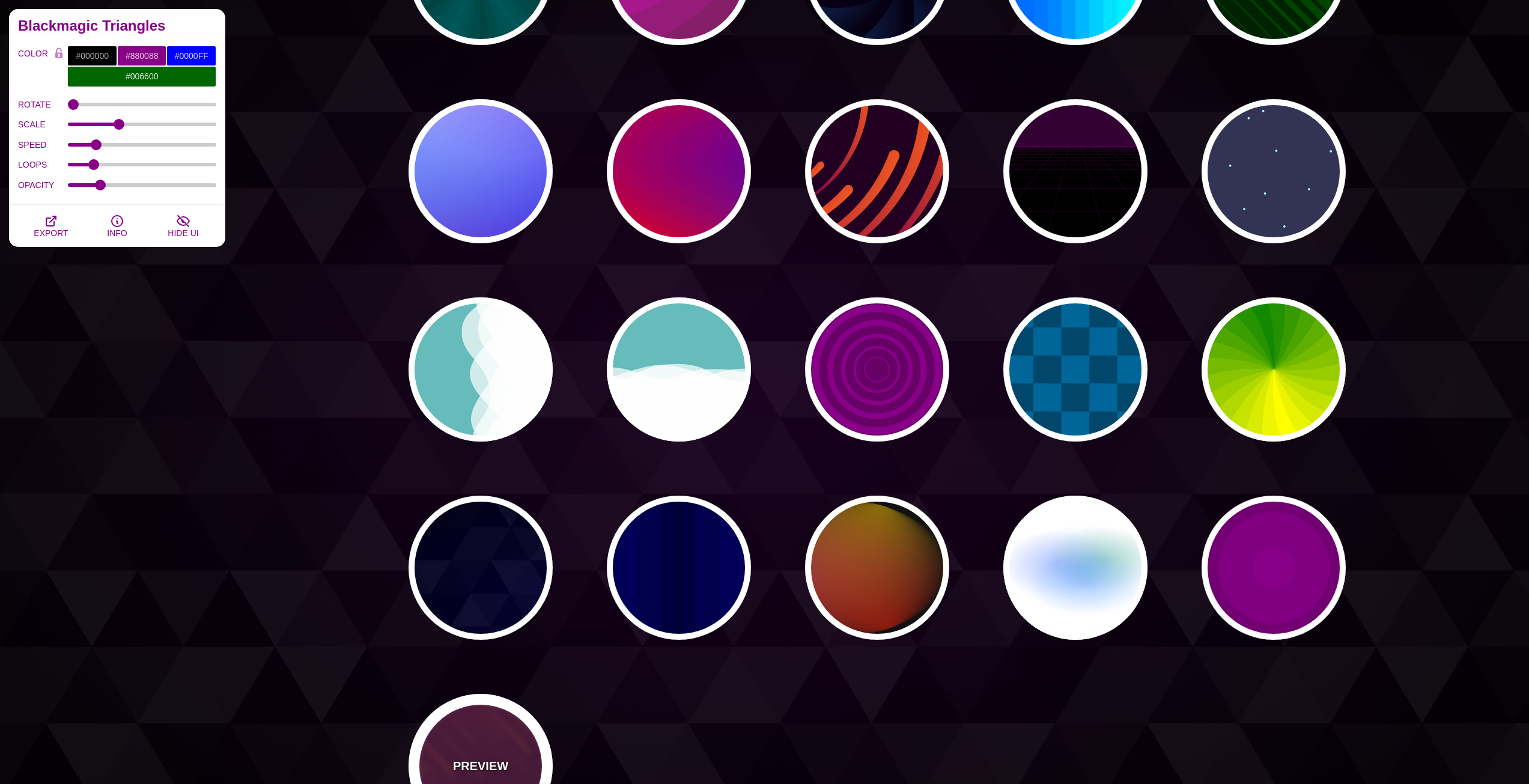
type input "#FFFFFF"
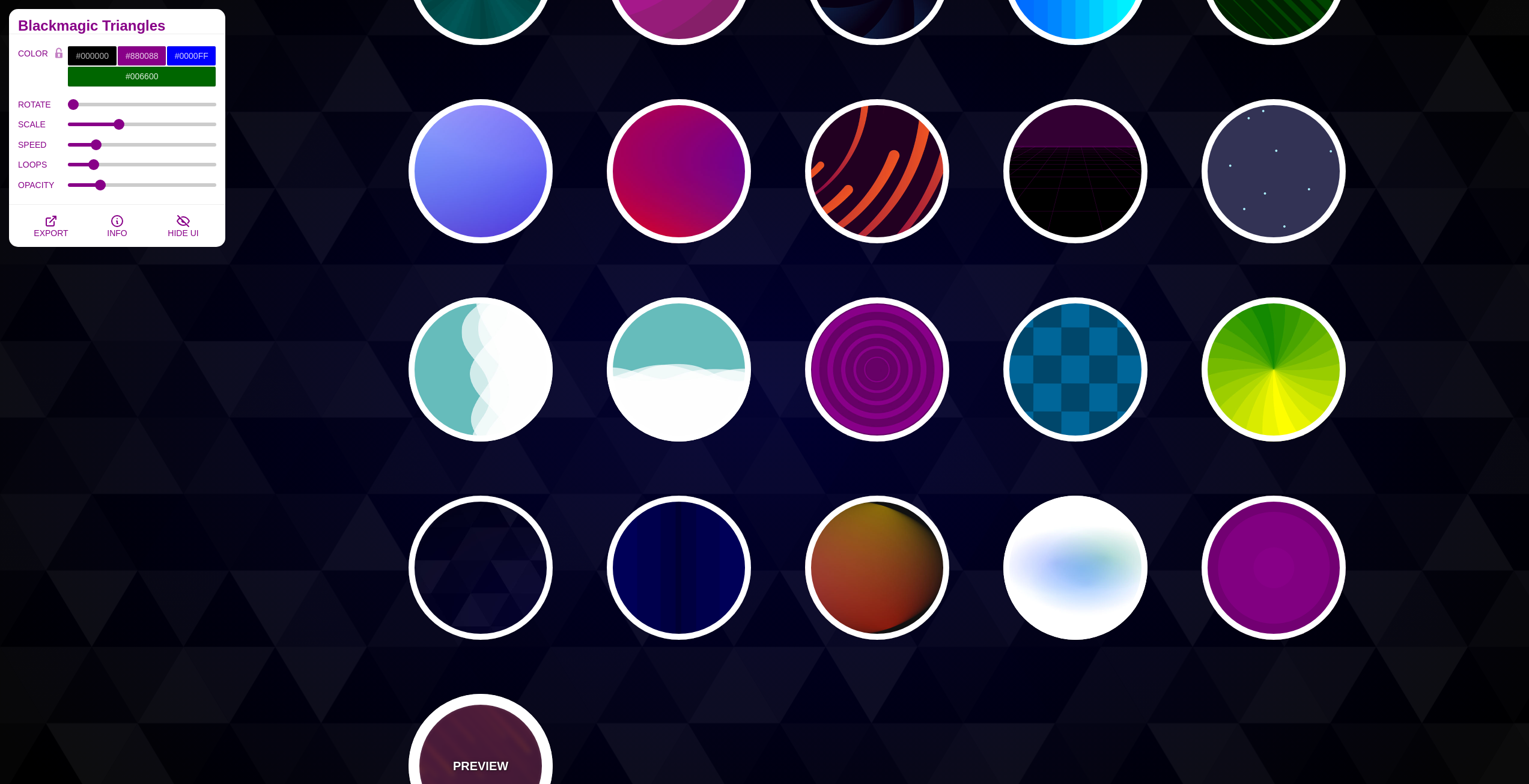
type input "10"
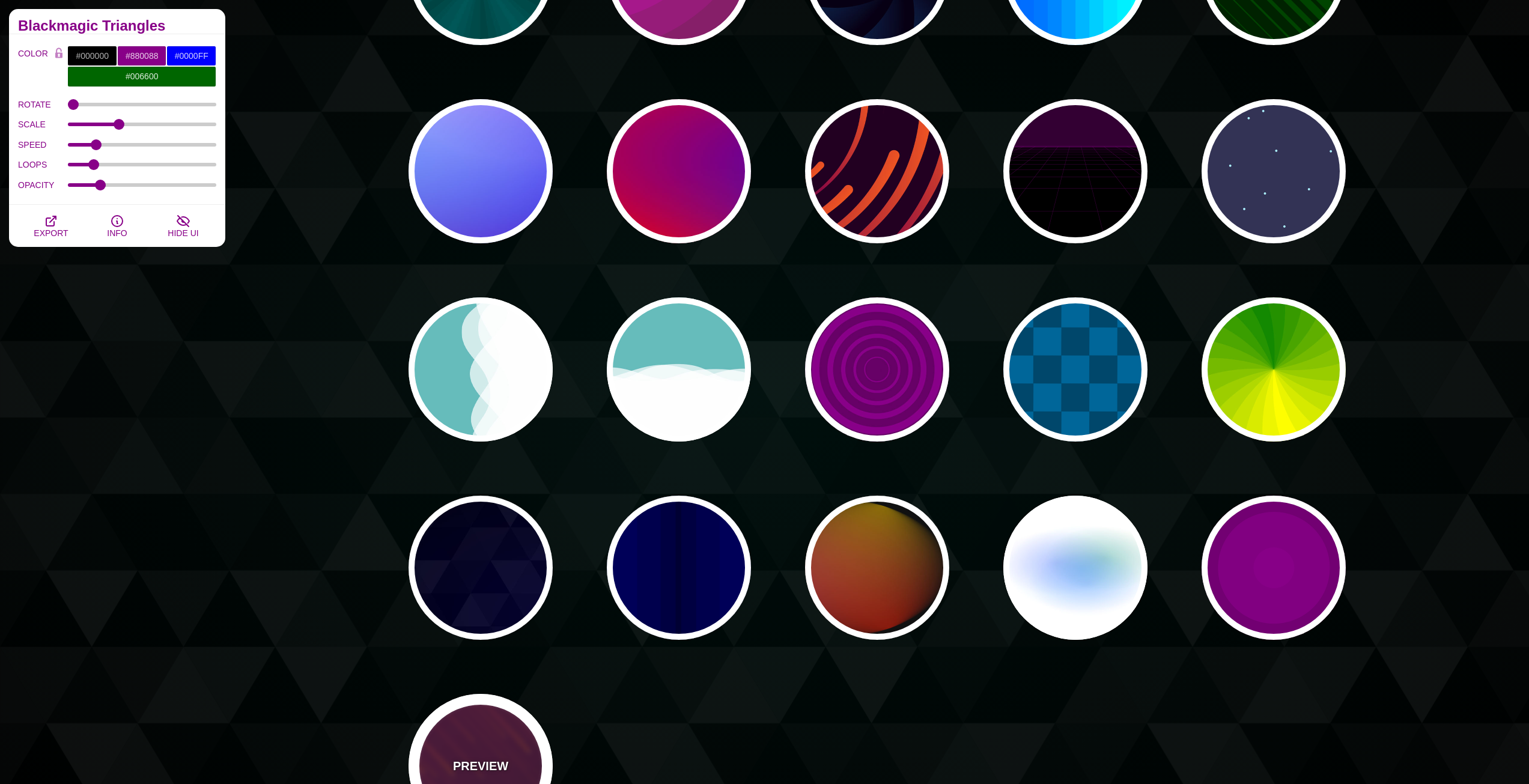
type input "999"
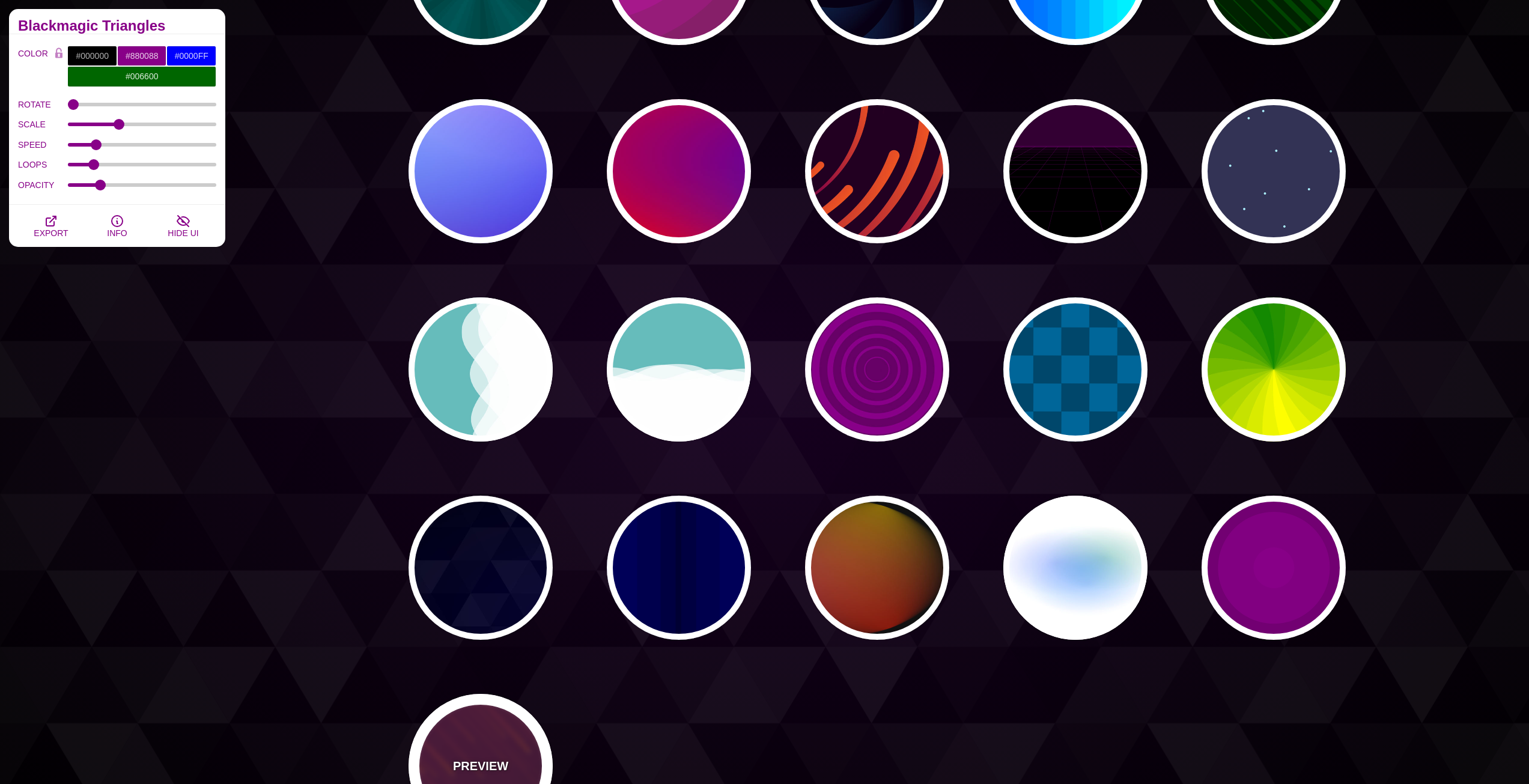
type input "3"
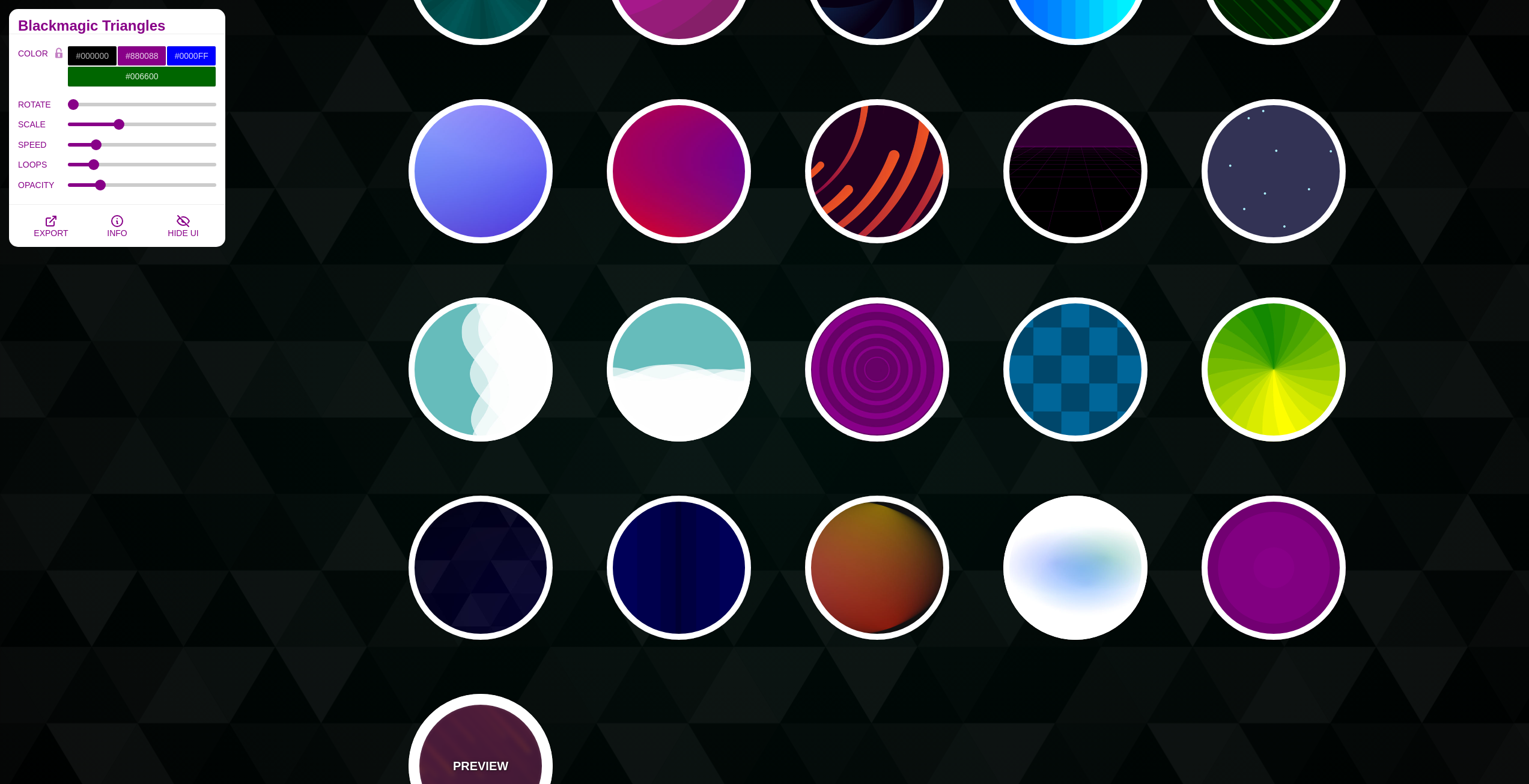
type input "1.5"
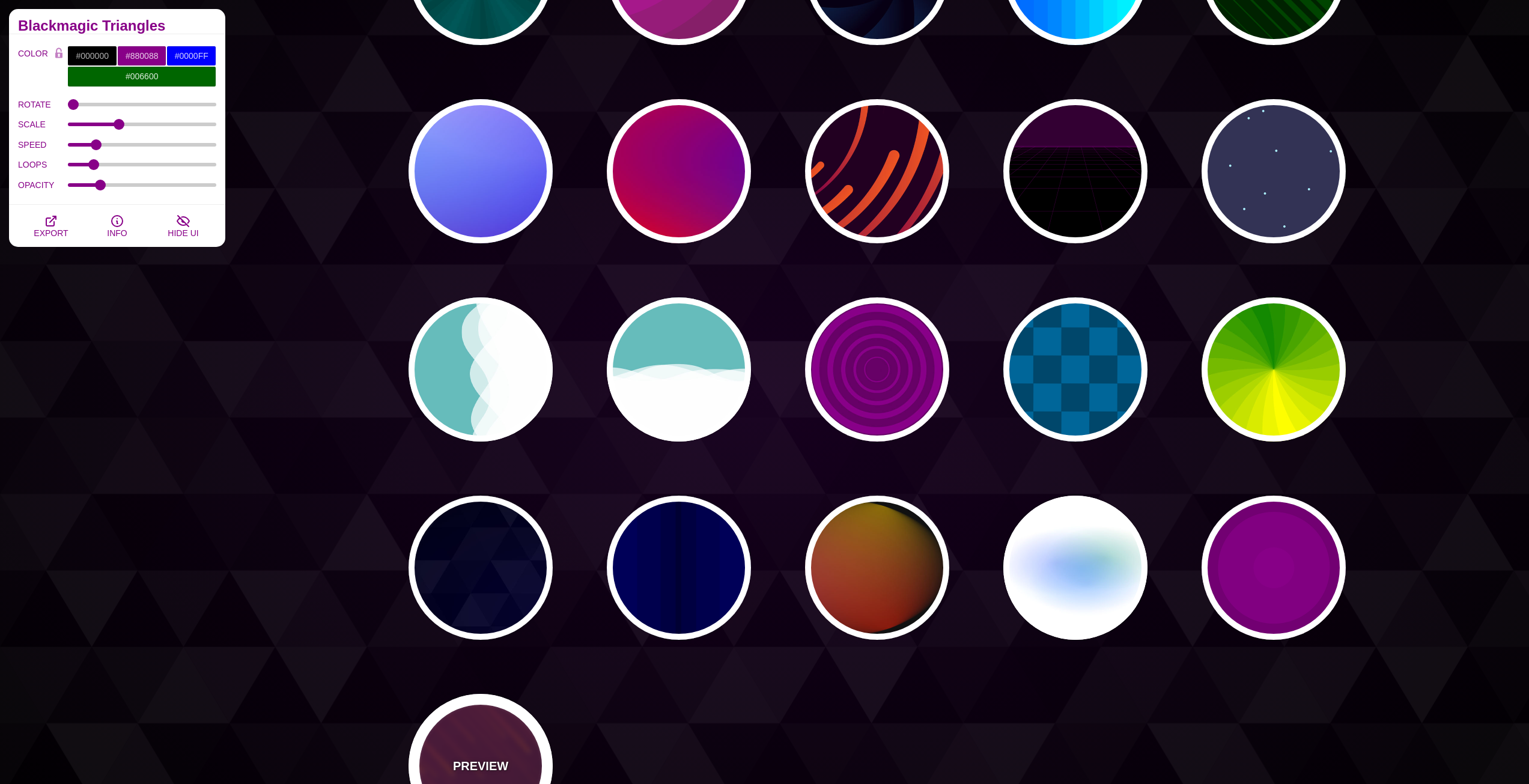
type input "1"
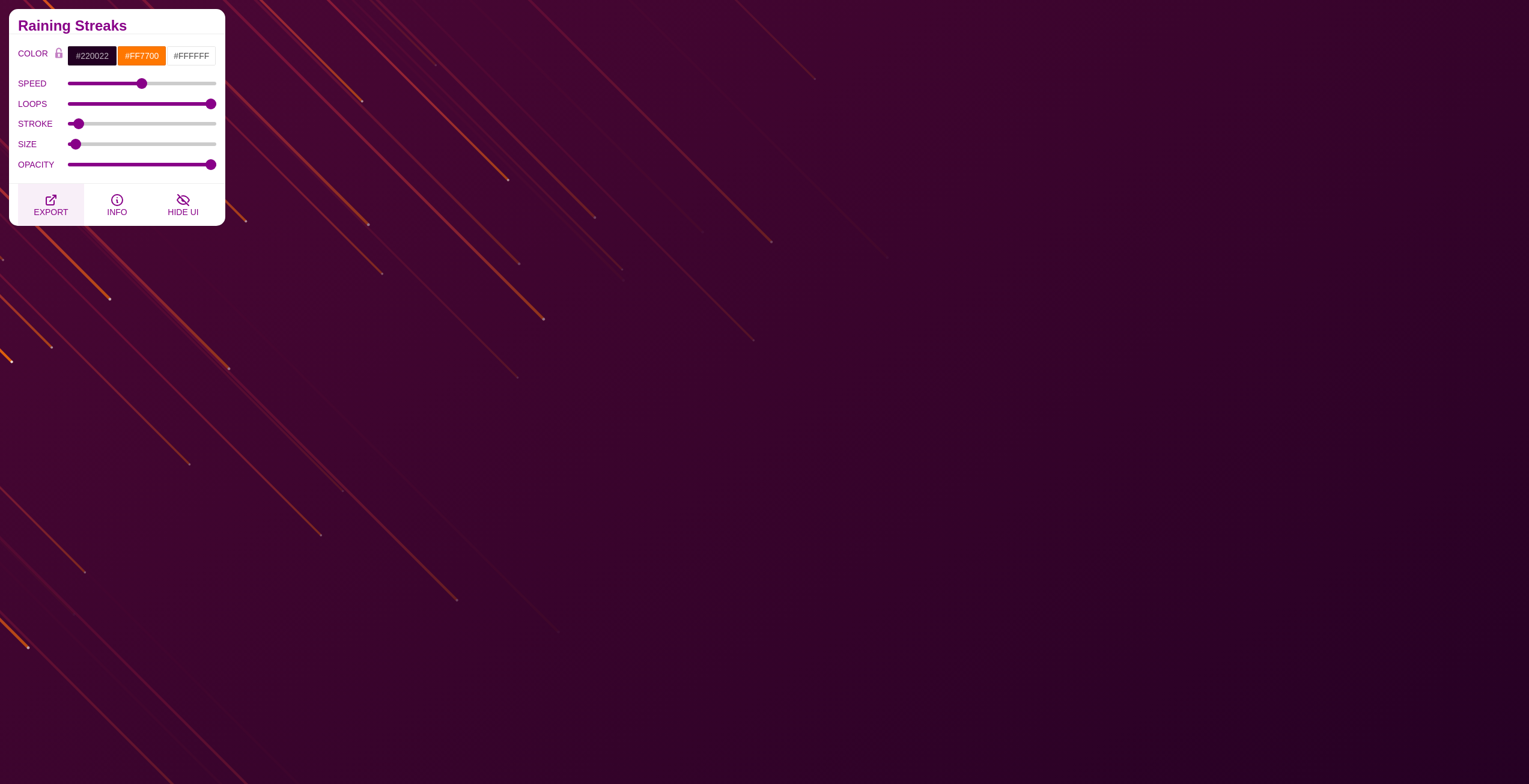
click at [57, 197] on icon "button" at bounding box center [51, 200] width 14 height 14
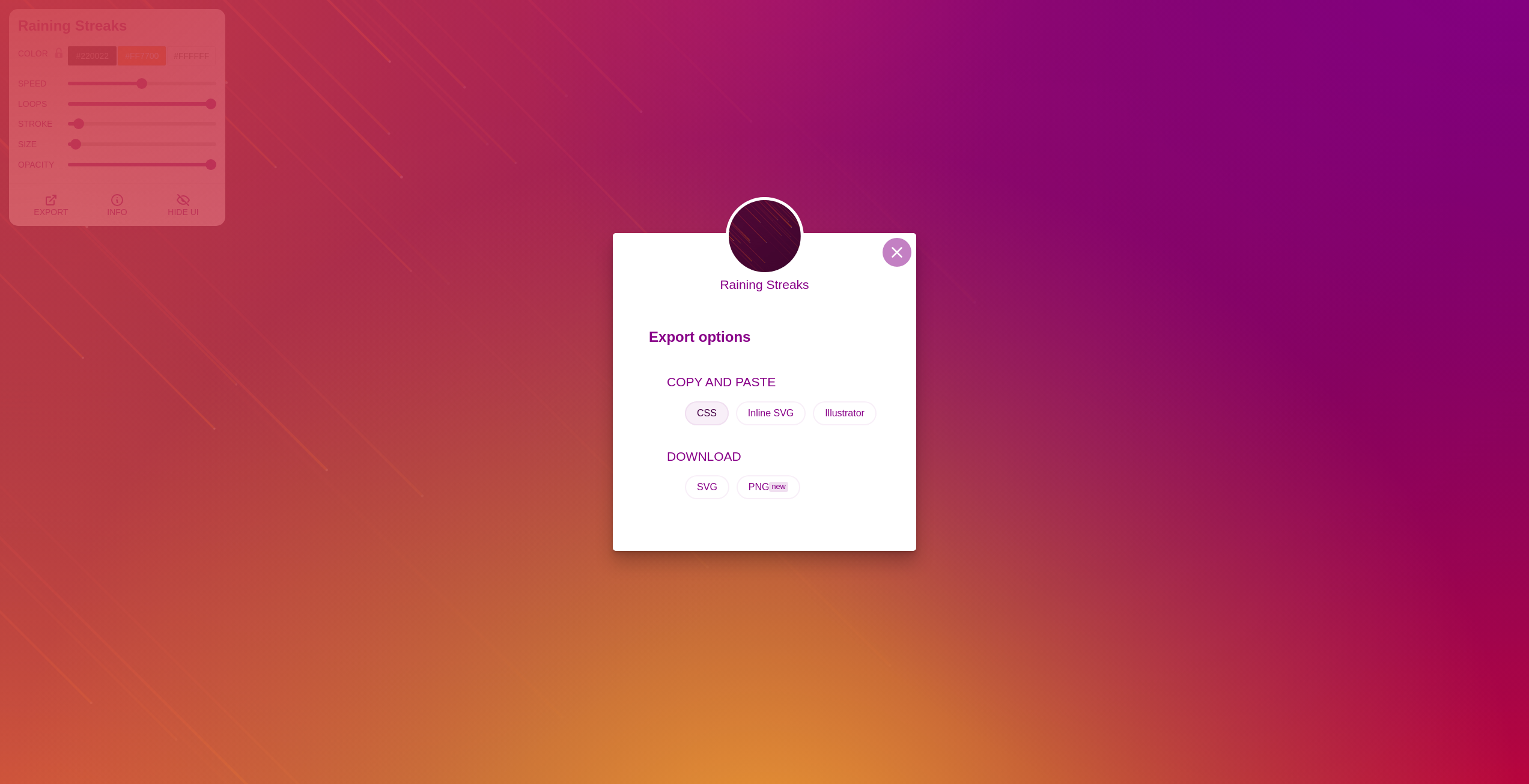
click at [706, 406] on button "CSS" at bounding box center [706, 413] width 44 height 24
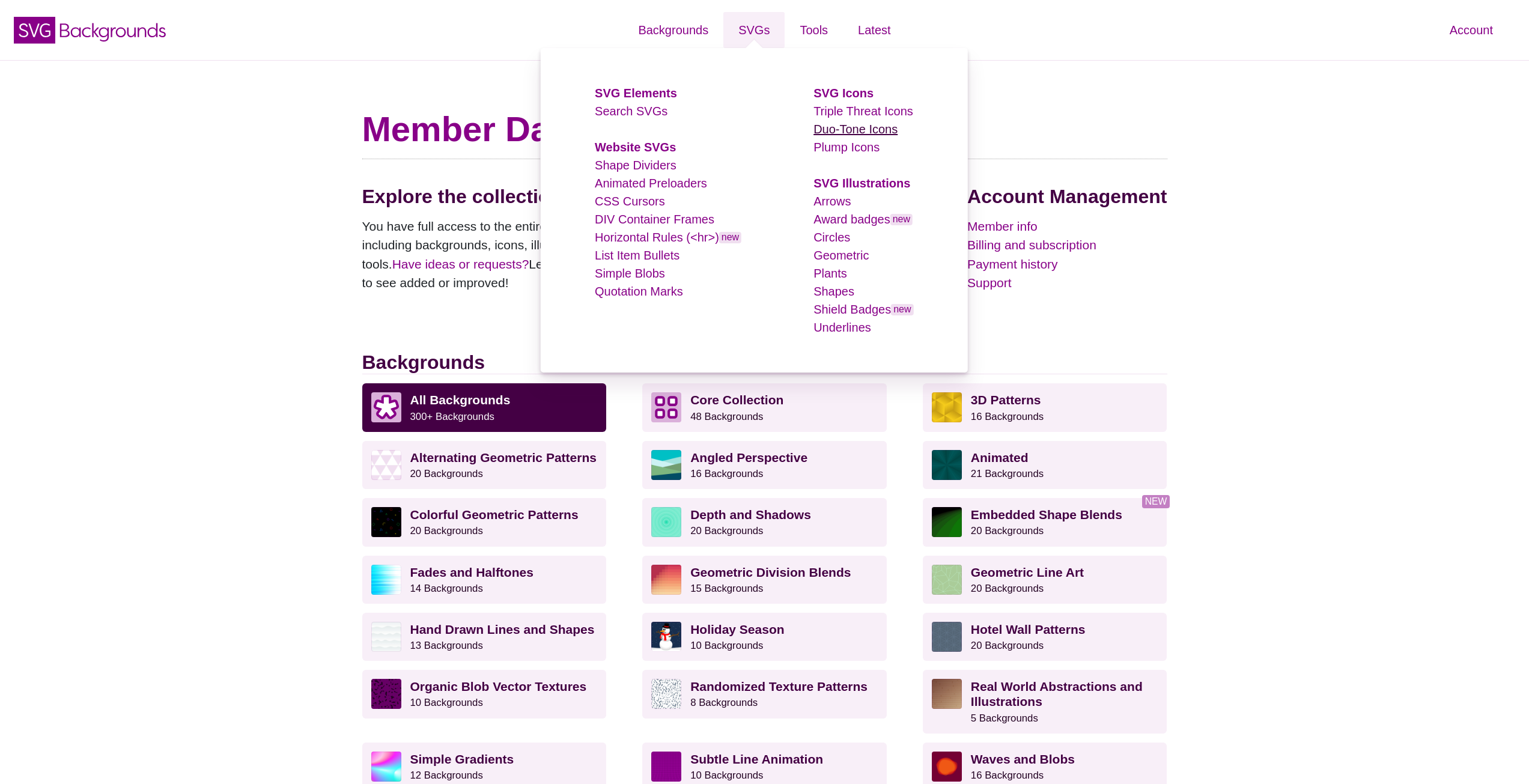
click at [851, 126] on link "Duo-Tone Icons" at bounding box center [855, 129] width 84 height 13
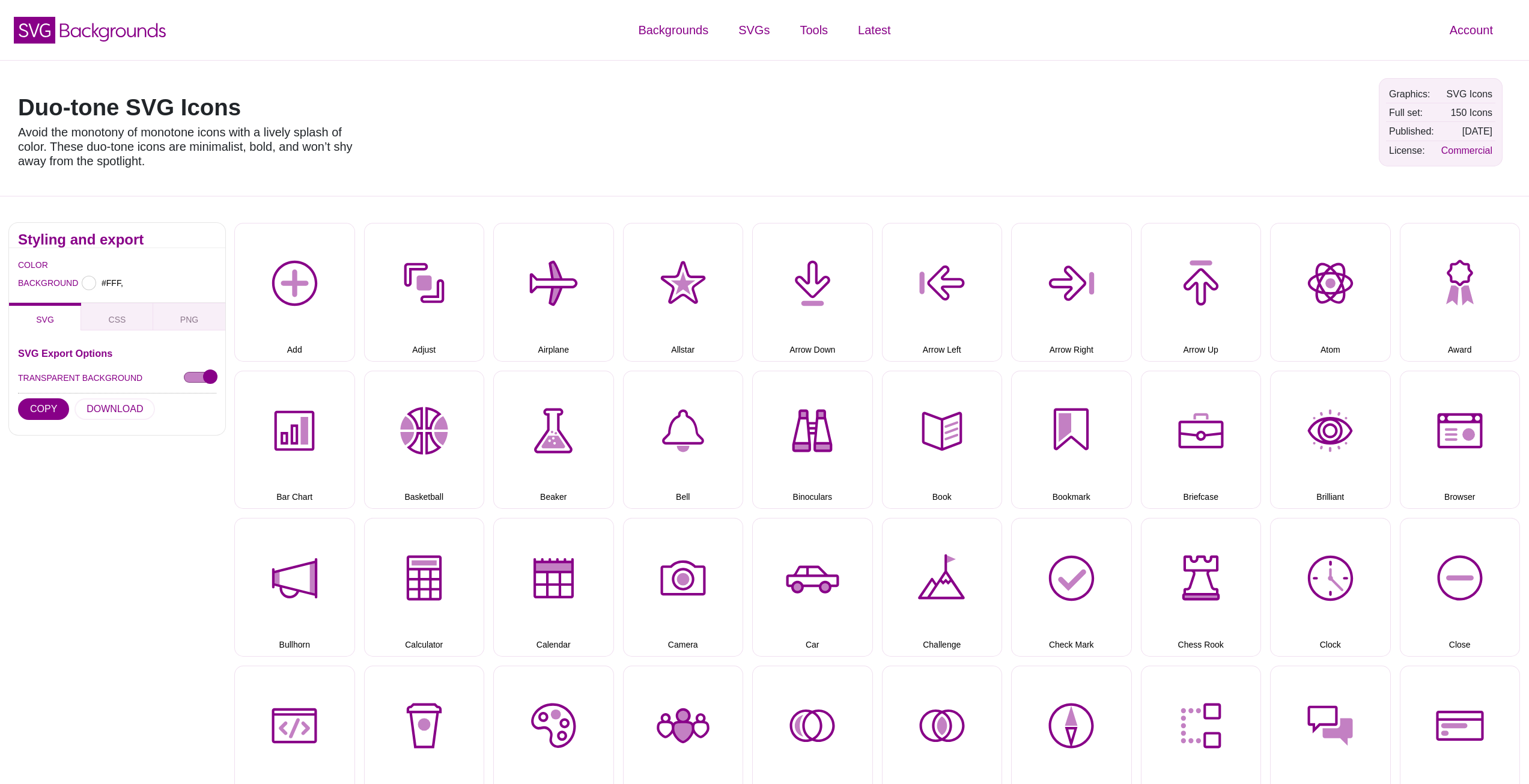
type input "#FFFFFF"
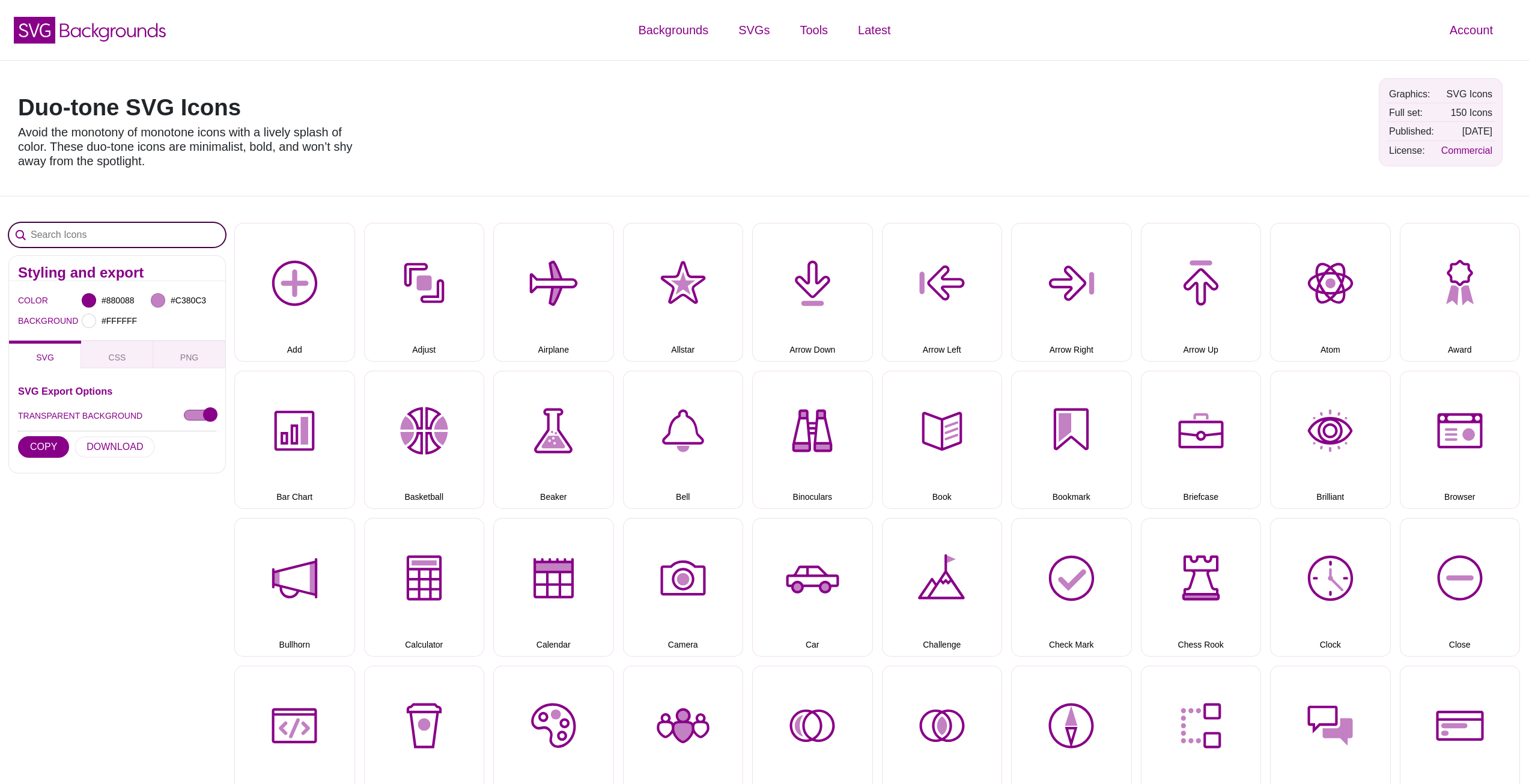
click at [98, 234] on input "Search Icons" at bounding box center [117, 234] width 216 height 24
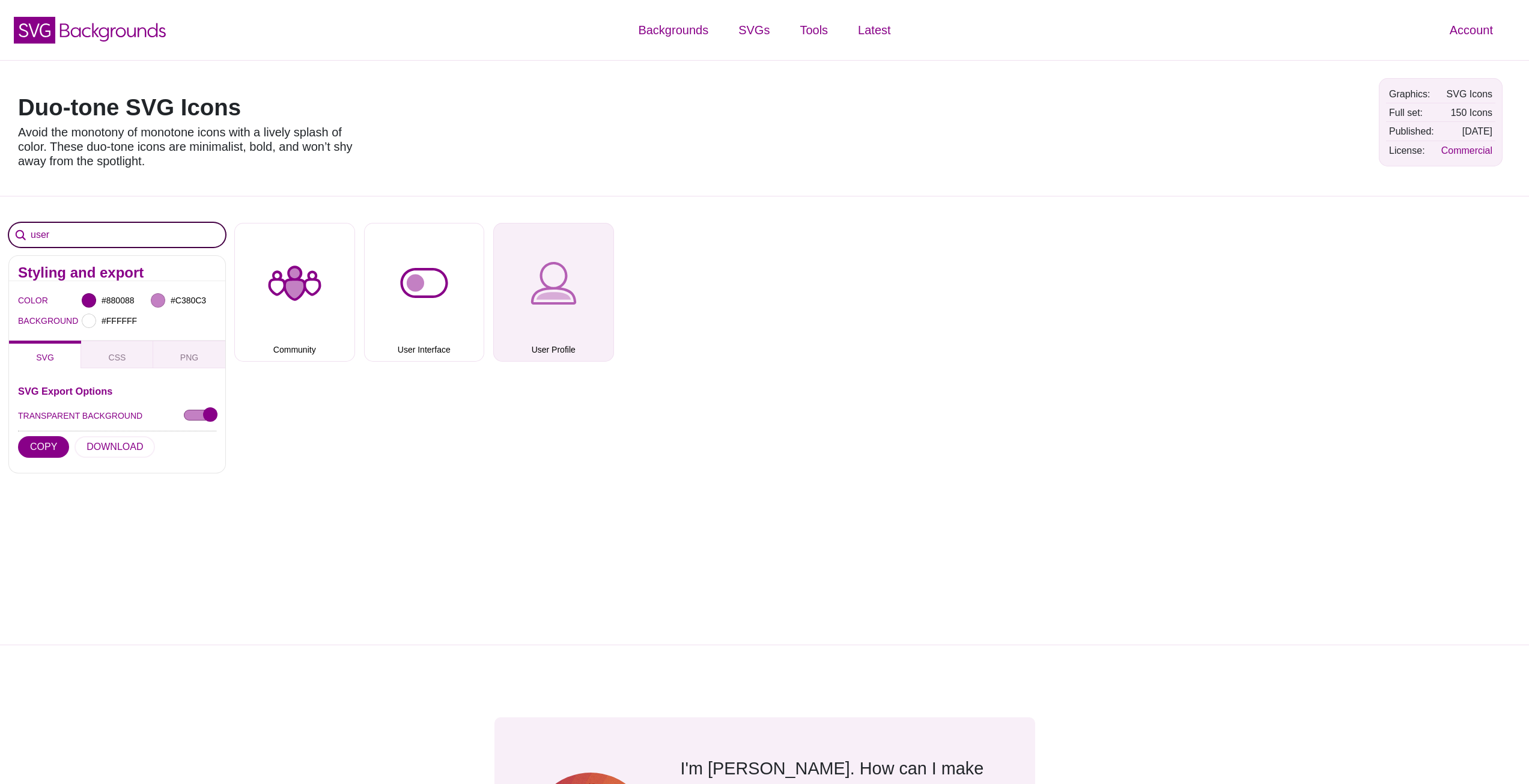
type input "user"
click at [545, 288] on button "User Profile" at bounding box center [554, 292] width 121 height 139
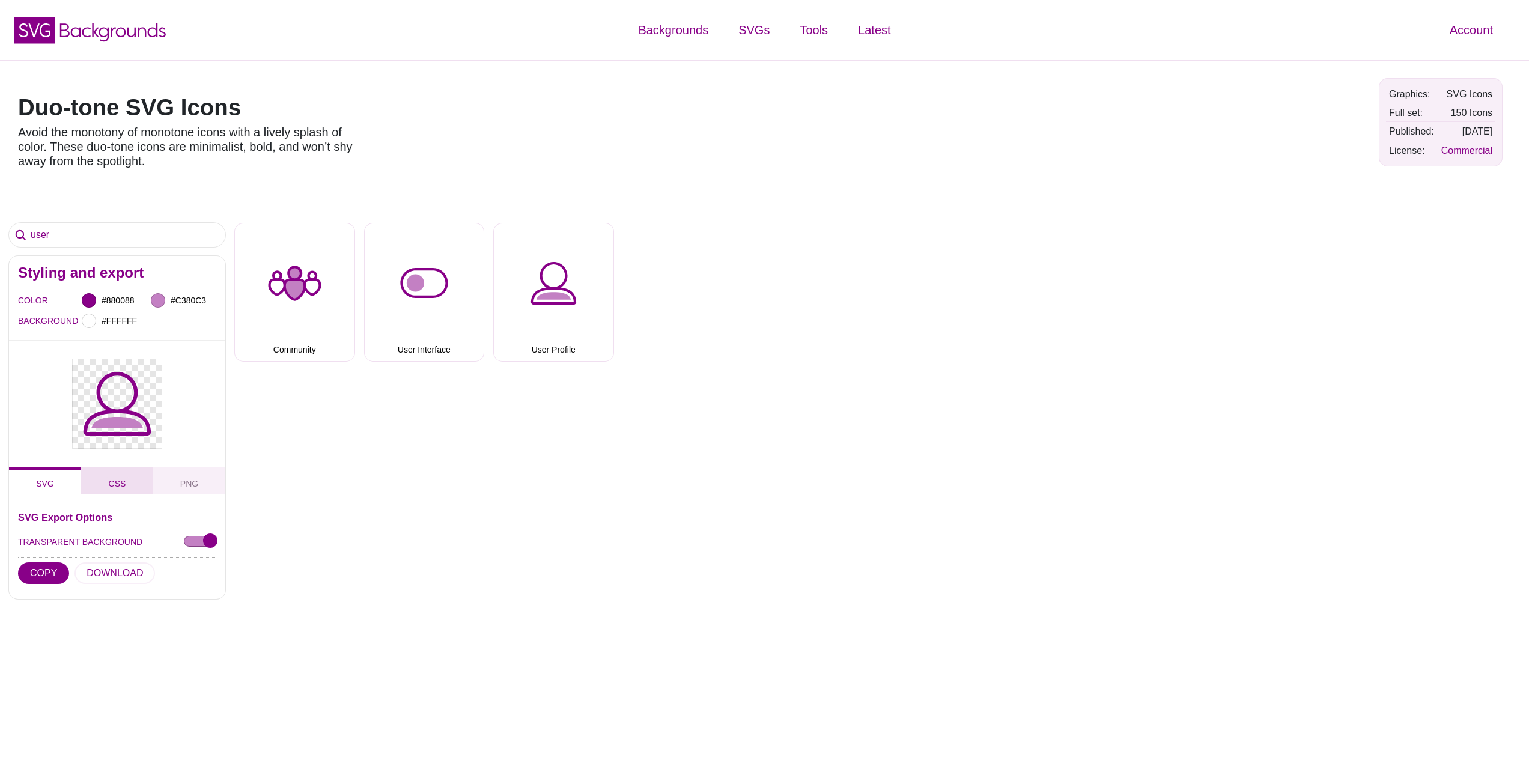
click at [119, 485] on span "CSS" at bounding box center [117, 483] width 27 height 13
click at [40, 483] on span "SVG" at bounding box center [45, 483] width 28 height 13
click at [101, 482] on button "CSS" at bounding box center [117, 480] width 72 height 28
click at [180, 479] on button "PNG" at bounding box center [189, 480] width 72 height 28
click at [121, 479] on span "CSS" at bounding box center [117, 483] width 27 height 13
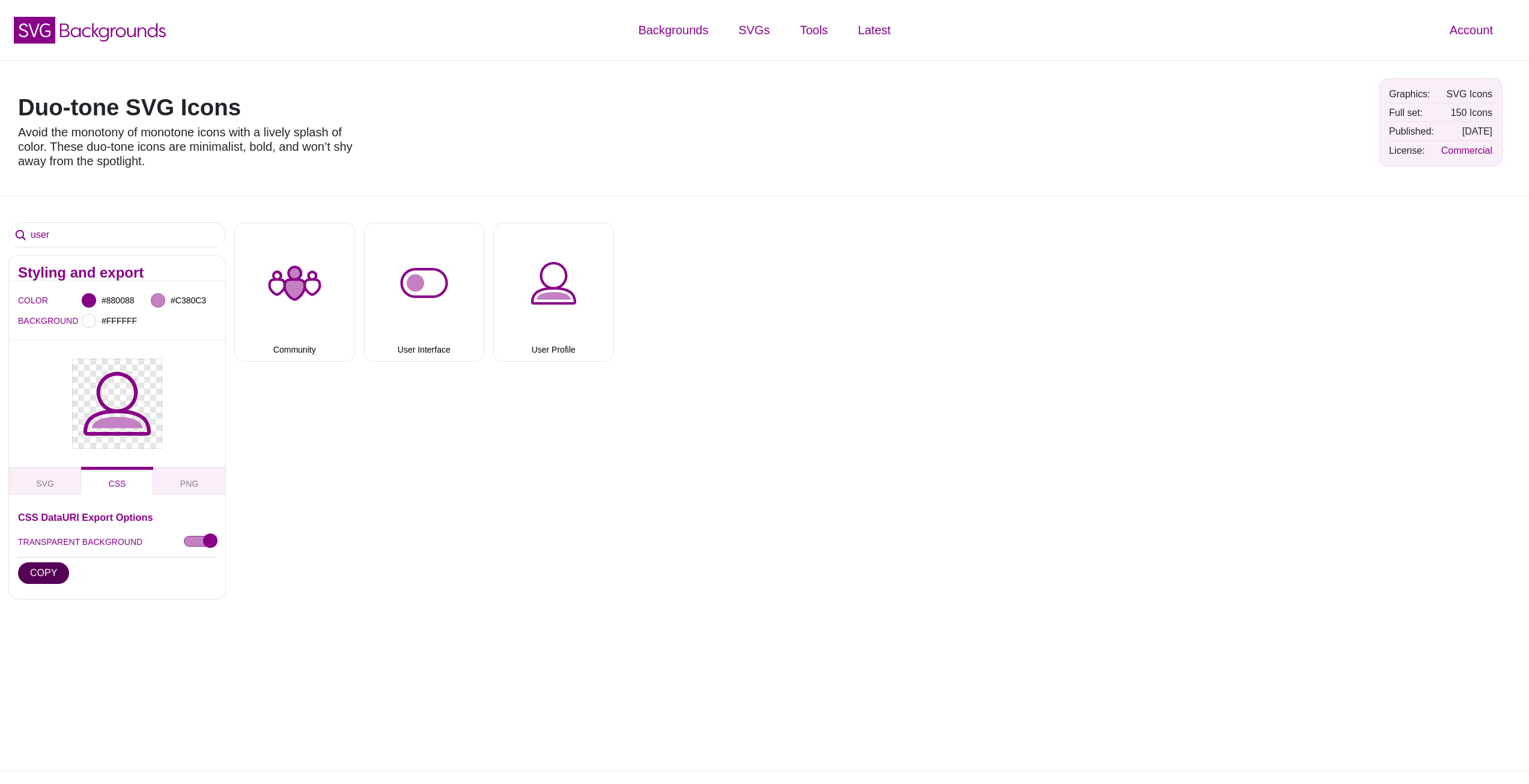
click at [60, 571] on button "COPY" at bounding box center [44, 572] width 51 height 22
click at [54, 482] on button "SVG" at bounding box center [45, 480] width 72 height 28
click at [49, 569] on button "COPY" at bounding box center [44, 572] width 51 height 22
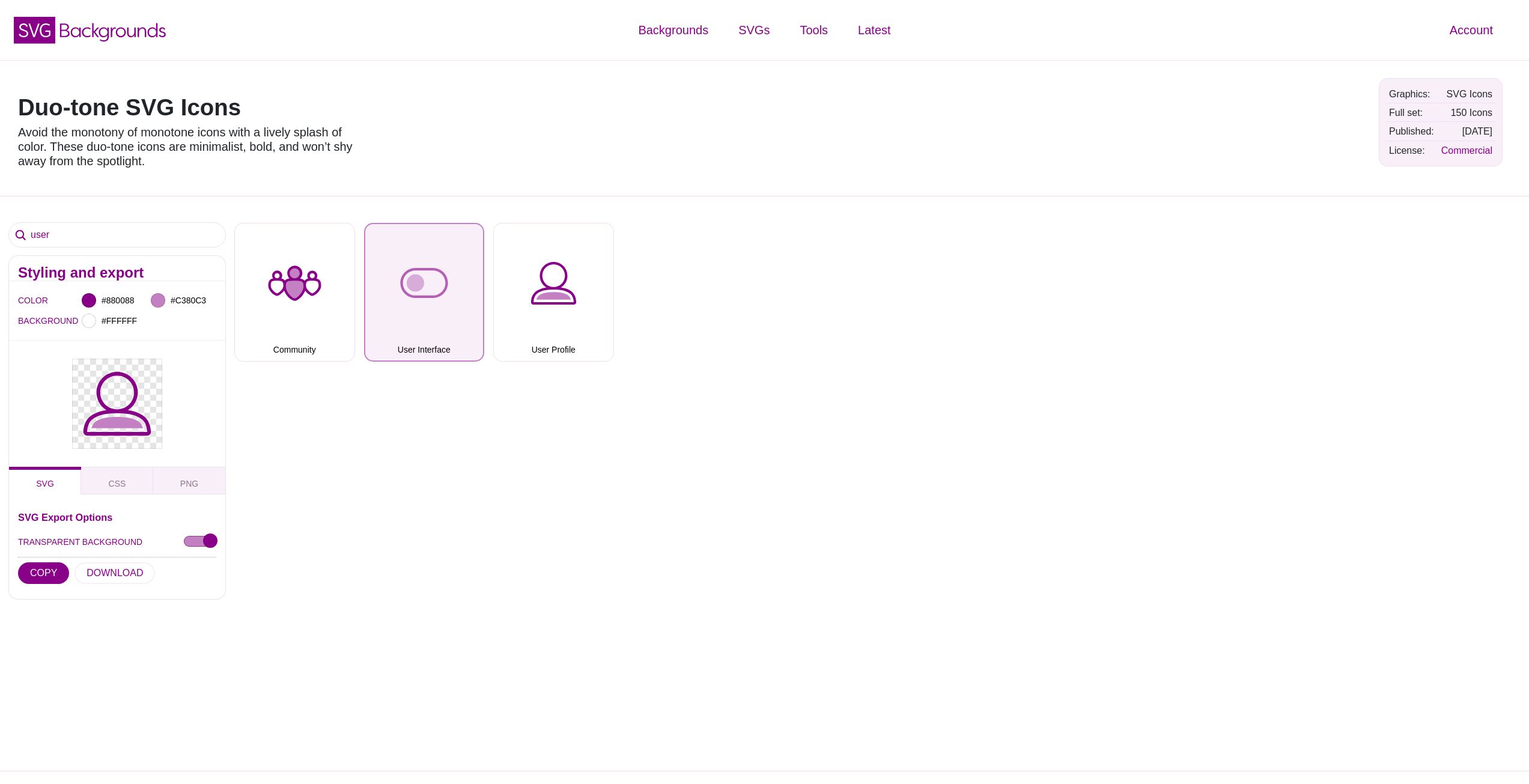
click at [450, 290] on button "User Interface" at bounding box center [425, 292] width 121 height 139
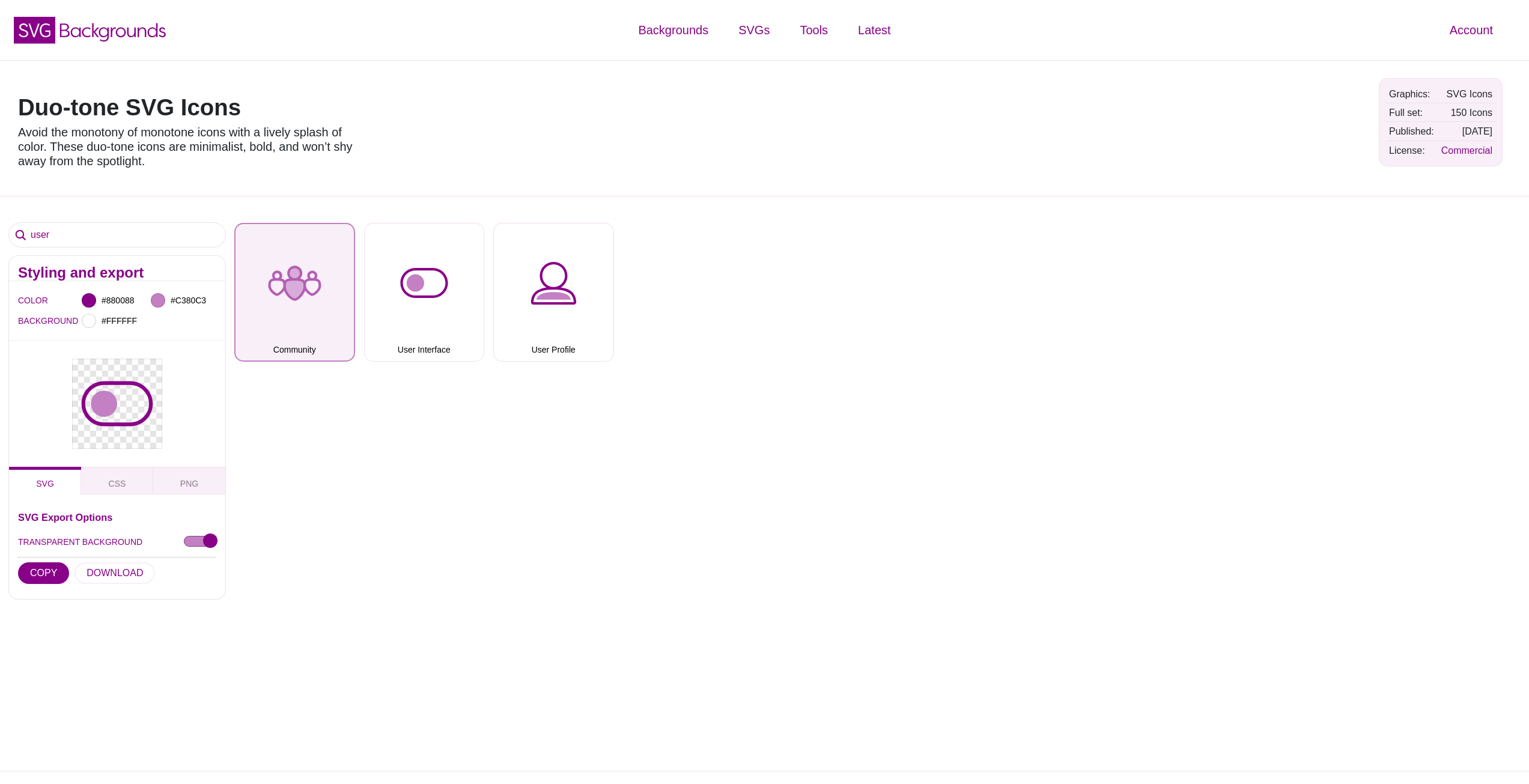
click at [315, 273] on button "Community" at bounding box center [295, 292] width 121 height 139
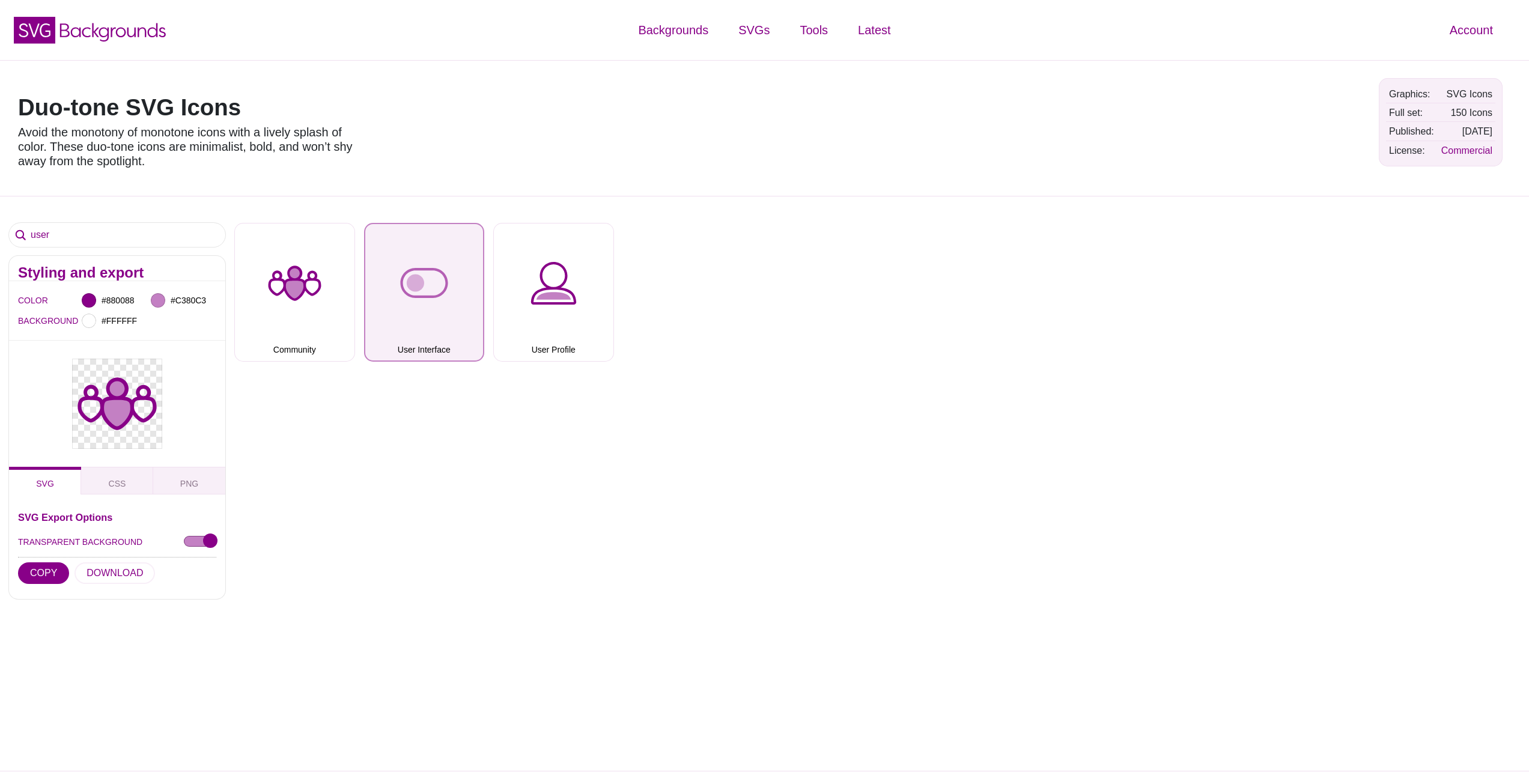
click at [401, 277] on button "User Interface" at bounding box center [425, 292] width 121 height 139
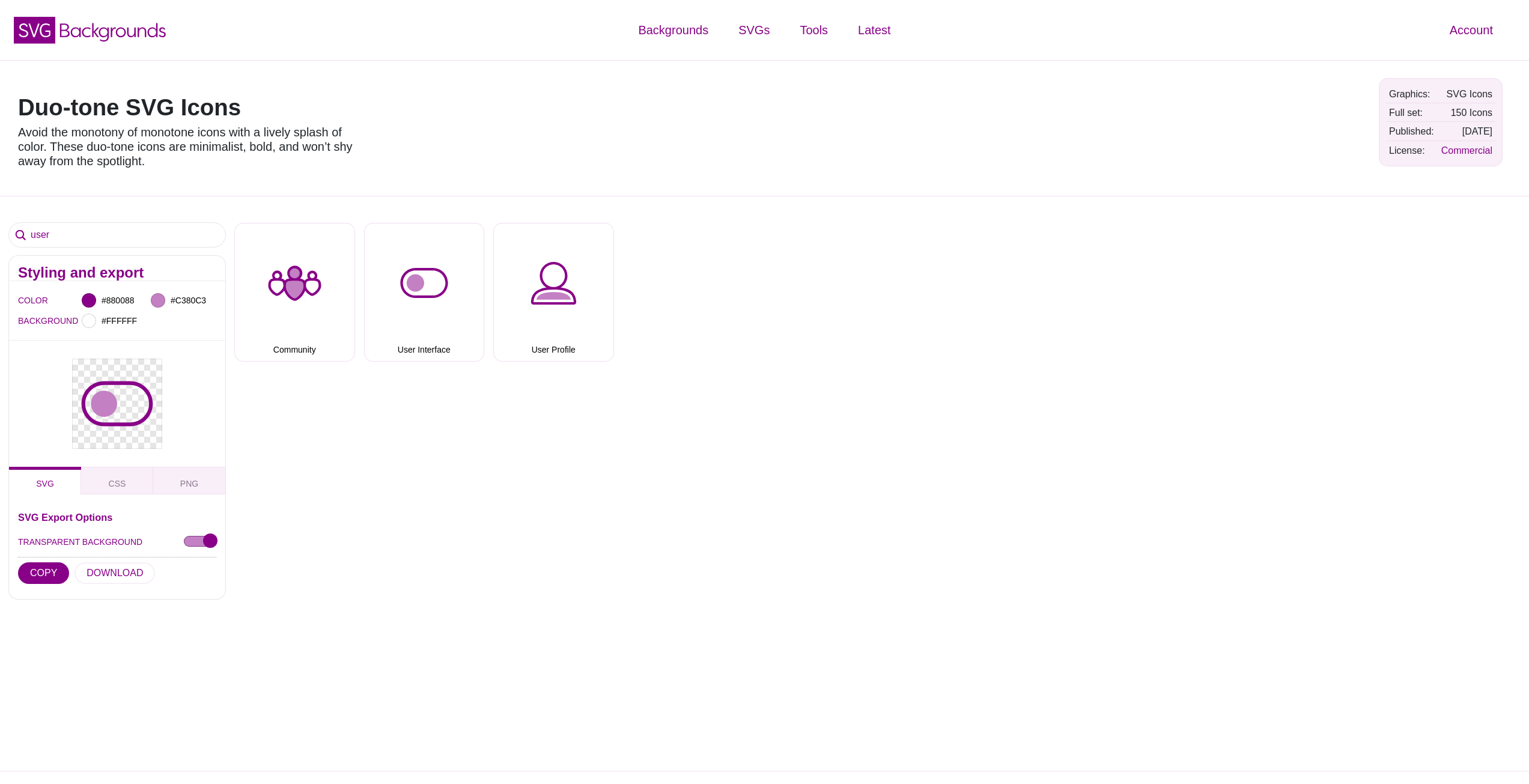
click at [486, 282] on div "Add Adjust Airplane Allstar Arrow Down Arrow Left Arrow Right Arrow Up Atom Awa…" at bounding box center [882, 288] width 1295 height 148
click at [589, 296] on button "User Profile" at bounding box center [554, 292] width 121 height 139
click at [184, 542] on input "TRANSPARENT BACKGROUND" at bounding box center [201, 542] width 33 height 12
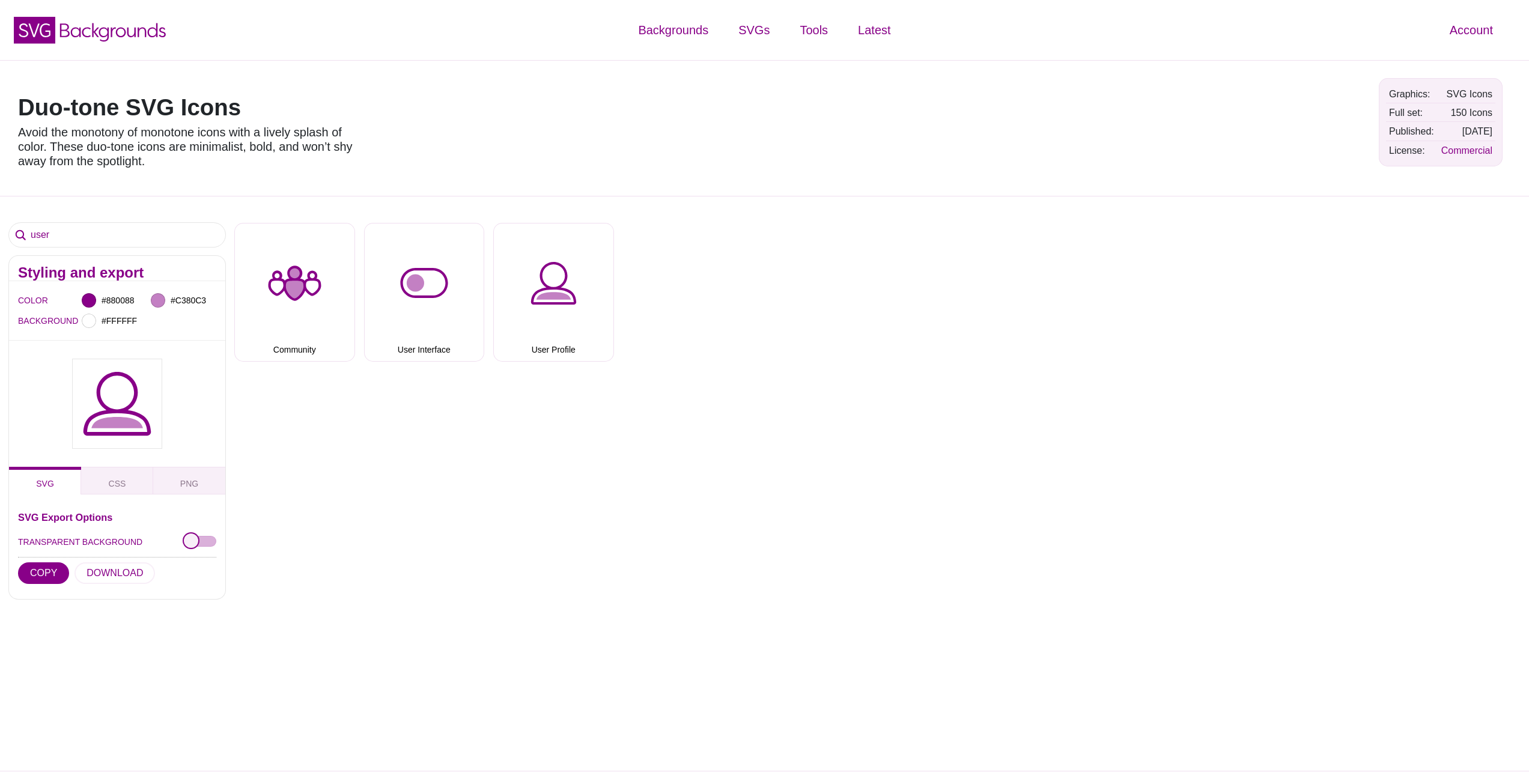
click at [184, 542] on input "TRANSPARENT BACKGROUND" at bounding box center [201, 542] width 33 height 12
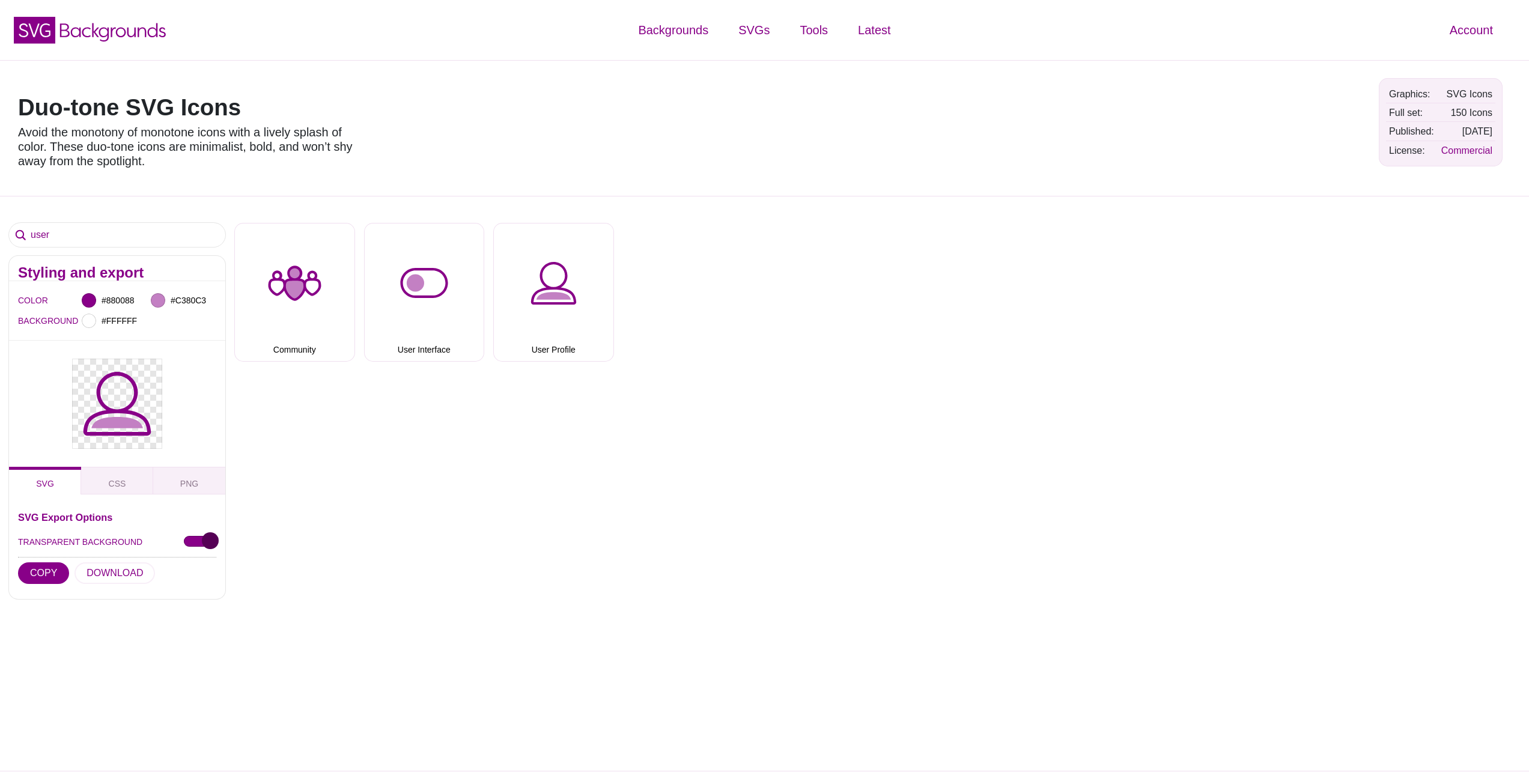
click at [184, 542] on input "TRANSPARENT BACKGROUND" at bounding box center [201, 542] width 33 height 12
checkbox input "false"
click at [86, 321] on div at bounding box center [89, 321] width 14 height 14
type input "#FF0000"
drag, startPoint x: 213, startPoint y: 394, endPoint x: 125, endPoint y: 299, distance: 129.5
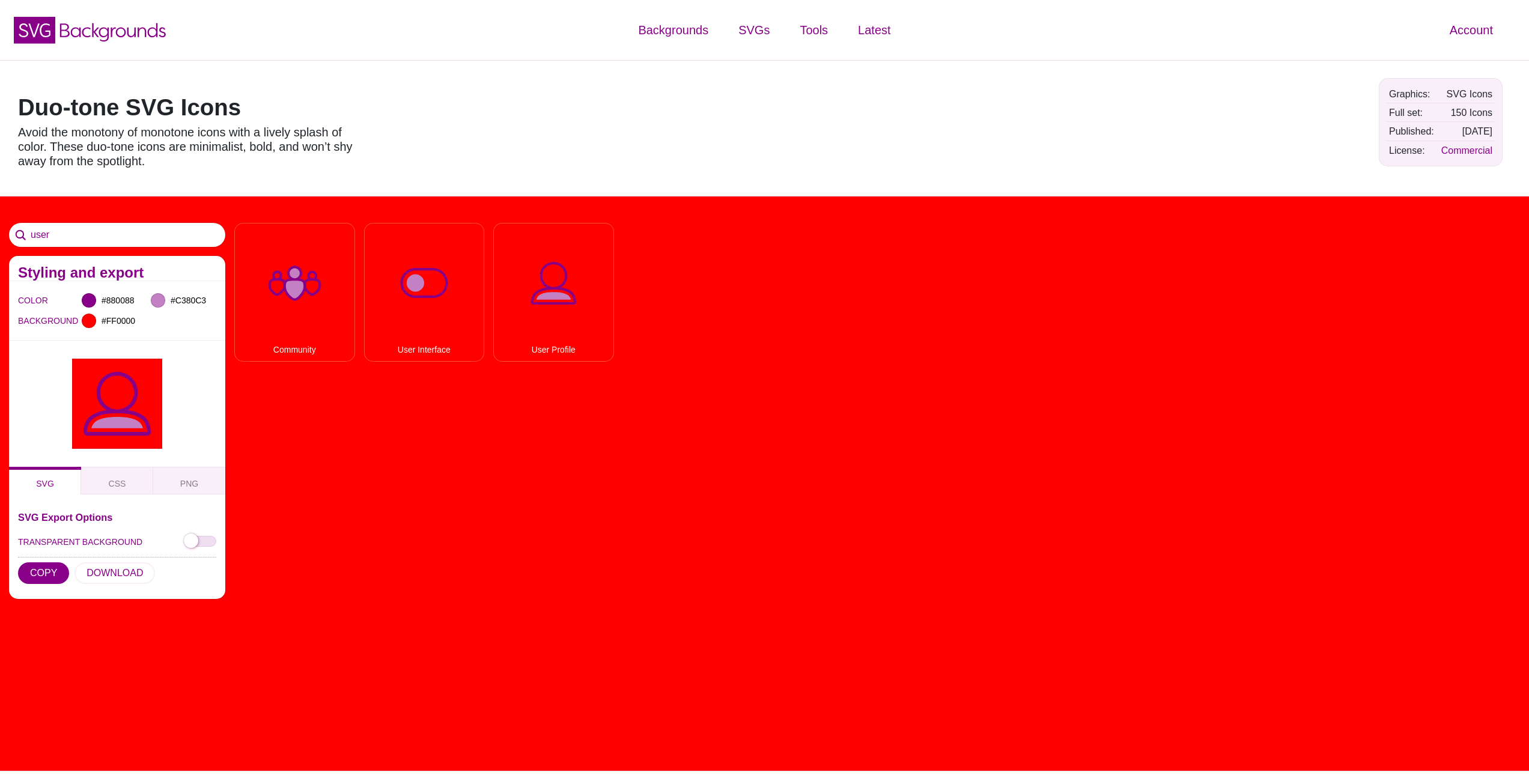
click at [26, 400] on div at bounding box center [117, 403] width 216 height 126
click at [204, 538] on input "TRANSPARENT BACKGROUND" at bounding box center [201, 542] width 33 height 12
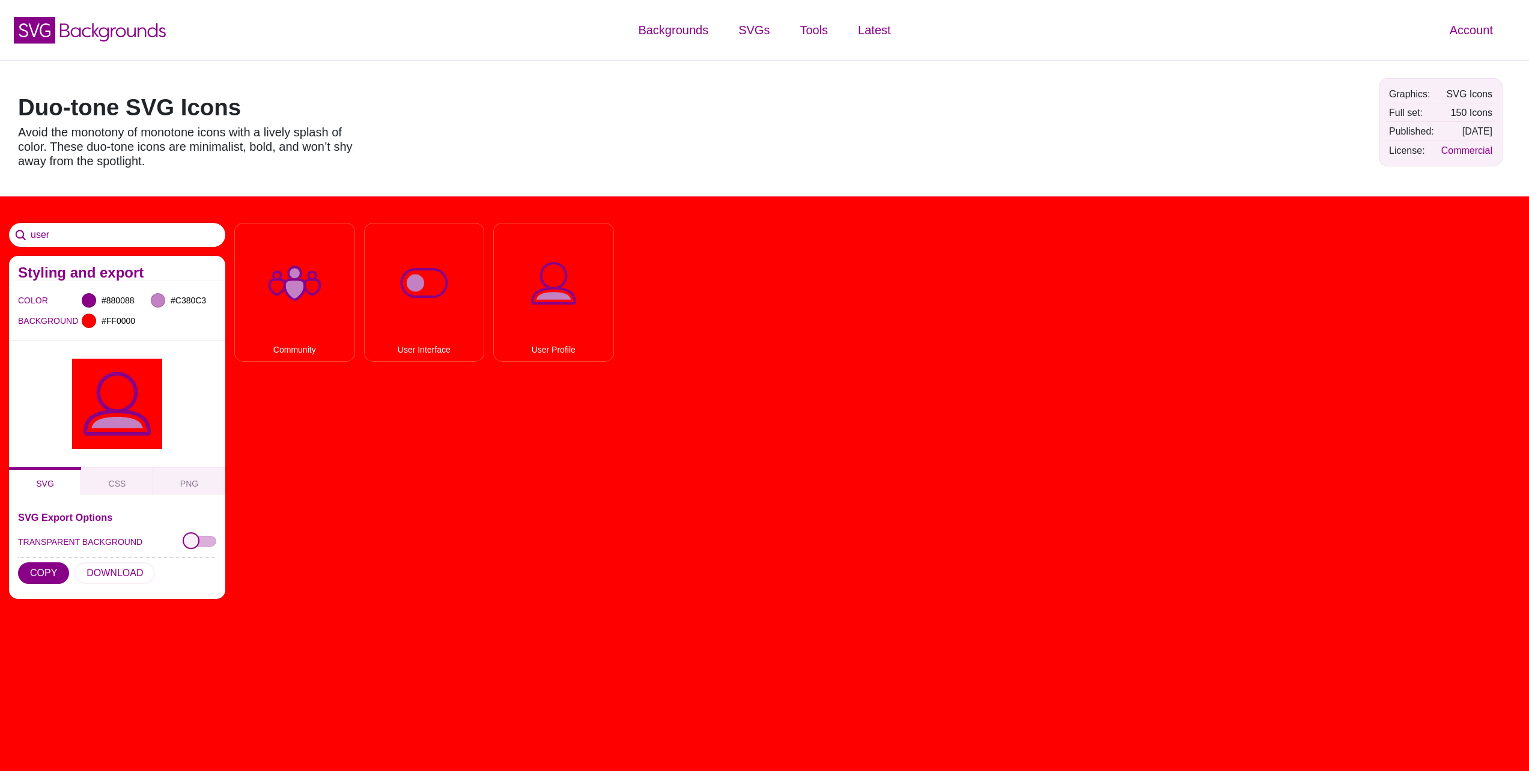
click at [204, 538] on input "TRANSPARENT BACKGROUND" at bounding box center [201, 542] width 33 height 12
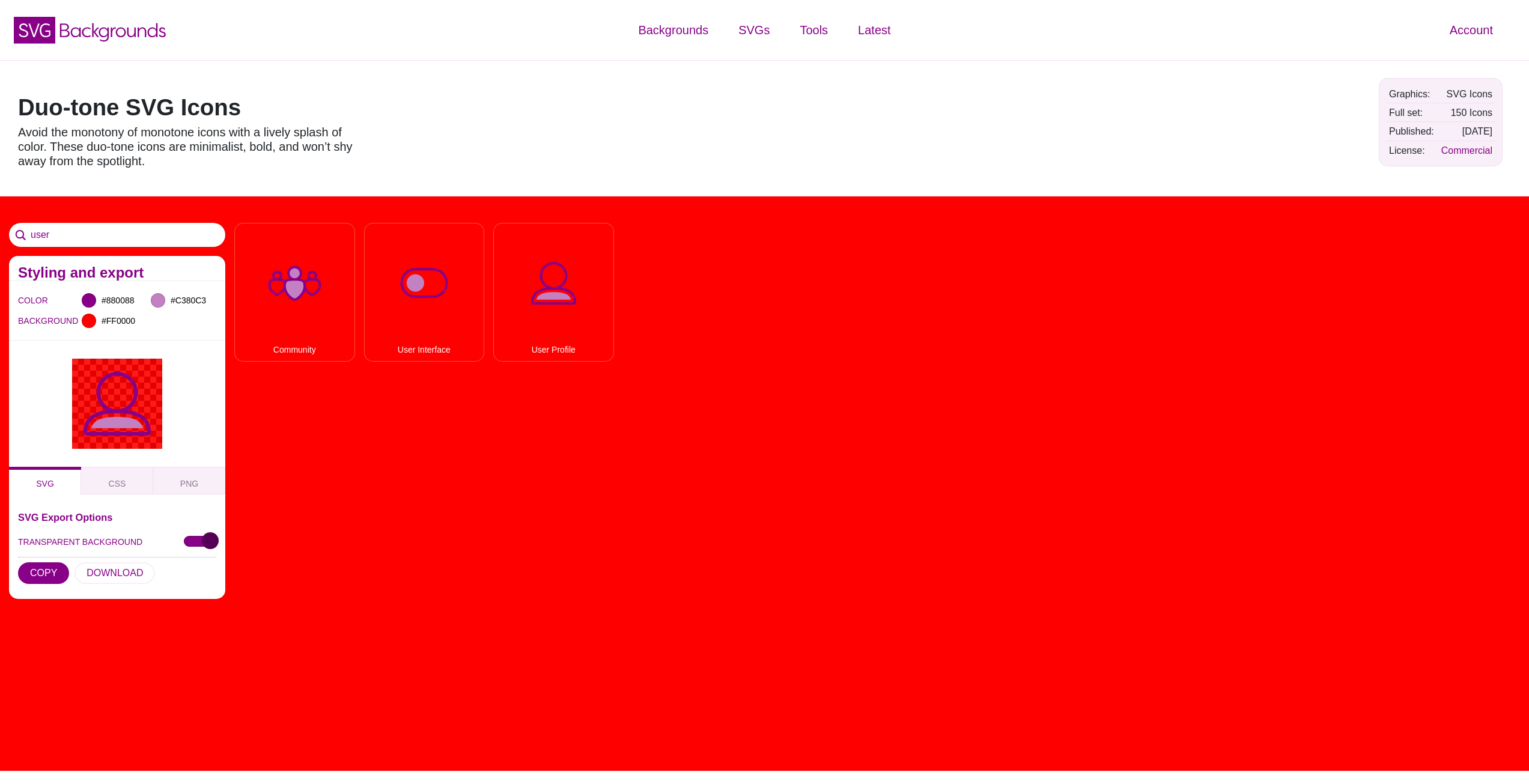
click at [204, 538] on input "TRANSPARENT BACKGROUND" at bounding box center [201, 542] width 33 height 12
checkbox input "true"
click at [119, 327] on input "#FF0000" at bounding box center [121, 321] width 45 height 16
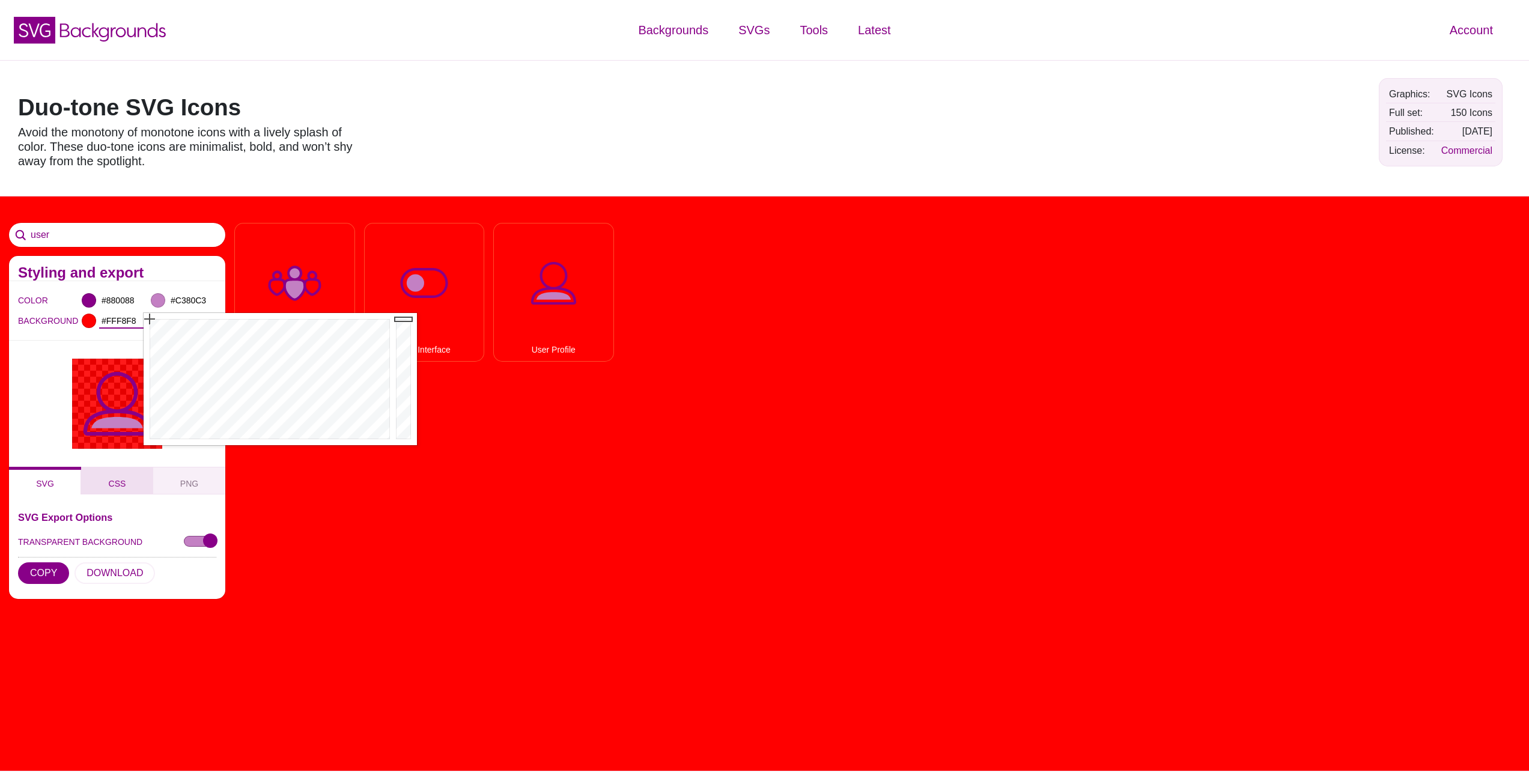
type input "#FFFFFF"
drag, startPoint x: 170, startPoint y: 350, endPoint x: 112, endPoint y: 486, distance: 147.9
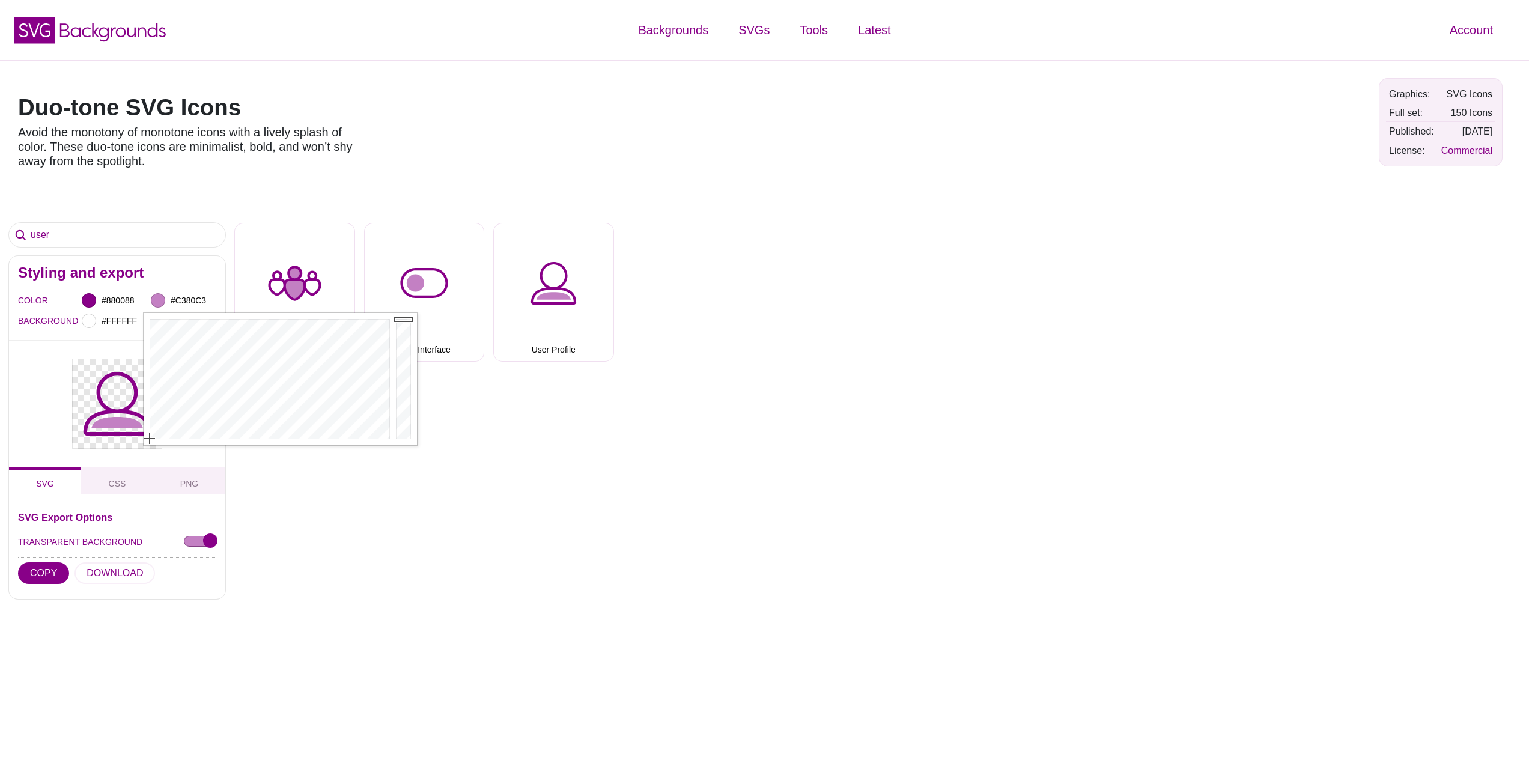
click at [137, 525] on div "SVG Export Options TRANSPARENT BACKGROUND COPY DOWNLOAD" at bounding box center [117, 551] width 199 height 77
click at [127, 318] on input "#FFFFFF" at bounding box center [121, 321] width 45 height 16
click at [47, 415] on div at bounding box center [117, 403] width 216 height 126
click at [153, 483] on button "PNG" at bounding box center [189, 480] width 72 height 28
click at [140, 483] on button "CSS" at bounding box center [117, 480] width 72 height 28
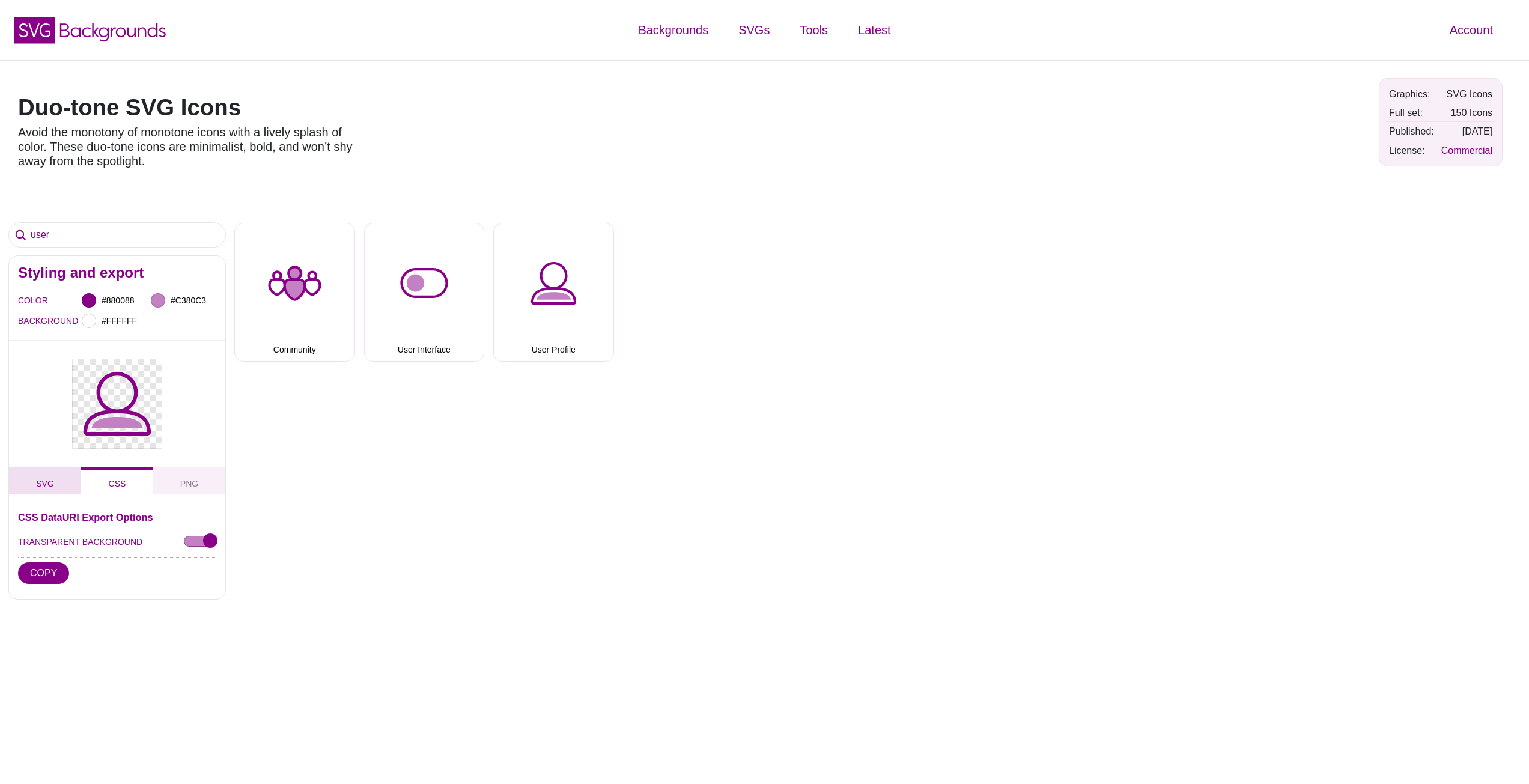
click at [62, 484] on button "SVG" at bounding box center [45, 480] width 72 height 28
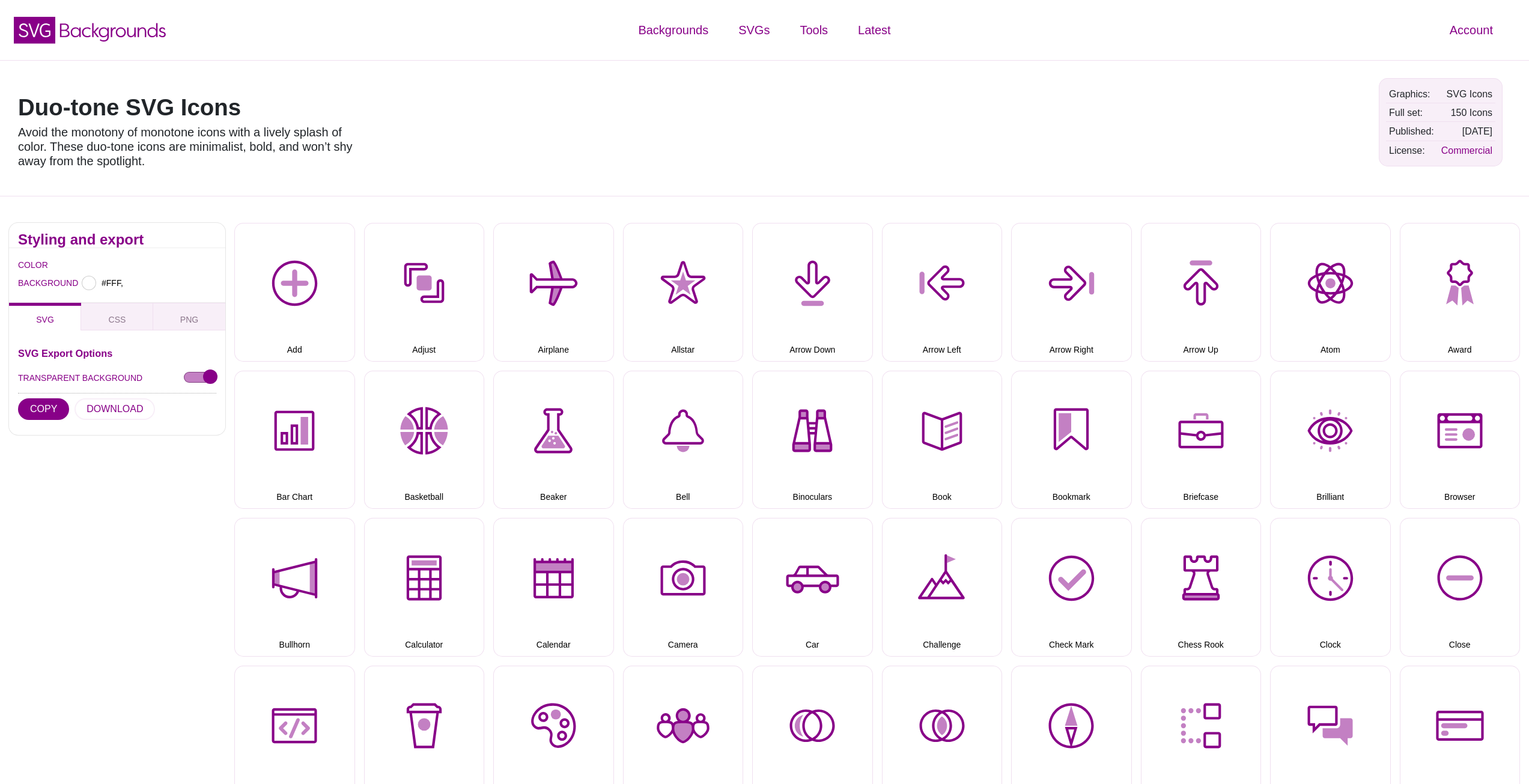
type input "#FFFFFF"
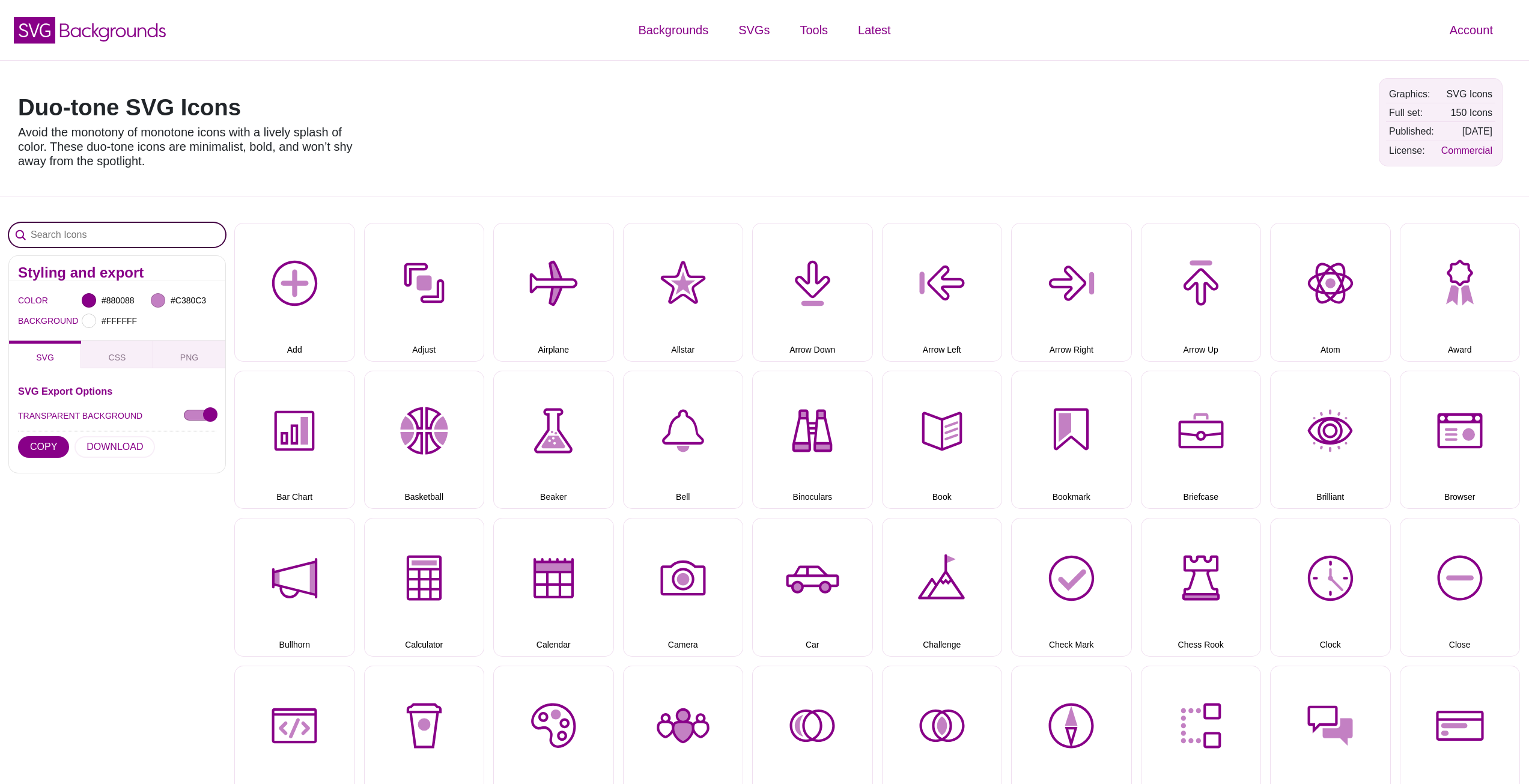
click at [90, 235] on input "Search Icons" at bounding box center [117, 234] width 216 height 24
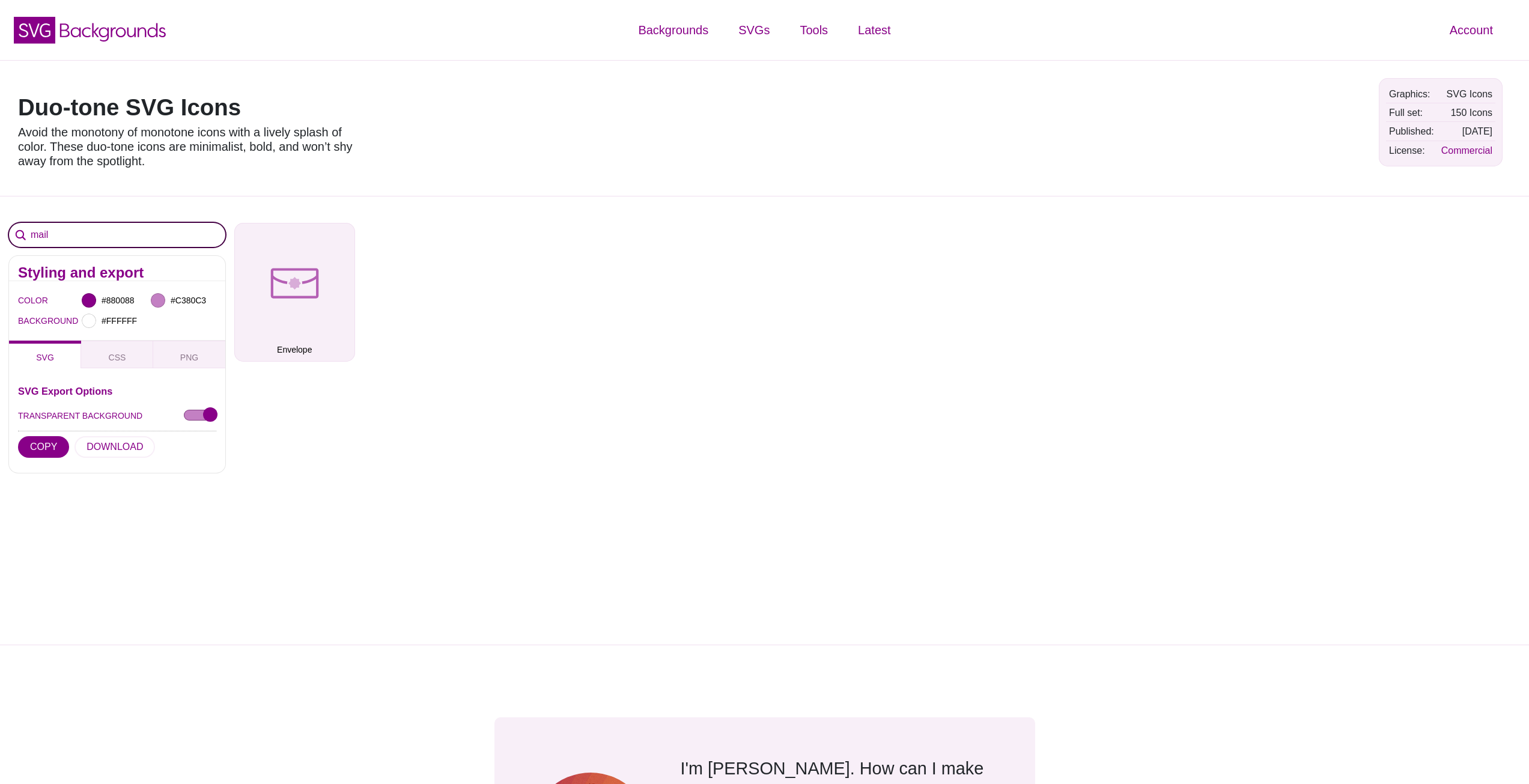
type input "mail"
click at [273, 296] on button "Envelope" at bounding box center [295, 292] width 121 height 139
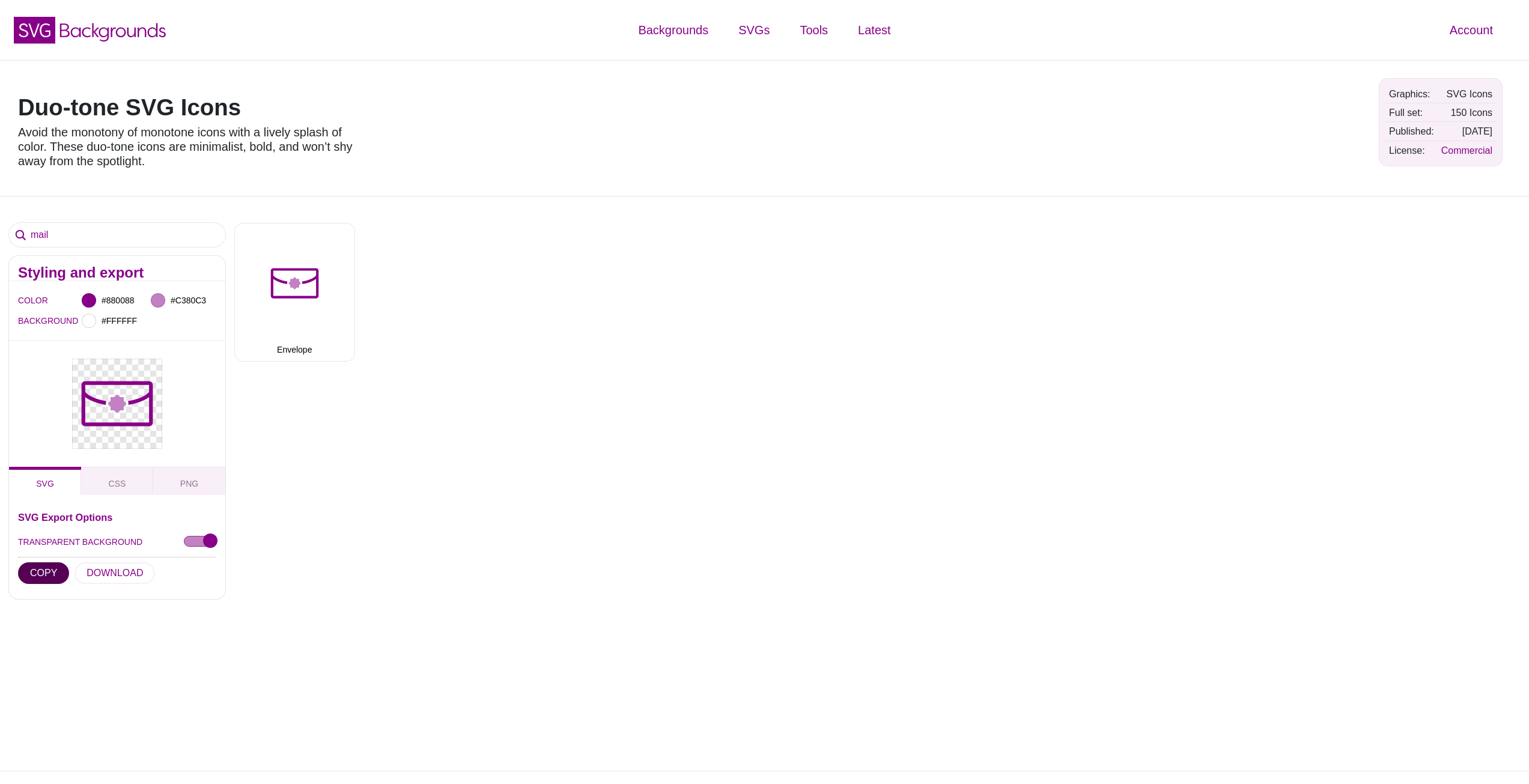
click at [43, 569] on button "COPY" at bounding box center [44, 572] width 51 height 22
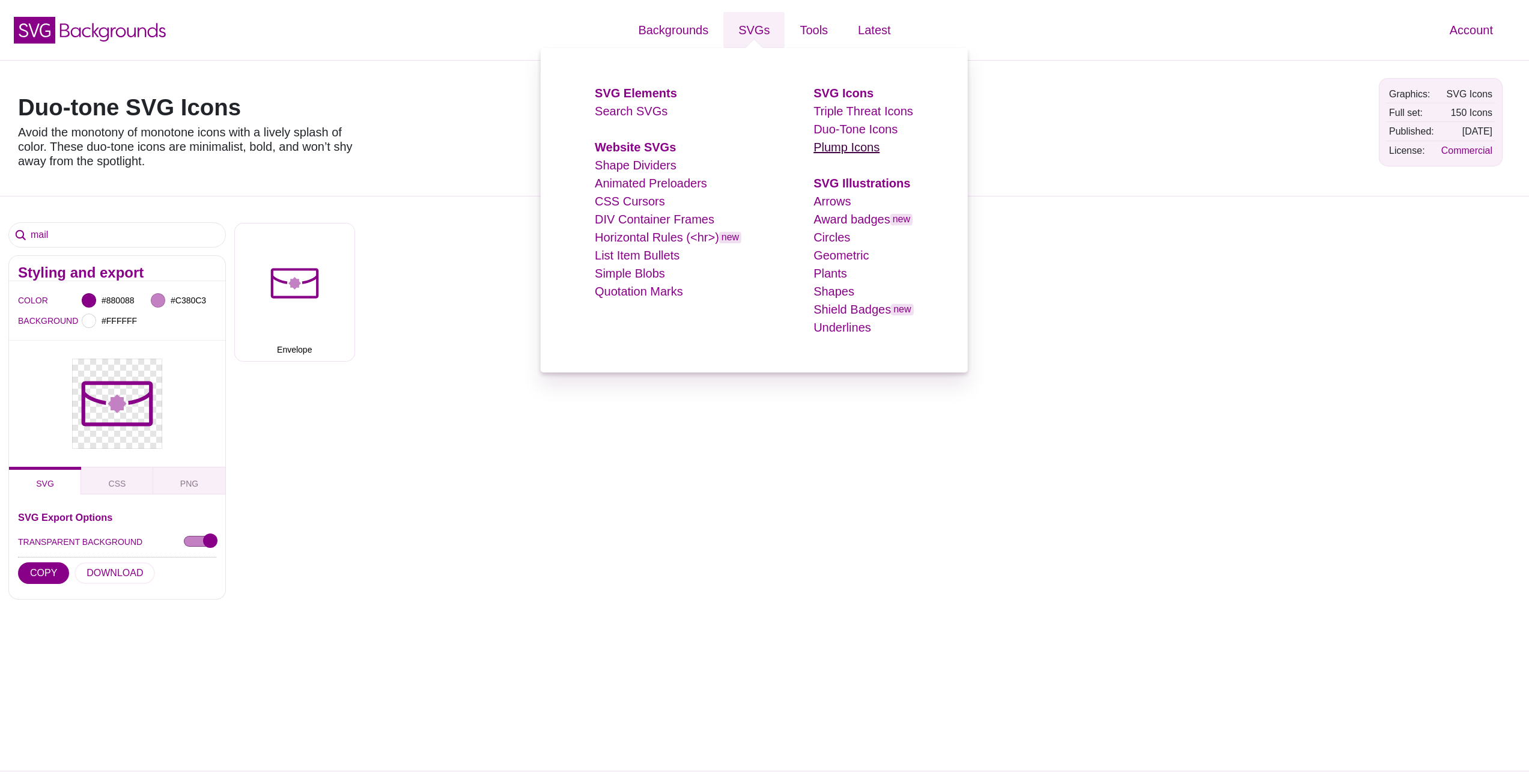
click at [842, 146] on link "Plump Icons" at bounding box center [846, 147] width 66 height 13
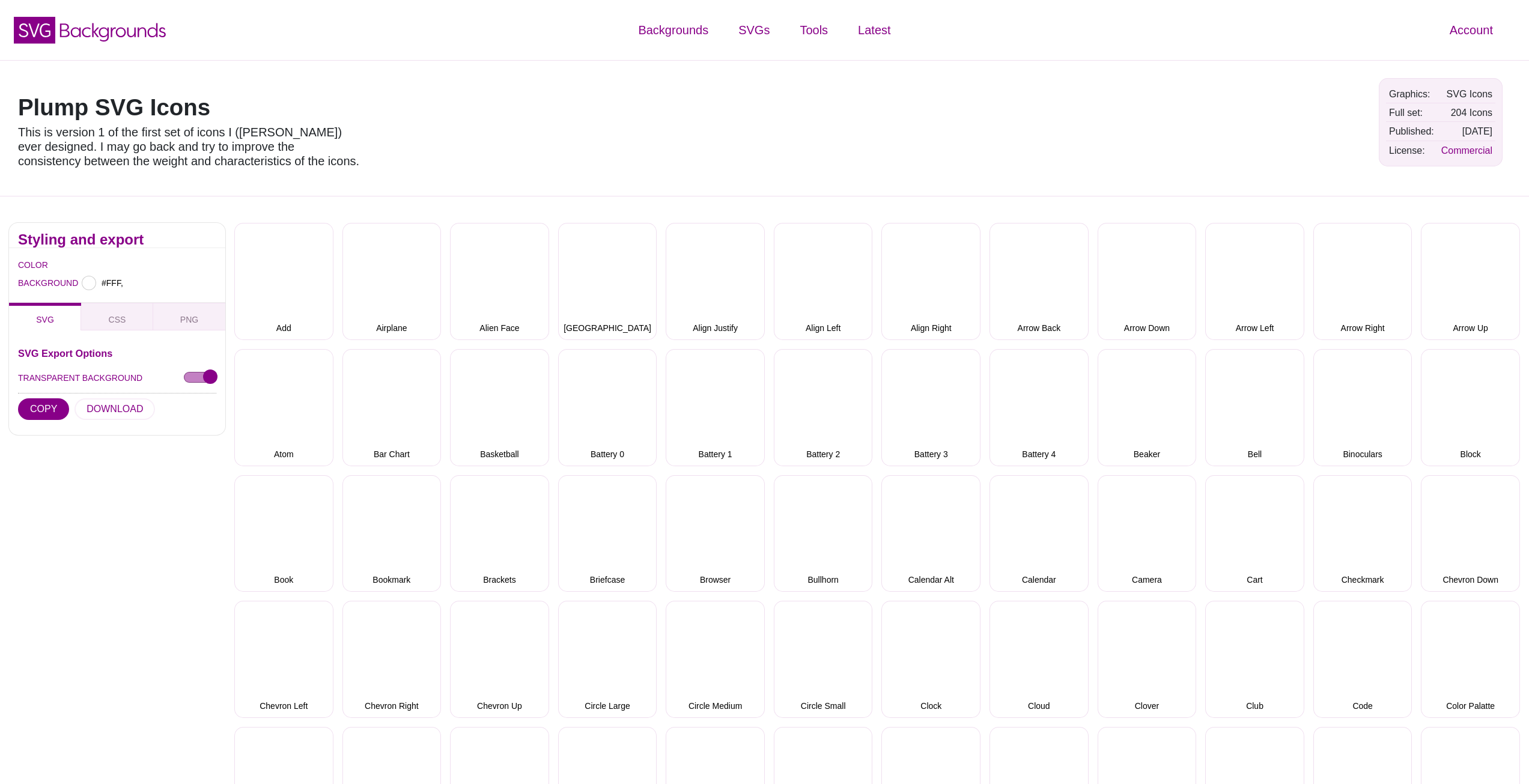
type input "#FFFFFF"
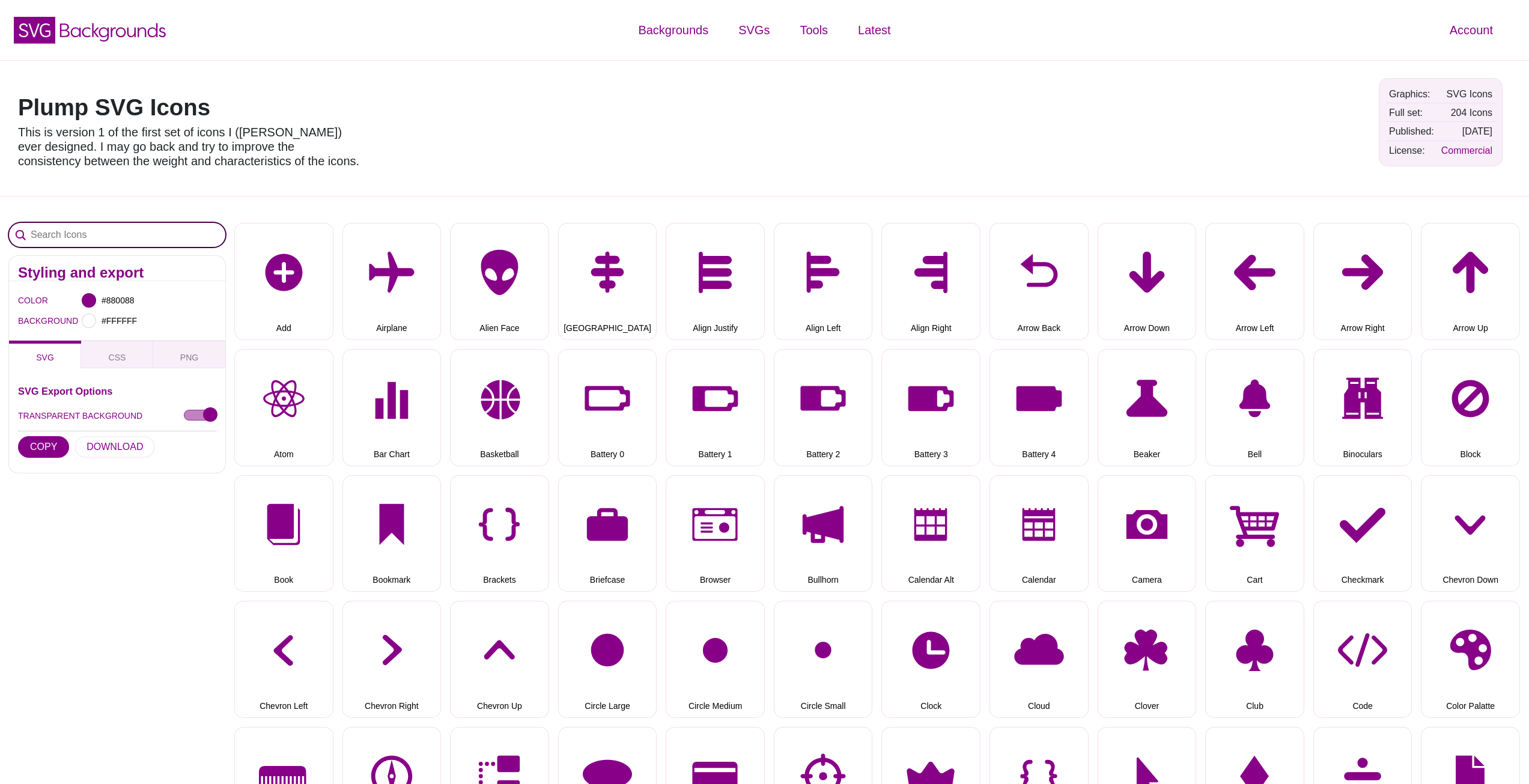
click at [161, 238] on input "Search Icons" at bounding box center [117, 234] width 216 height 24
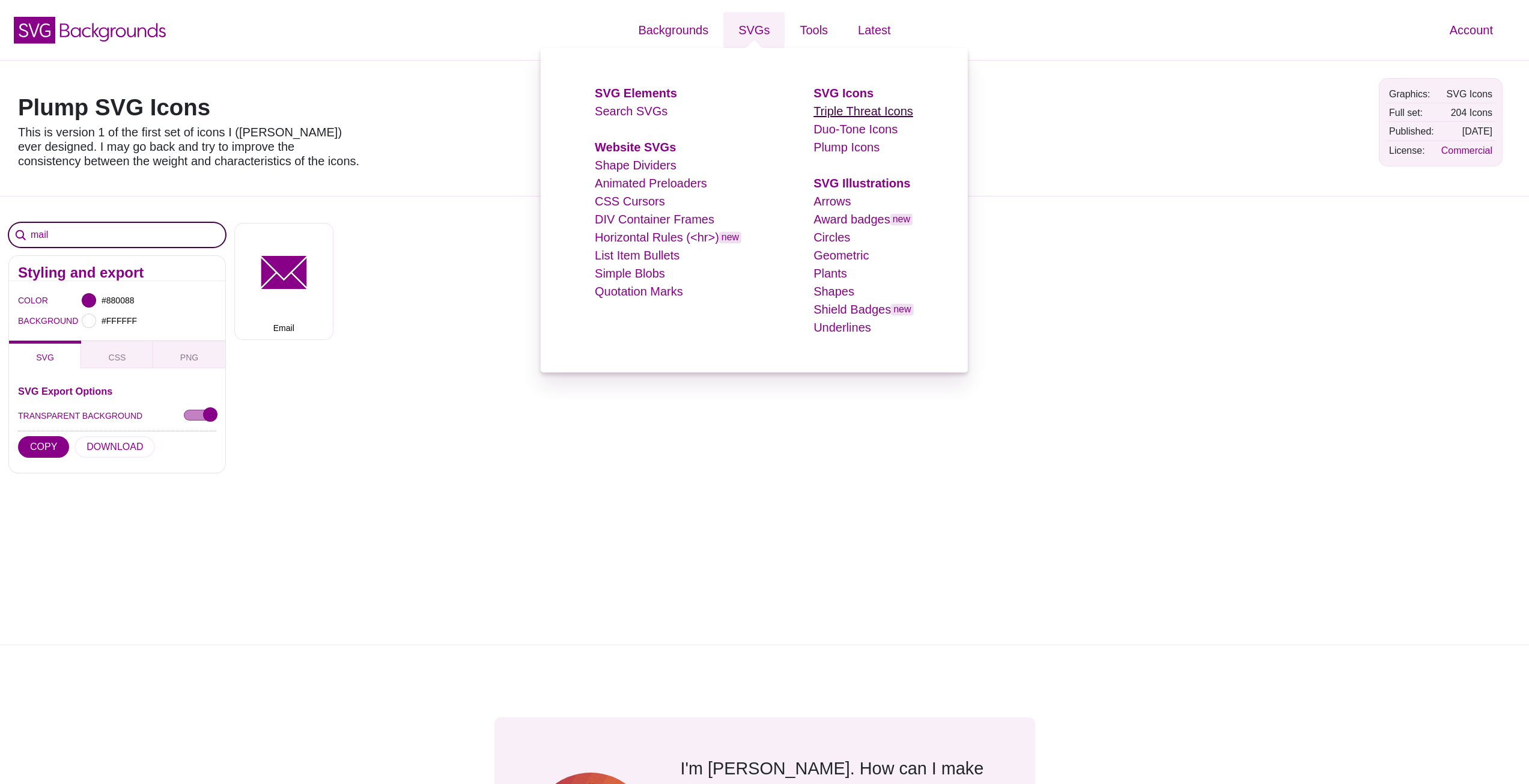
type input "mail"
click at [834, 112] on link "Triple Threat Icons" at bounding box center [863, 111] width 100 height 13
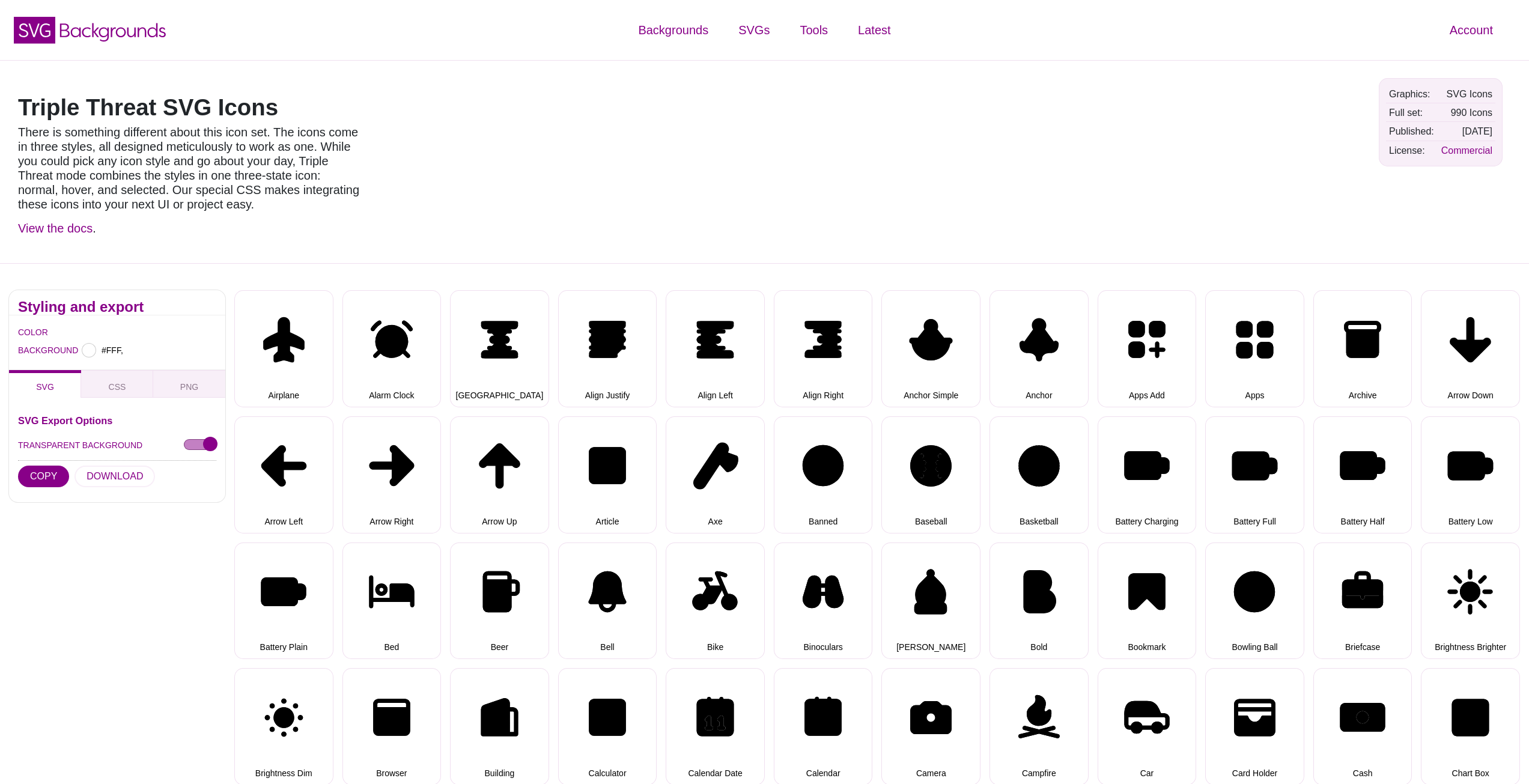
type input "#FFFFFF"
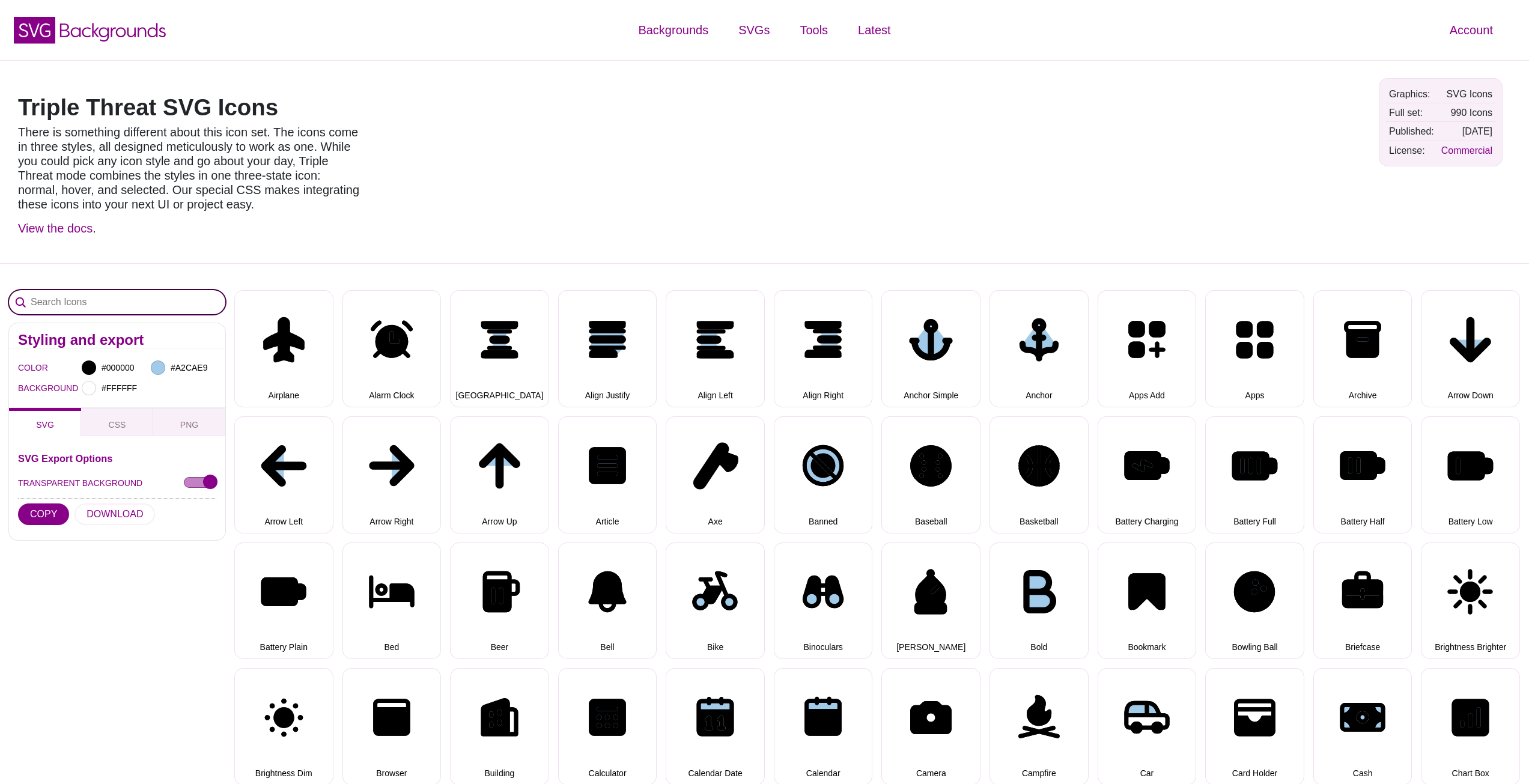
select select "triple threat"
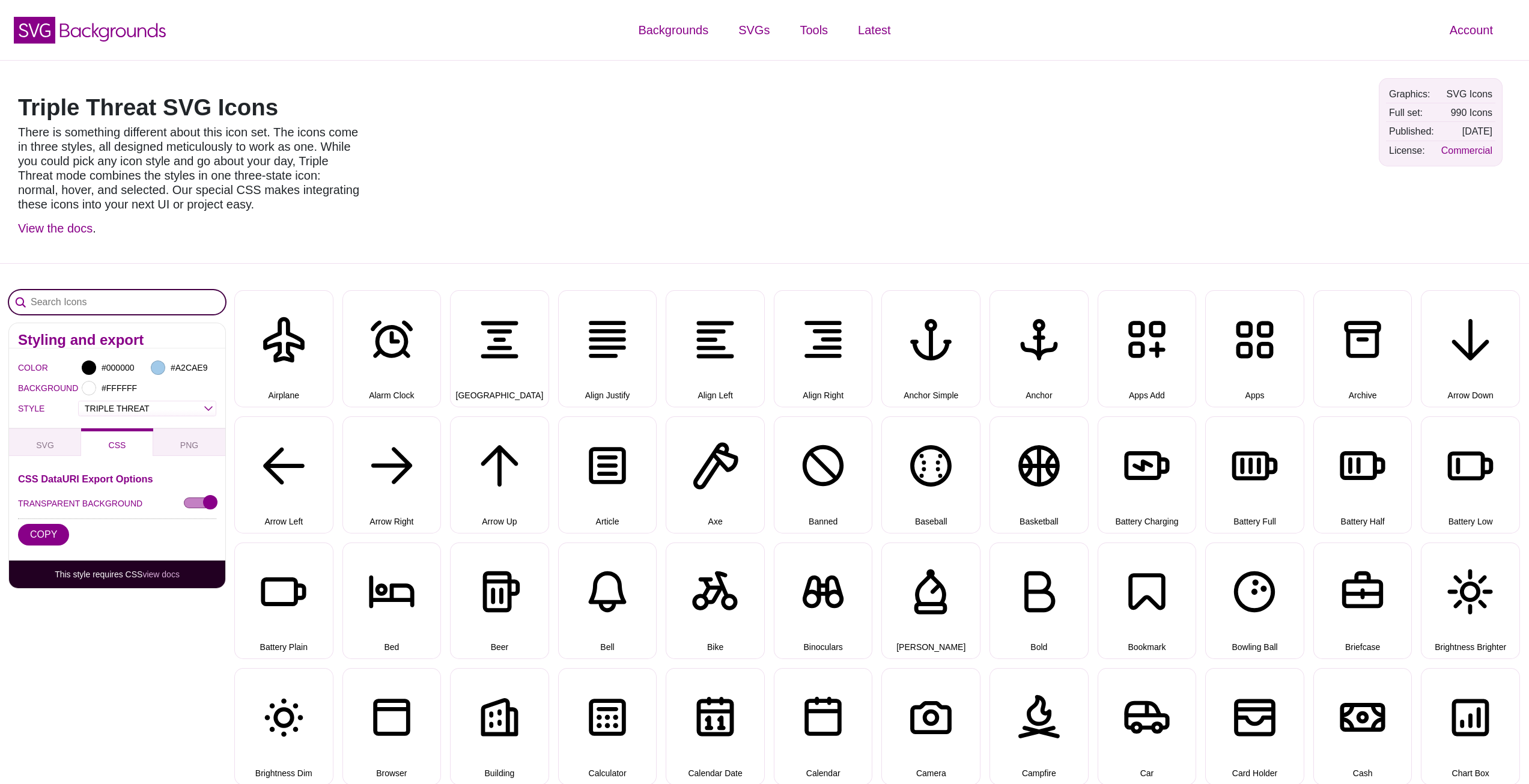
click at [113, 298] on input "Search Icons" at bounding box center [117, 302] width 216 height 24
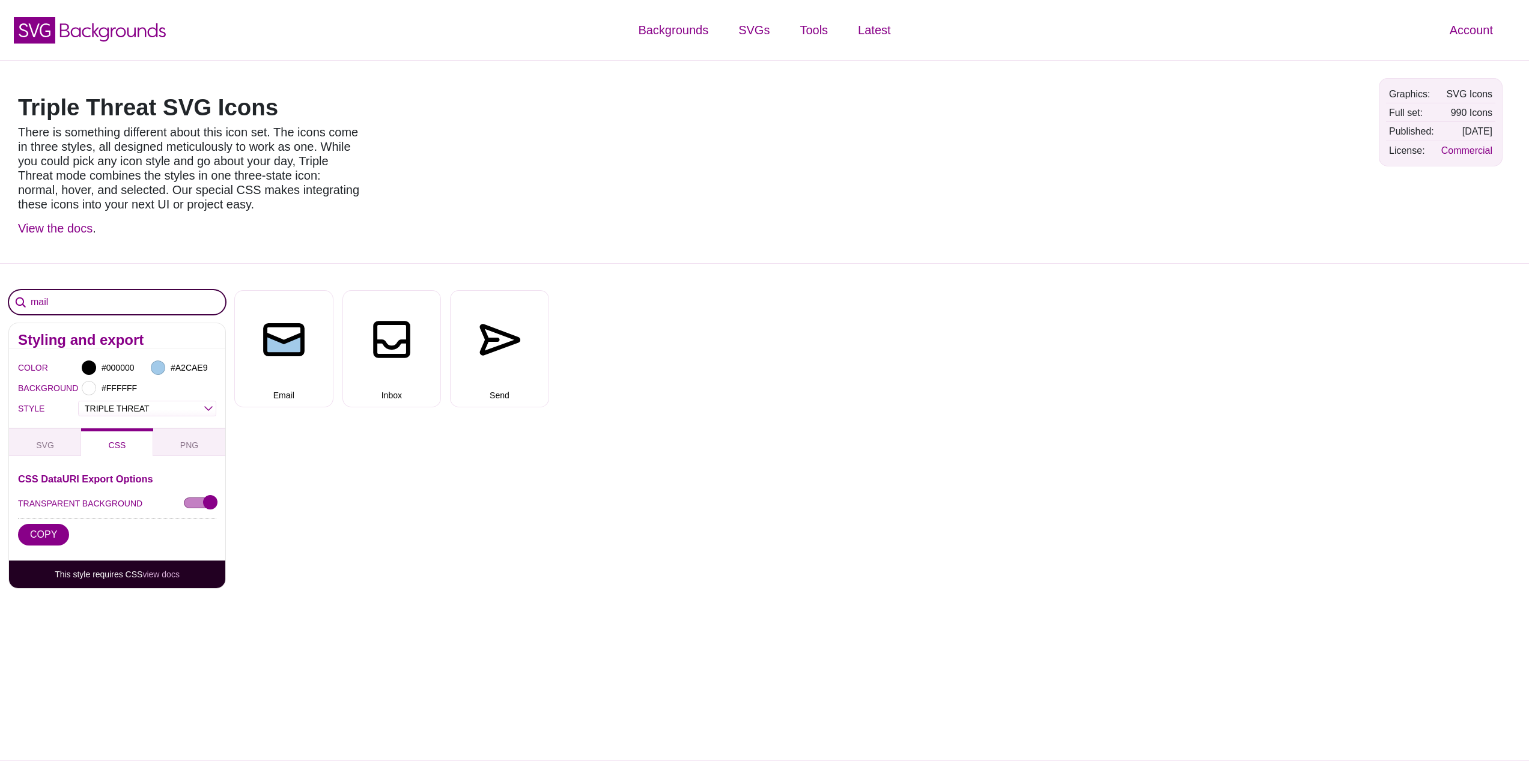
type input "mail"
click at [316, 316] on button "Email" at bounding box center [284, 348] width 99 height 117
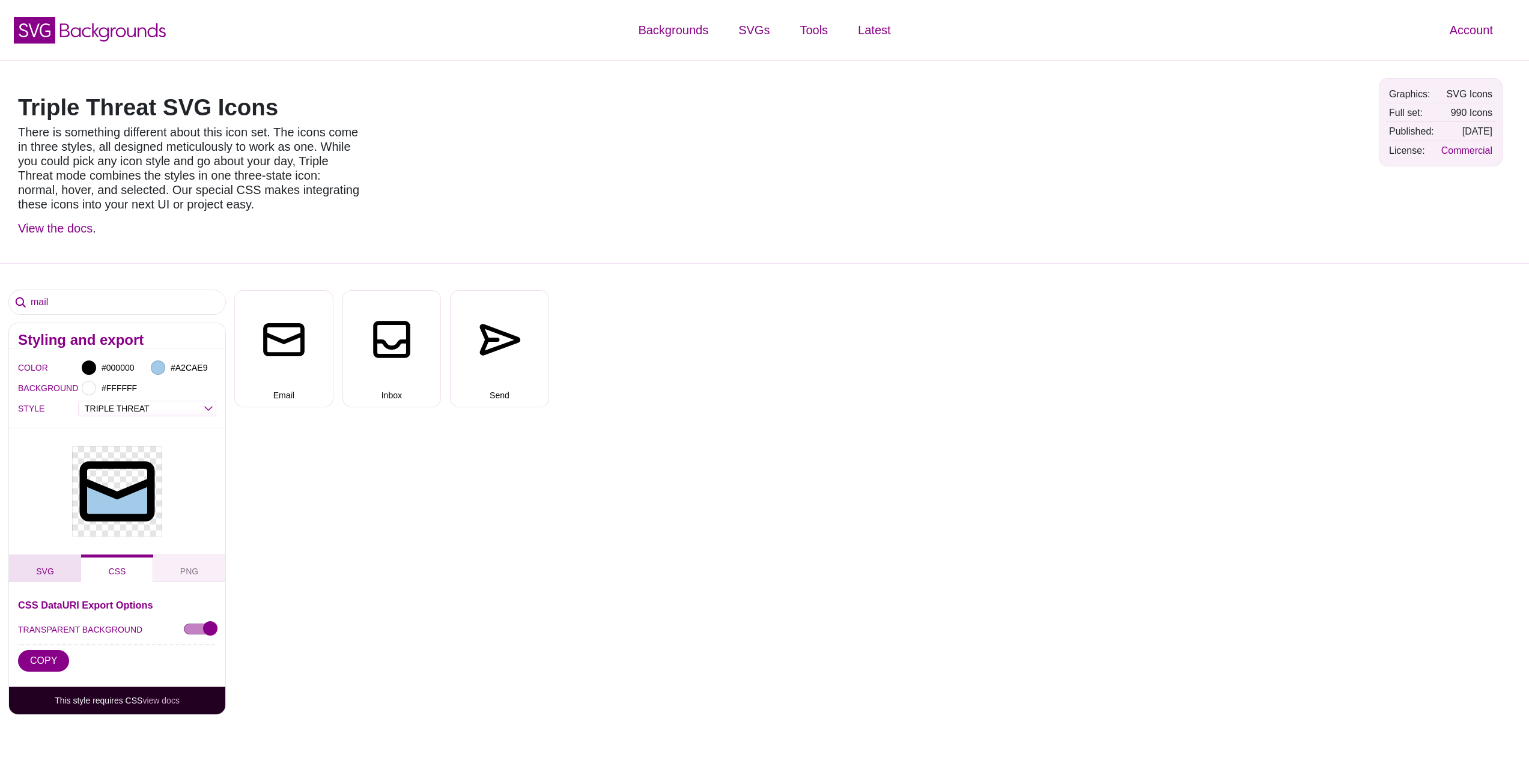
click at [56, 568] on button "SVG" at bounding box center [45, 568] width 72 height 28
click at [174, 367] on input "#A2CAE9" at bounding box center [191, 367] width 45 height 16
click at [33, 468] on div at bounding box center [117, 491] width 216 height 126
click at [177, 362] on input "#A2CAE9" at bounding box center [191, 367] width 45 height 16
drag, startPoint x: 391, startPoint y: 427, endPoint x: 109, endPoint y: 529, distance: 299.9
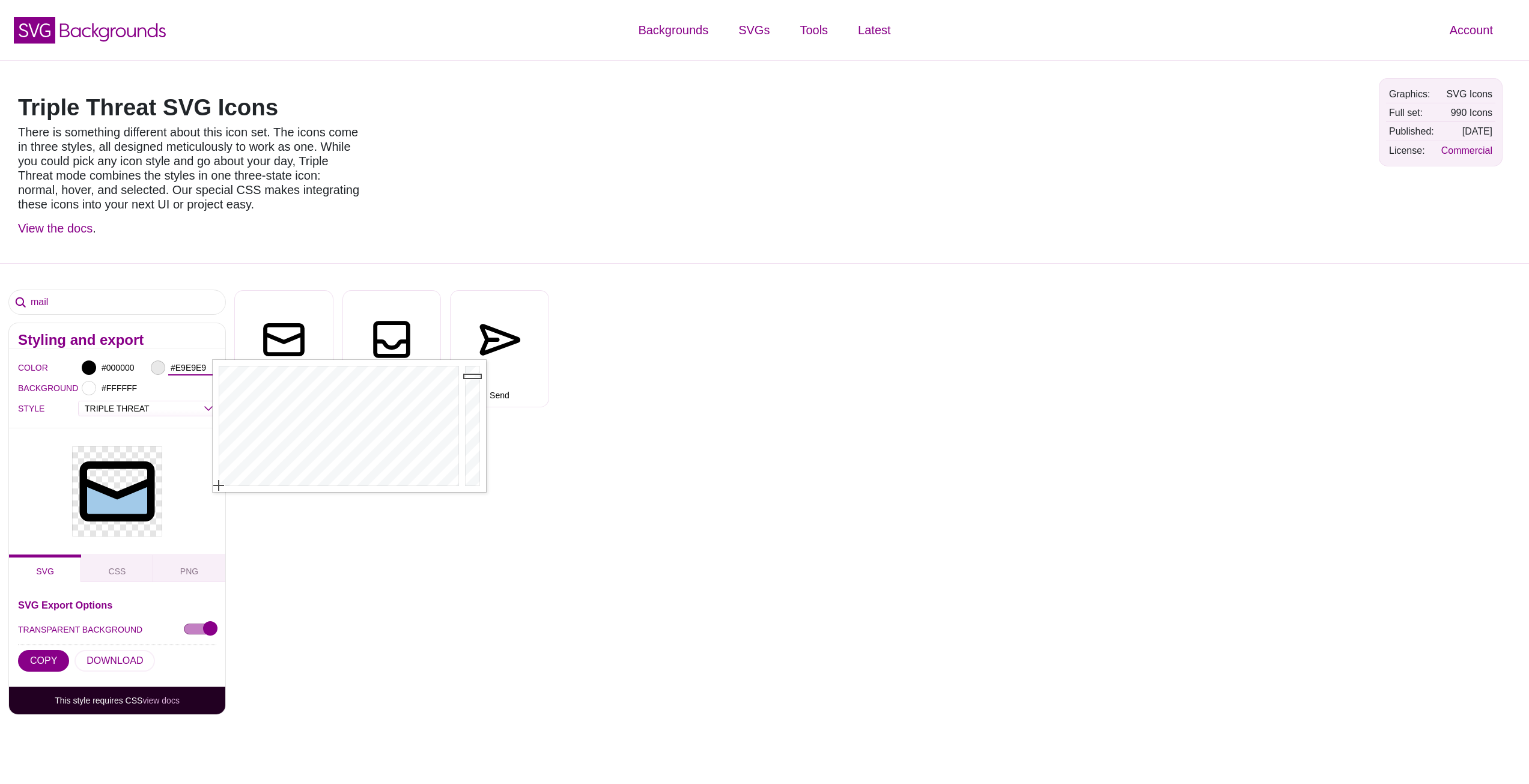
type input "#FFFFFF"
drag, startPoint x: 467, startPoint y: 379, endPoint x: 473, endPoint y: 360, distance: 19.9
click at [473, 360] on div at bounding box center [474, 426] width 24 height 132
click at [187, 434] on div at bounding box center [117, 491] width 216 height 126
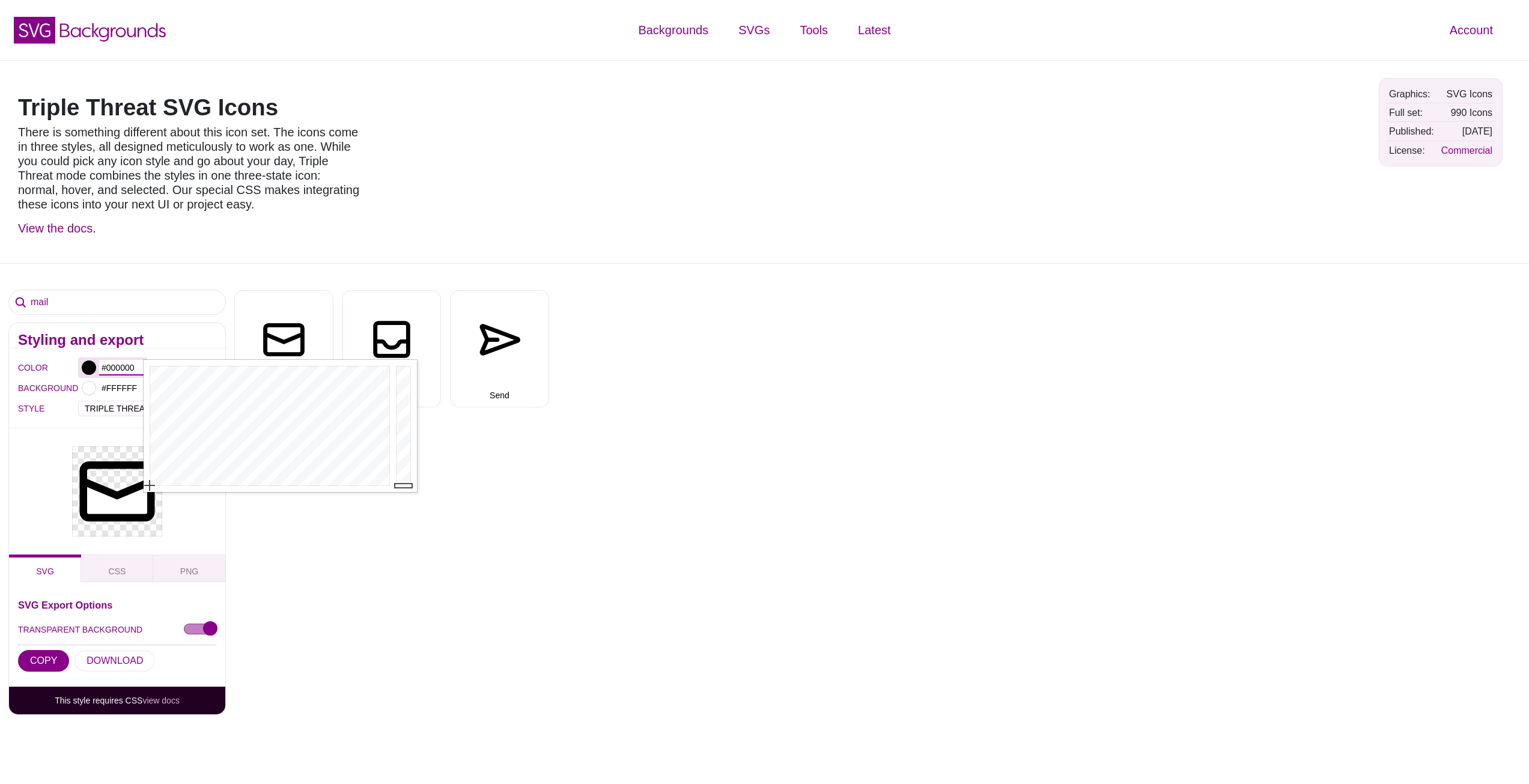
click at [112, 371] on input "#000000" at bounding box center [121, 367] width 45 height 16
type input "#00C0FF"
drag, startPoint x: 248, startPoint y: 422, endPoint x: 279, endPoint y: 364, distance: 65.8
click at [279, 364] on div at bounding box center [268, 426] width 250 height 132
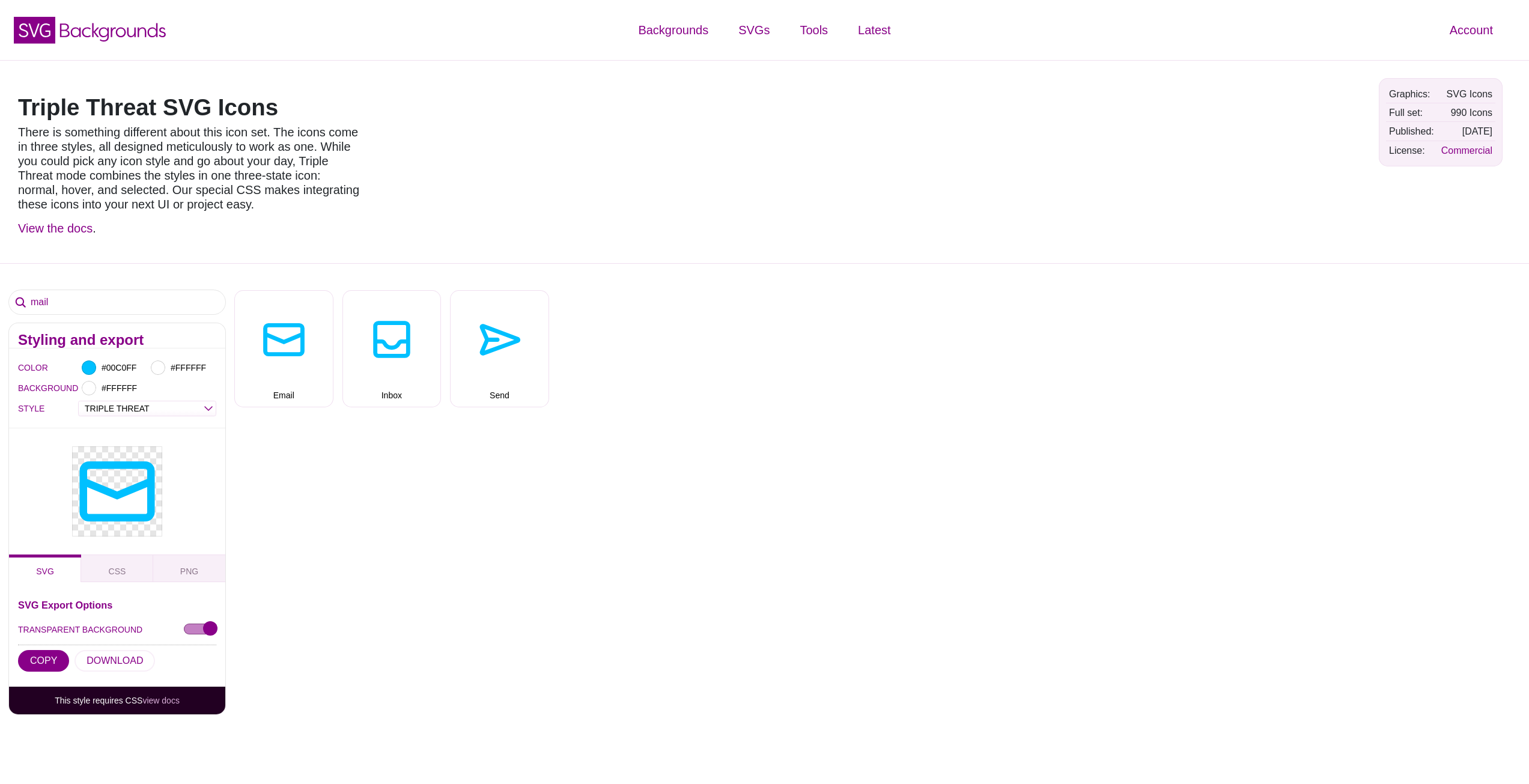
click at [225, 519] on div at bounding box center [117, 491] width 216 height 126
click at [203, 407] on select "OUTLINE DUO-TONE SOLID TRIPLE THREAT DOUBLE TROUBLE" at bounding box center [147, 408] width 137 height 14
click at [79, 401] on select "OUTLINE DUO-TONE SOLID TRIPLE THREAT DOUBLE TROUBLE" at bounding box center [147, 408] width 137 height 14
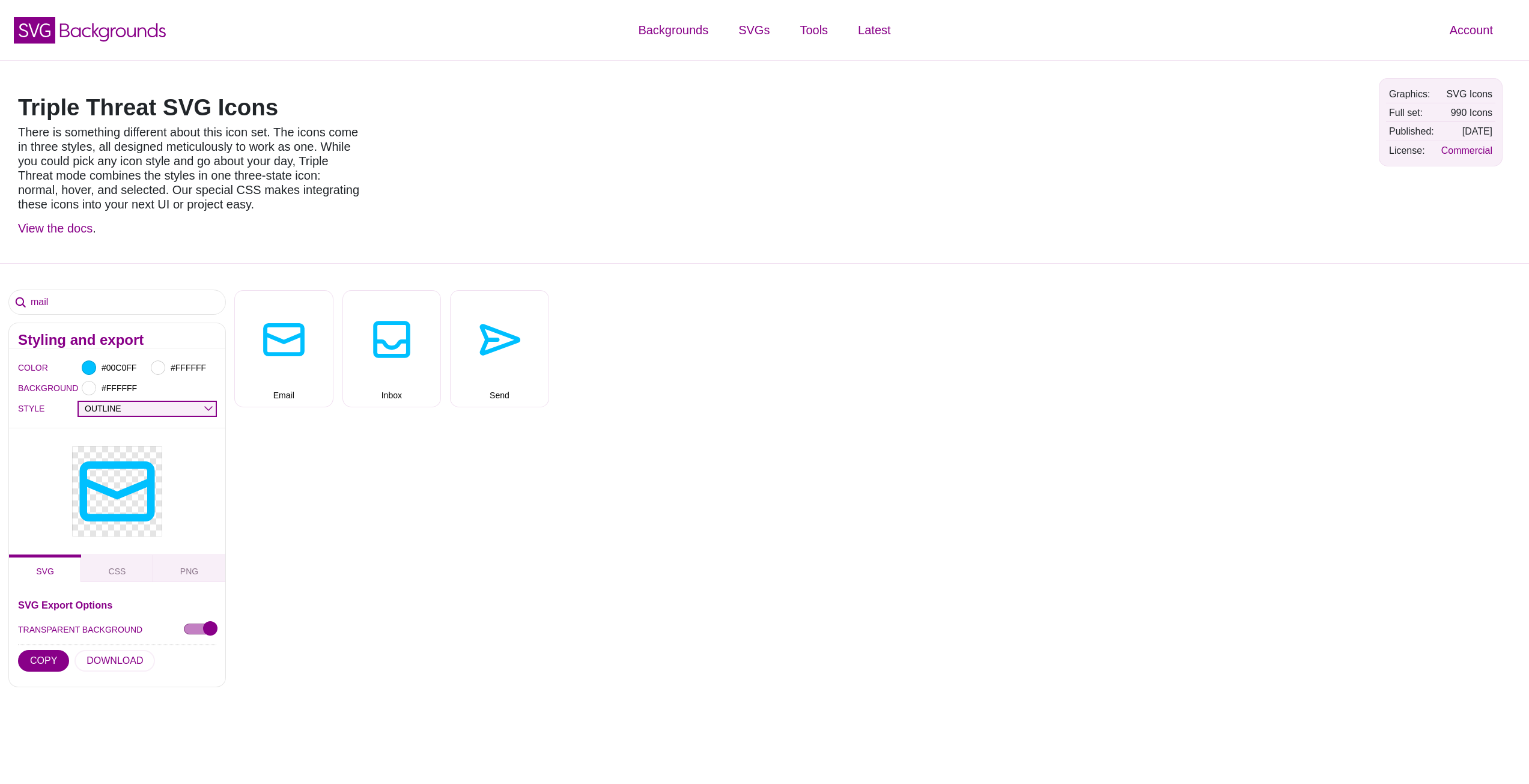
click at [199, 408] on select "OUTLINE DUO-TONE SOLID TRIPLE THREAT DOUBLE TROUBLE" at bounding box center [147, 408] width 137 height 14
click at [79, 401] on select "OUTLINE DUO-TONE SOLID TRIPLE THREAT DOUBLE TROUBLE" at bounding box center [147, 408] width 137 height 14
click at [194, 411] on select "OUTLINE DUO-TONE SOLID TRIPLE THREAT DOUBLE TROUBLE" at bounding box center [147, 408] width 137 height 14
click at [79, 401] on select "OUTLINE DUO-TONE SOLID TRIPLE THREAT DOUBLE TROUBLE" at bounding box center [147, 408] width 137 height 14
click at [172, 411] on select "OUTLINE DUO-TONE SOLID TRIPLE THREAT DOUBLE TROUBLE" at bounding box center [147, 408] width 137 height 14
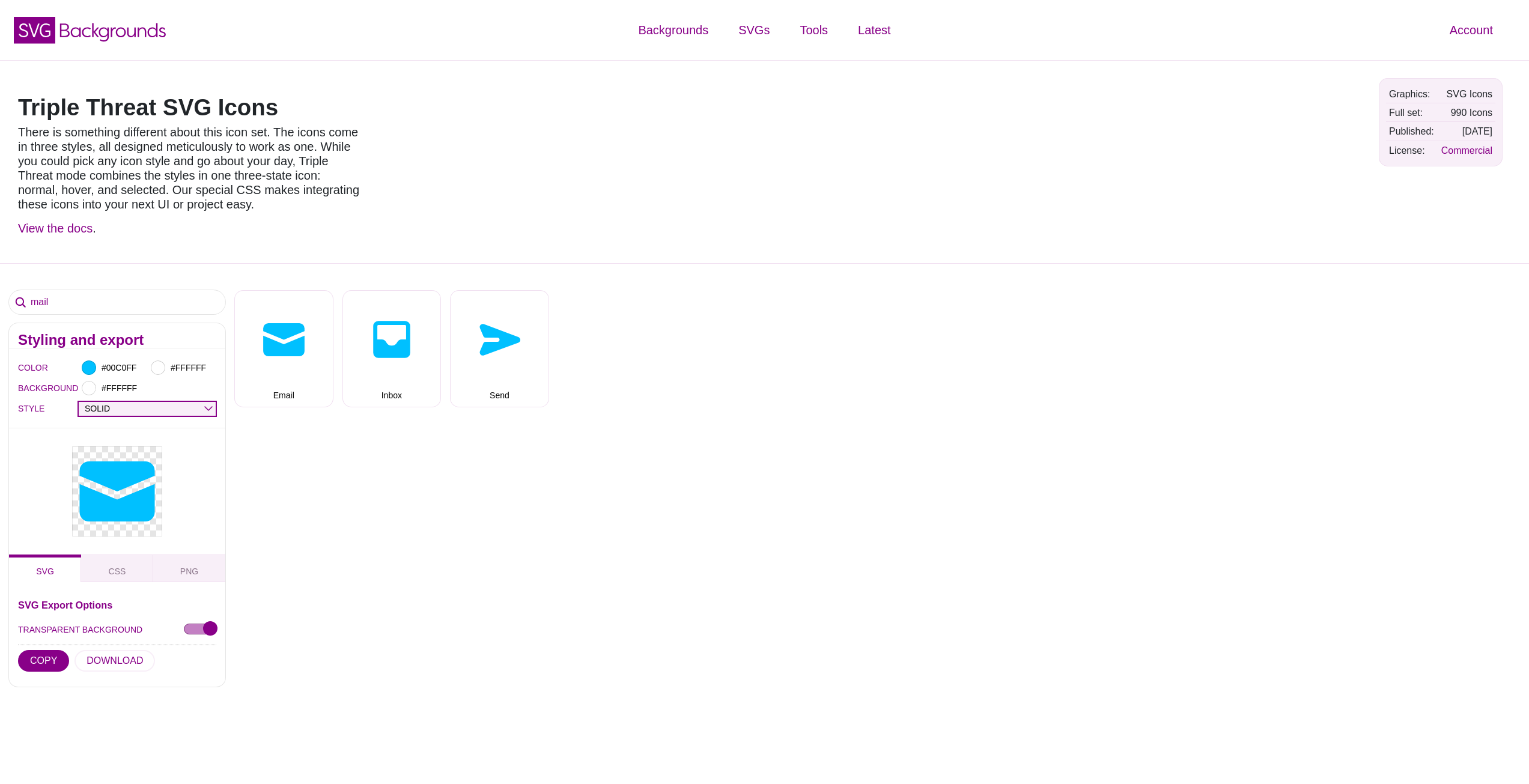
click at [79, 401] on select "OUTLINE DUO-TONE SOLID TRIPLE THREAT DOUBLE TROUBLE" at bounding box center [147, 408] width 137 height 14
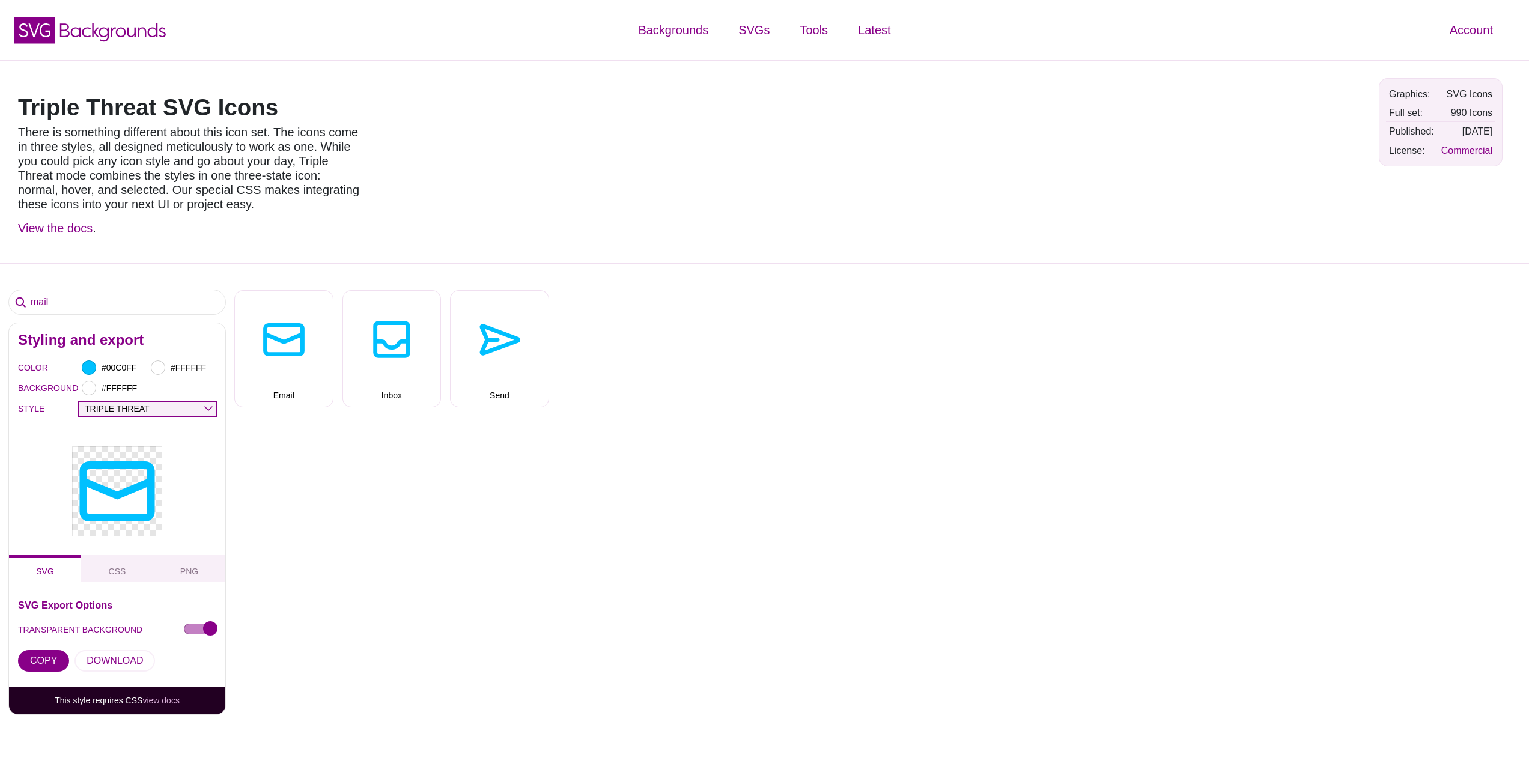
click at [176, 403] on select "OUTLINE DUO-TONE SOLID TRIPLE THREAT DOUBLE TROUBLE" at bounding box center [147, 408] width 137 height 14
select select "double trouble"
click at [79, 401] on select "OUTLINE DUO-TONE SOLID TRIPLE THREAT DOUBLE TROUBLE" at bounding box center [147, 408] width 137 height 14
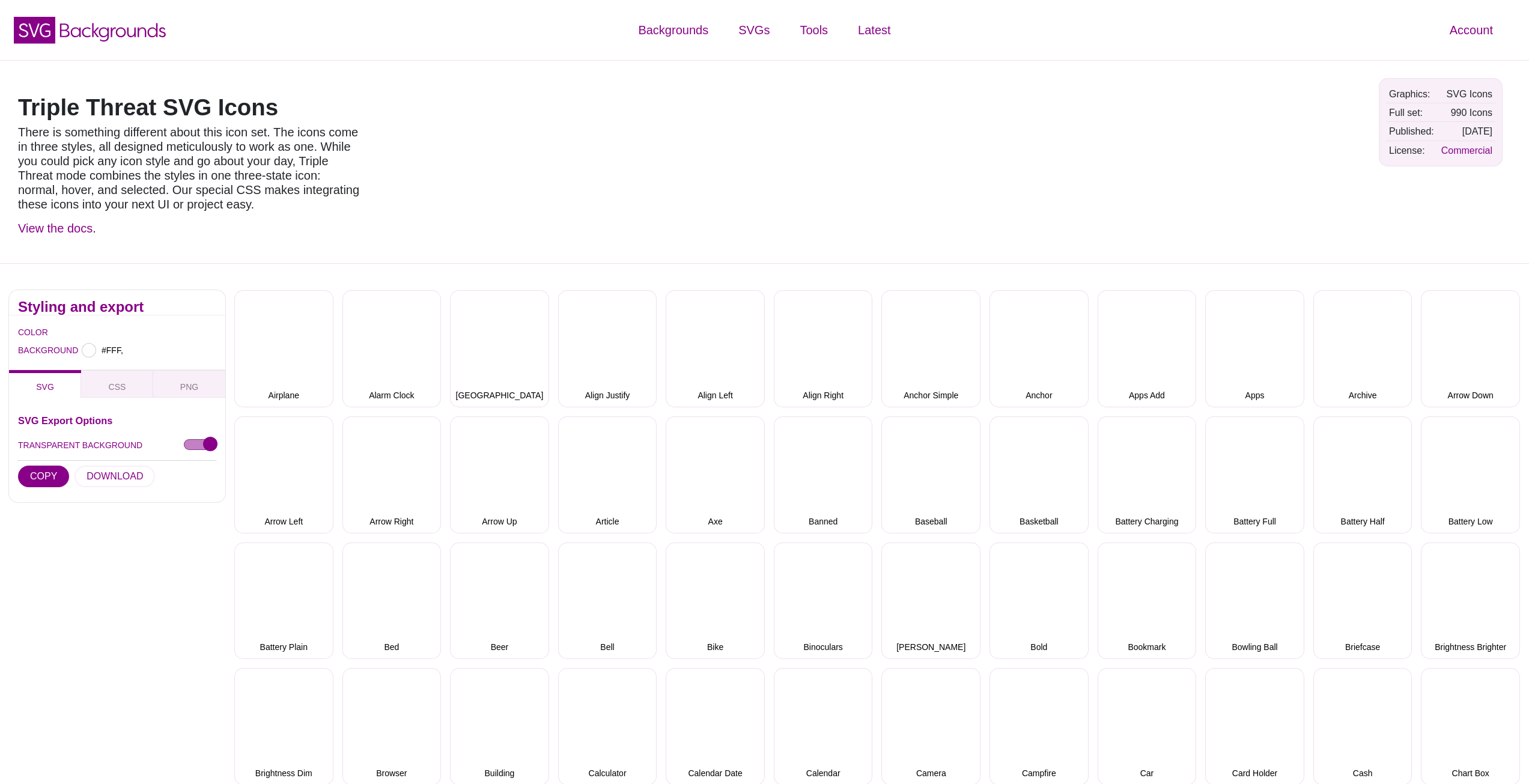
type input "#FFFFFF"
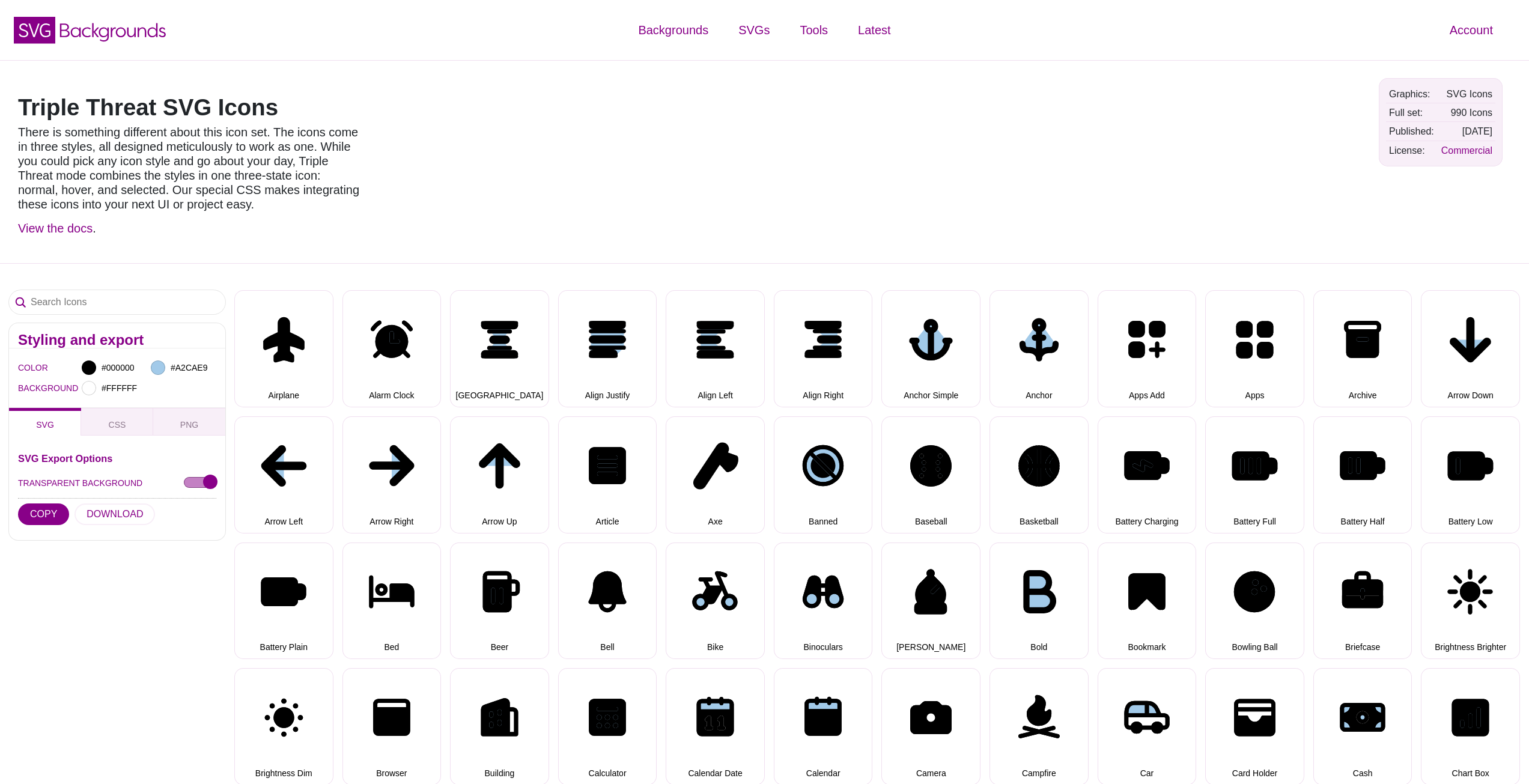
select select "triple threat"
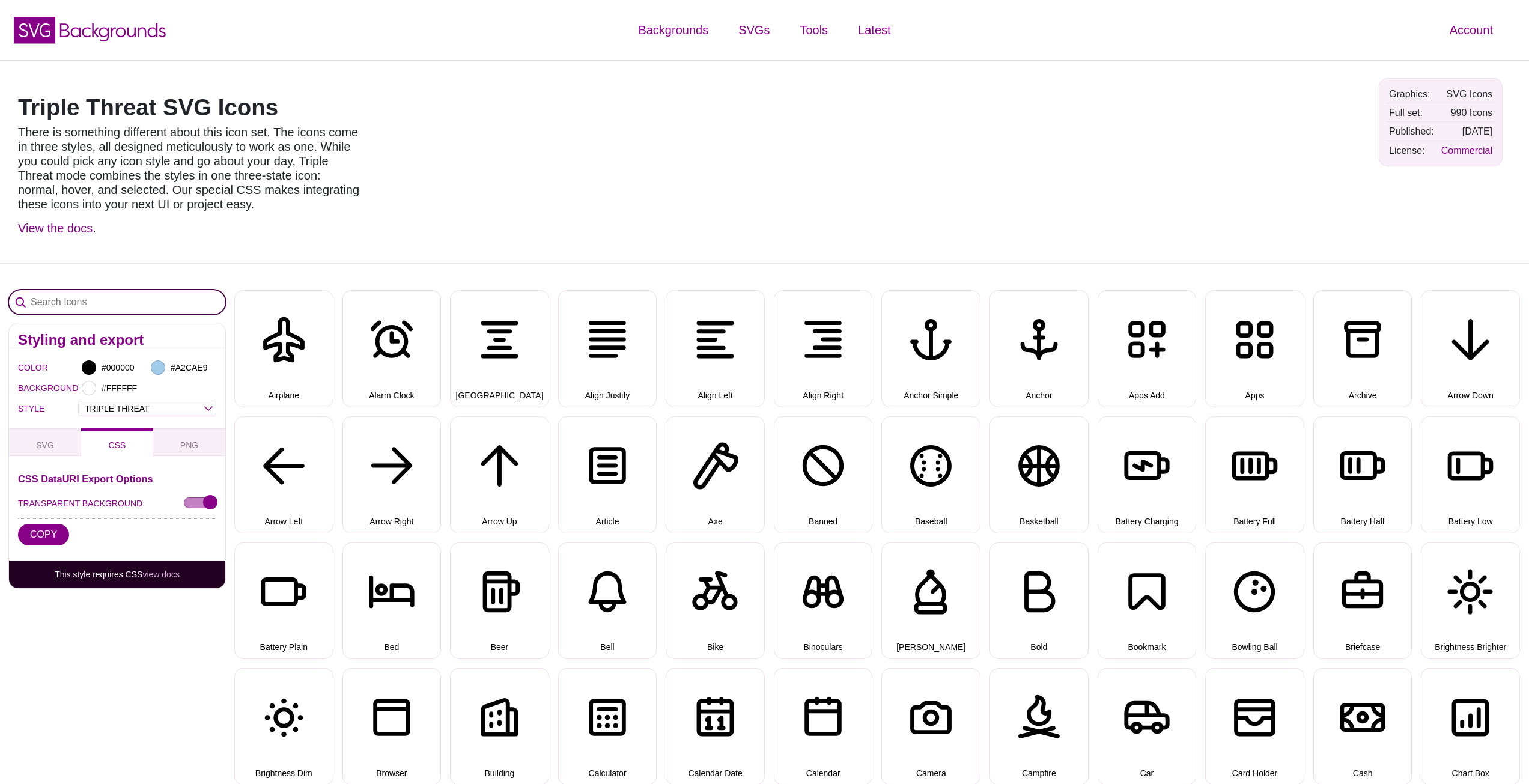
click at [139, 305] on input "Search Icons" at bounding box center [117, 302] width 216 height 24
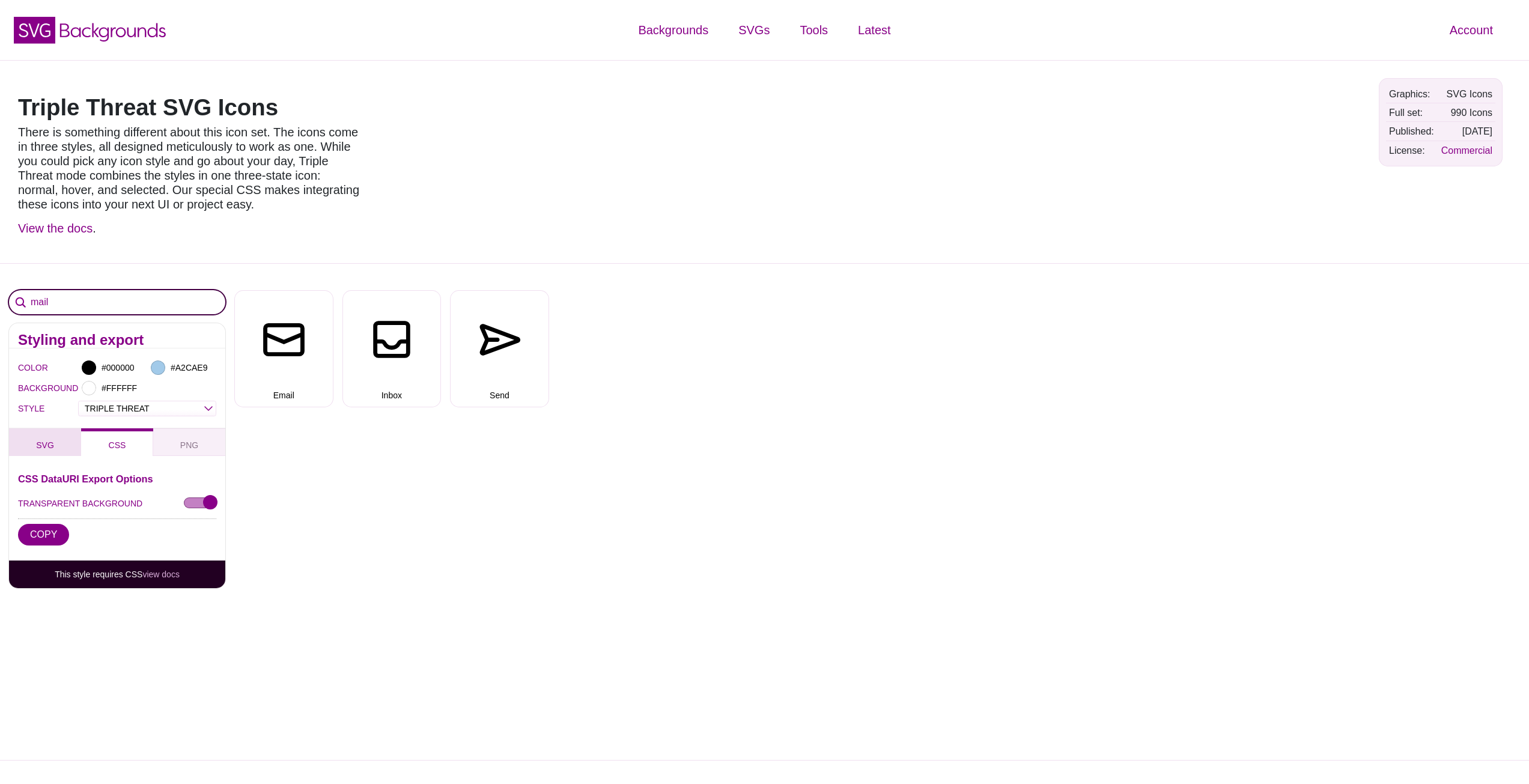
type input "mail"
click at [46, 445] on span "SVG" at bounding box center [45, 445] width 28 height 13
click at [184, 414] on select "OUTLINE DUO-TONE SOLID TRIPLE THREAT DOUBLE TROUBLE" at bounding box center [147, 408] width 137 height 14
click at [79, 401] on select "OUTLINE DUO-TONE SOLID TRIPLE THREAT DOUBLE TROUBLE" at bounding box center [147, 408] width 137 height 14
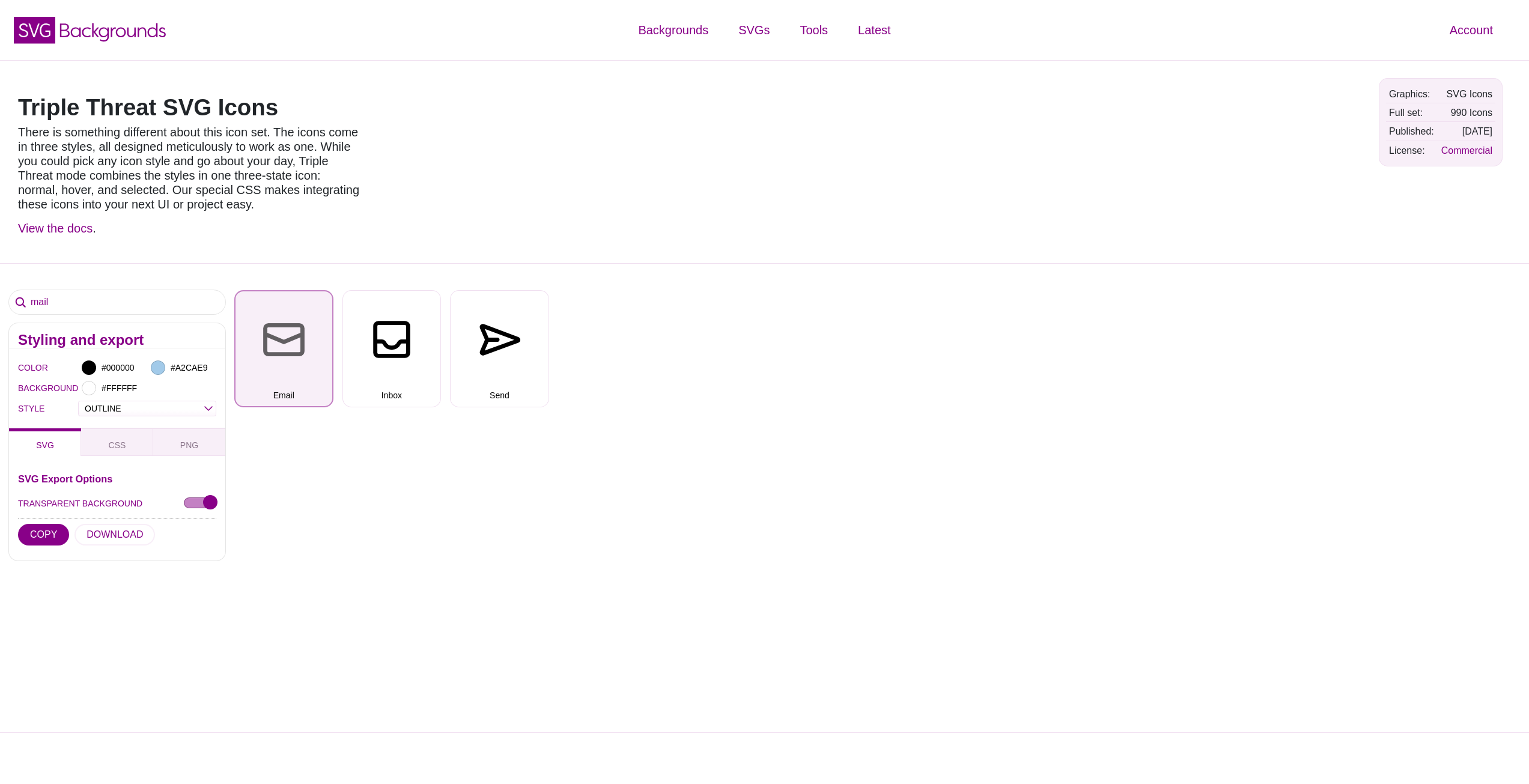
click at [305, 348] on button "Email" at bounding box center [284, 348] width 99 height 117
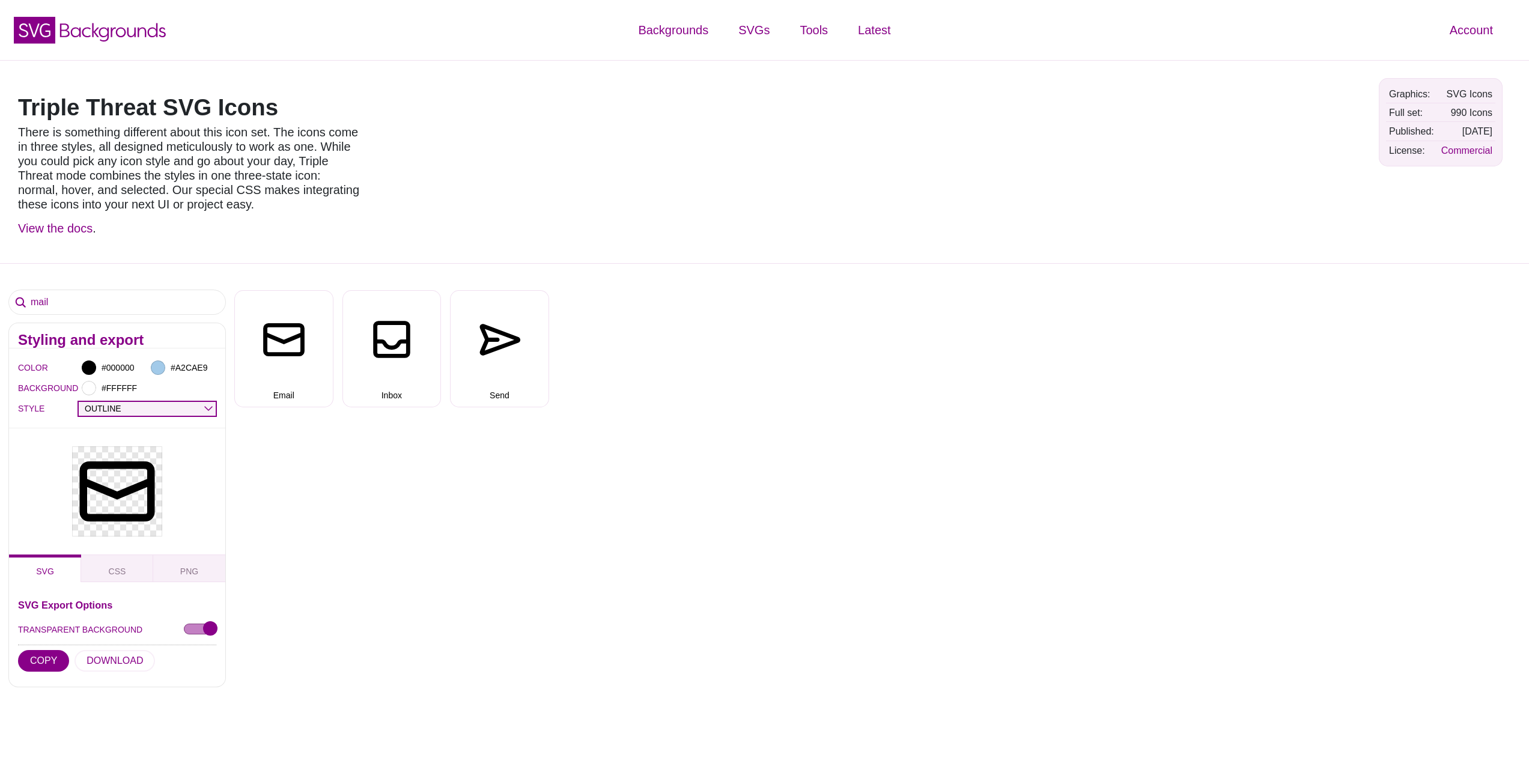
click at [172, 405] on select "OUTLINE DUO-TONE SOLID TRIPLE THREAT DOUBLE TROUBLE" at bounding box center [147, 408] width 137 height 14
select select "solid"
click at [79, 401] on select "OUTLINE DUO-TONE SOLID TRIPLE THREAT DOUBLE TROUBLE" at bounding box center [147, 408] width 137 height 14
click at [50, 657] on button "COPY" at bounding box center [44, 660] width 51 height 22
